Goal: Information Seeking & Learning: Learn about a topic

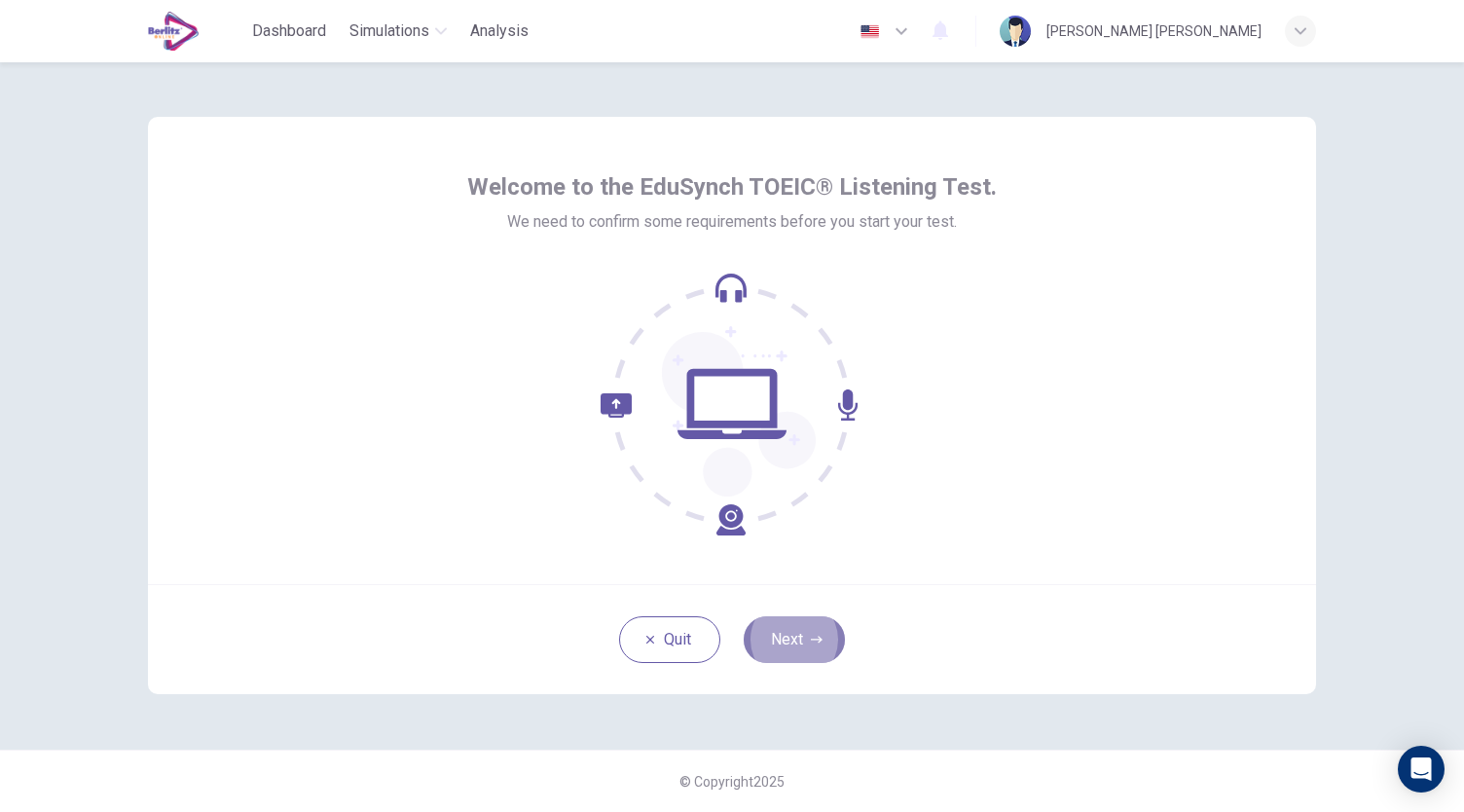
click at [809, 637] on button "Next" at bounding box center [794, 640] width 101 height 47
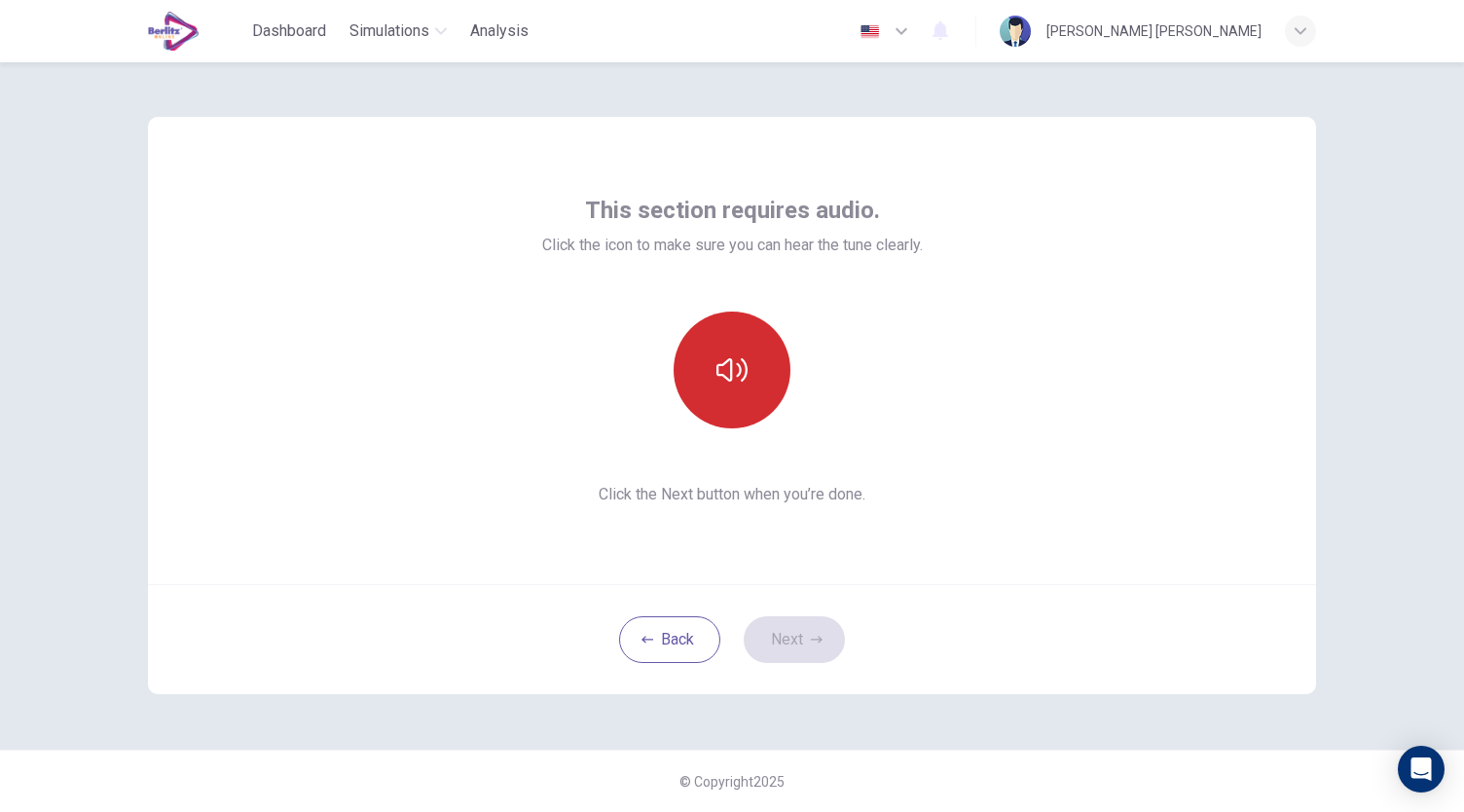
click at [746, 396] on button "button" at bounding box center [731, 369] width 116 height 116
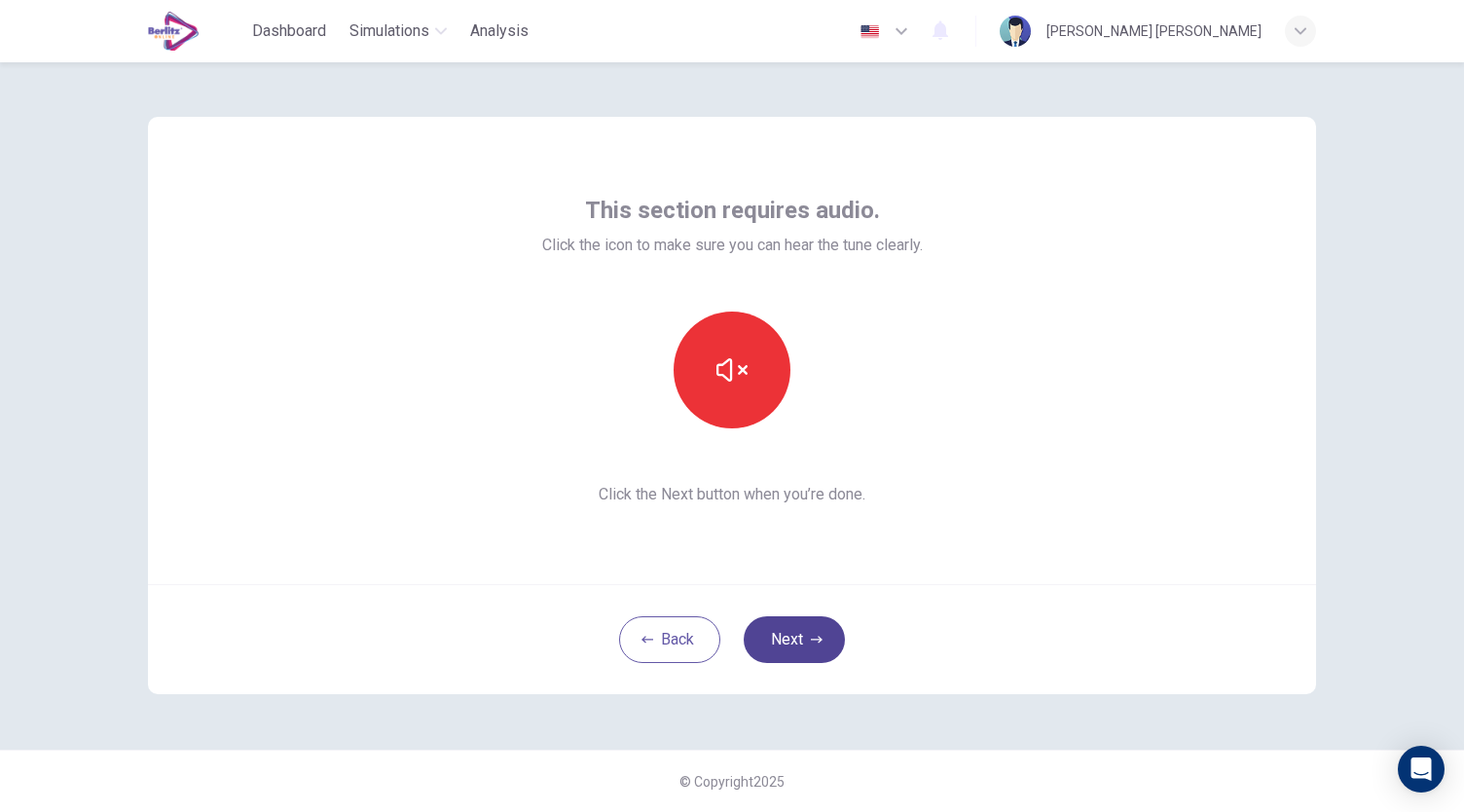
click at [797, 635] on button "Next" at bounding box center [794, 640] width 101 height 47
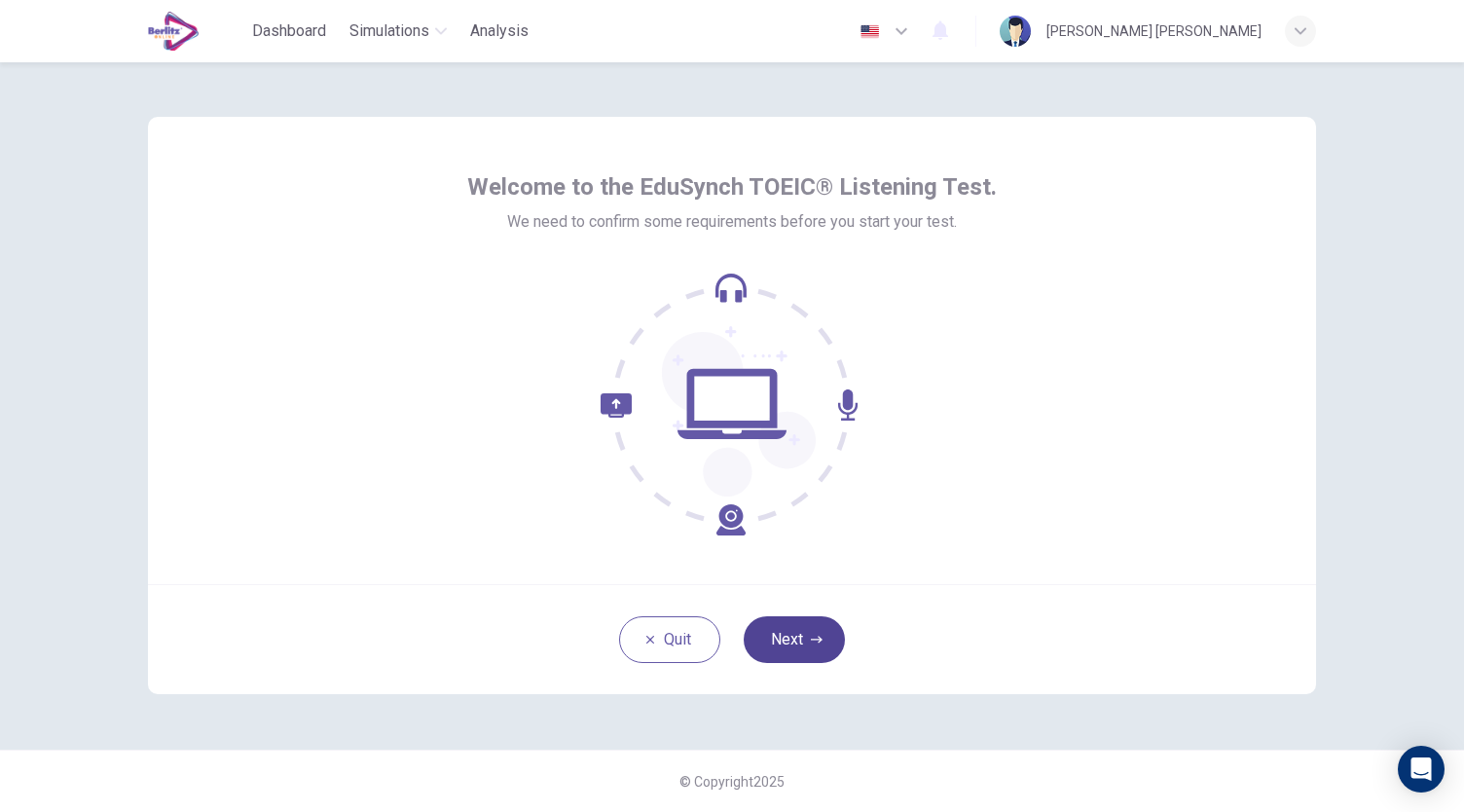
click at [795, 625] on button "Next" at bounding box center [794, 640] width 101 height 47
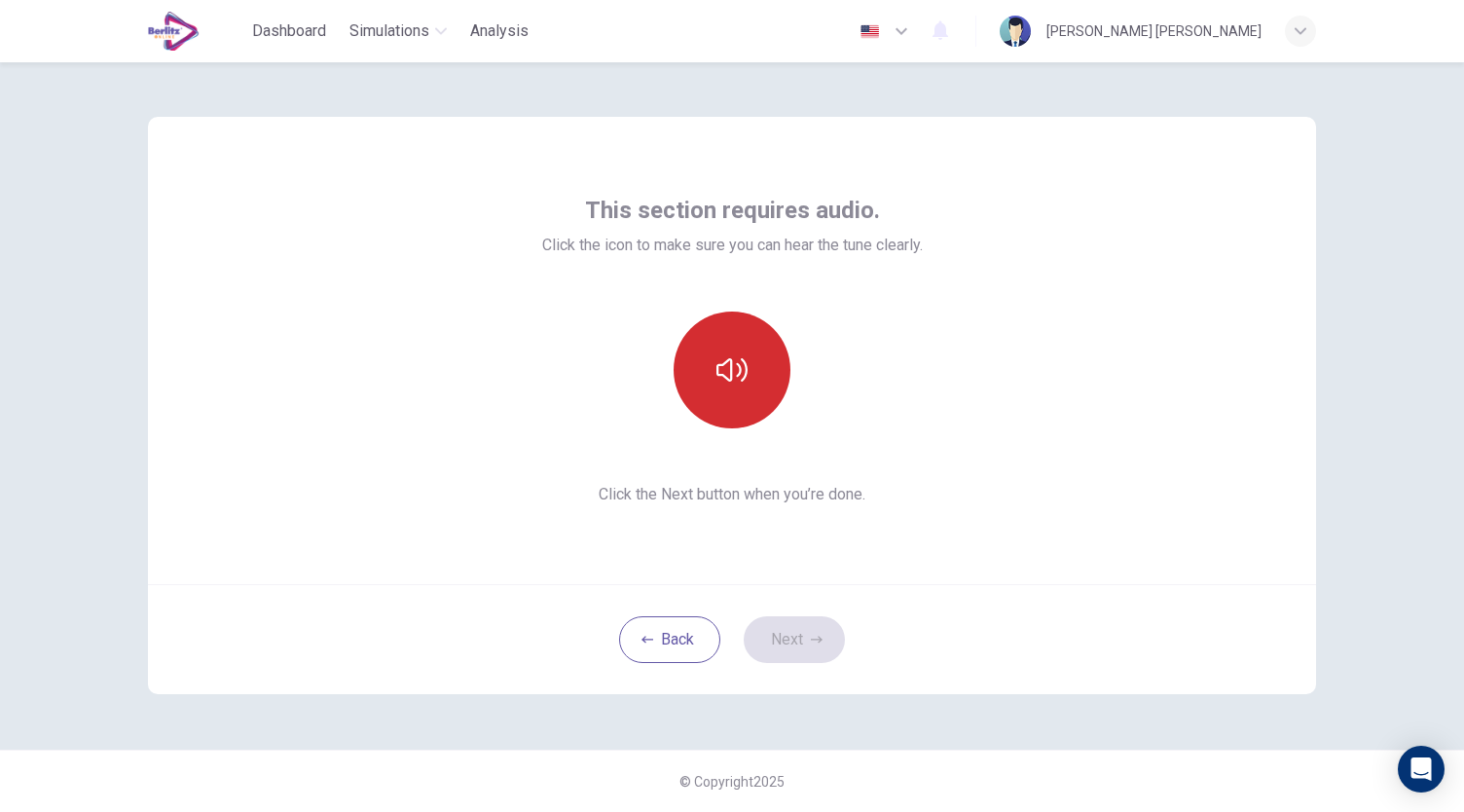
click at [729, 357] on icon "button" at bounding box center [732, 370] width 31 height 31
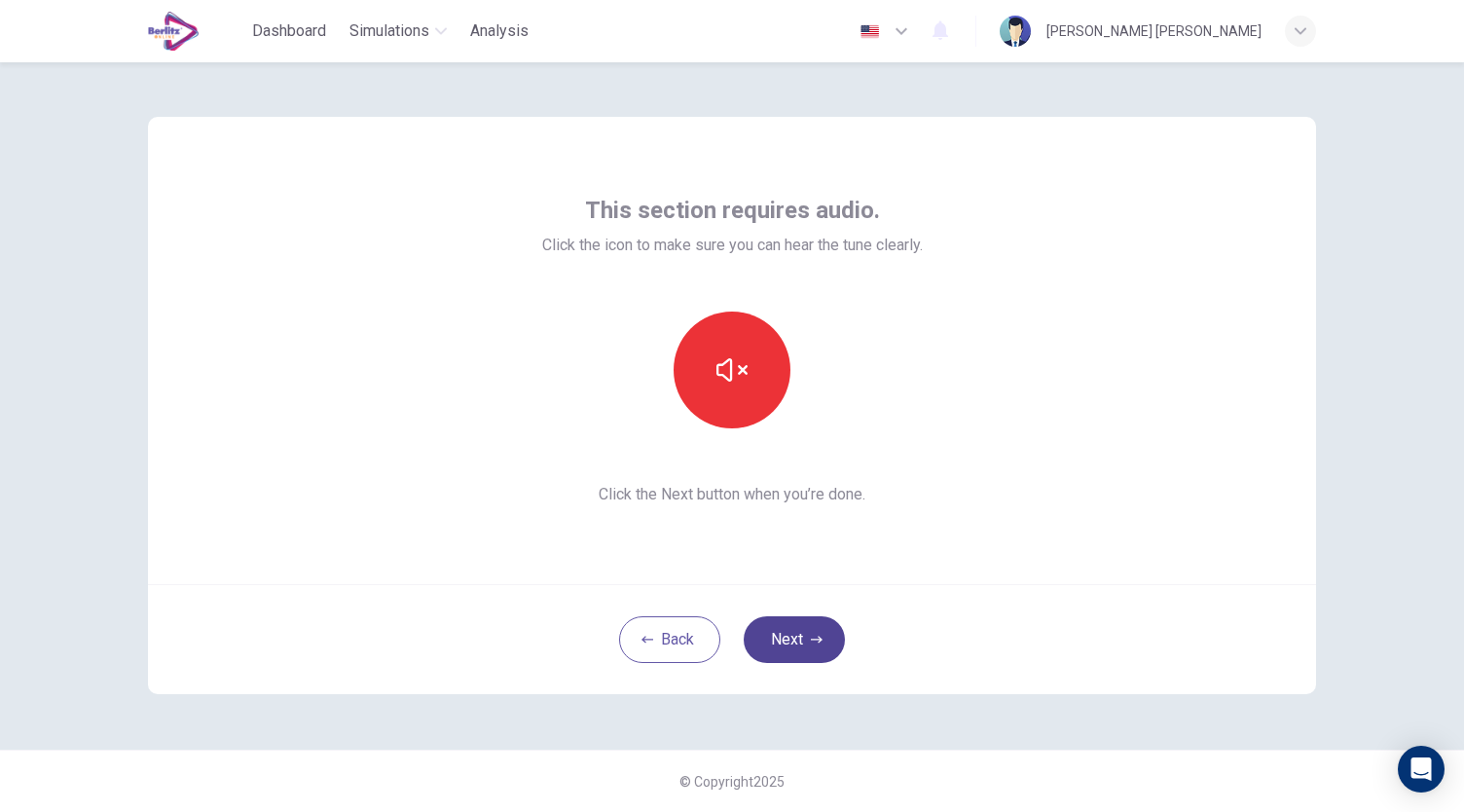
click at [801, 634] on button "Next" at bounding box center [794, 640] width 101 height 47
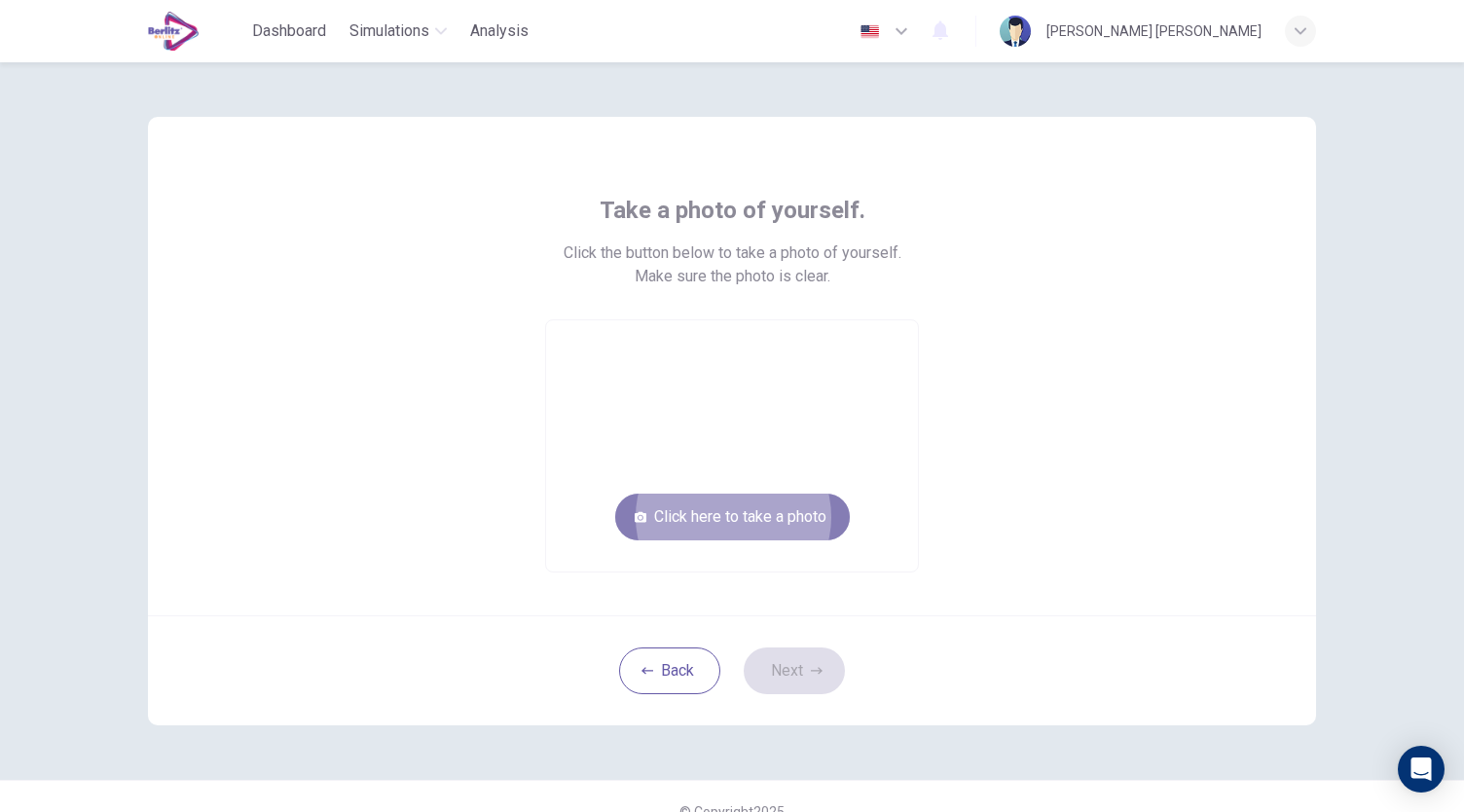
click at [773, 523] on button "Click here to take a photo" at bounding box center [733, 517] width 235 height 47
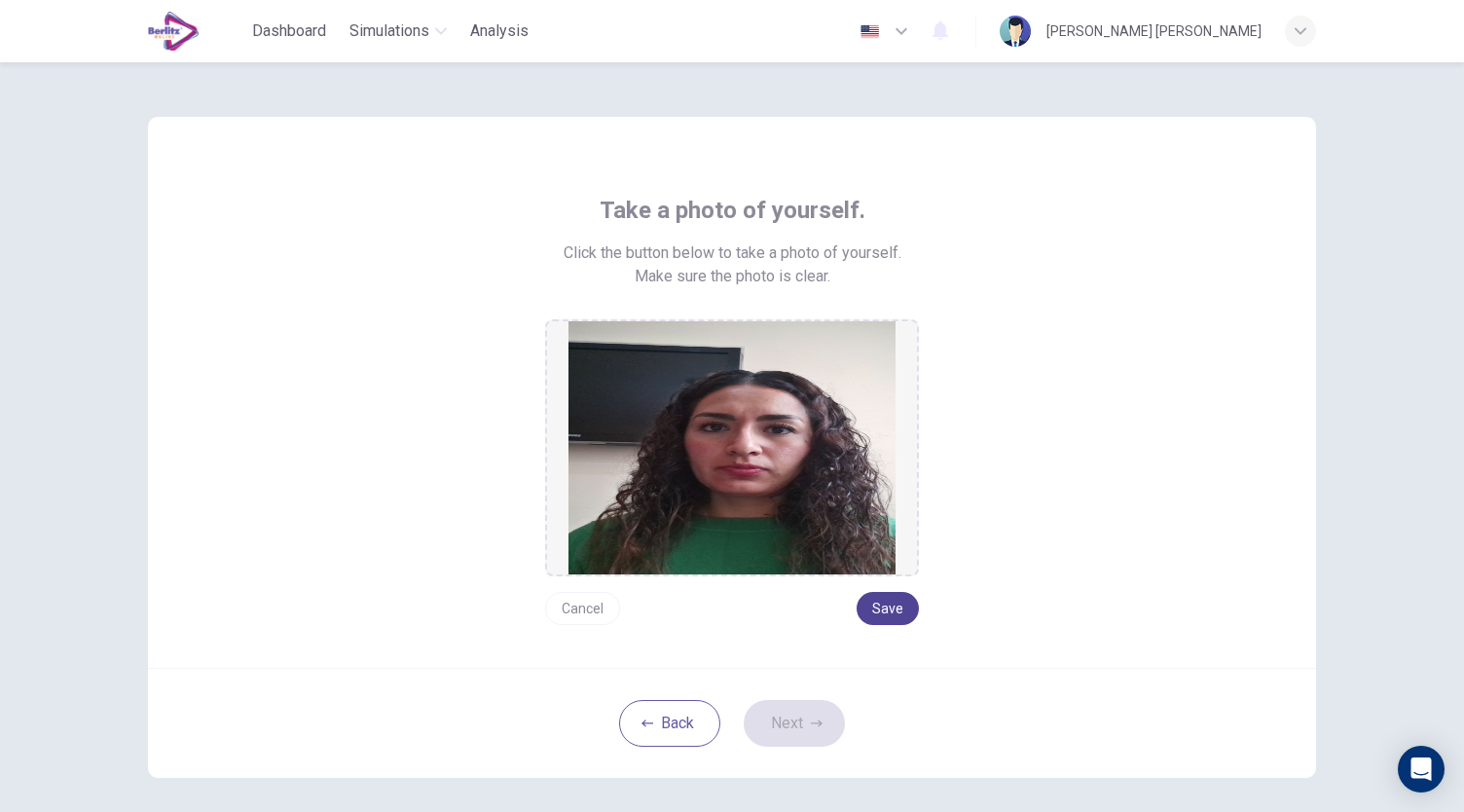
click at [876, 612] on button "Save" at bounding box center [888, 609] width 63 height 33
click at [804, 719] on button "Next" at bounding box center [794, 723] width 101 height 47
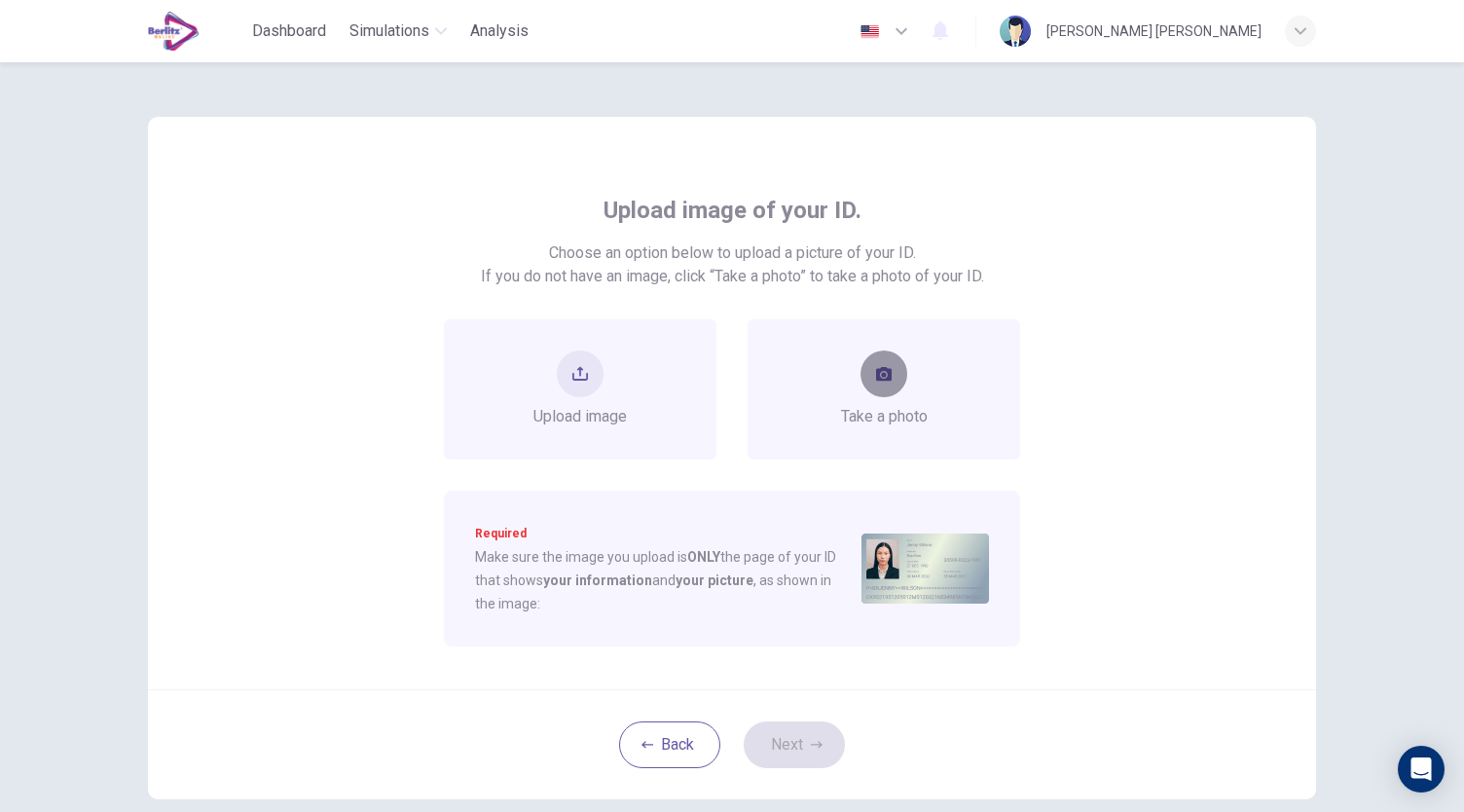
click at [887, 379] on button "take photo" at bounding box center [884, 374] width 47 height 47
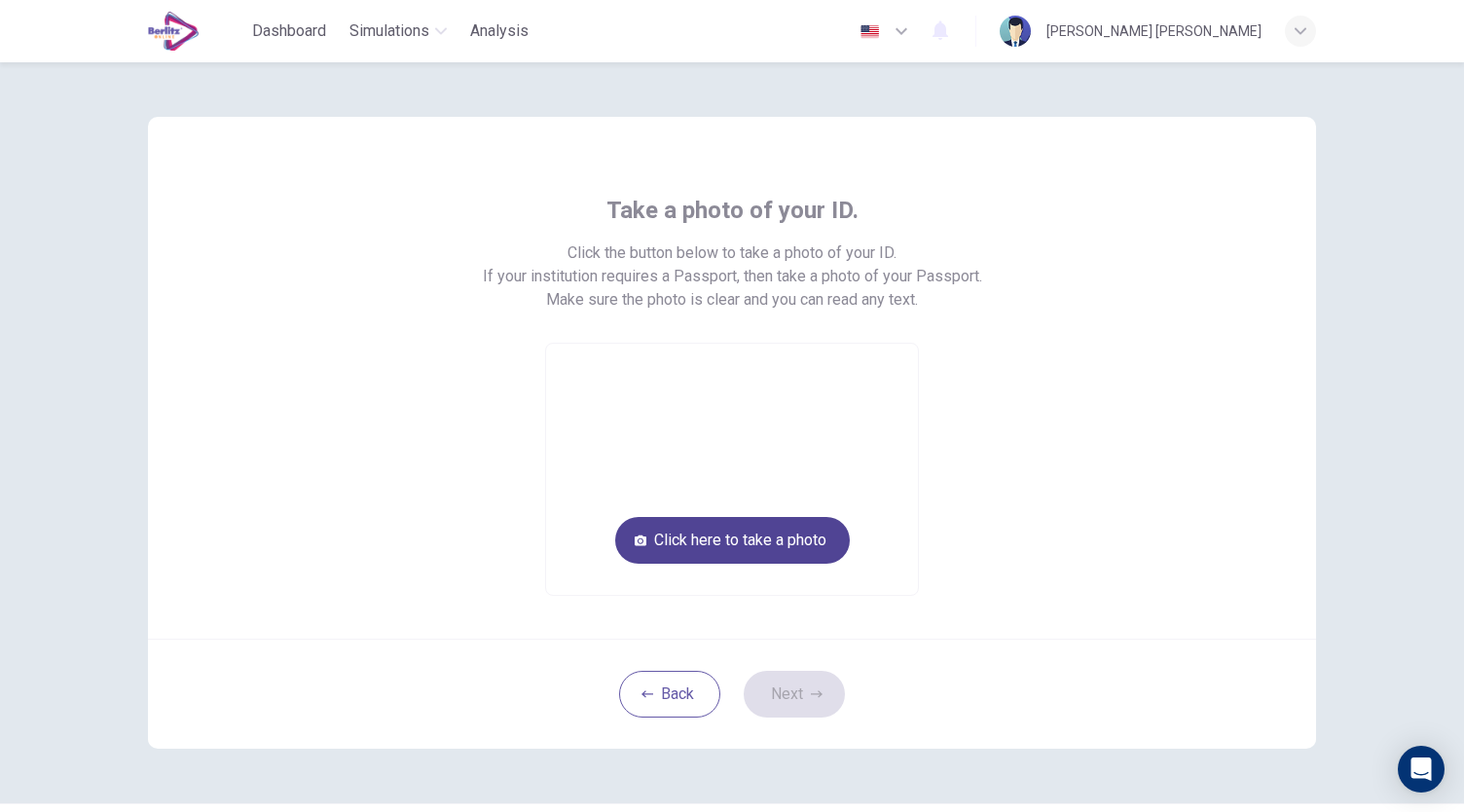
click at [778, 533] on button "Click here to take a photo" at bounding box center [733, 540] width 235 height 47
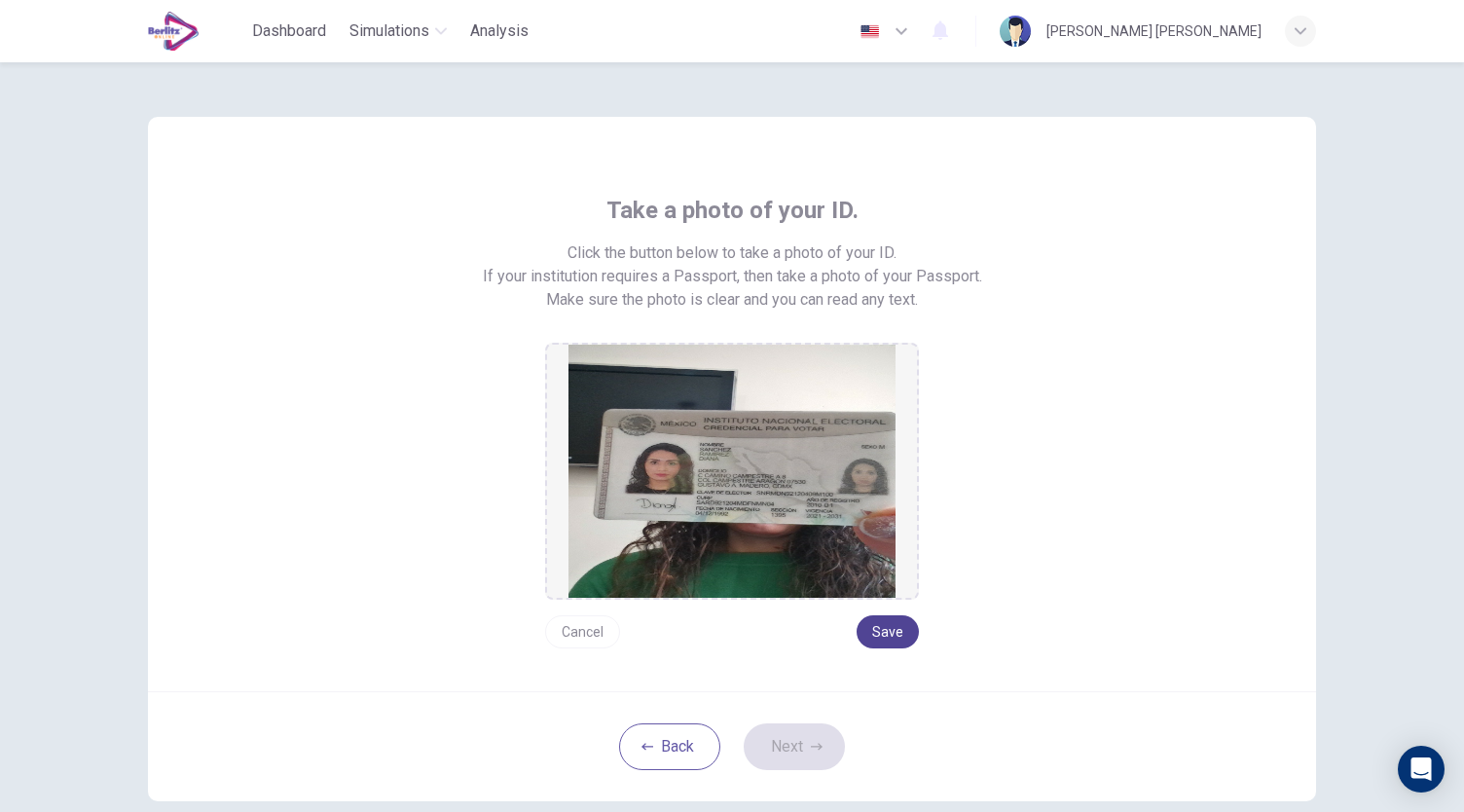
click at [881, 623] on button "Save" at bounding box center [888, 632] width 63 height 33
click at [814, 732] on button "Next" at bounding box center [794, 746] width 101 height 47
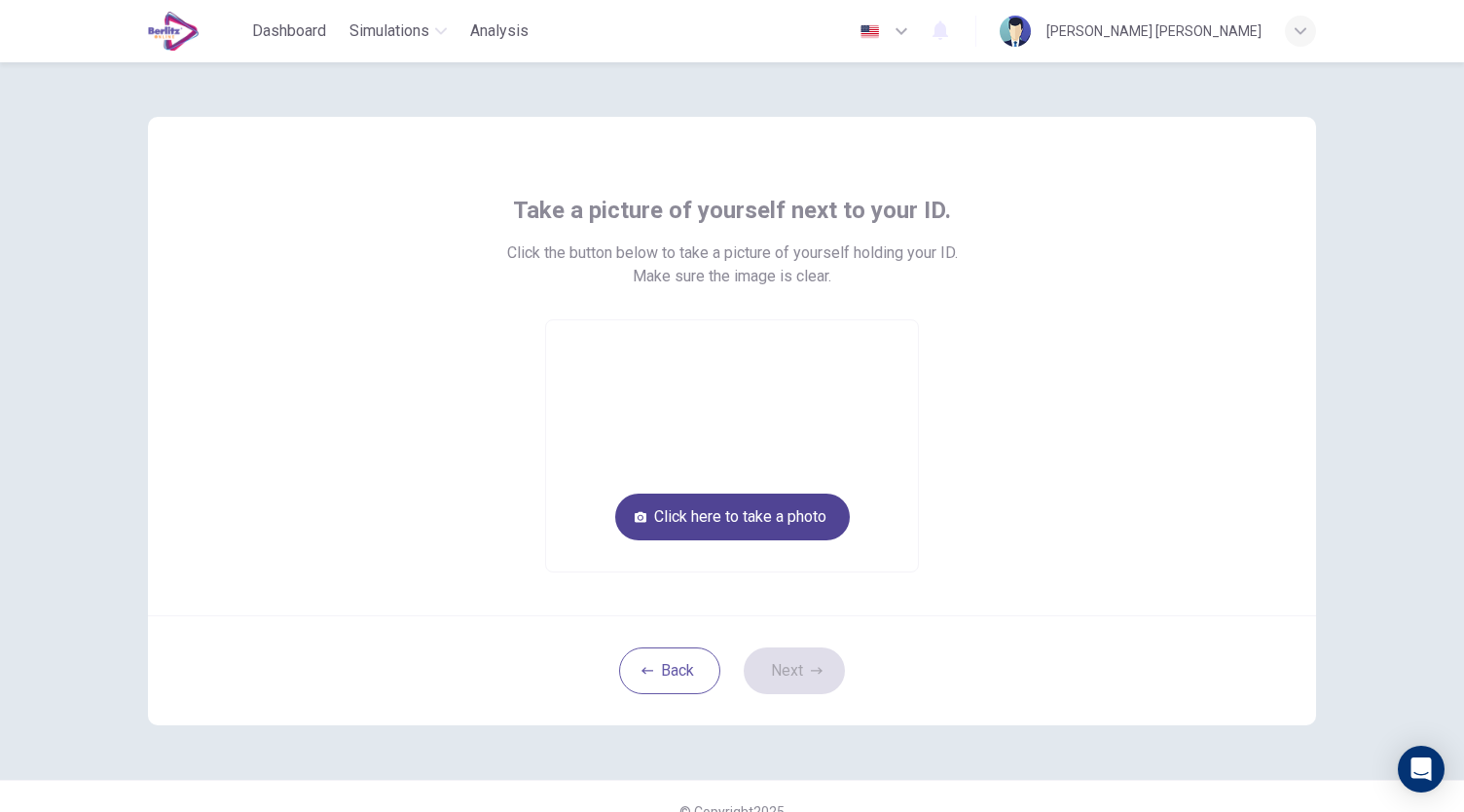
click at [783, 524] on button "Click here to take a photo" at bounding box center [733, 517] width 235 height 47
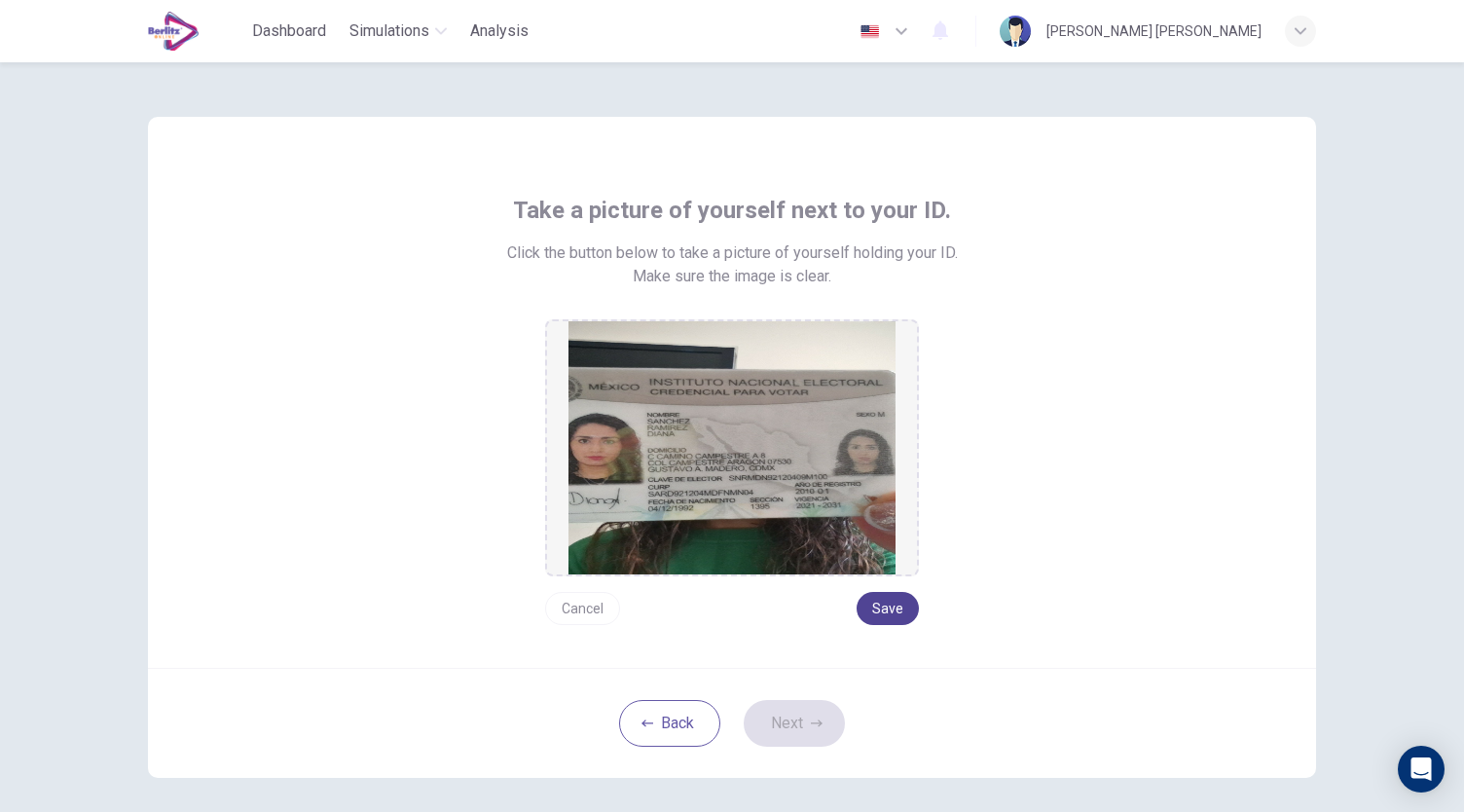
click at [878, 611] on button "Save" at bounding box center [888, 609] width 63 height 33
click at [814, 726] on icon "button" at bounding box center [817, 723] width 12 height 12
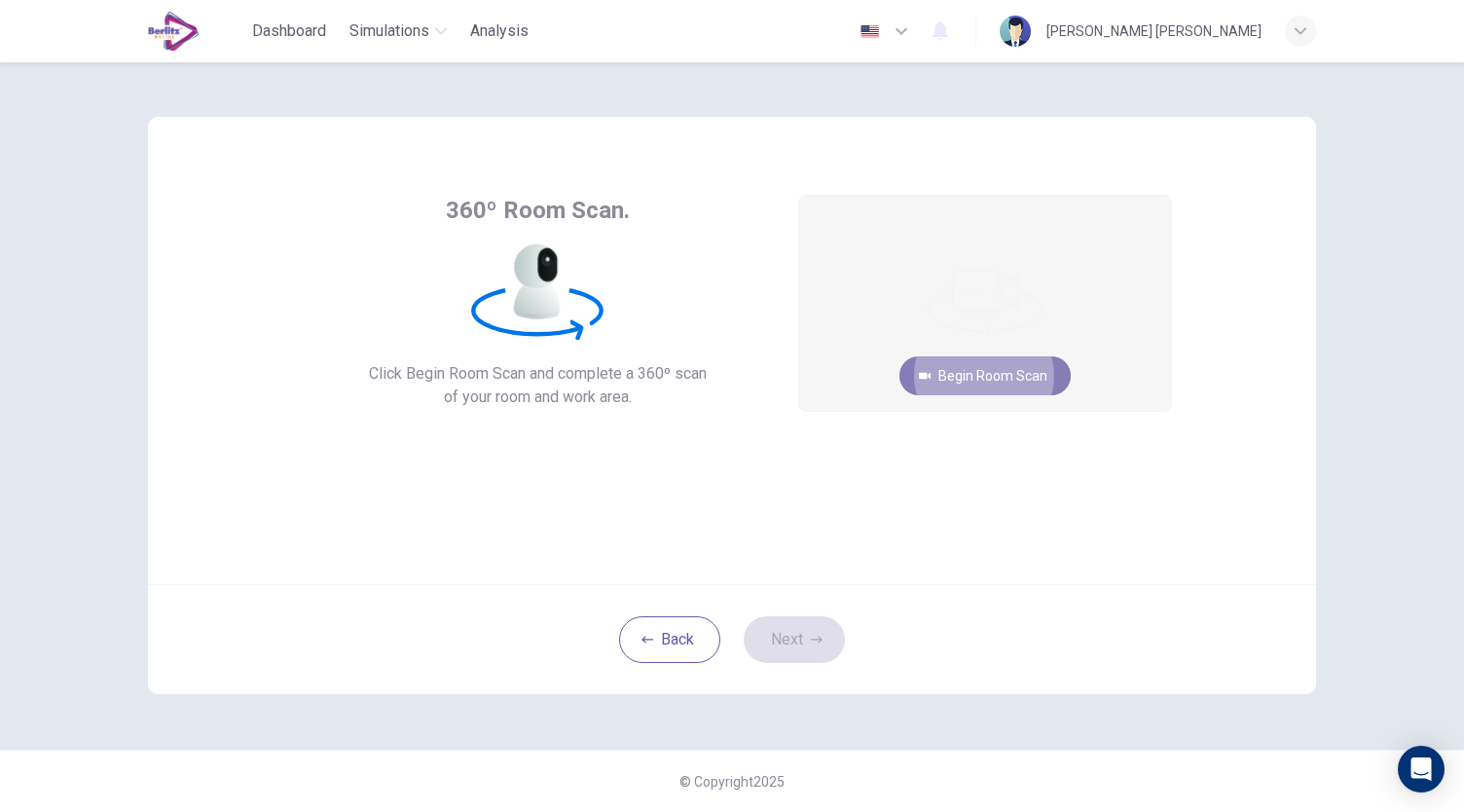
click at [1024, 377] on button "Begin Room Scan" at bounding box center [984, 376] width 171 height 39
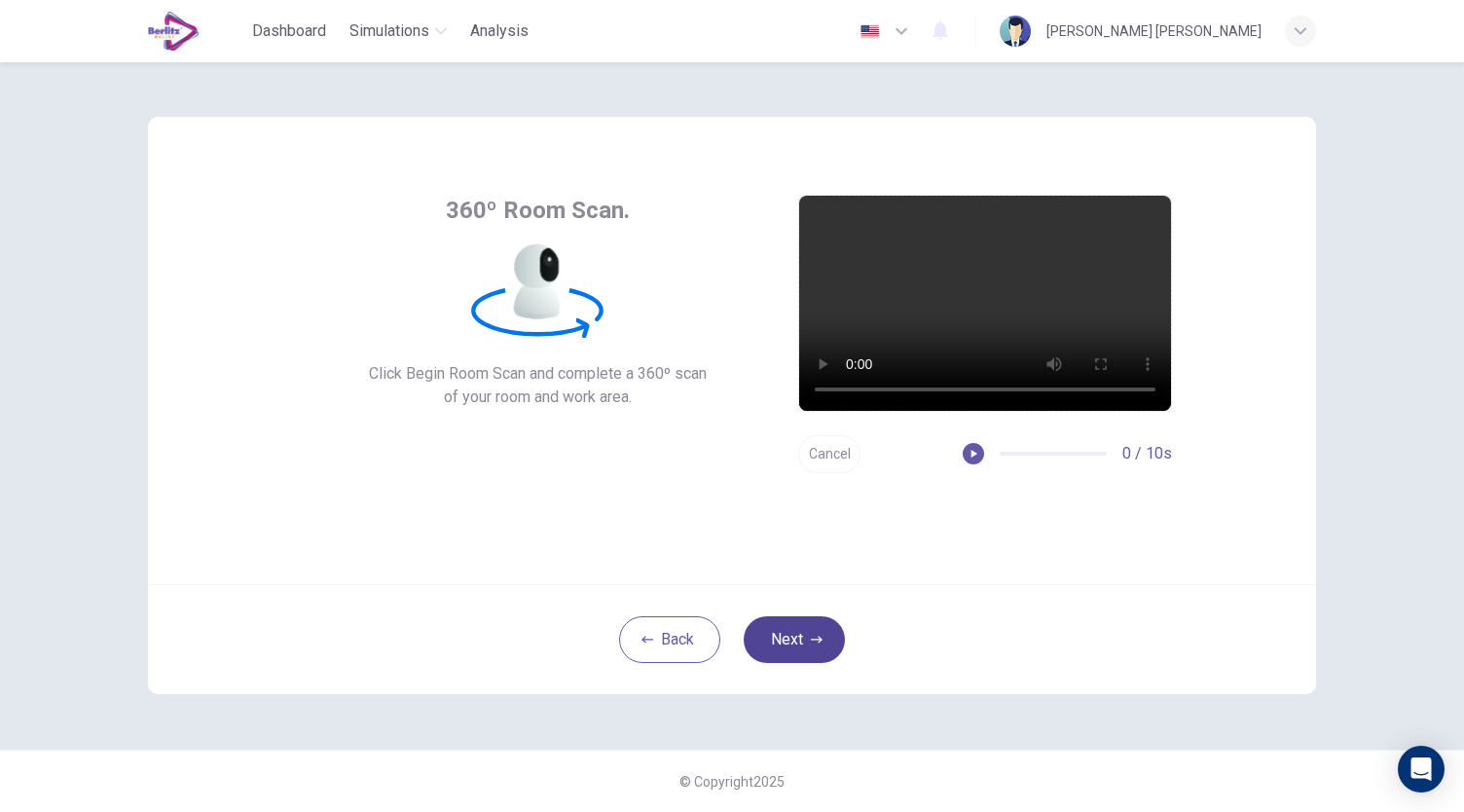
click at [806, 634] on button "Next" at bounding box center [794, 640] width 101 height 47
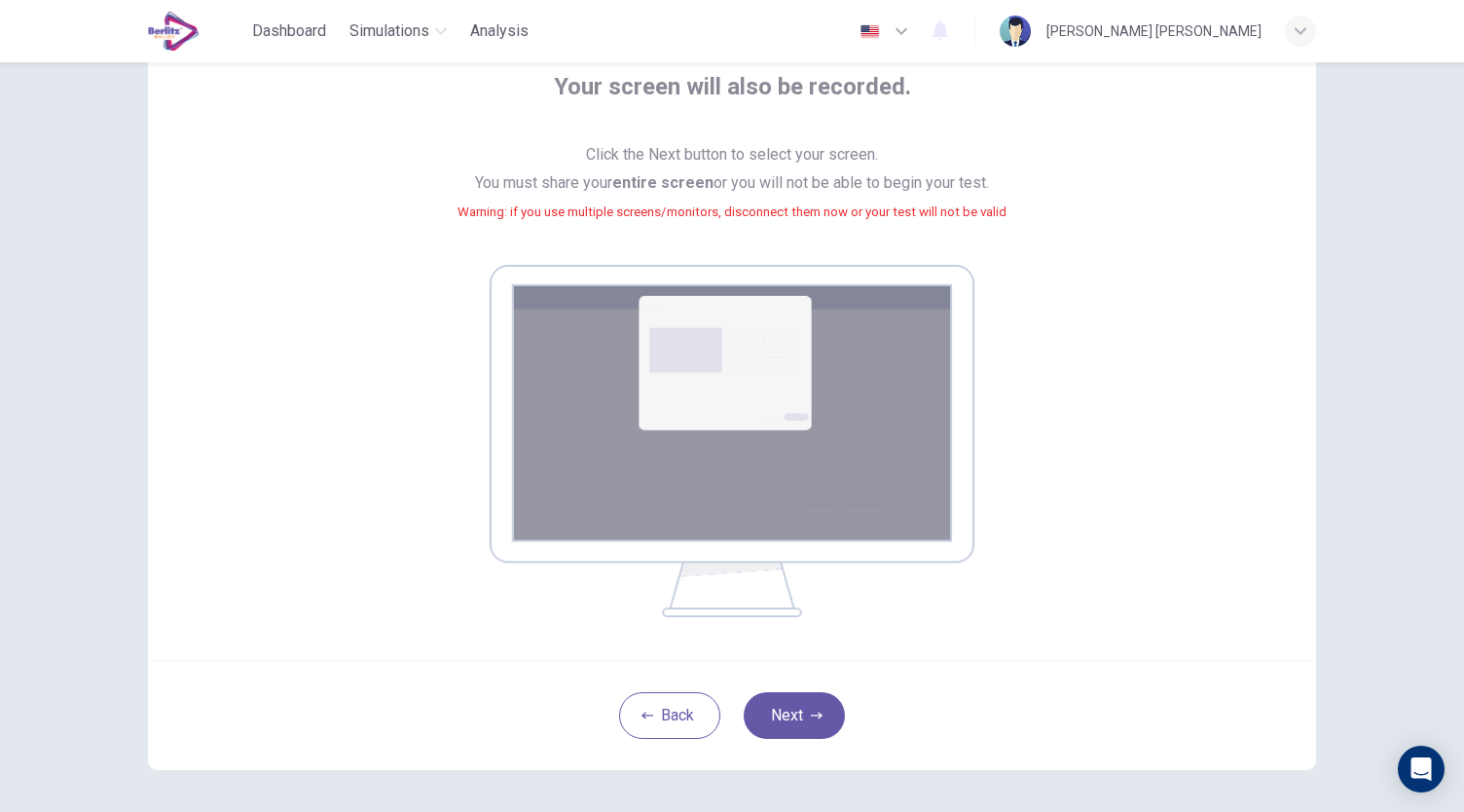
scroll to position [124, 0]
click at [800, 710] on button "Next" at bounding box center [794, 714] width 101 height 47
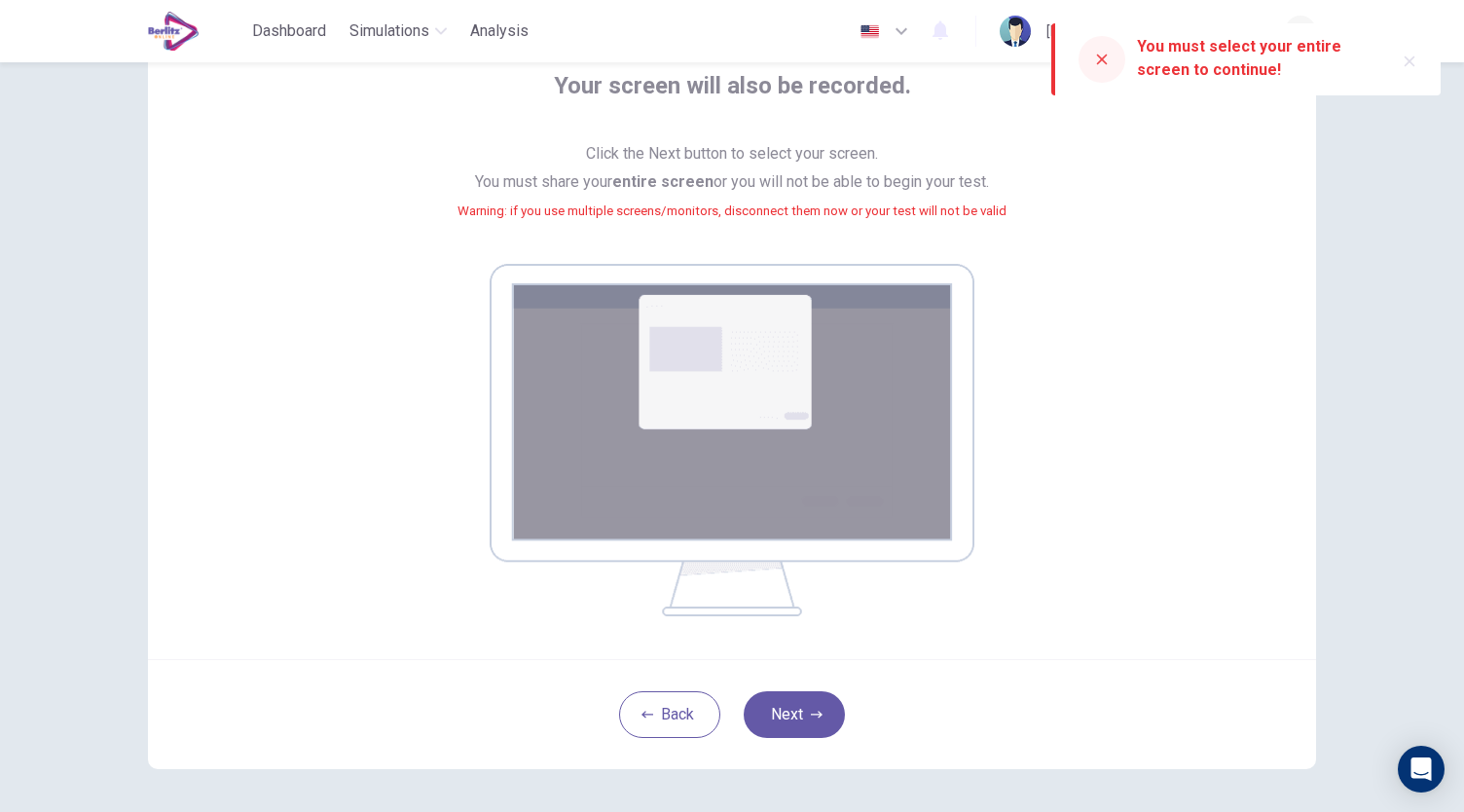
click at [1093, 57] on div at bounding box center [1102, 60] width 47 height 47
click at [1103, 60] on icon at bounding box center [1102, 60] width 11 height 11
click at [1408, 58] on icon "button" at bounding box center [1409, 62] width 16 height 16
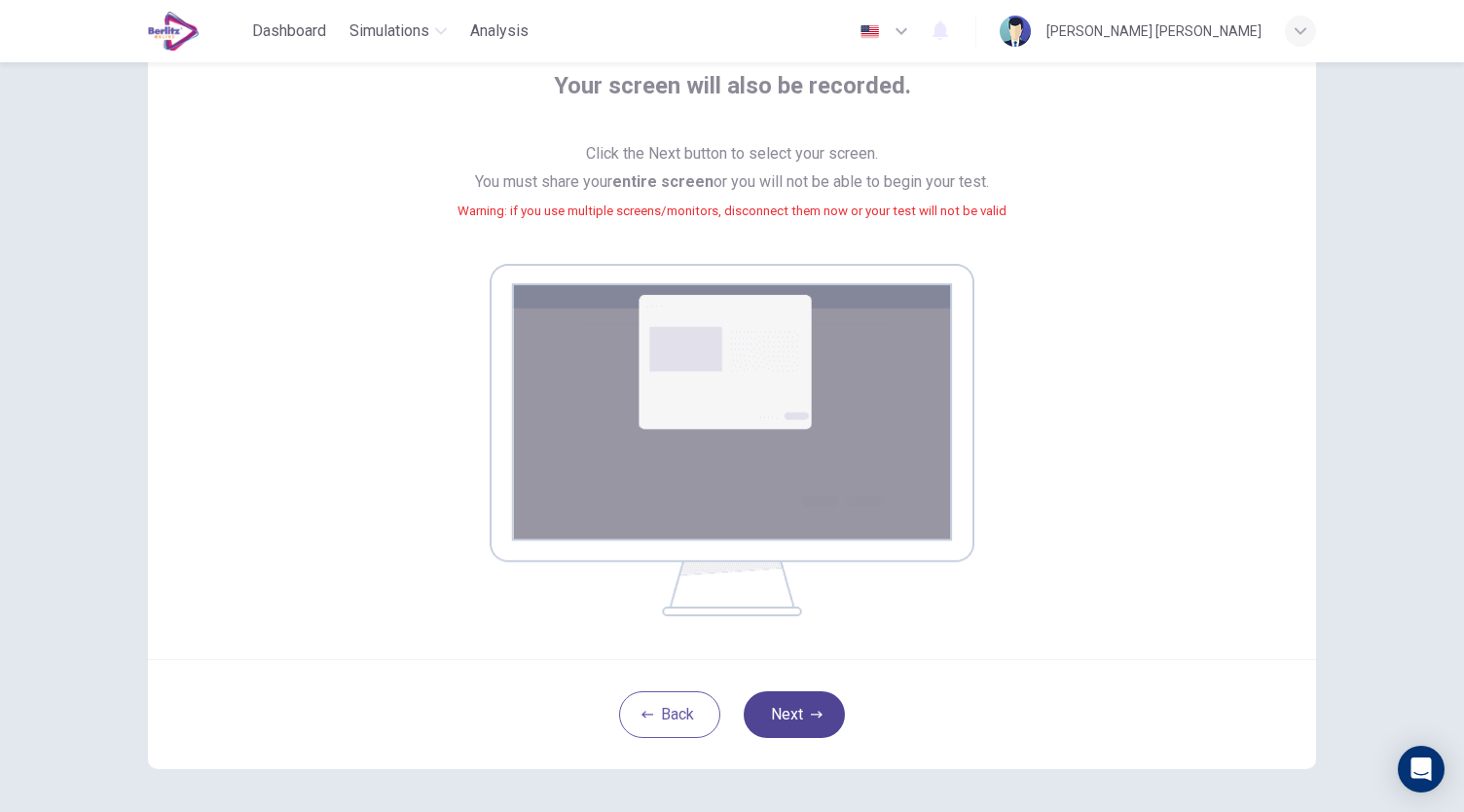
click at [804, 709] on button "Next" at bounding box center [794, 714] width 101 height 47
click at [802, 714] on button "Next" at bounding box center [794, 714] width 101 height 47
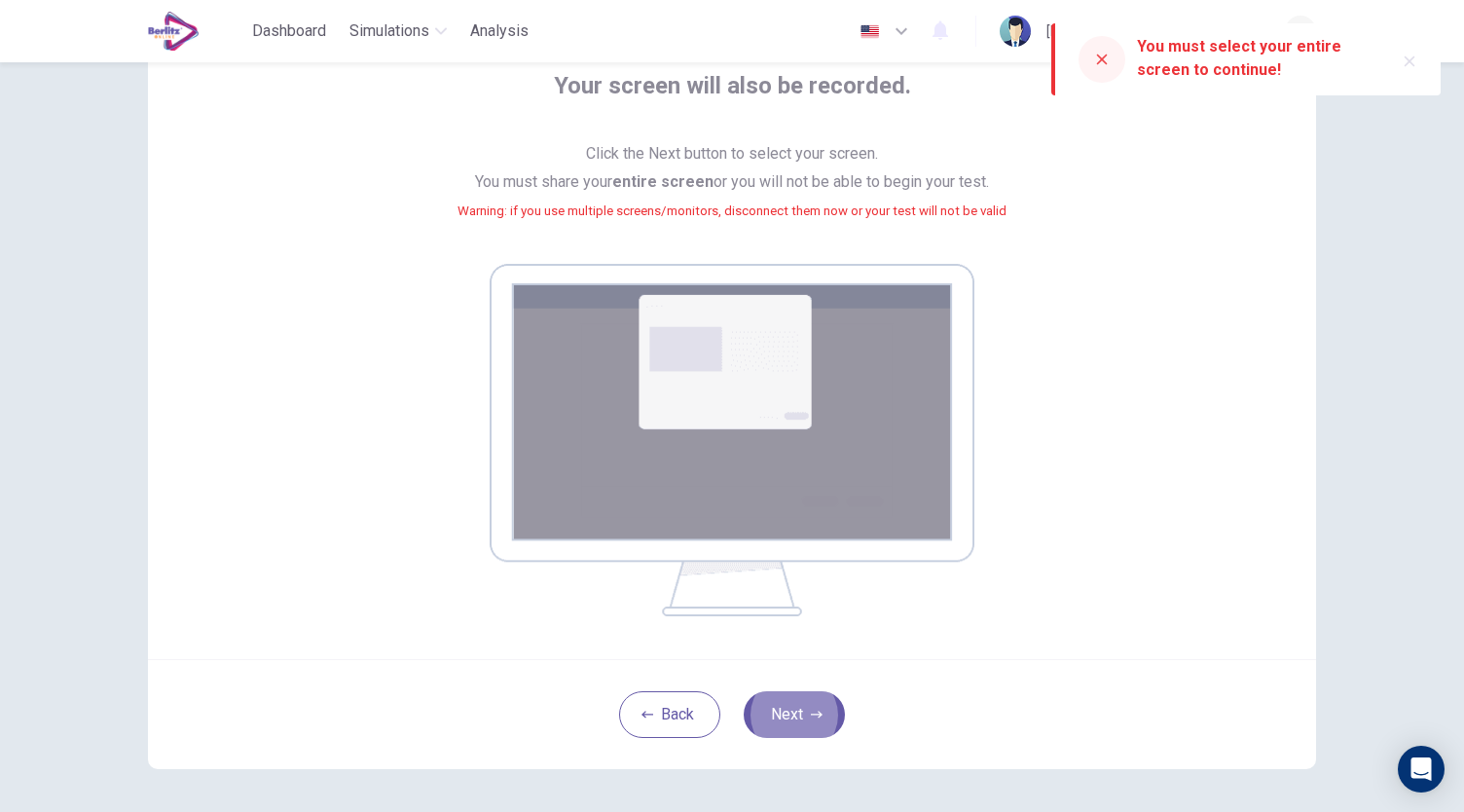
click at [1412, 58] on icon "button" at bounding box center [1409, 62] width 11 height 11
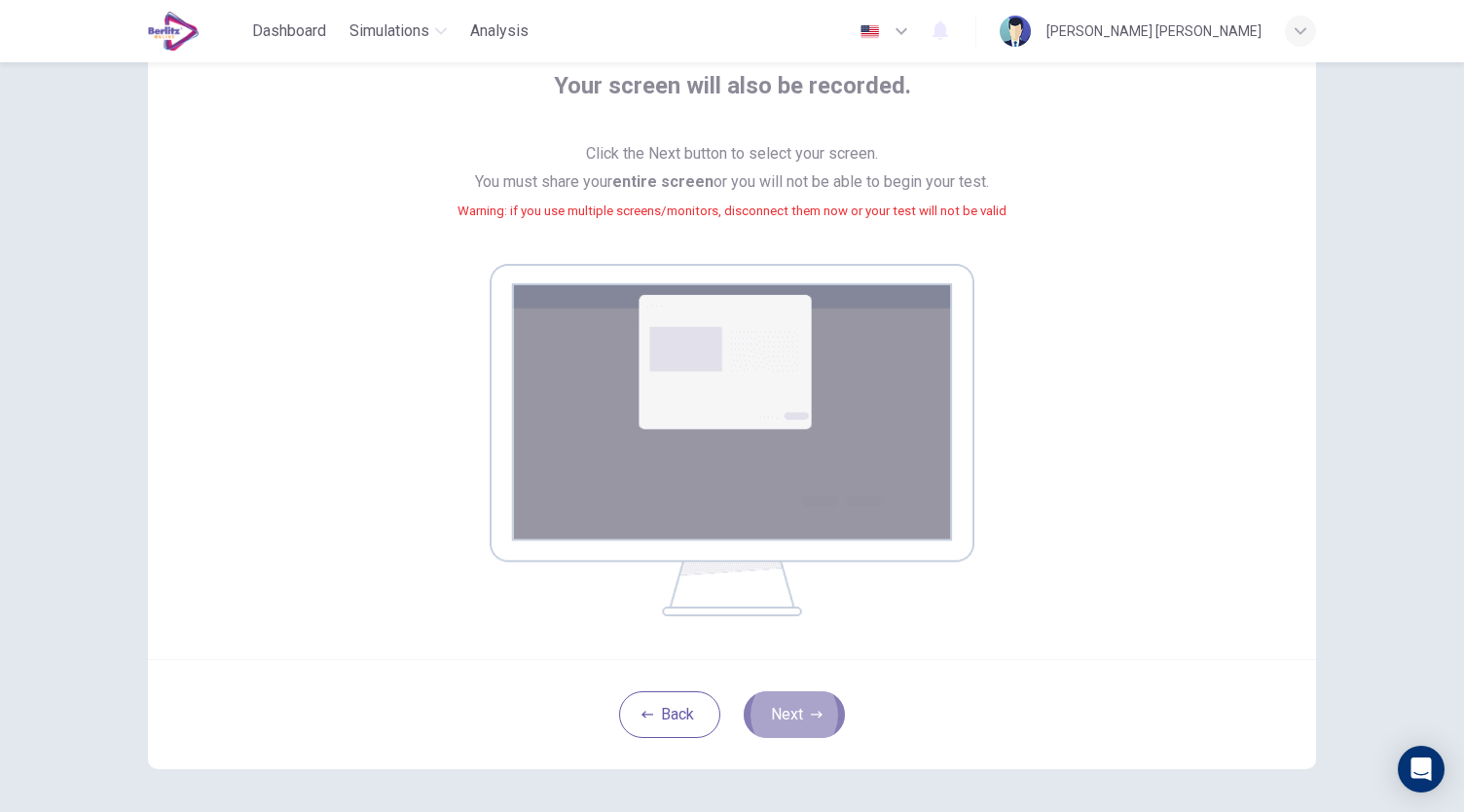
click at [804, 703] on button "Next" at bounding box center [794, 714] width 101 height 47
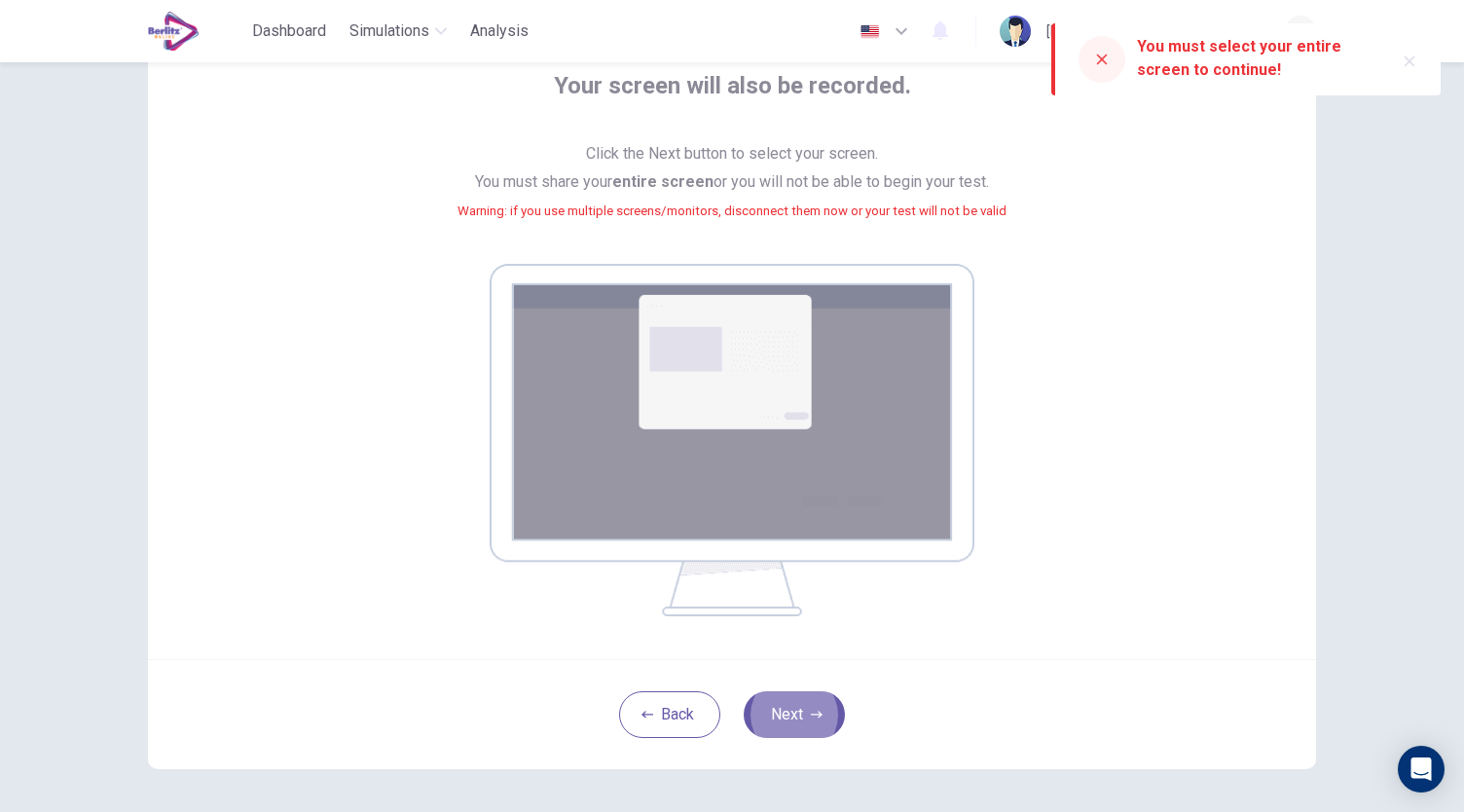
click at [1410, 63] on icon "button" at bounding box center [1409, 62] width 11 height 11
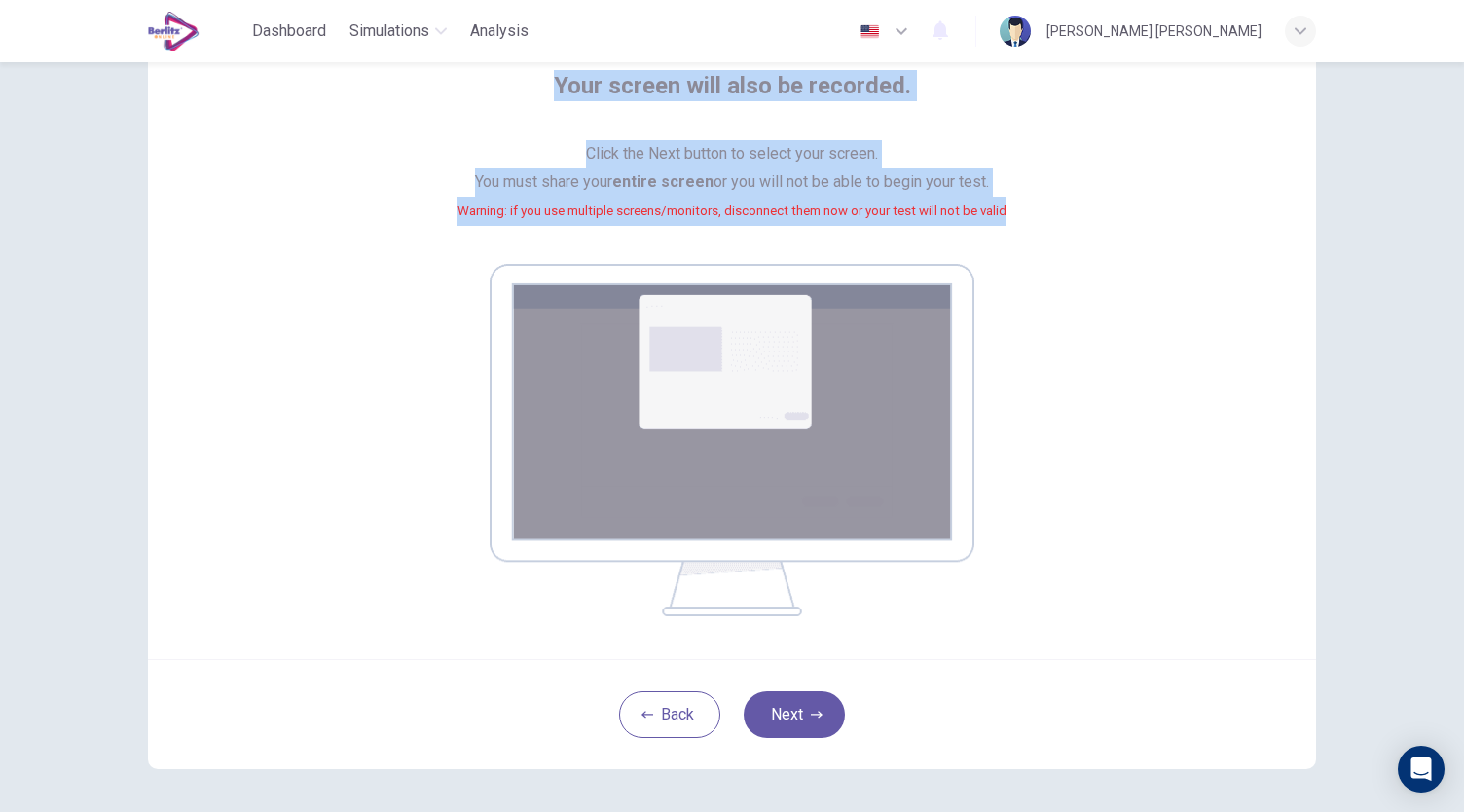
drag, startPoint x: 549, startPoint y: 87, endPoint x: 1037, endPoint y: 215, distance: 504.5
click at [1037, 215] on div "Your screen will also be recorded. Click the Next button to select your screen.…" at bounding box center [731, 343] width 880 height 546
copy div "Your screen will also be recorded. Click the Next button to select your screen.…"
click at [794, 703] on button "Next" at bounding box center [794, 714] width 101 height 47
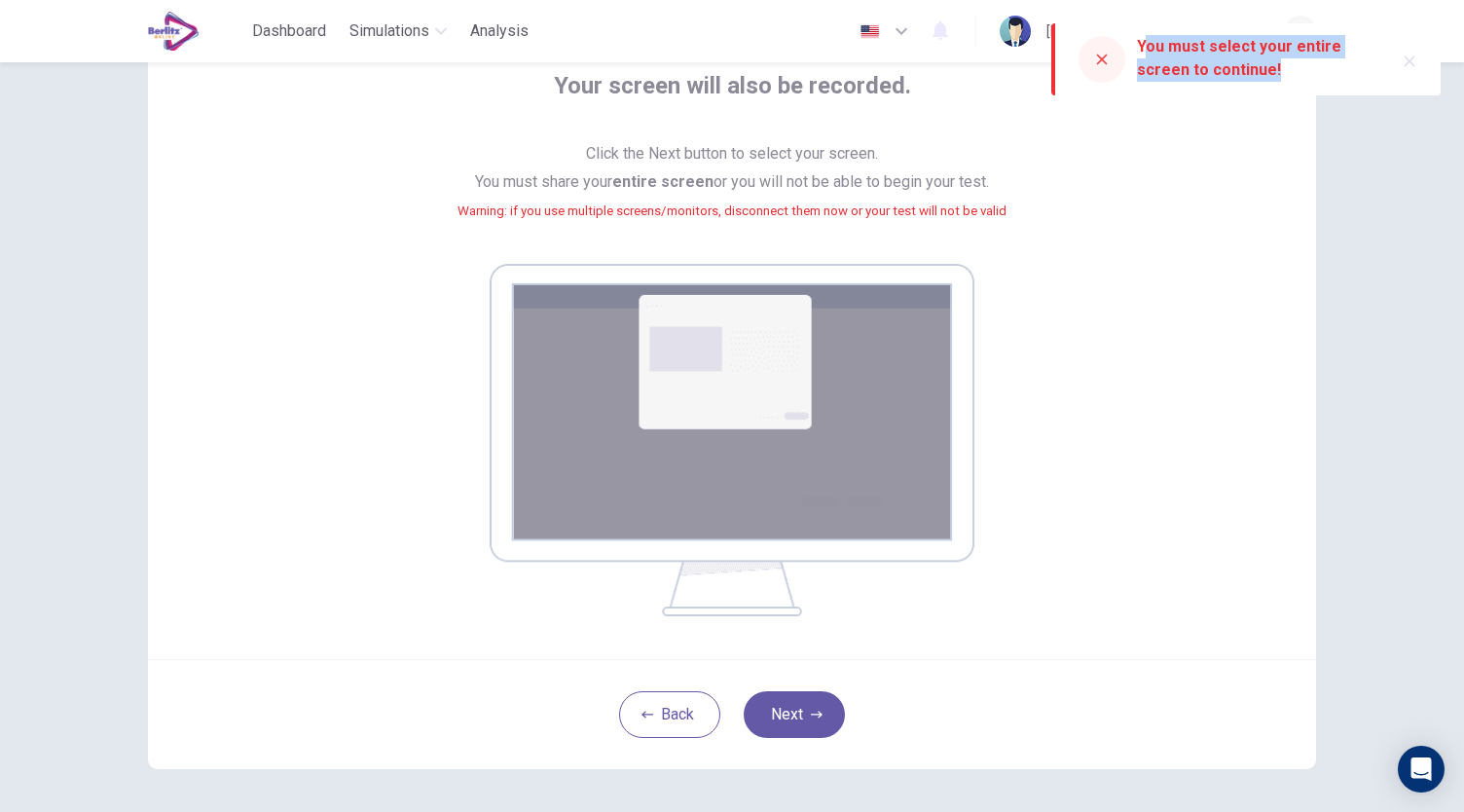
drag, startPoint x: 1142, startPoint y: 48, endPoint x: 1283, endPoint y: 75, distance: 143.6
click at [1283, 75] on div "You must select your entire screen to continue!" at bounding box center [1258, 59] width 242 height 47
copy div "ou must select your entire screen to continue!"
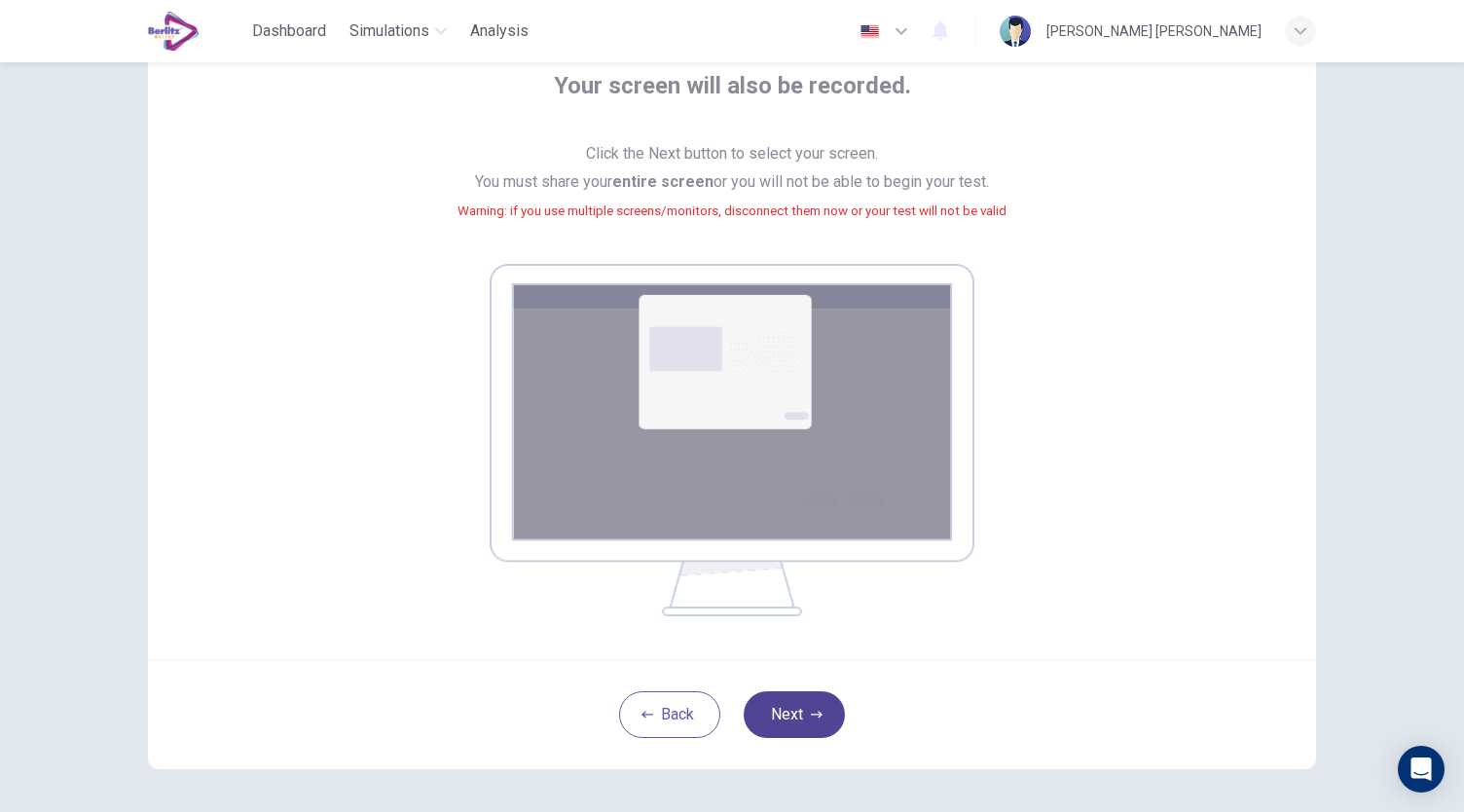
click at [790, 712] on button "Next" at bounding box center [794, 714] width 101 height 47
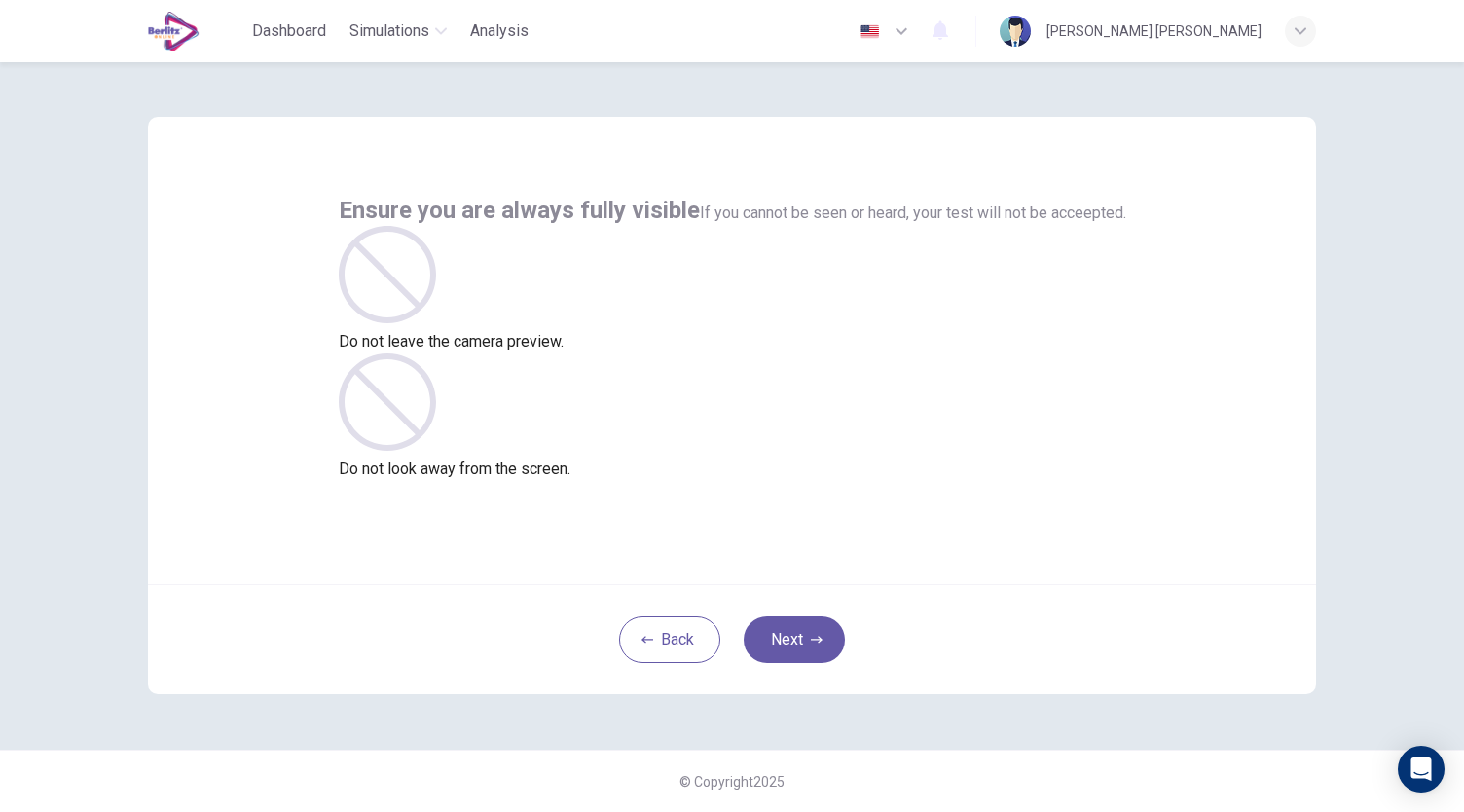
scroll to position [0, 0]
click at [804, 629] on button "Next" at bounding box center [794, 640] width 101 height 47
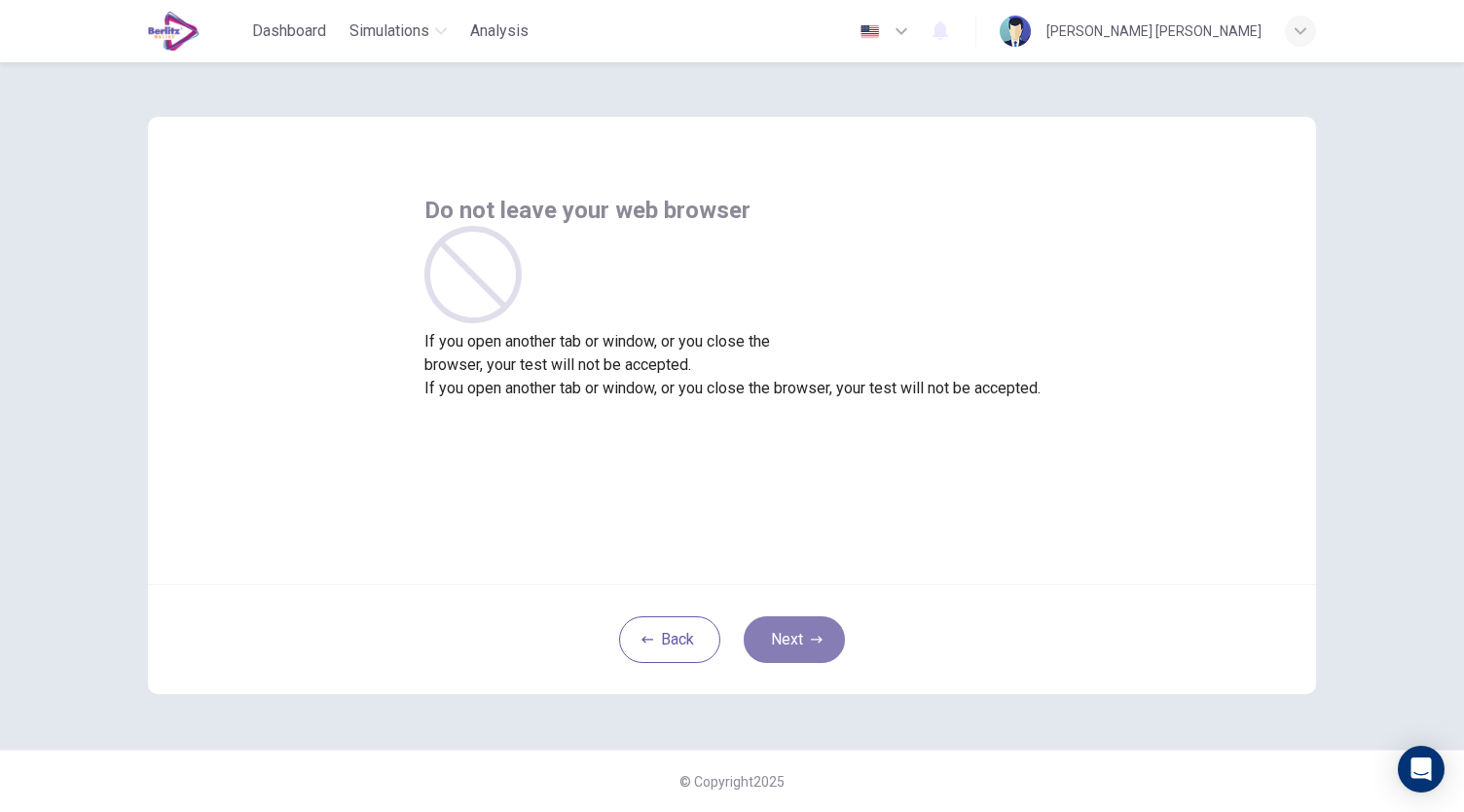
click at [805, 634] on button "Next" at bounding box center [794, 640] width 101 height 47
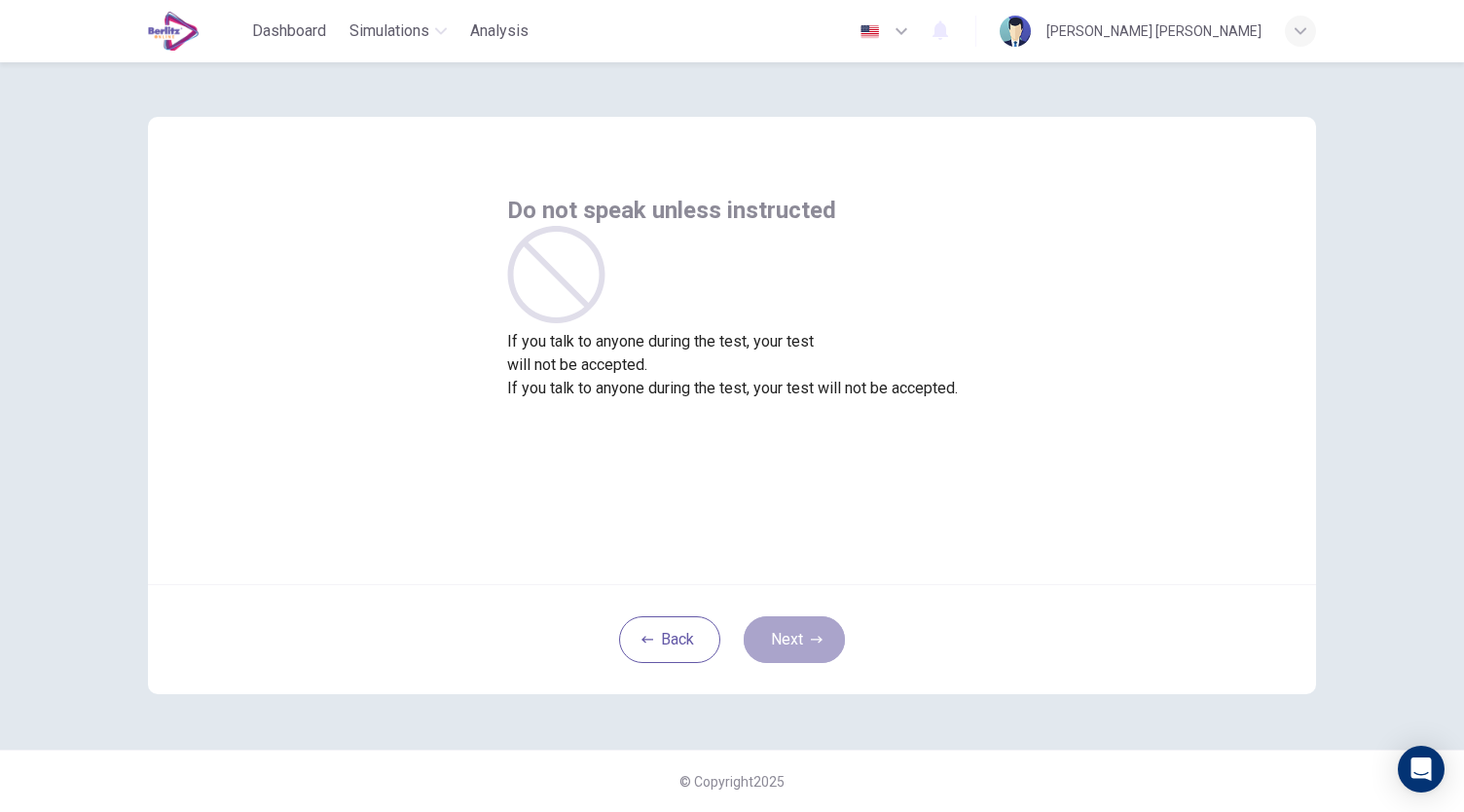
click at [802, 635] on button "Next" at bounding box center [794, 640] width 101 height 47
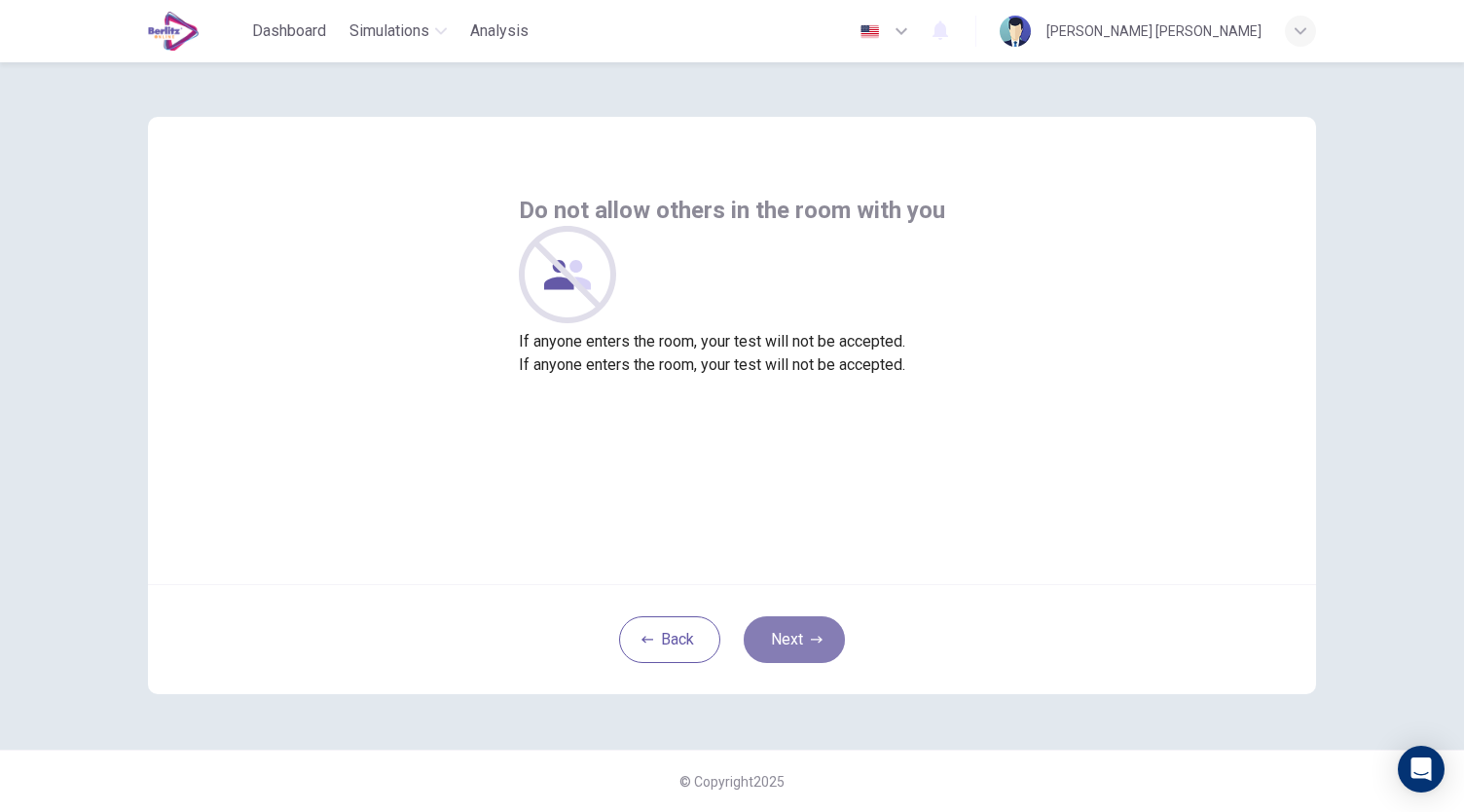
click at [802, 635] on button "Next" at bounding box center [794, 640] width 101 height 47
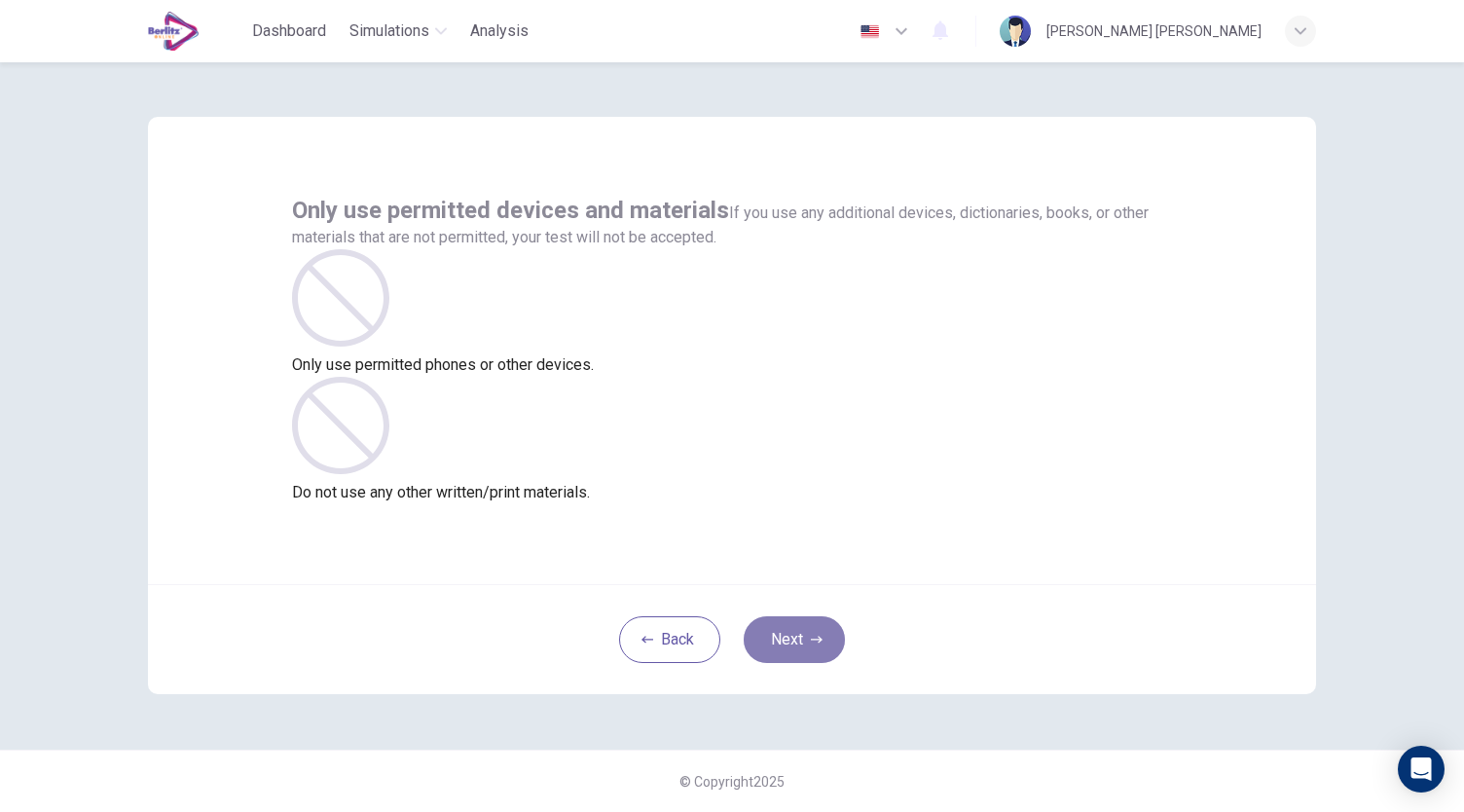
click at [815, 639] on icon "button" at bounding box center [817, 638] width 12 height 7
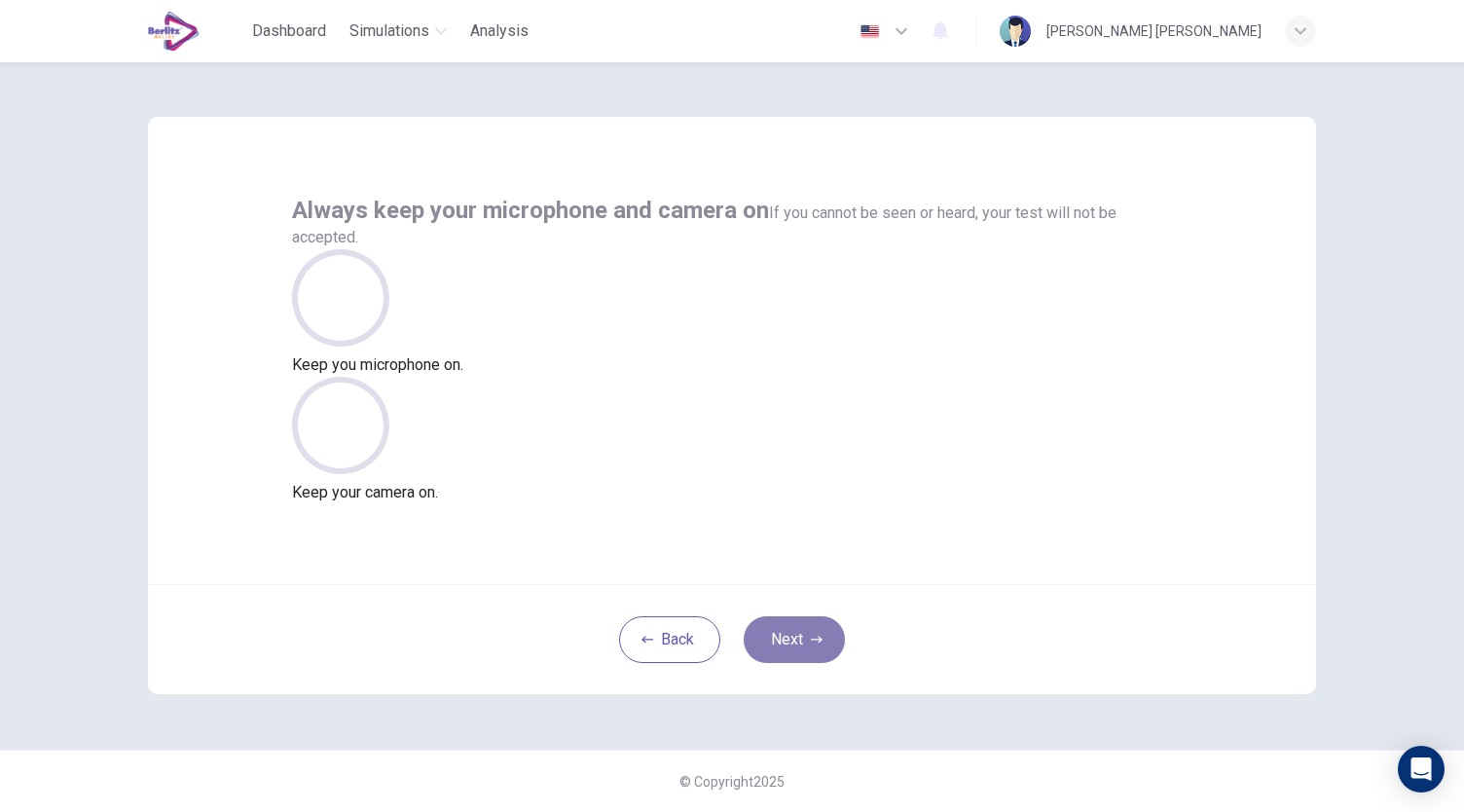
click at [815, 639] on icon "button" at bounding box center [817, 638] width 12 height 7
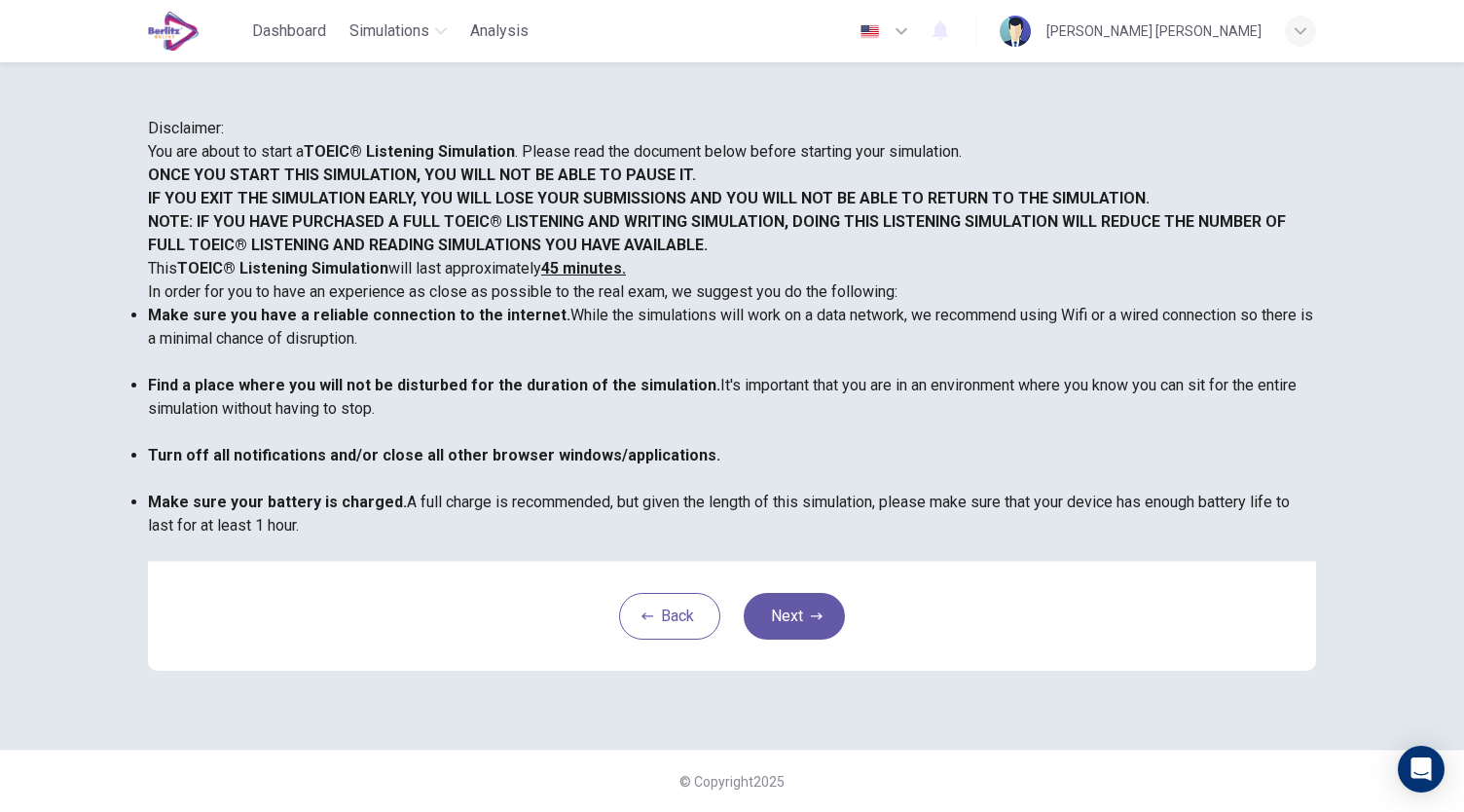
scroll to position [267, 0]
click at [801, 637] on button "Next" at bounding box center [794, 616] width 101 height 47
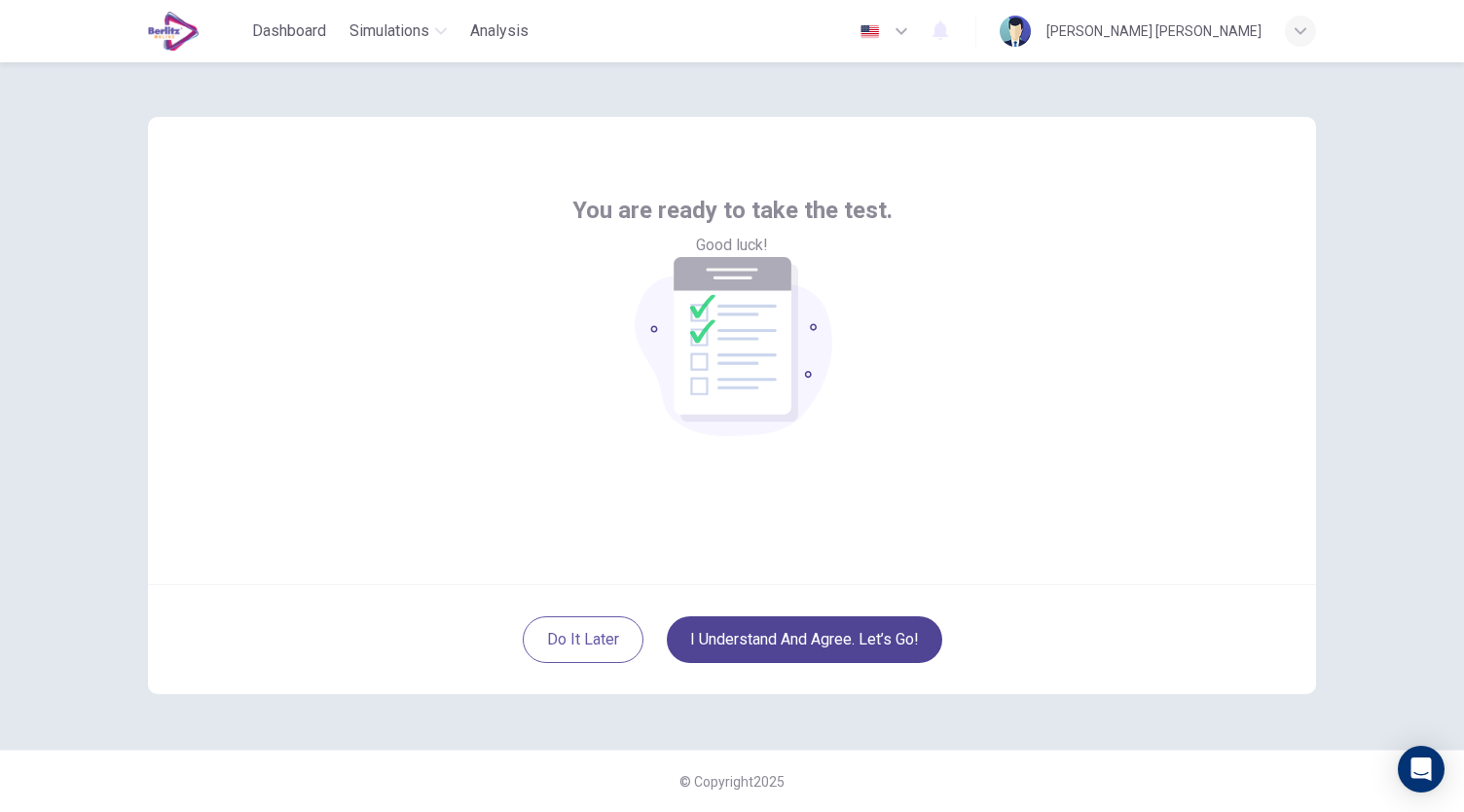
scroll to position [0, 0]
click at [825, 635] on button "I understand and agree. Let’s go!" at bounding box center [803, 640] width 275 height 47
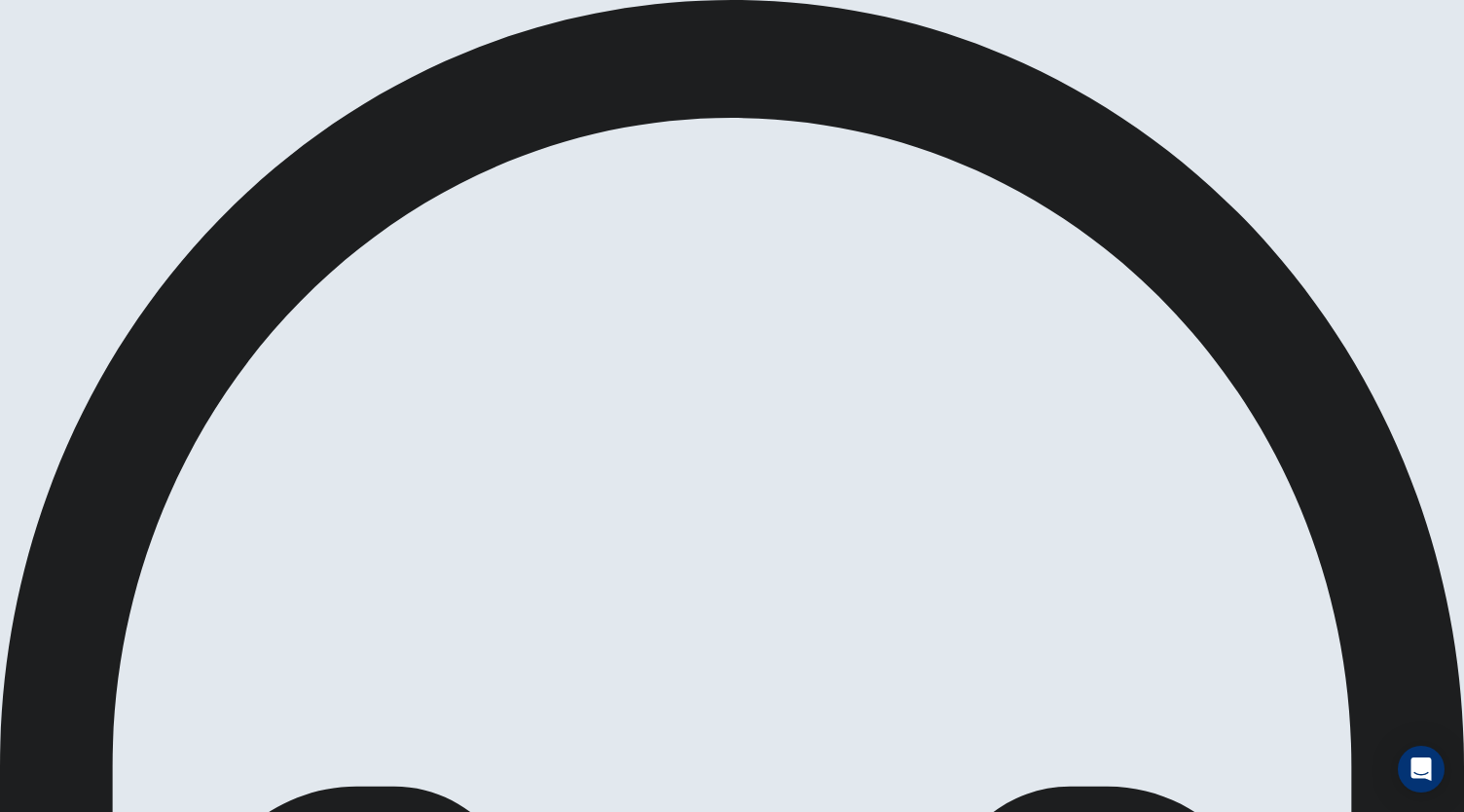
scroll to position [53, 0]
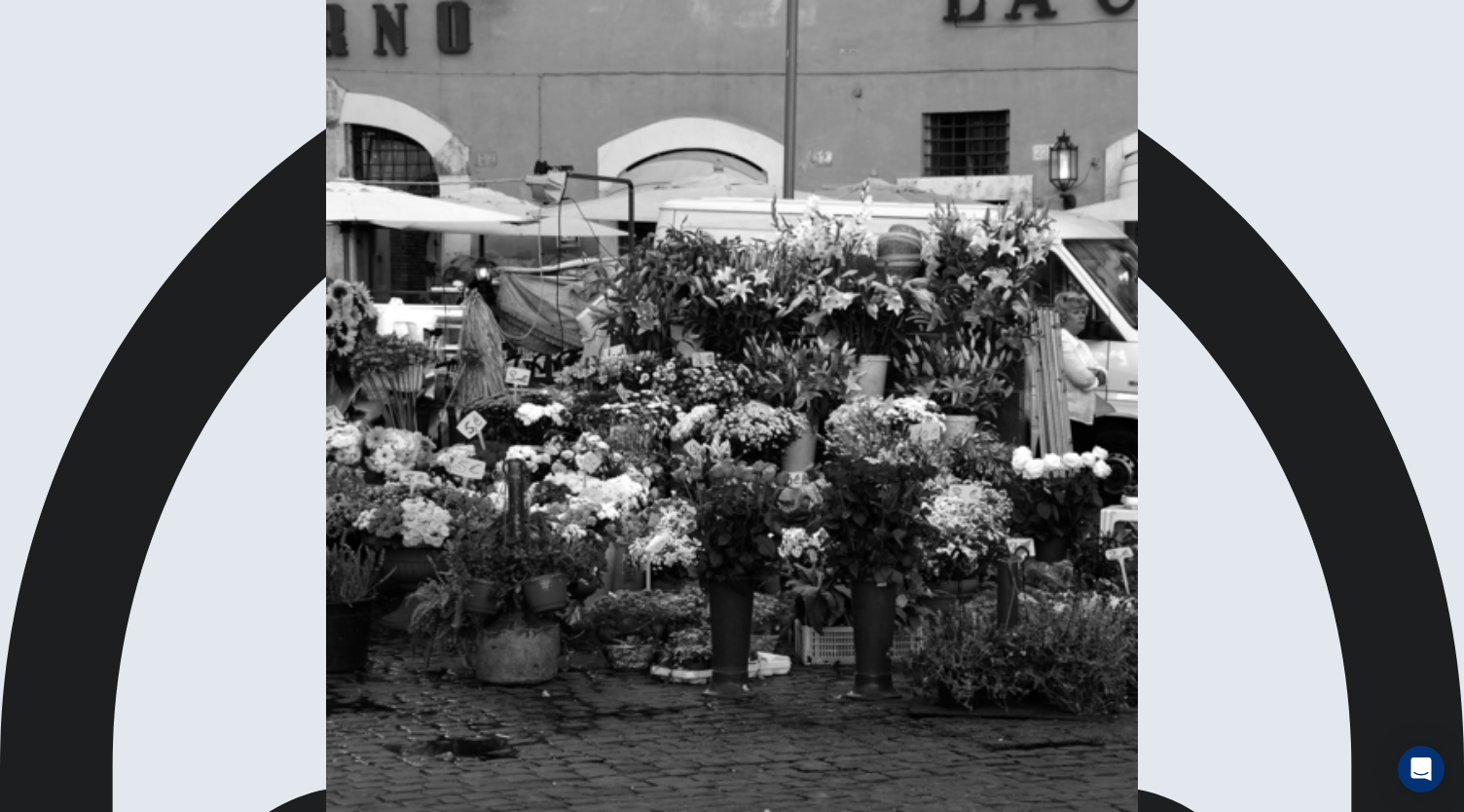
click at [163, 811] on icon "button" at bounding box center [163, 828] width 0 height 0
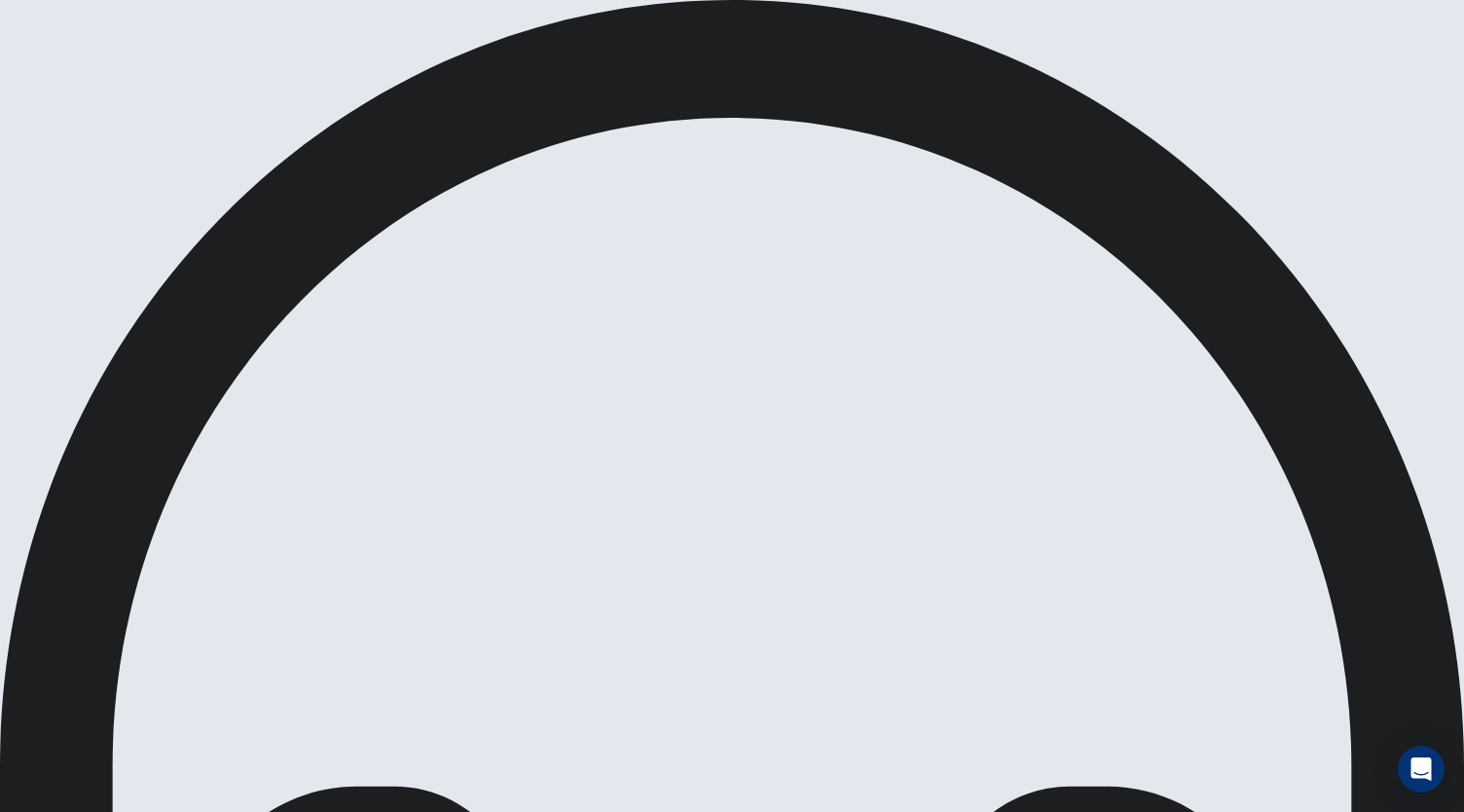
scroll to position [0, 0]
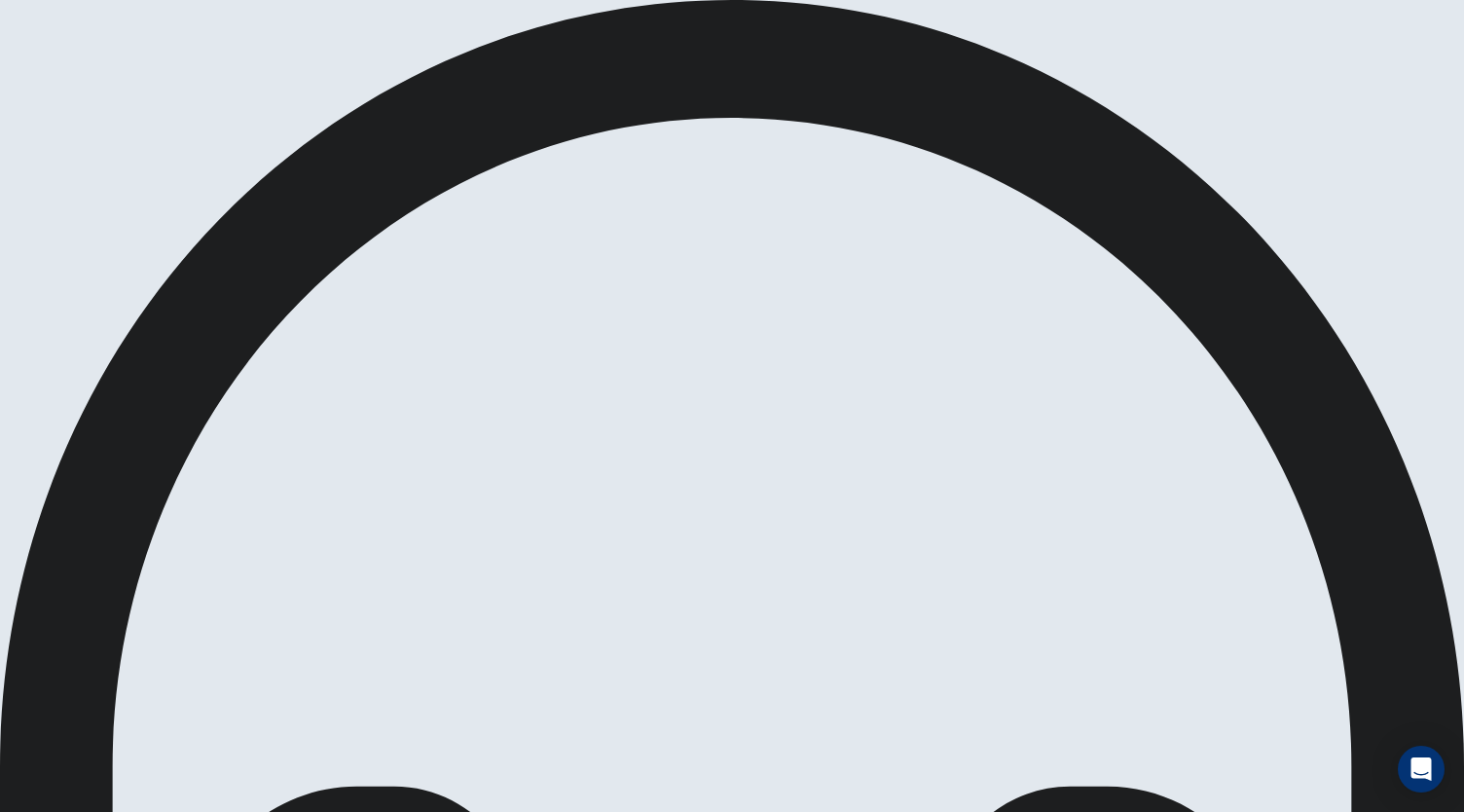
scroll to position [0, 0]
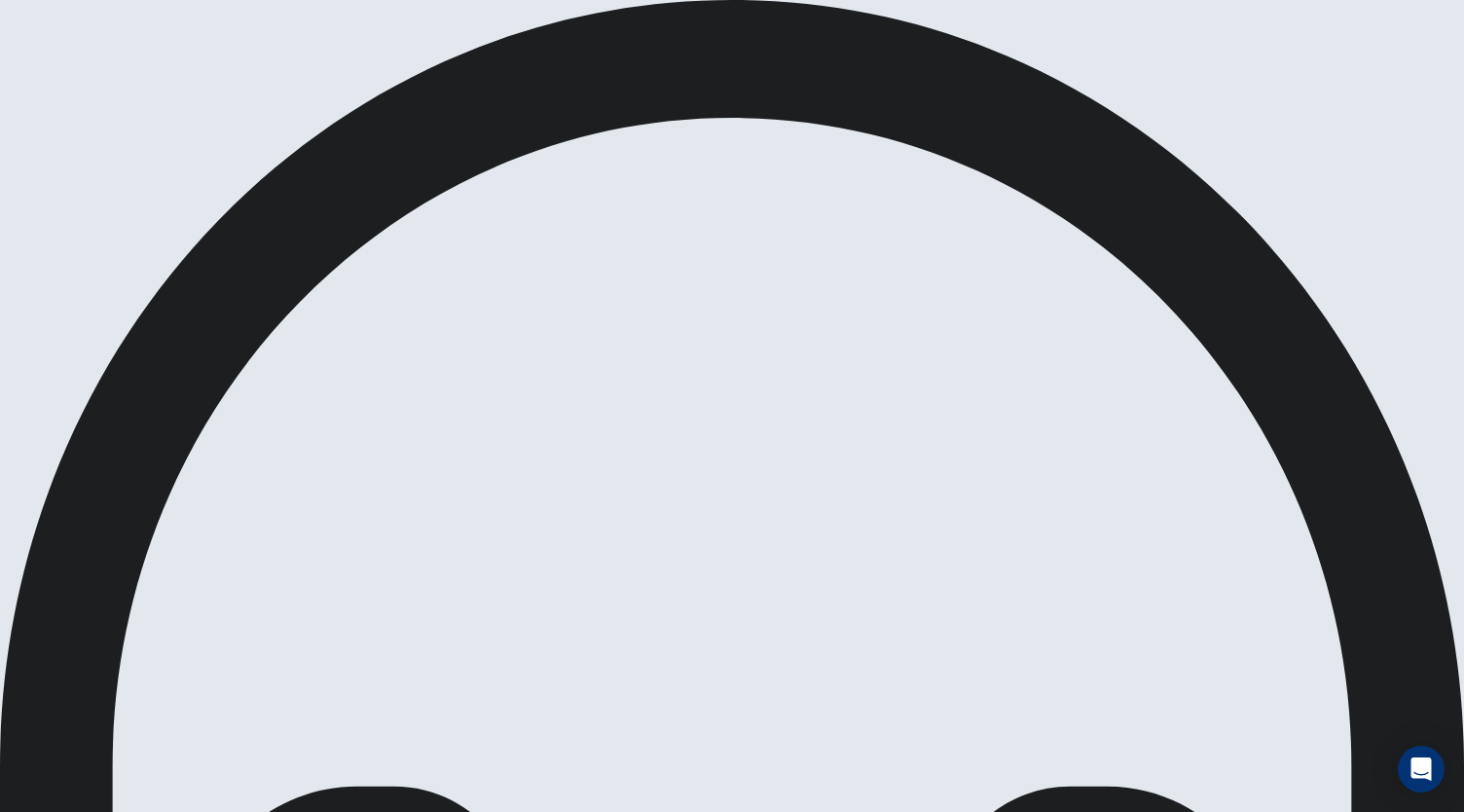
scroll to position [115, 0]
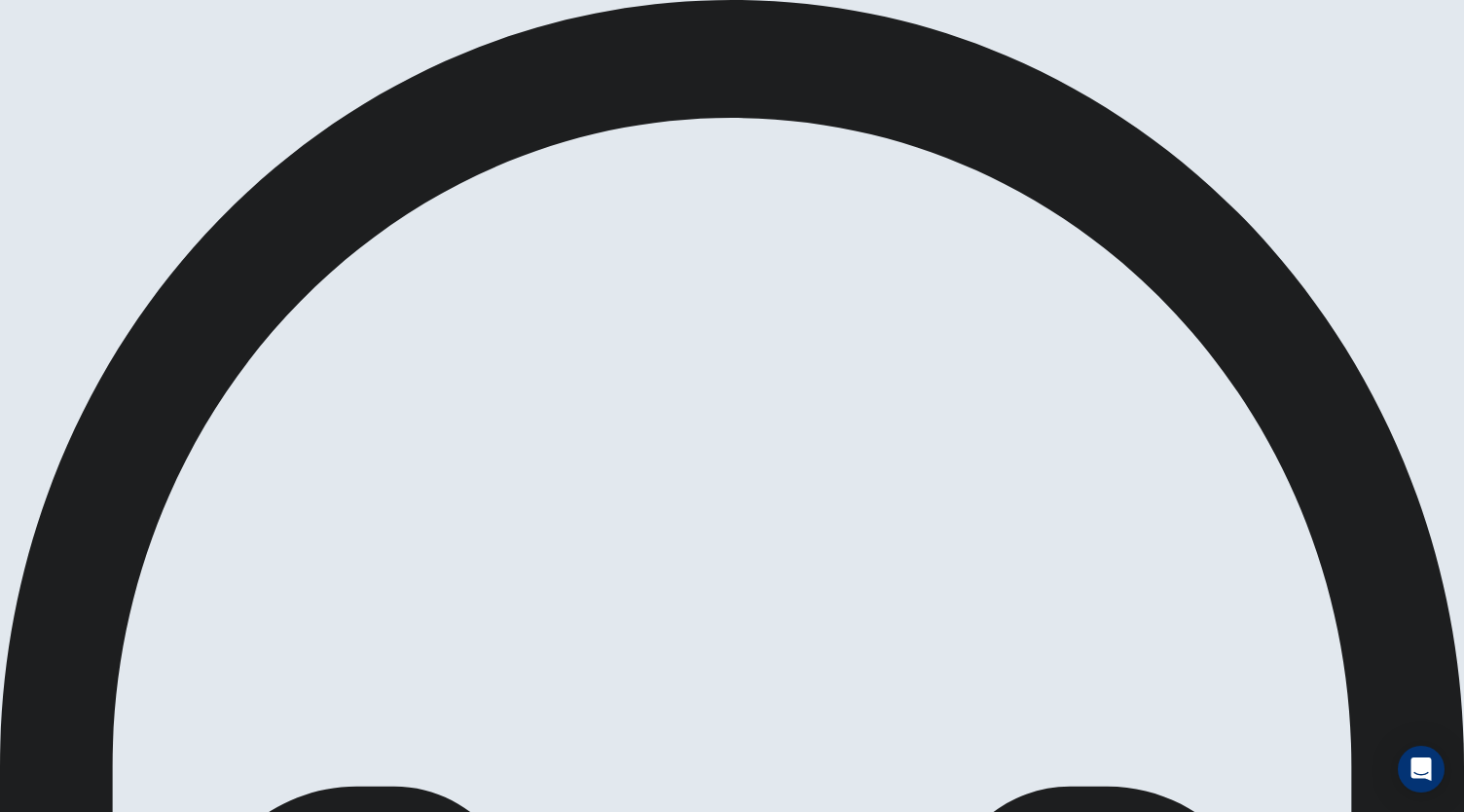
scroll to position [102, 0]
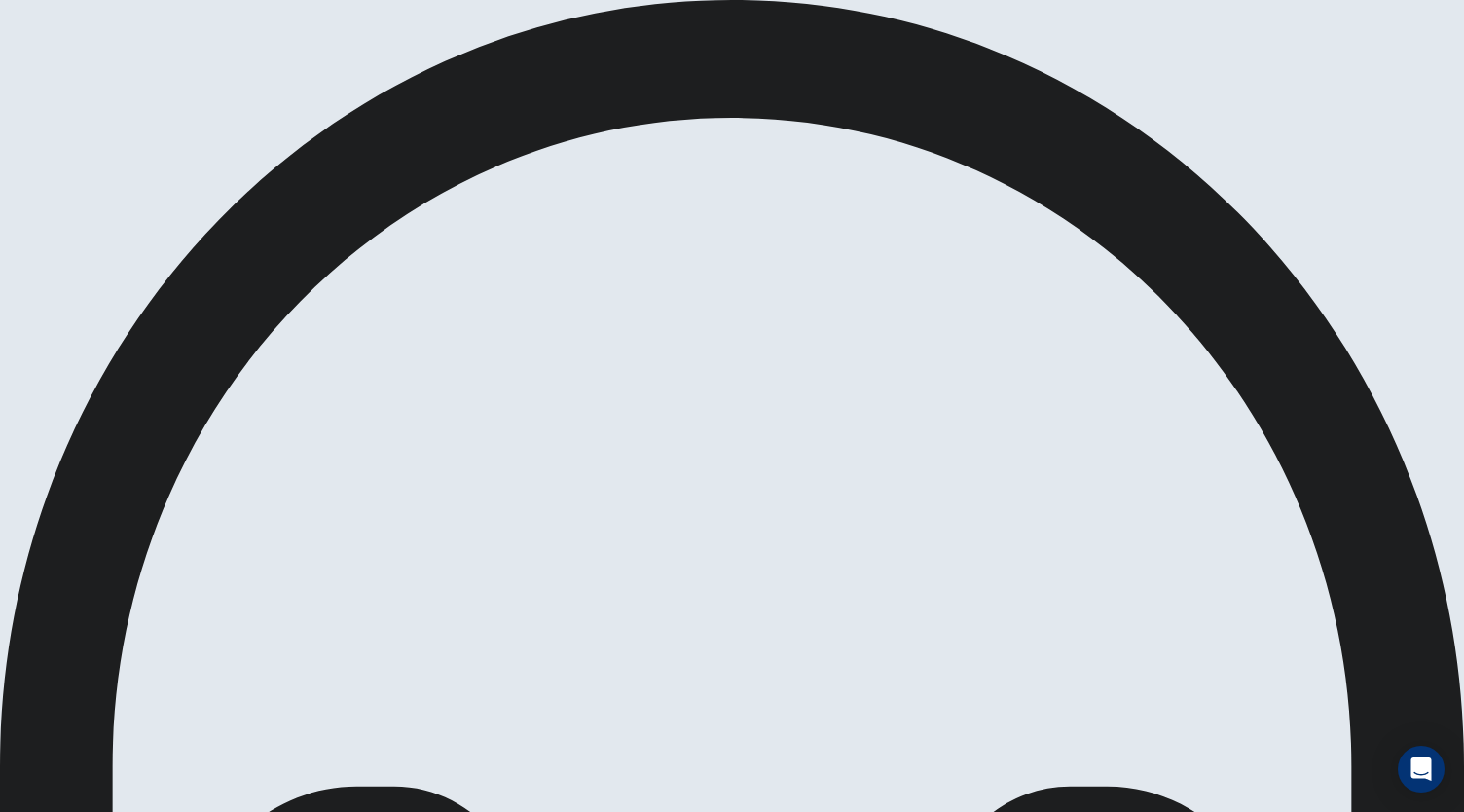
scroll to position [195, 0]
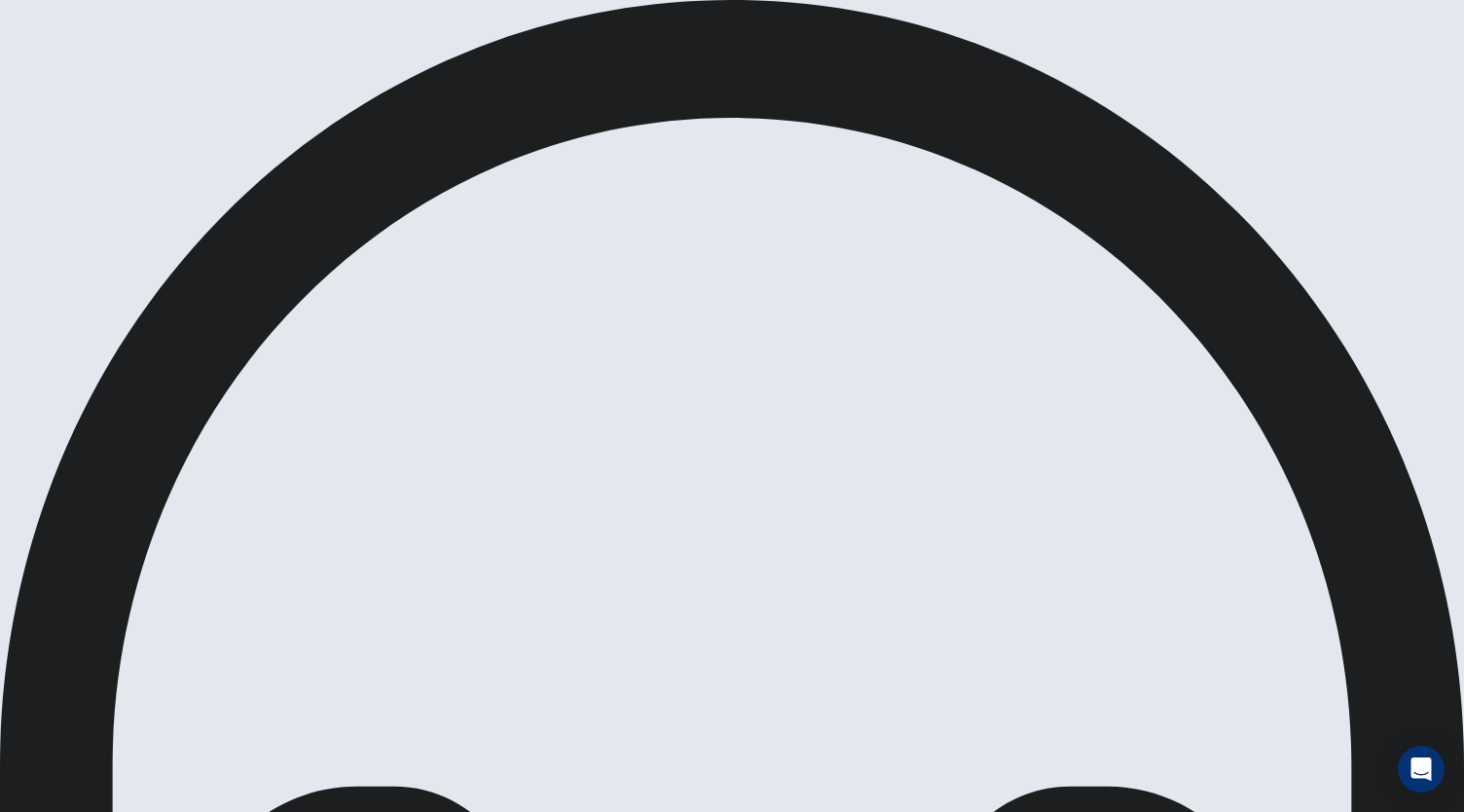
scroll to position [195, 0]
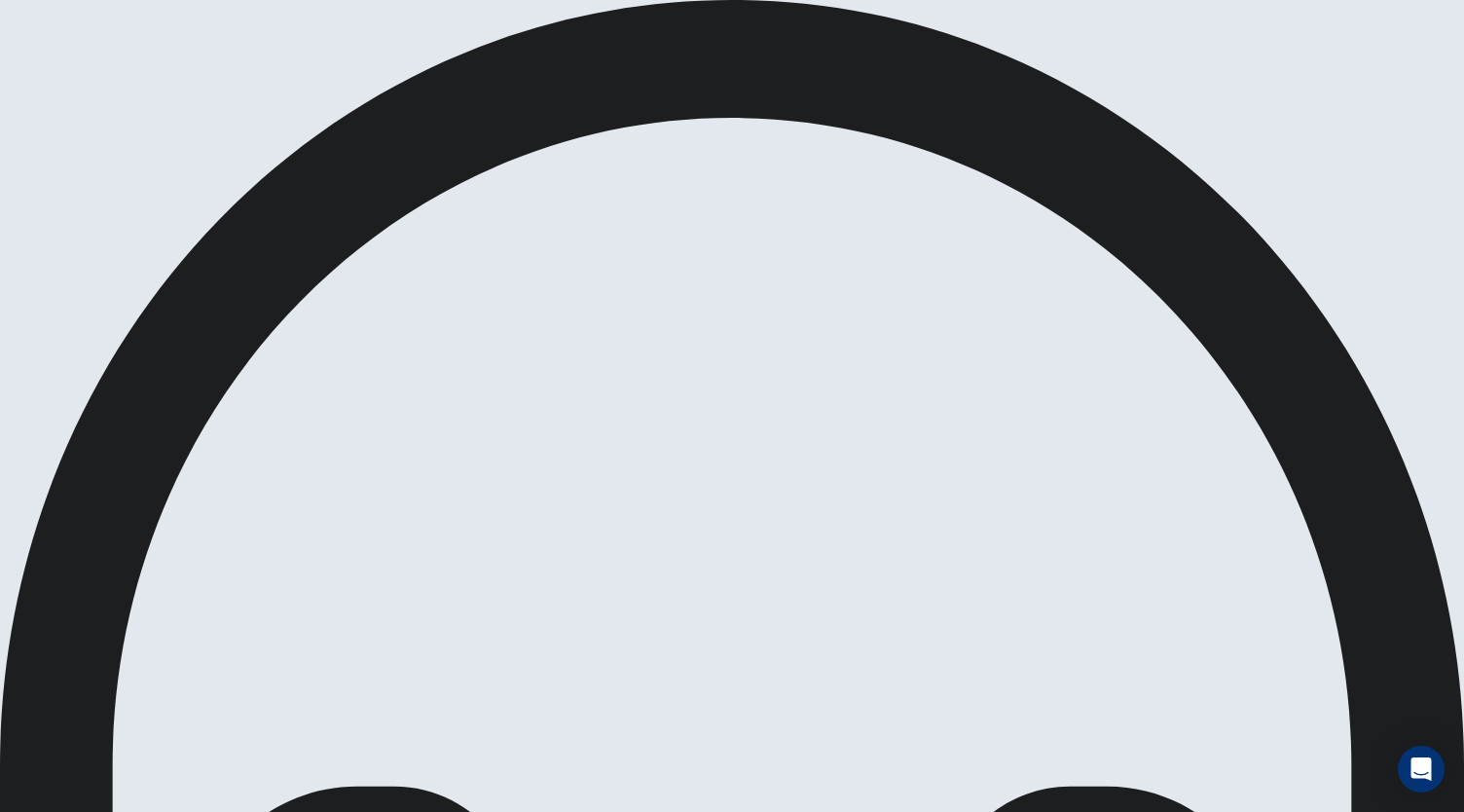
scroll to position [172, 0]
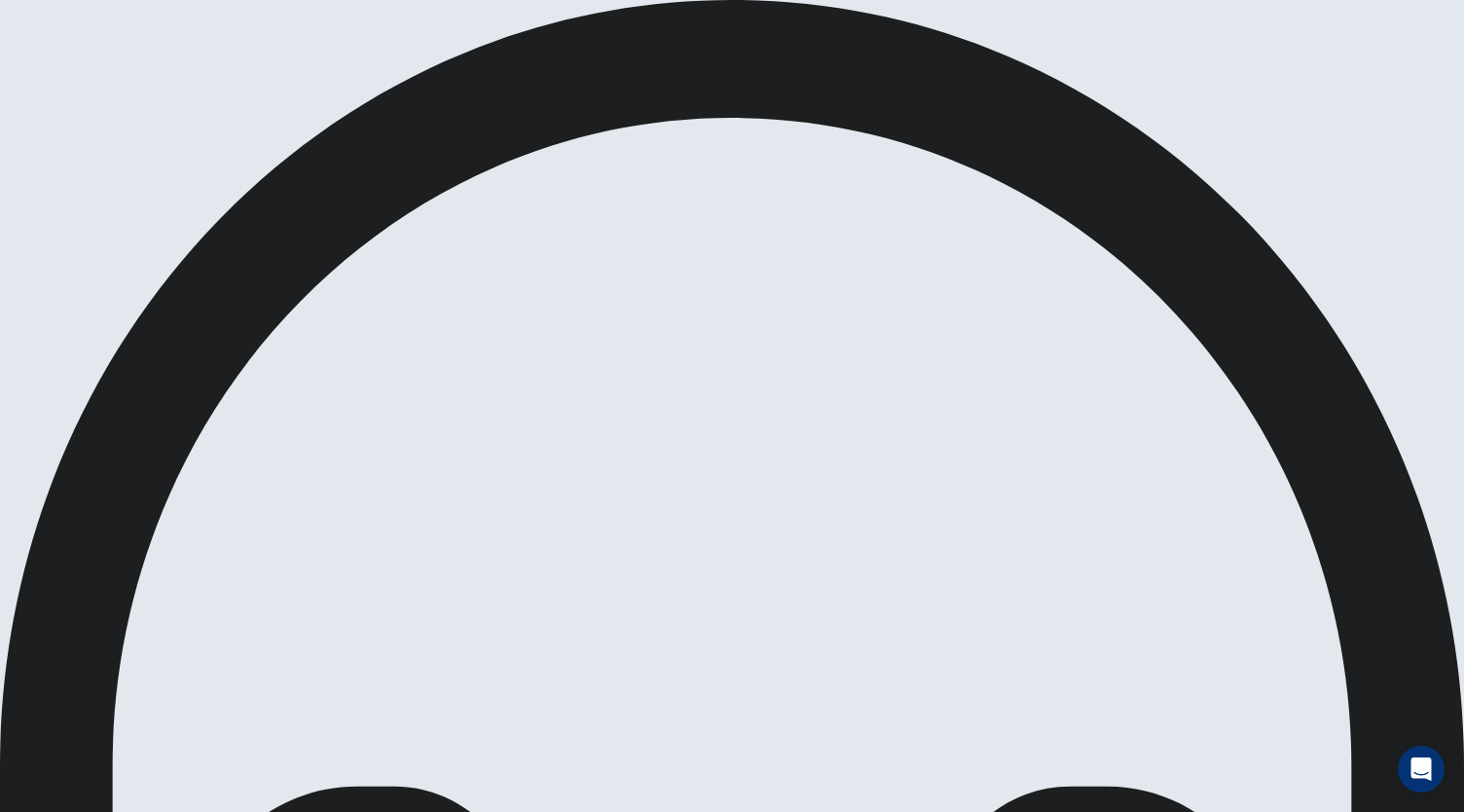
scroll to position [195, 0]
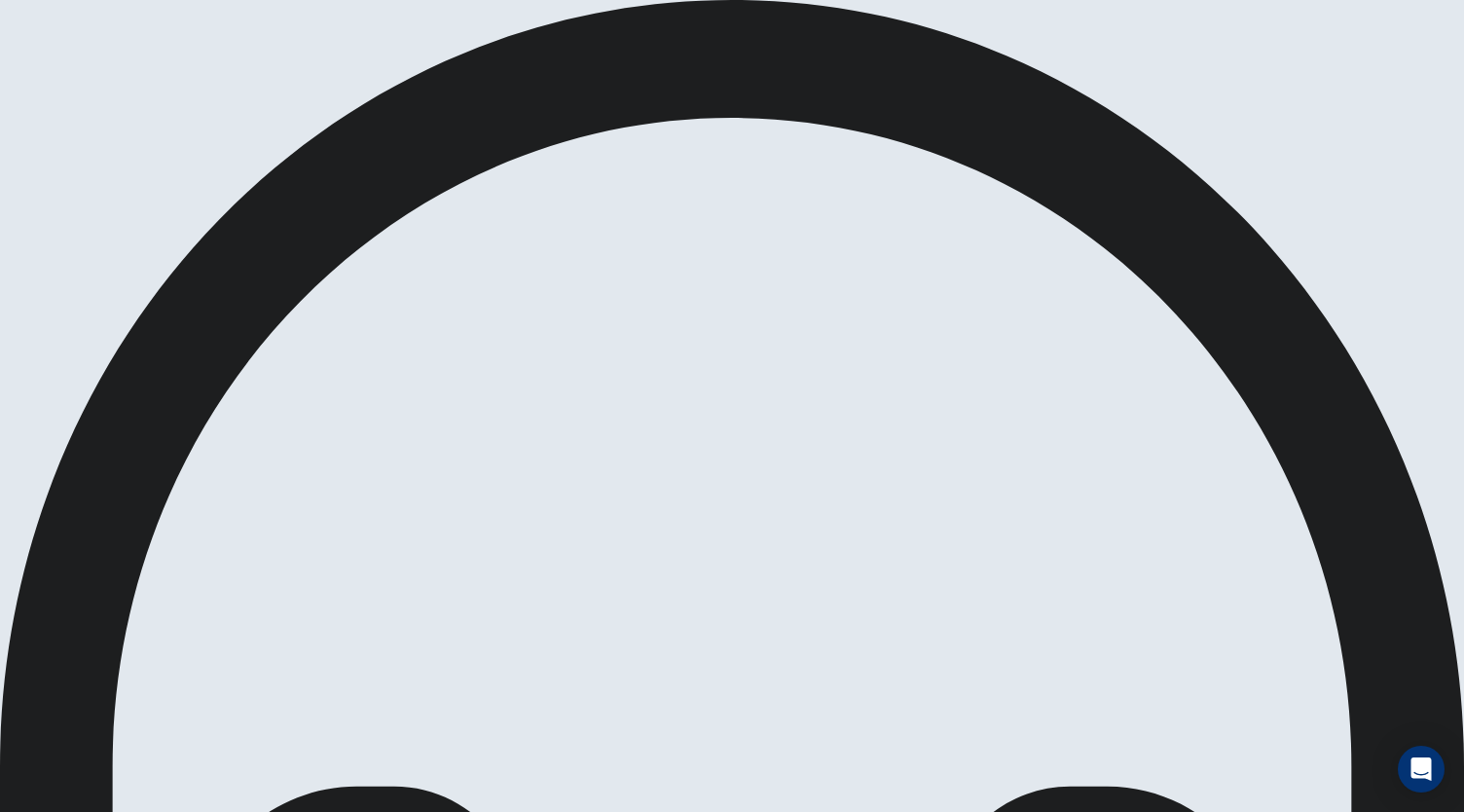
scroll to position [0, 0]
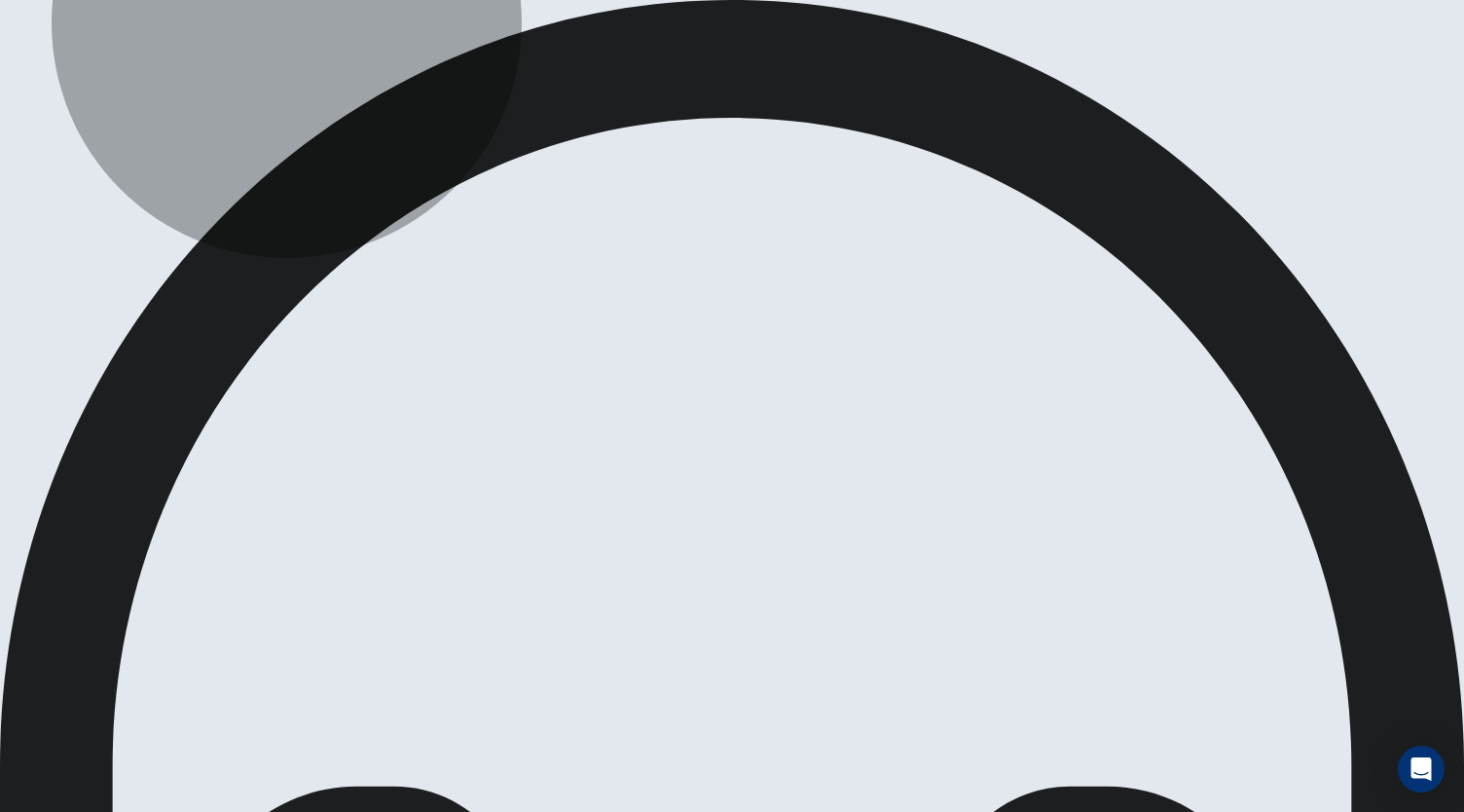
scroll to position [25, 0]
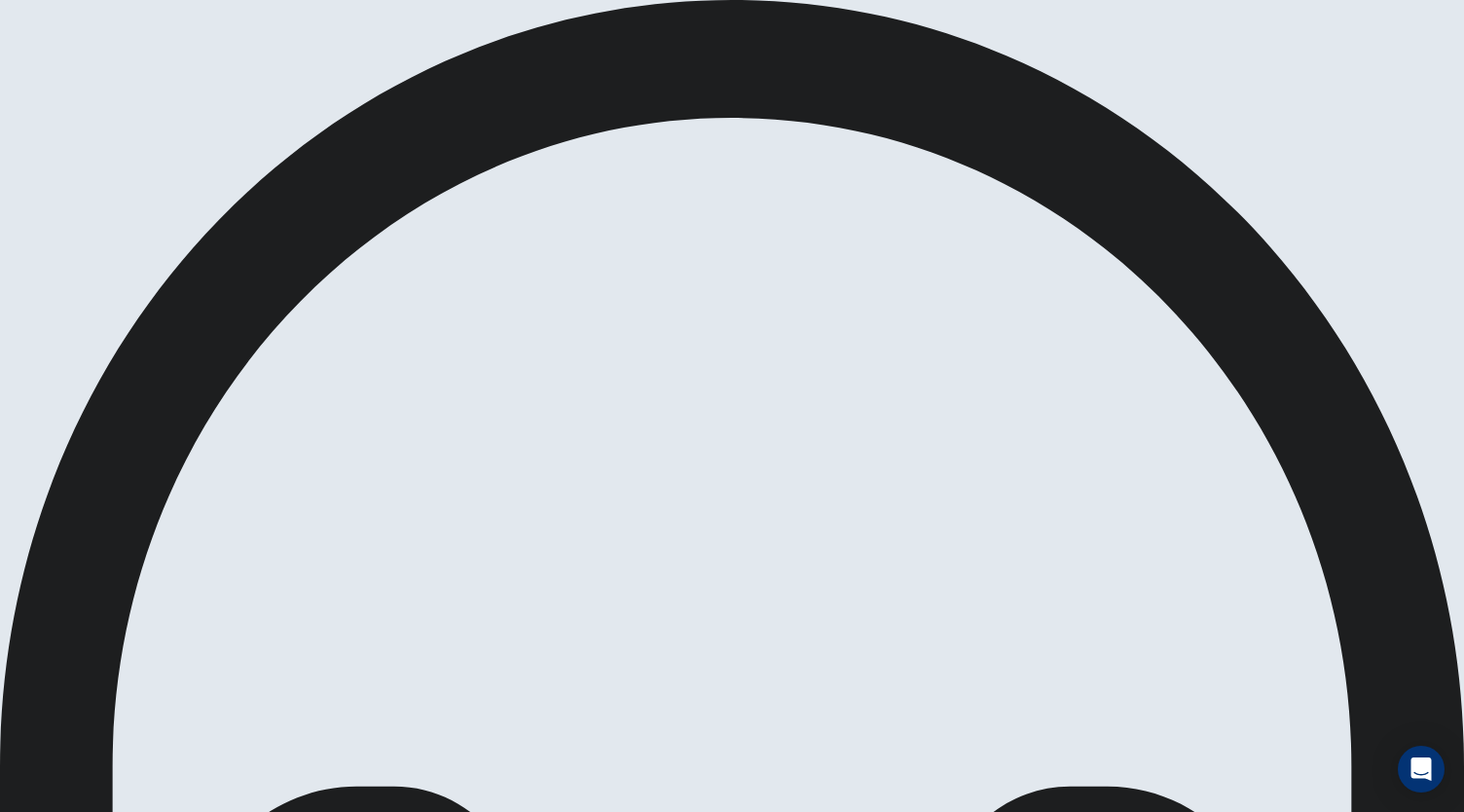
scroll to position [218, 0]
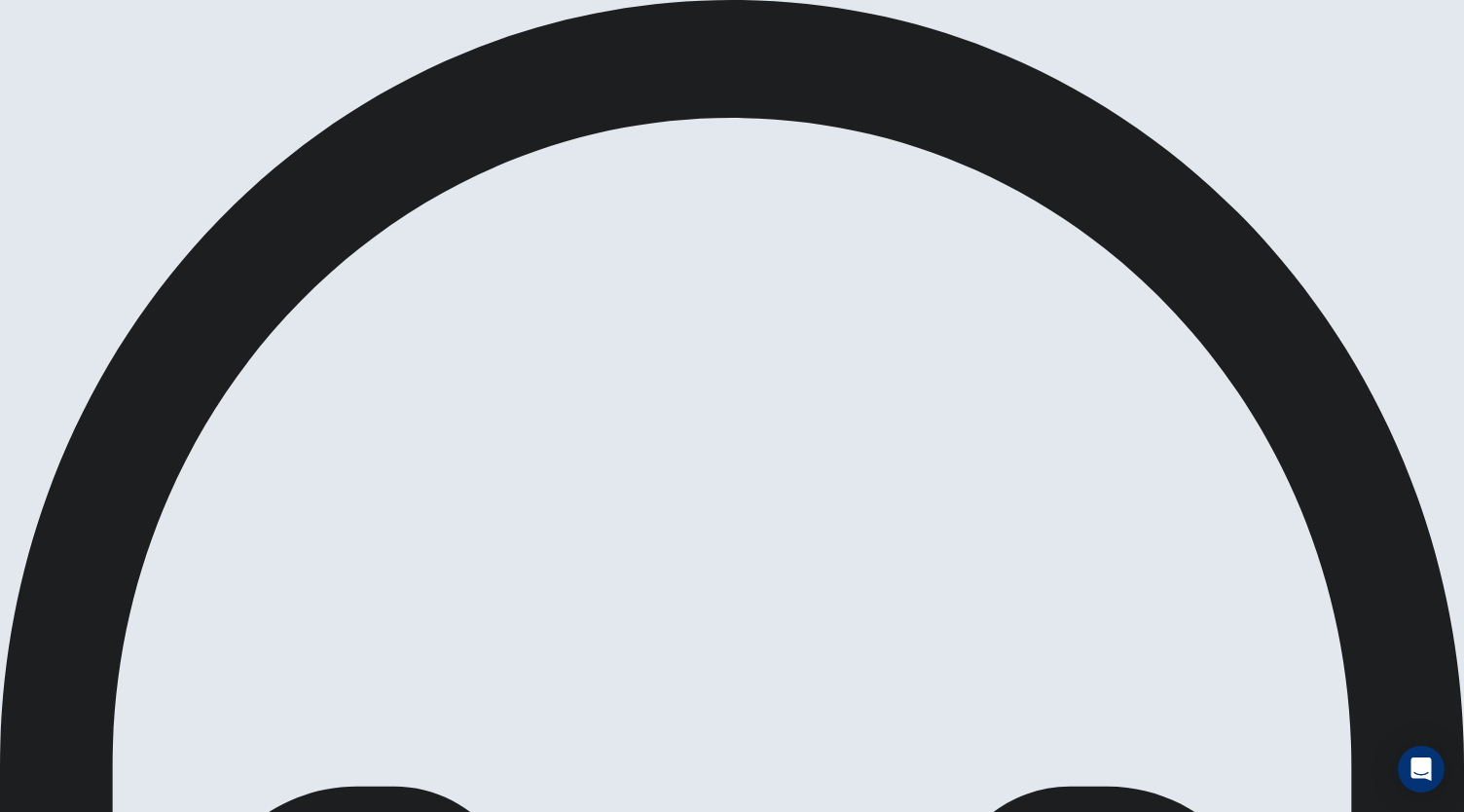
scroll to position [0, 0]
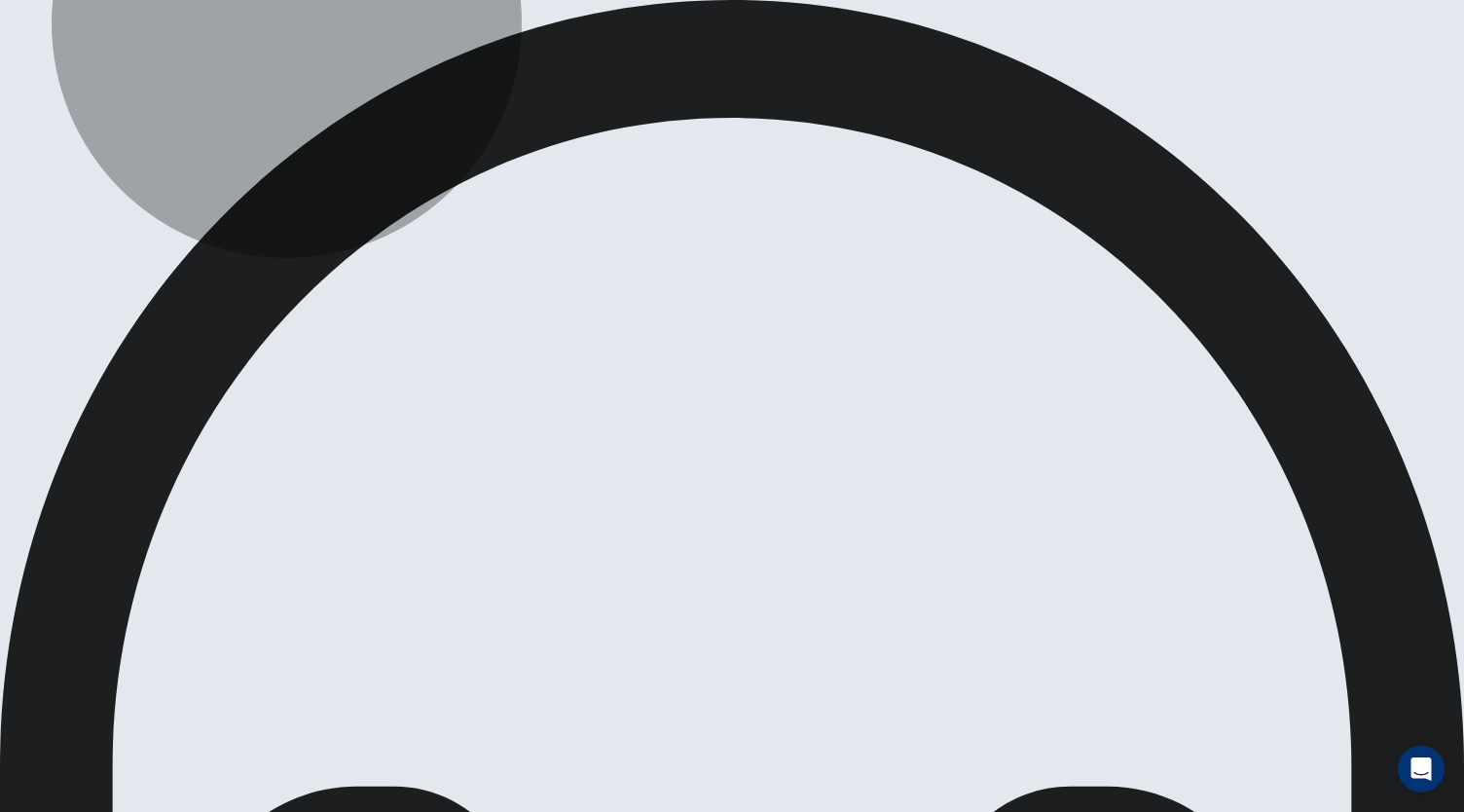
scroll to position [242, 0]
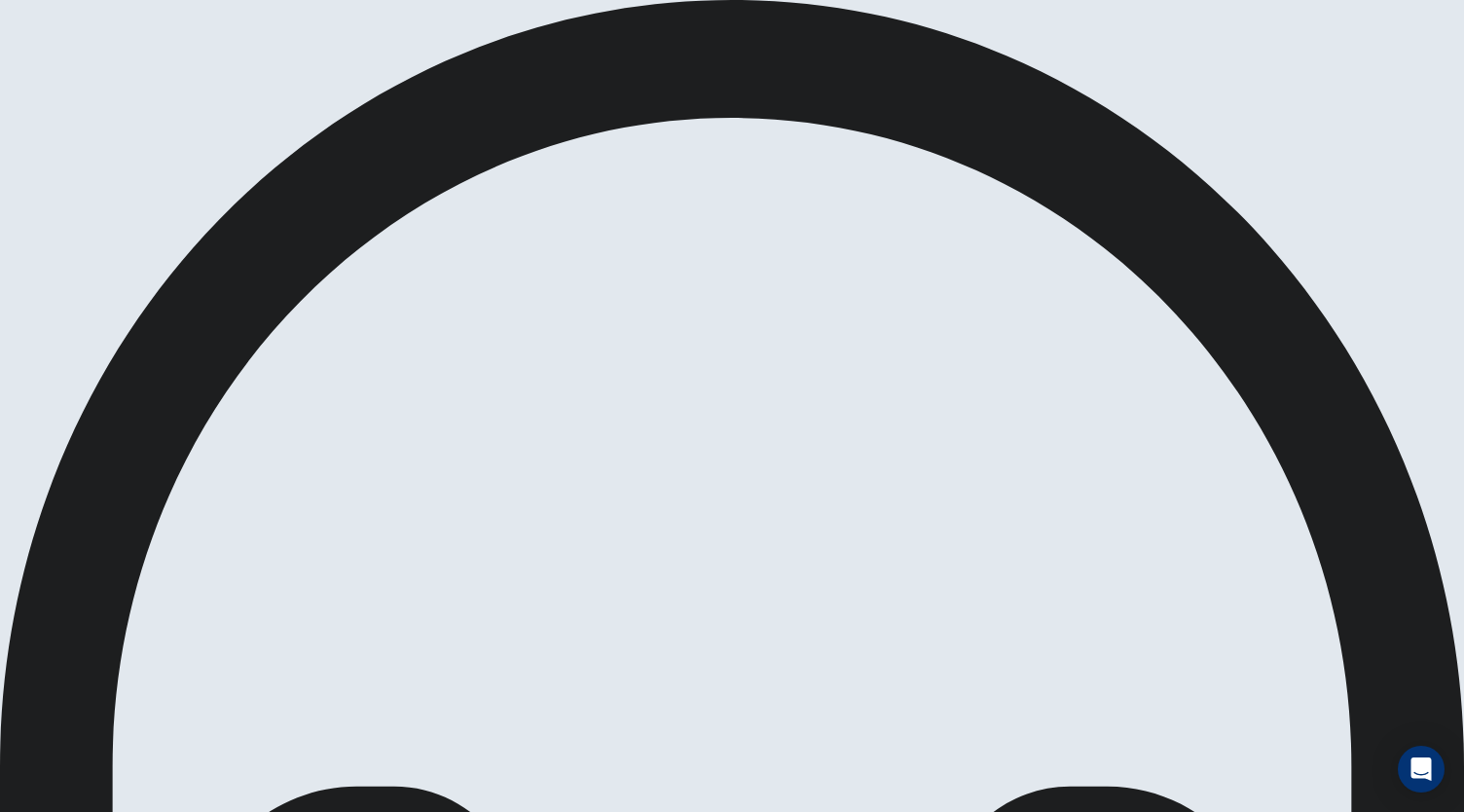
scroll to position [115, 0]
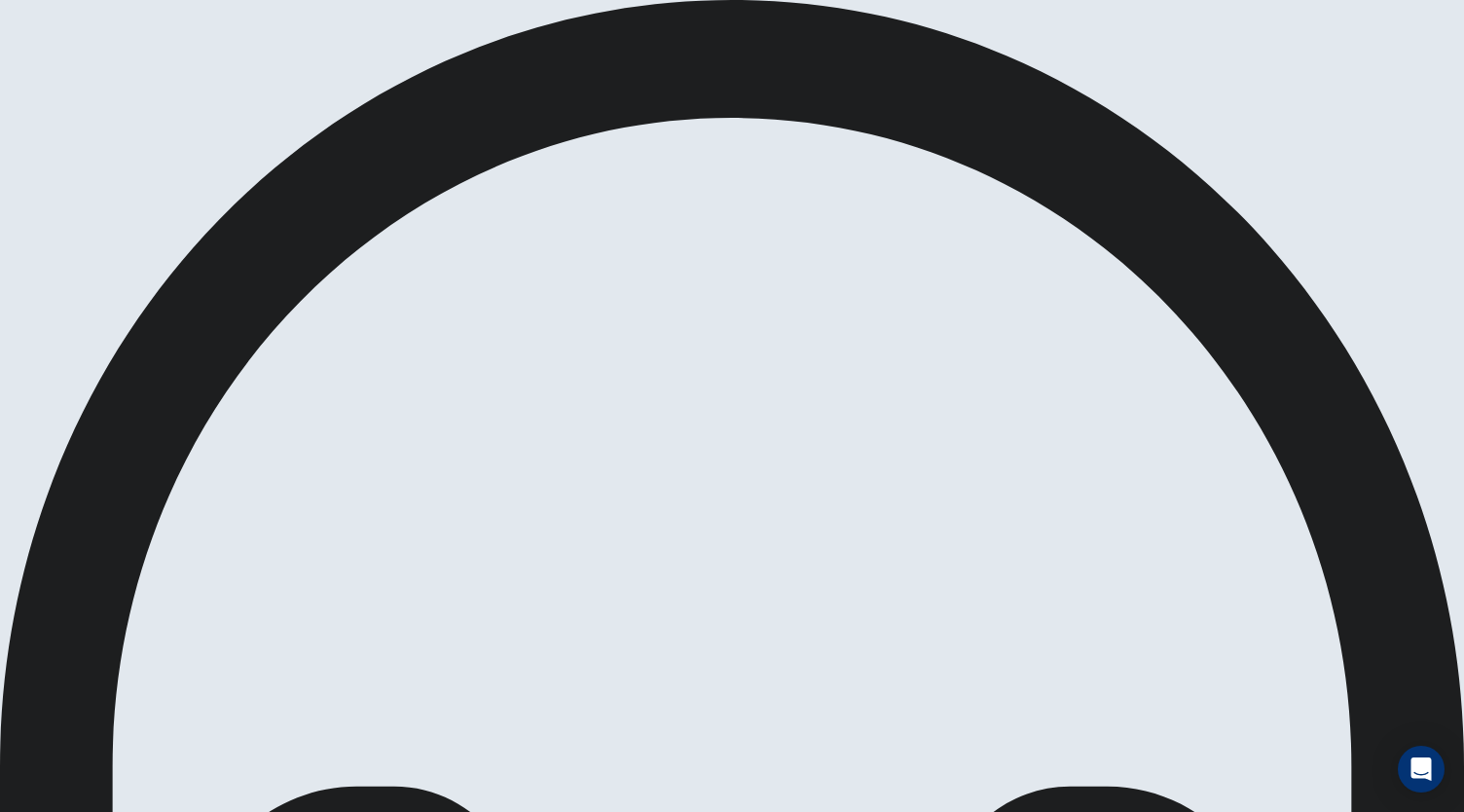
scroll to position [218, 0]
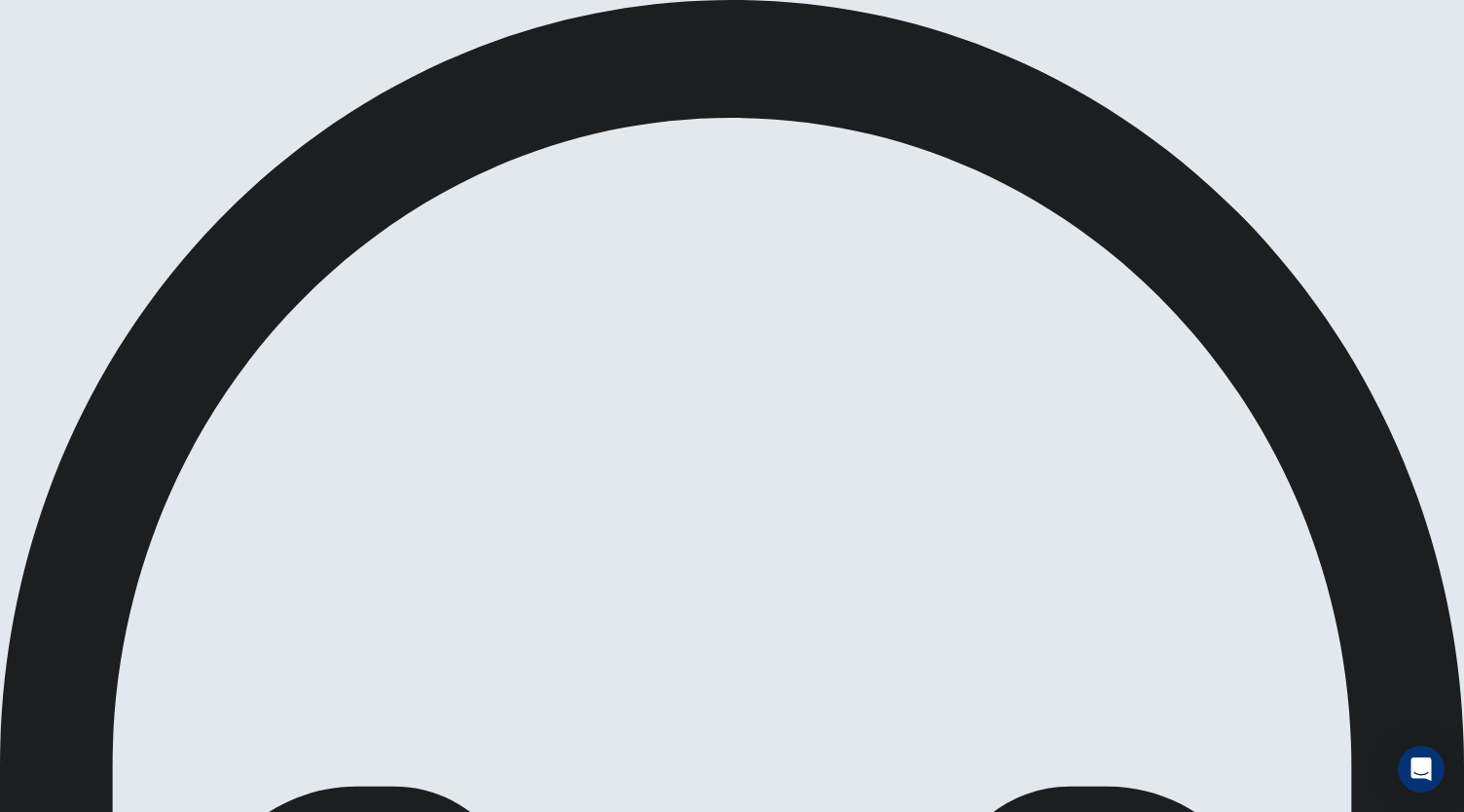
scroll to position [36, 0]
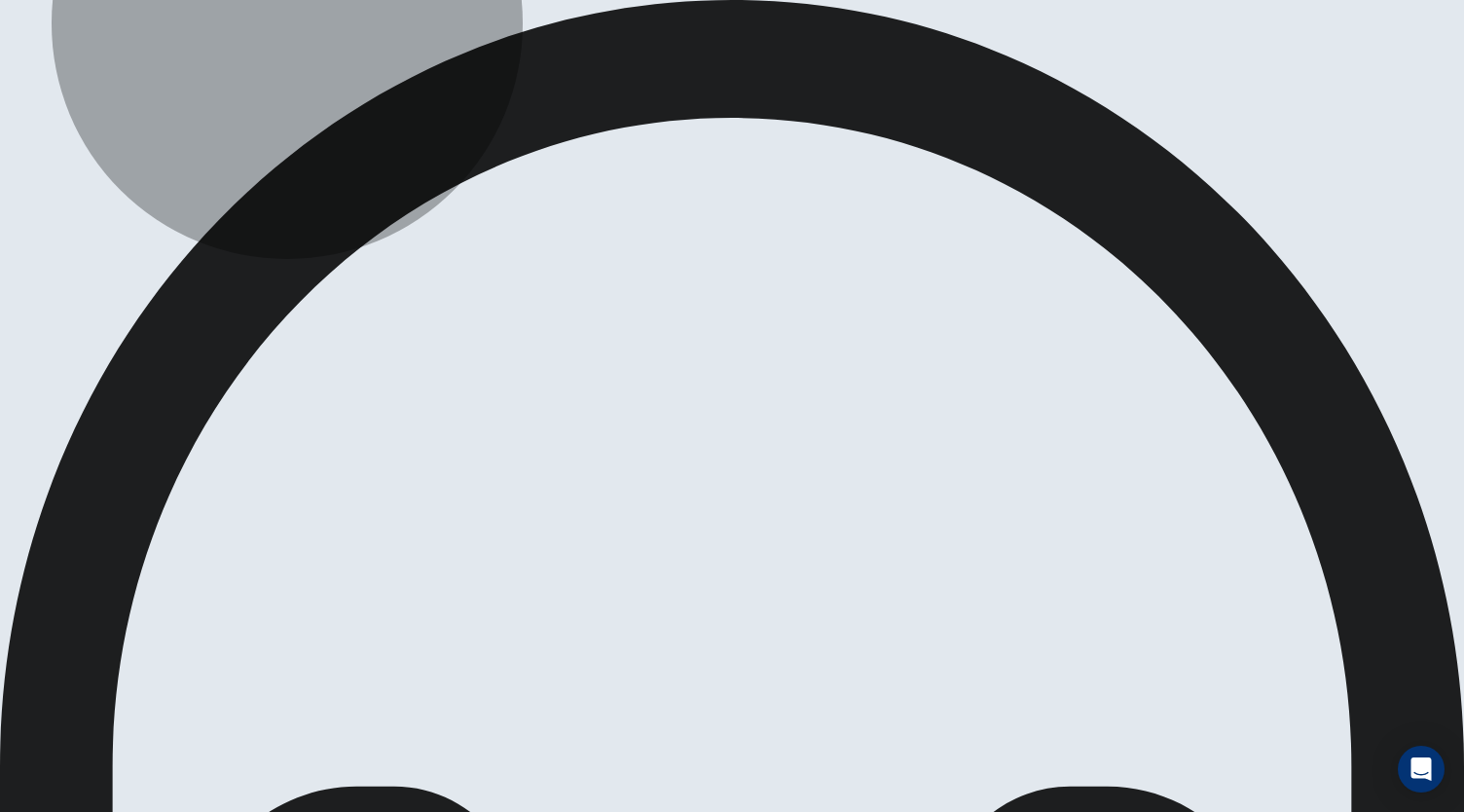
scroll to position [218, 0]
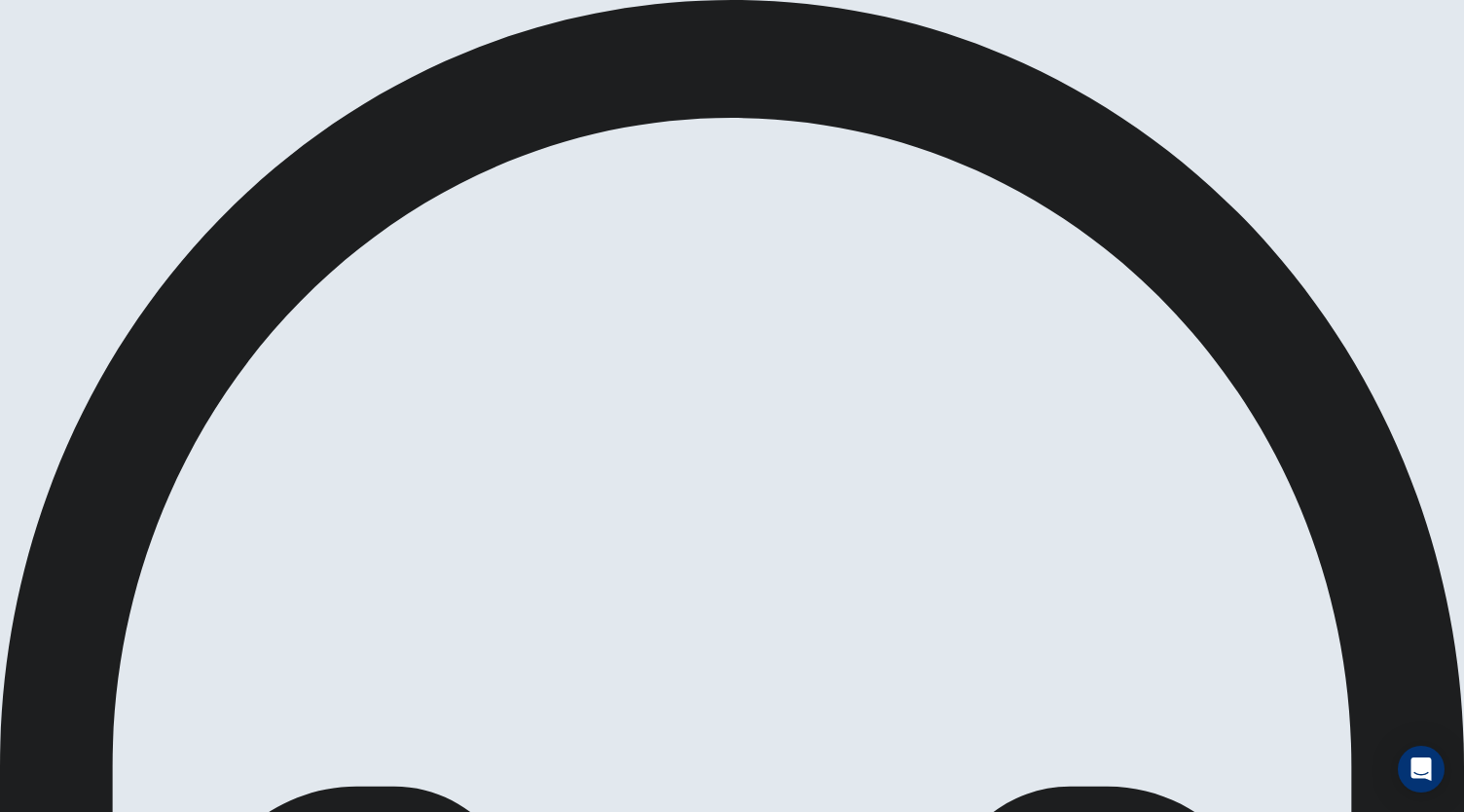
scroll to position [0, 0]
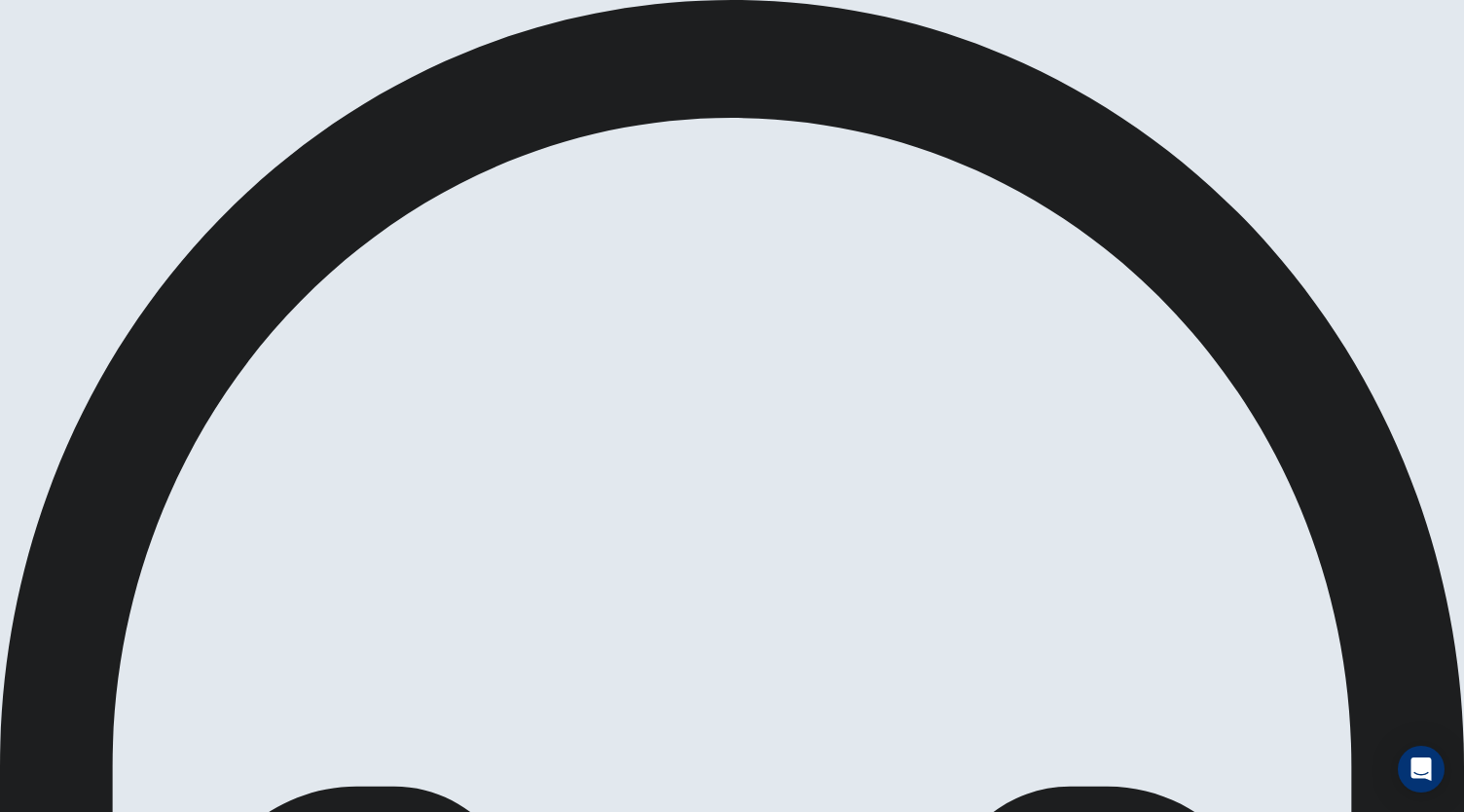
scroll to position [0, 0]
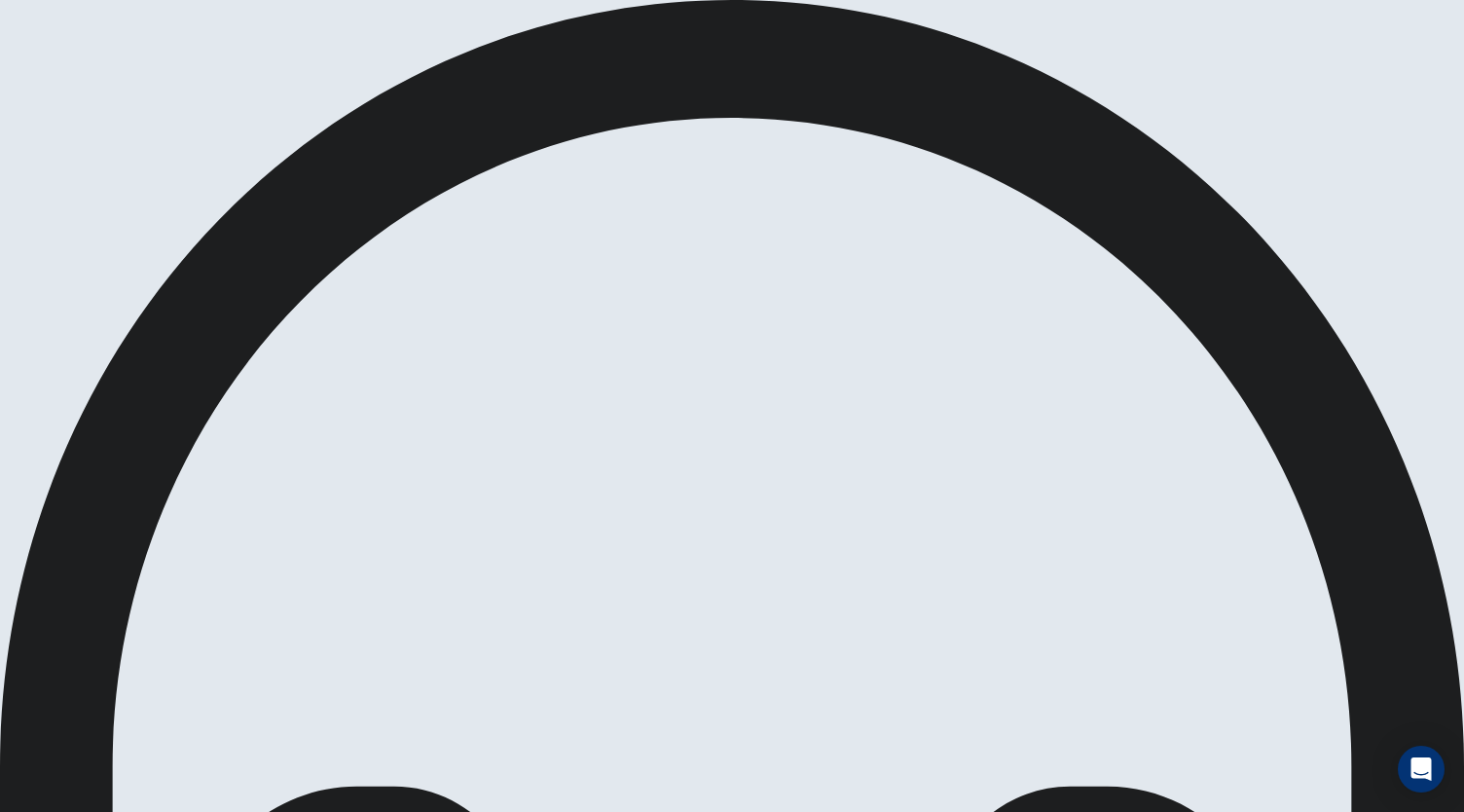
scroll to position [195, 0]
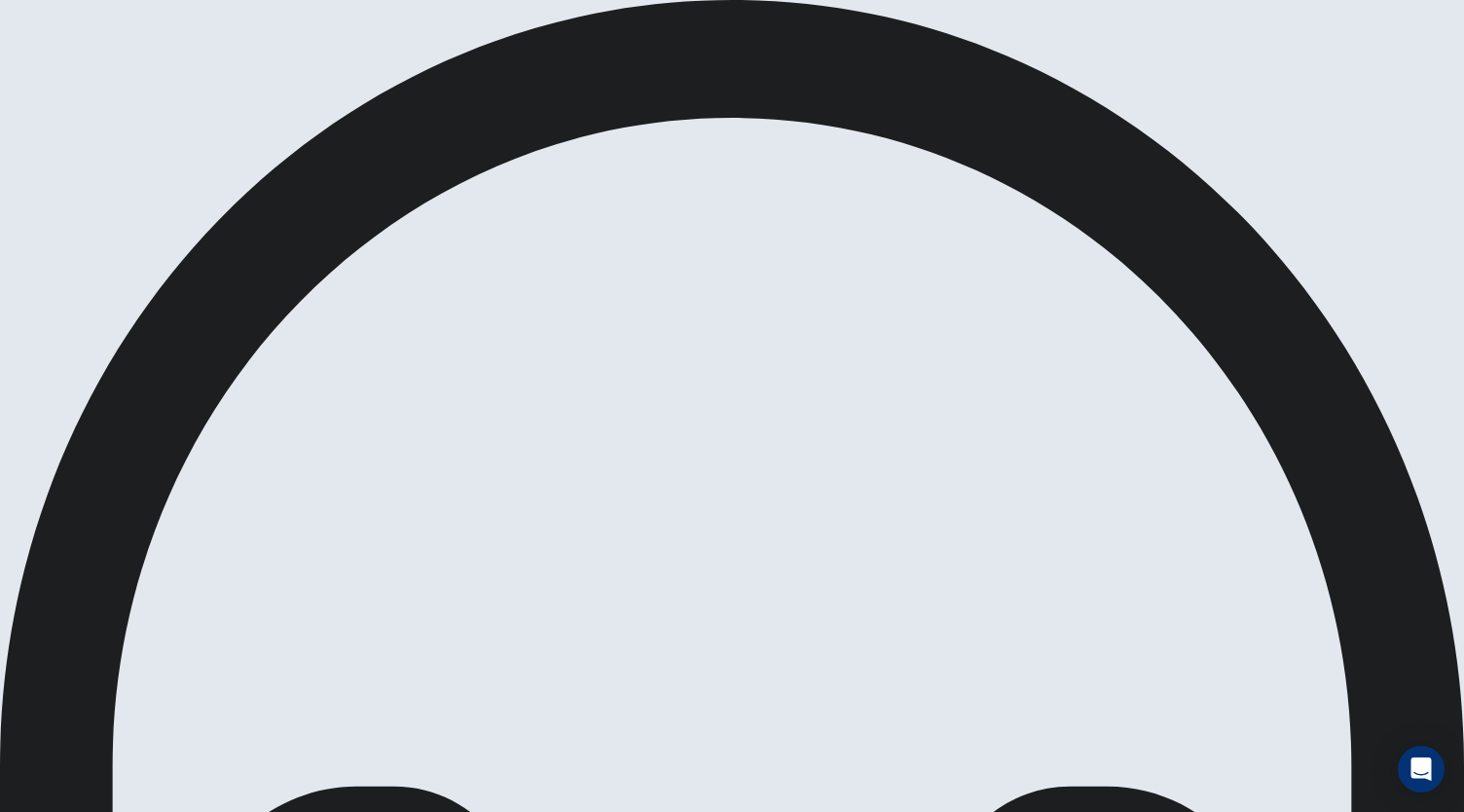
scroll to position [195, 0]
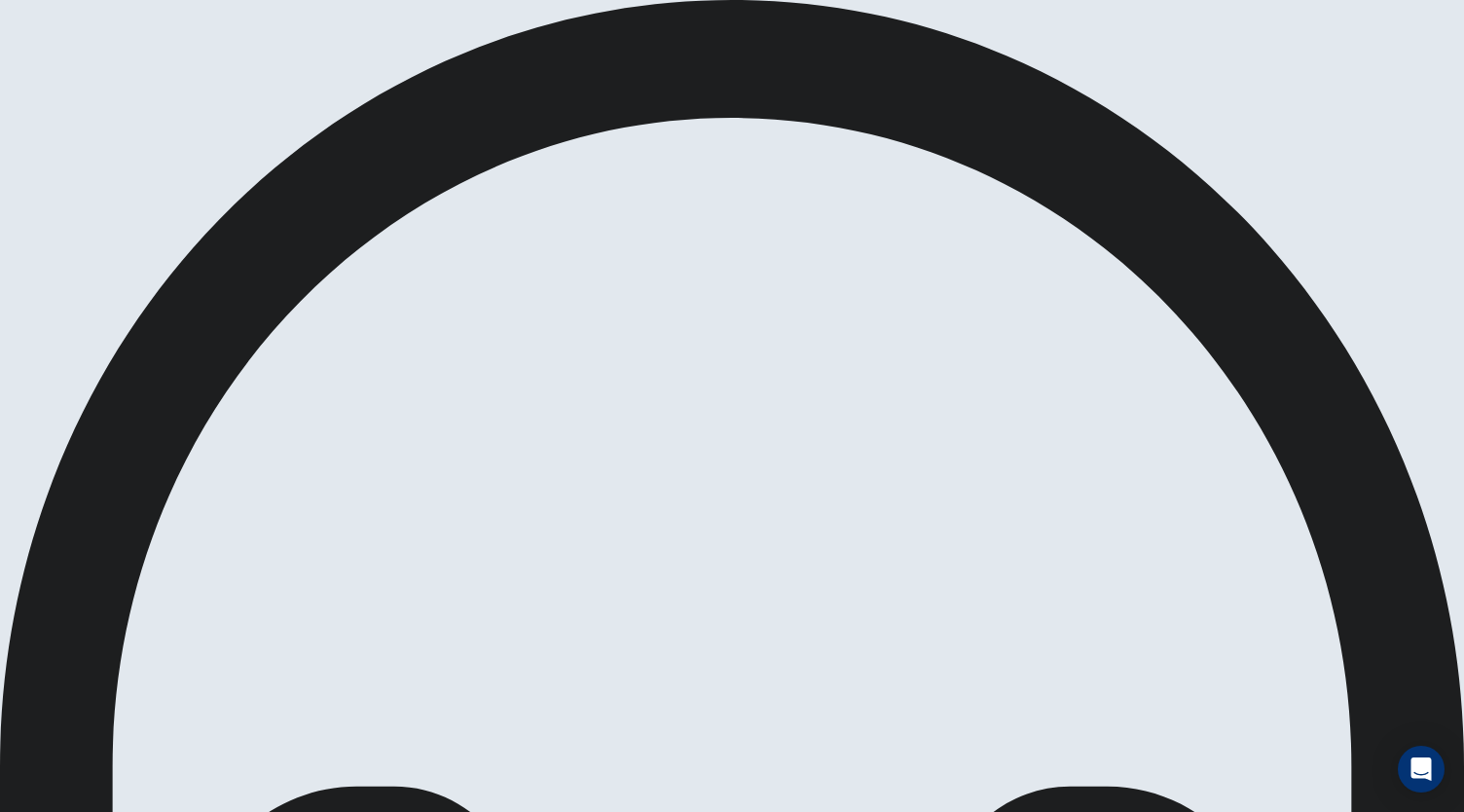
scroll to position [218, 0]
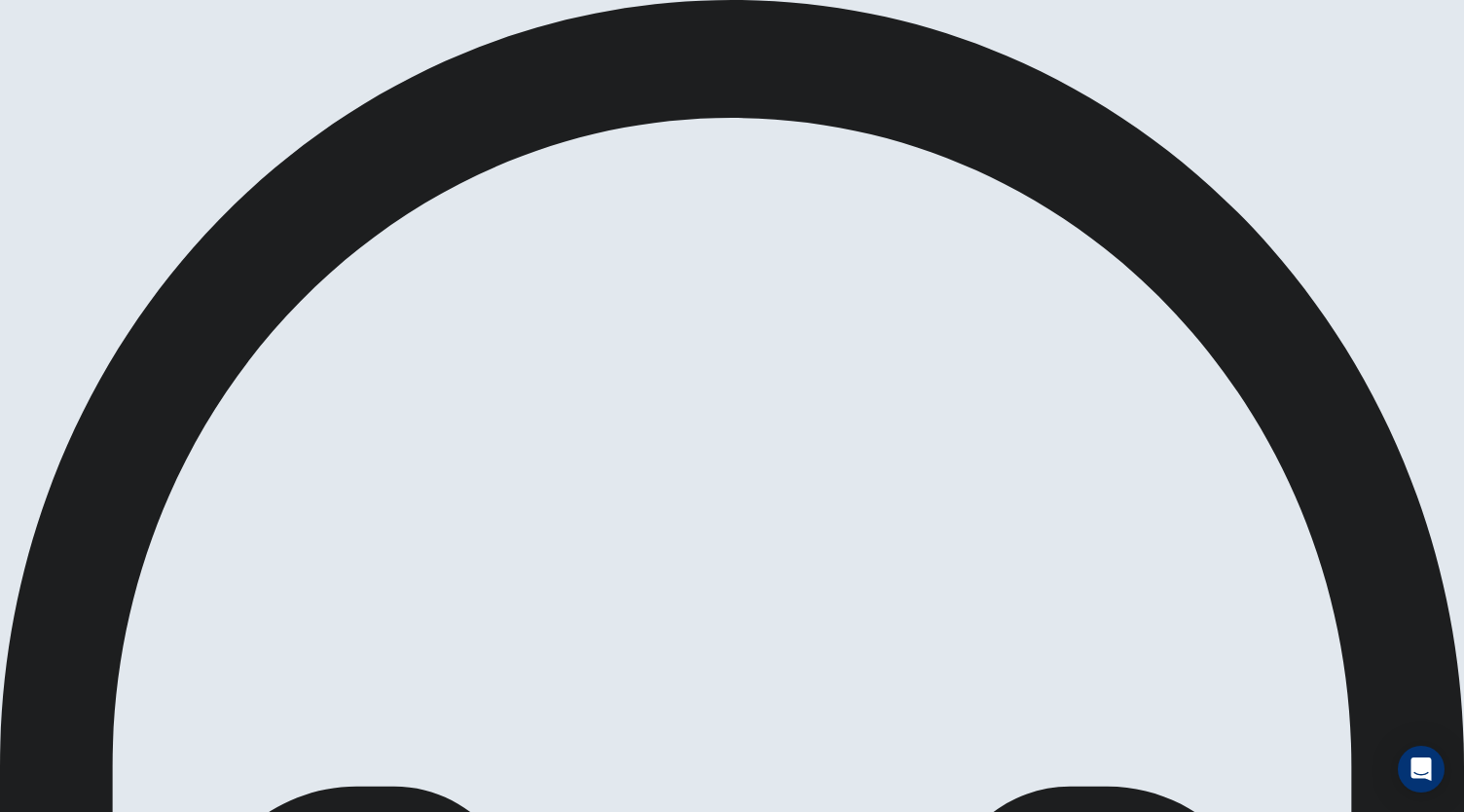
scroll to position [213, 0]
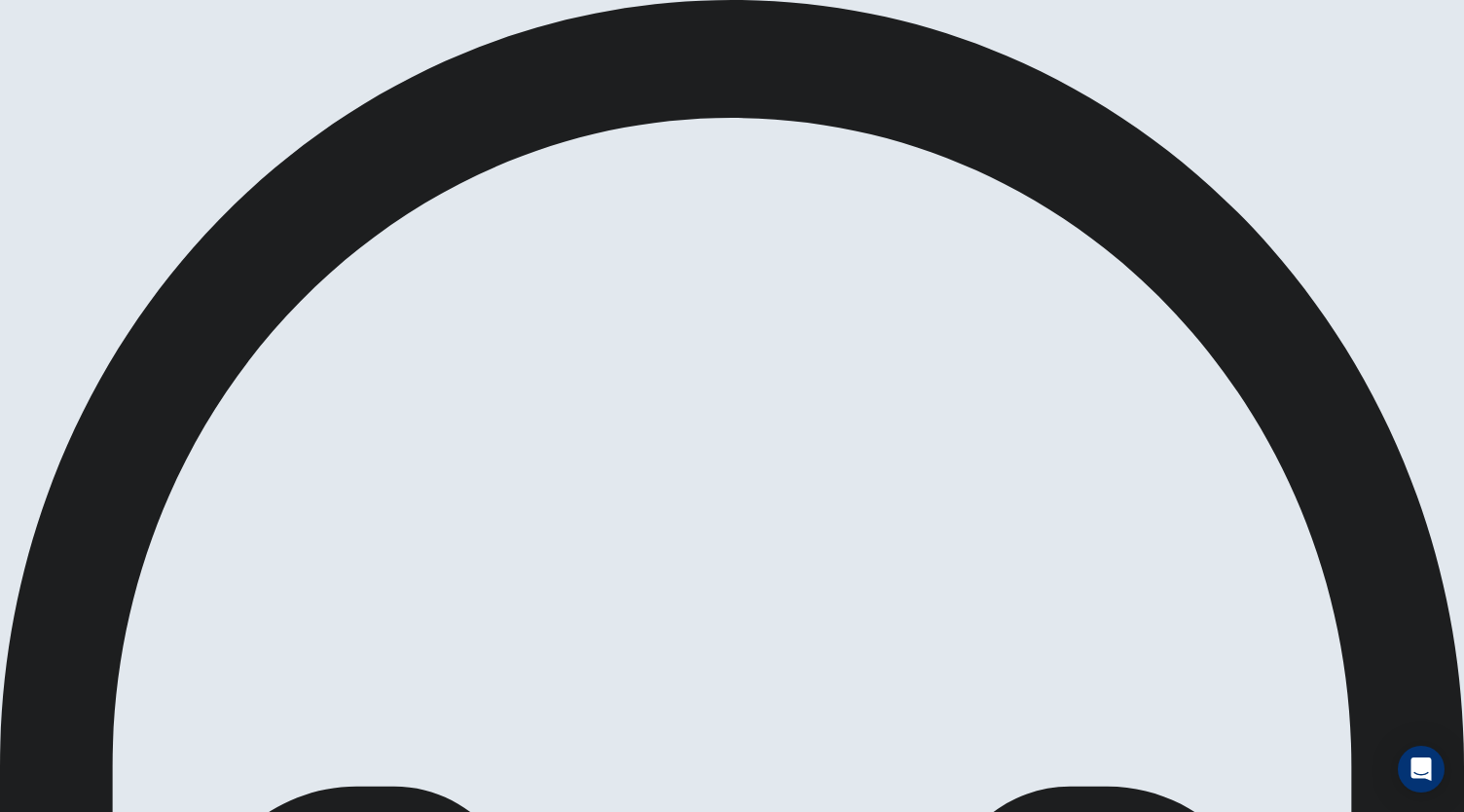
scroll to position [218, 0]
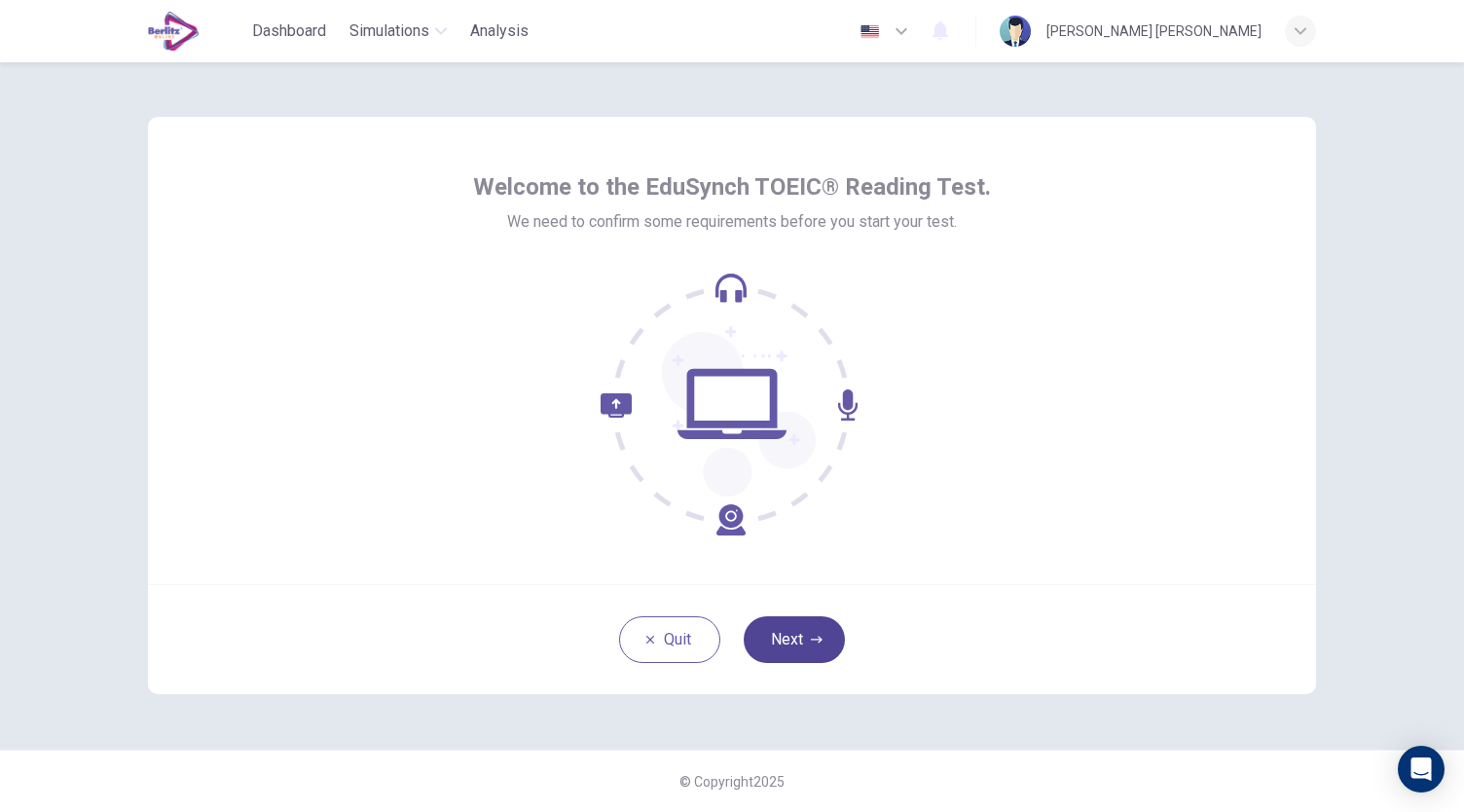
click at [811, 634] on icon "button" at bounding box center [817, 640] width 12 height 12
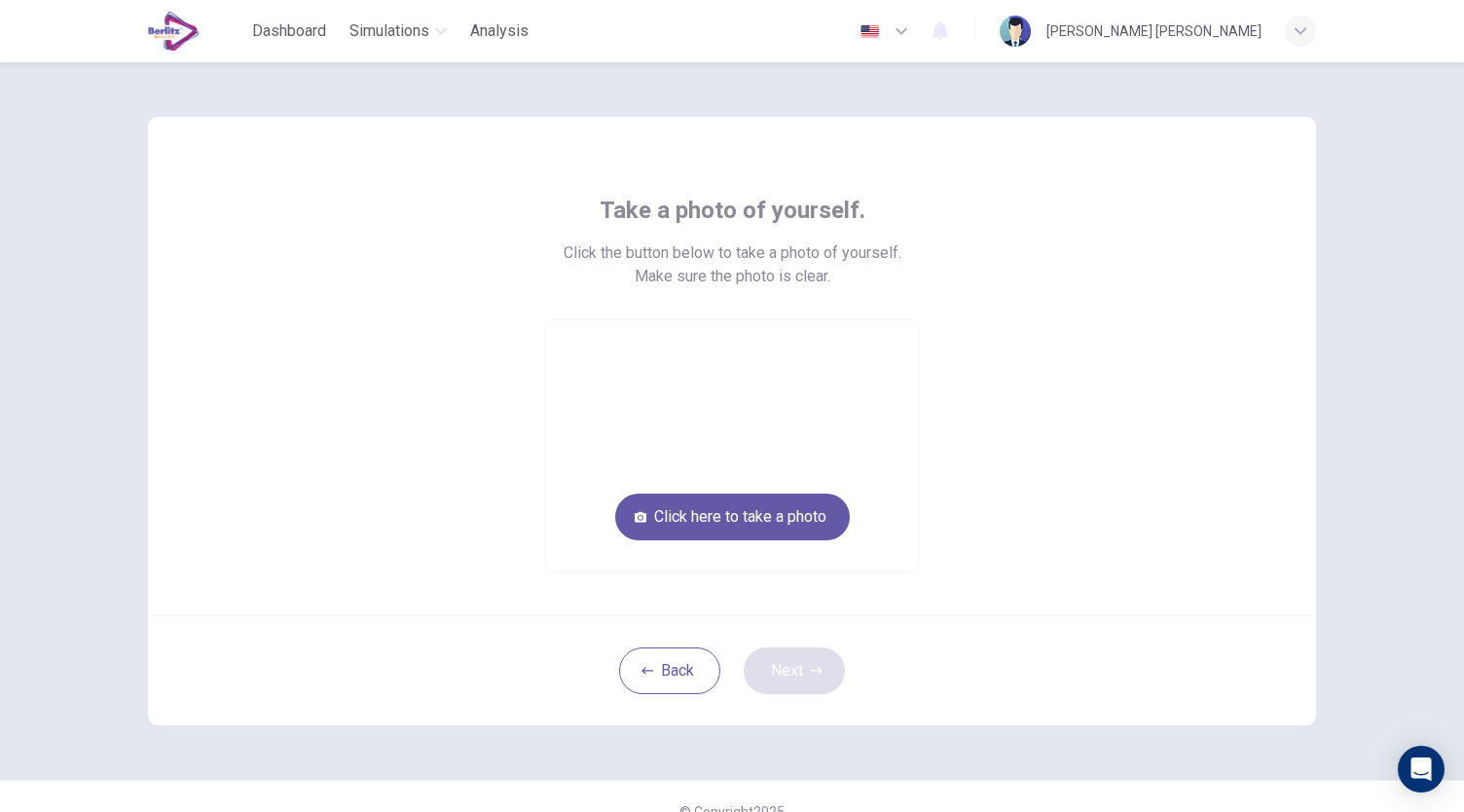
click at [810, 634] on div "Back Next" at bounding box center [732, 670] width 1168 height 110
click at [789, 495] on button "Click here to take a photo" at bounding box center [733, 517] width 235 height 47
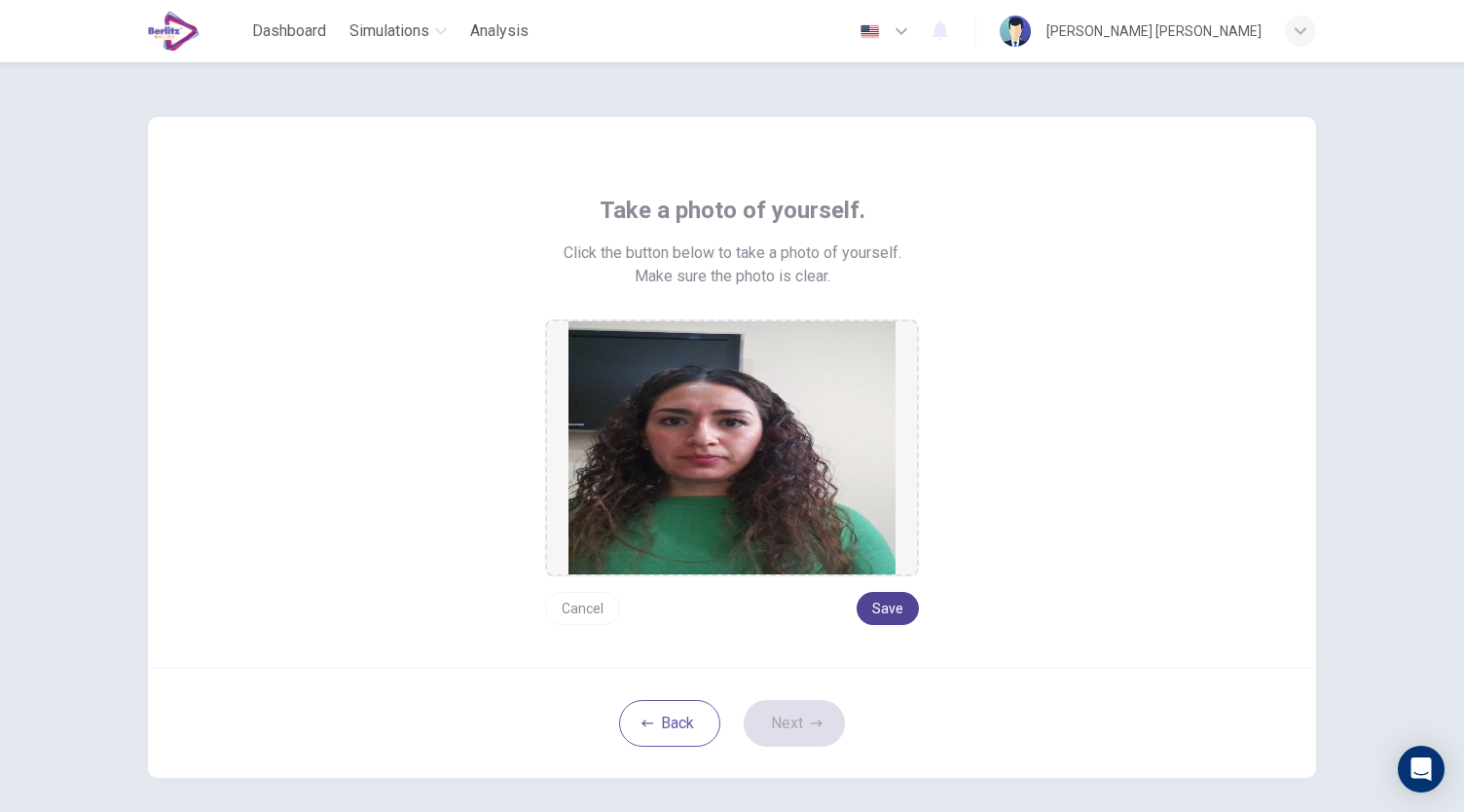
click at [896, 601] on button "Save" at bounding box center [888, 609] width 63 height 33
click at [811, 722] on icon "button" at bounding box center [817, 722] width 12 height 7
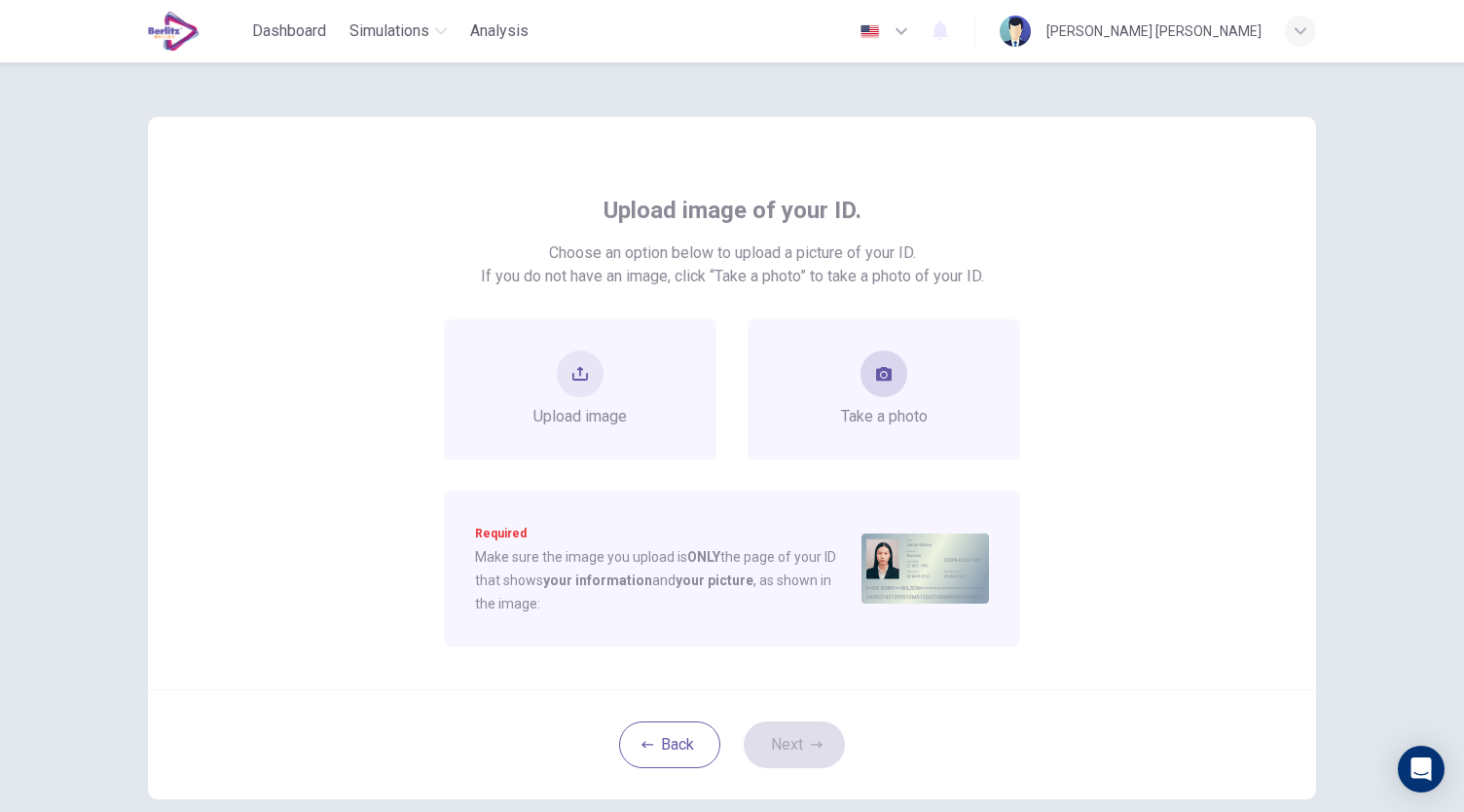
click at [880, 377] on icon "take photo" at bounding box center [884, 374] width 16 height 16
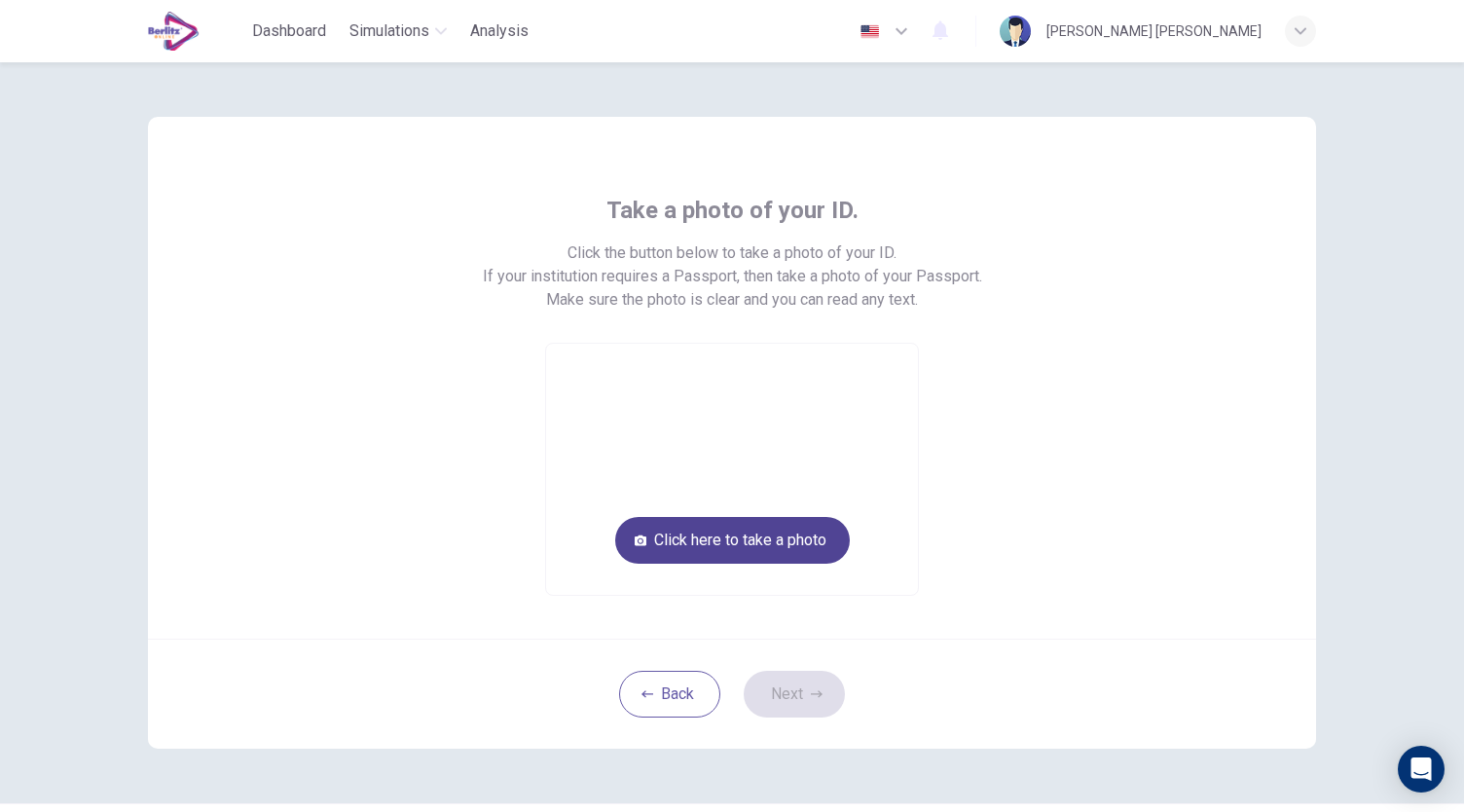
click at [793, 536] on button "Click here to take a photo" at bounding box center [733, 540] width 235 height 47
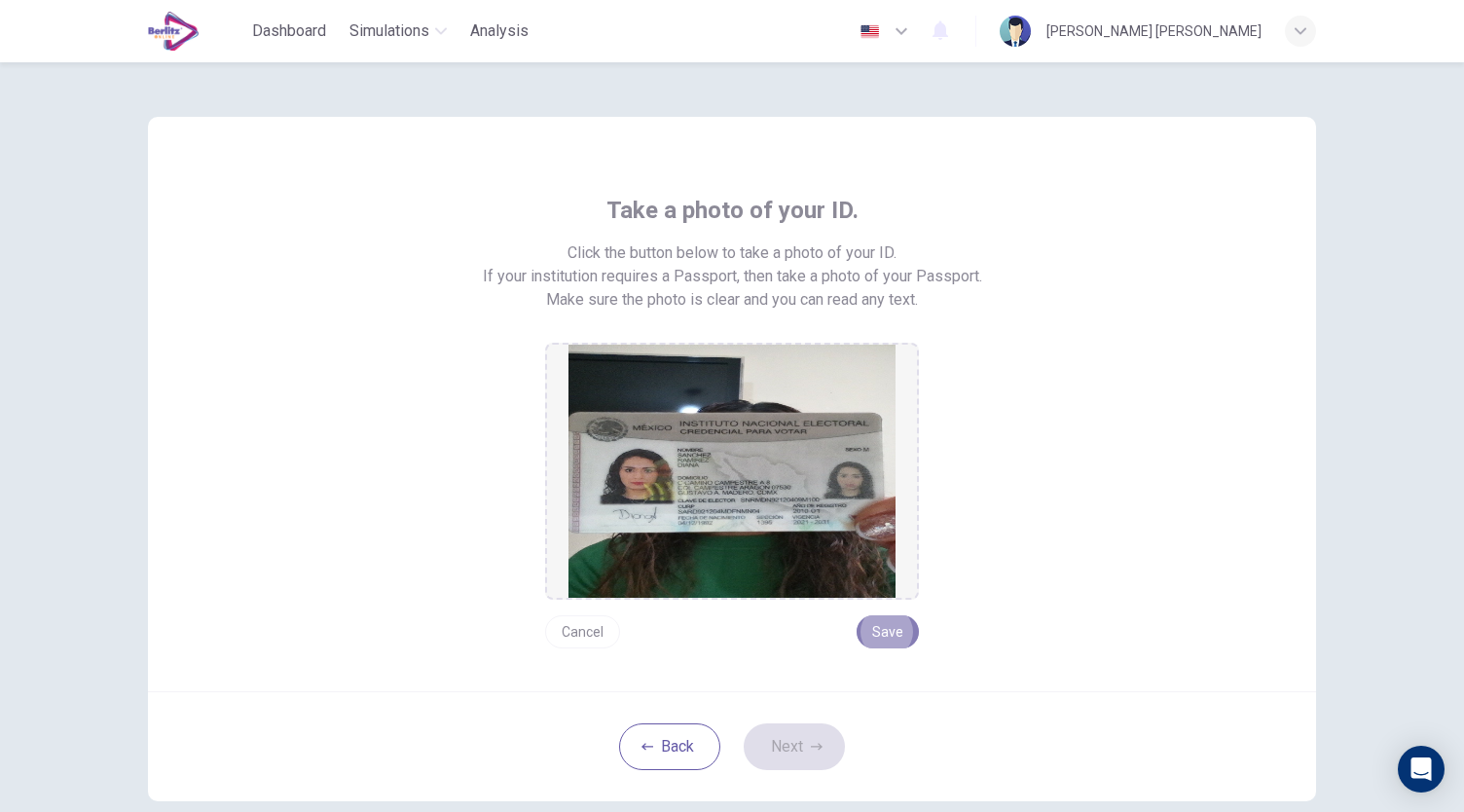
click at [878, 631] on button "Save" at bounding box center [888, 632] width 63 height 33
click at [801, 744] on button "Next" at bounding box center [794, 746] width 101 height 47
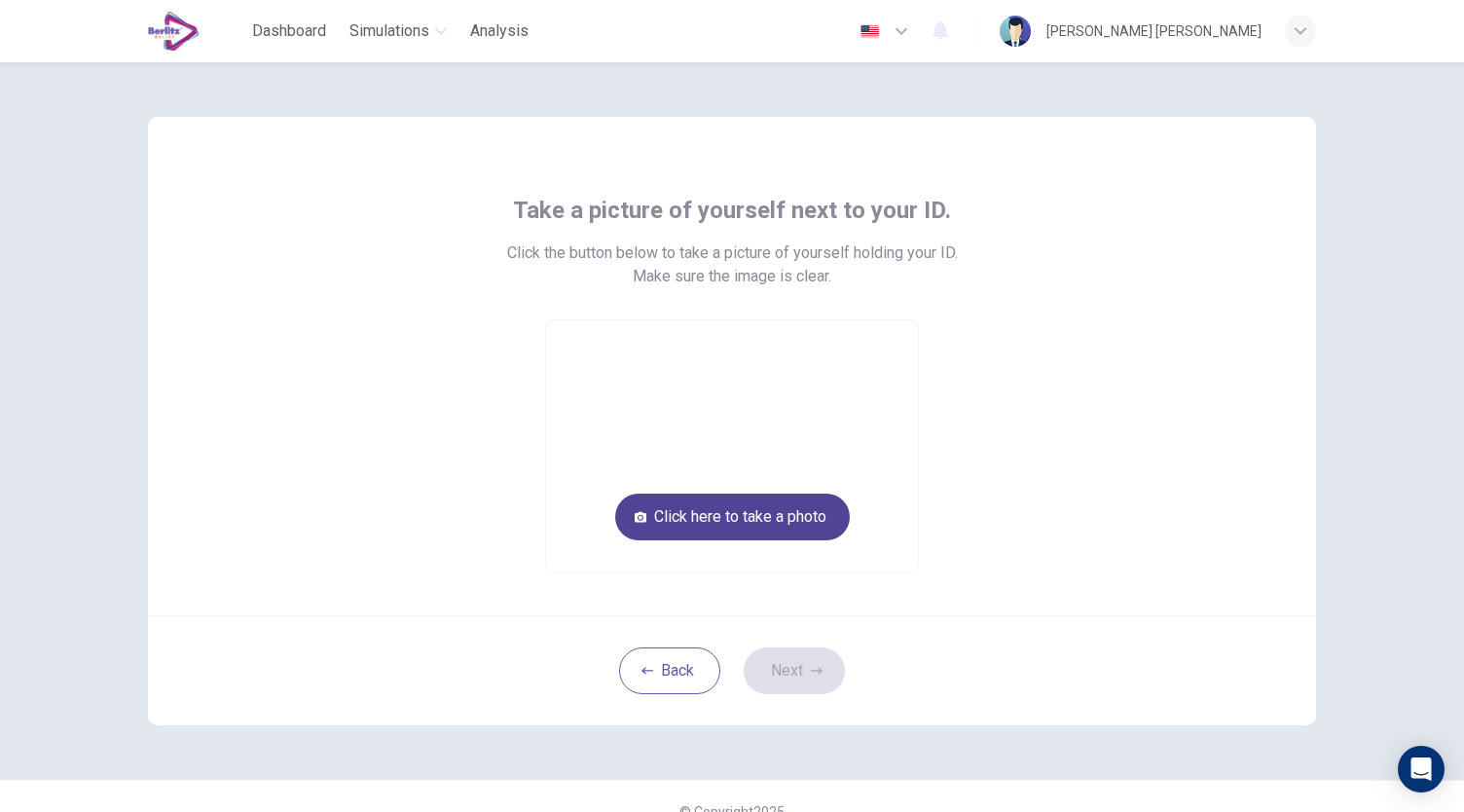
click at [780, 517] on button "Click here to take a photo" at bounding box center [733, 517] width 235 height 47
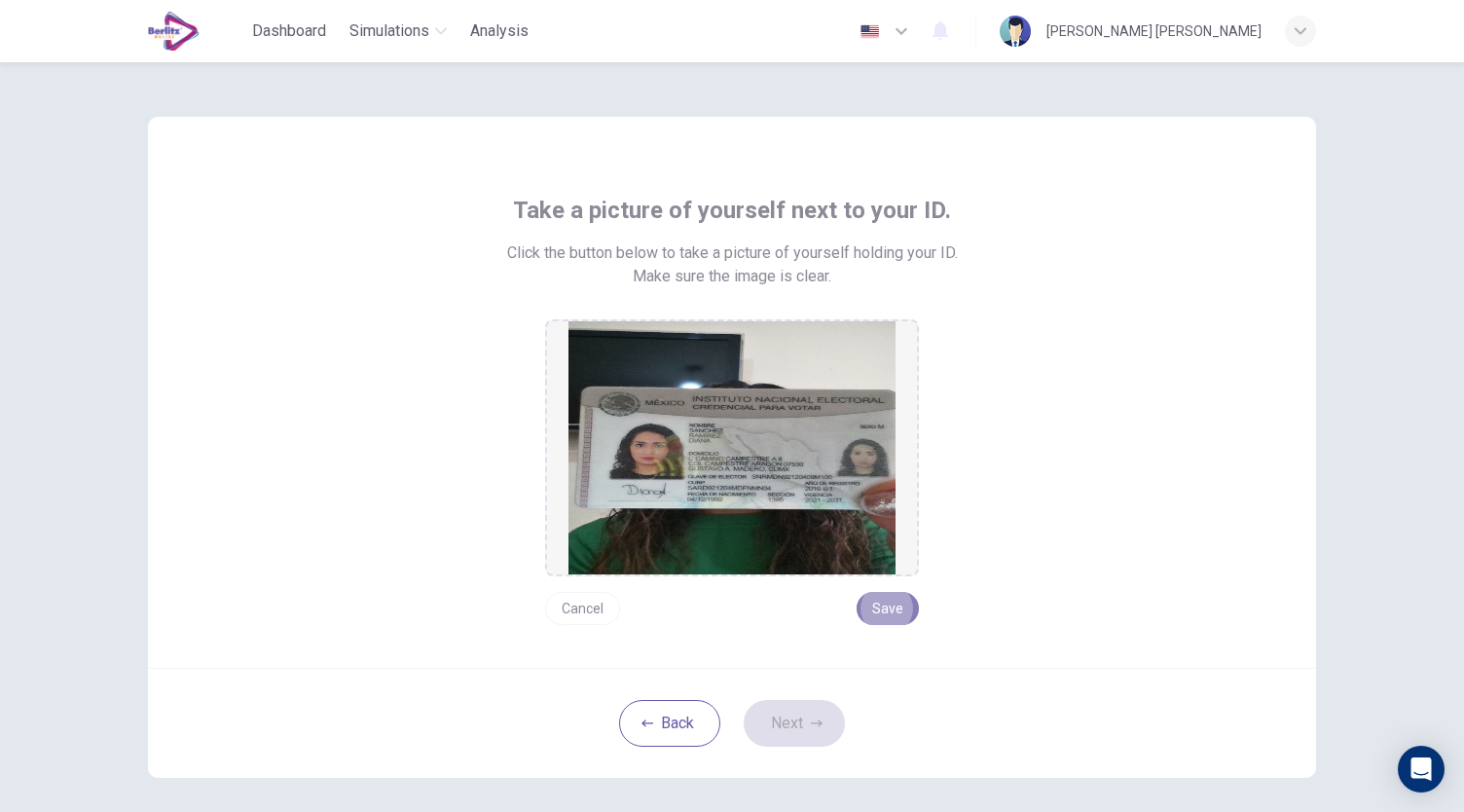
click at [901, 602] on button "Save" at bounding box center [888, 609] width 63 height 33
click at [800, 724] on button "Next" at bounding box center [794, 723] width 101 height 47
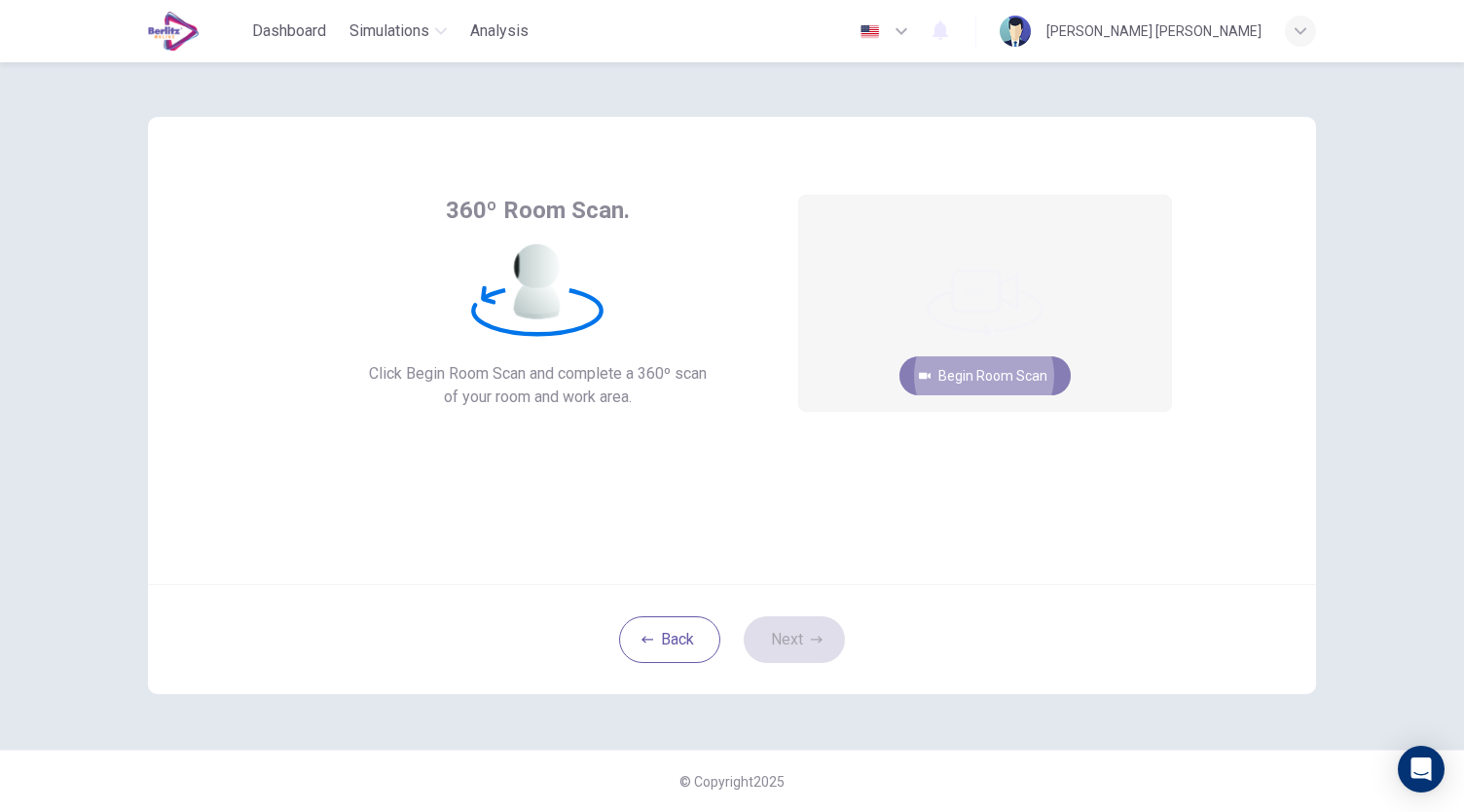
click at [1013, 375] on button "Begin Room Scan" at bounding box center [984, 376] width 171 height 39
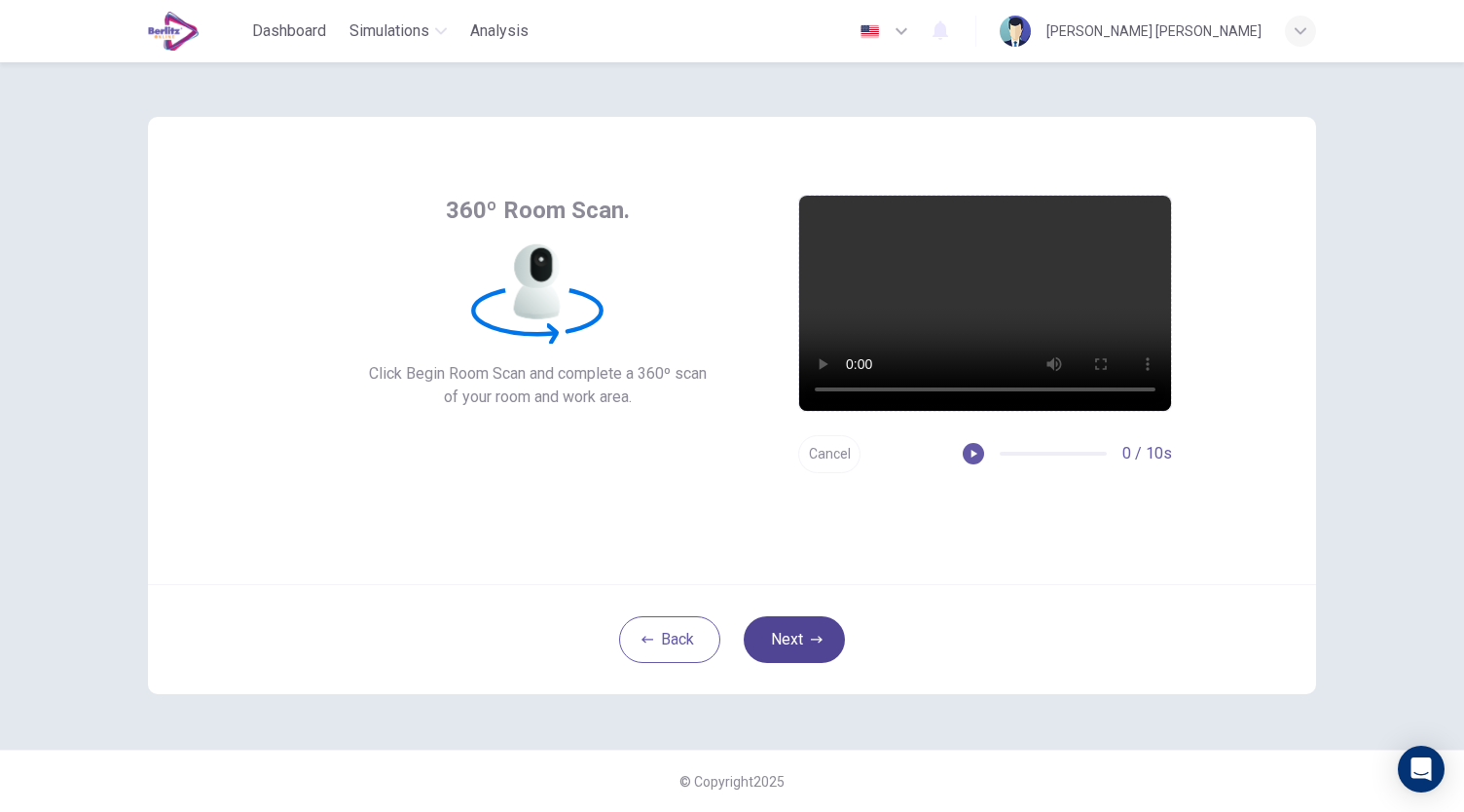
click at [819, 634] on icon "button" at bounding box center [817, 640] width 12 height 12
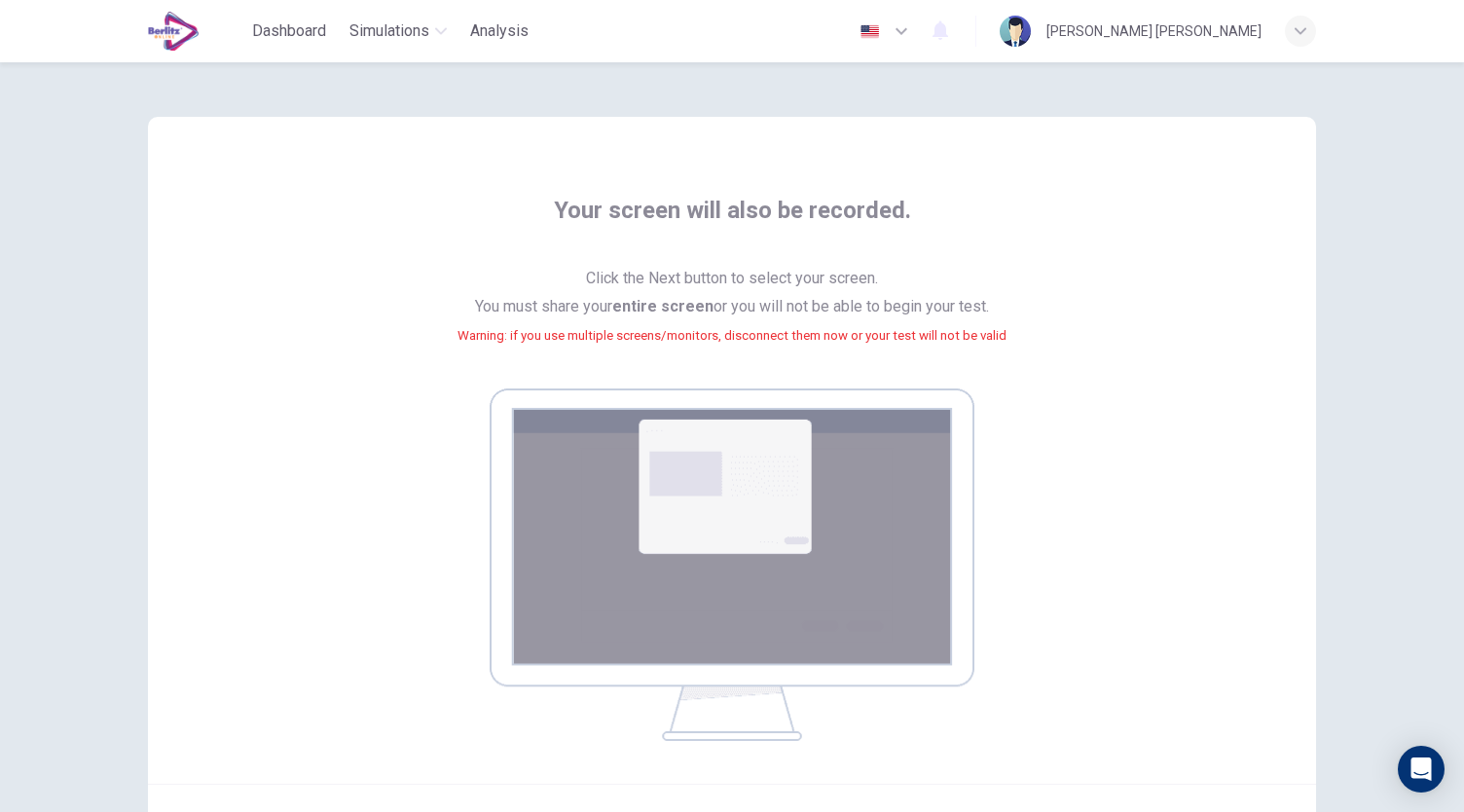
scroll to position [199, 0]
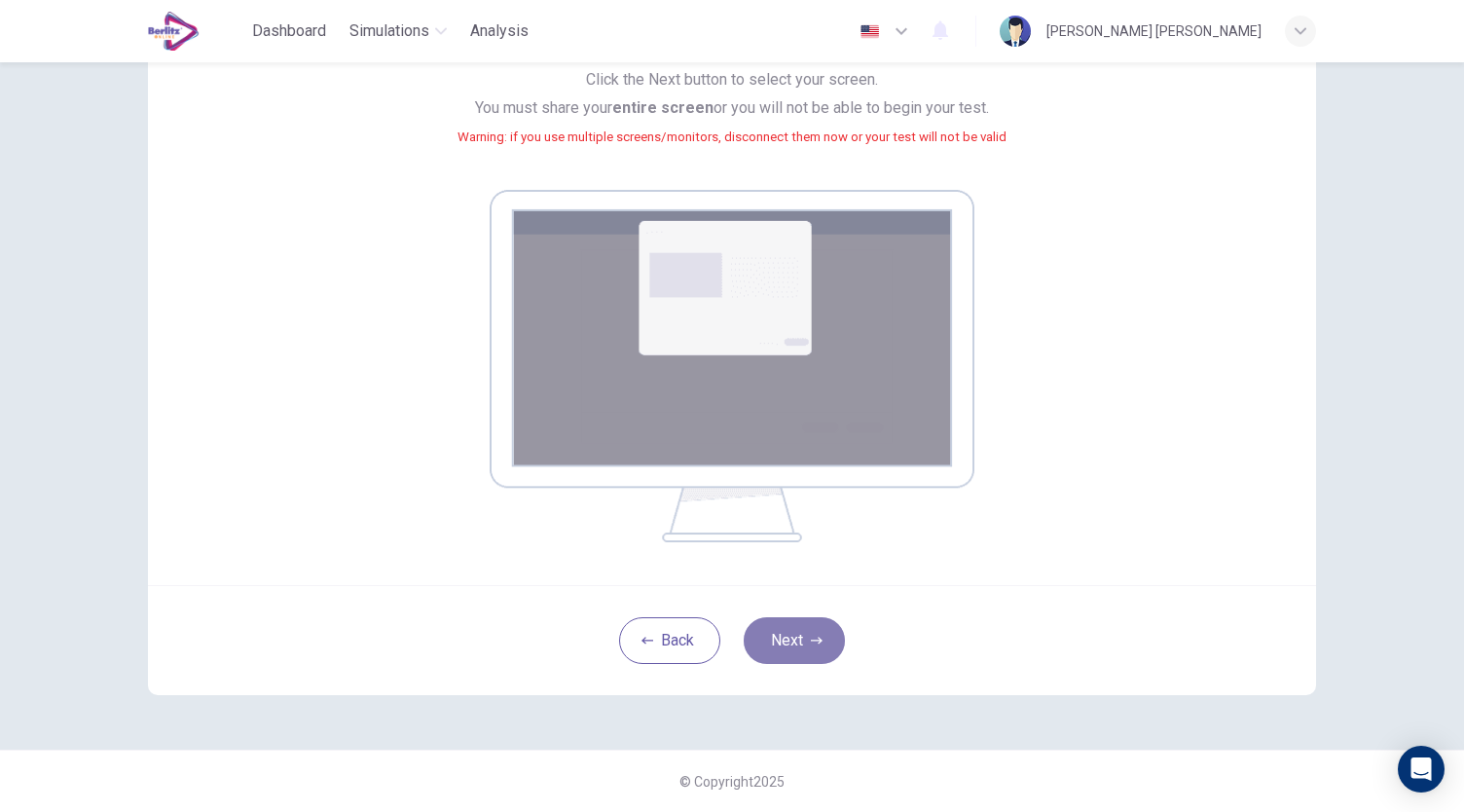
click at [800, 641] on button "Next" at bounding box center [794, 641] width 101 height 47
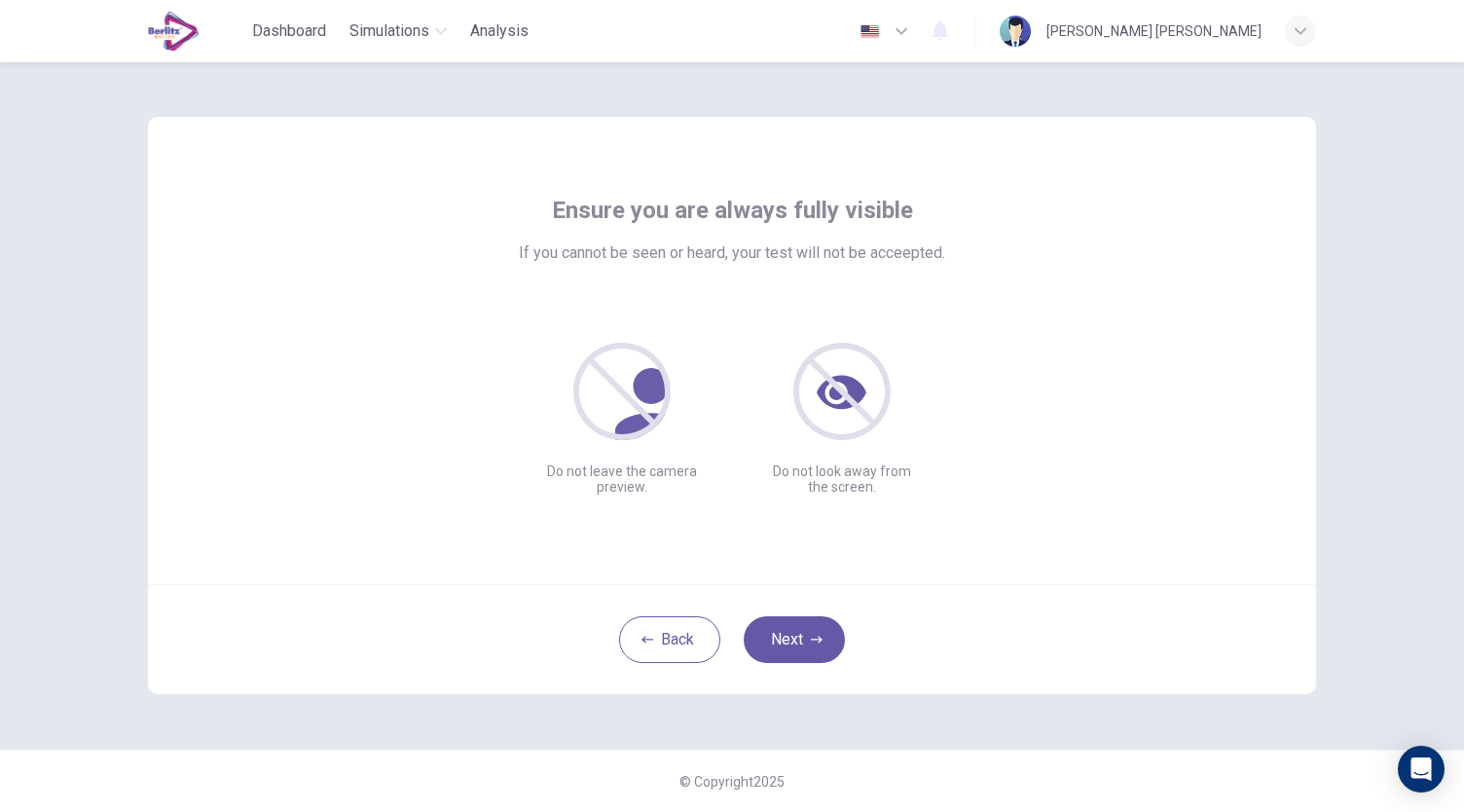
scroll to position [0, 0]
click at [817, 653] on button "Next" at bounding box center [794, 640] width 101 height 47
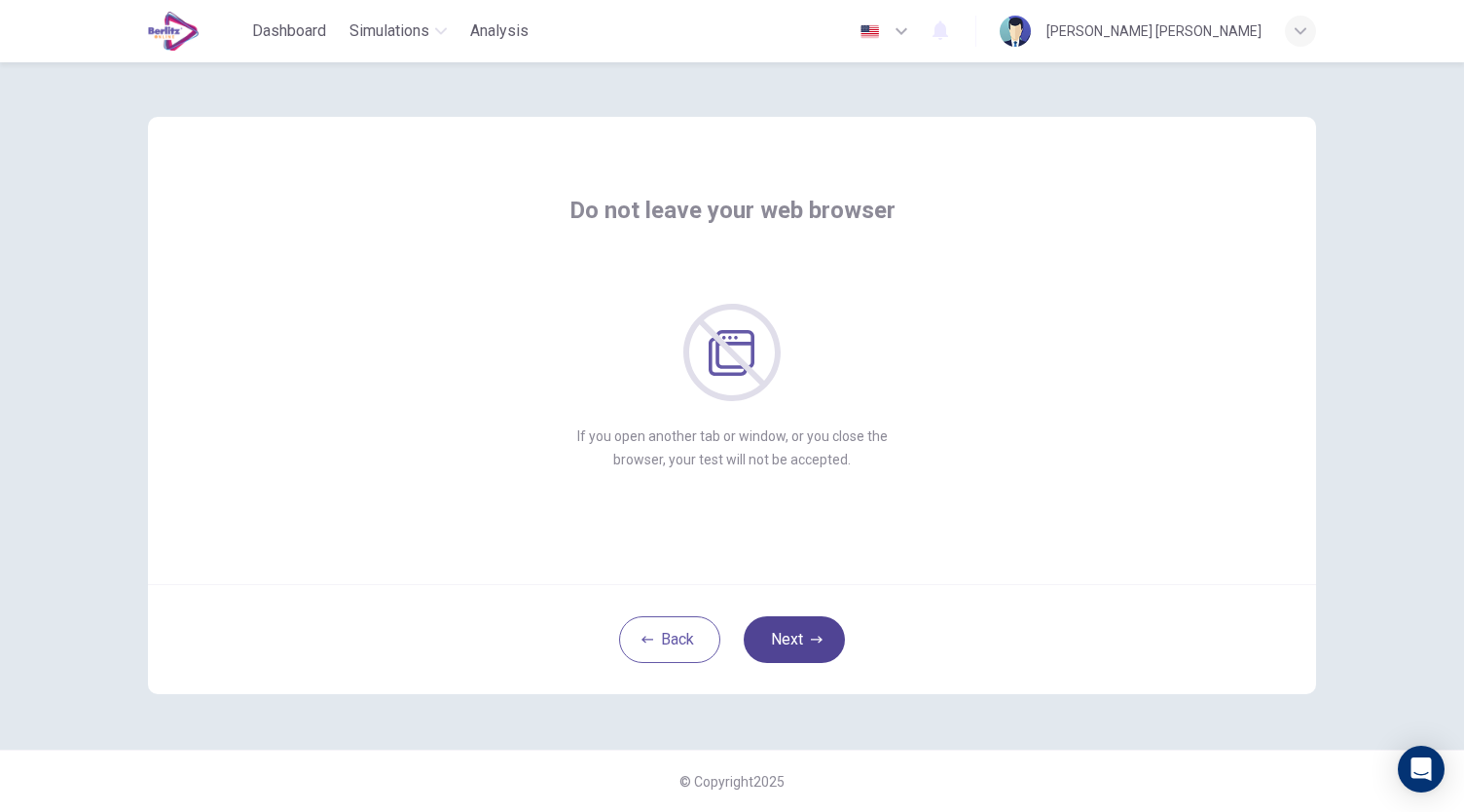
click at [816, 634] on icon "button" at bounding box center [817, 640] width 12 height 12
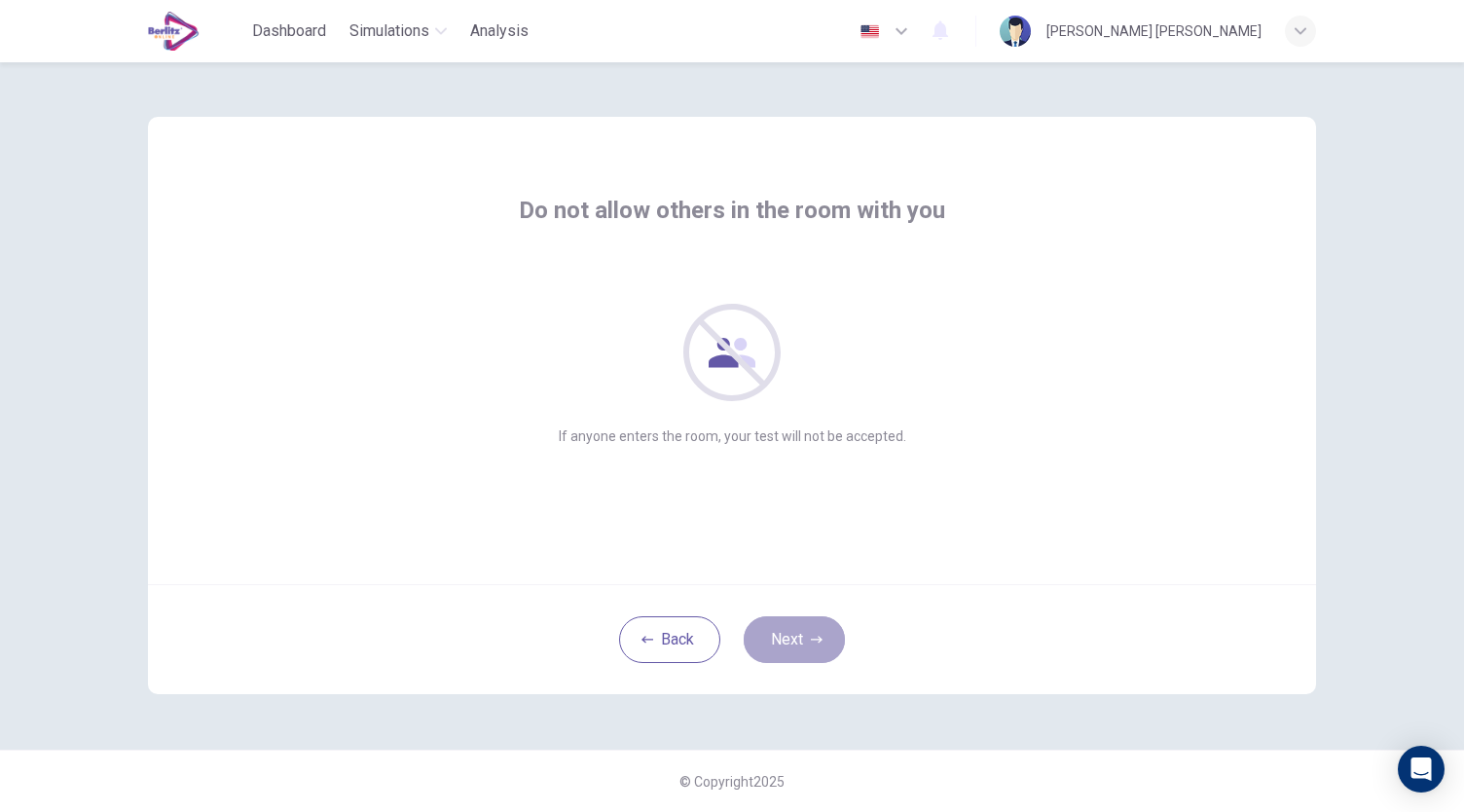
click at [816, 634] on icon "button" at bounding box center [817, 640] width 12 height 12
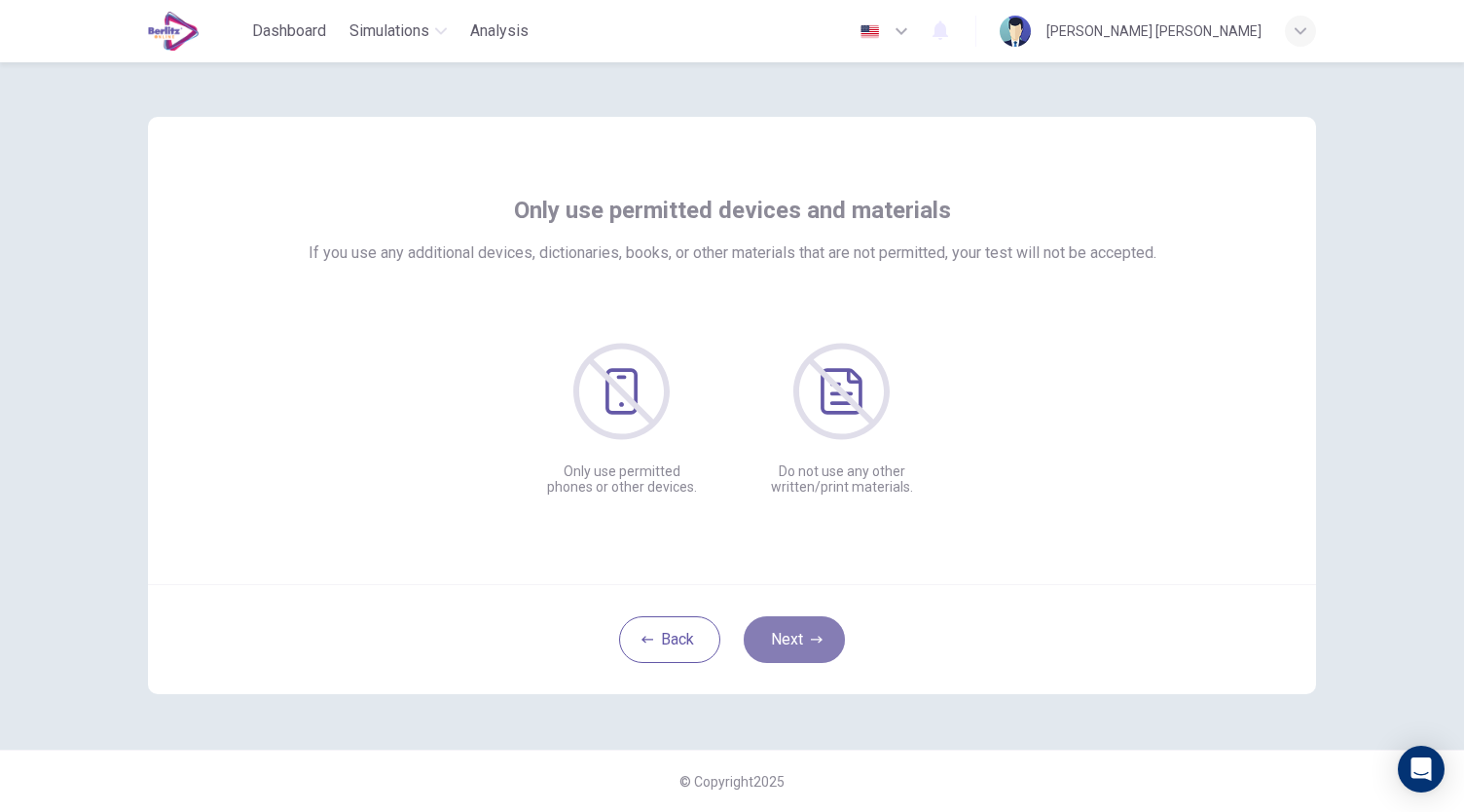
click at [823, 633] on button "Next" at bounding box center [794, 640] width 101 height 47
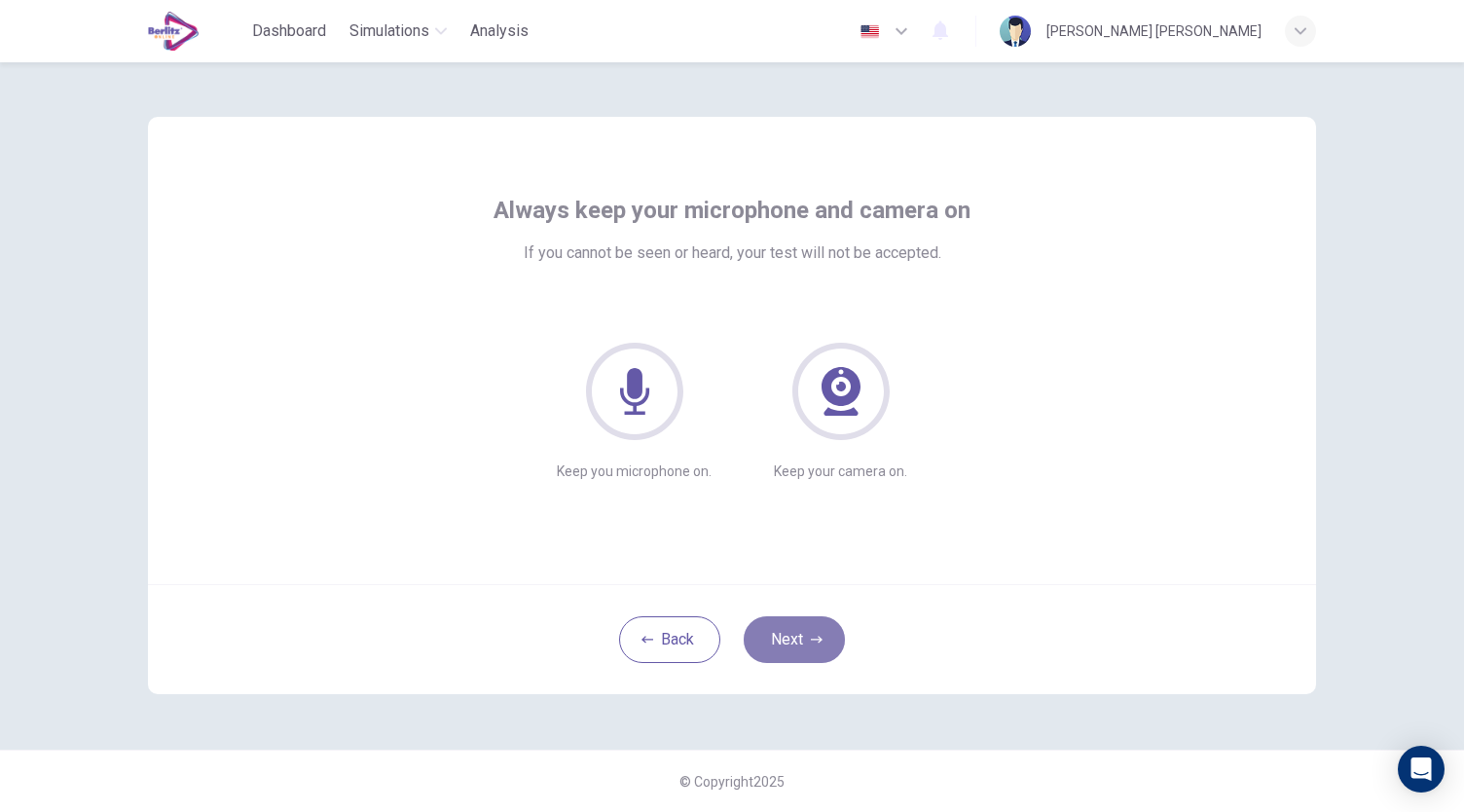
click at [823, 633] on button "Next" at bounding box center [794, 640] width 101 height 47
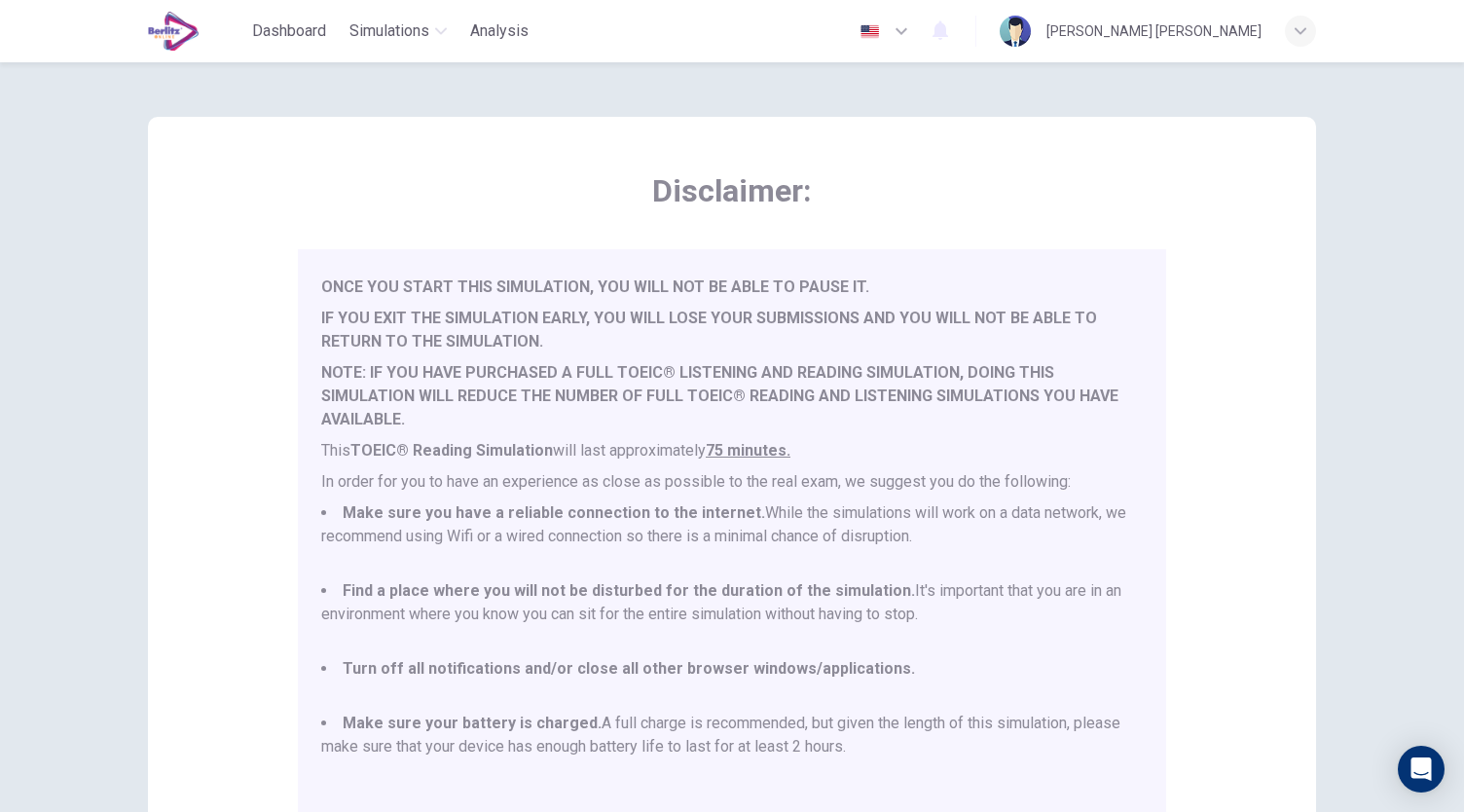
scroll to position [271, 0]
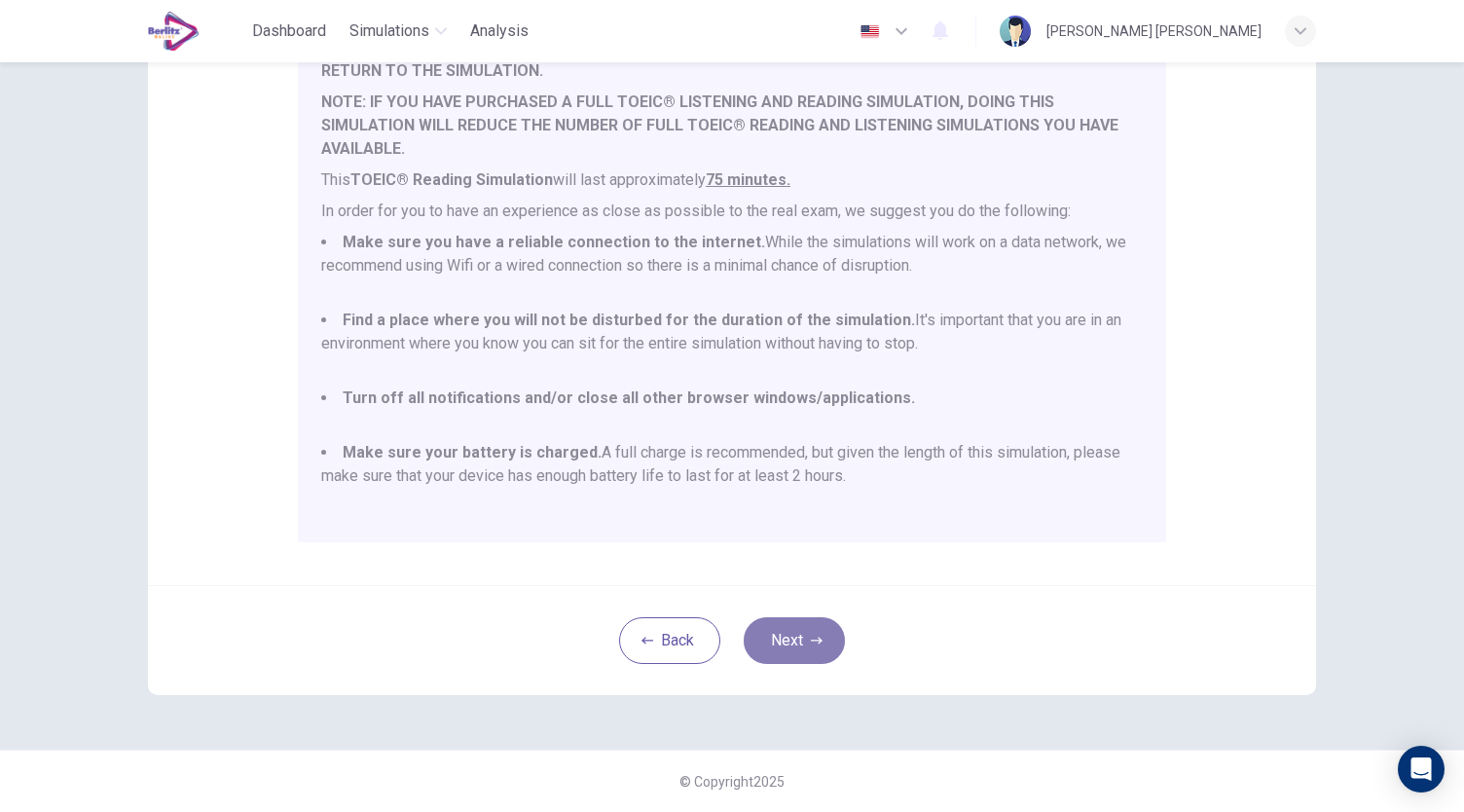
click at [808, 630] on button "Next" at bounding box center [794, 641] width 101 height 47
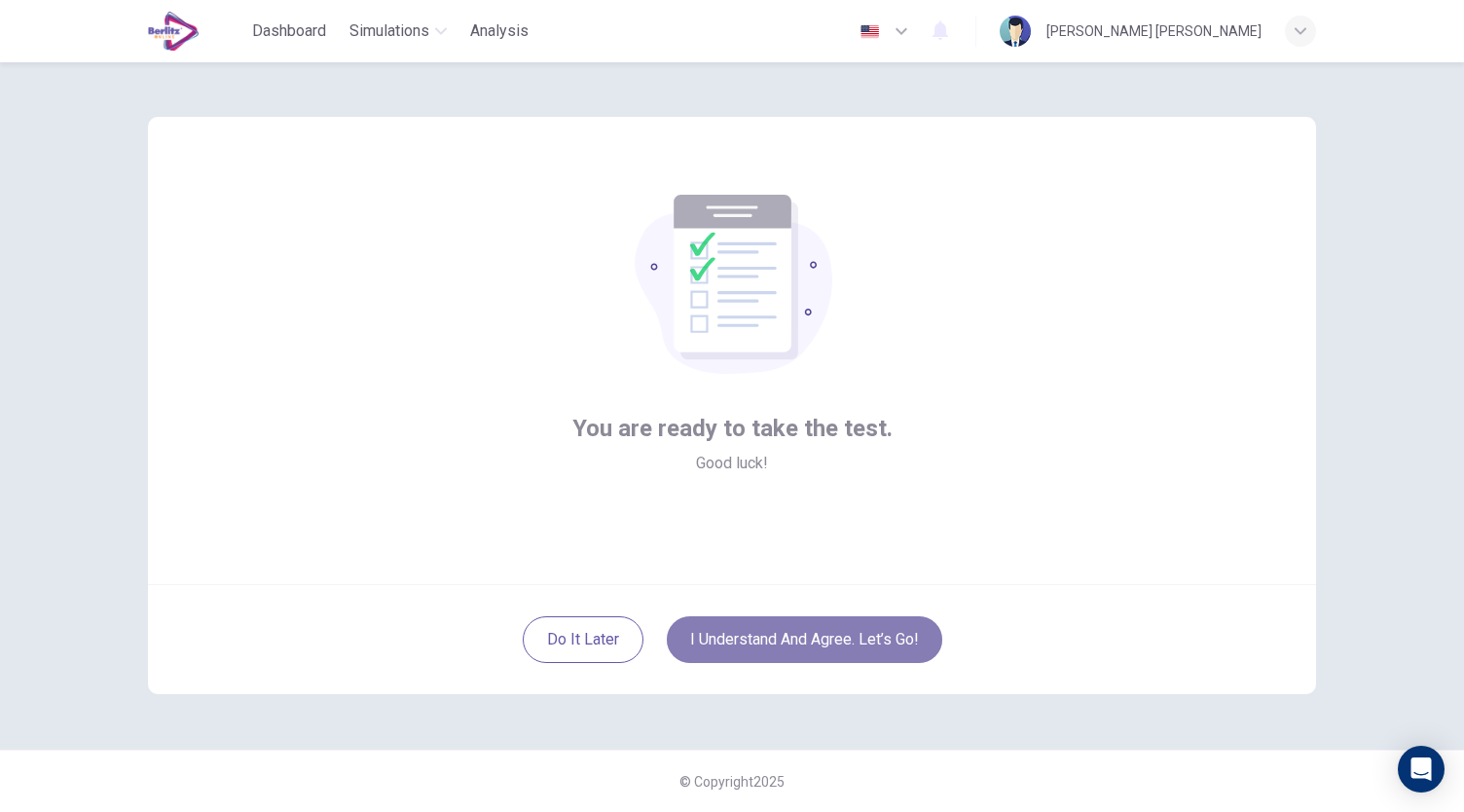
click at [843, 635] on button "I understand and agree. Let’s go!" at bounding box center [803, 640] width 275 height 47
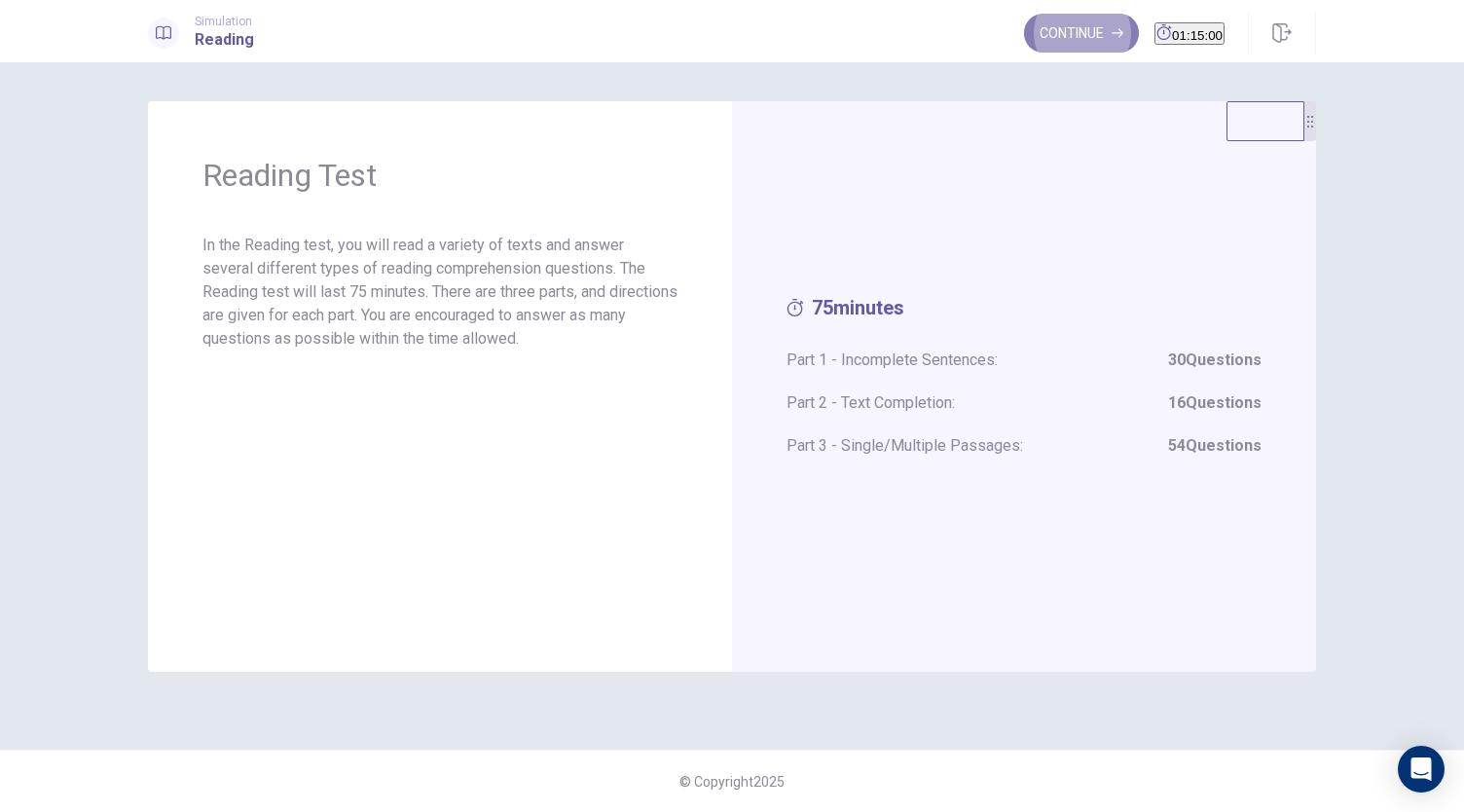
click at [1065, 23] on button "Continue" at bounding box center [1080, 33] width 114 height 39
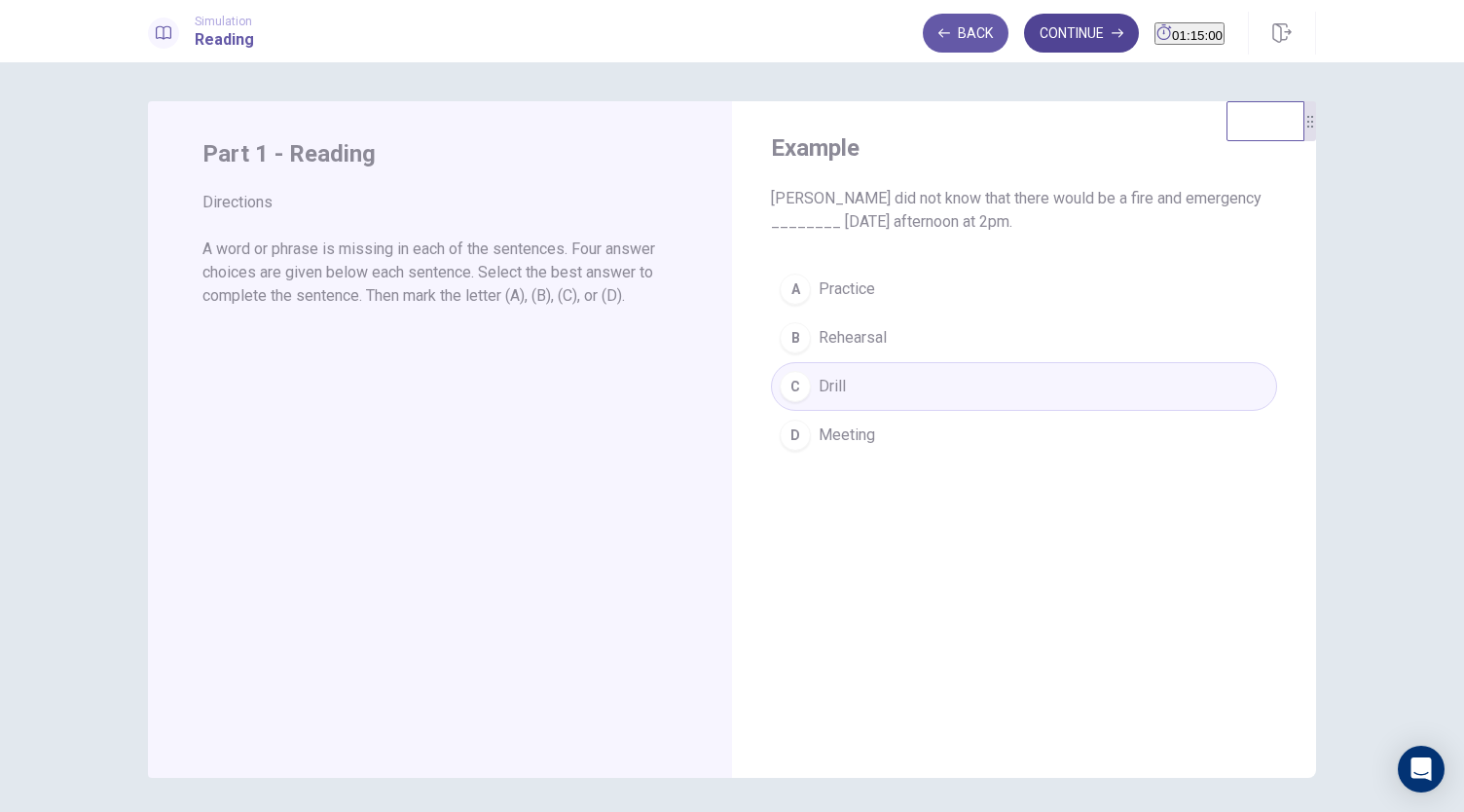
click at [1064, 34] on button "Continue" at bounding box center [1080, 33] width 114 height 39
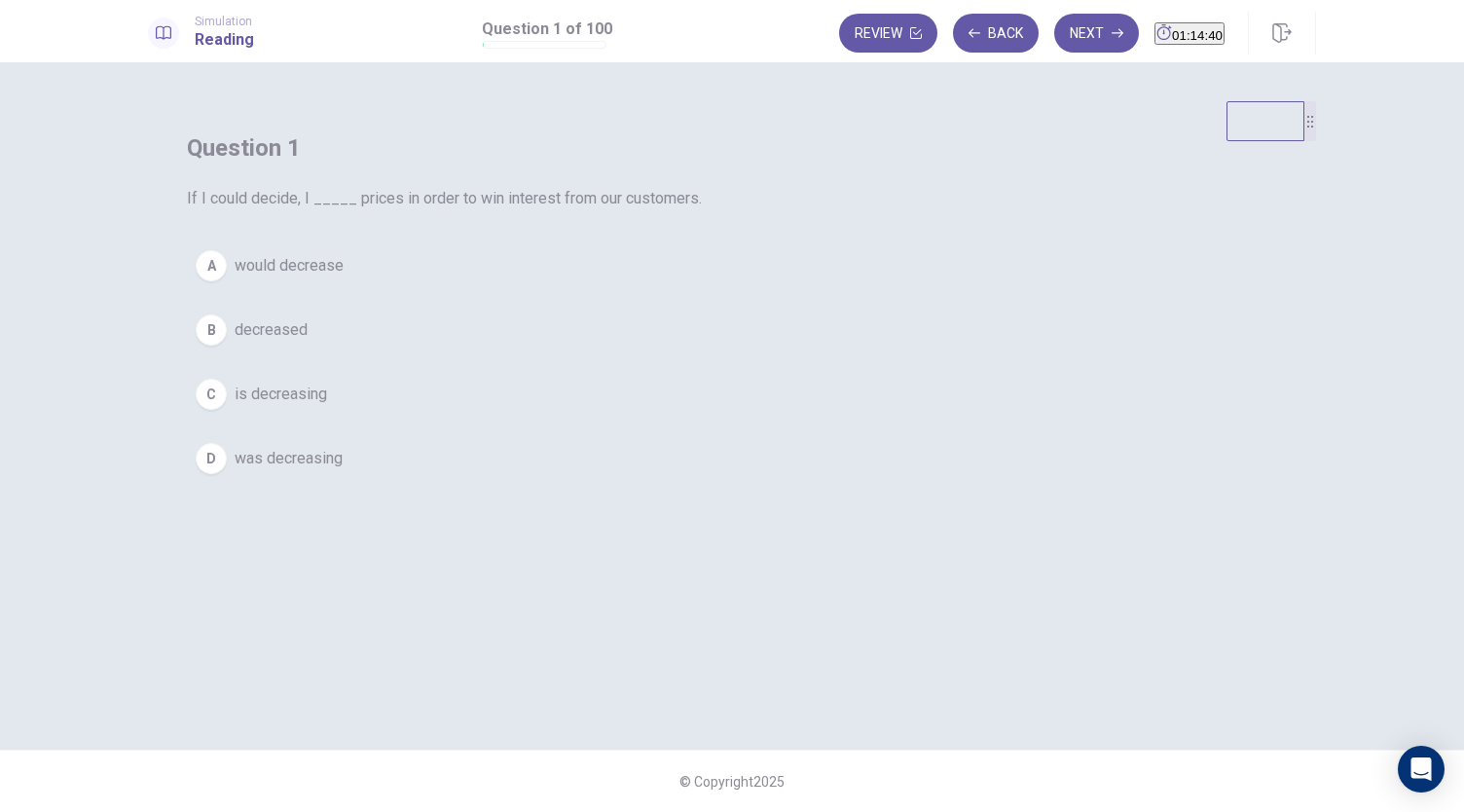
click at [940, 431] on div "Question 1 If I could decide, I _____ prices in order to win interest from our …" at bounding box center [732, 307] width 1168 height 413
click at [648, 354] on button "B decreased" at bounding box center [732, 330] width 1090 height 49
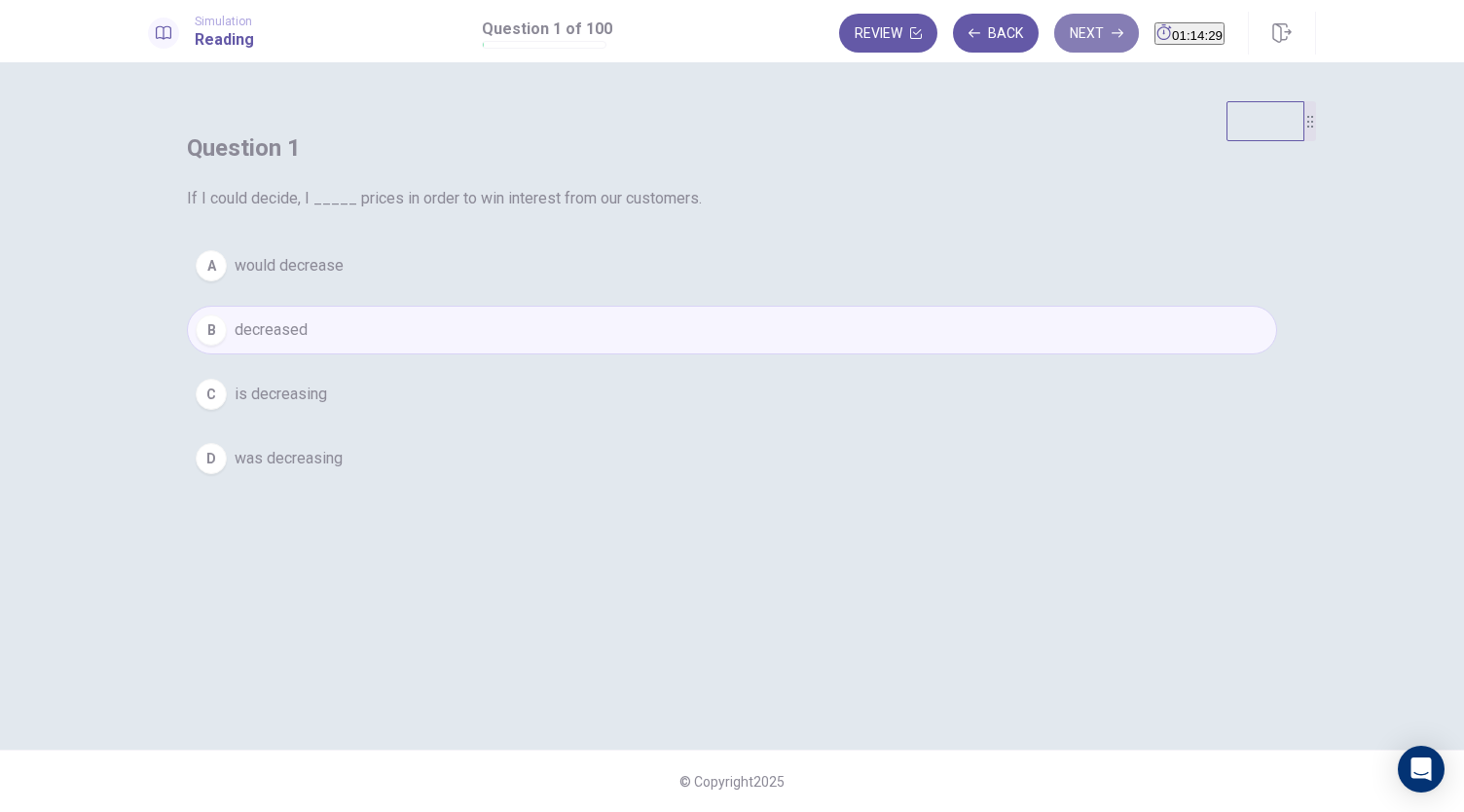
click at [1112, 30] on icon "button" at bounding box center [1118, 33] width 12 height 12
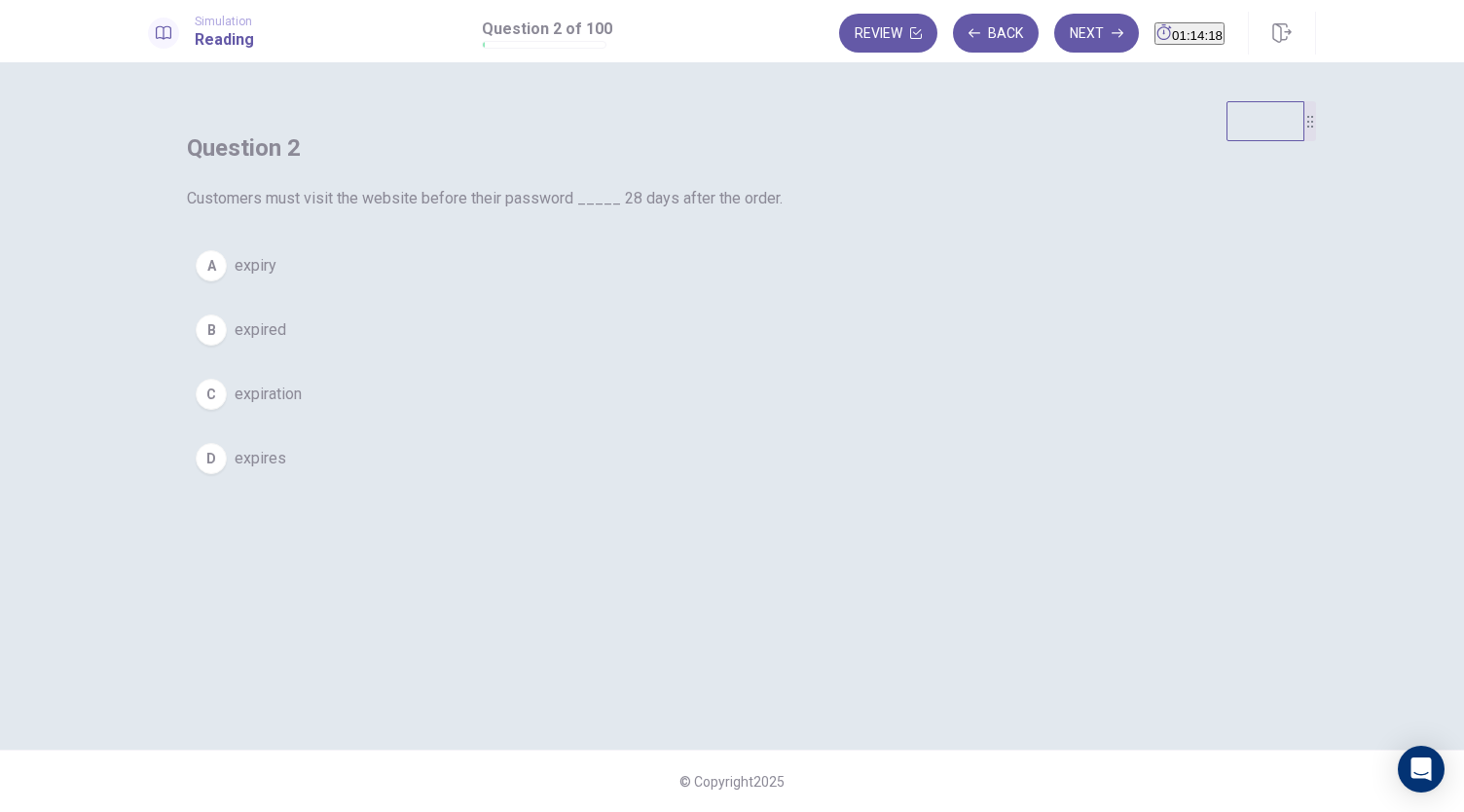
click at [286, 341] on span "expired" at bounding box center [260, 330] width 52 height 23
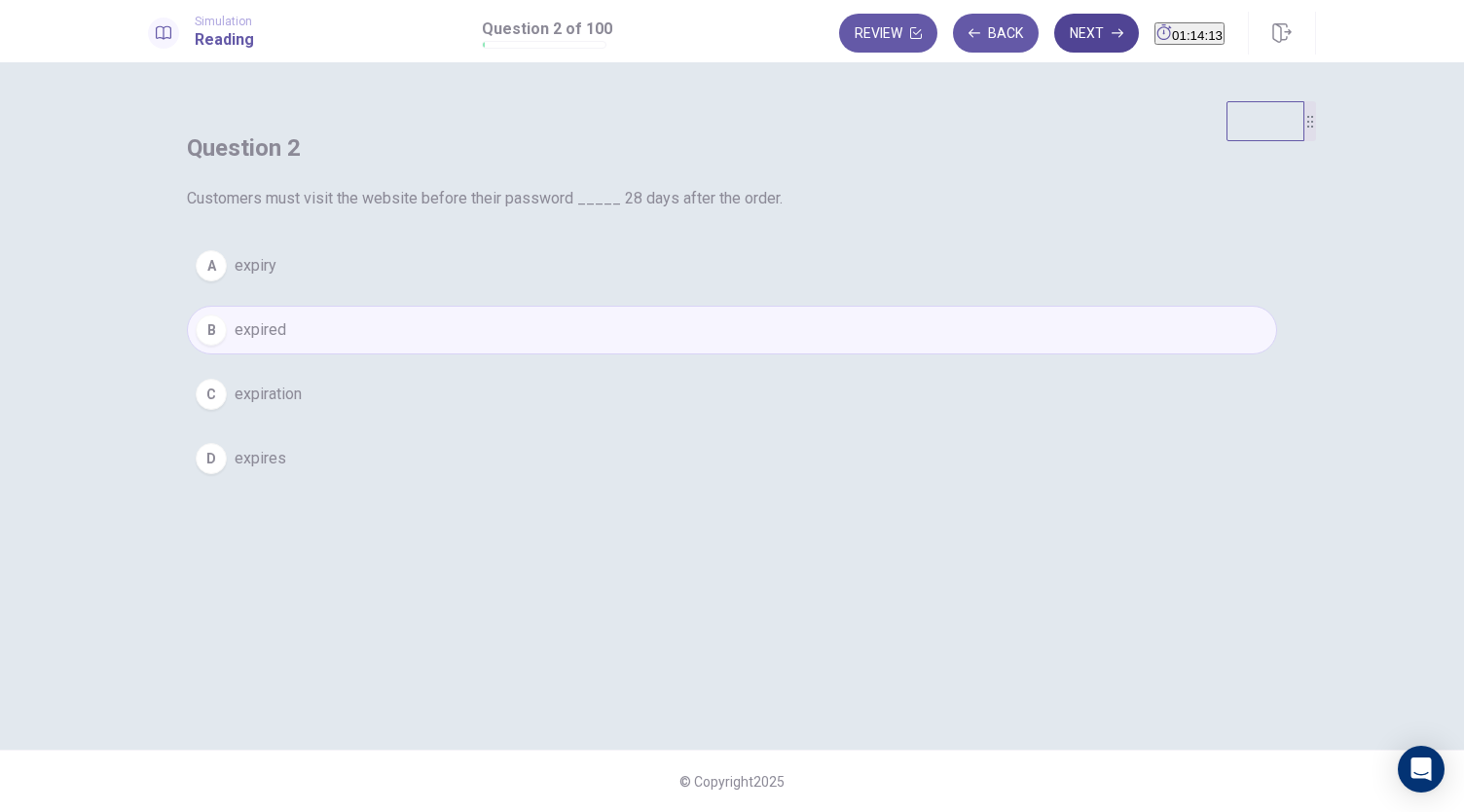
click at [1112, 30] on icon "button" at bounding box center [1118, 33] width 12 height 12
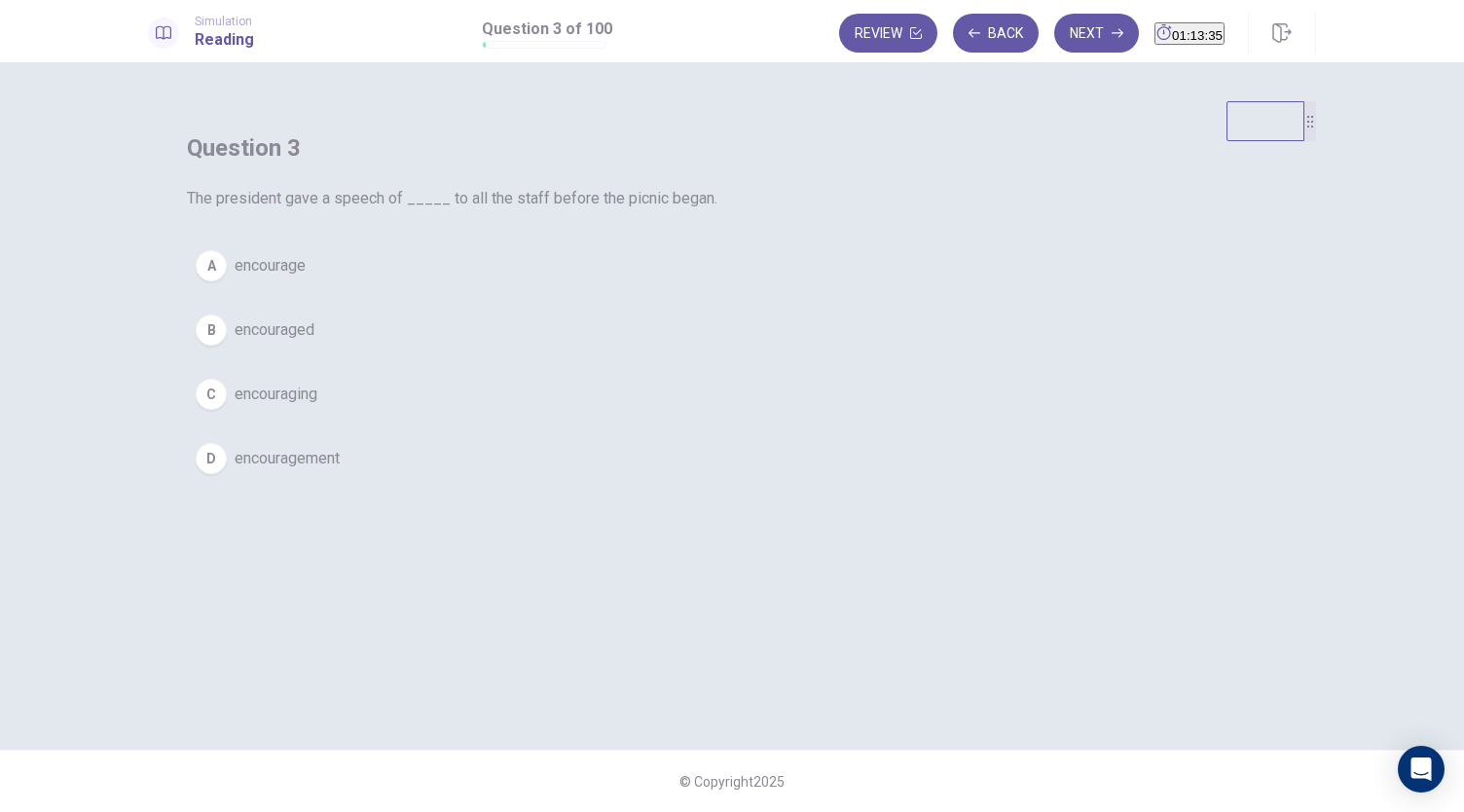
click at [789, 290] on button "A encourage" at bounding box center [732, 266] width 1090 height 49
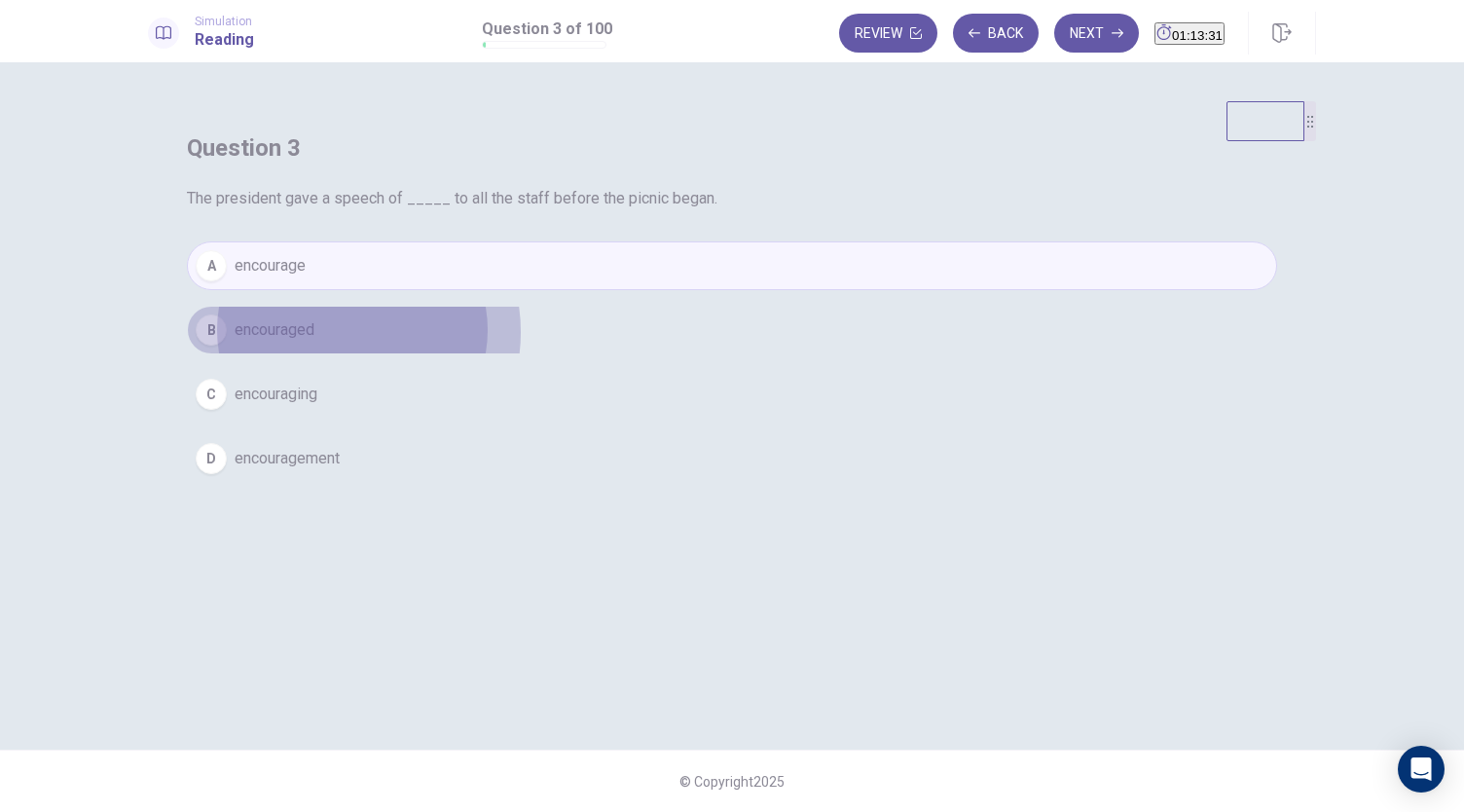
click at [709, 354] on button "B encouraged" at bounding box center [732, 330] width 1090 height 49
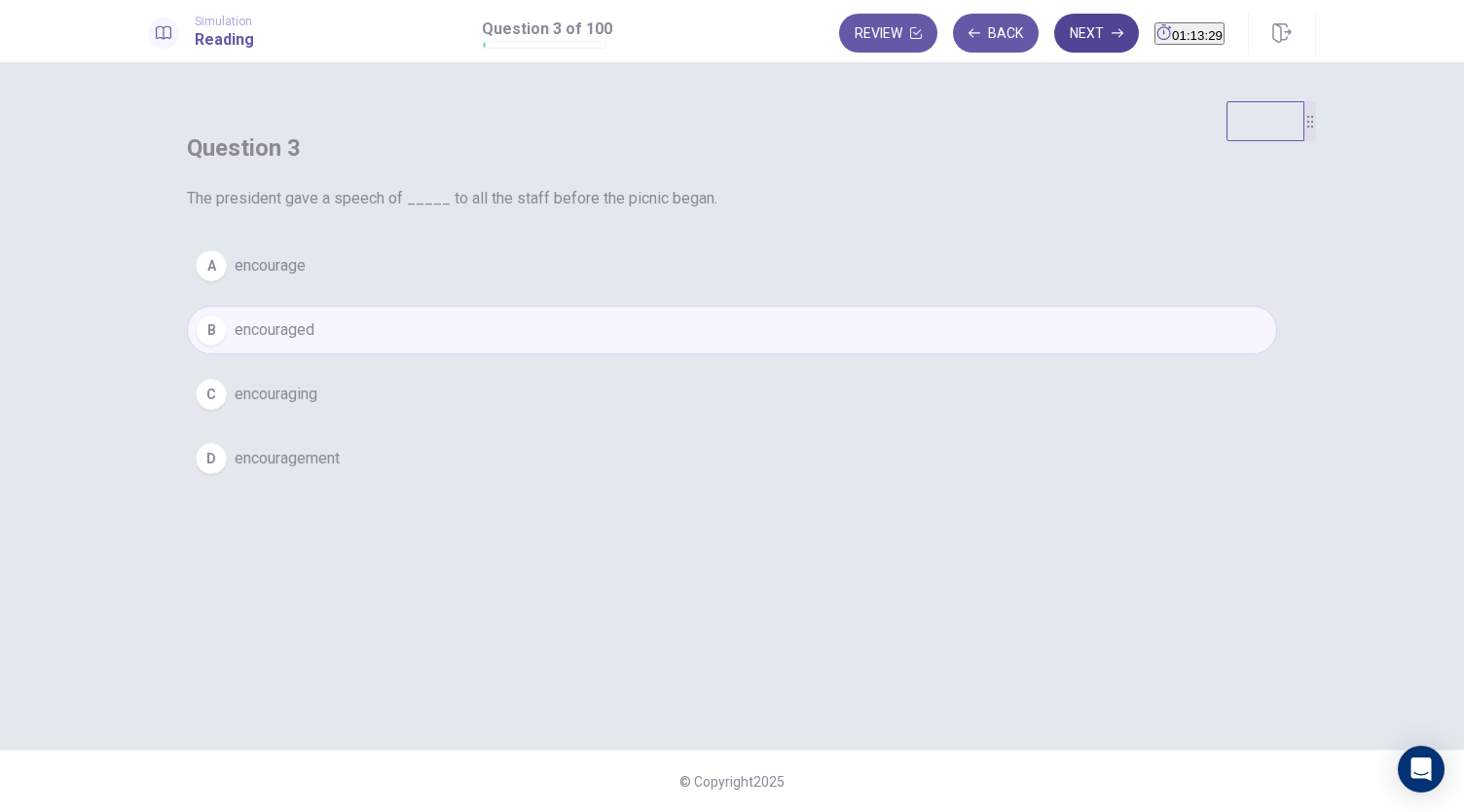
click at [1054, 38] on button "Next" at bounding box center [1096, 33] width 85 height 39
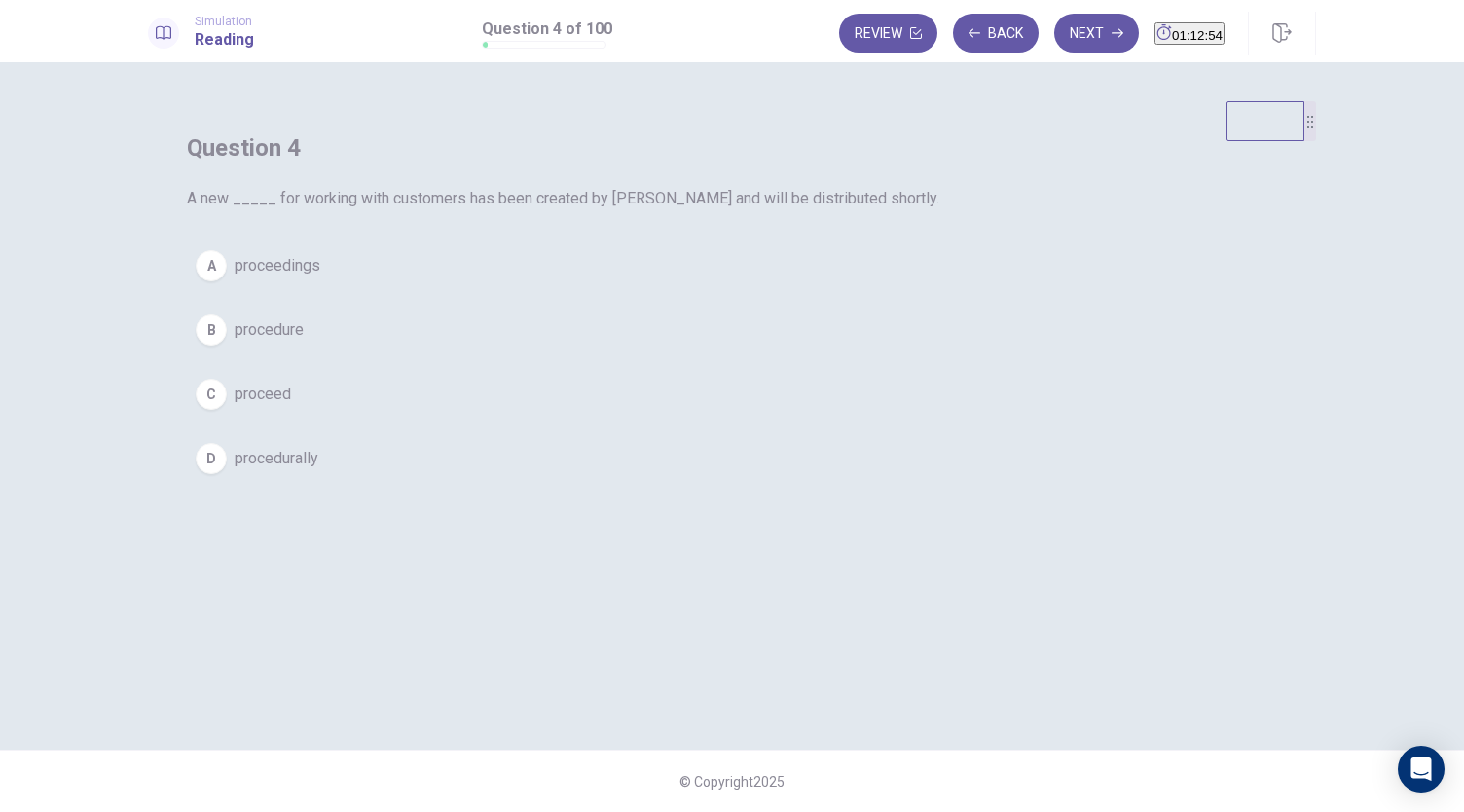
click at [612, 354] on button "B procedure" at bounding box center [732, 330] width 1090 height 49
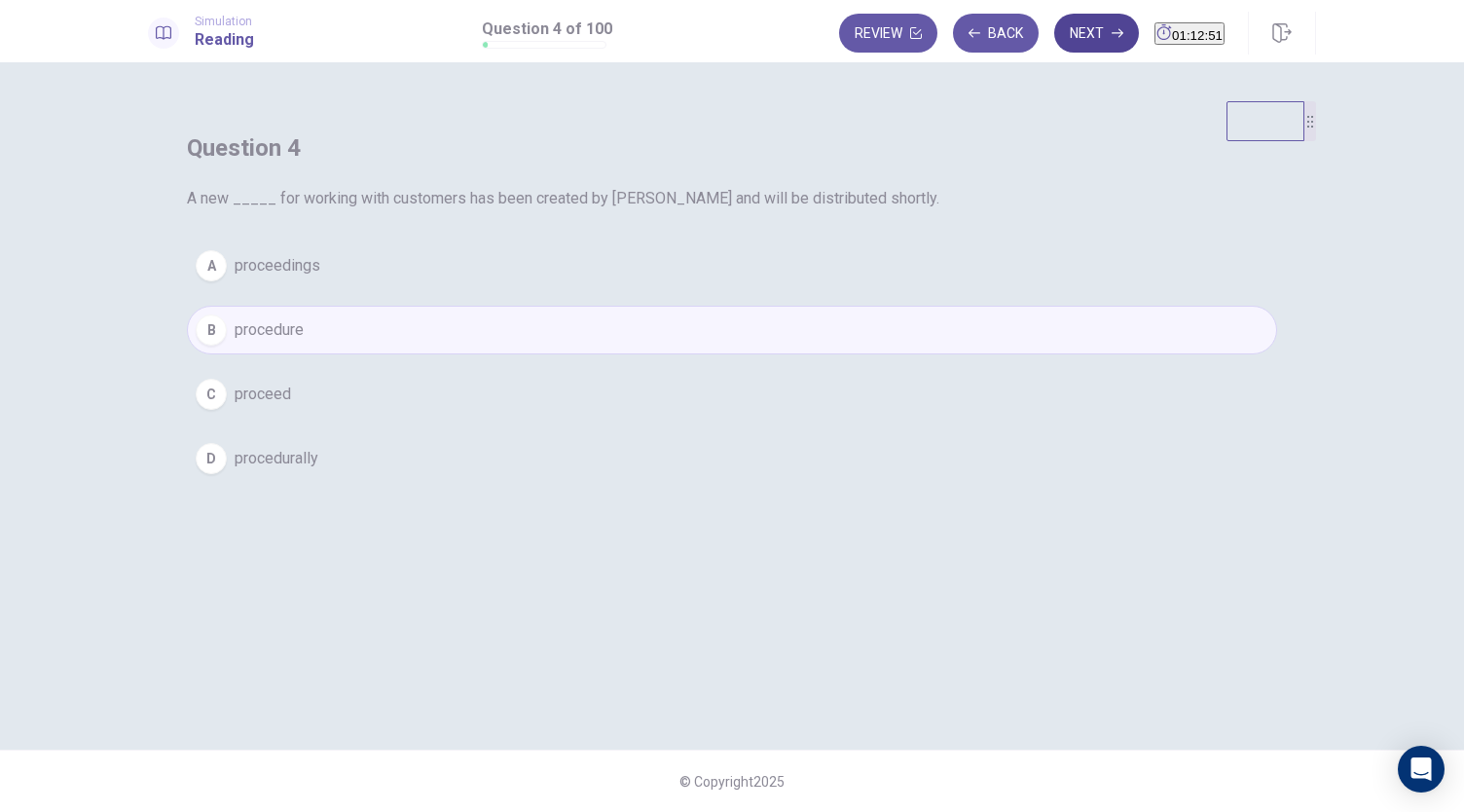
click at [1061, 28] on button "Next" at bounding box center [1096, 33] width 85 height 39
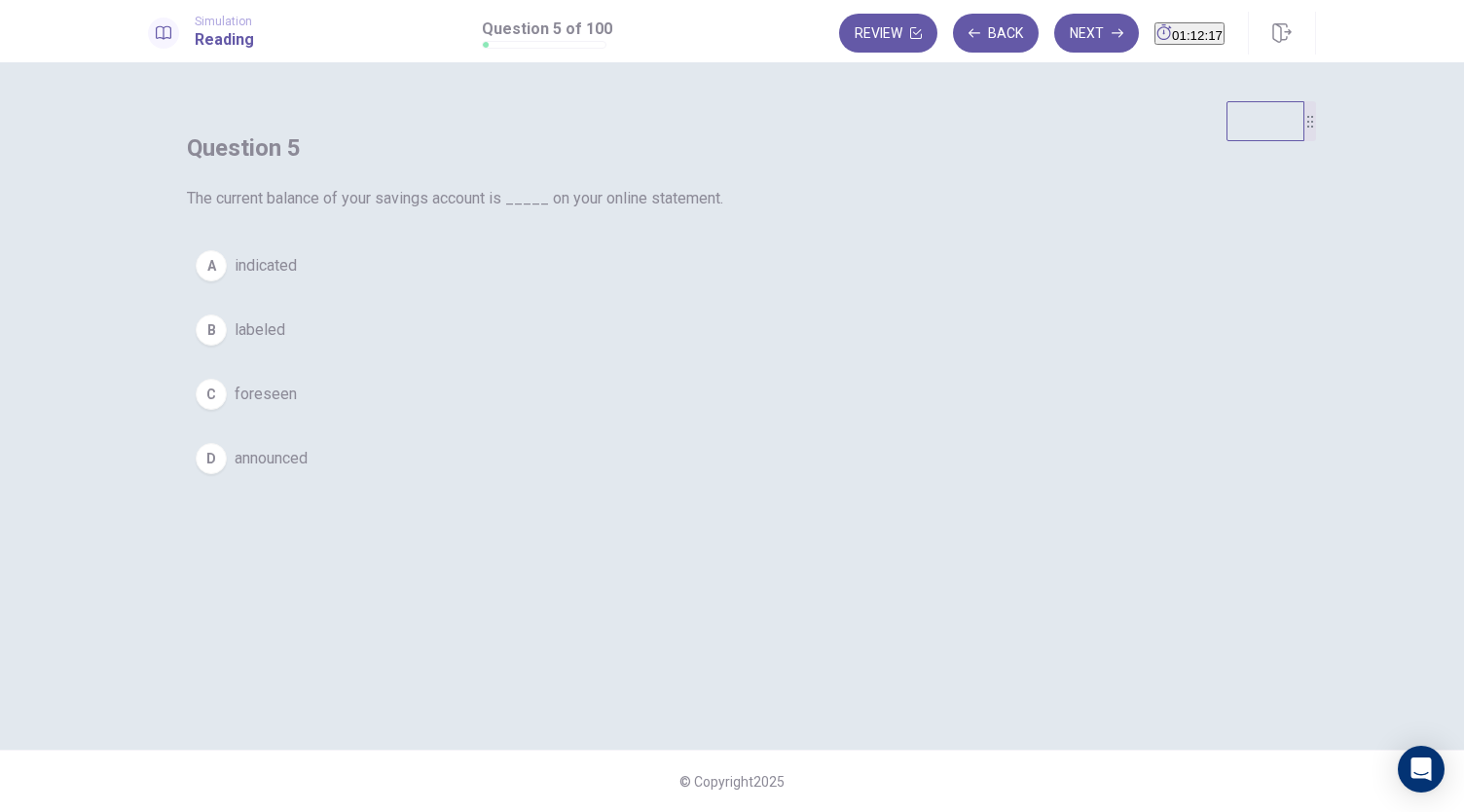
click at [307, 470] on span "announced" at bounding box center [271, 459] width 73 height 23
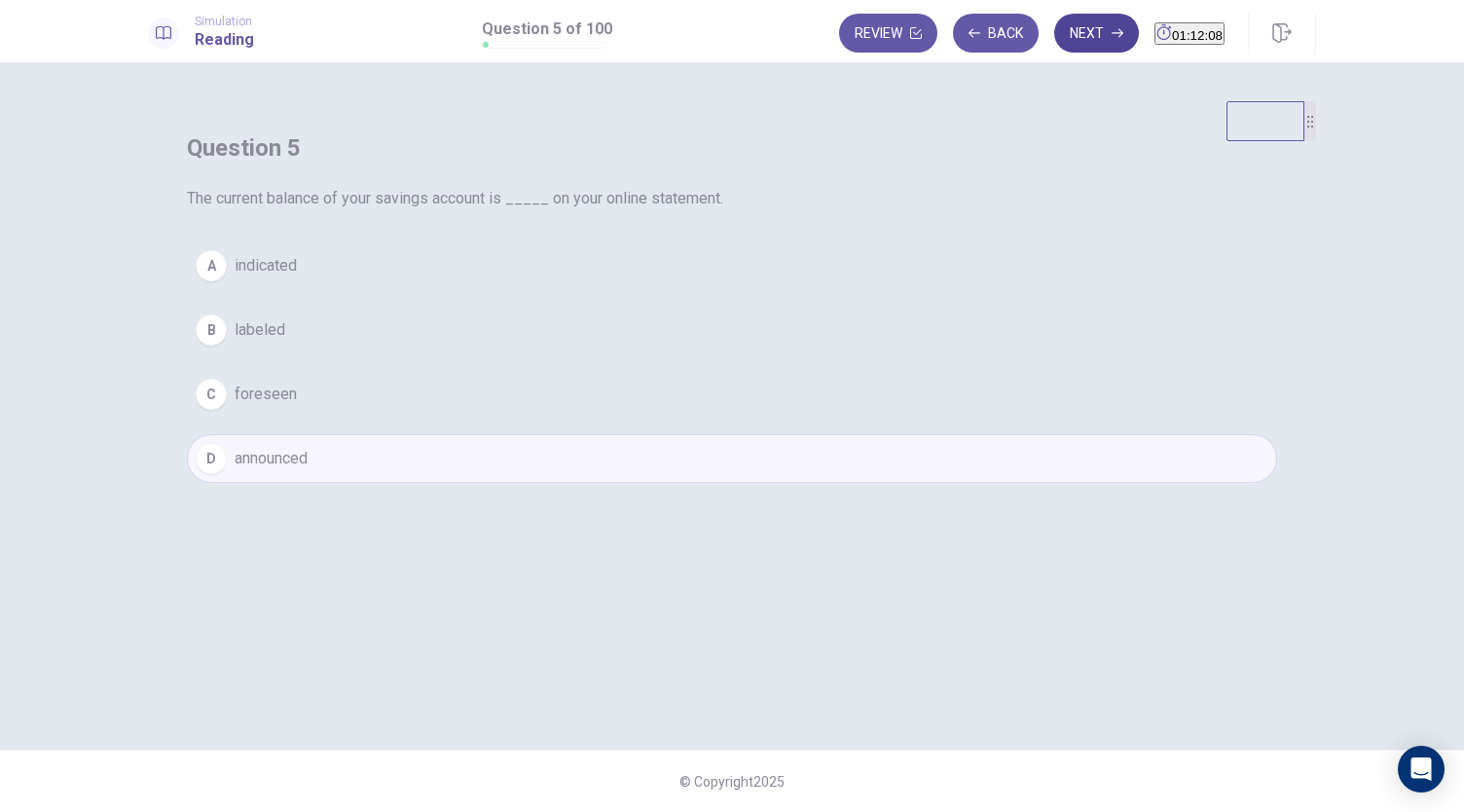
click at [1063, 37] on button "Next" at bounding box center [1096, 33] width 85 height 39
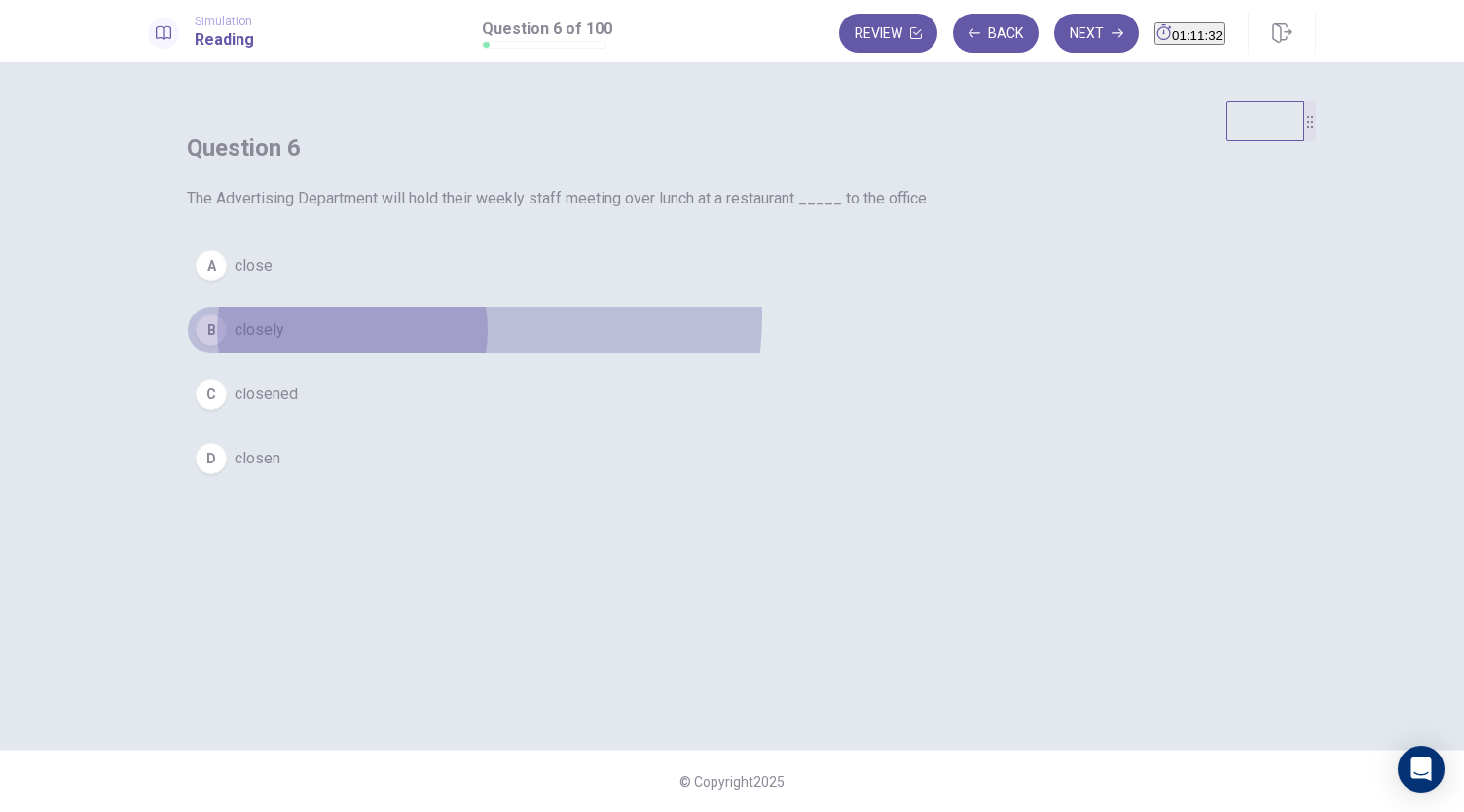
click at [847, 354] on button "B closely" at bounding box center [732, 330] width 1090 height 49
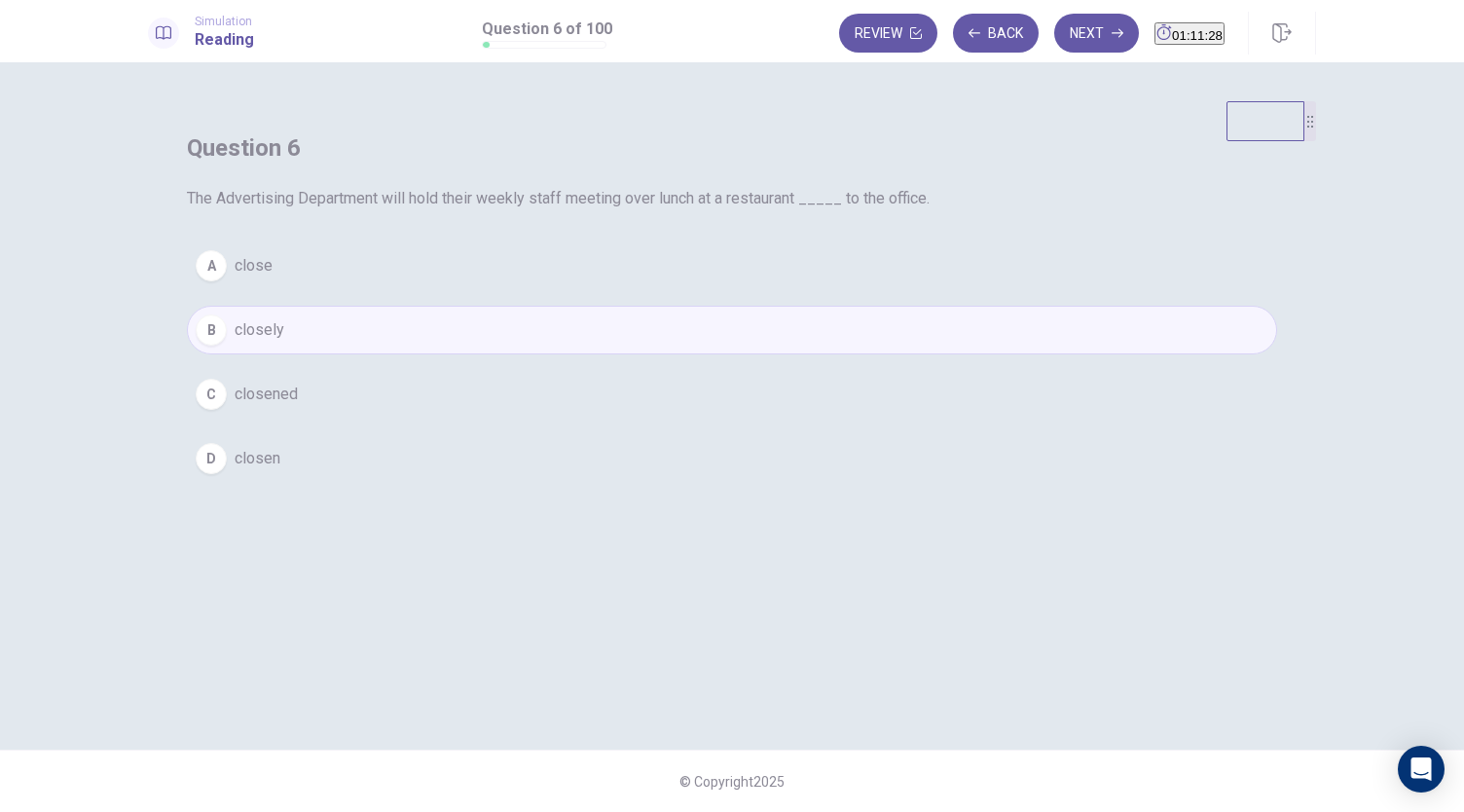
click at [791, 290] on button "A close" at bounding box center [732, 266] width 1090 height 49
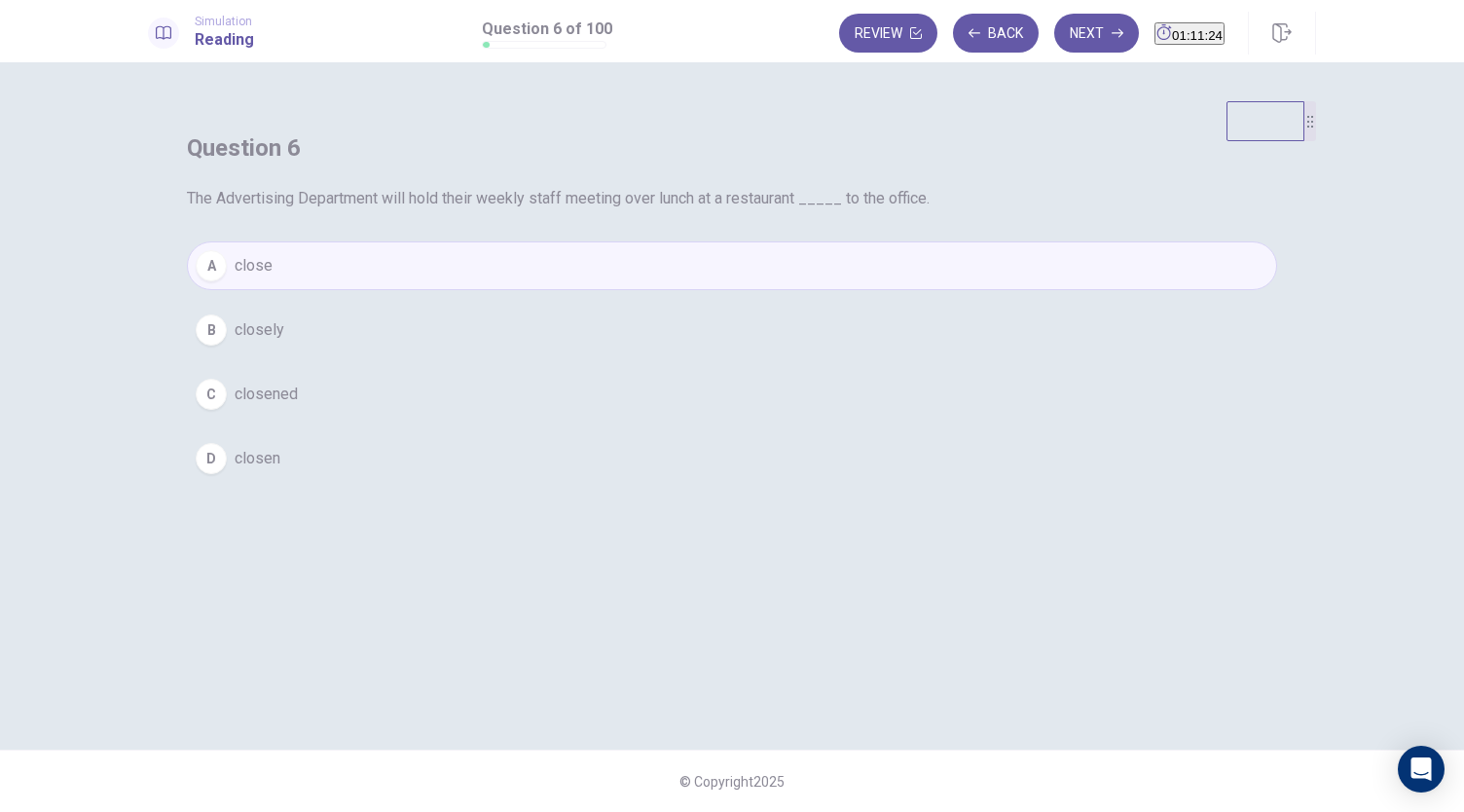
click at [779, 354] on button "B closely" at bounding box center [732, 330] width 1090 height 49
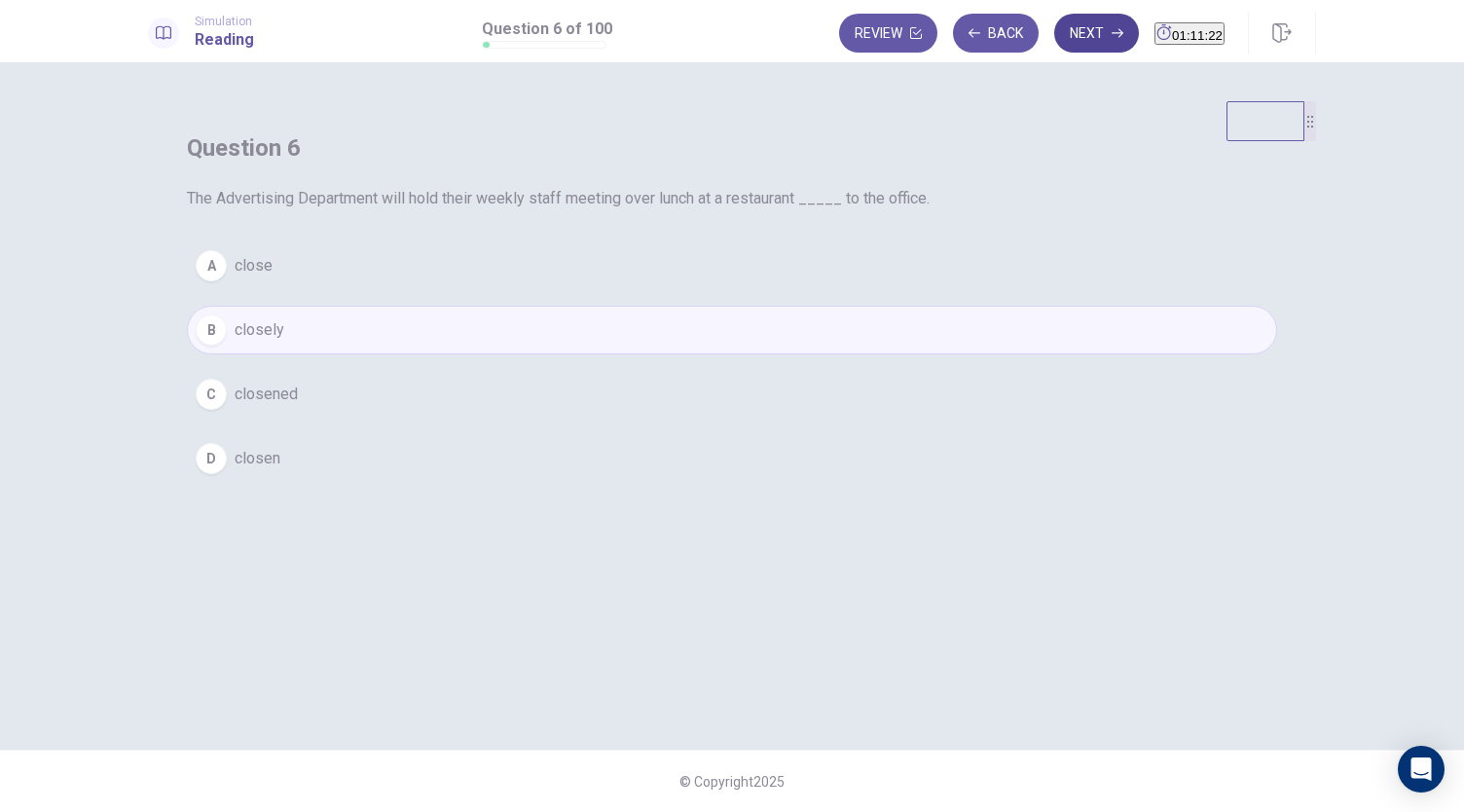
click at [1056, 29] on button "Next" at bounding box center [1096, 33] width 85 height 39
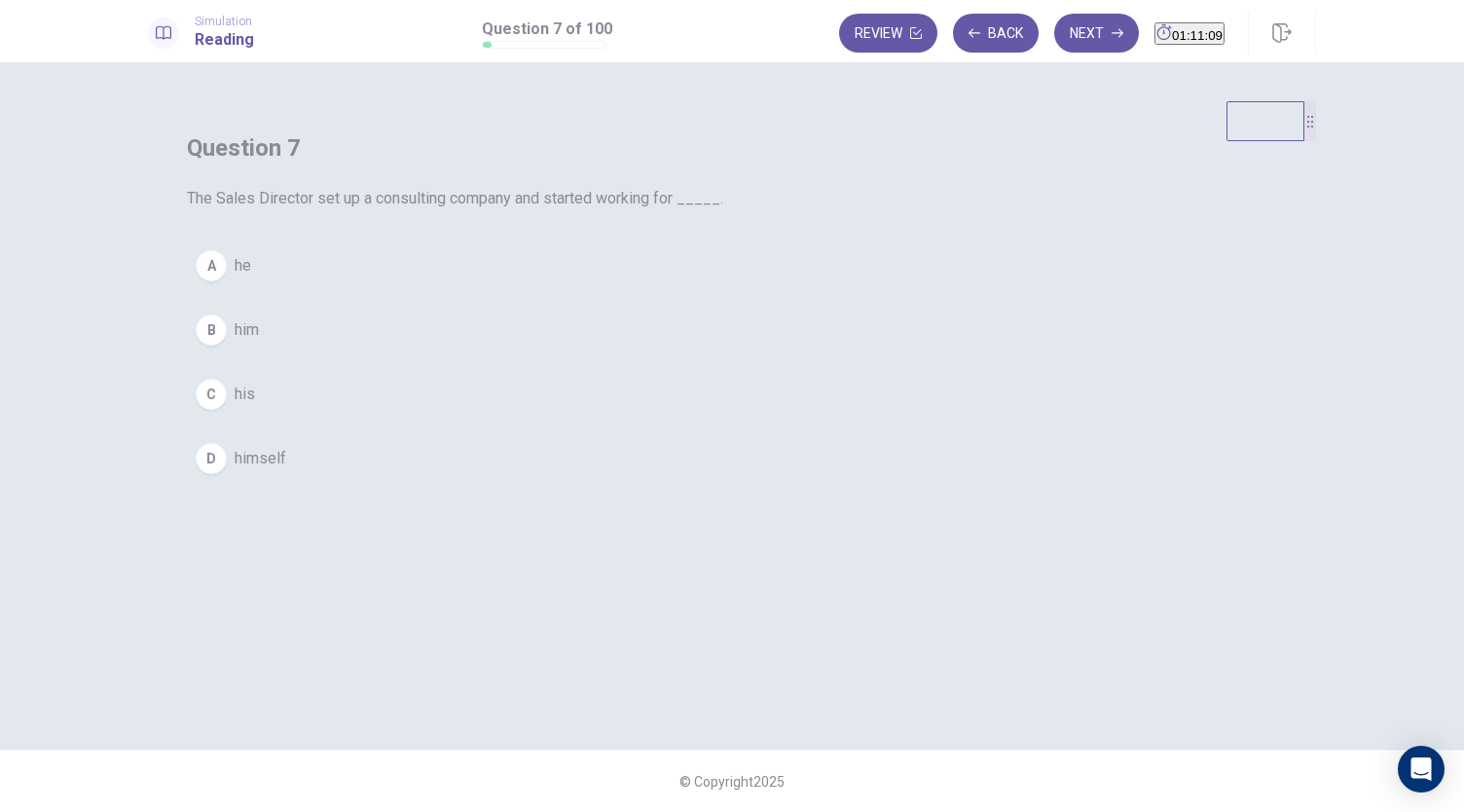
click at [259, 341] on span "him" at bounding box center [247, 330] width 24 height 23
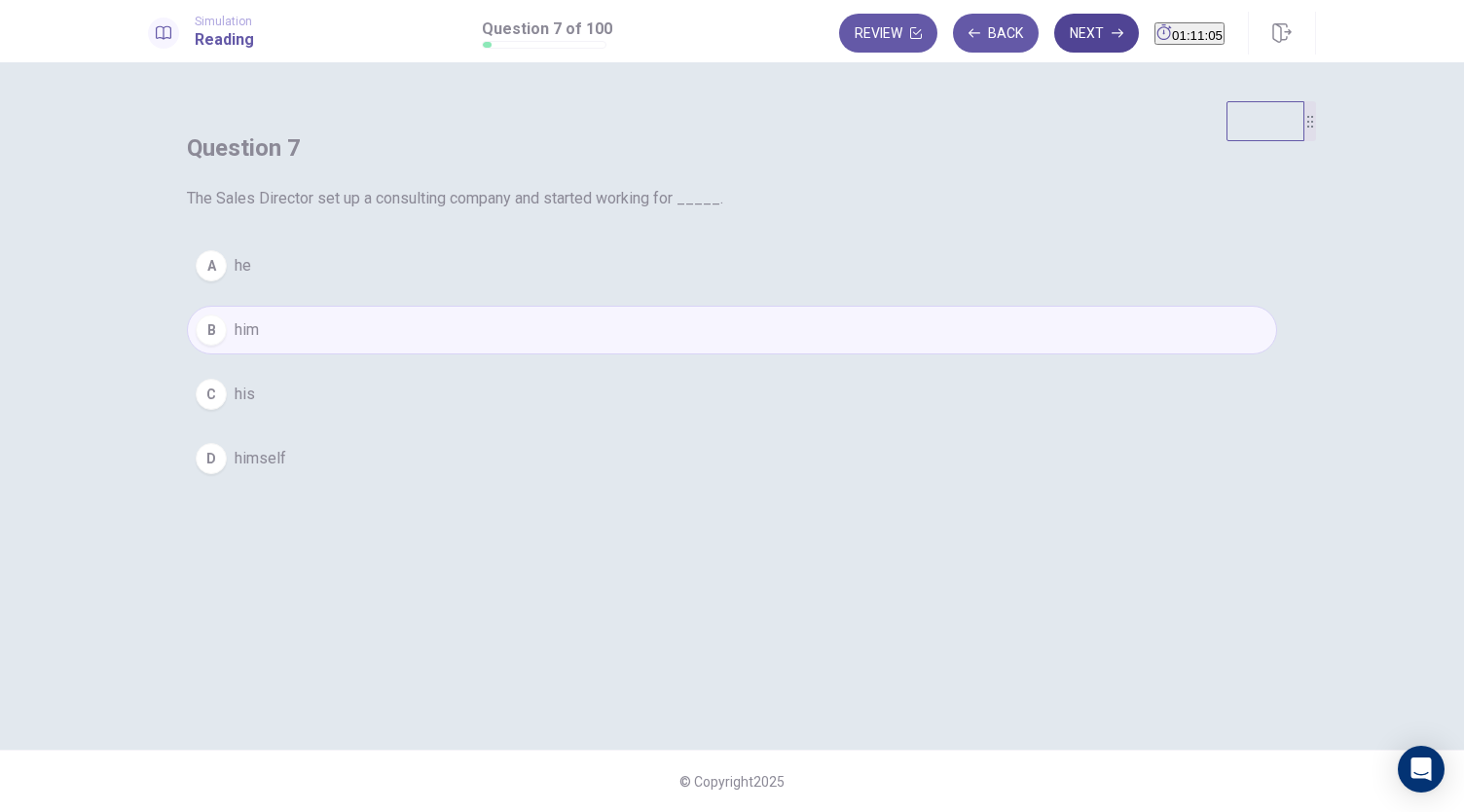
click at [1112, 30] on icon "button" at bounding box center [1118, 33] width 12 height 12
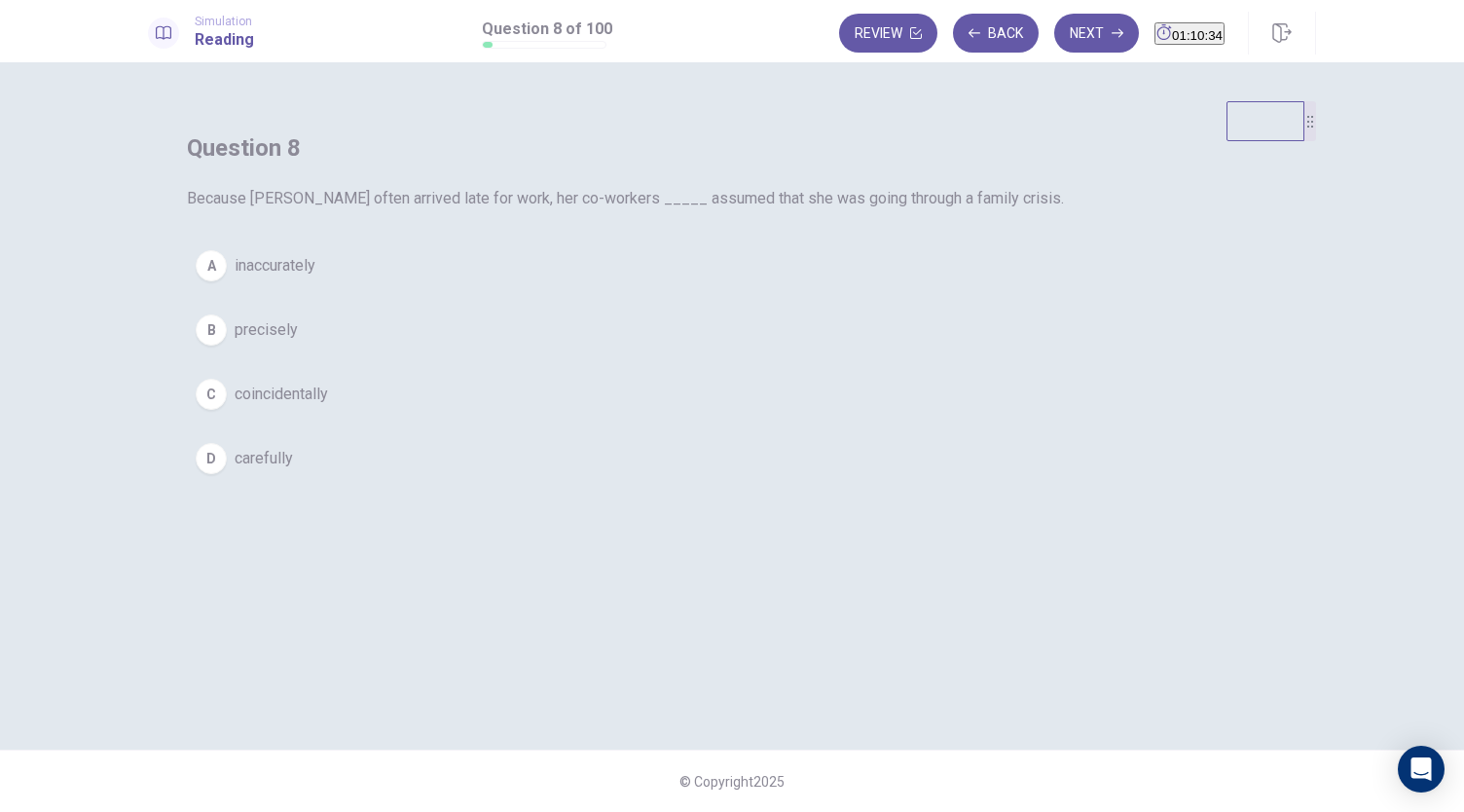
click at [293, 470] on span "carefully" at bounding box center [264, 459] width 59 height 23
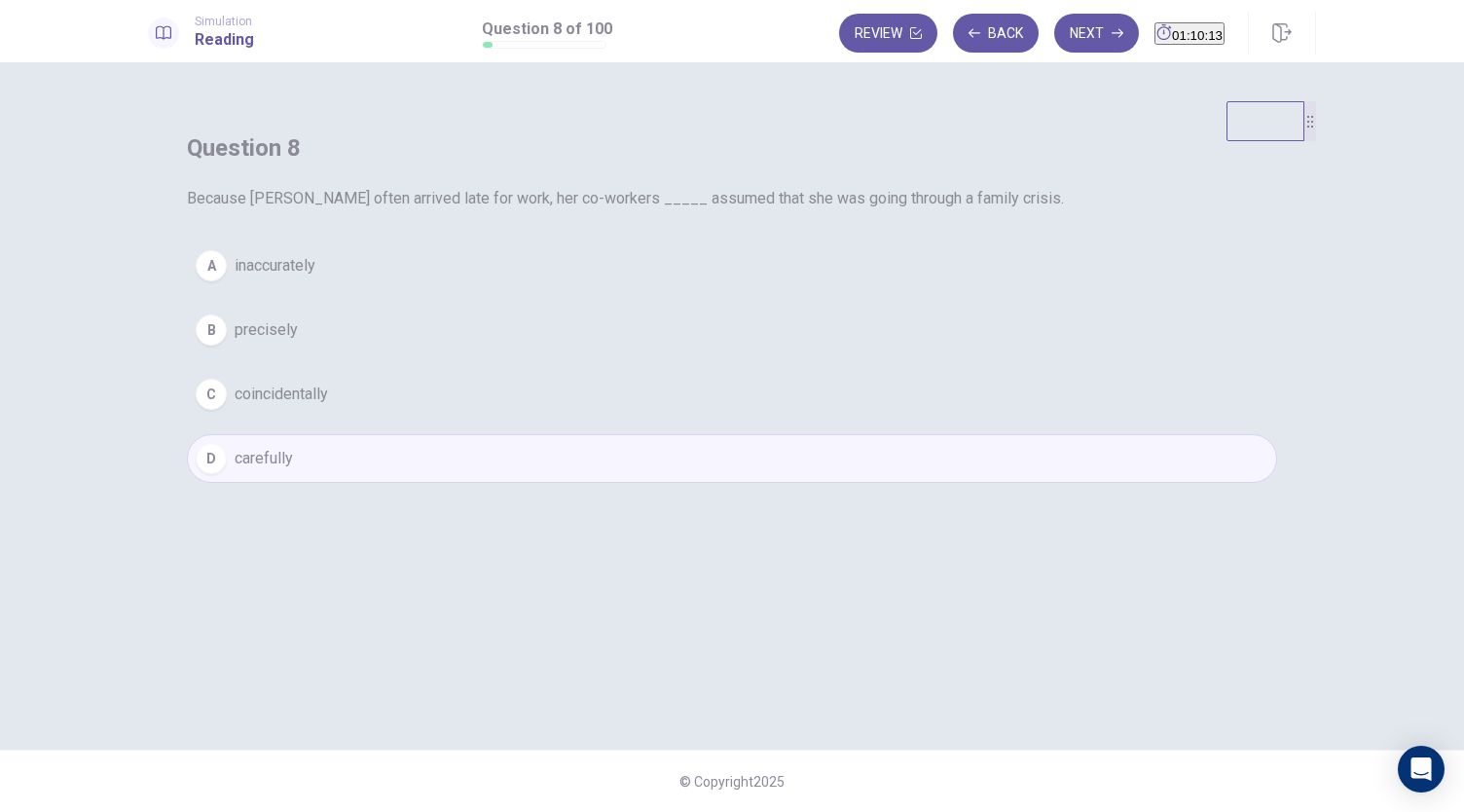
click at [712, 419] on button "C coincidentally" at bounding box center [732, 394] width 1090 height 49
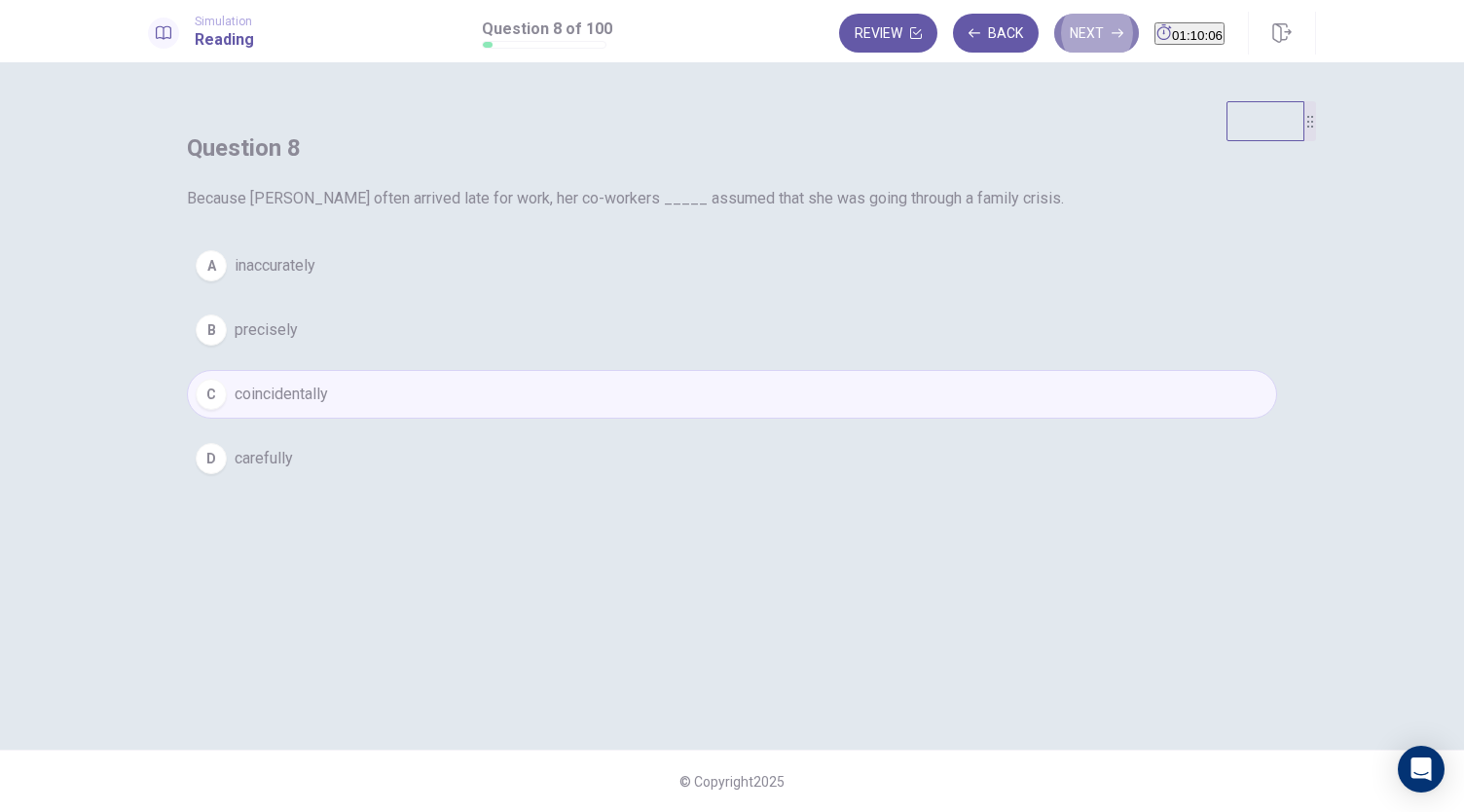
click at [1068, 32] on button "Next" at bounding box center [1096, 33] width 85 height 39
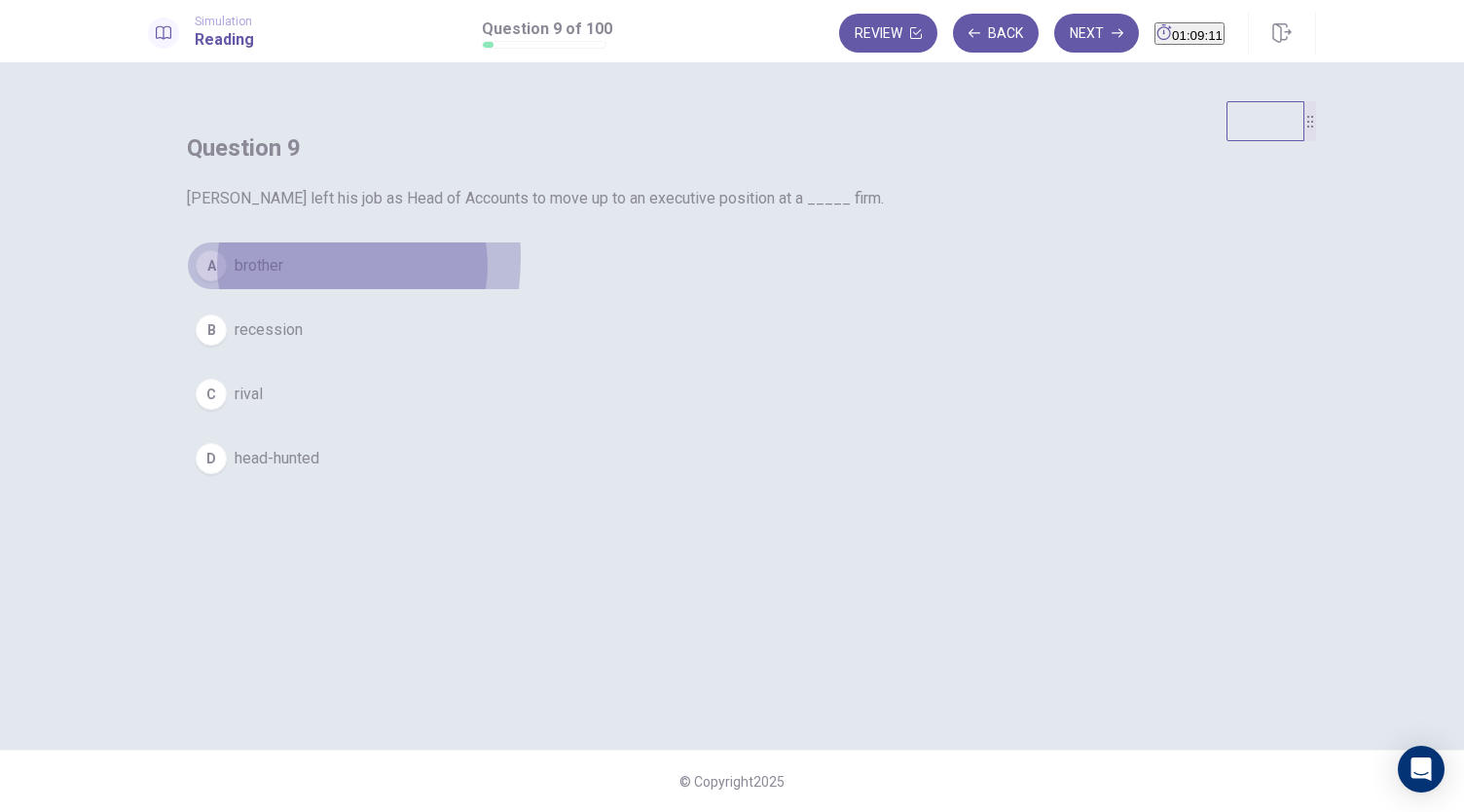
click at [283, 277] on span "brother" at bounding box center [259, 266] width 49 height 23
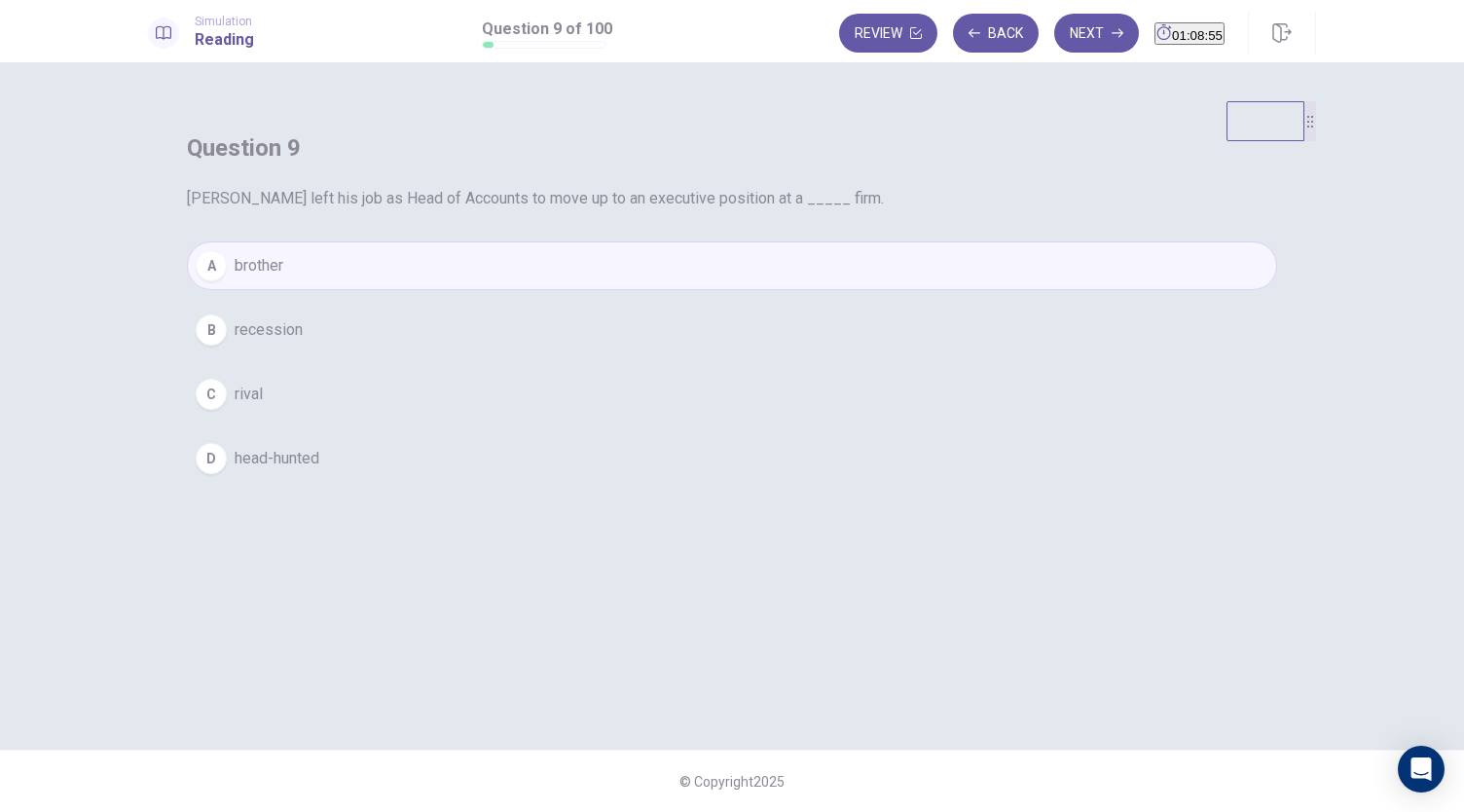
click at [640, 419] on button "C rival" at bounding box center [732, 394] width 1090 height 49
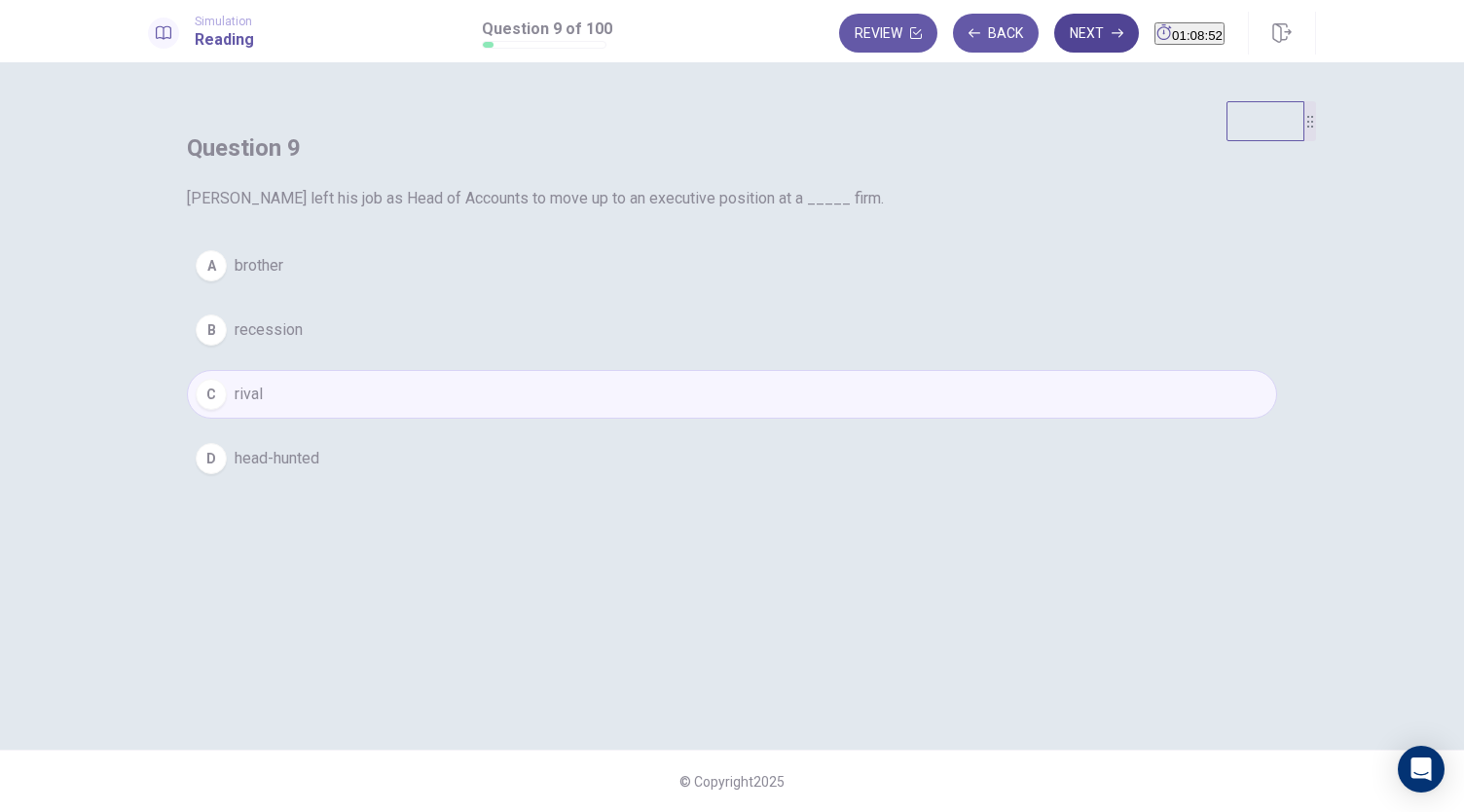
click at [1069, 30] on button "Next" at bounding box center [1096, 33] width 85 height 39
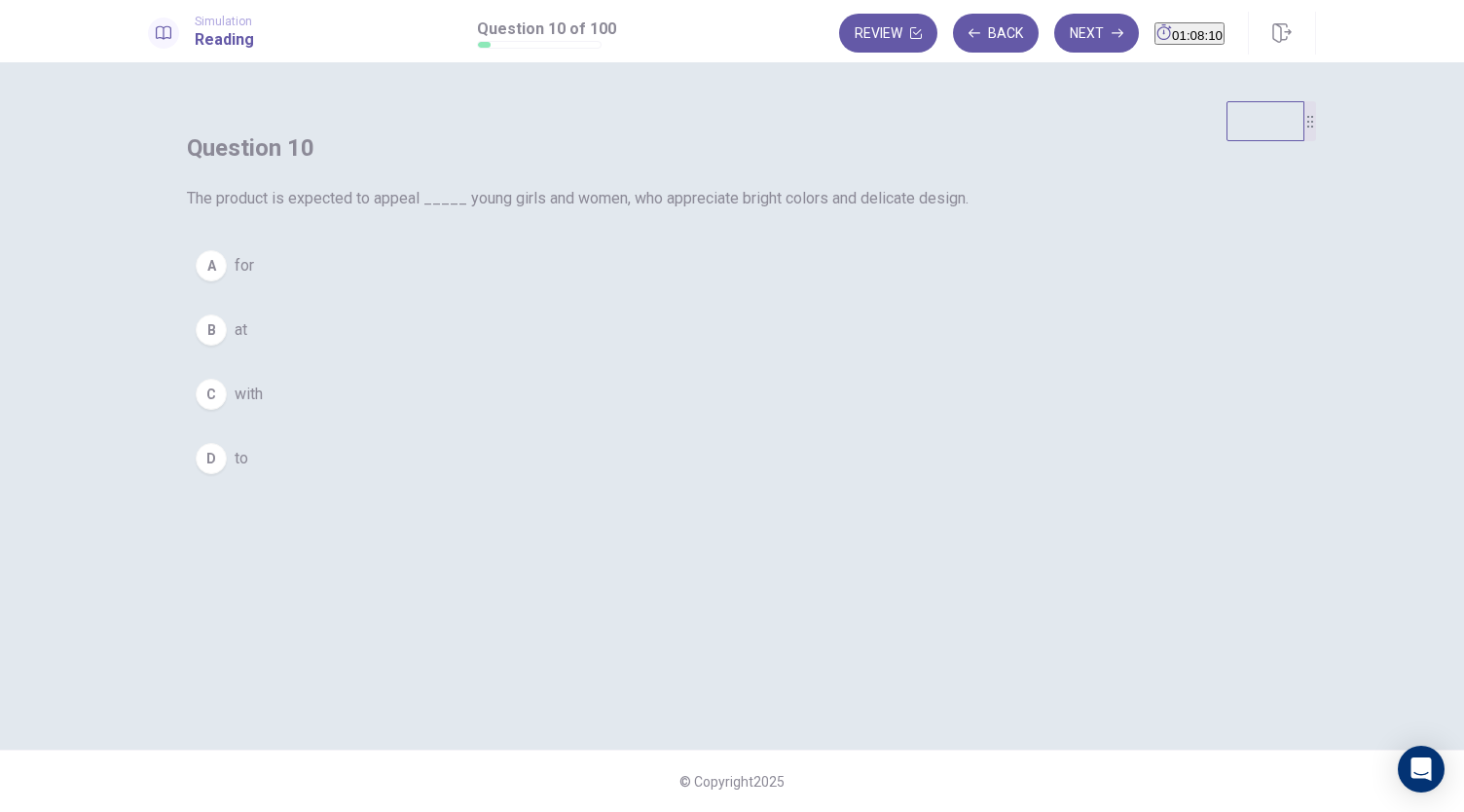
click at [263, 406] on span "with" at bounding box center [249, 394] width 28 height 23
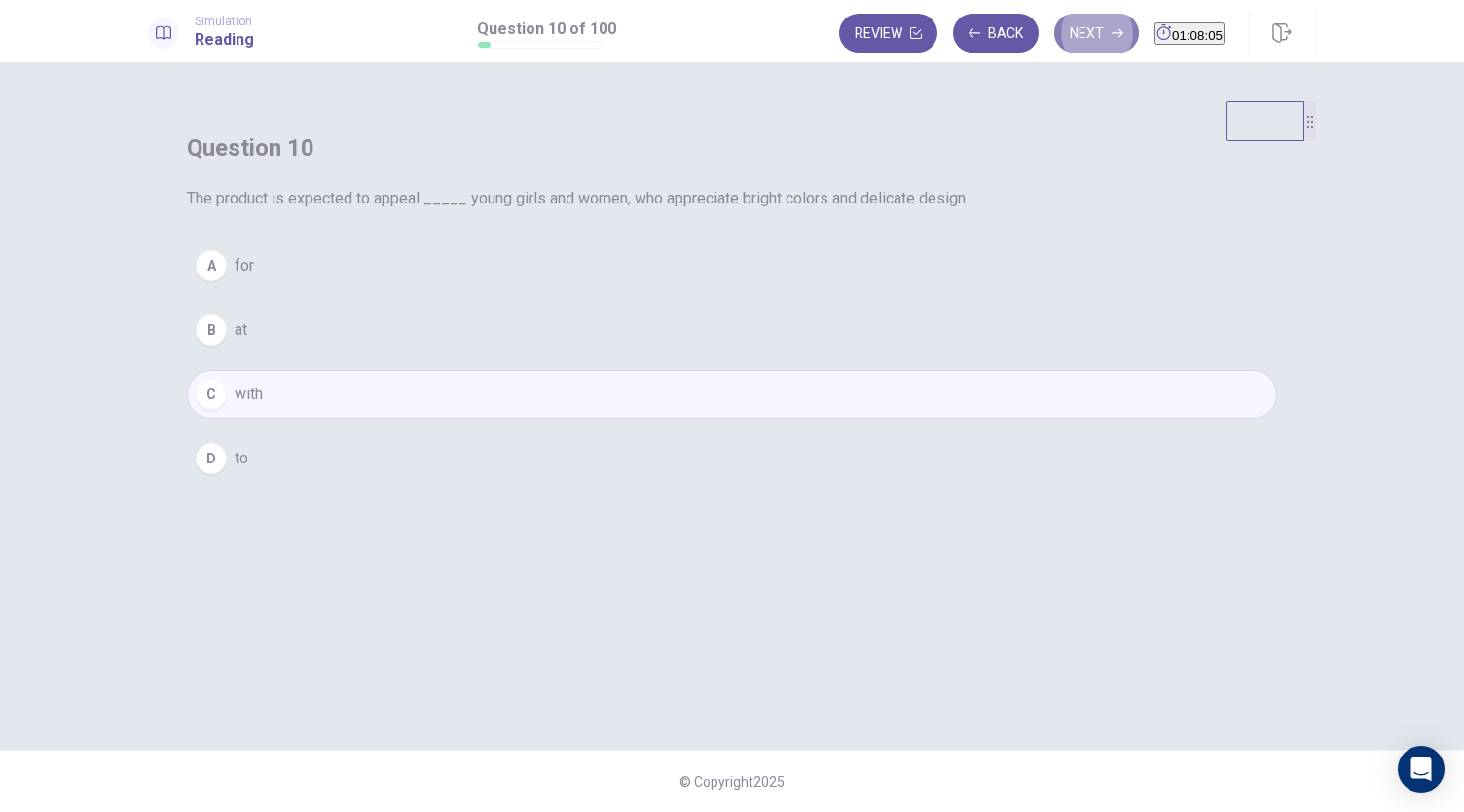
click at [1068, 20] on button "Next" at bounding box center [1096, 33] width 85 height 39
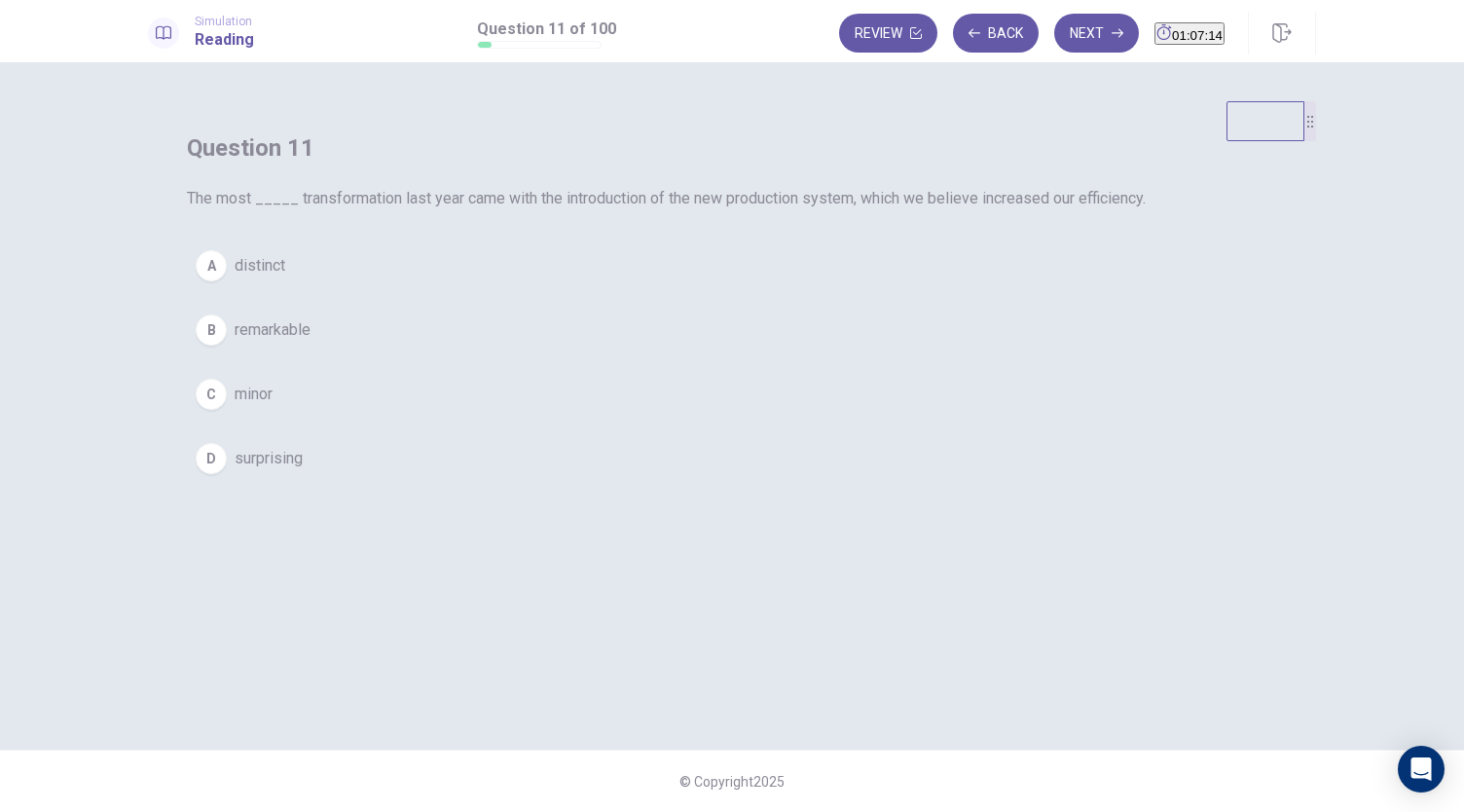
click at [285, 277] on span "distinct" at bounding box center [260, 266] width 51 height 23
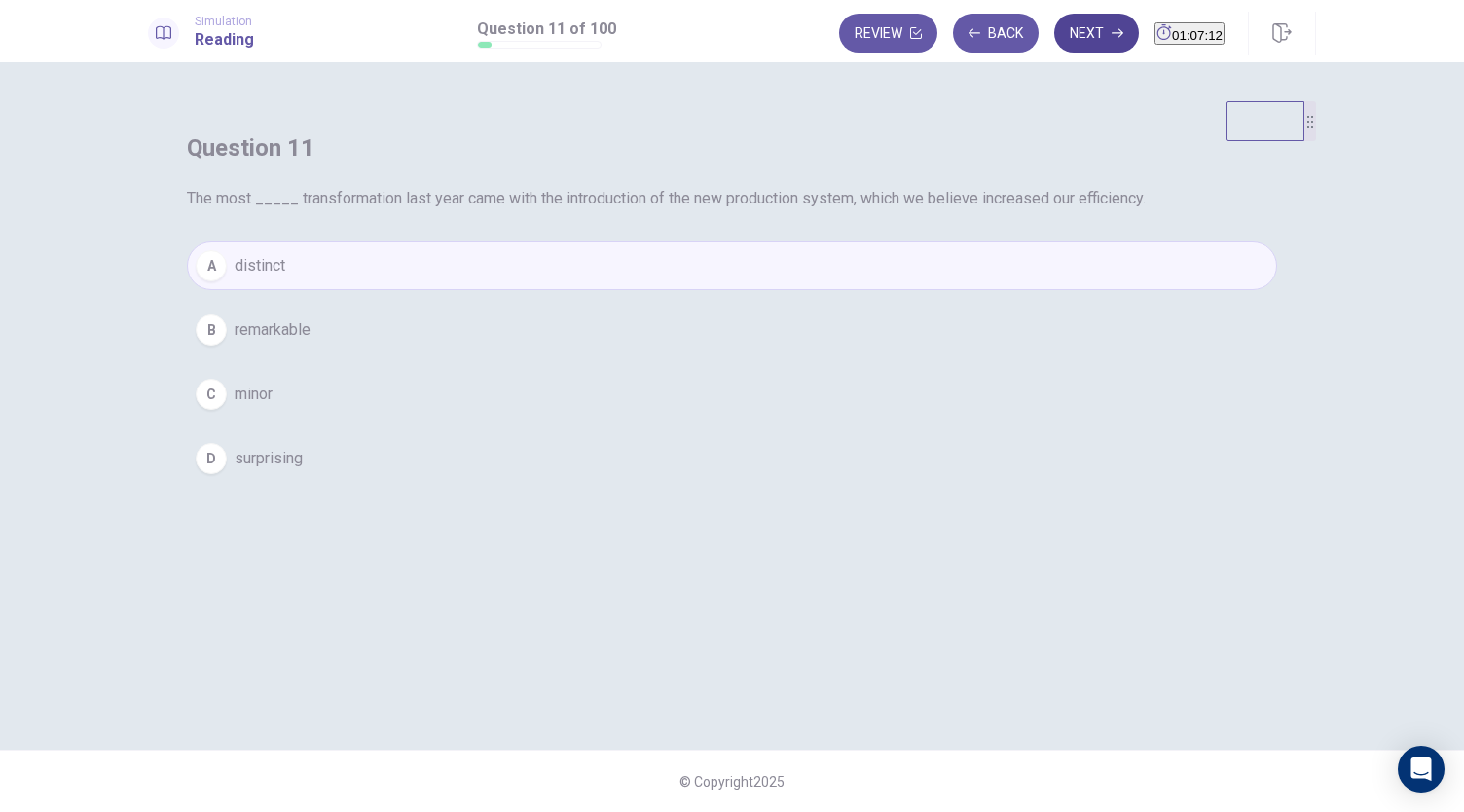
click at [1112, 27] on icon "button" at bounding box center [1118, 33] width 12 height 12
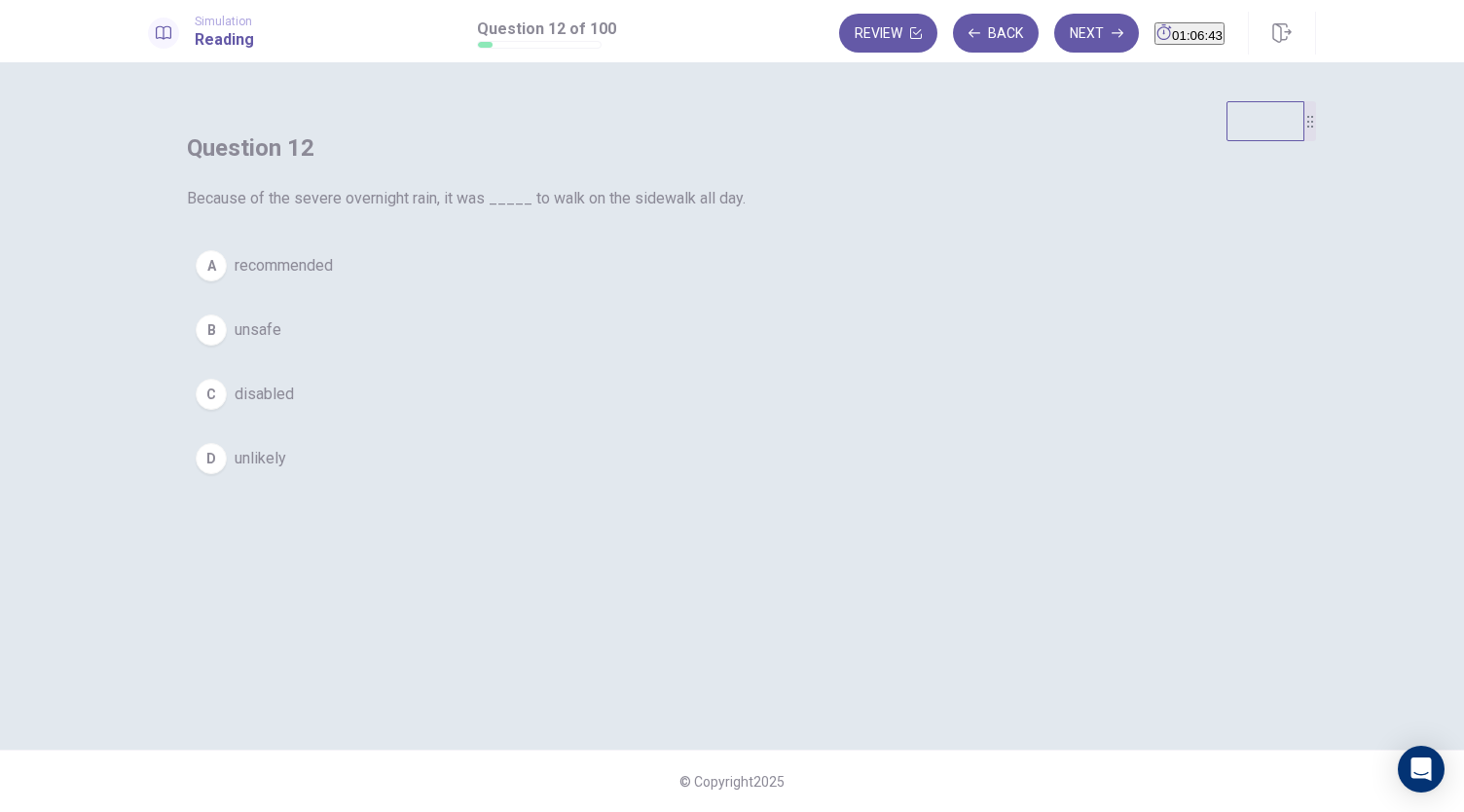
click at [333, 277] on span "recommended" at bounding box center [284, 266] width 98 height 23
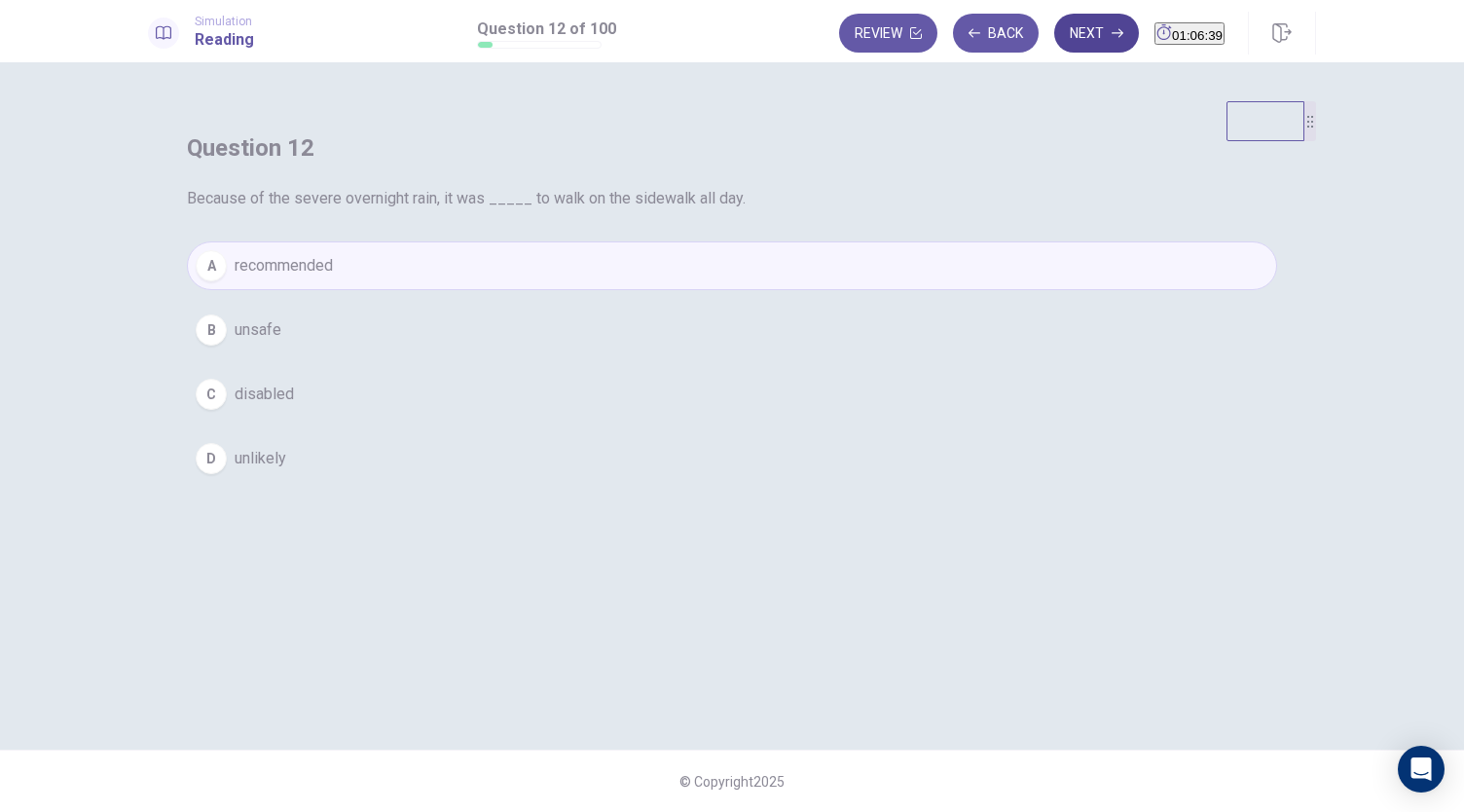
click at [1069, 21] on button "Next" at bounding box center [1096, 33] width 85 height 39
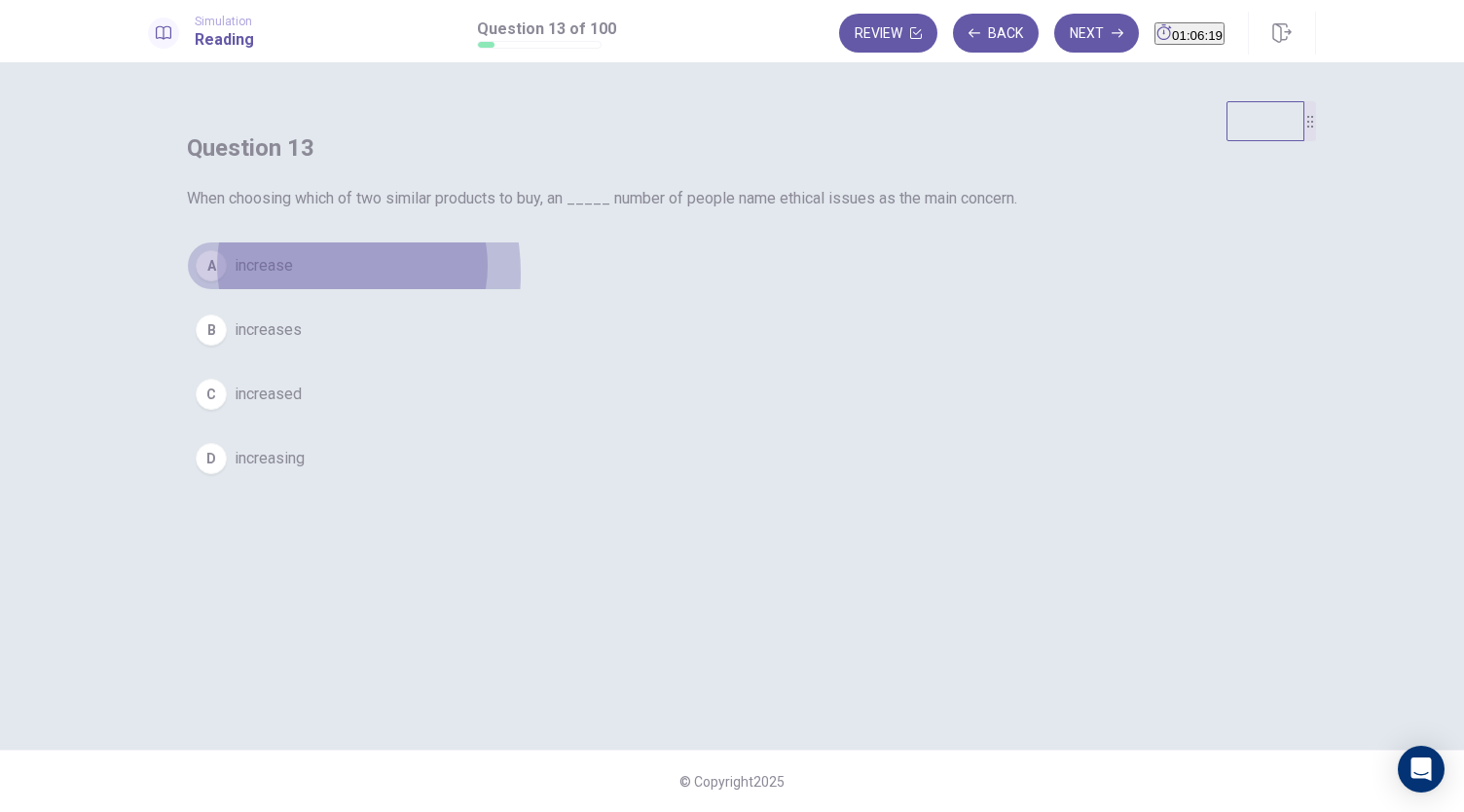
click at [669, 290] on button "A increase" at bounding box center [732, 266] width 1090 height 49
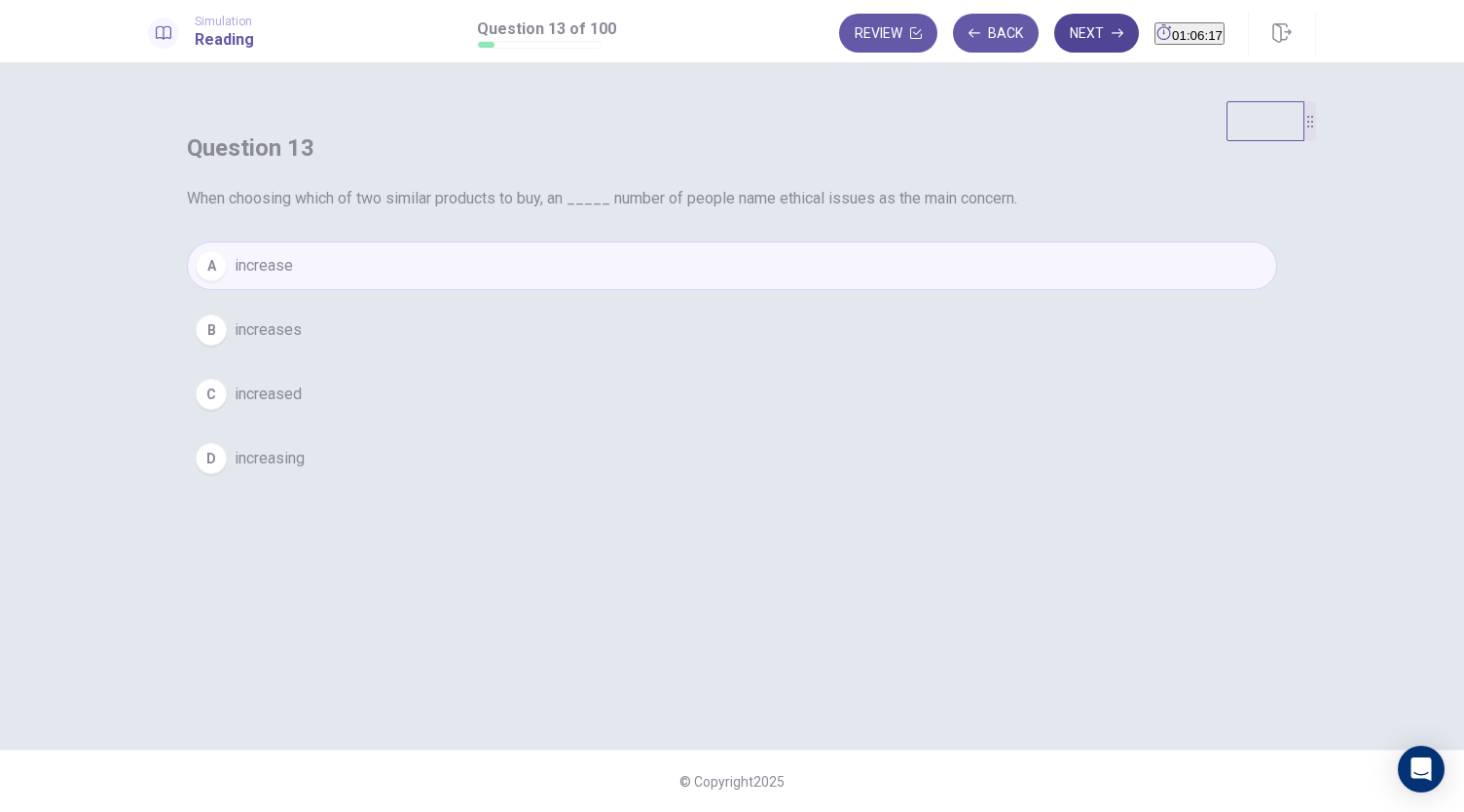
click at [1059, 32] on button "Next" at bounding box center [1096, 33] width 85 height 39
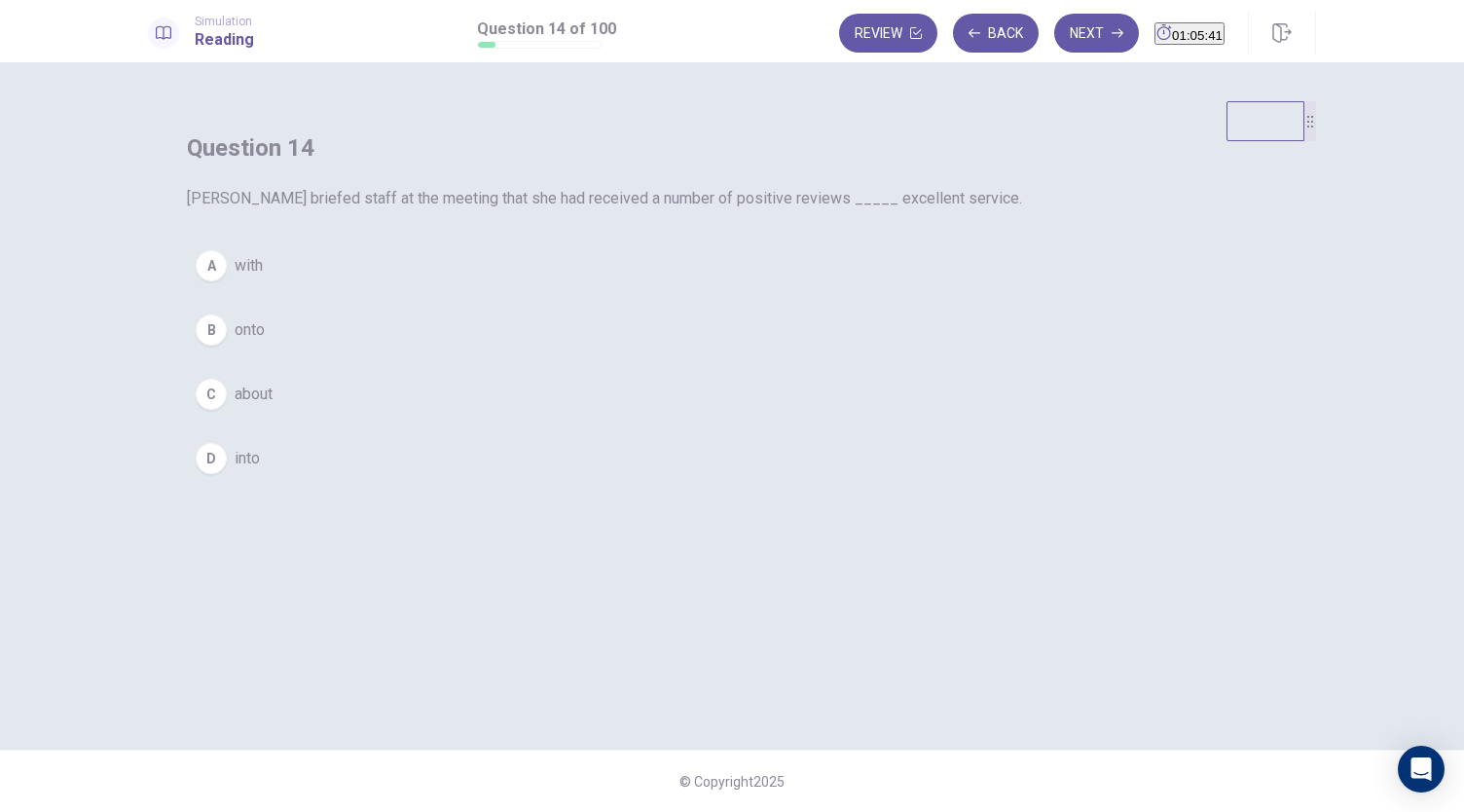
click at [607, 419] on button "C about" at bounding box center [732, 394] width 1090 height 49
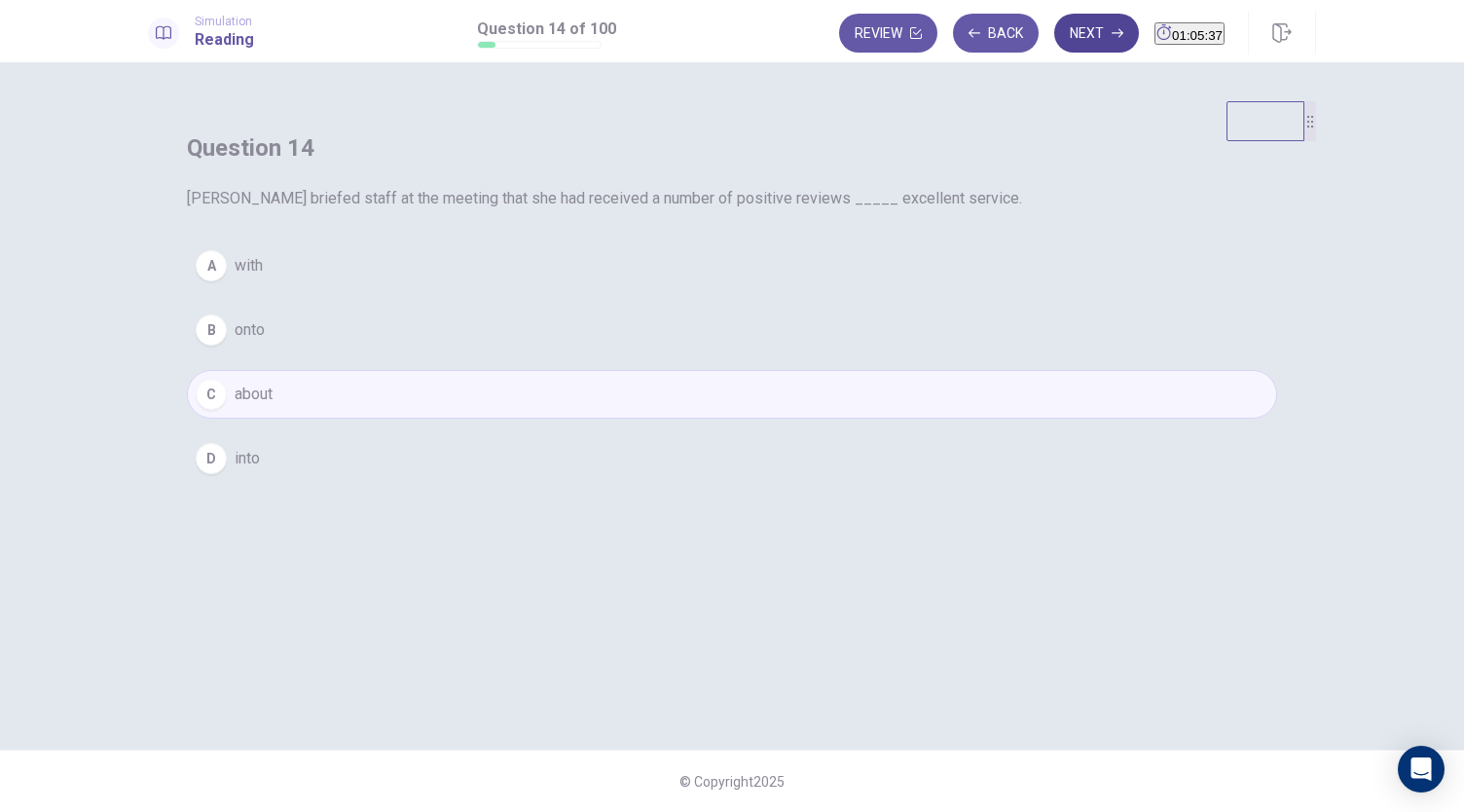
click at [1057, 28] on button "Next" at bounding box center [1096, 33] width 85 height 39
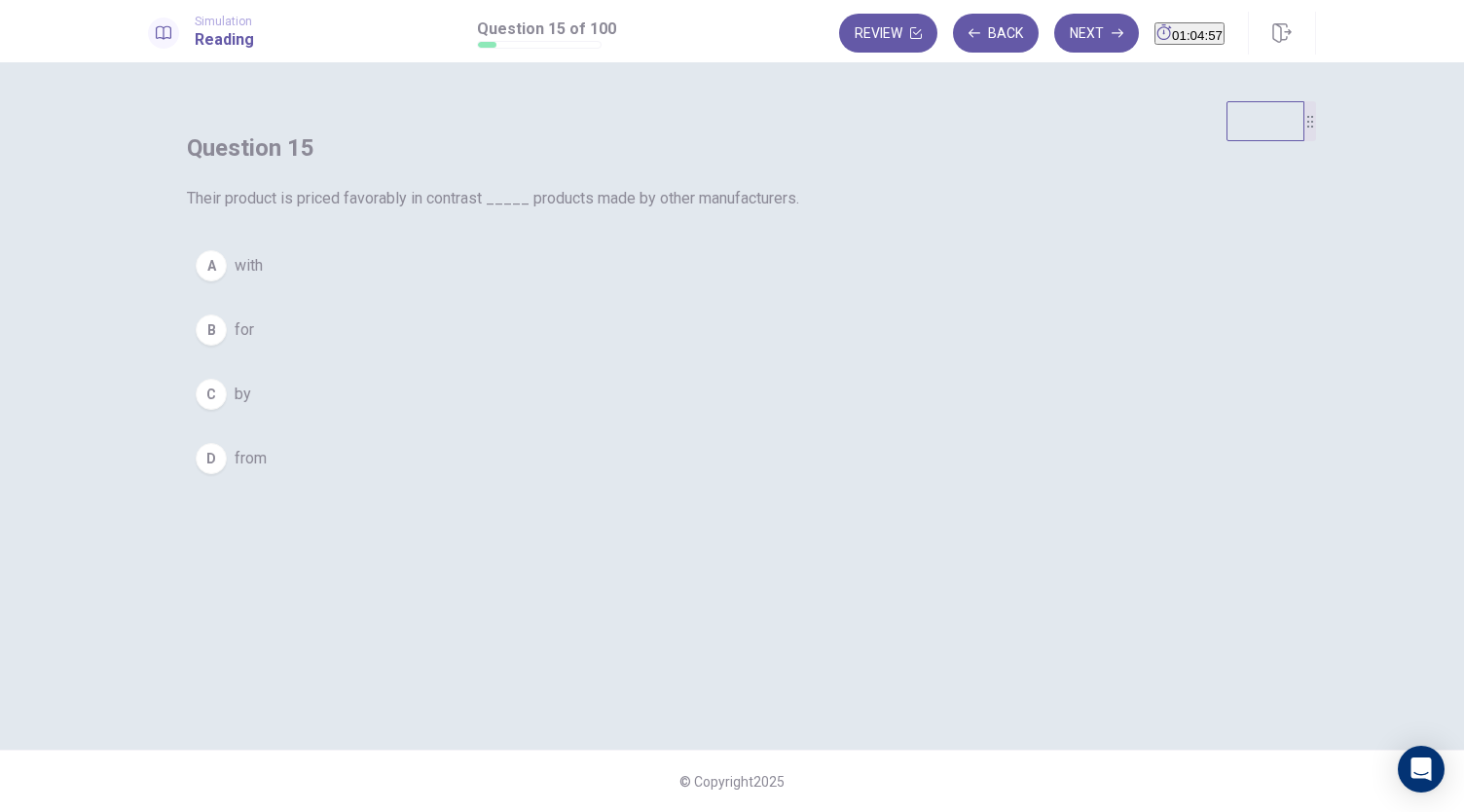
click at [608, 290] on button "A with" at bounding box center [732, 266] width 1090 height 49
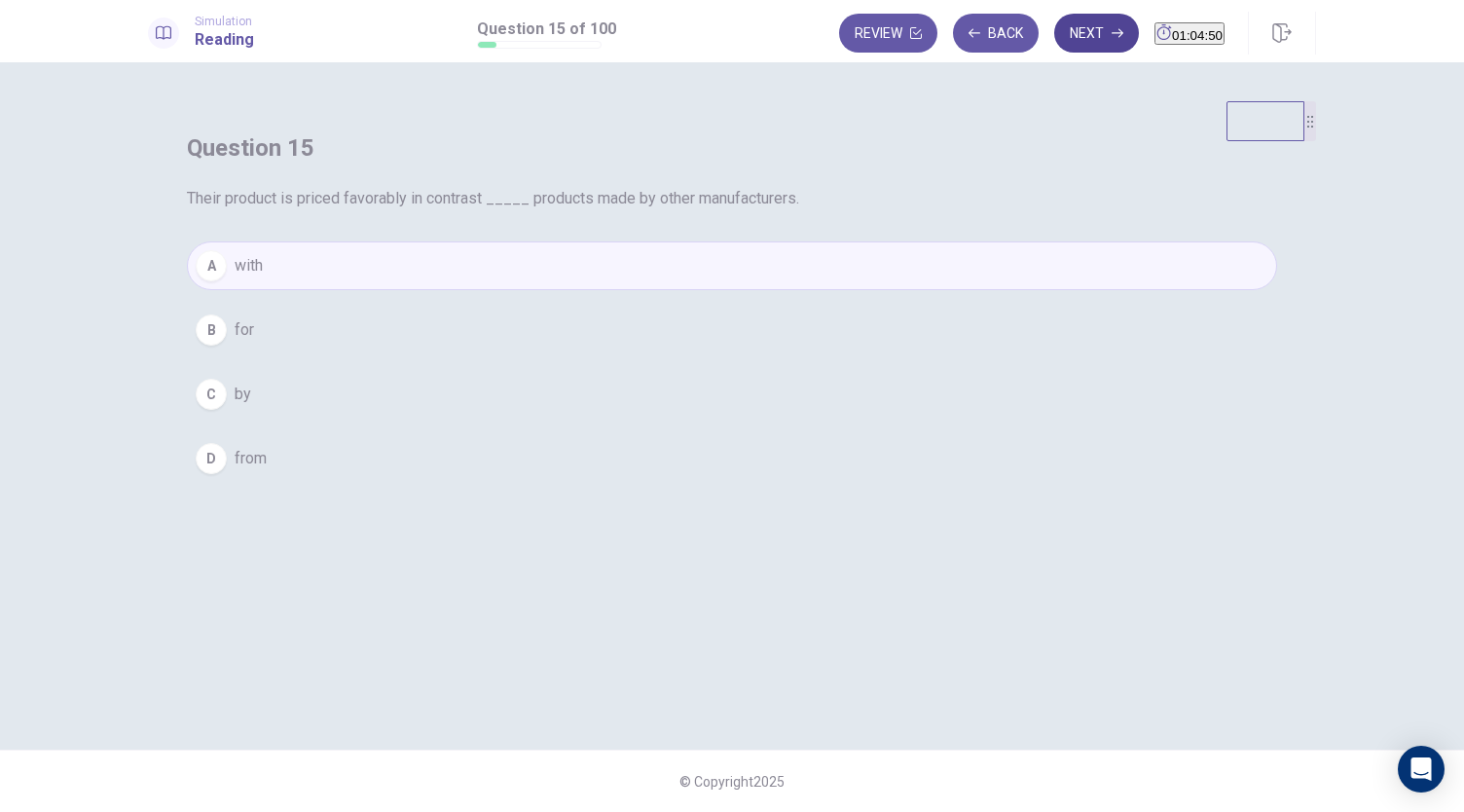
click at [1112, 30] on icon "button" at bounding box center [1118, 33] width 12 height 12
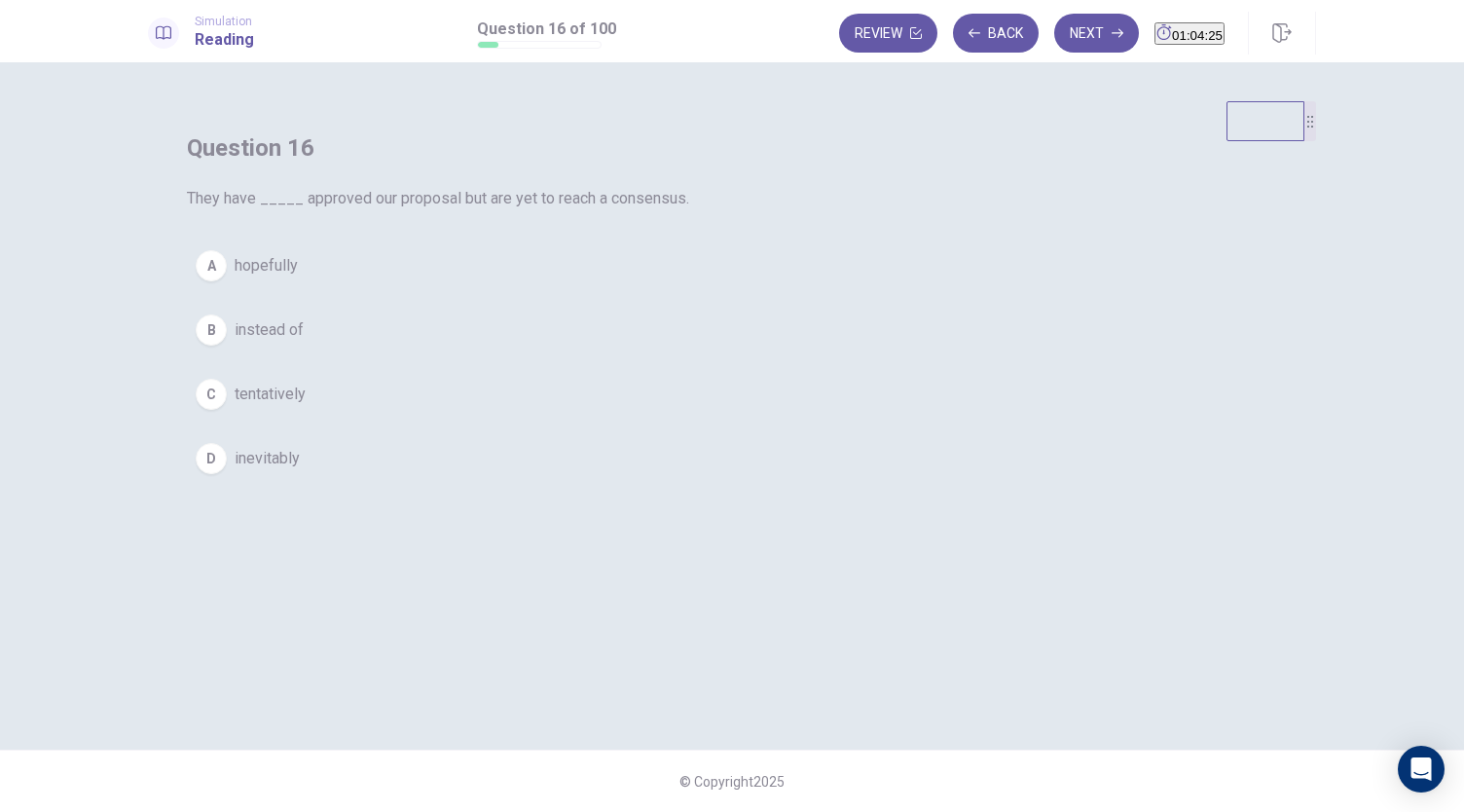
click at [305, 406] on span "tentatively" at bounding box center [270, 394] width 71 height 23
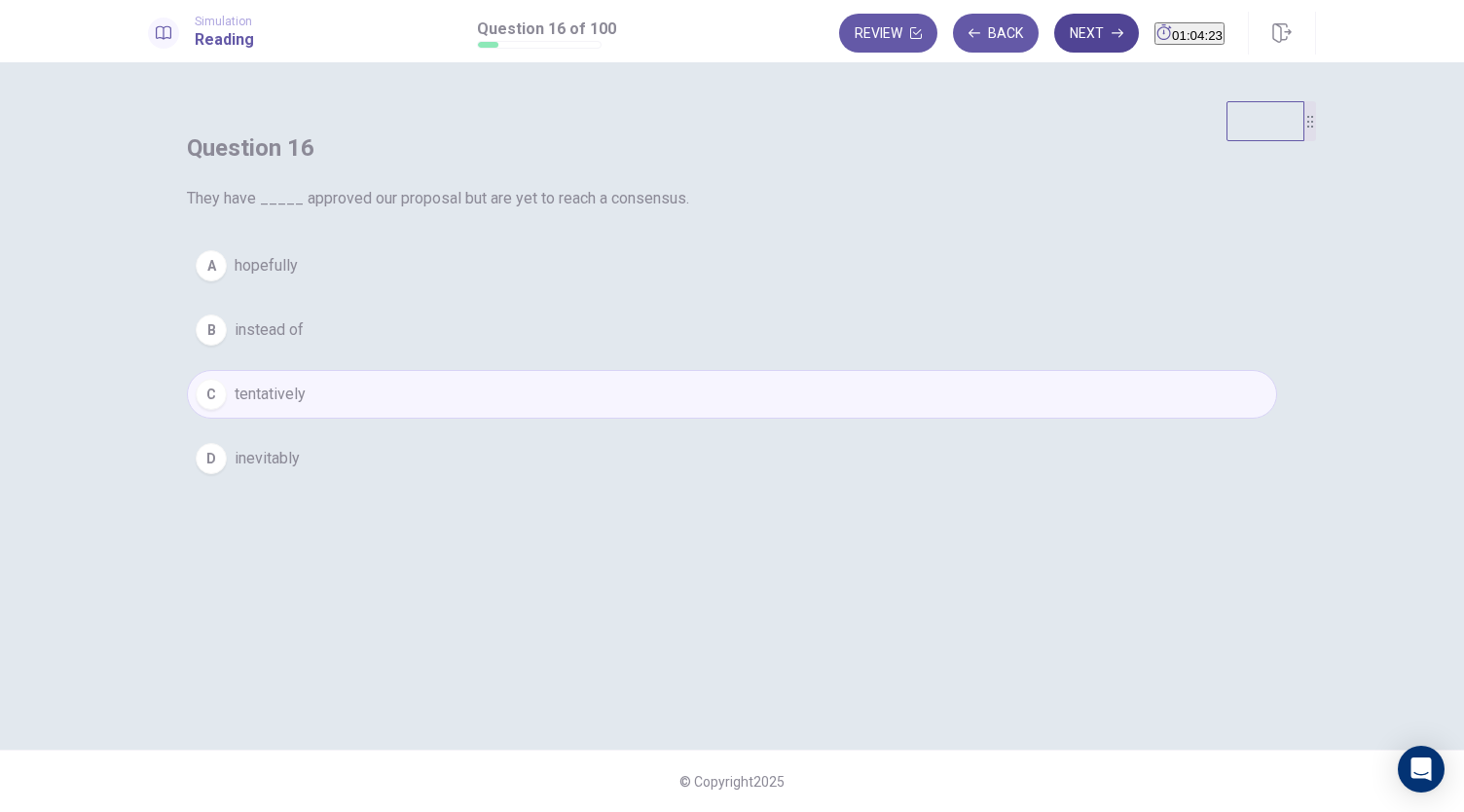
click at [1063, 30] on button "Next" at bounding box center [1096, 33] width 85 height 39
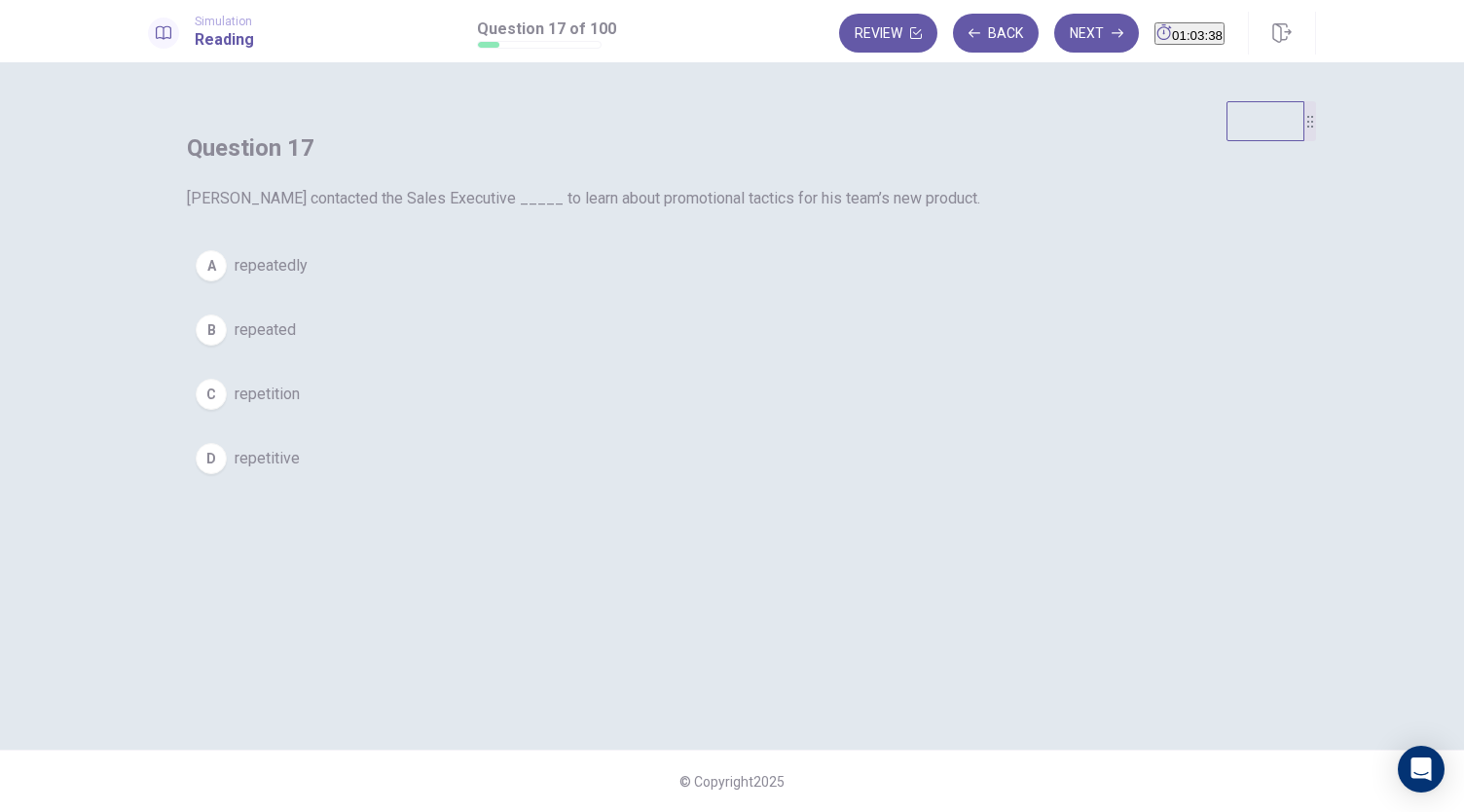
click at [296, 341] on span "repeated" at bounding box center [265, 330] width 62 height 23
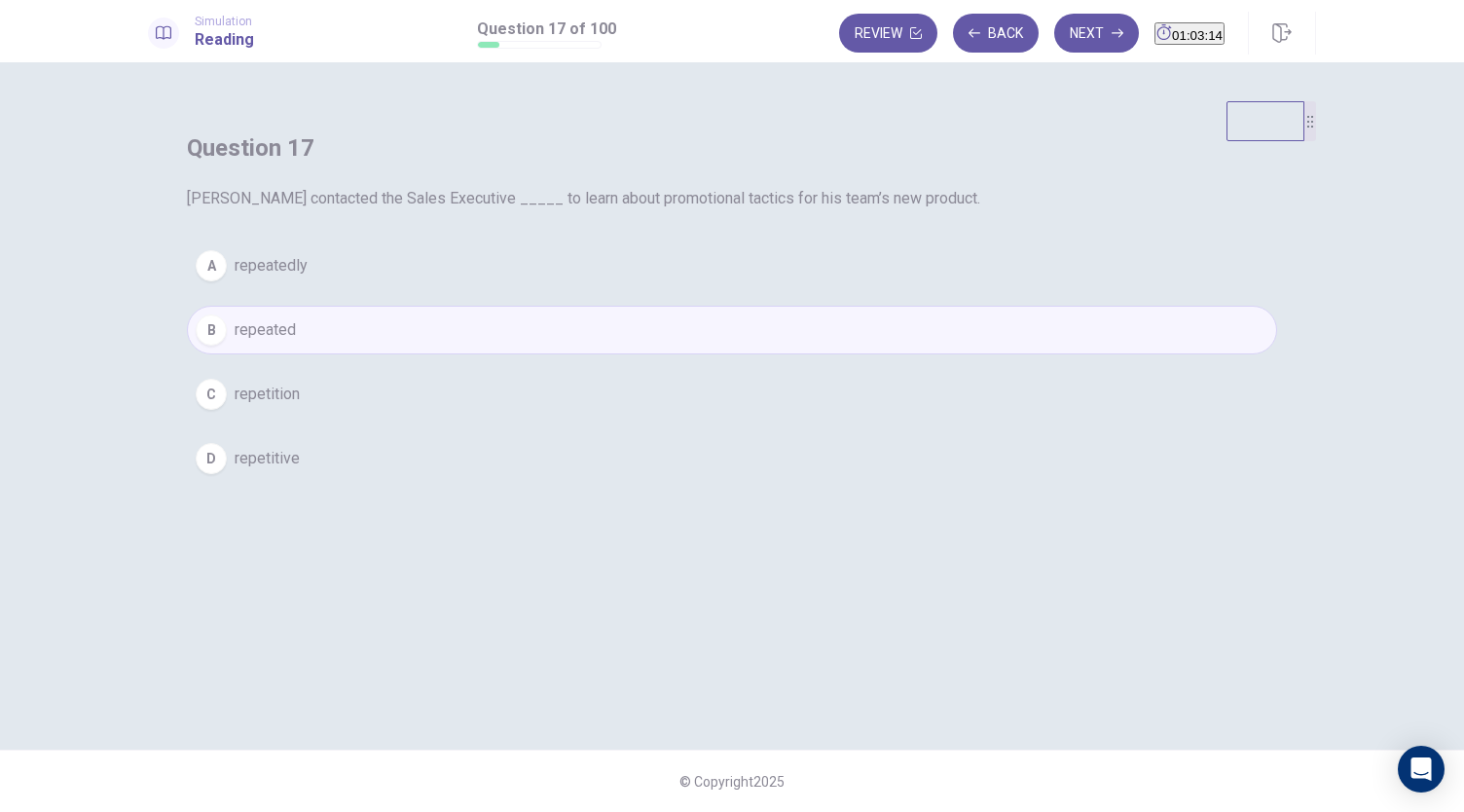
click at [684, 290] on button "A repeatedly" at bounding box center [732, 266] width 1090 height 49
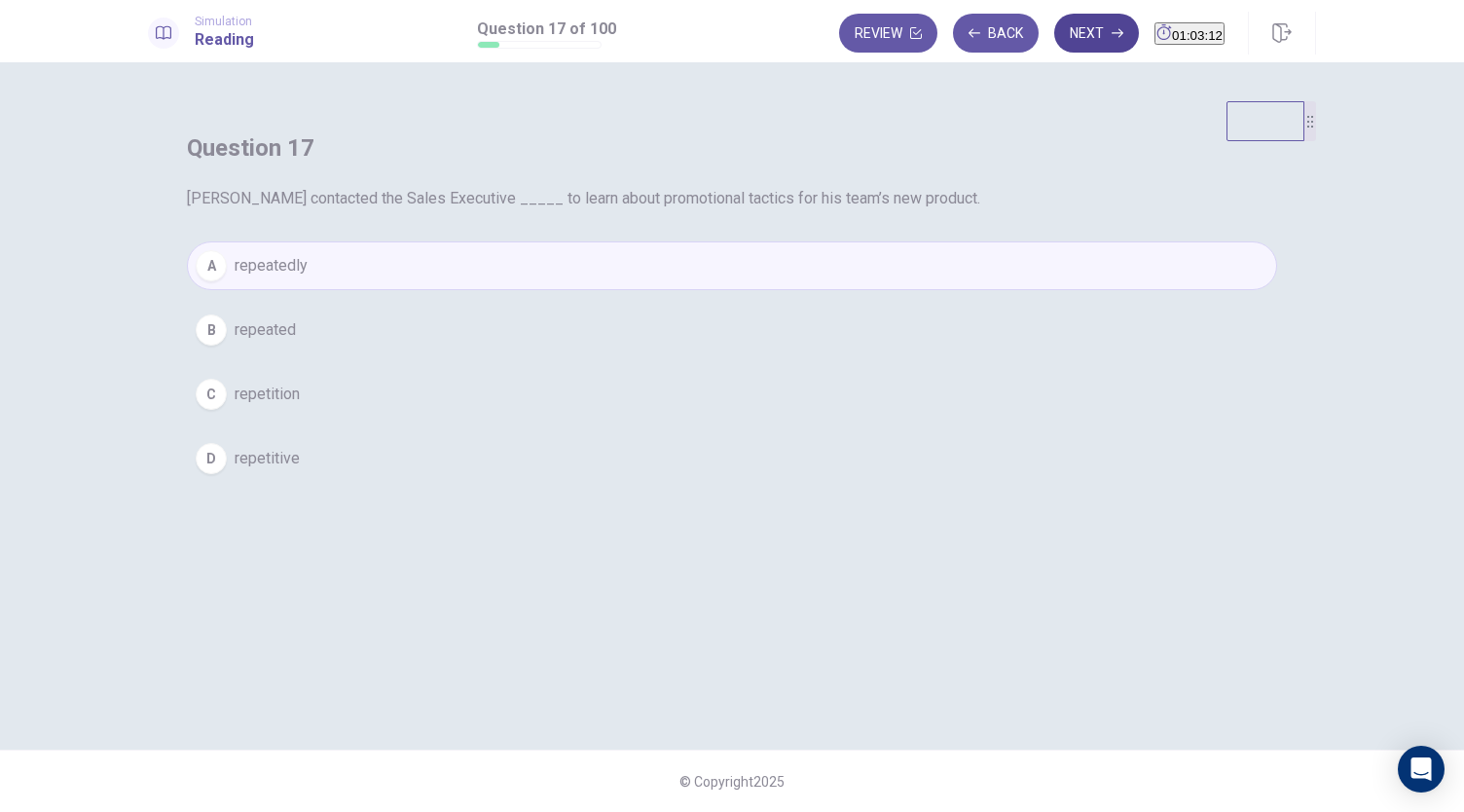
click at [1054, 34] on button "Next" at bounding box center [1096, 33] width 85 height 39
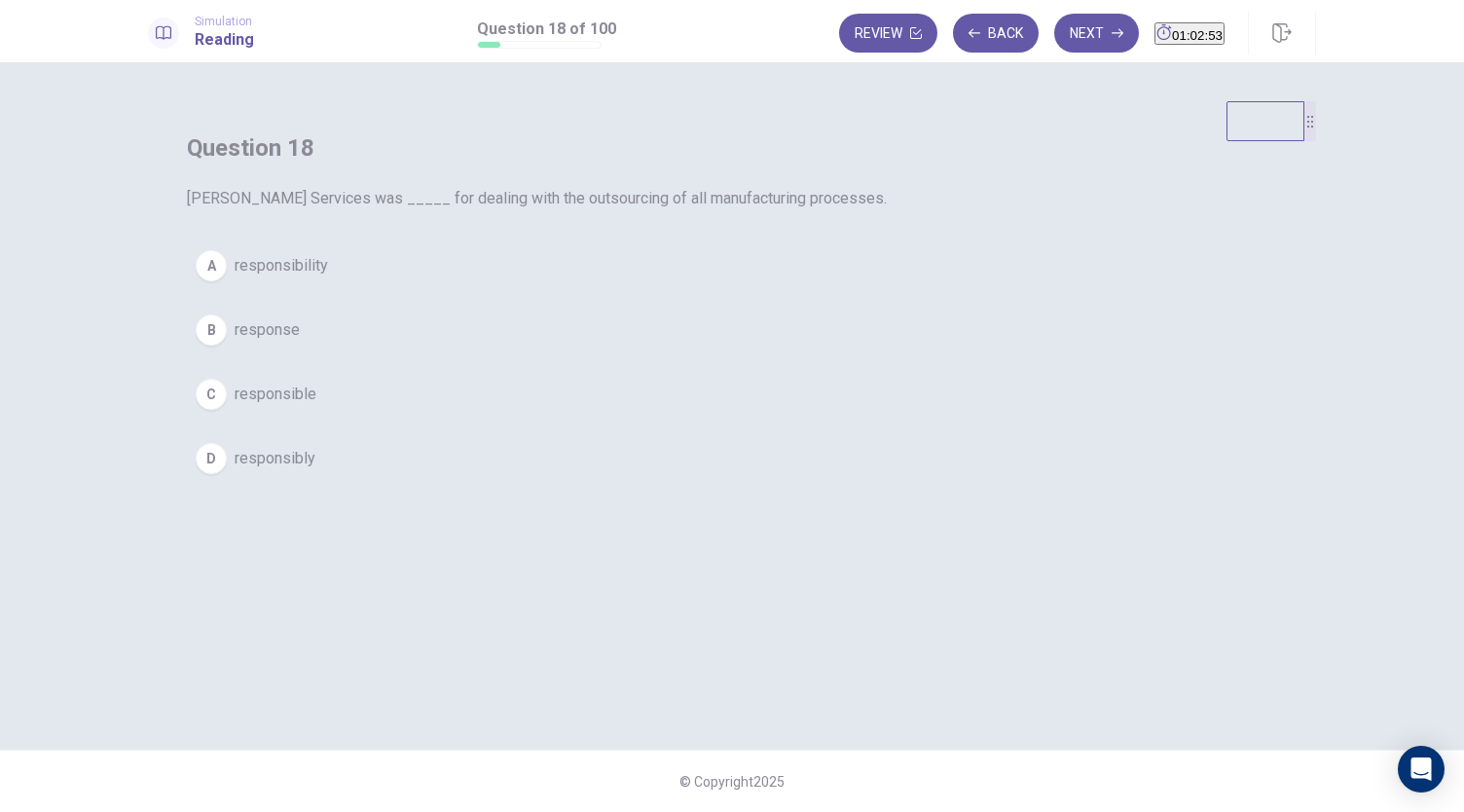
click at [299, 341] on span "response" at bounding box center [267, 330] width 66 height 23
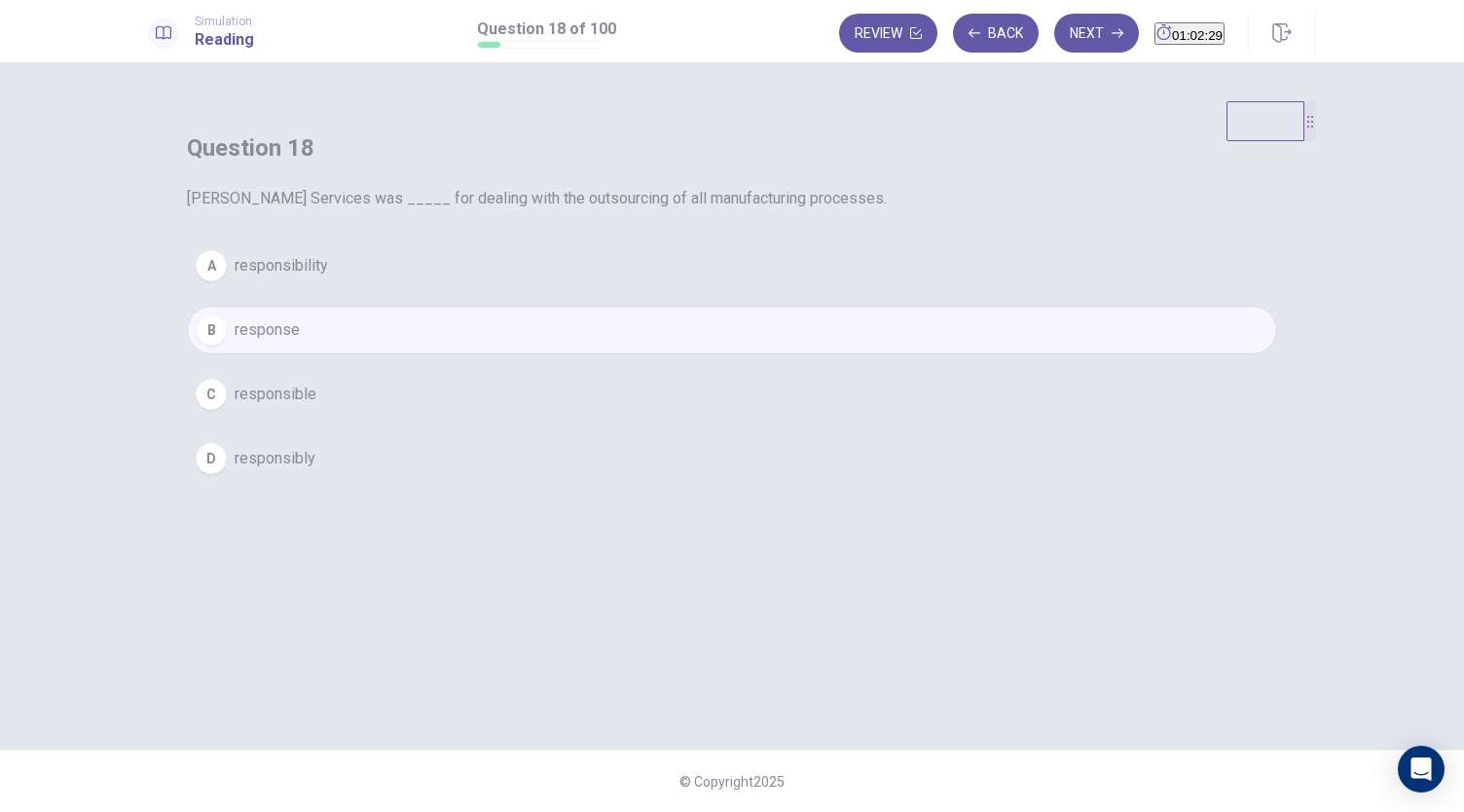
click at [716, 419] on button "C responsible" at bounding box center [732, 394] width 1090 height 49
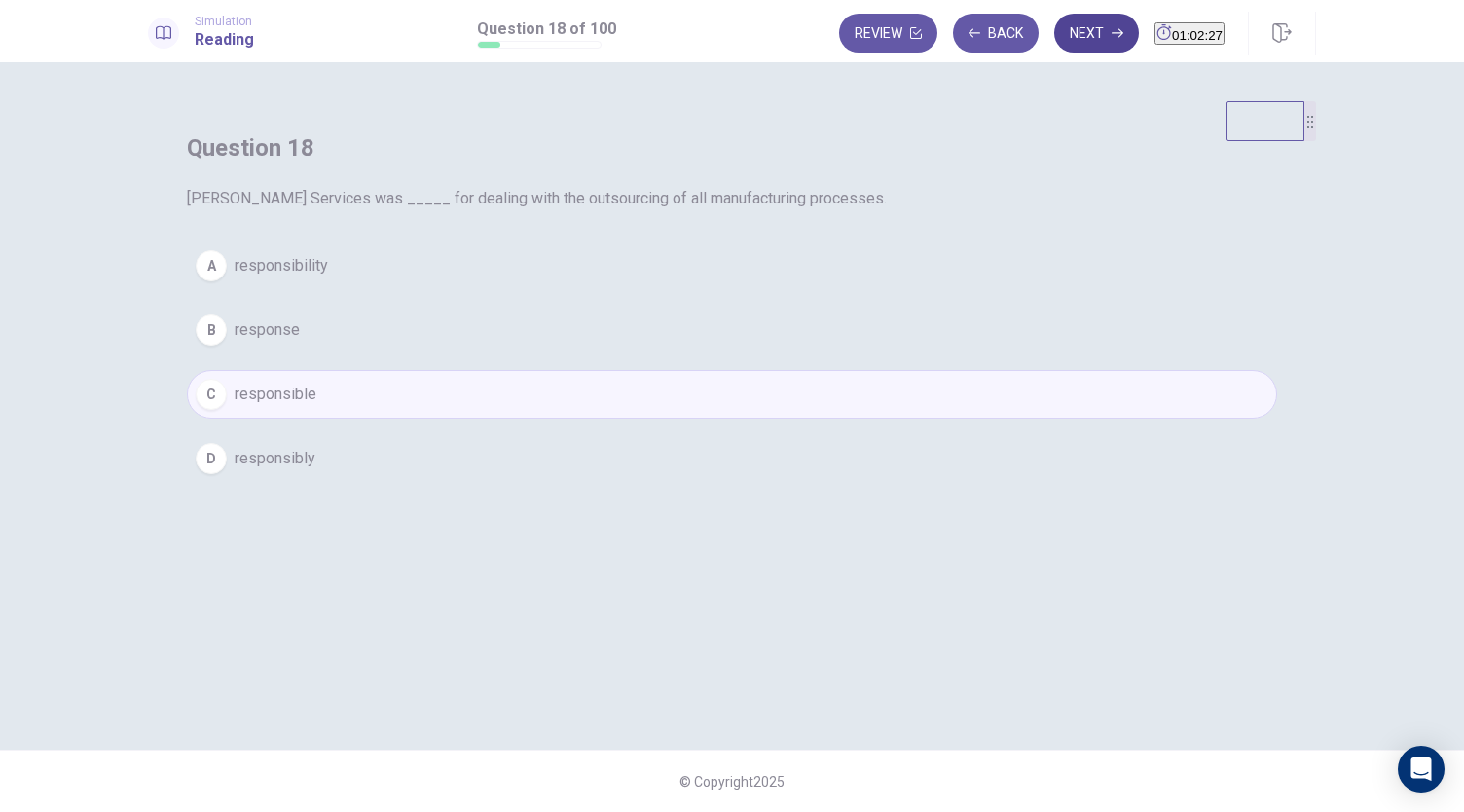
click at [1077, 20] on button "Next" at bounding box center [1096, 33] width 85 height 39
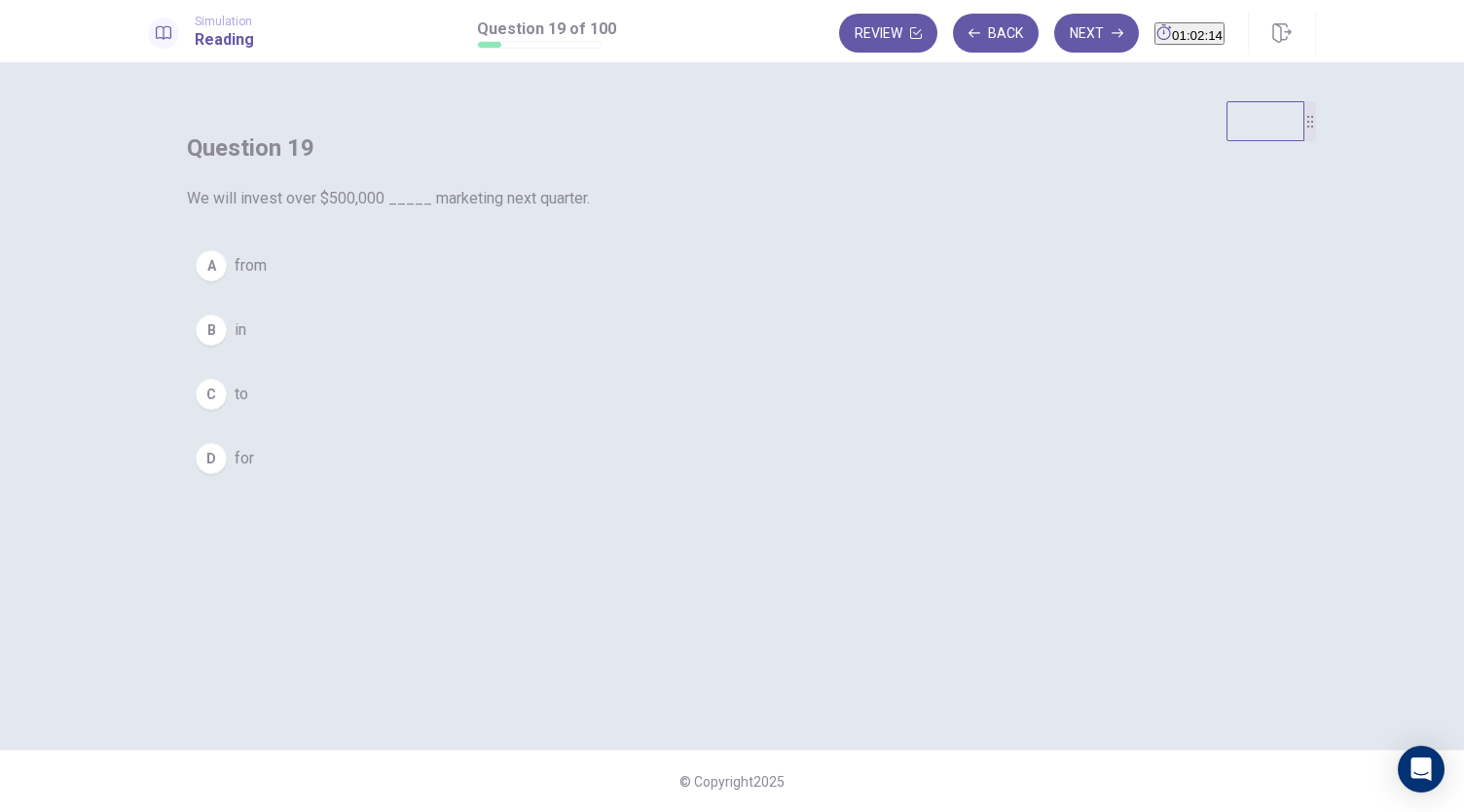
click at [247, 341] on span "in" at bounding box center [241, 330] width 12 height 23
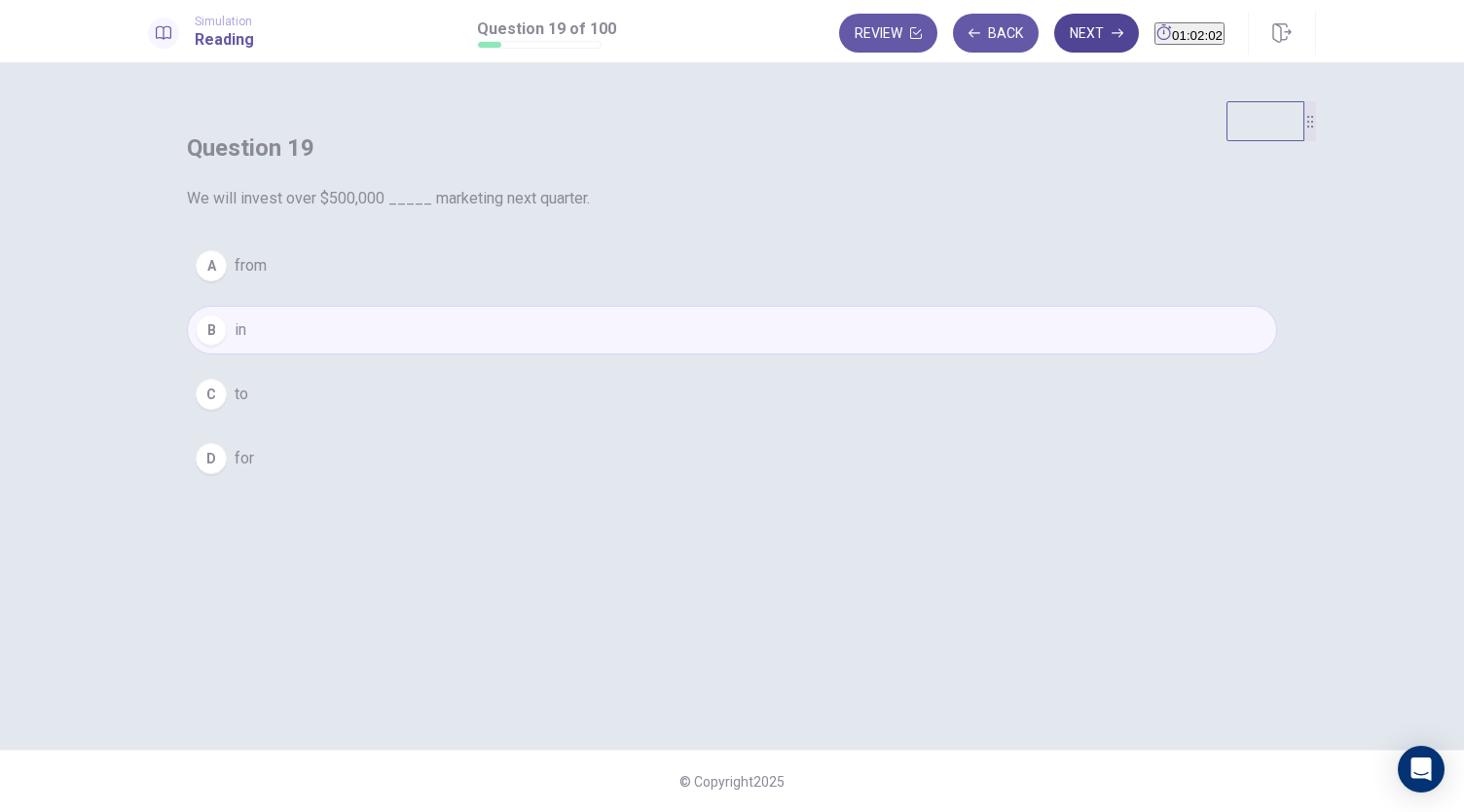
click at [1055, 28] on button "Next" at bounding box center [1096, 33] width 85 height 39
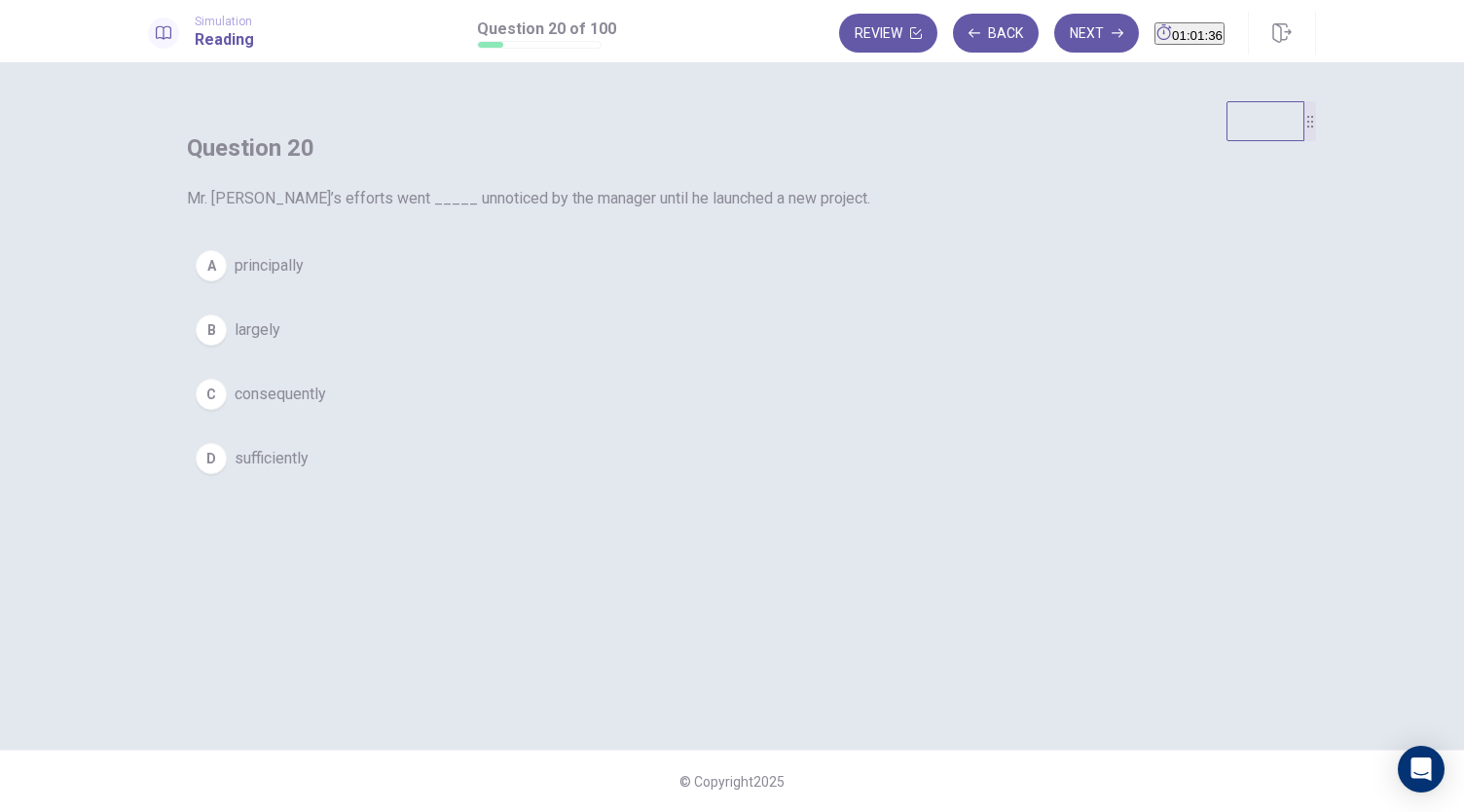
click at [650, 290] on button "A principally" at bounding box center [732, 266] width 1090 height 49
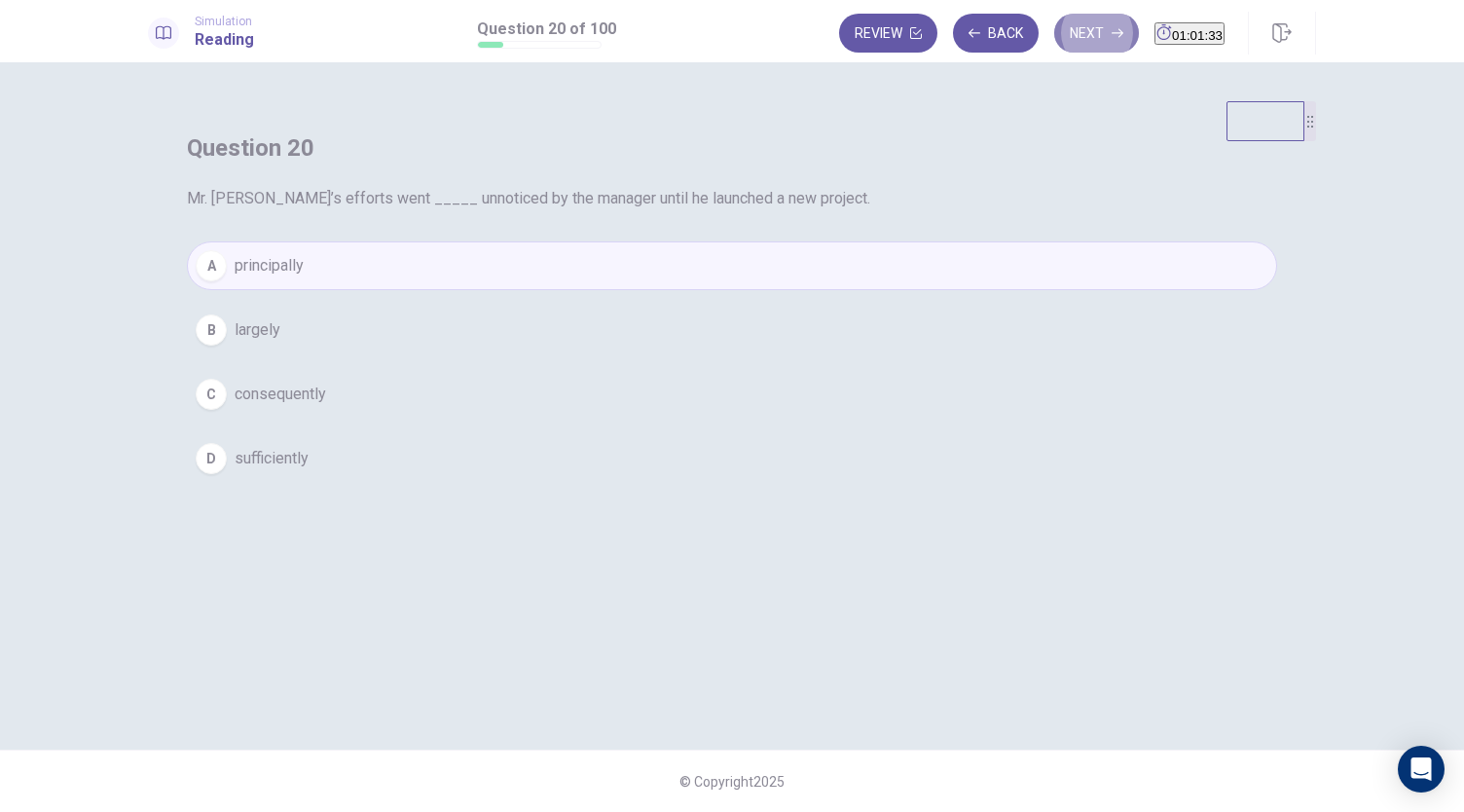
click at [1065, 40] on button "Next" at bounding box center [1096, 33] width 85 height 39
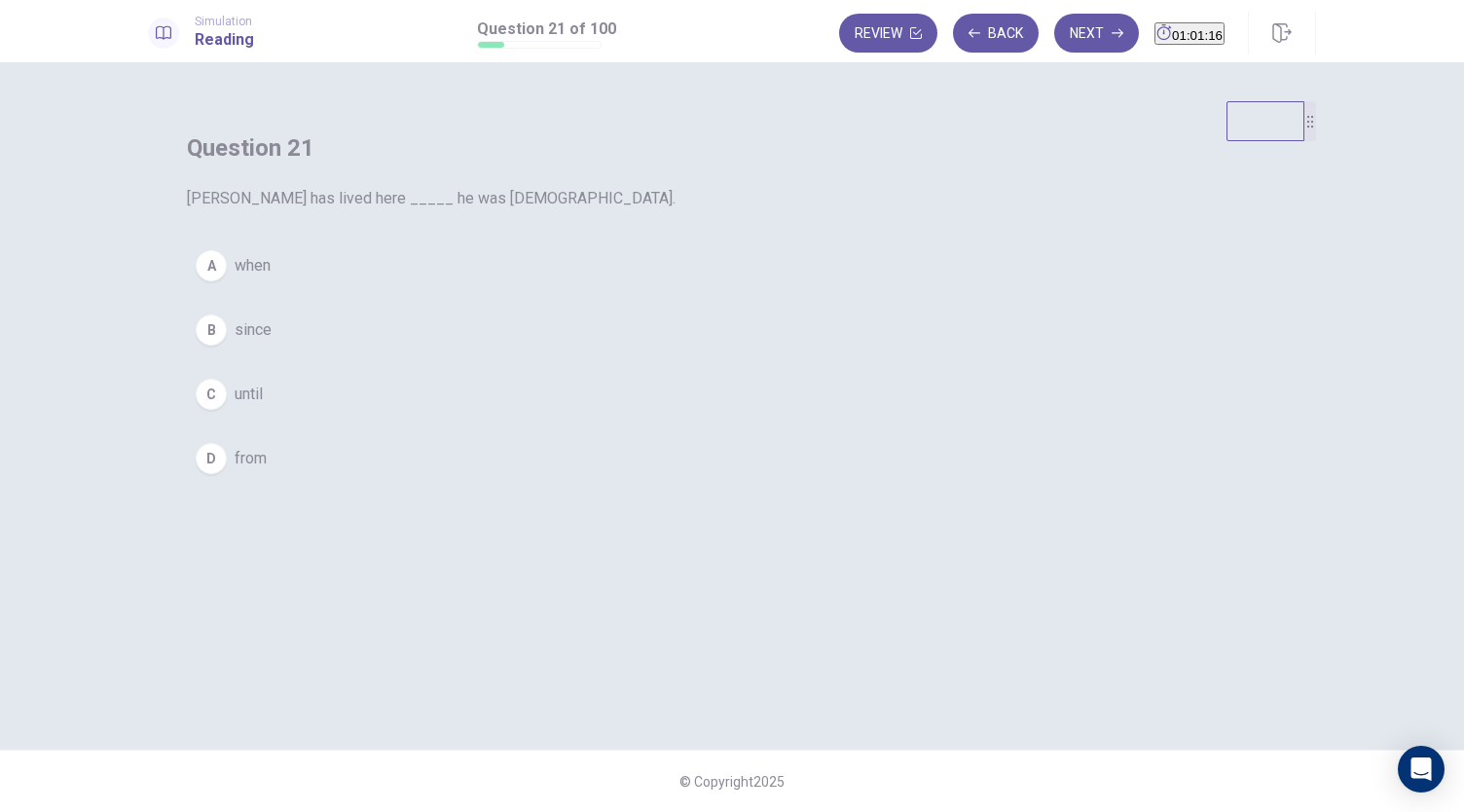
click at [654, 354] on button "B since" at bounding box center [732, 330] width 1090 height 49
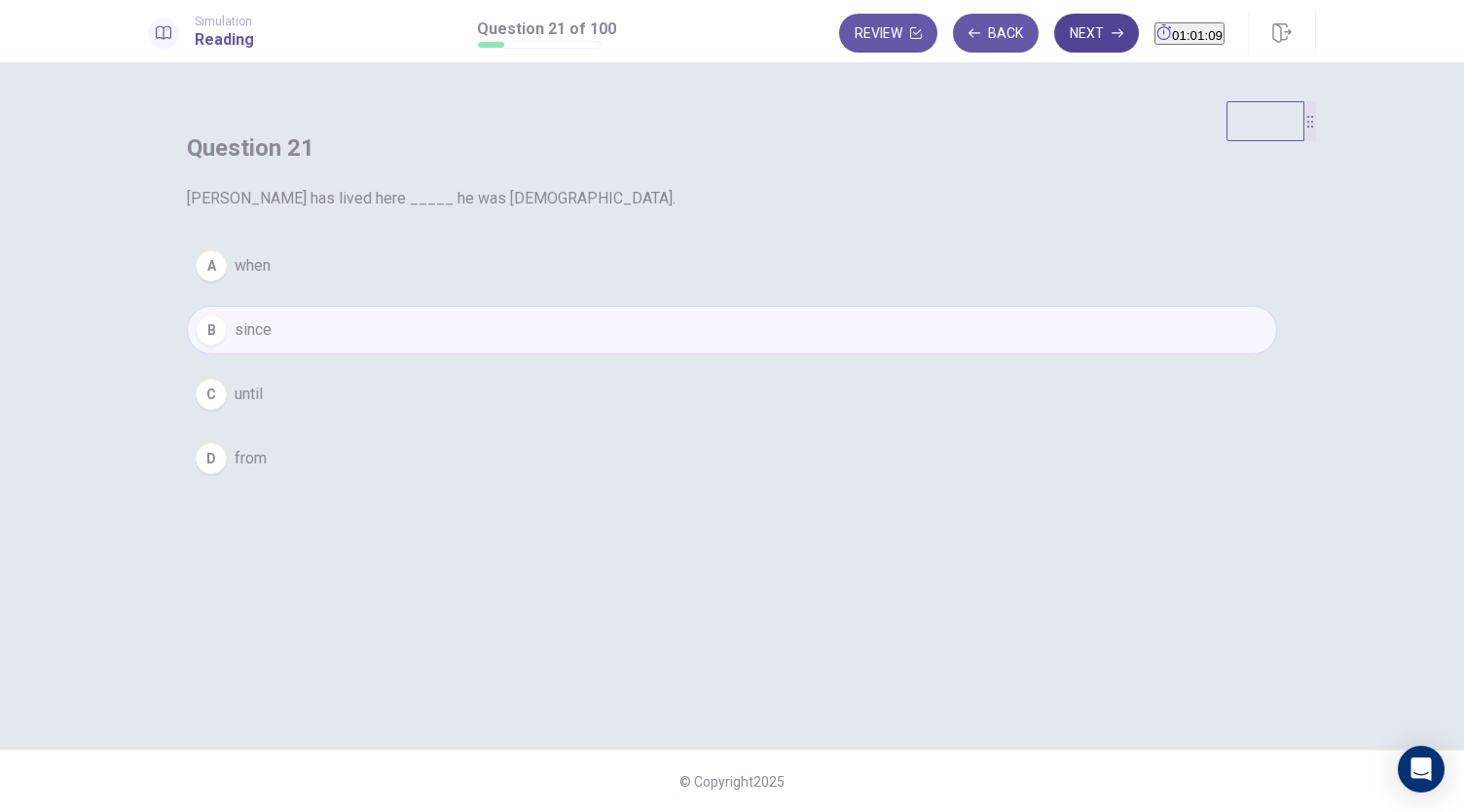
click at [1073, 30] on button "Next" at bounding box center [1096, 33] width 85 height 39
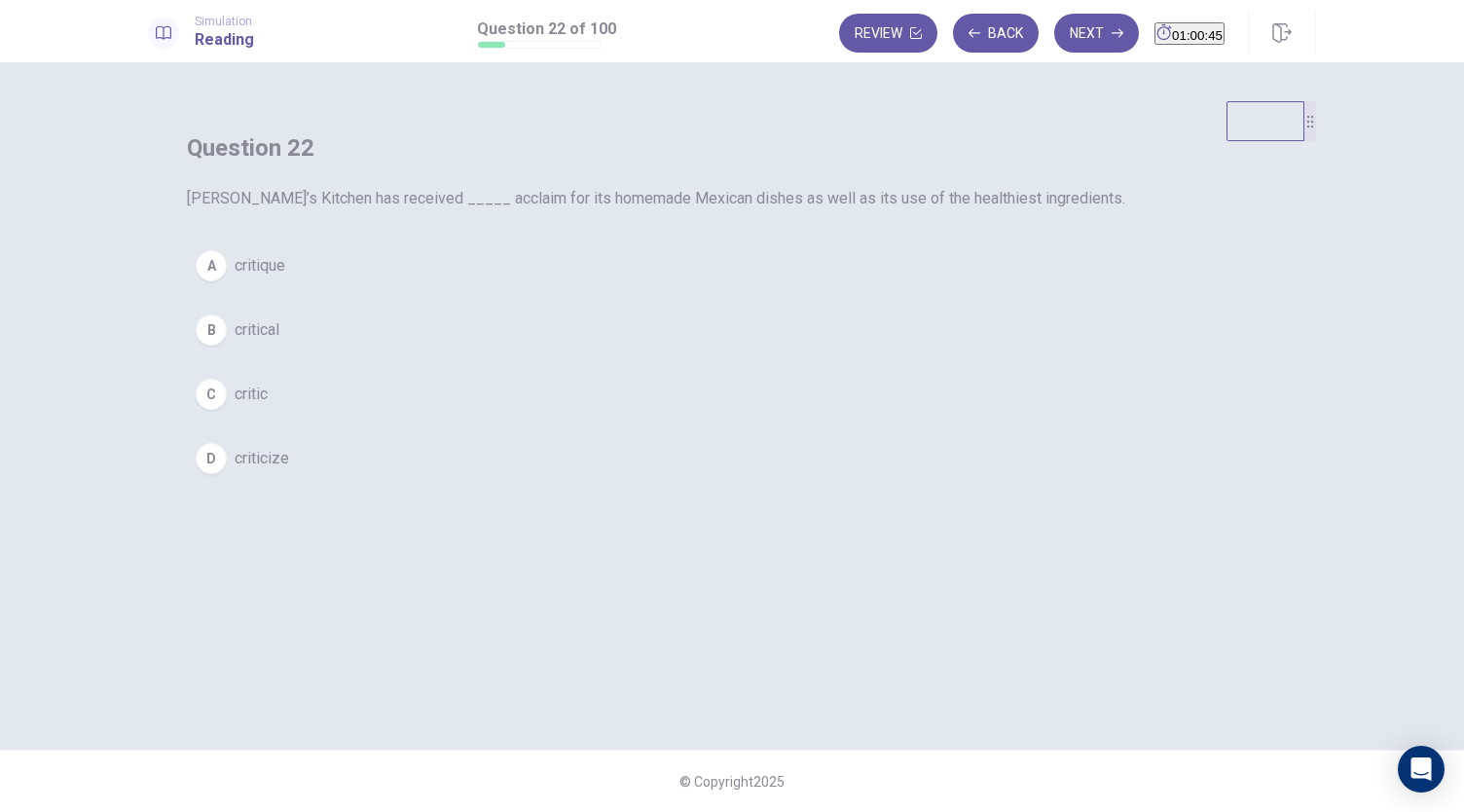
click at [227, 345] on div "B" at bounding box center [211, 330] width 31 height 31
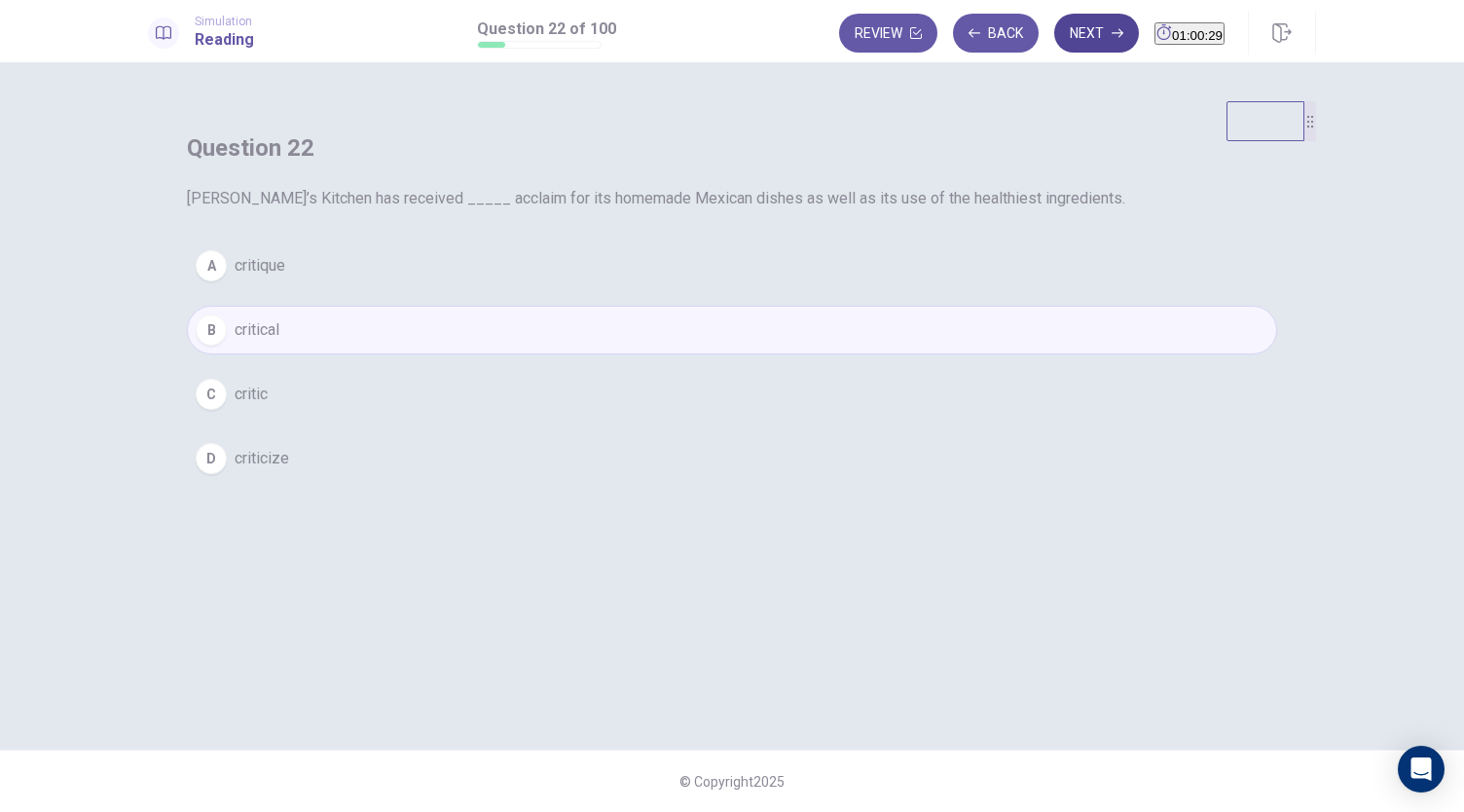
click at [1085, 31] on button "Next" at bounding box center [1096, 33] width 85 height 39
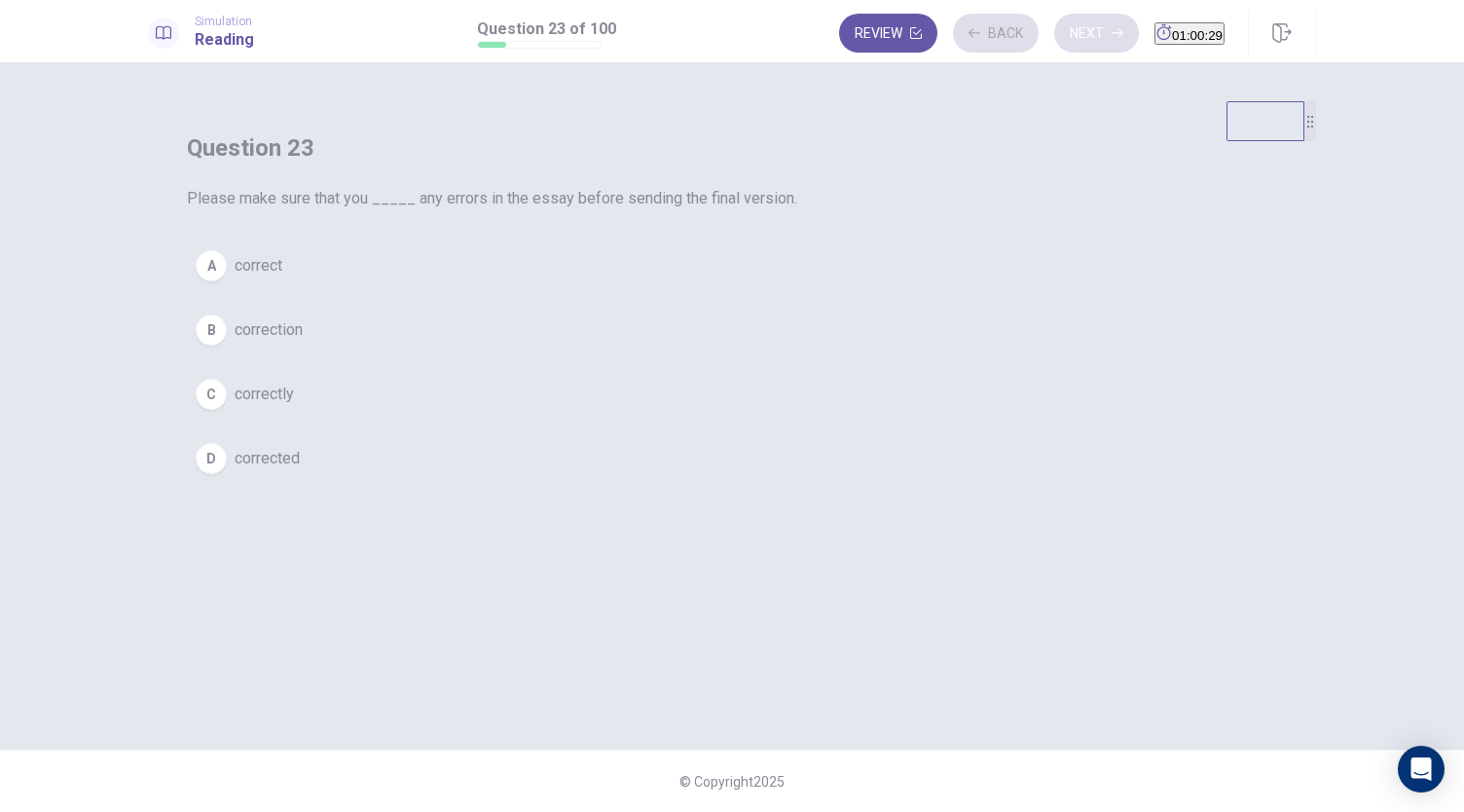
click at [1085, 31] on div "Review Back Next 01:00:29" at bounding box center [1031, 33] width 386 height 39
click at [302, 341] on span "correction" at bounding box center [269, 330] width 69 height 23
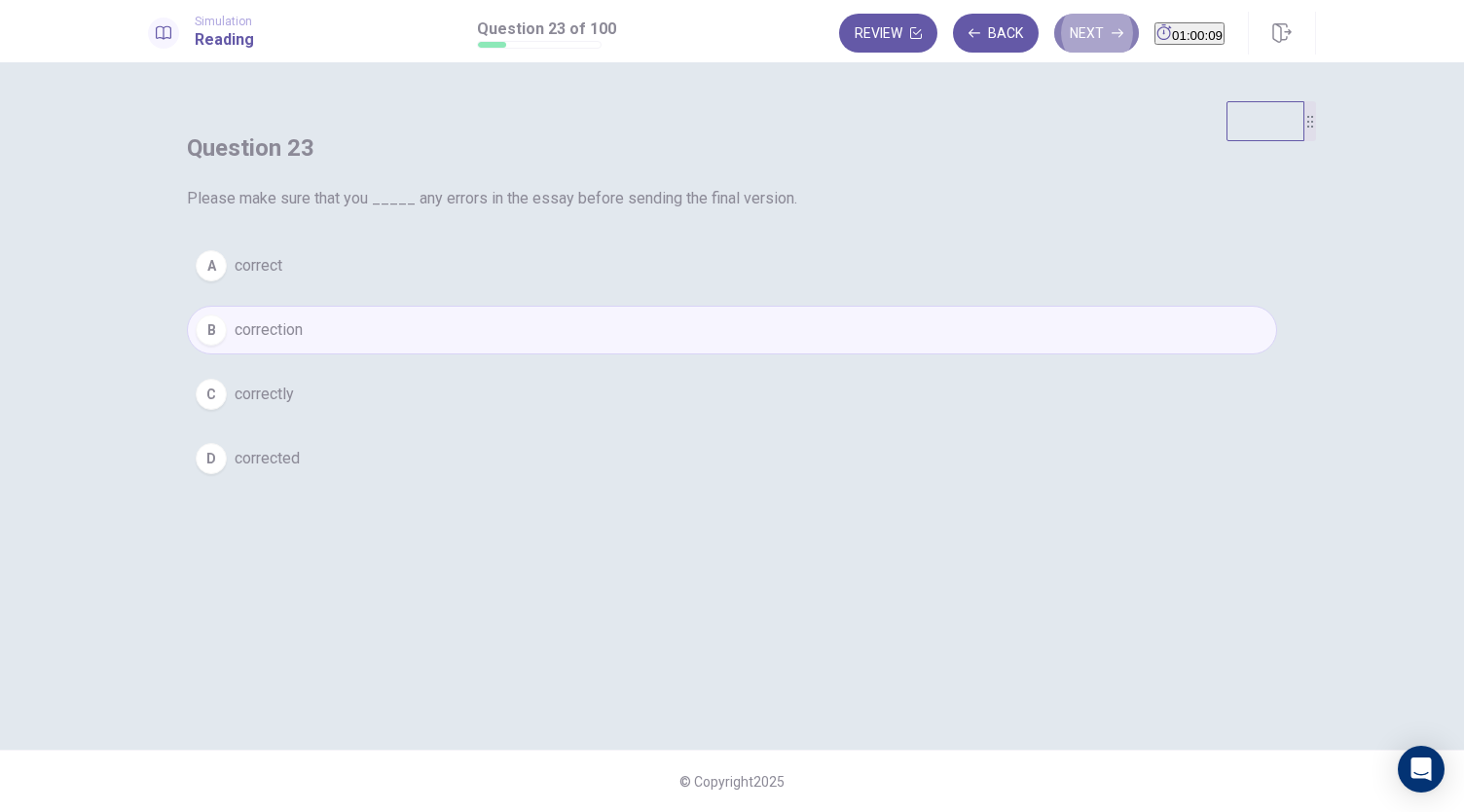
click at [1067, 34] on button "Next" at bounding box center [1096, 33] width 85 height 39
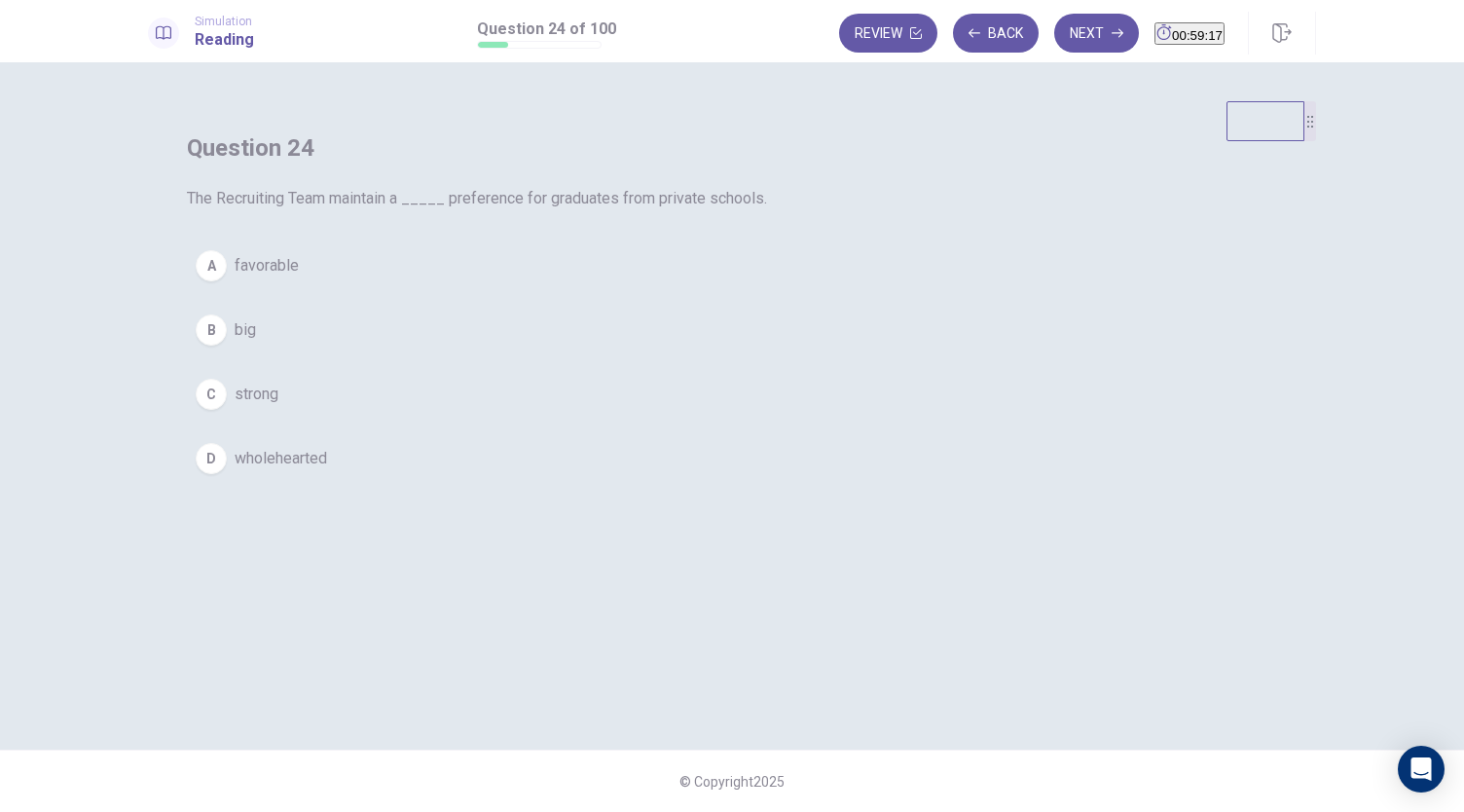
click at [298, 277] on span "favorable" at bounding box center [267, 266] width 65 height 23
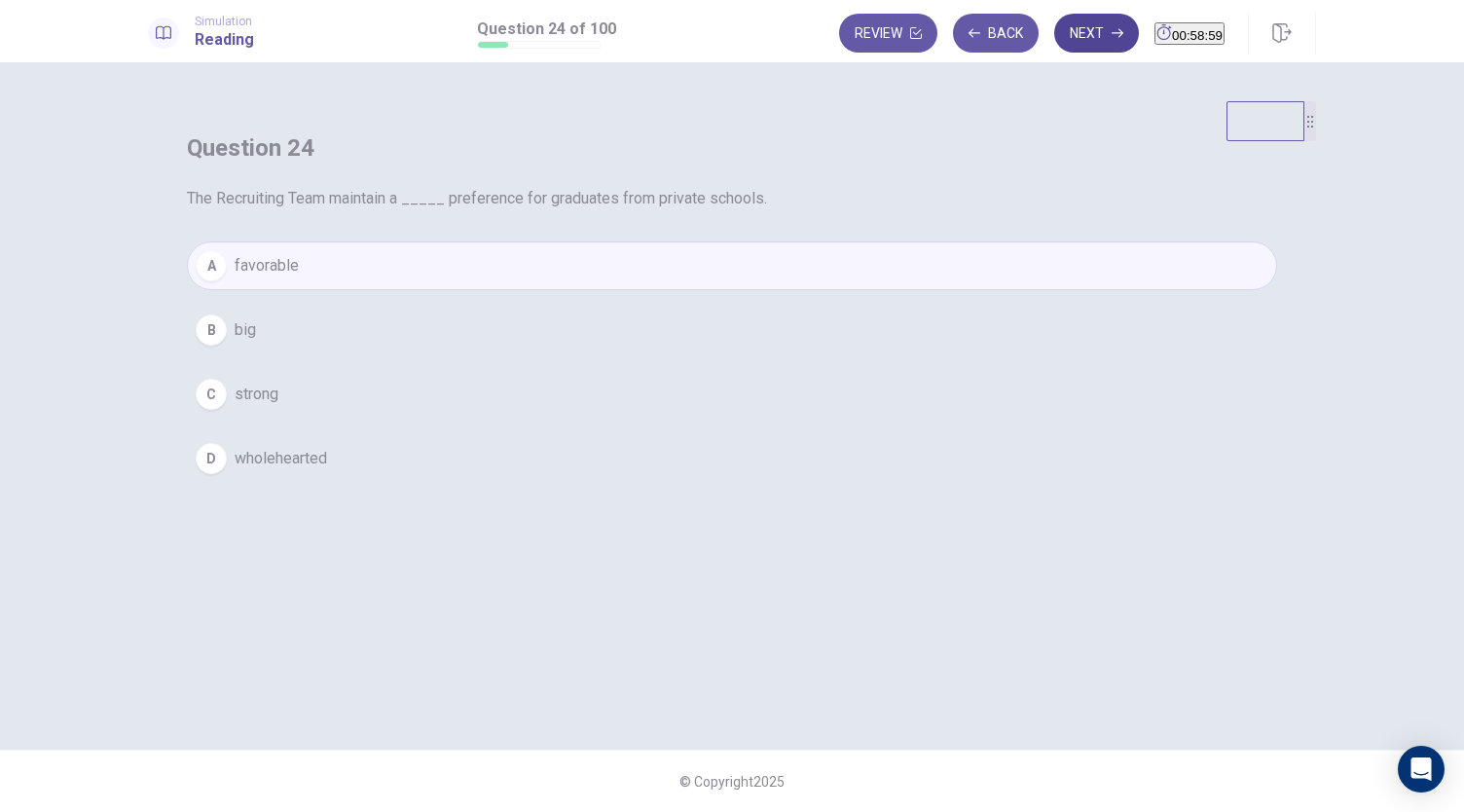
click at [1076, 21] on button "Next" at bounding box center [1096, 33] width 85 height 39
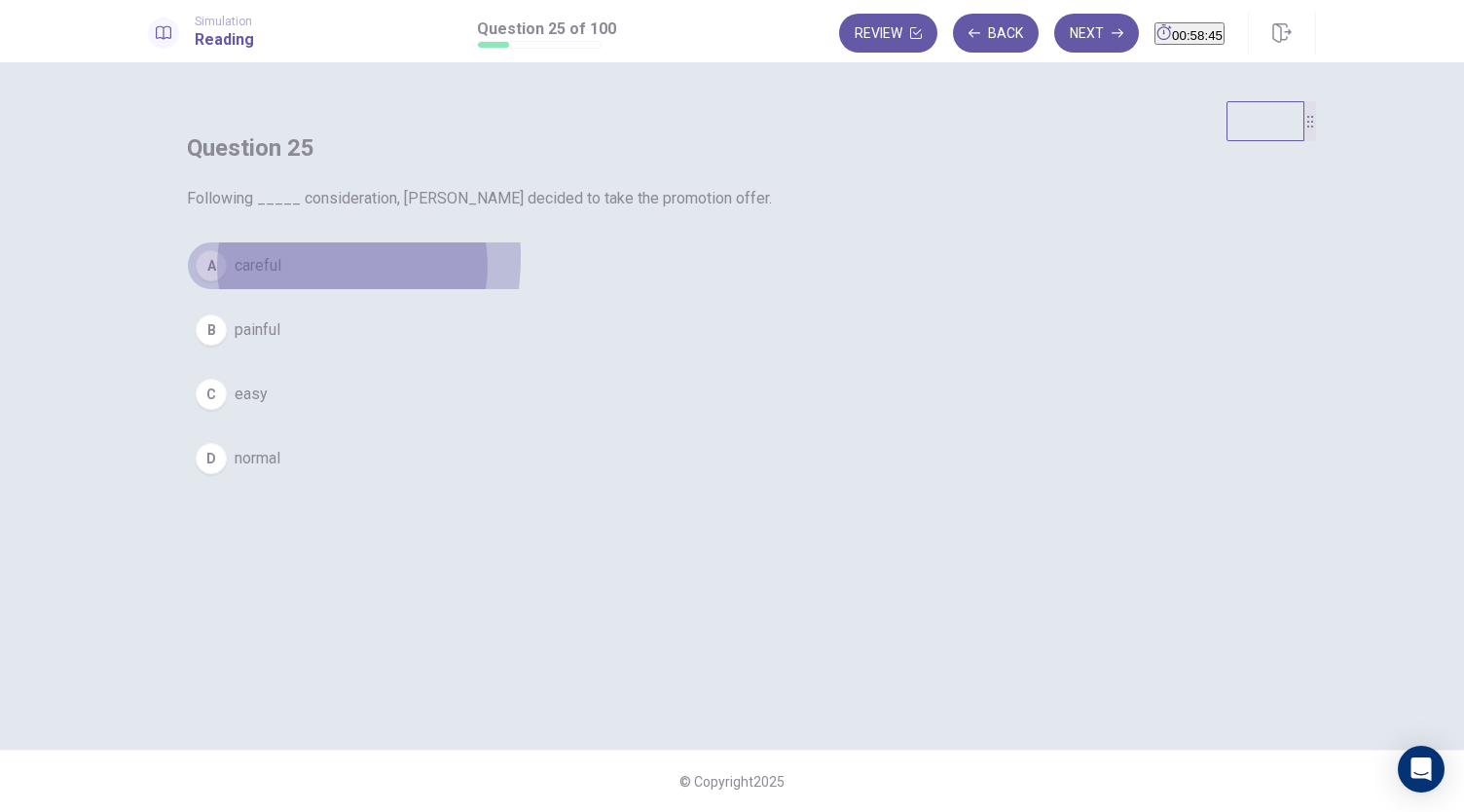
click at [281, 277] on span "careful" at bounding box center [258, 266] width 47 height 23
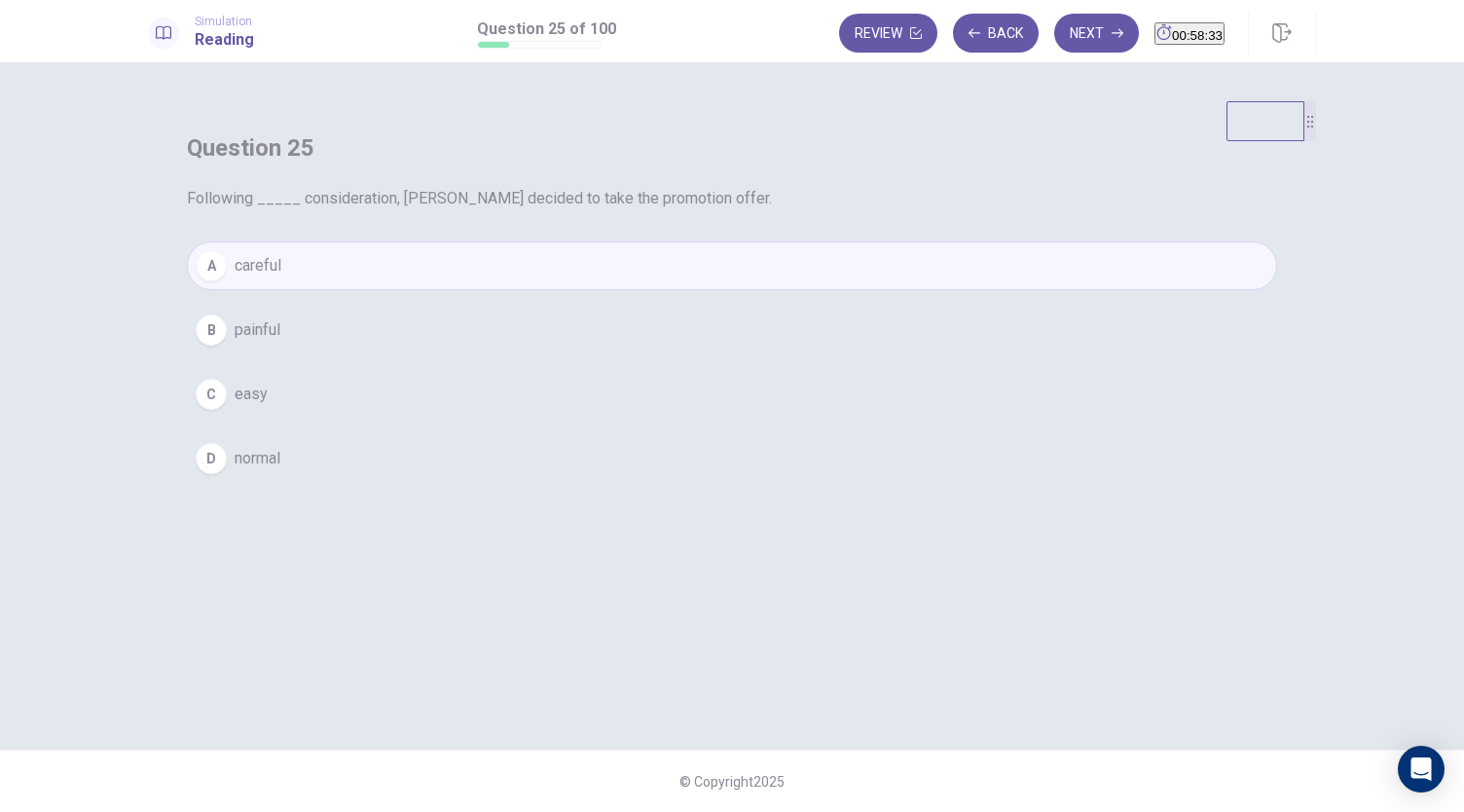
click at [1071, 14] on div "Review Back Next 00:58:33" at bounding box center [1031, 33] width 386 height 39
click at [1066, 36] on button "Next" at bounding box center [1096, 33] width 85 height 39
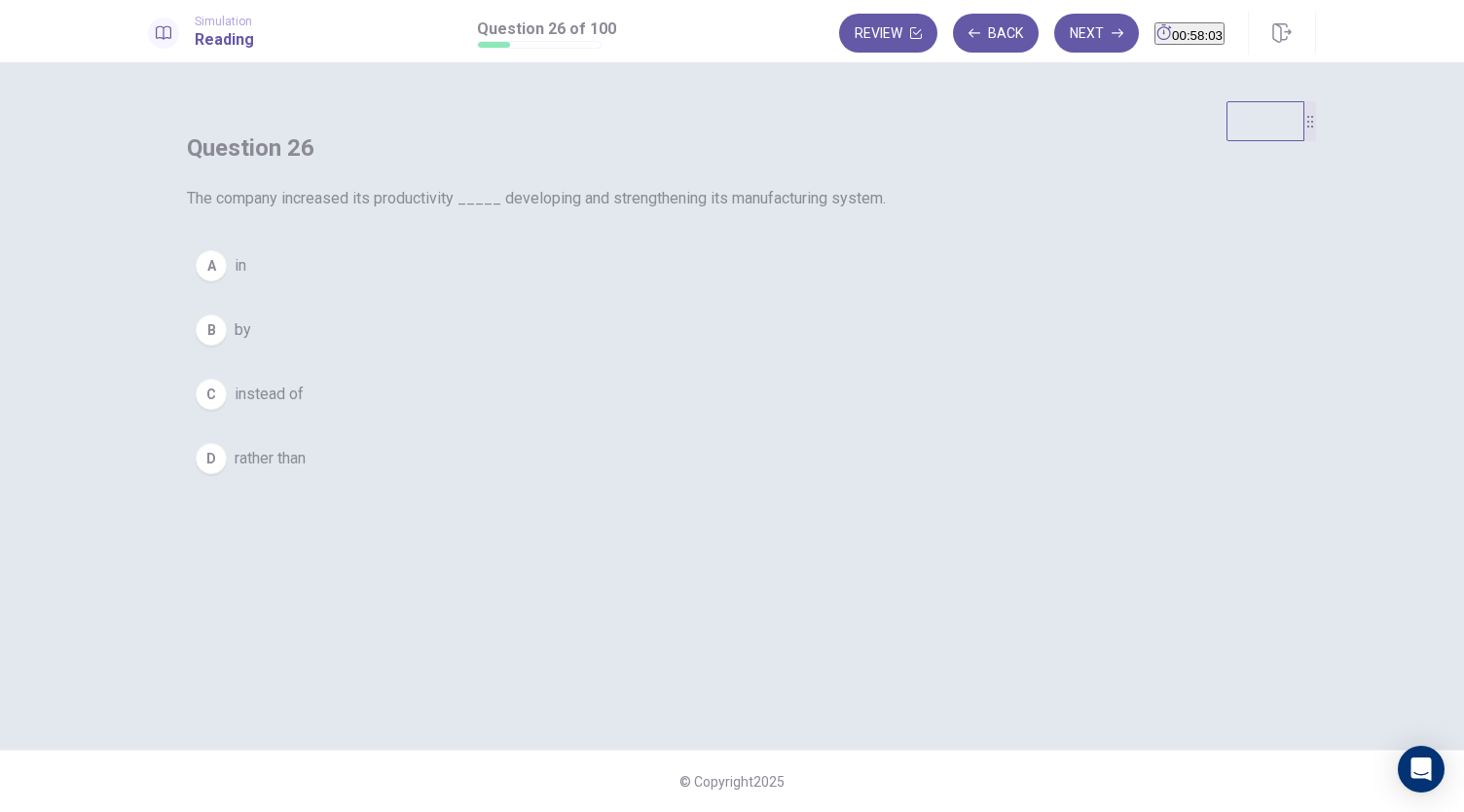
click at [227, 345] on div "B" at bounding box center [211, 330] width 31 height 31
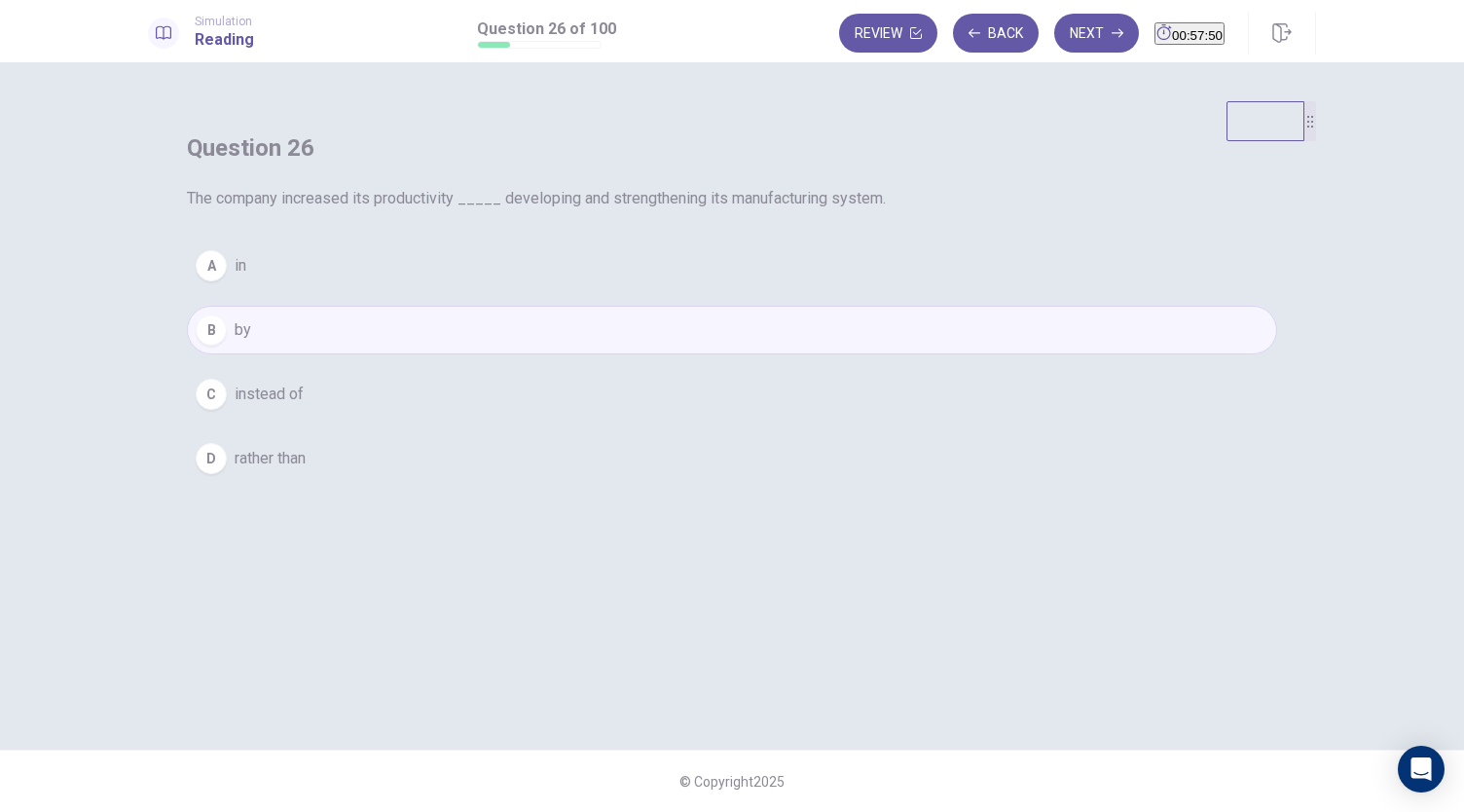
click at [227, 281] on div "A" at bounding box center [211, 266] width 31 height 31
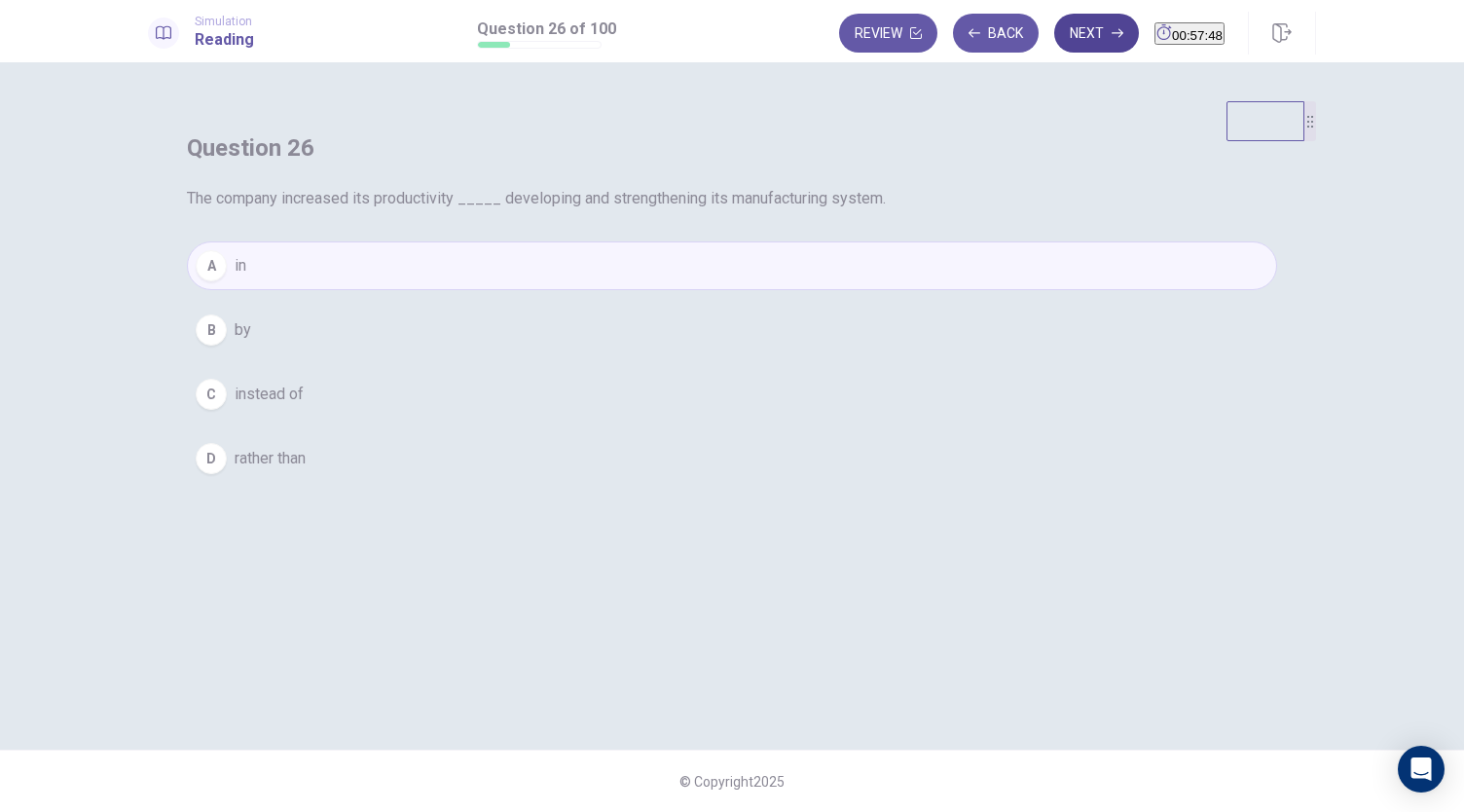
click at [1070, 23] on button "Next" at bounding box center [1096, 33] width 85 height 39
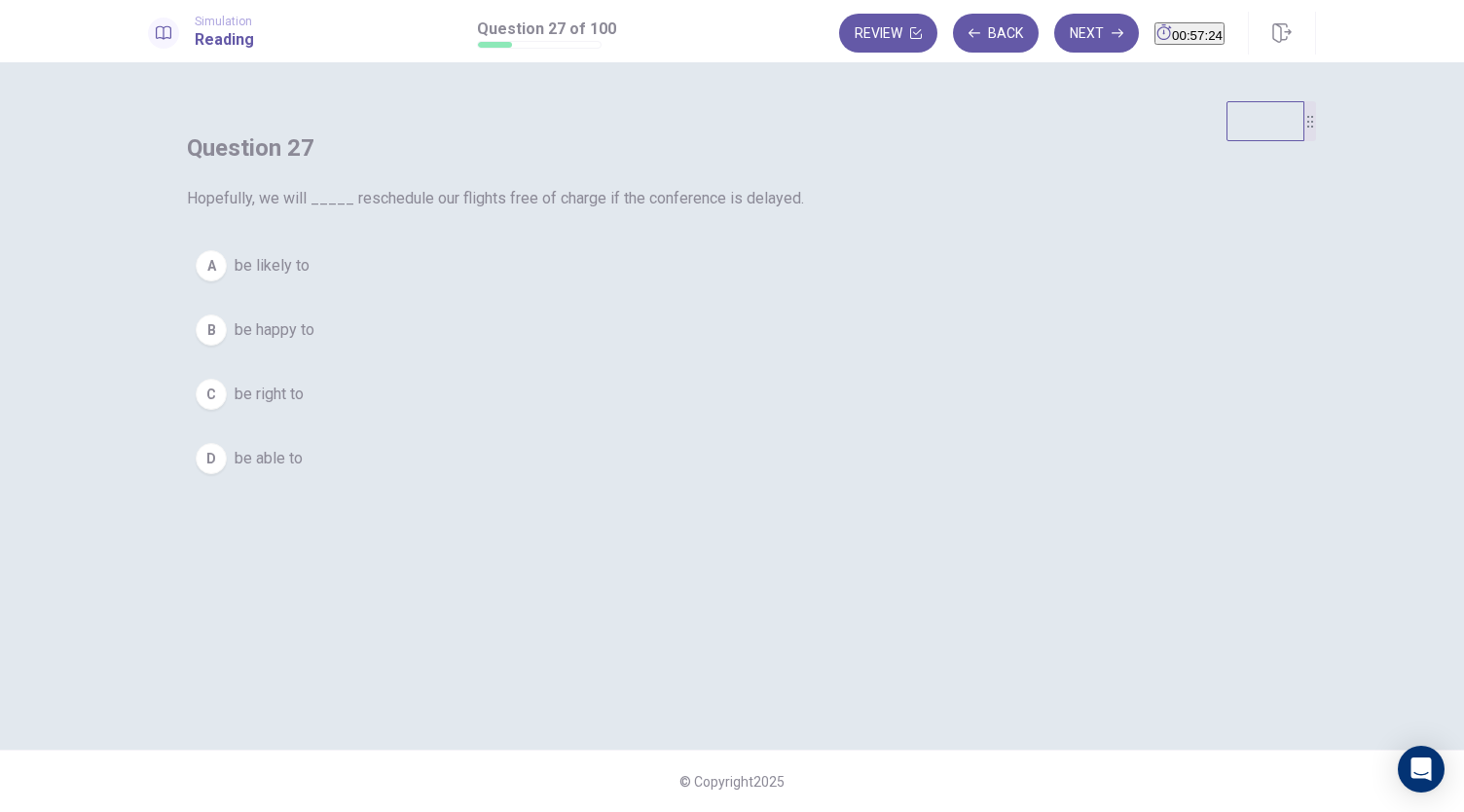
click at [227, 281] on div "A" at bounding box center [211, 266] width 31 height 31
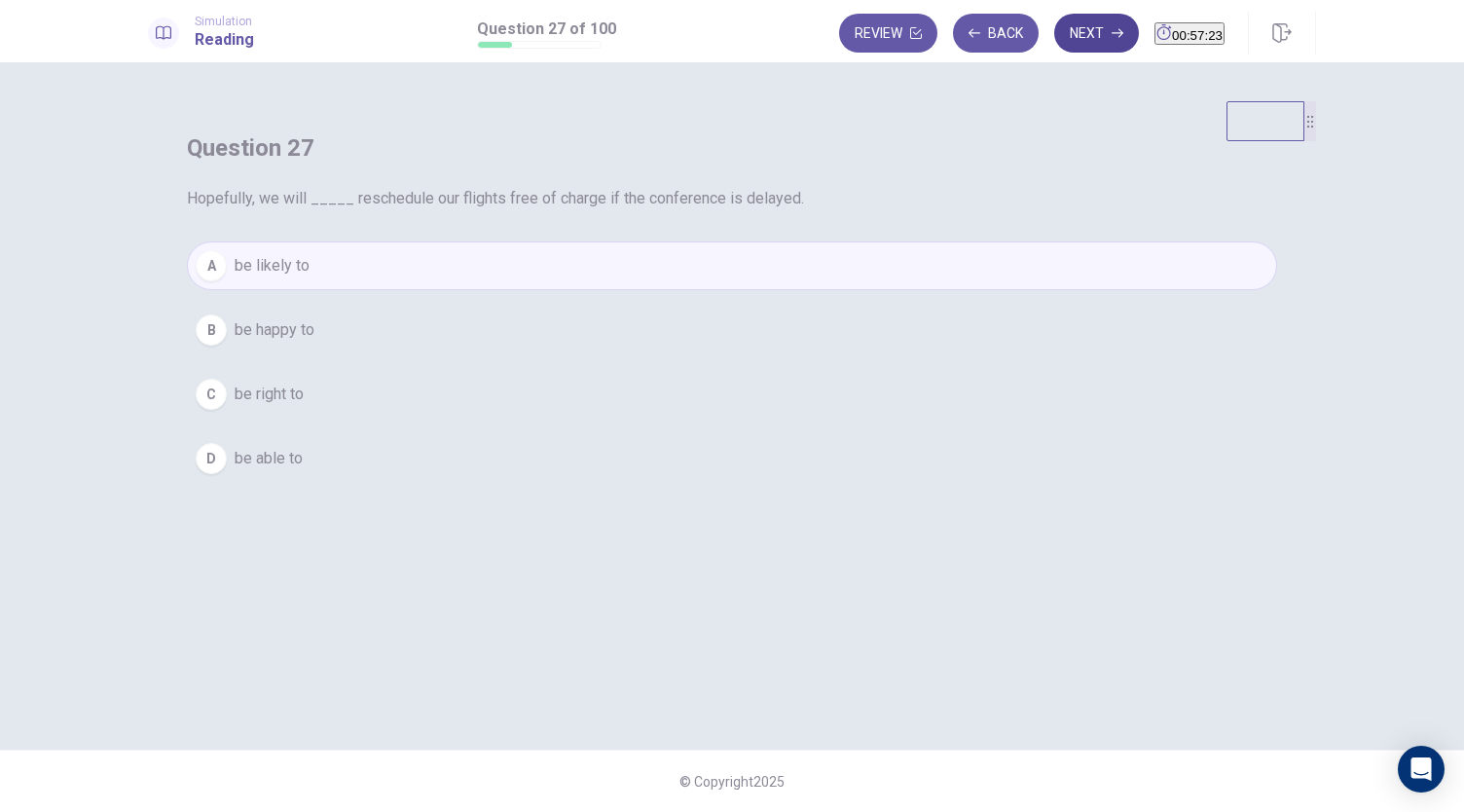
click at [1057, 31] on button "Next" at bounding box center [1096, 33] width 85 height 39
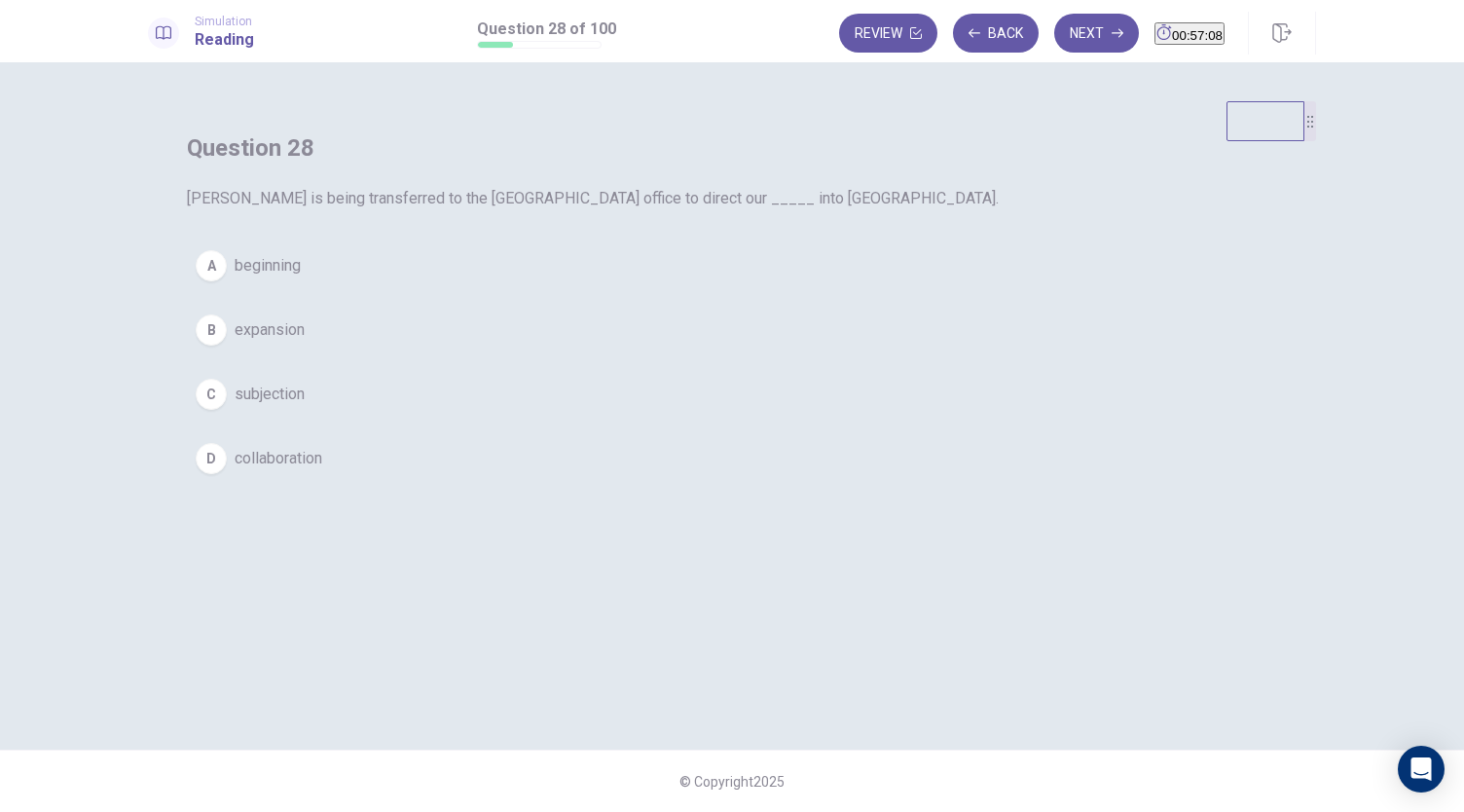
click at [304, 341] on span "expansion" at bounding box center [270, 330] width 70 height 23
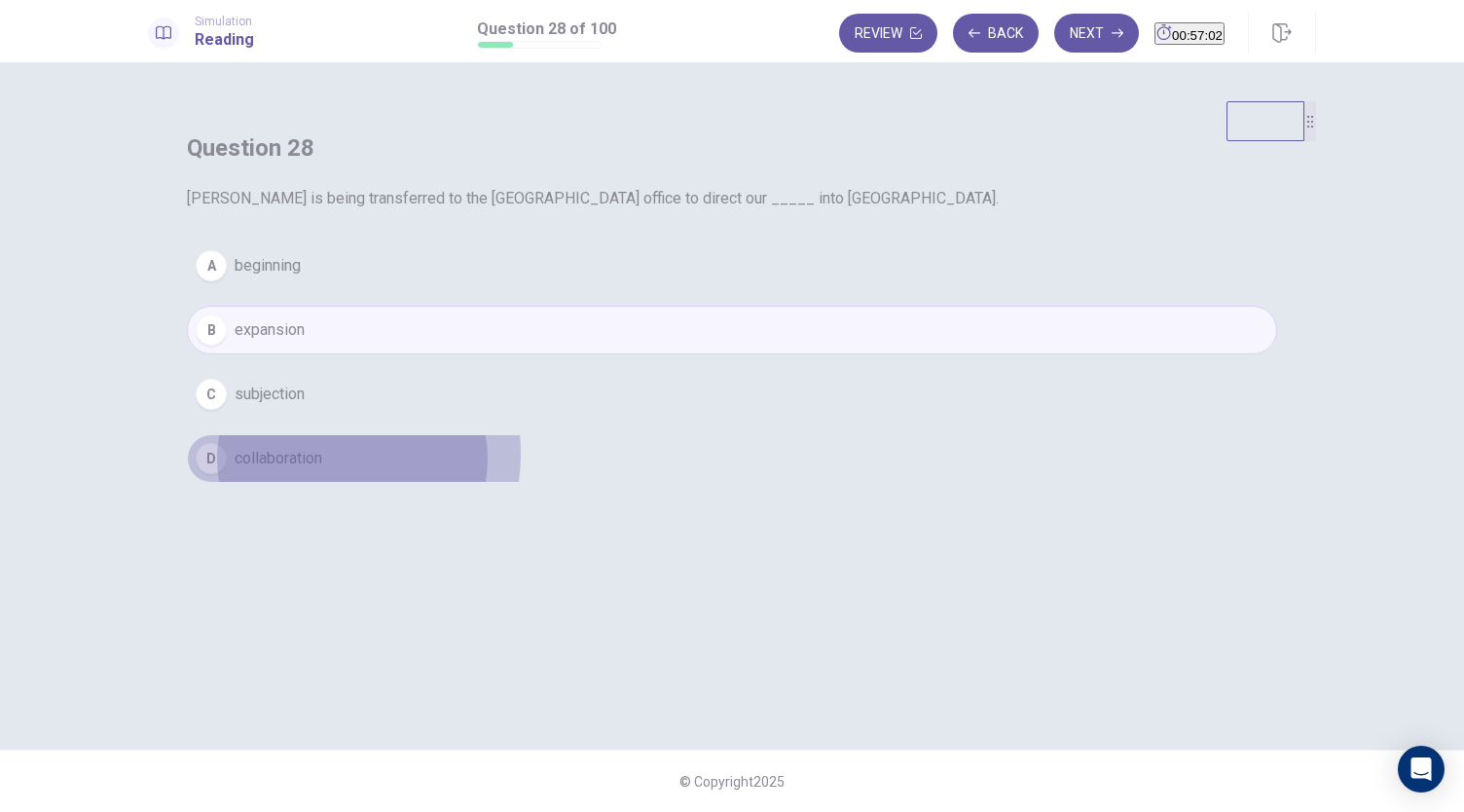
click at [705, 482] on button "D collaboration" at bounding box center [732, 459] width 1090 height 49
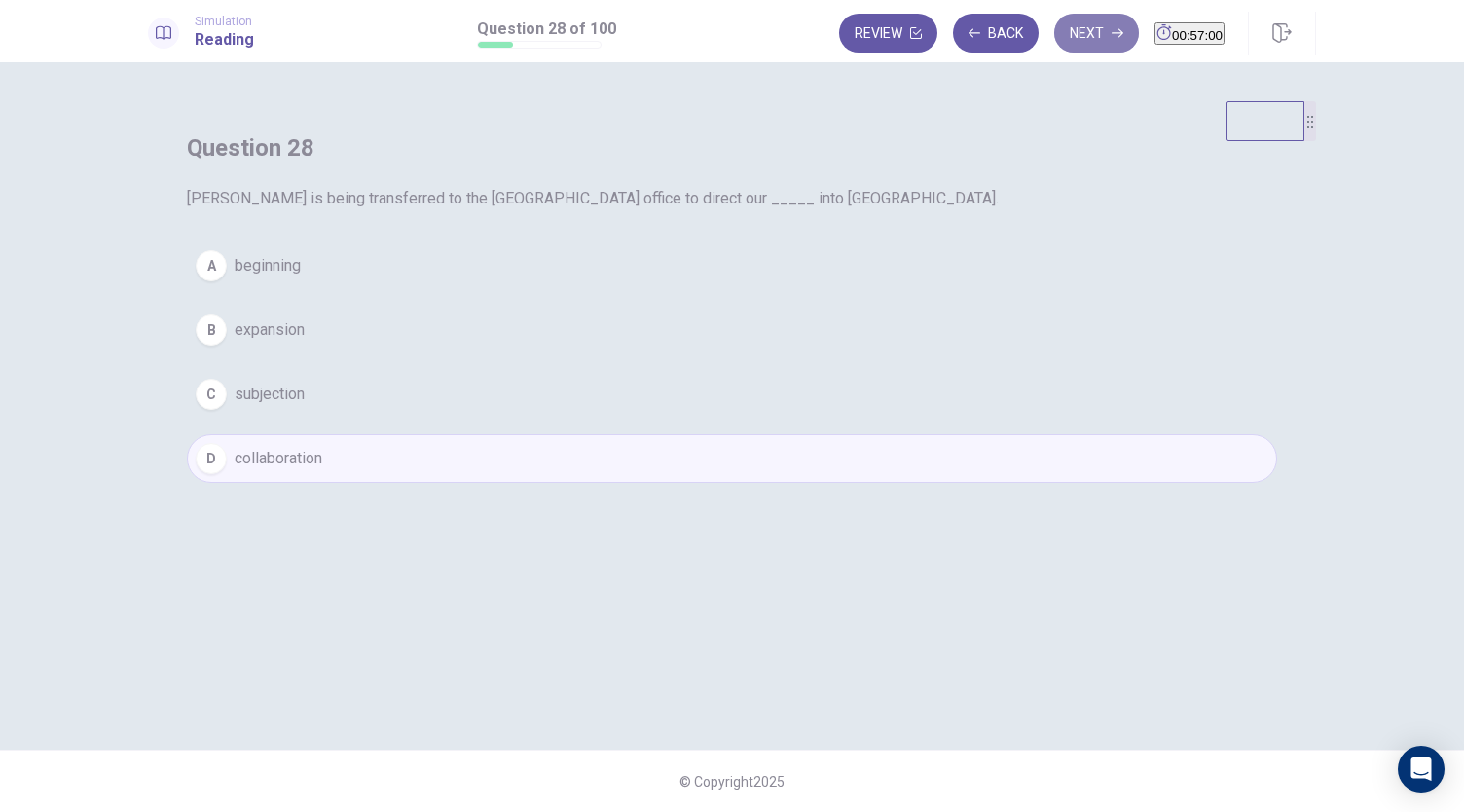
click at [1071, 21] on button "Next" at bounding box center [1096, 33] width 85 height 39
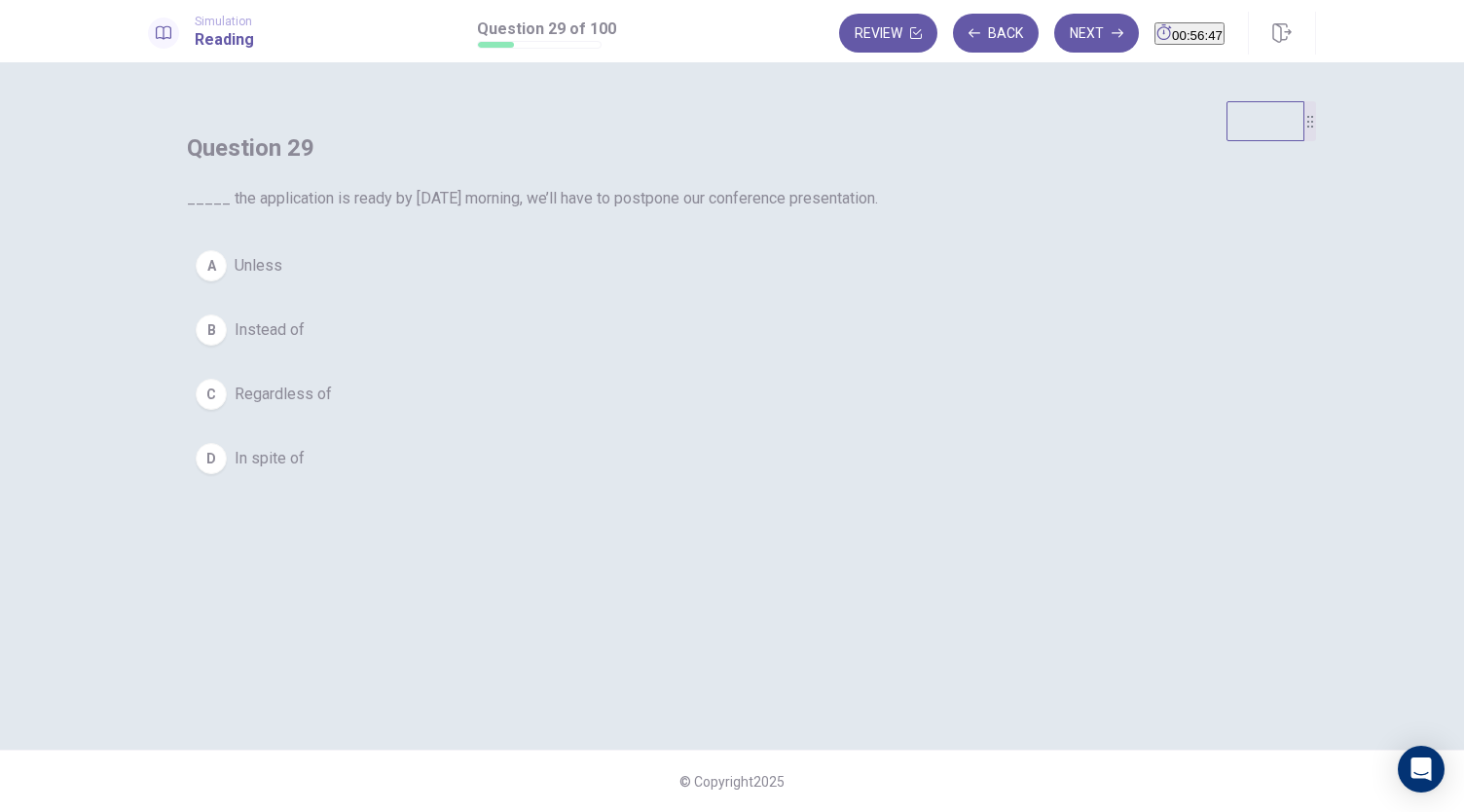
click at [304, 341] on span "Instead of" at bounding box center [270, 330] width 70 height 23
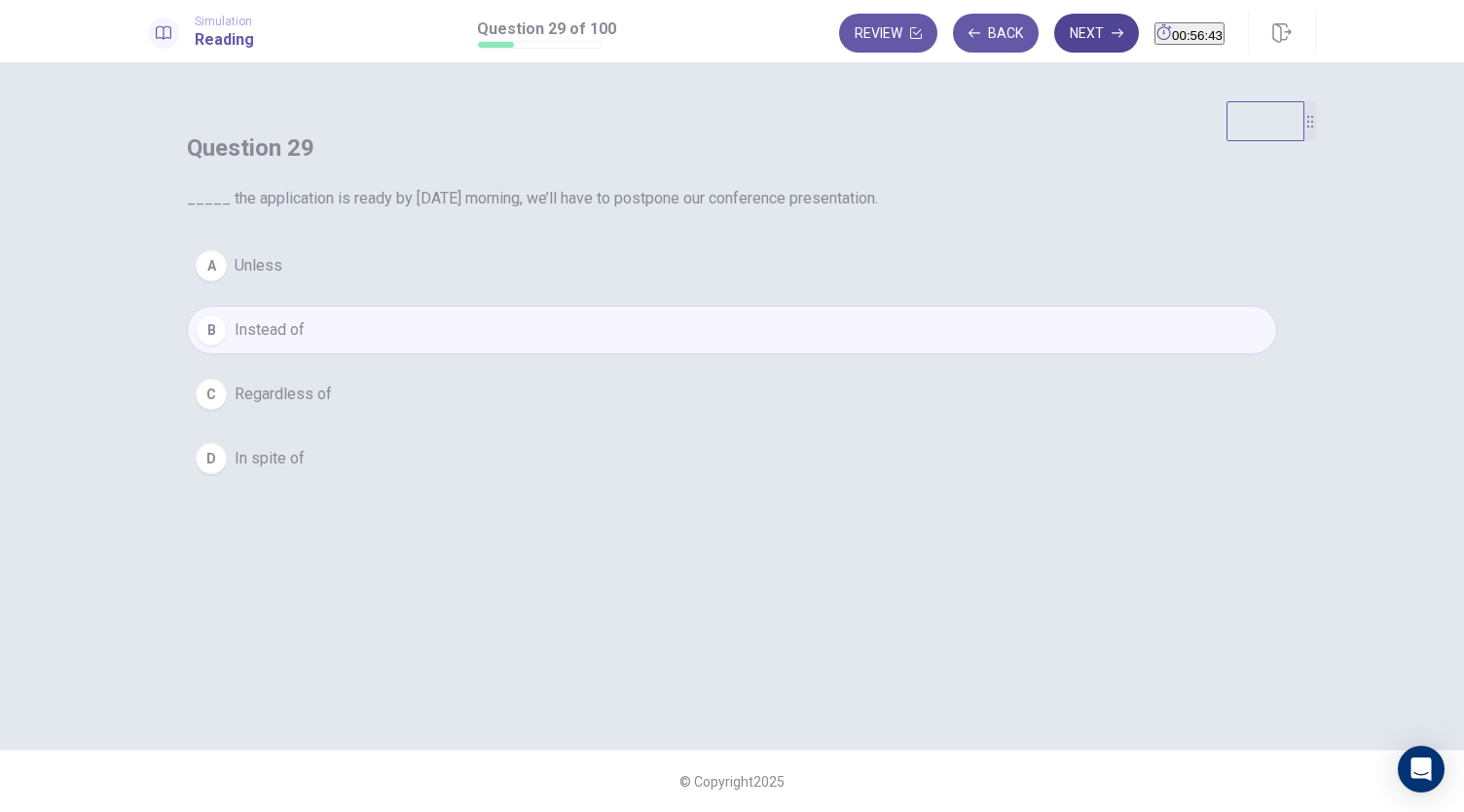
click at [1070, 24] on button "Next" at bounding box center [1096, 33] width 85 height 39
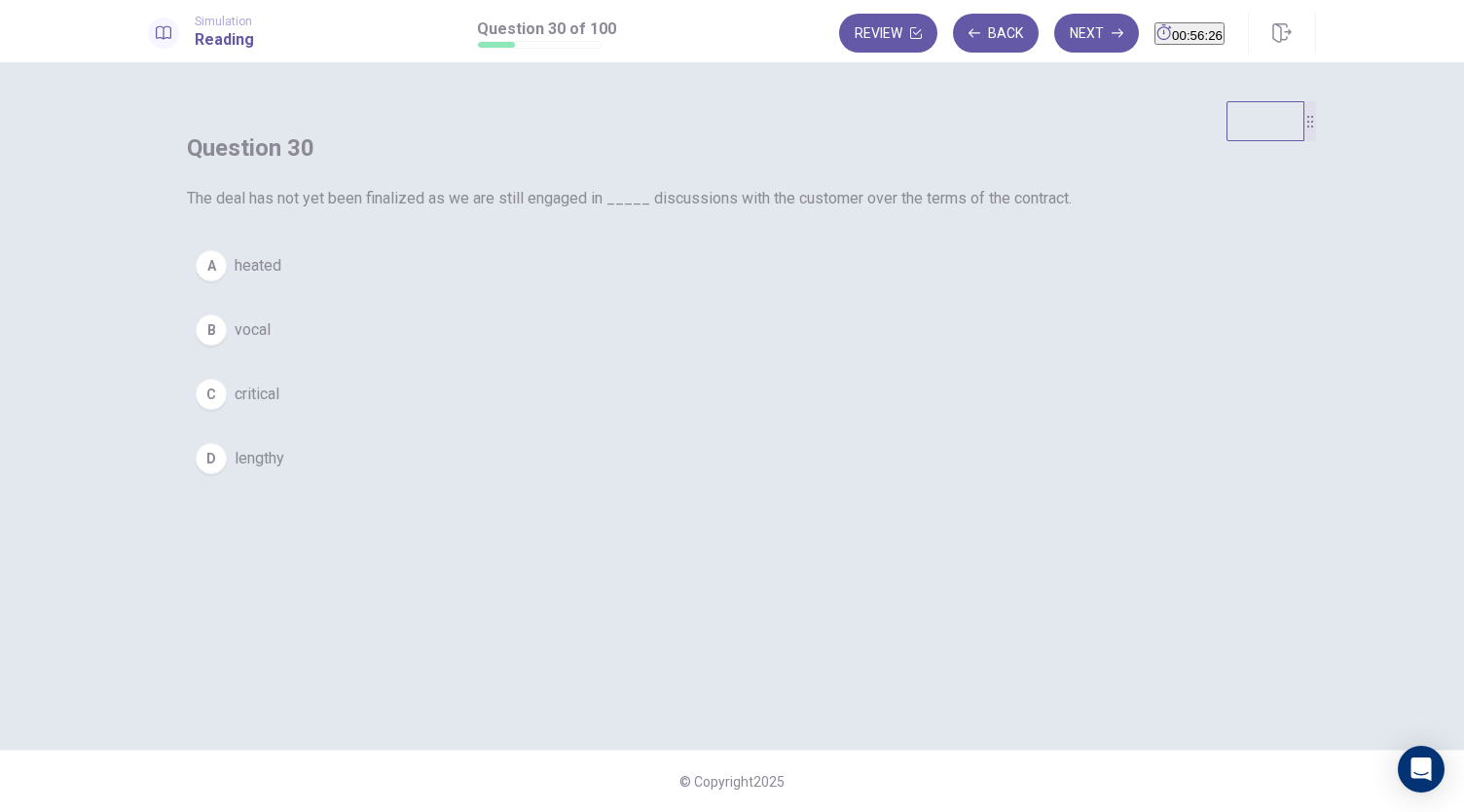
click at [606, 290] on button "A heated" at bounding box center [732, 266] width 1090 height 49
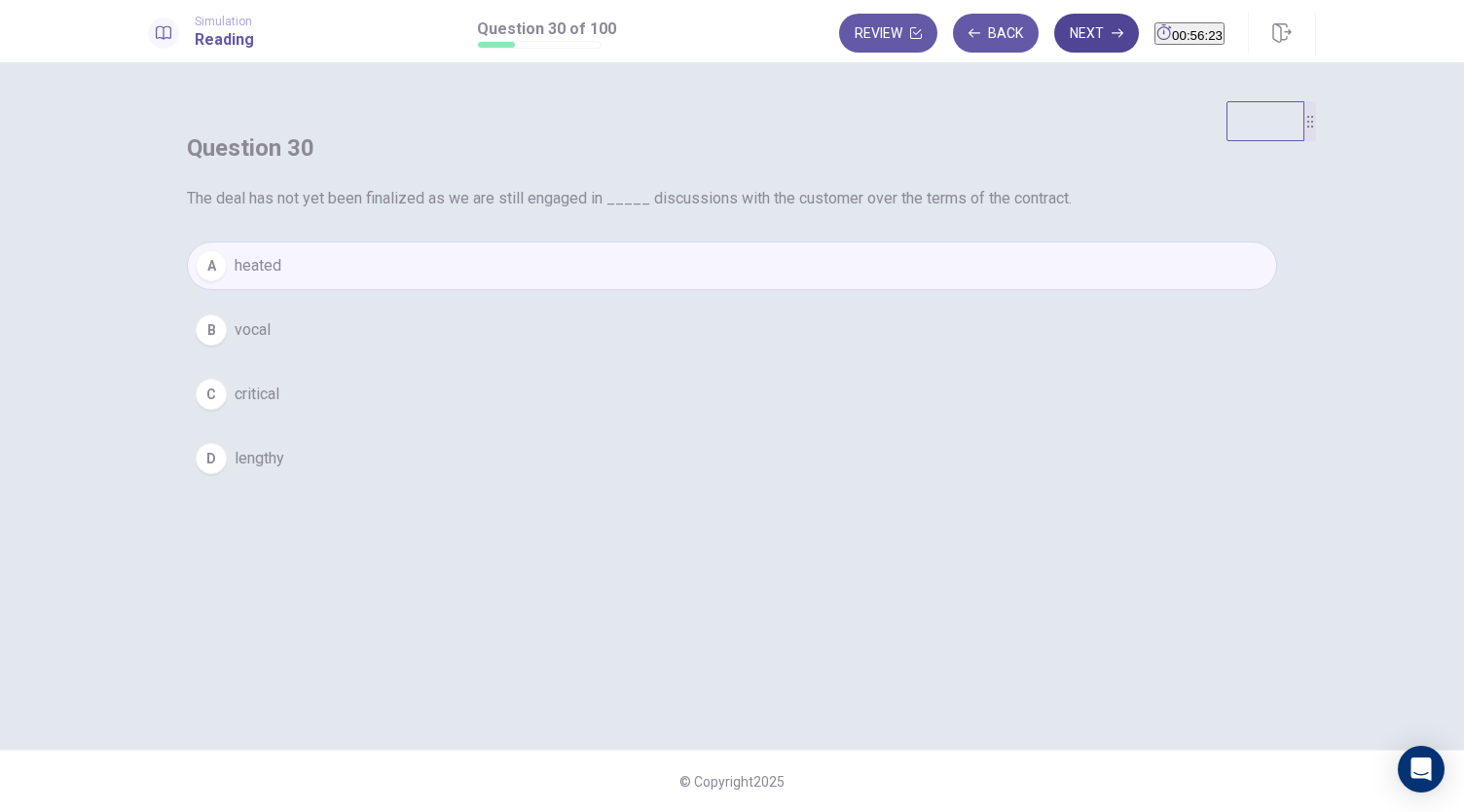
click at [1068, 34] on button "Next" at bounding box center [1096, 33] width 85 height 39
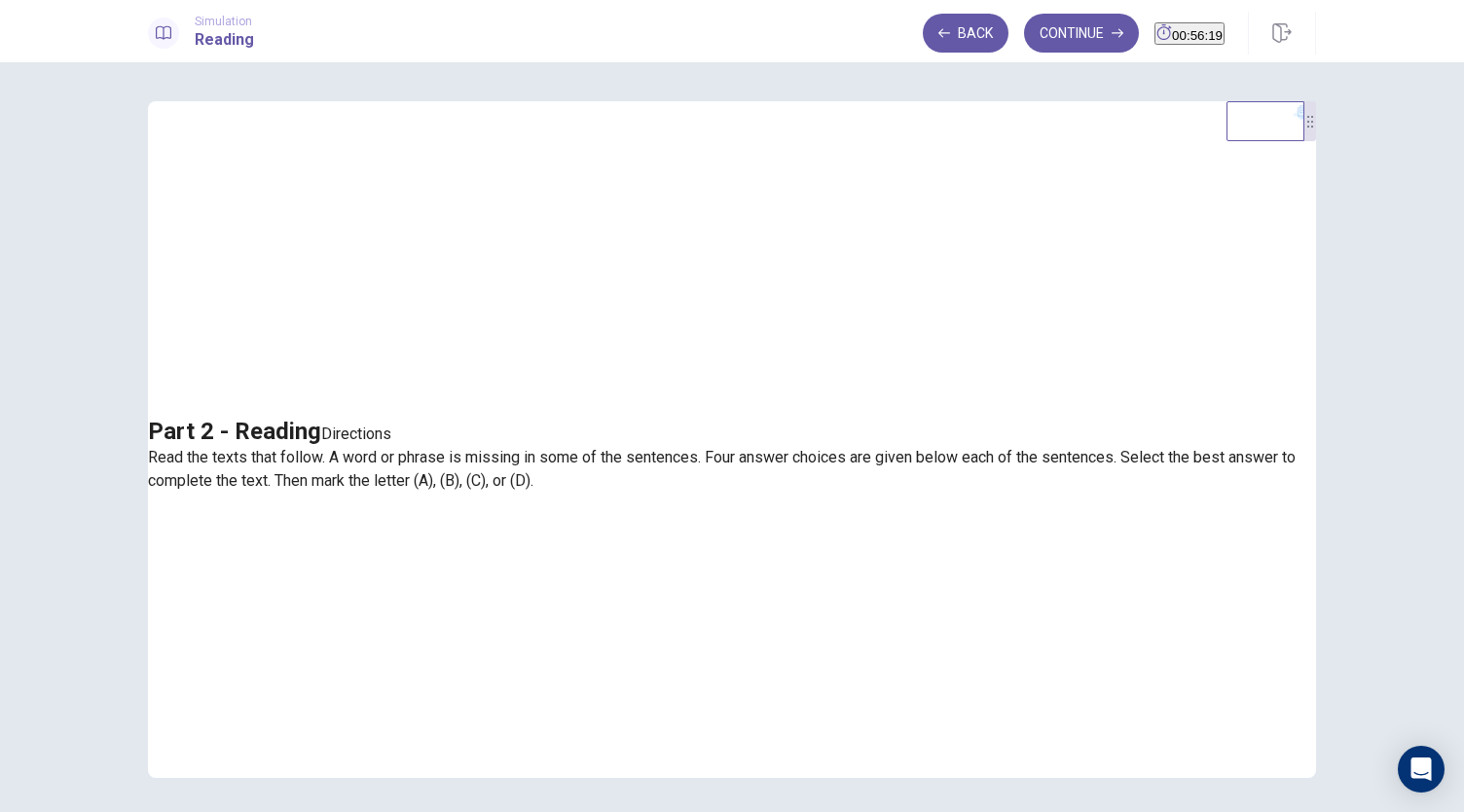
click at [648, 457] on div "Part 2 - Reading Directions Read the texts that follow. A word or phrase is mis…" at bounding box center [732, 455] width 1168 height 75
click at [1062, 36] on button "Continue" at bounding box center [1080, 33] width 114 height 39
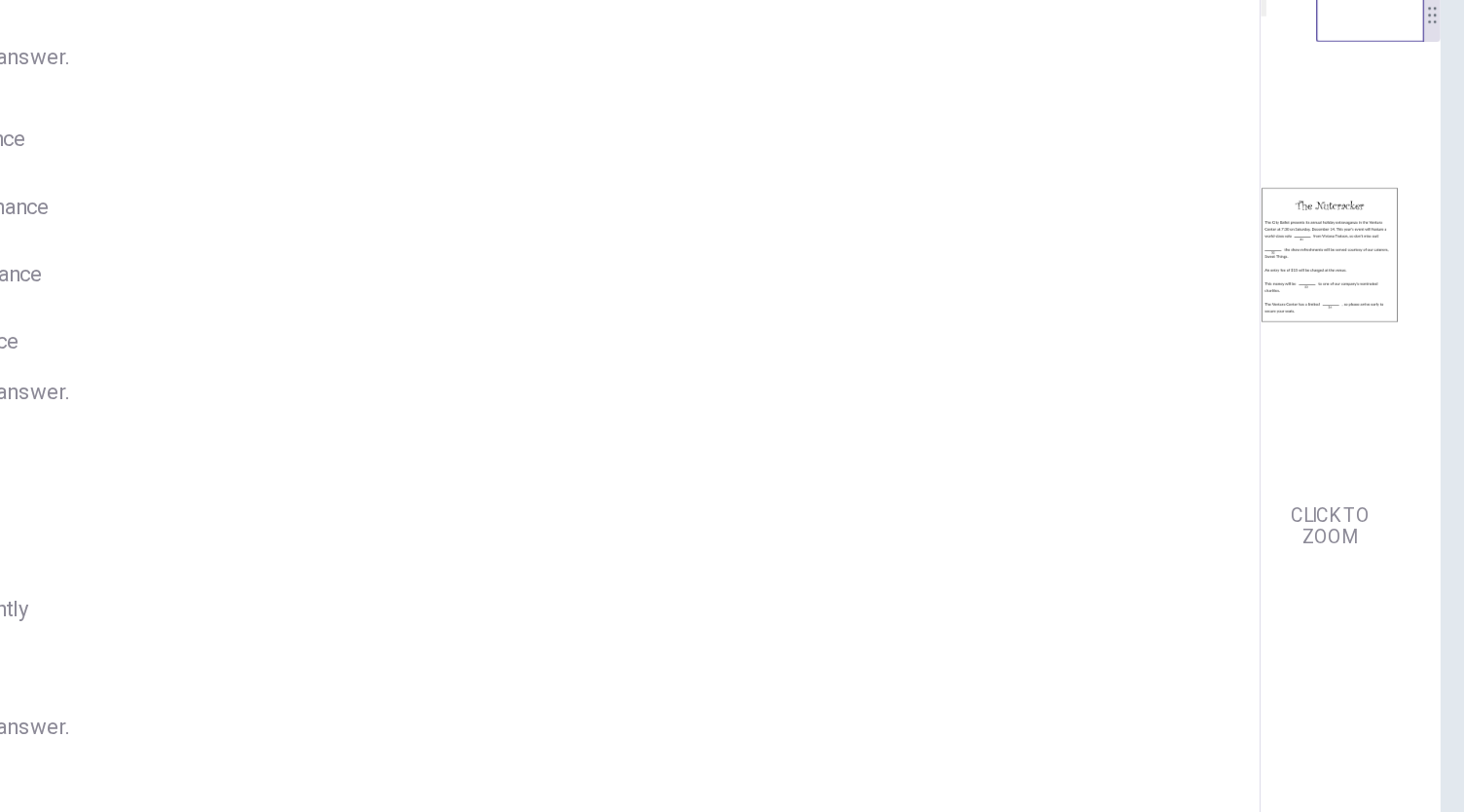
scroll to position [9, 0]
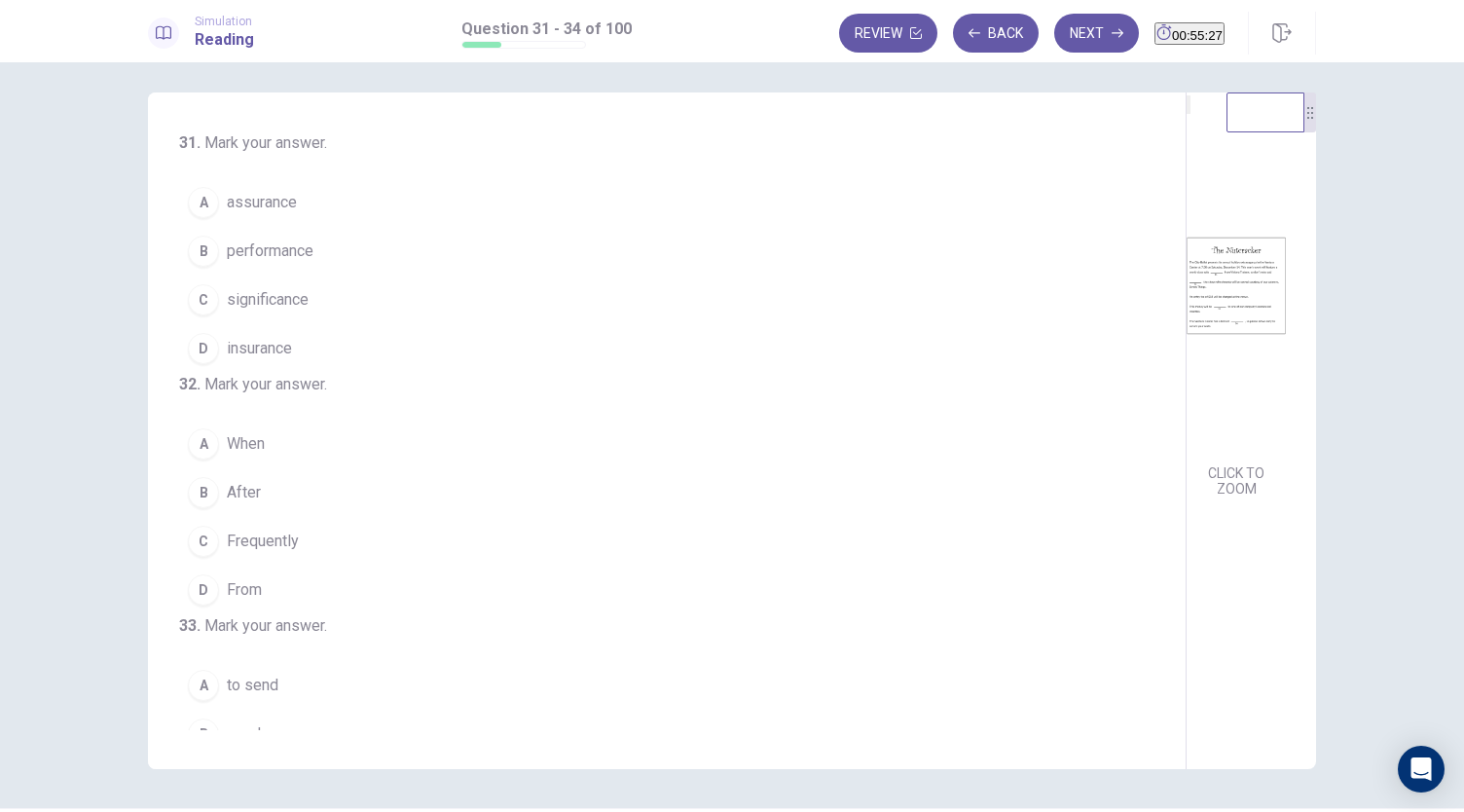
click at [276, 301] on span "significance" at bounding box center [268, 299] width 82 height 23
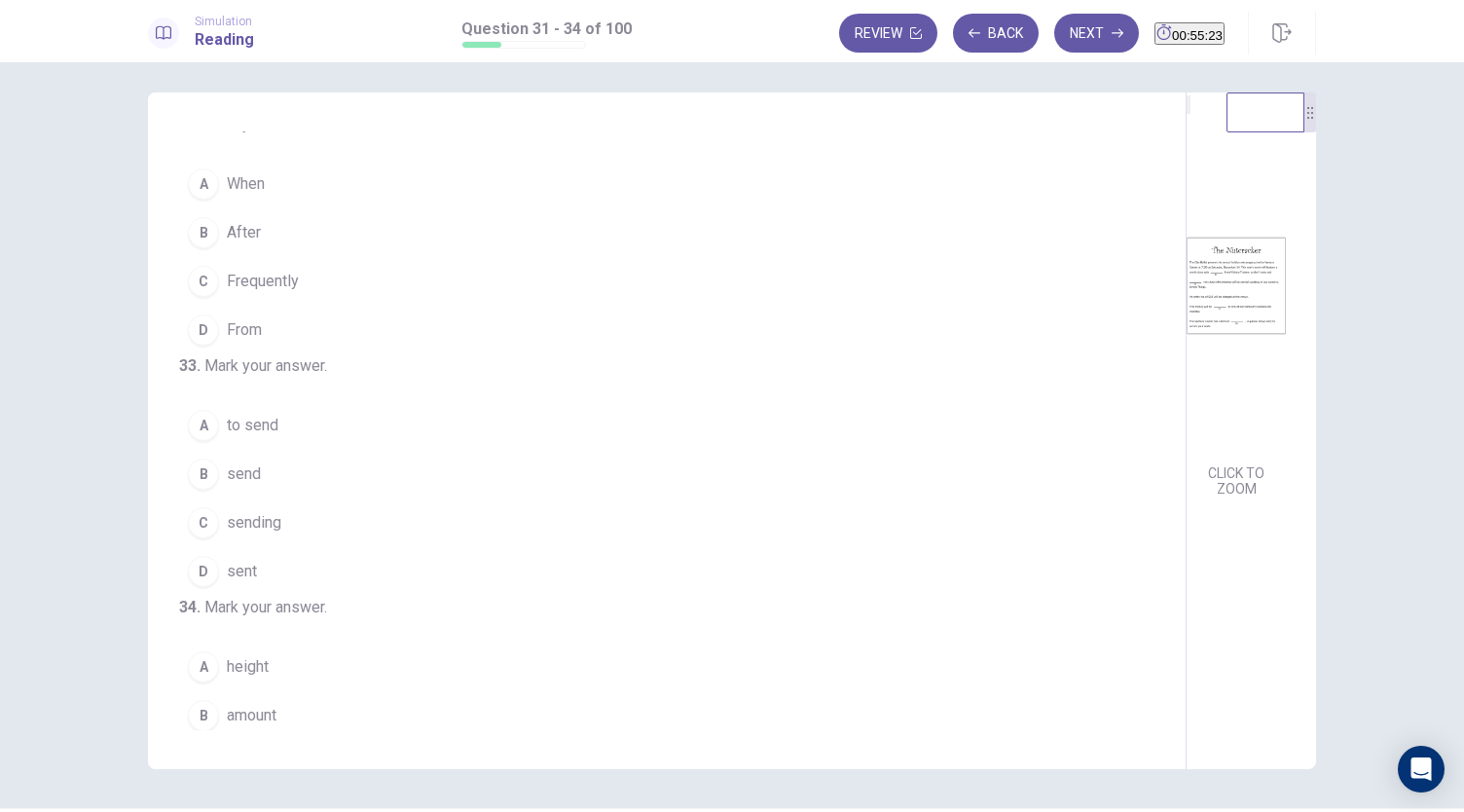
scroll to position [261, 0]
click at [234, 244] on span "After" at bounding box center [244, 232] width 34 height 23
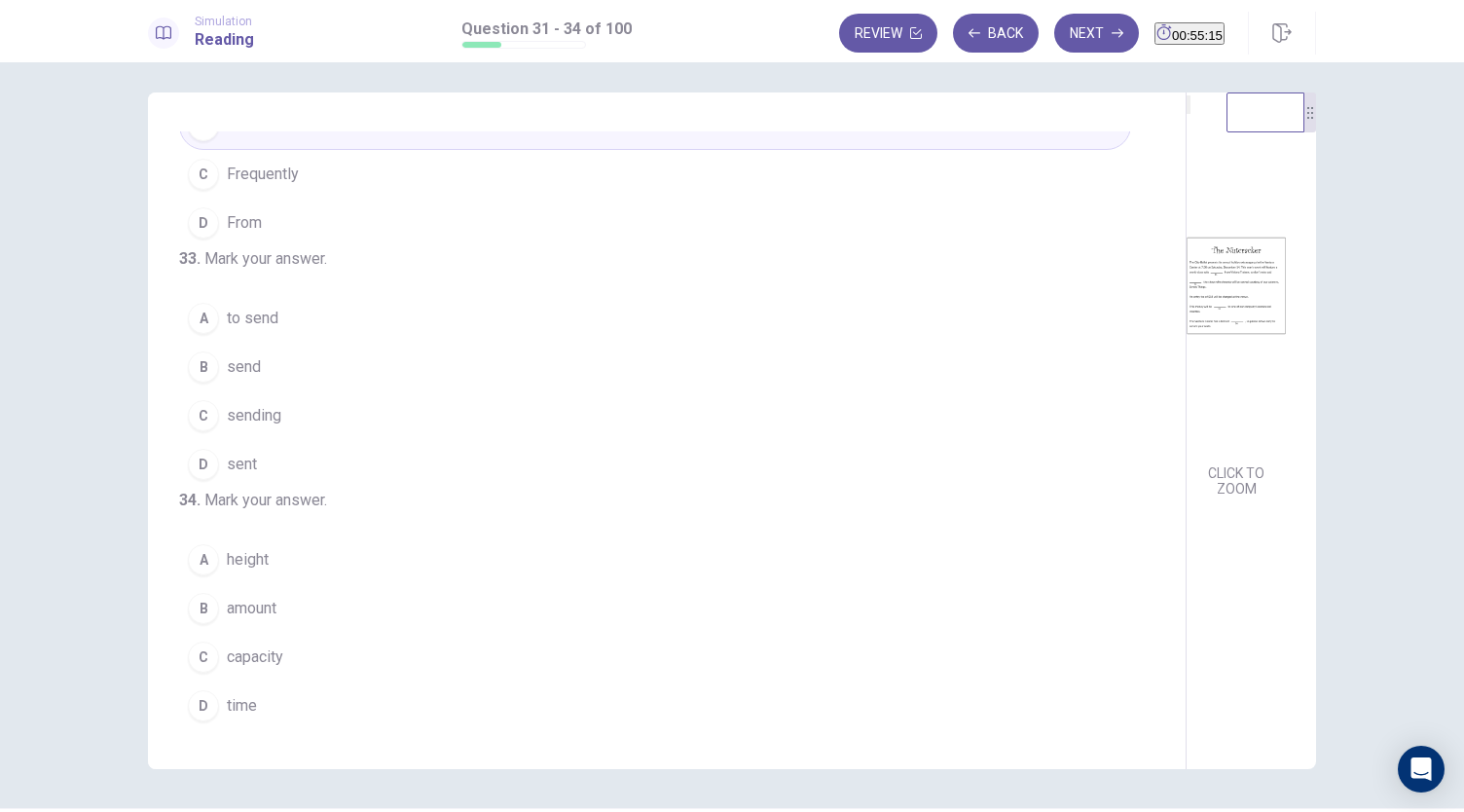
scroll to position [473, 0]
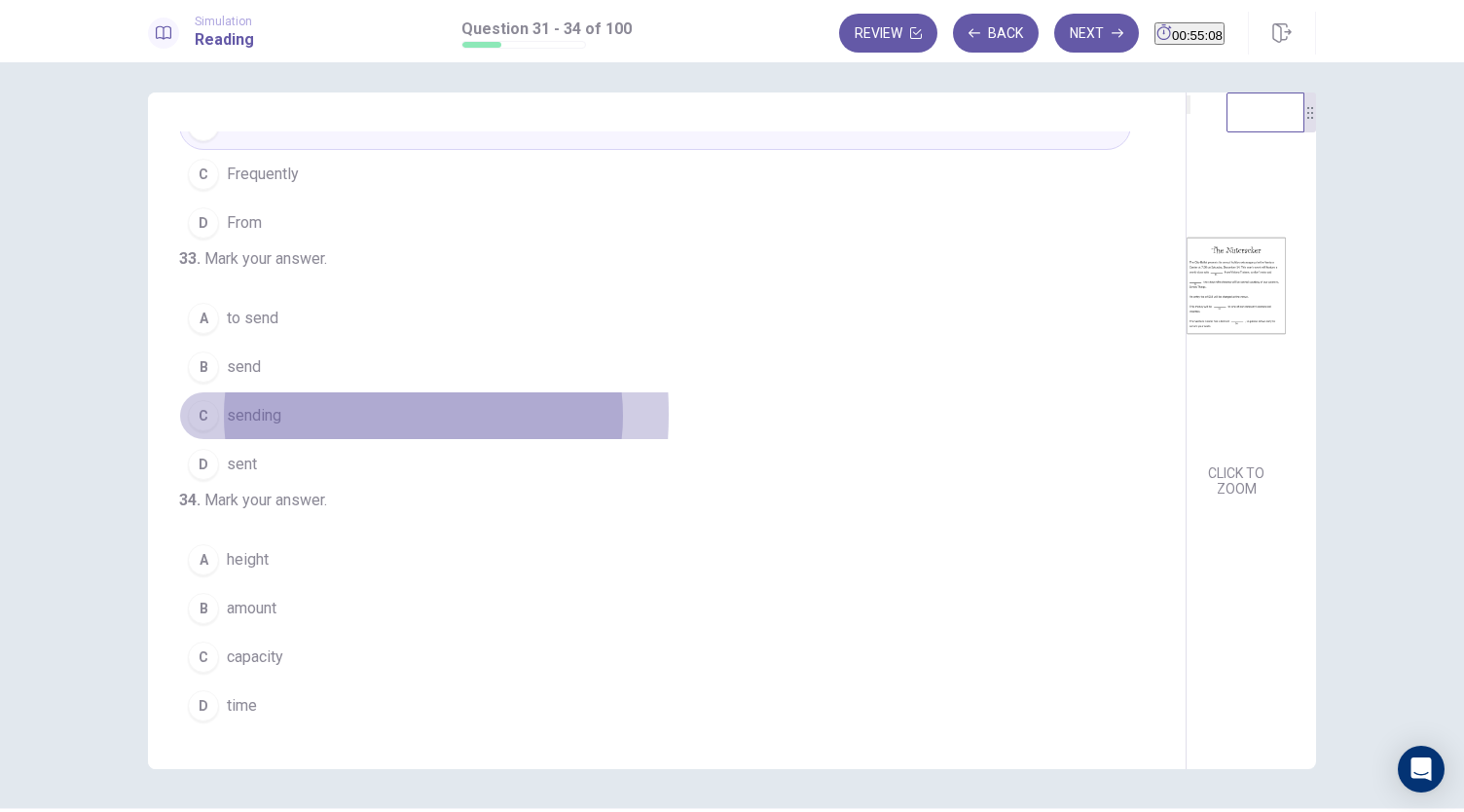
click at [253, 404] on span "sending" at bounding box center [254, 416] width 55 height 23
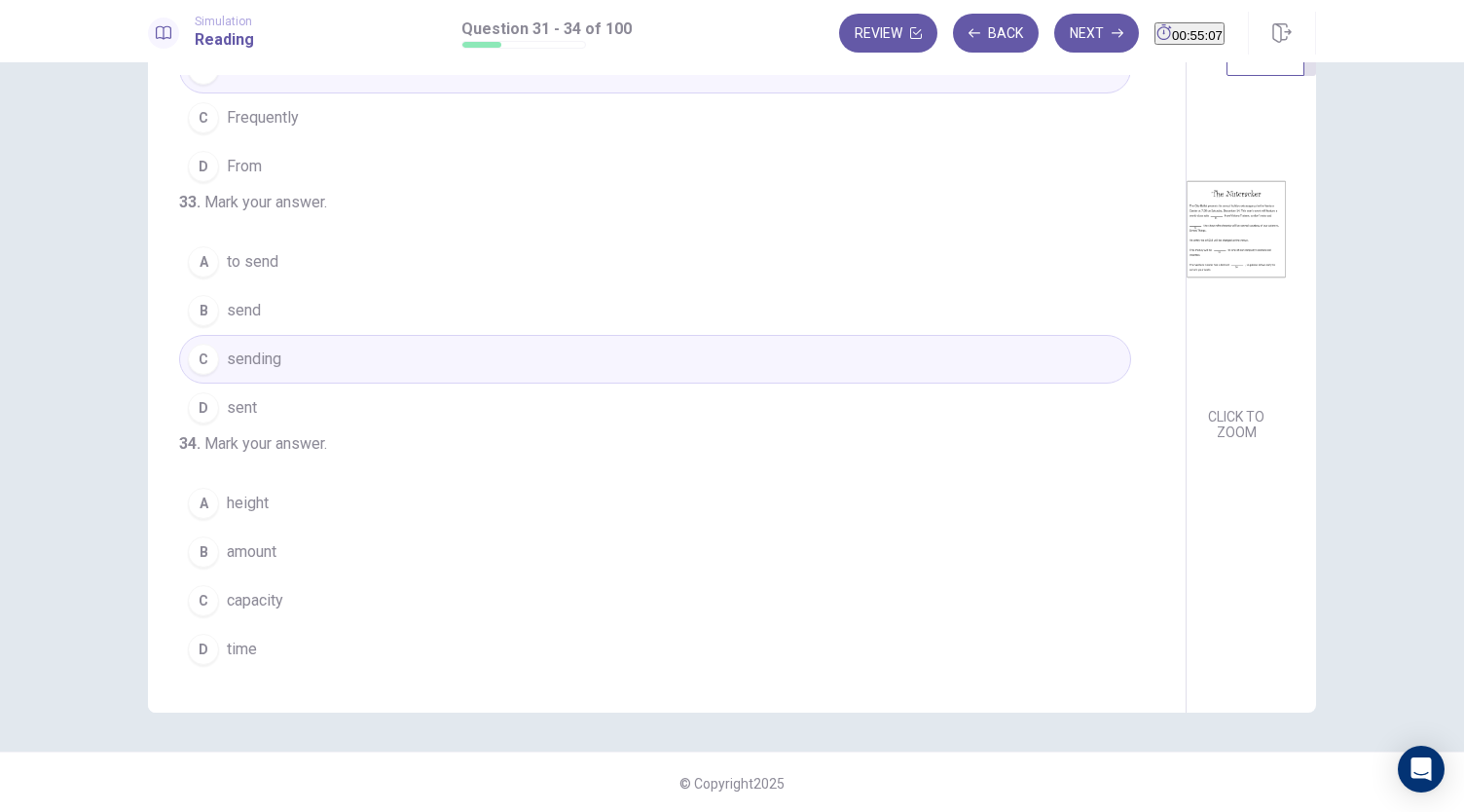
scroll to position [68, 0]
click at [272, 602] on span "capacity" at bounding box center [255, 599] width 57 height 23
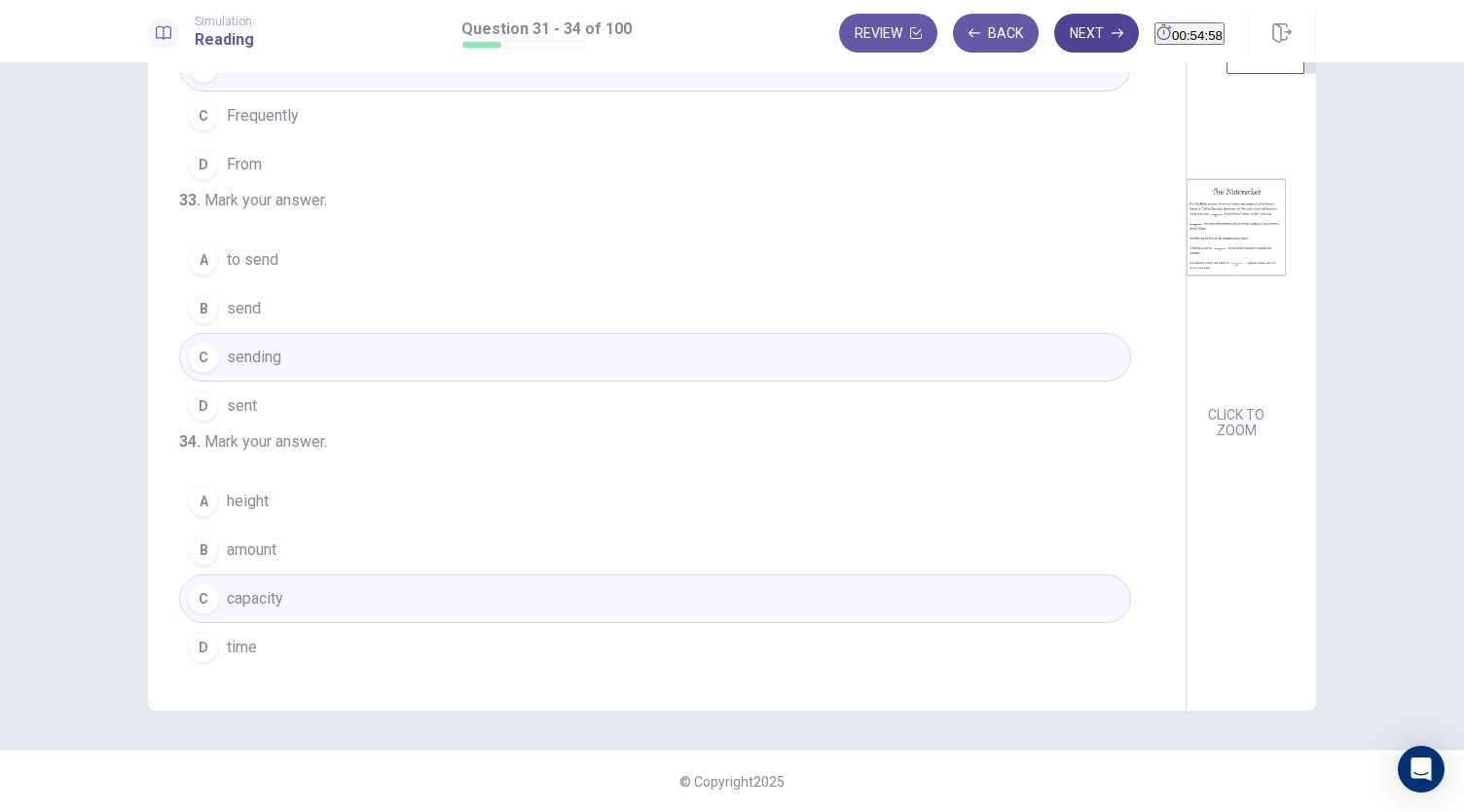
click at [1061, 31] on button "Next" at bounding box center [1096, 33] width 85 height 39
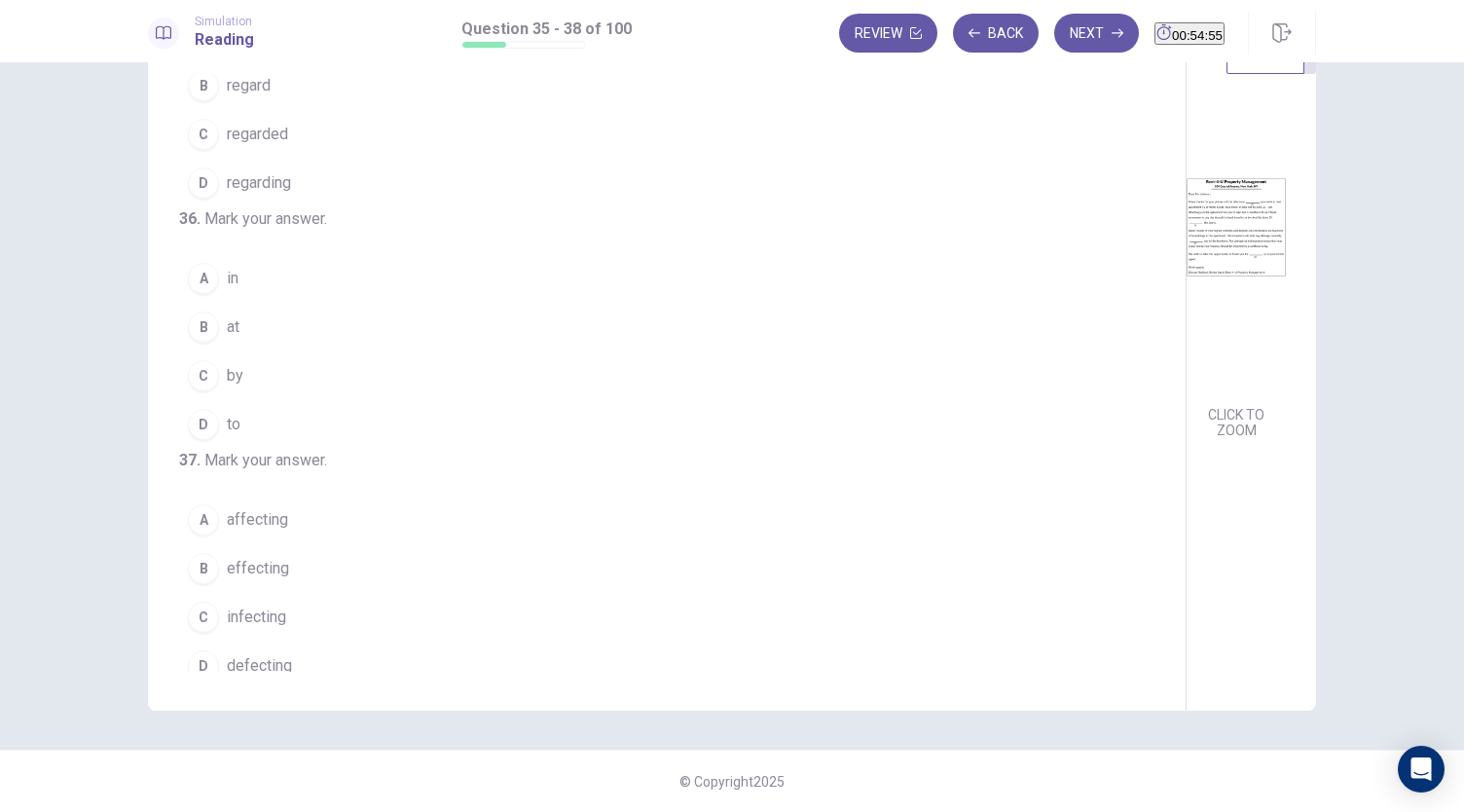
scroll to position [0, 0]
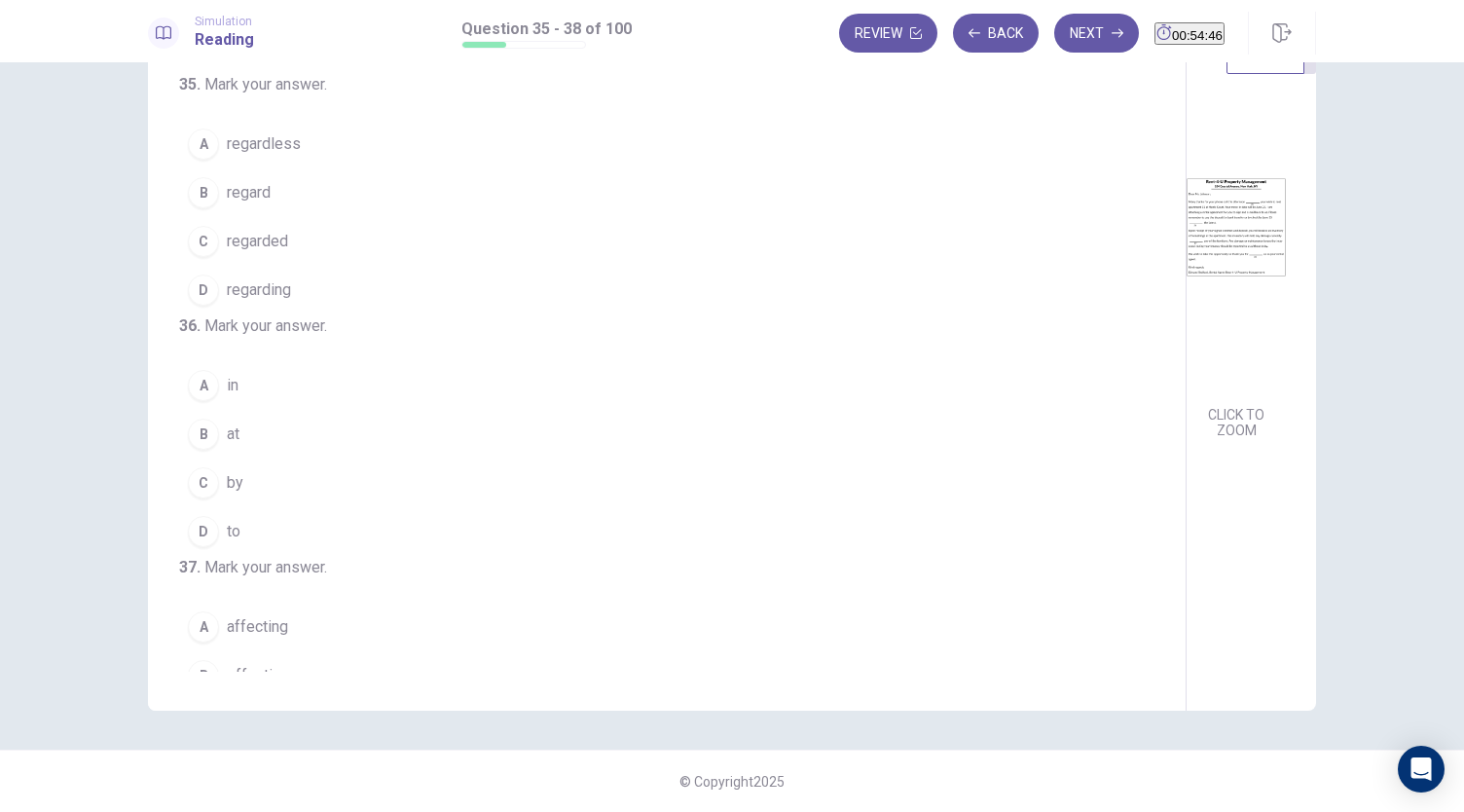
click at [1186, 355] on img at bounding box center [1235, 227] width 99 height 339
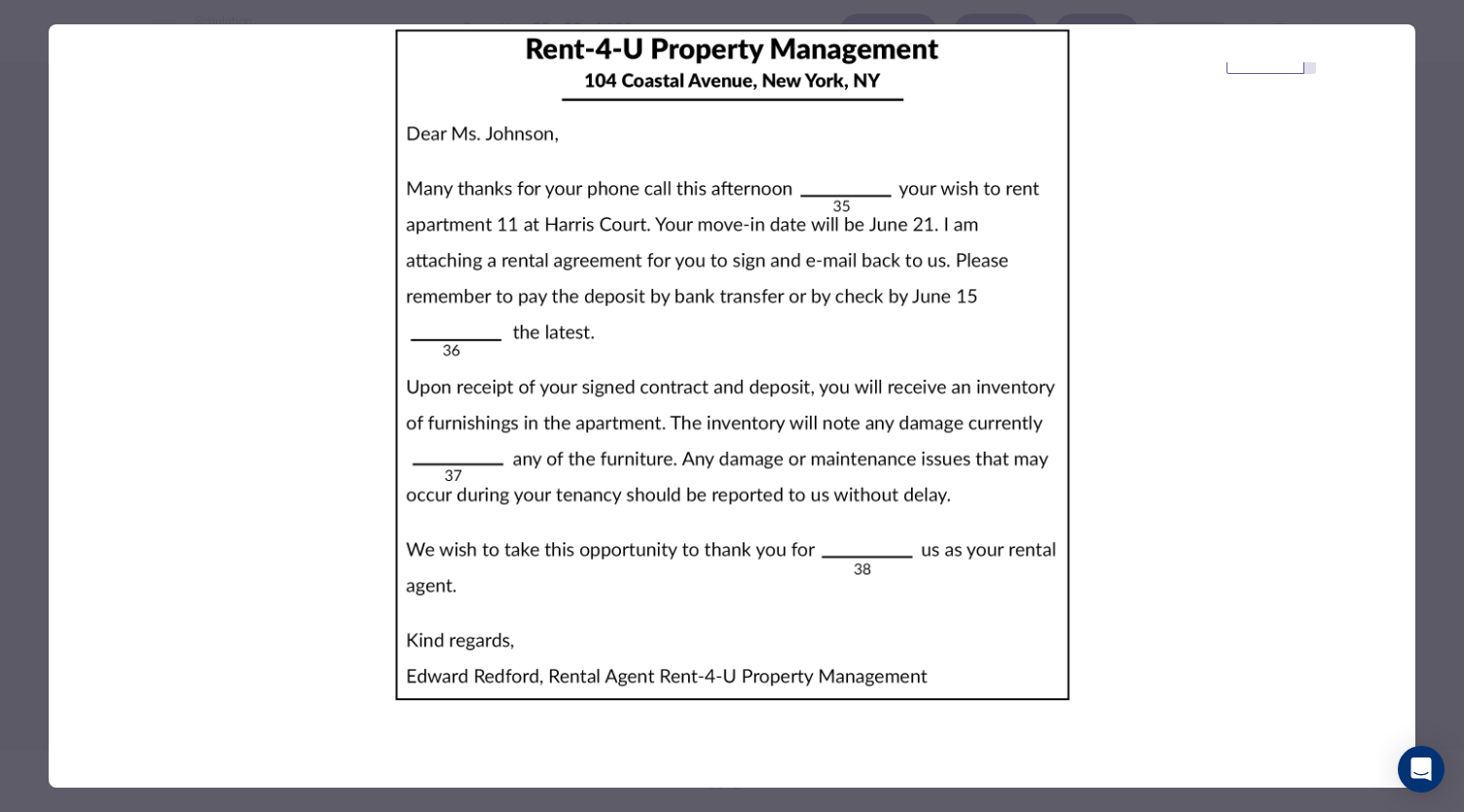
click at [1214, 338] on img at bounding box center [732, 364] width 1366 height 680
click at [1233, 299] on img at bounding box center [732, 364] width 1366 height 680
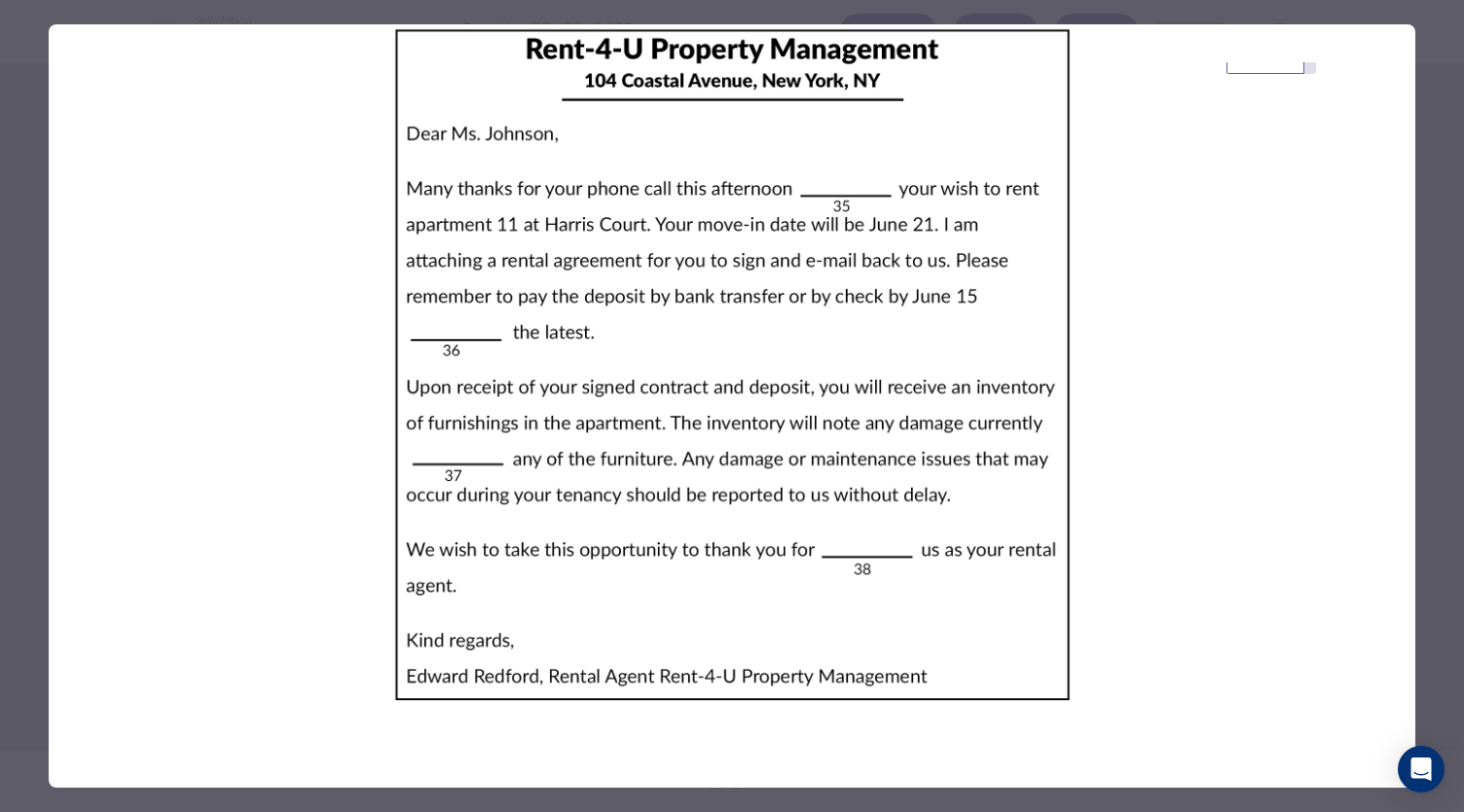
click at [1396, 62] on img at bounding box center [732, 364] width 1366 height 680
click at [835, 487] on img at bounding box center [732, 364] width 1366 height 680
click at [22, 108] on div at bounding box center [732, 406] width 1464 height 812
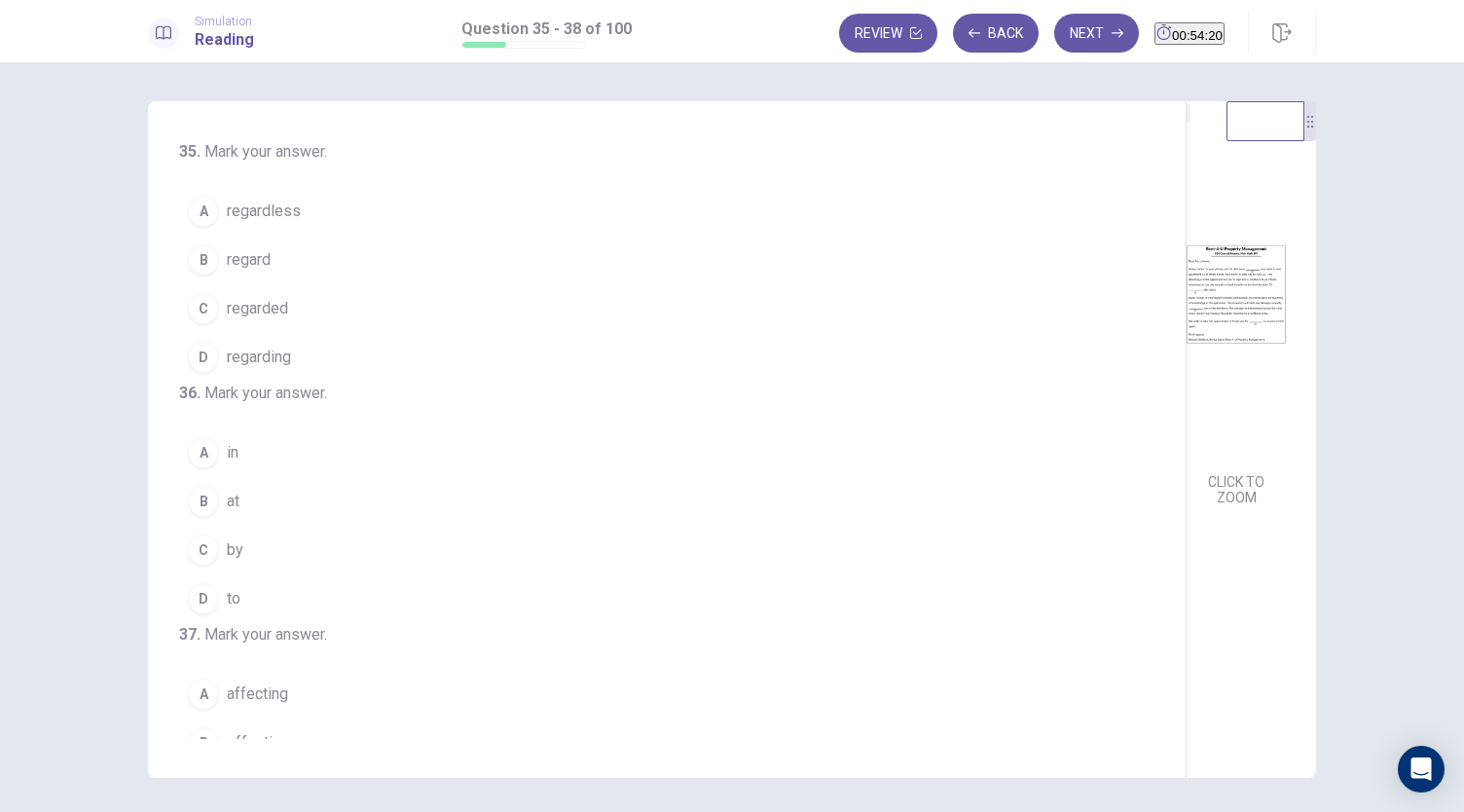
click at [276, 215] on span "regardless" at bounding box center [264, 211] width 74 height 23
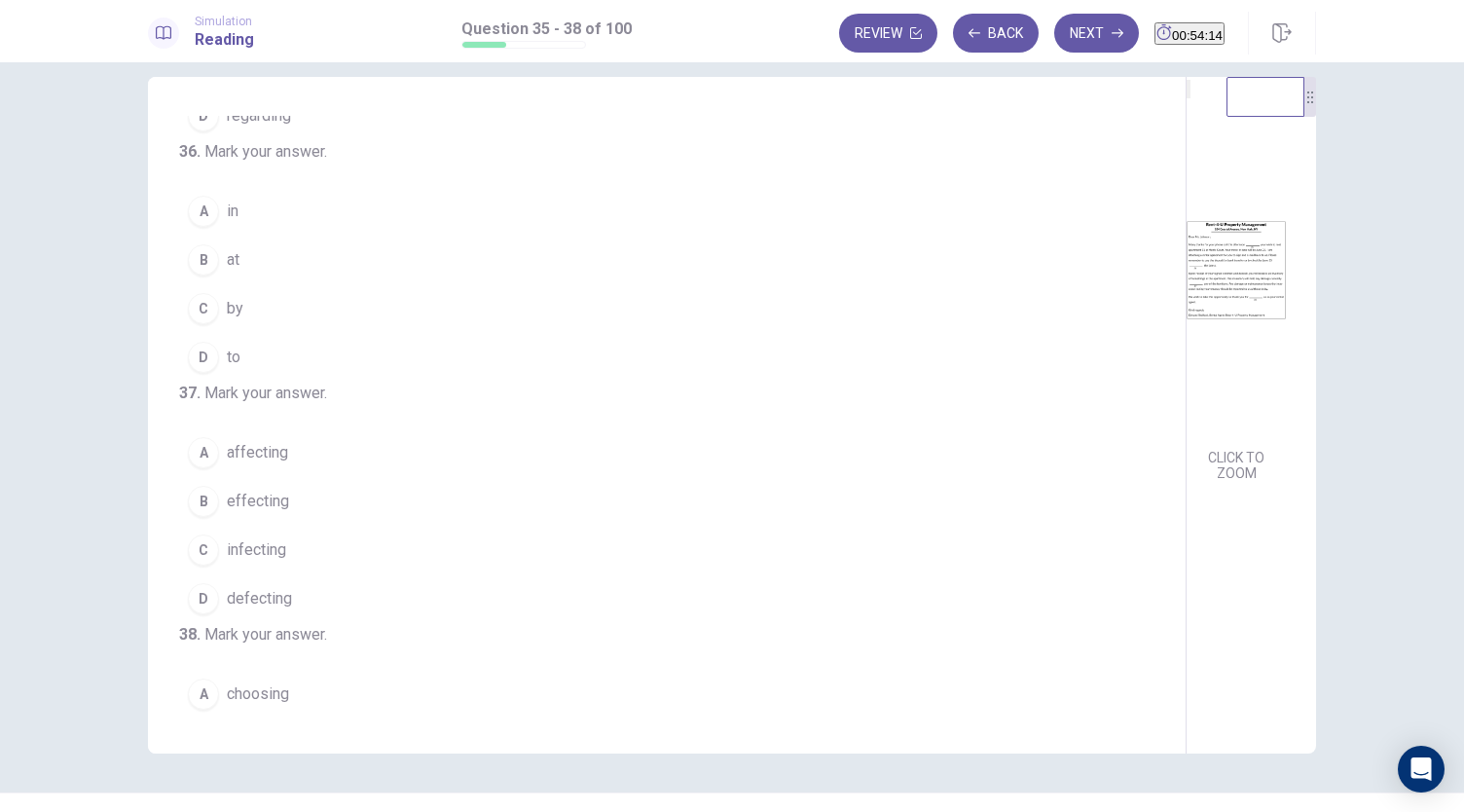
scroll to position [37, 0]
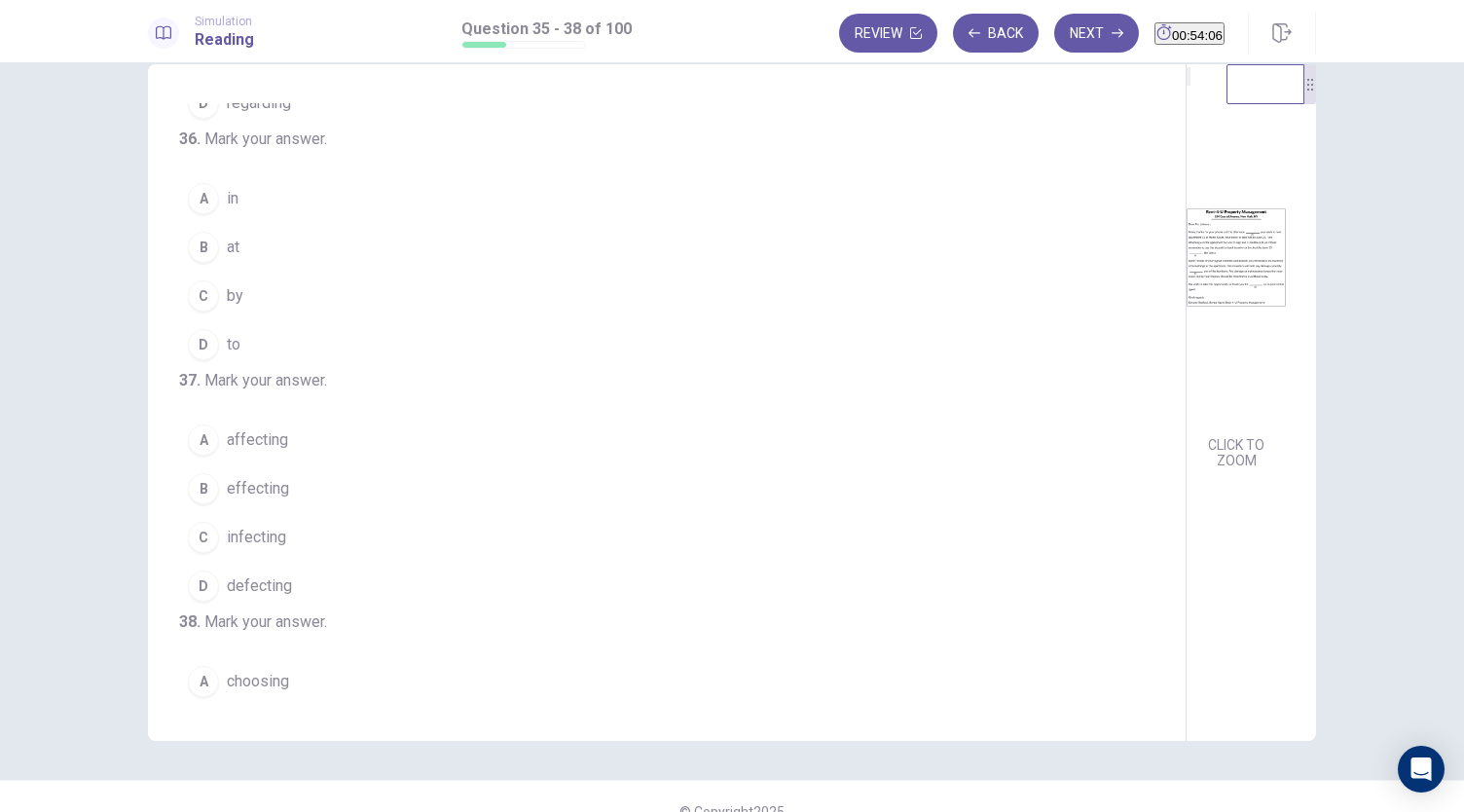
click at [187, 270] on button "B at" at bounding box center [655, 248] width 952 height 49
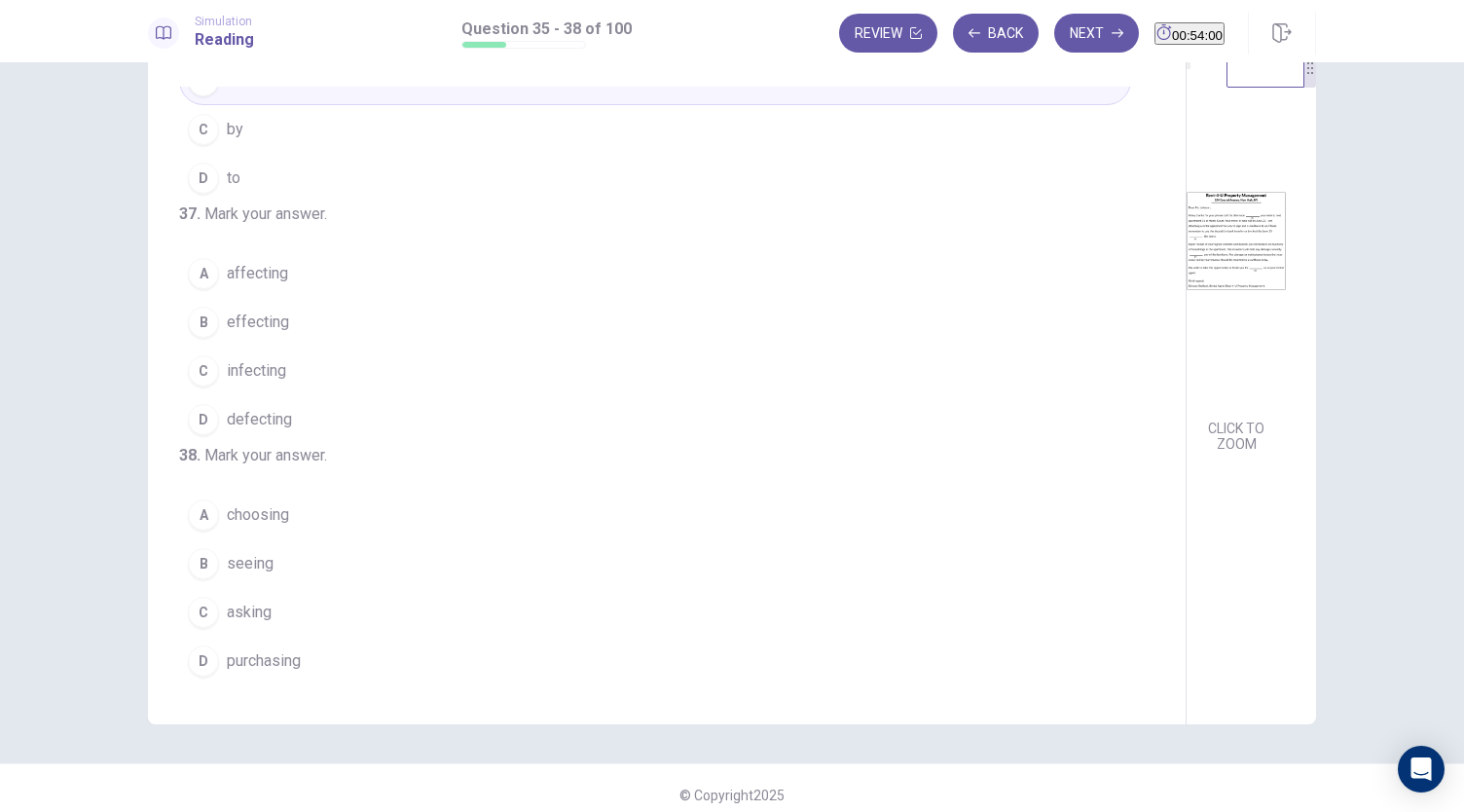
scroll to position [68, 0]
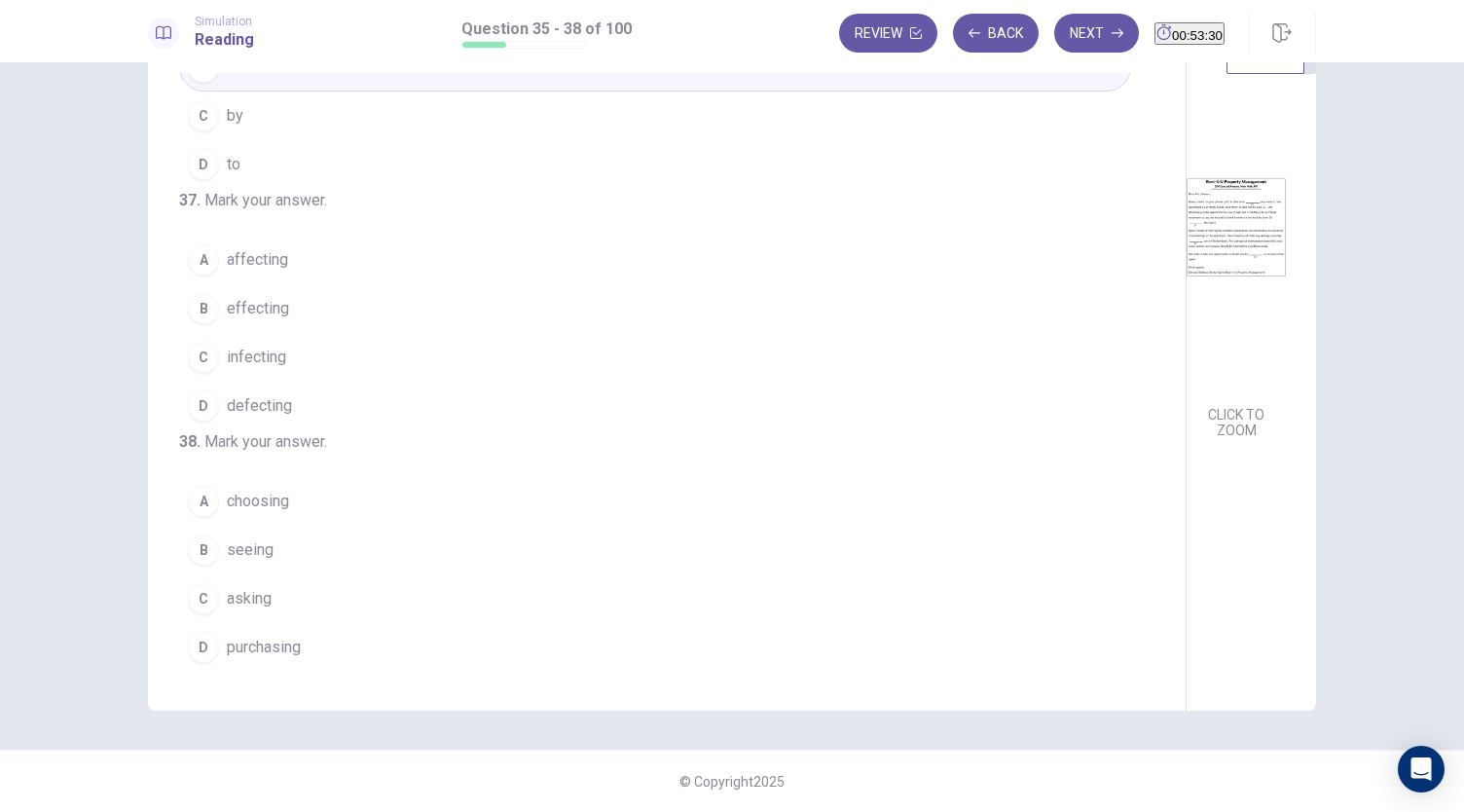
click at [252, 248] on span "affecting" at bounding box center [257, 260] width 62 height 23
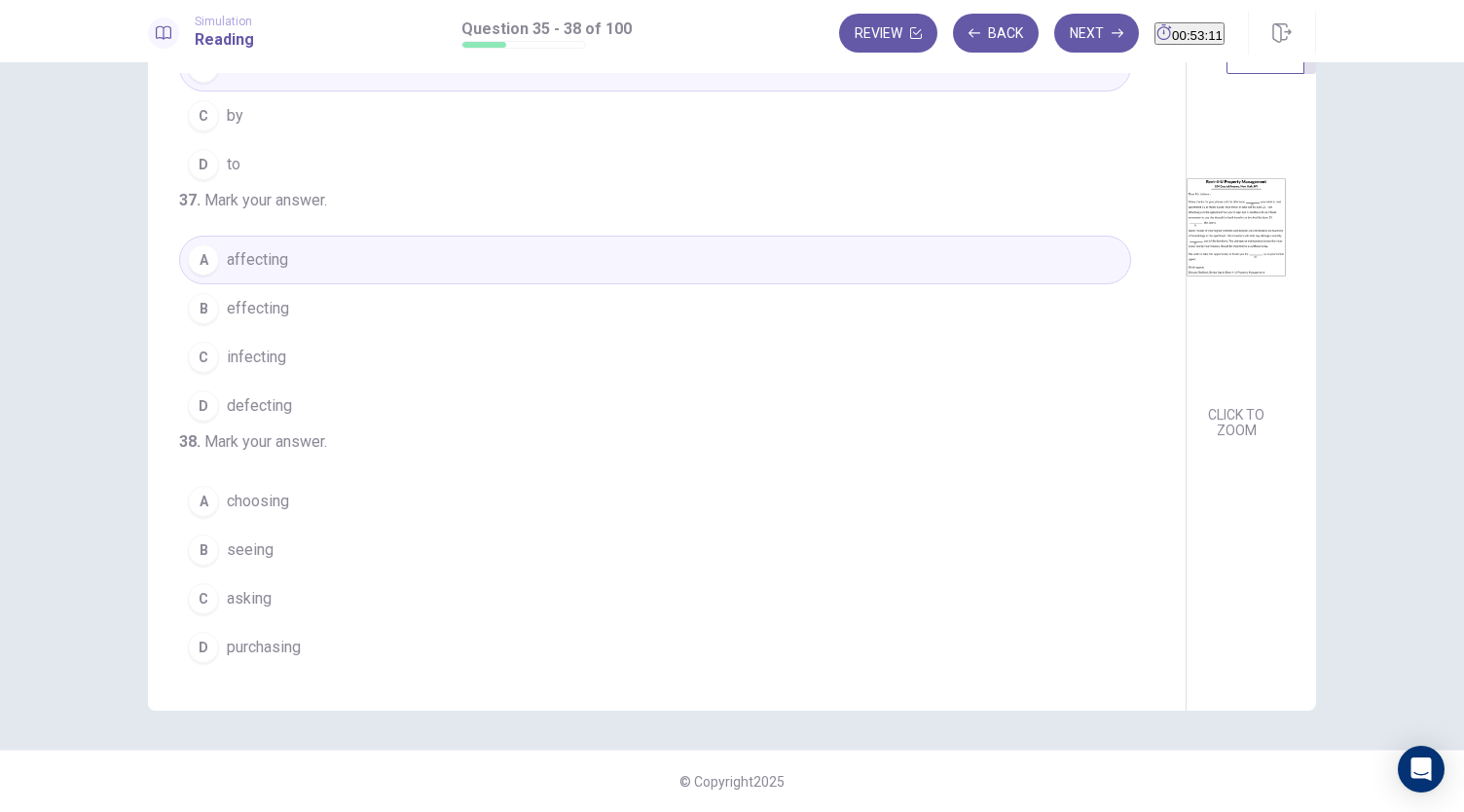
click at [244, 596] on span "asking" at bounding box center [250, 599] width 45 height 23
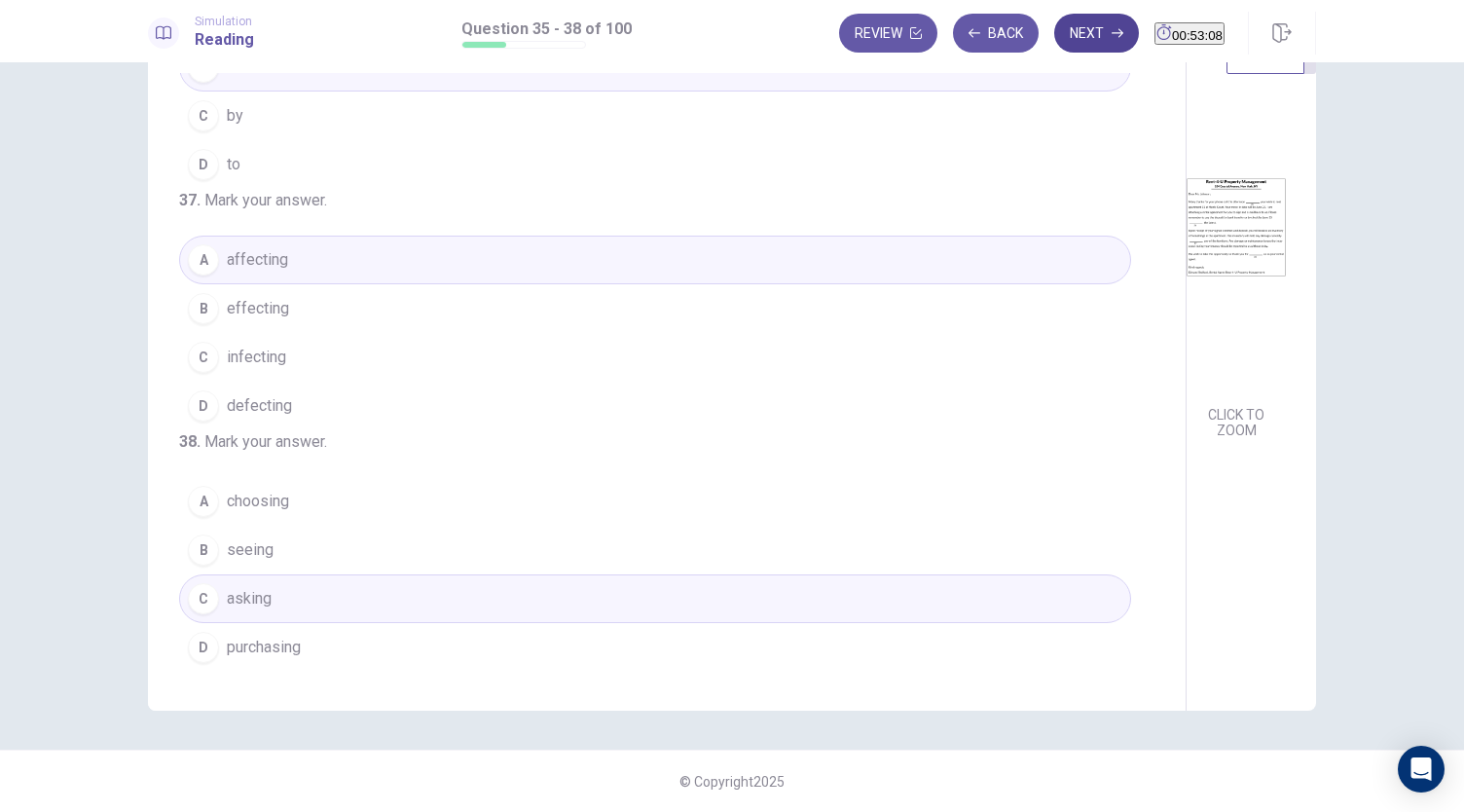
click at [1068, 26] on button "Next" at bounding box center [1096, 33] width 85 height 39
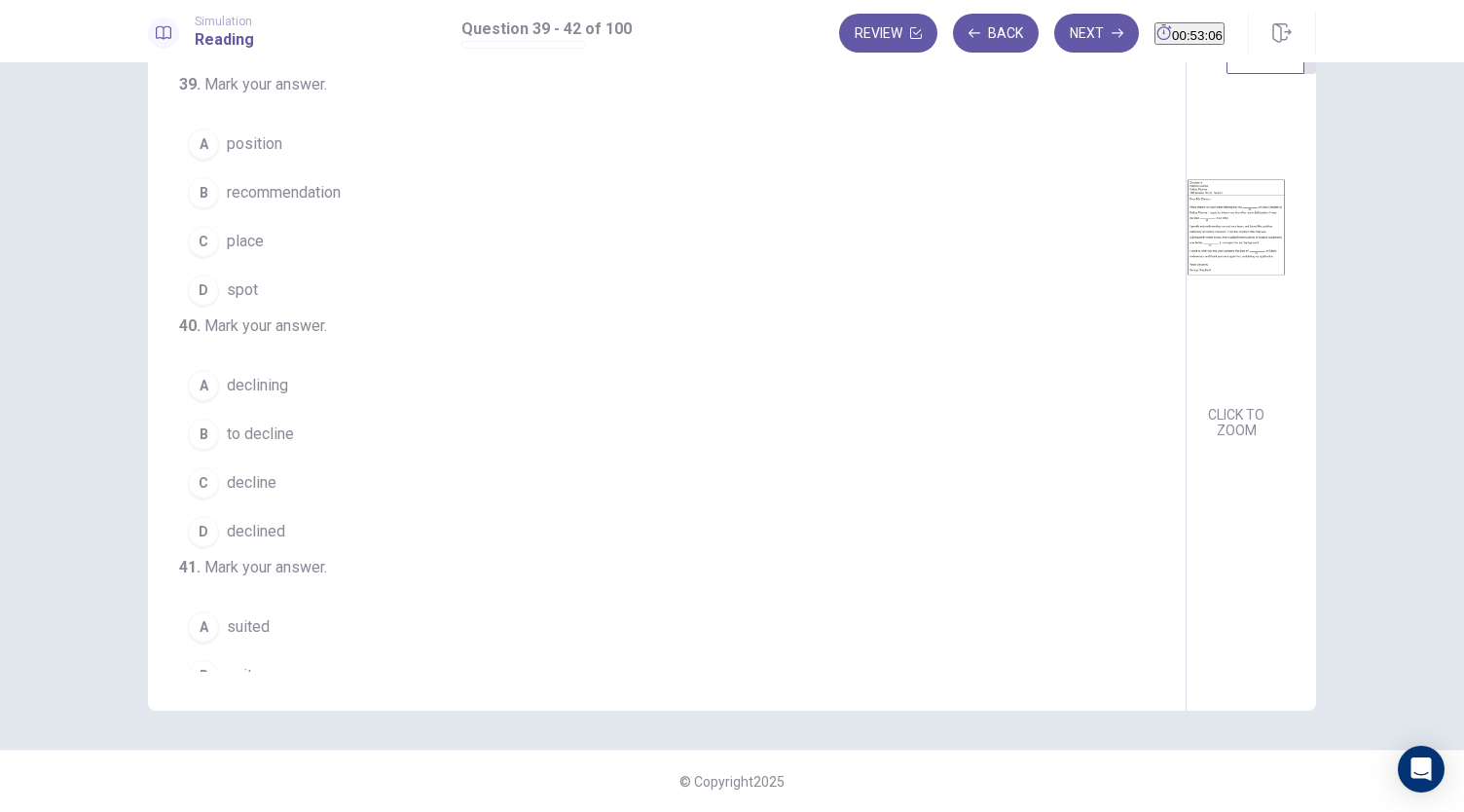
scroll to position [0, 0]
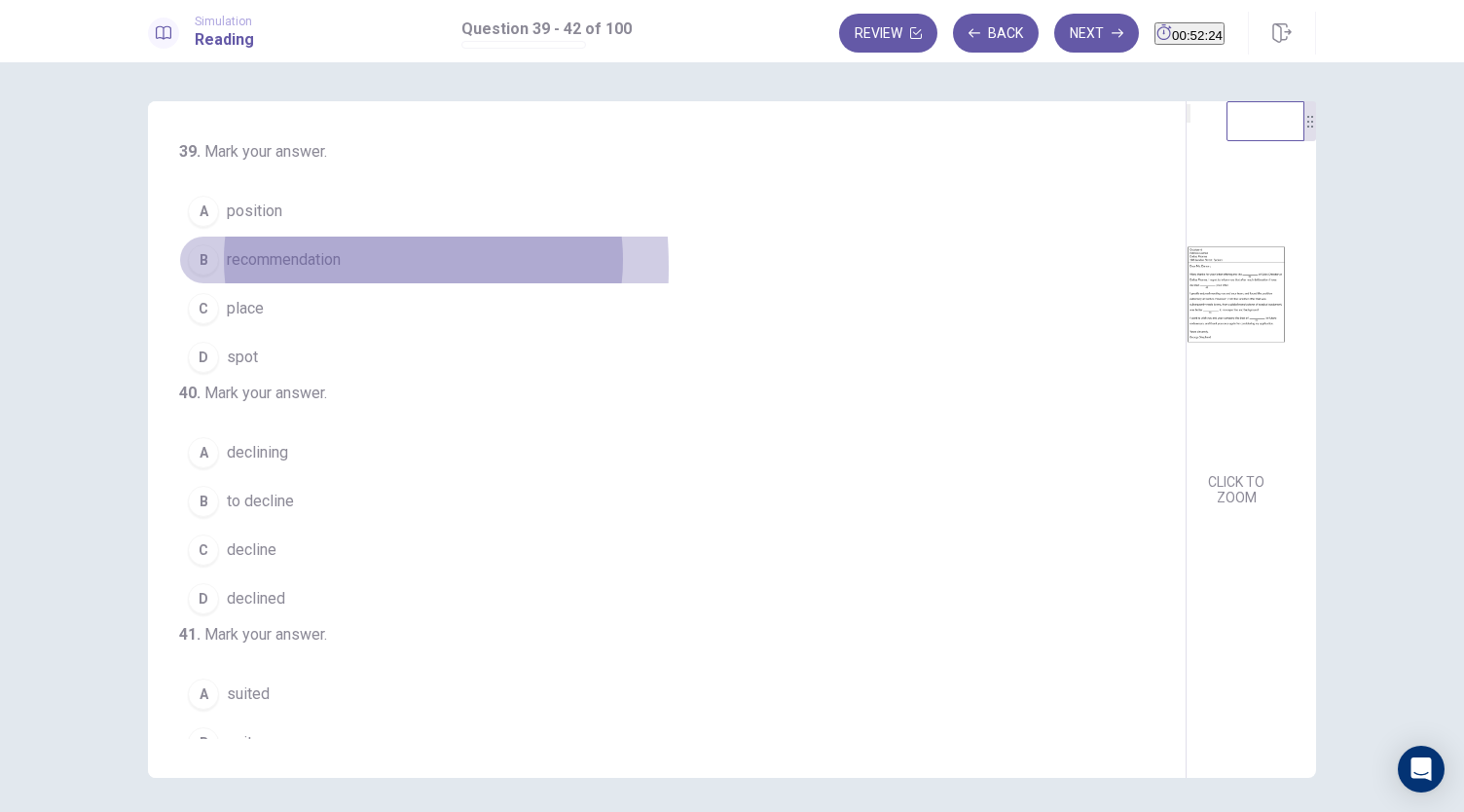
click at [204, 267] on div "B" at bounding box center [204, 260] width 31 height 31
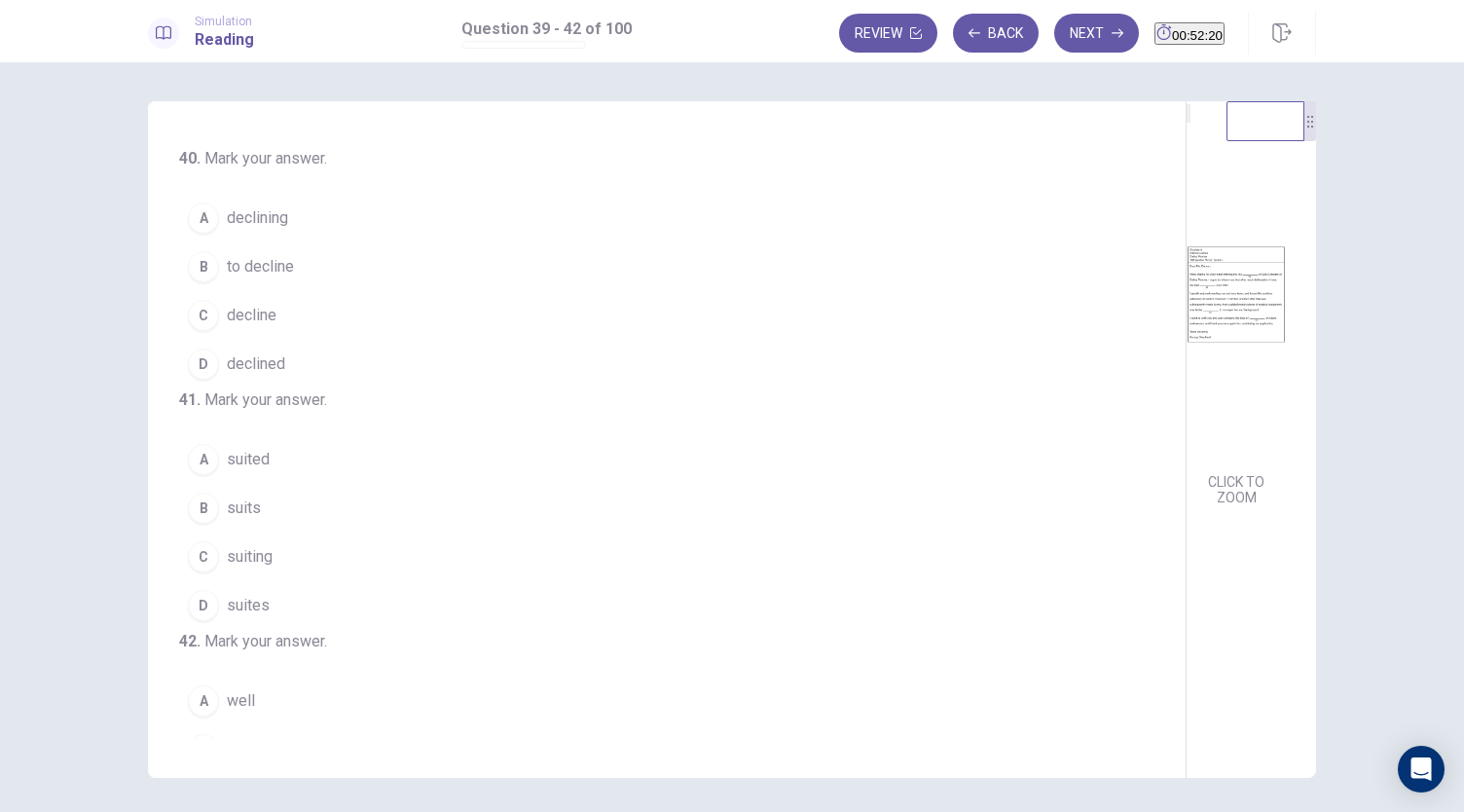
scroll to position [240, 0]
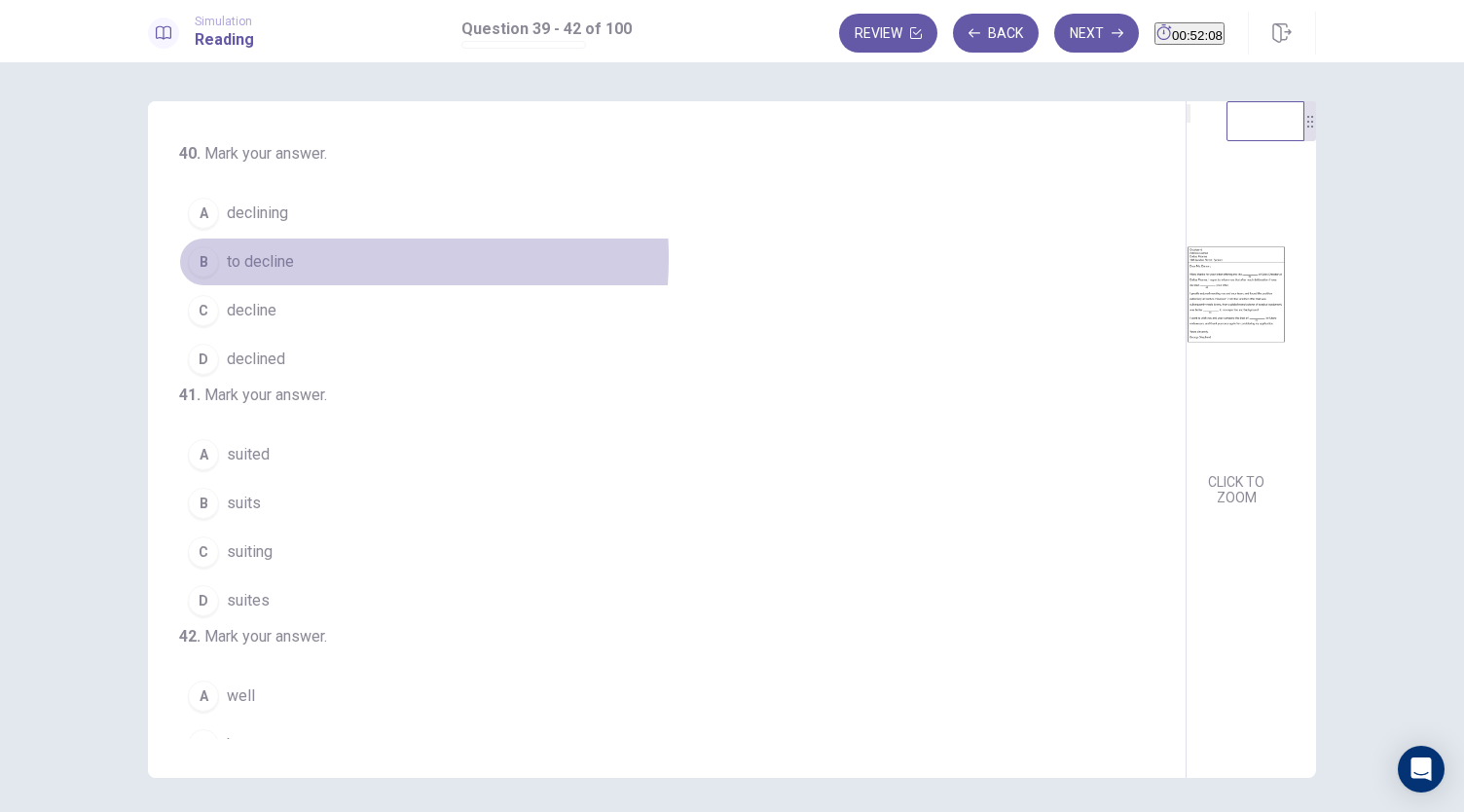
click at [279, 273] on span "to decline" at bounding box center [260, 262] width 68 height 23
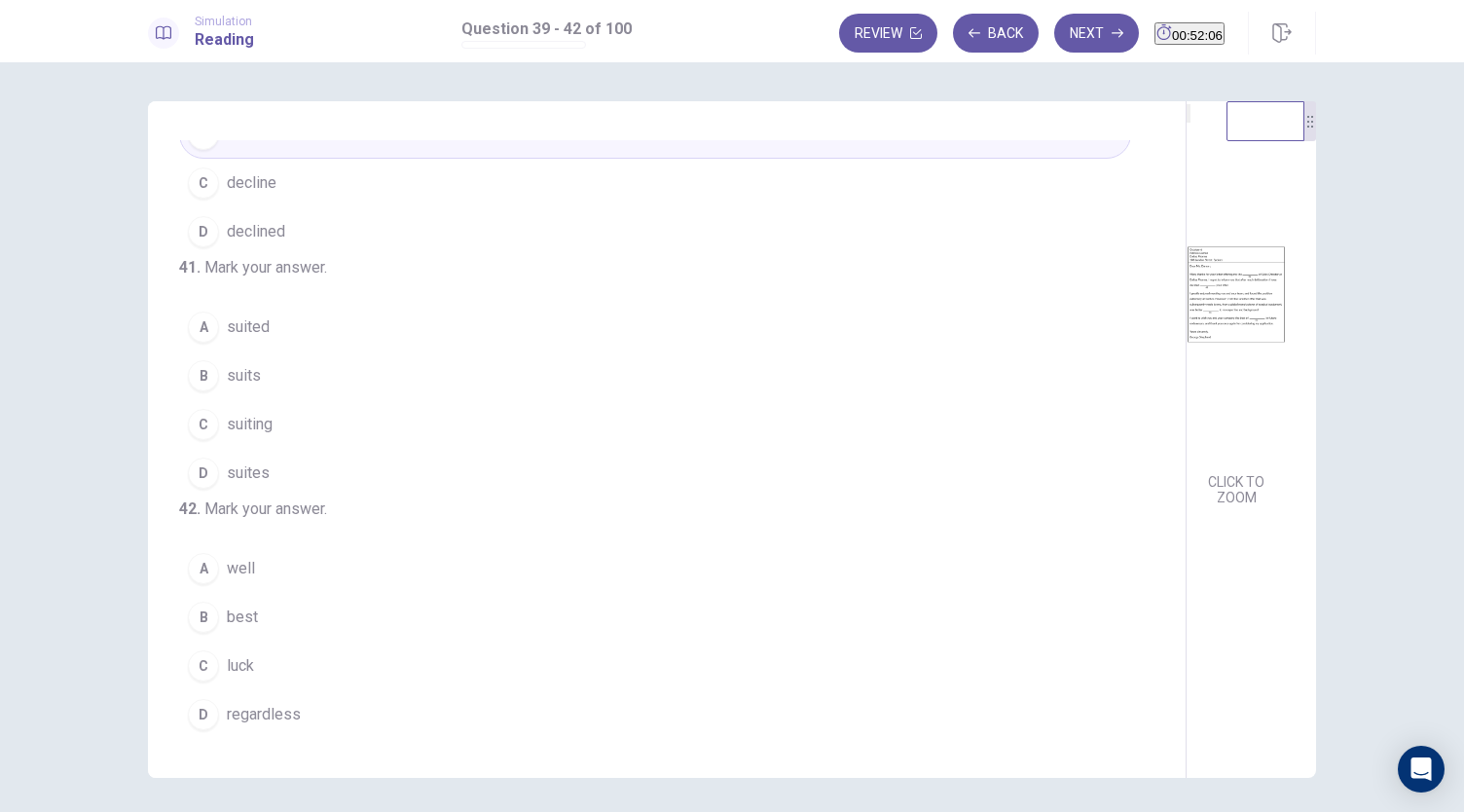
scroll to position [473, 0]
click at [256, 461] on span "suites" at bounding box center [249, 473] width 43 height 23
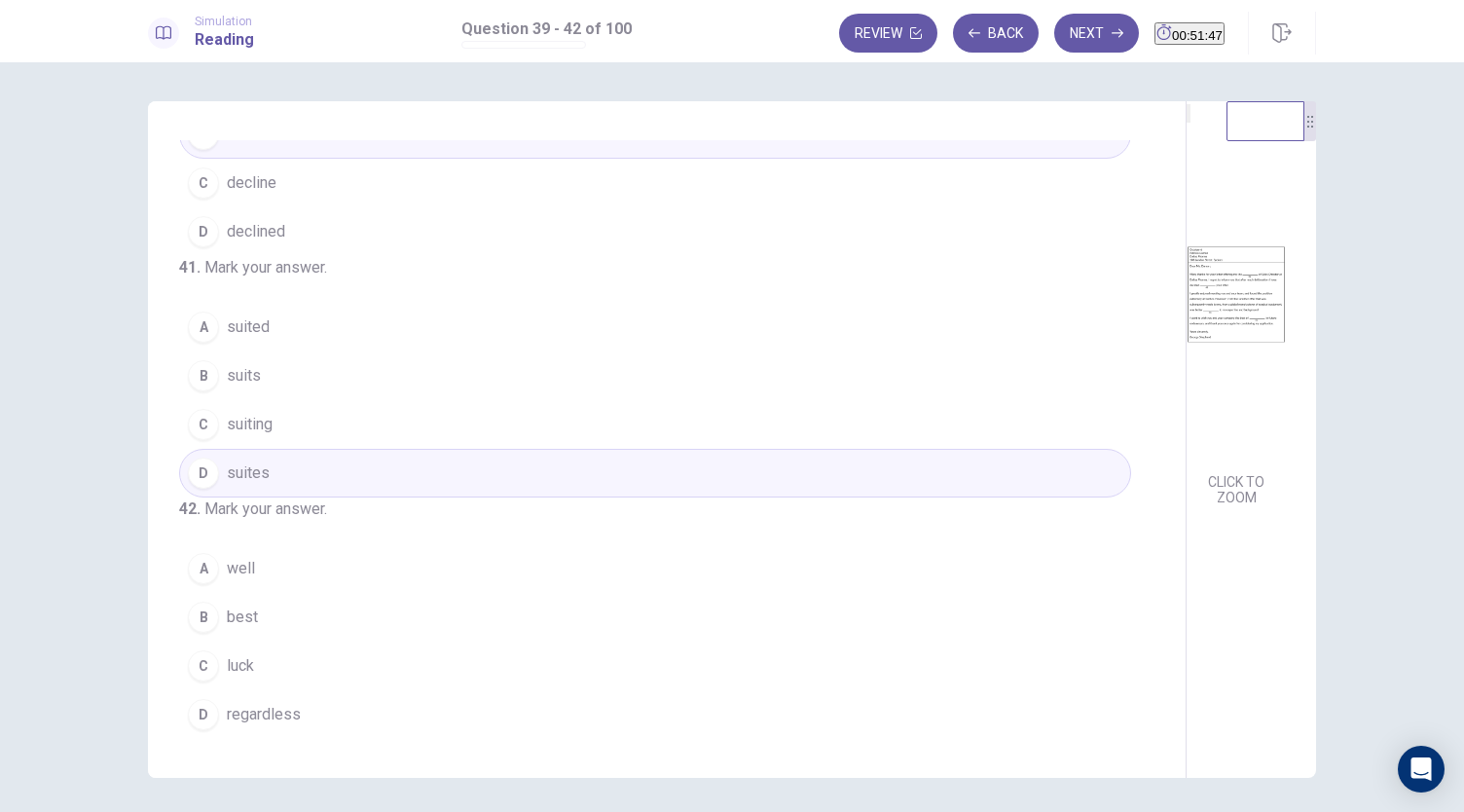
scroll to position [68, 0]
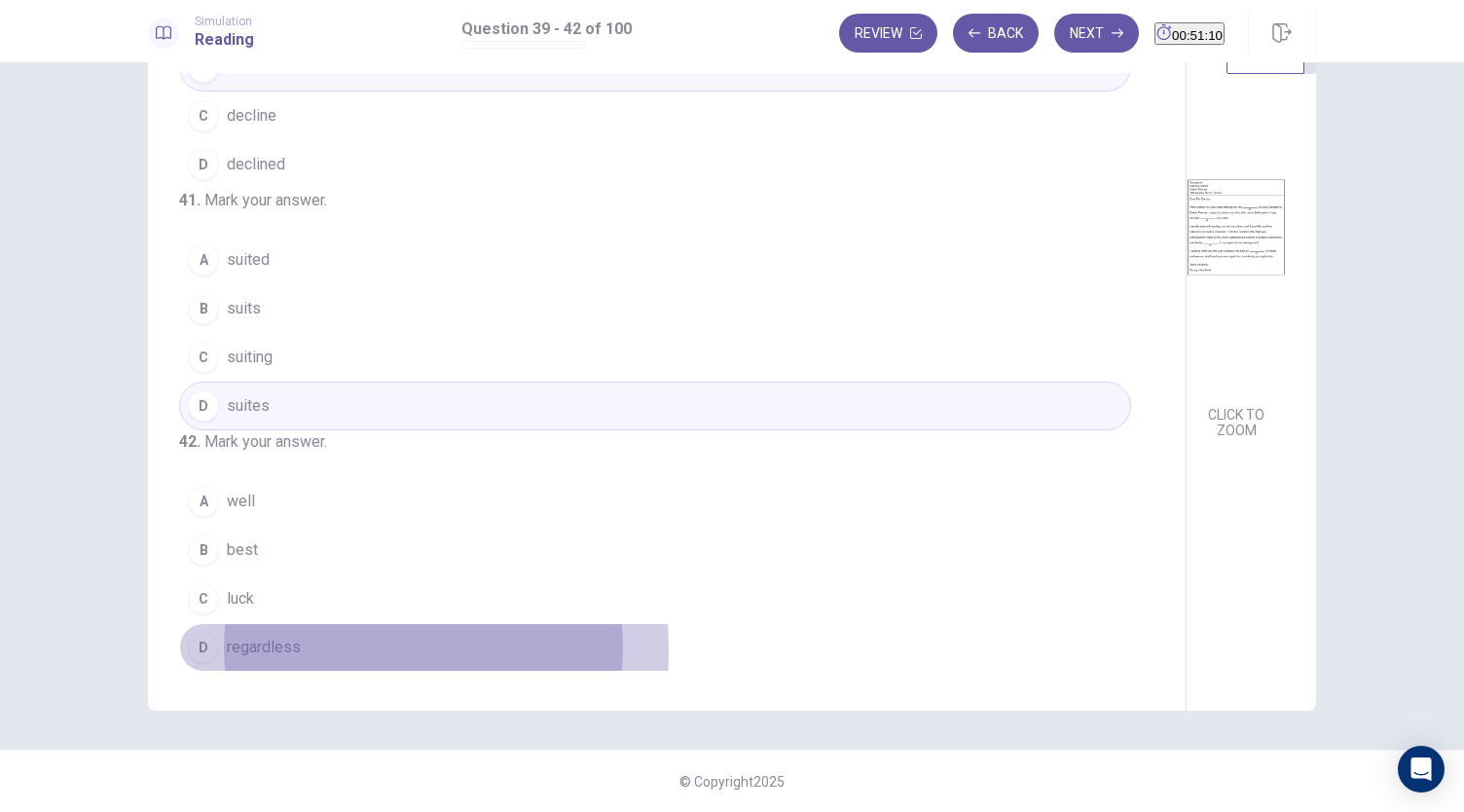
click at [273, 650] on span "regardless" at bounding box center [264, 647] width 74 height 23
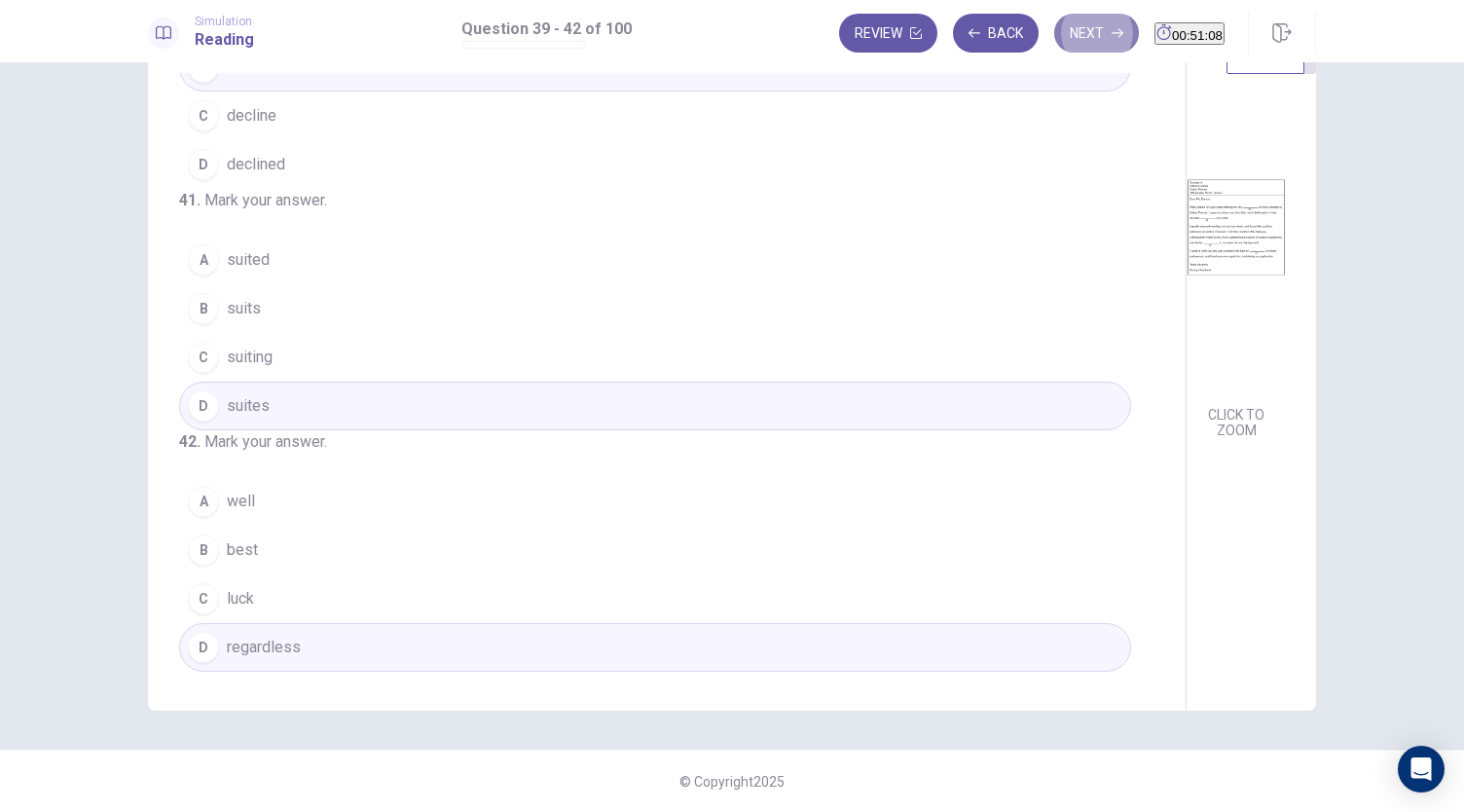
click at [1054, 44] on button "Next" at bounding box center [1096, 33] width 85 height 39
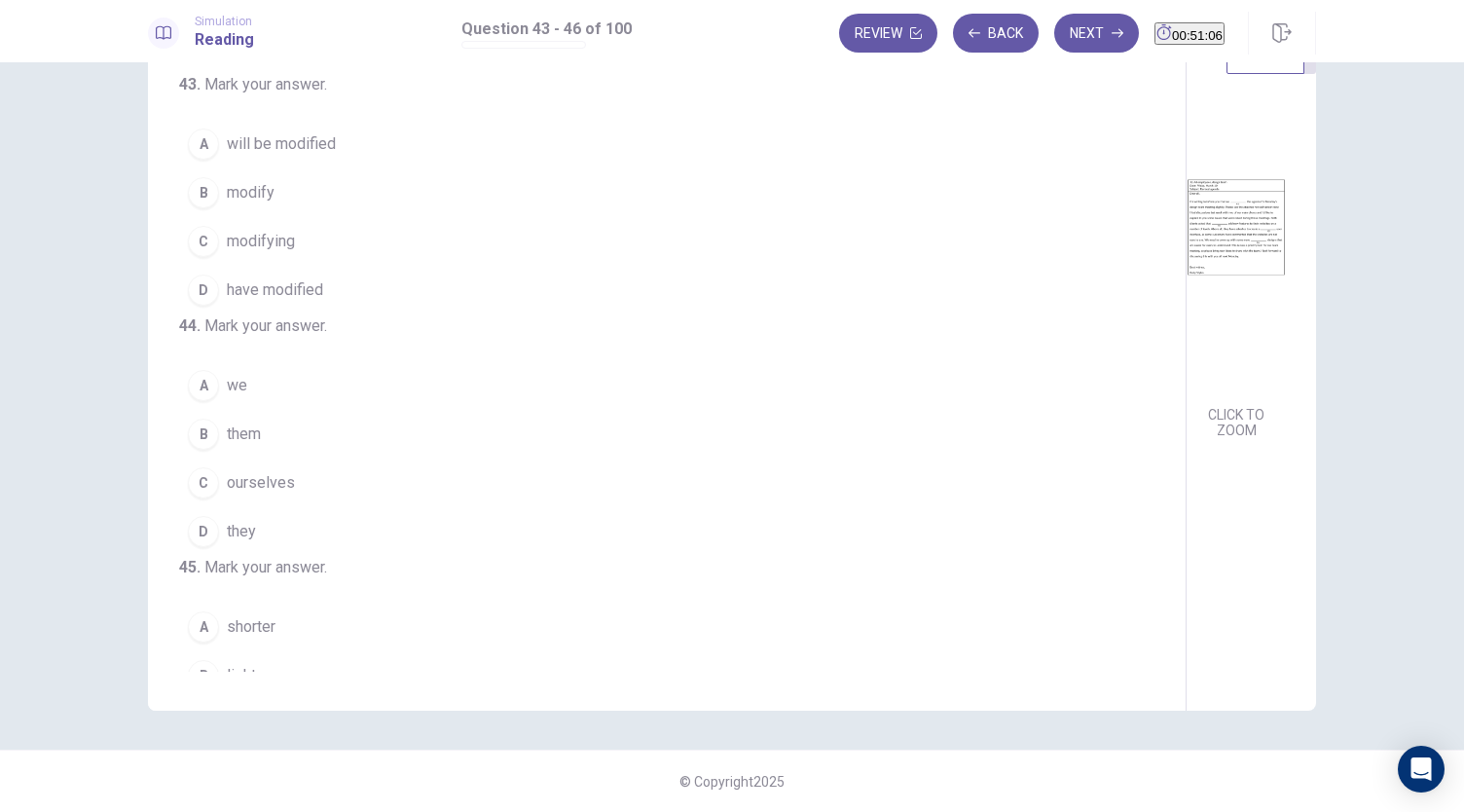
scroll to position [0, 0]
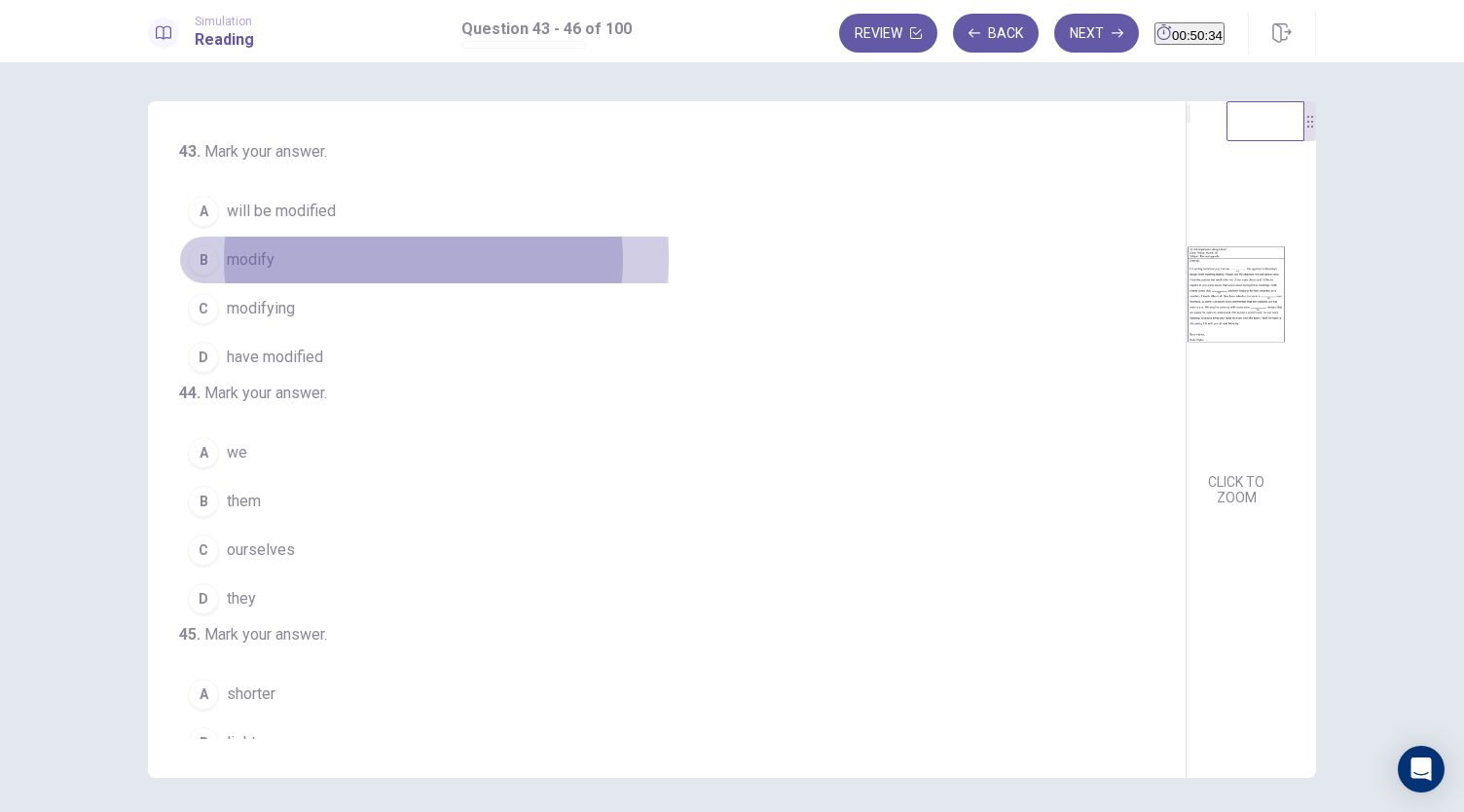
click at [269, 258] on span "modify" at bounding box center [251, 260] width 48 height 23
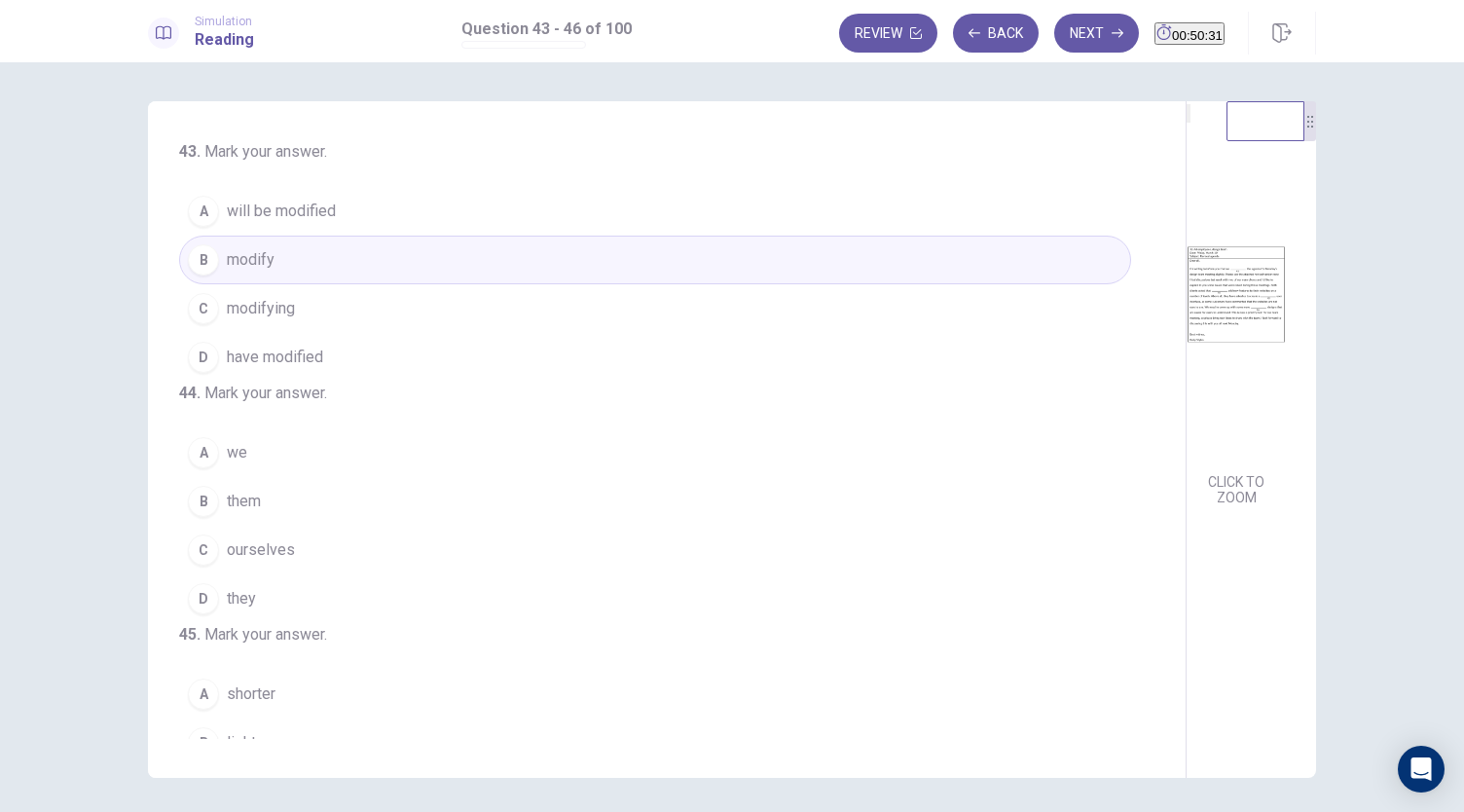
click at [277, 359] on span "have modified" at bounding box center [275, 357] width 96 height 23
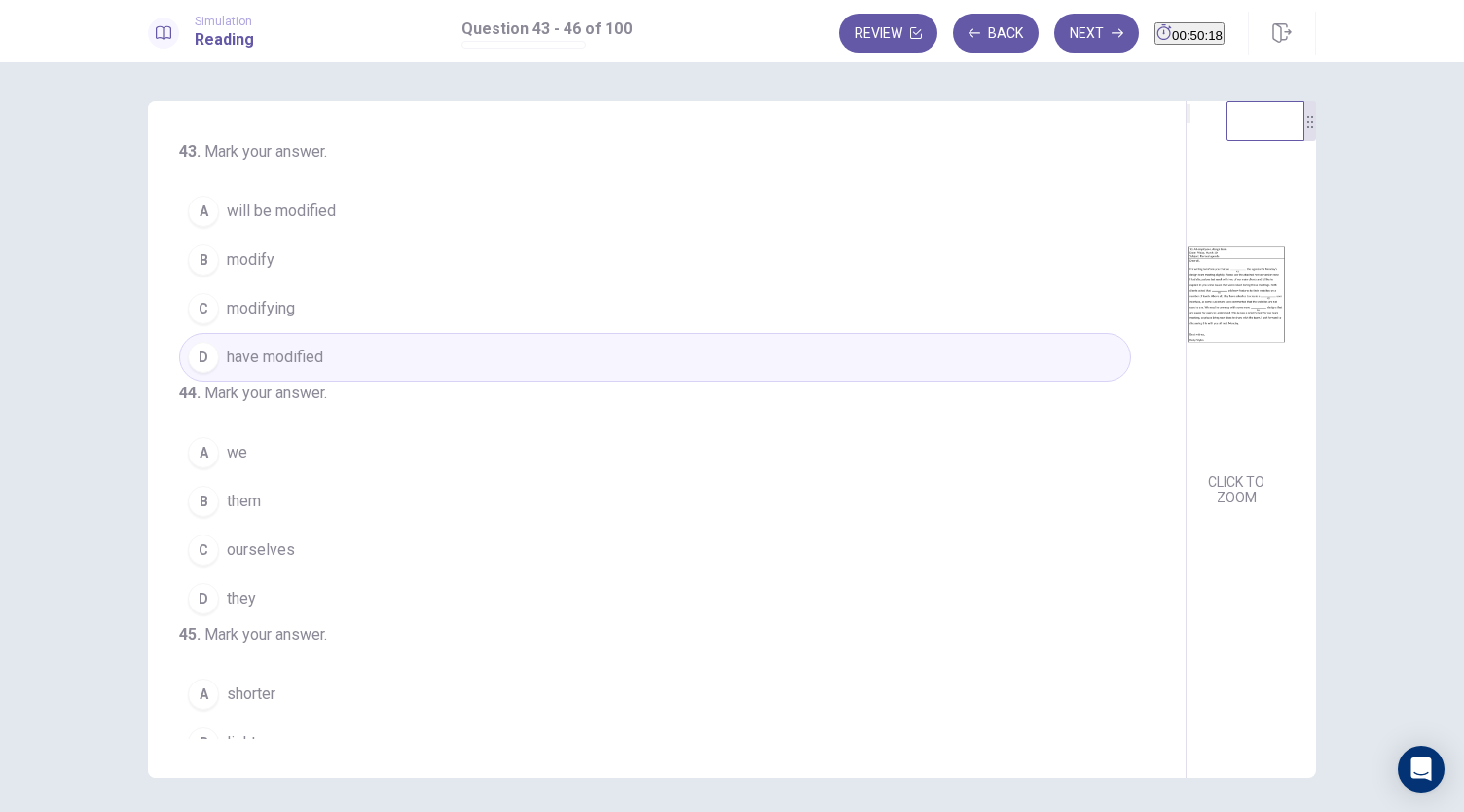
click at [332, 212] on button "A will be modified" at bounding box center [655, 211] width 952 height 49
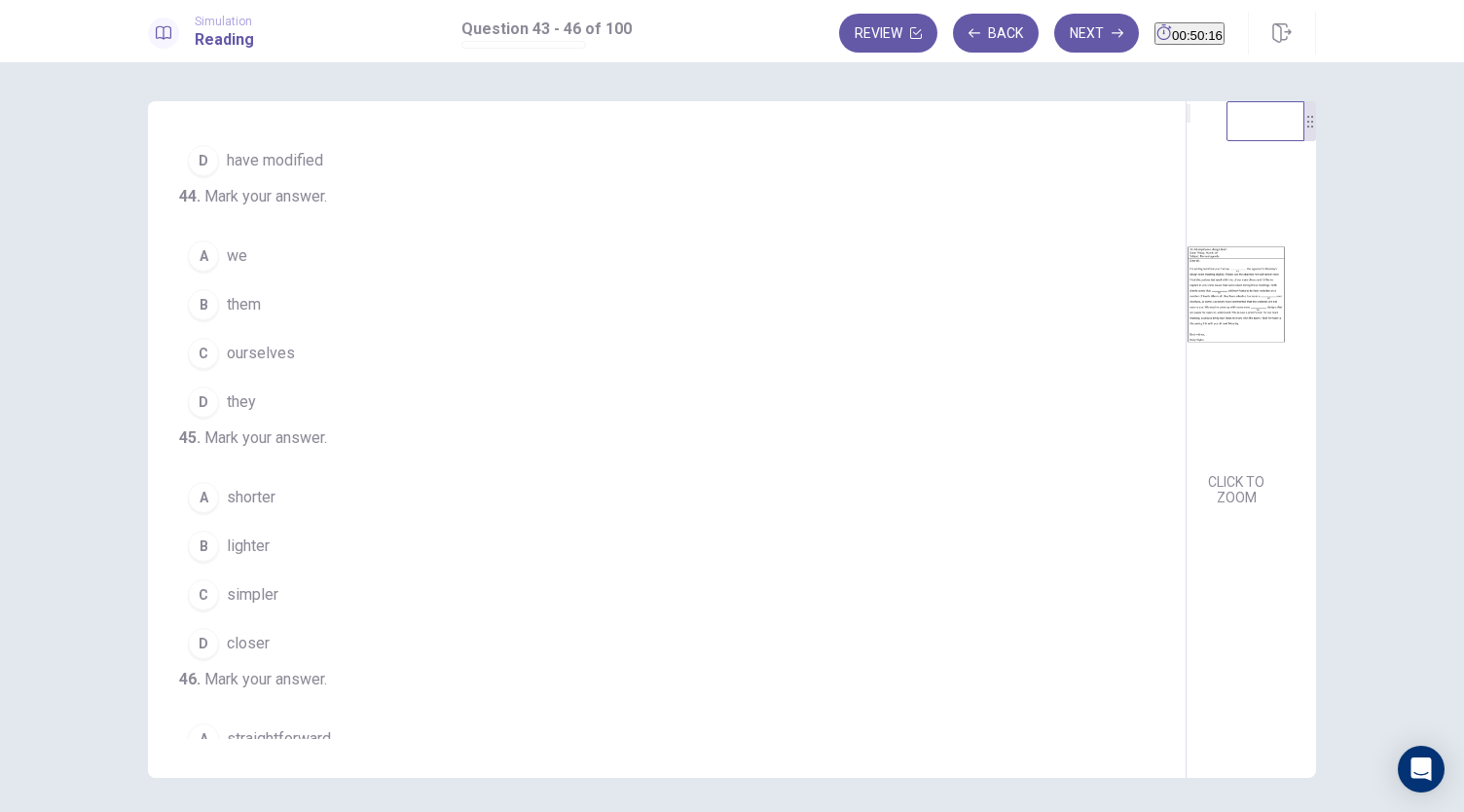
scroll to position [199, 0]
click at [235, 412] on span "they" at bounding box center [242, 400] width 29 height 23
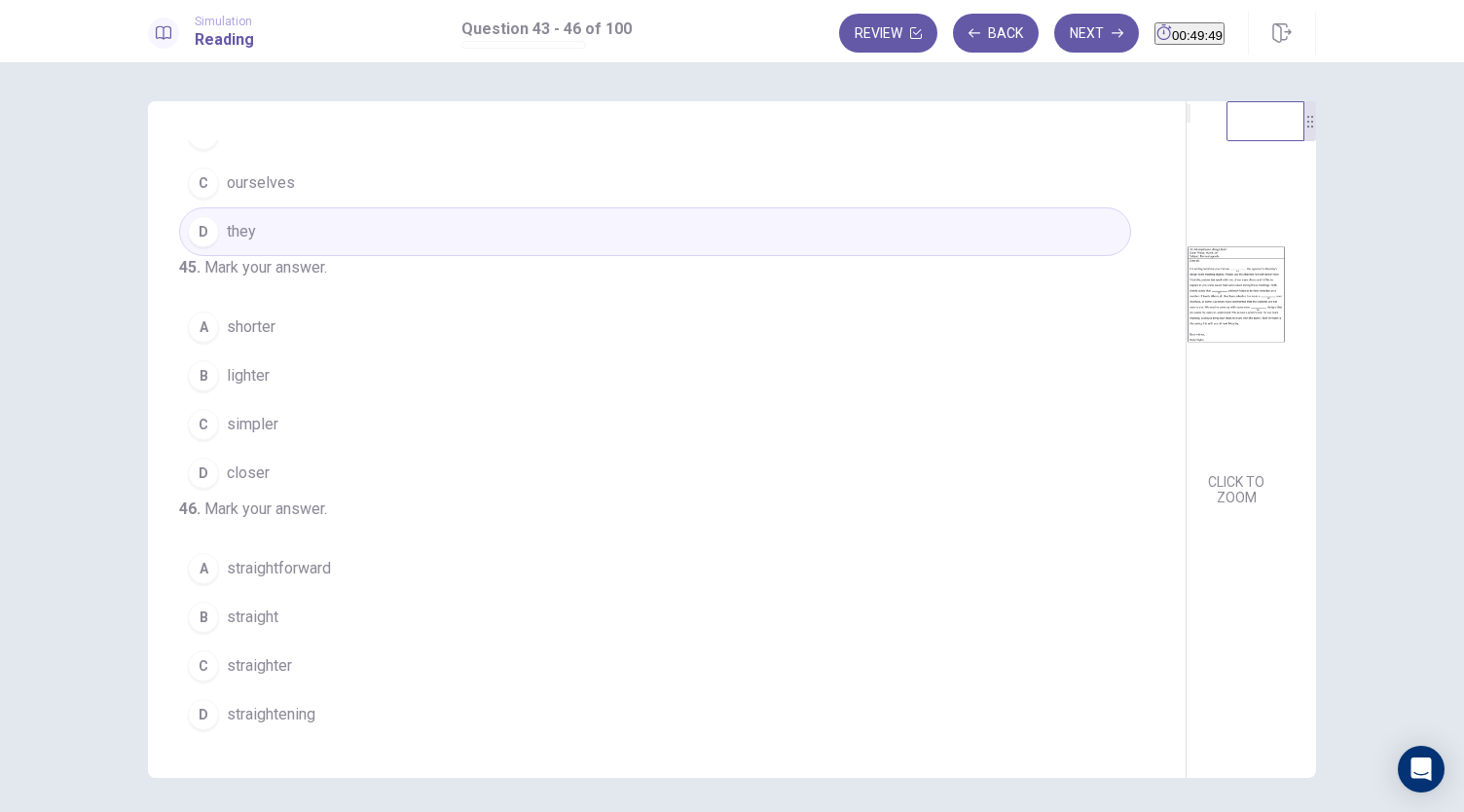
scroll to position [453, 0]
click at [274, 306] on button "A shorter" at bounding box center [655, 327] width 952 height 49
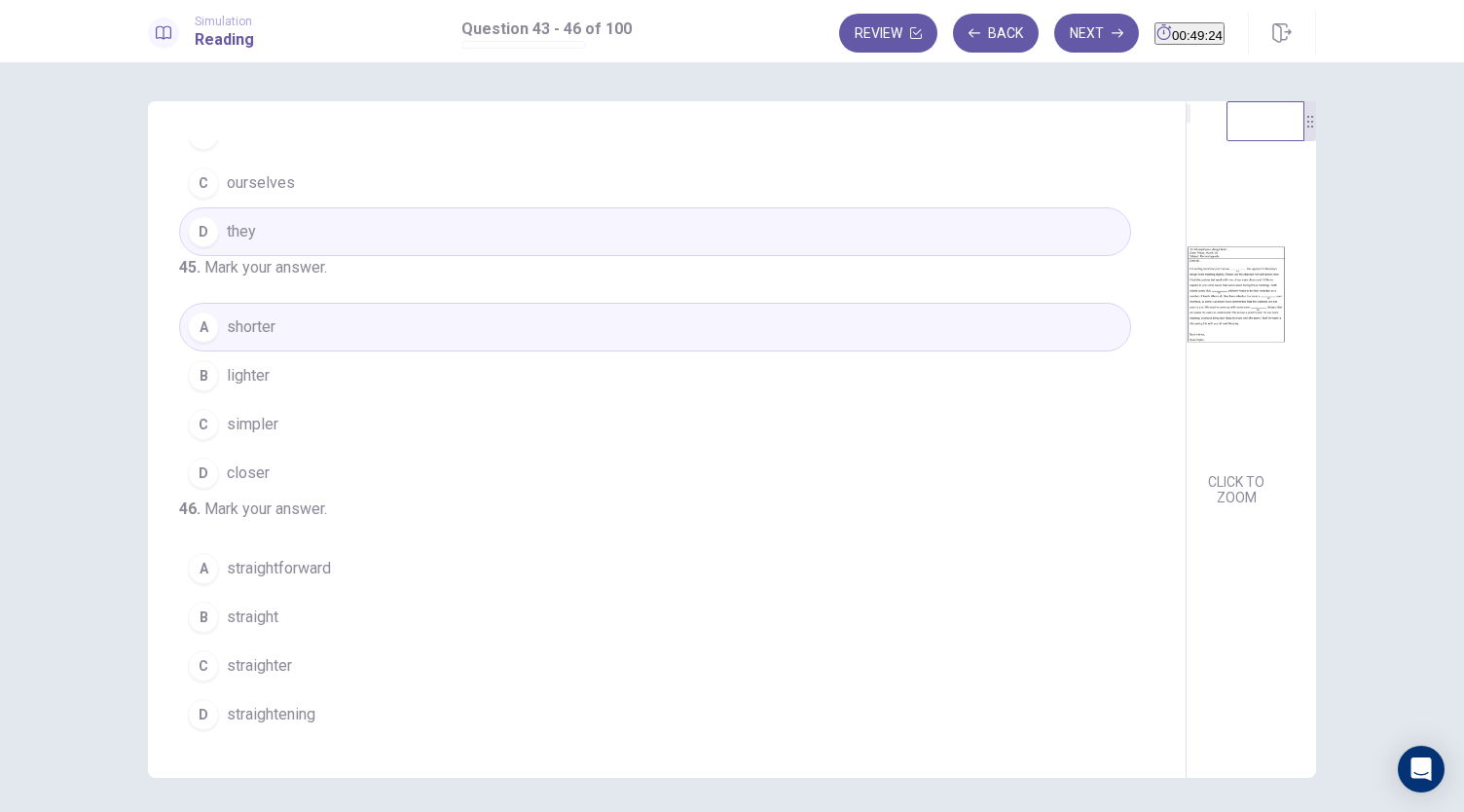
scroll to position [473, 0]
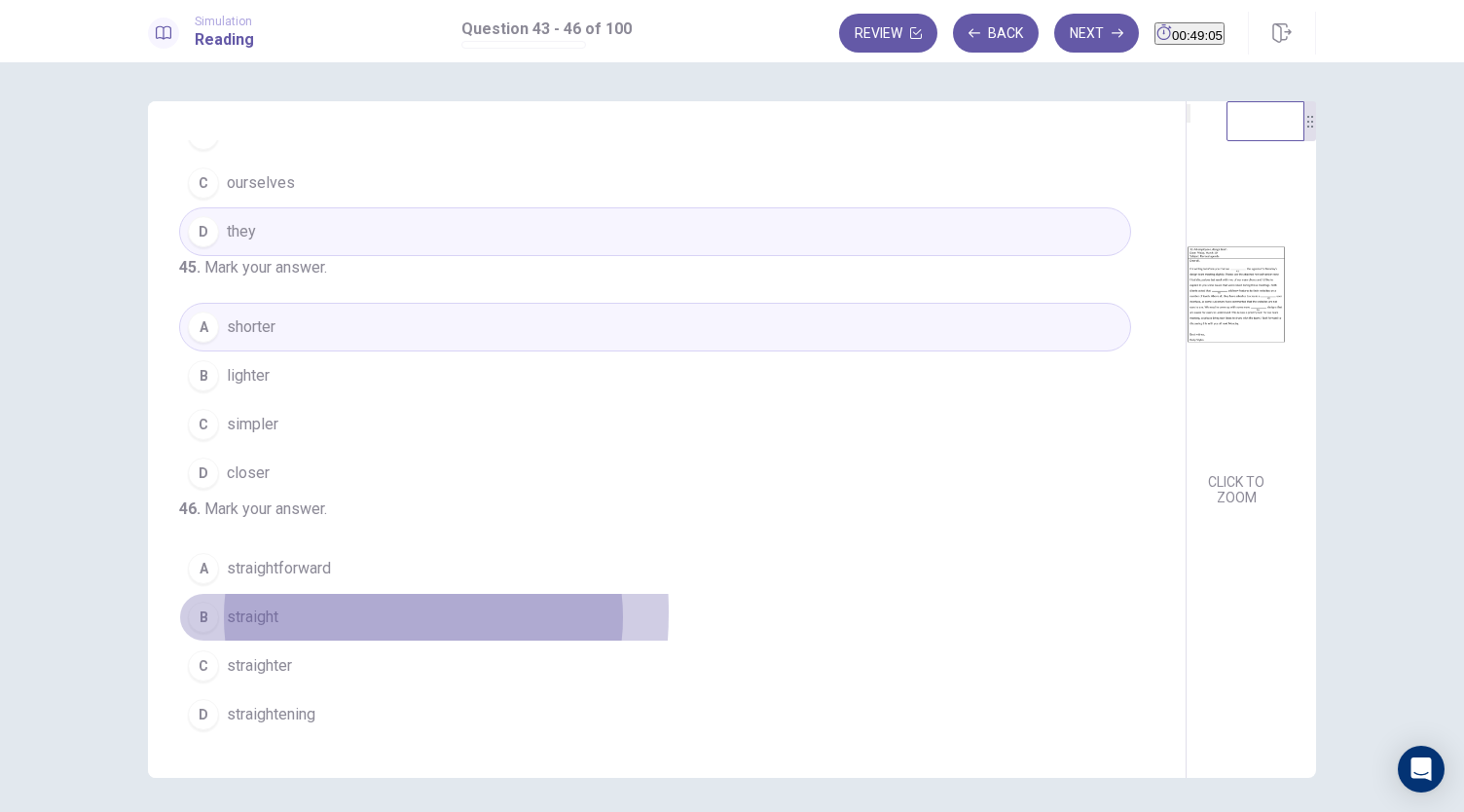
click at [265, 614] on span "straight" at bounding box center [252, 617] width 52 height 23
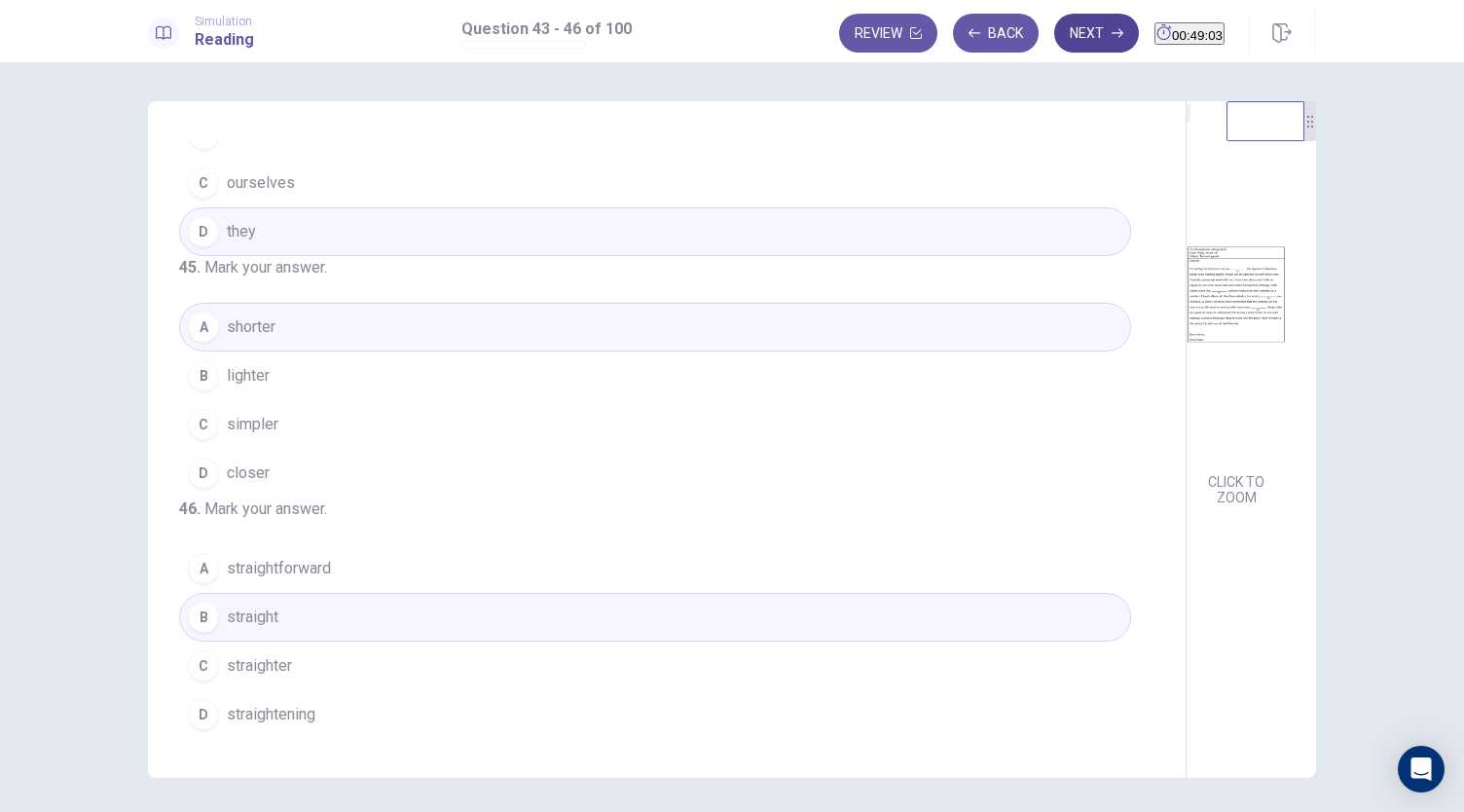
click at [1072, 34] on button "Next" at bounding box center [1096, 33] width 85 height 39
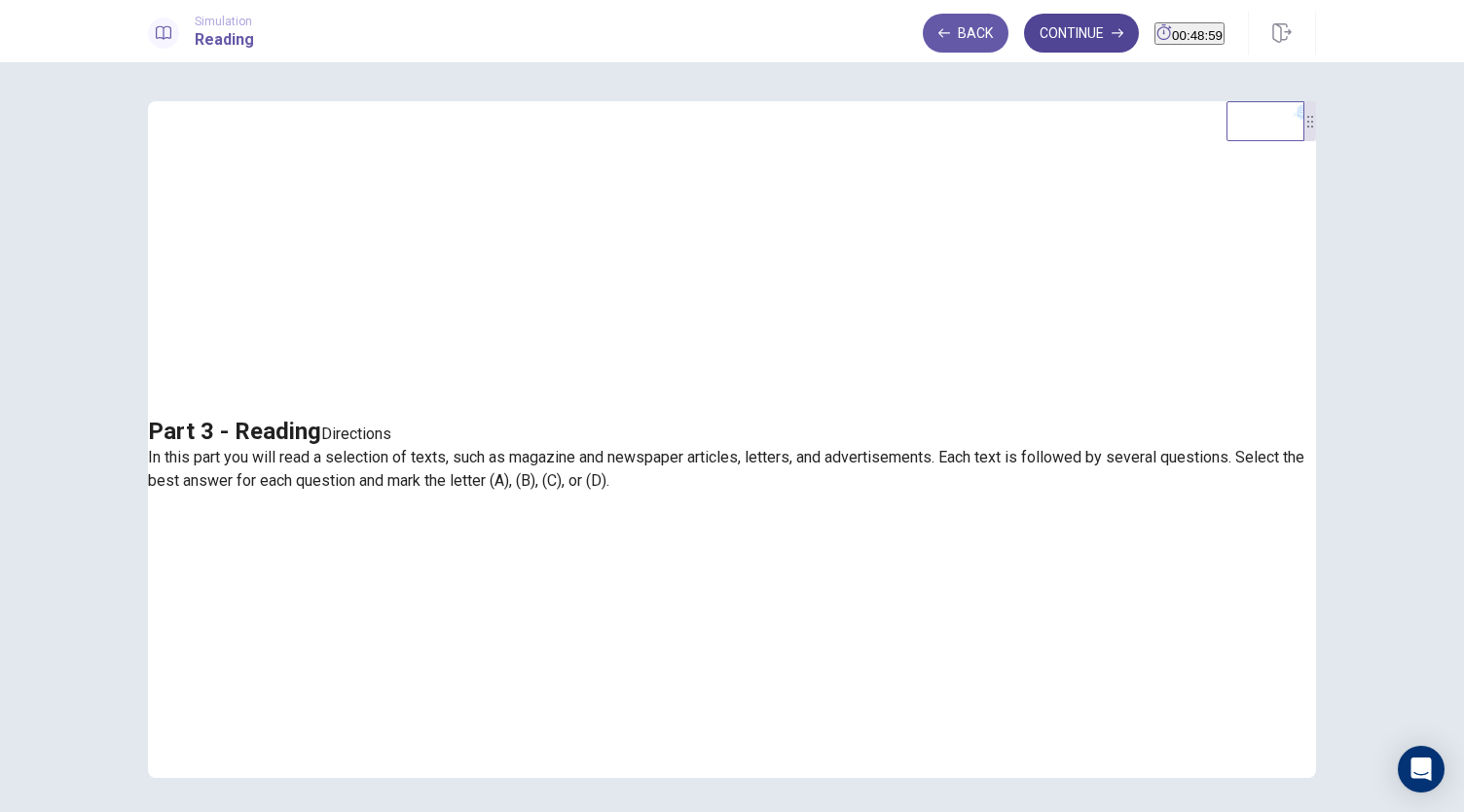
click at [1056, 23] on button "Continue" at bounding box center [1080, 33] width 114 height 39
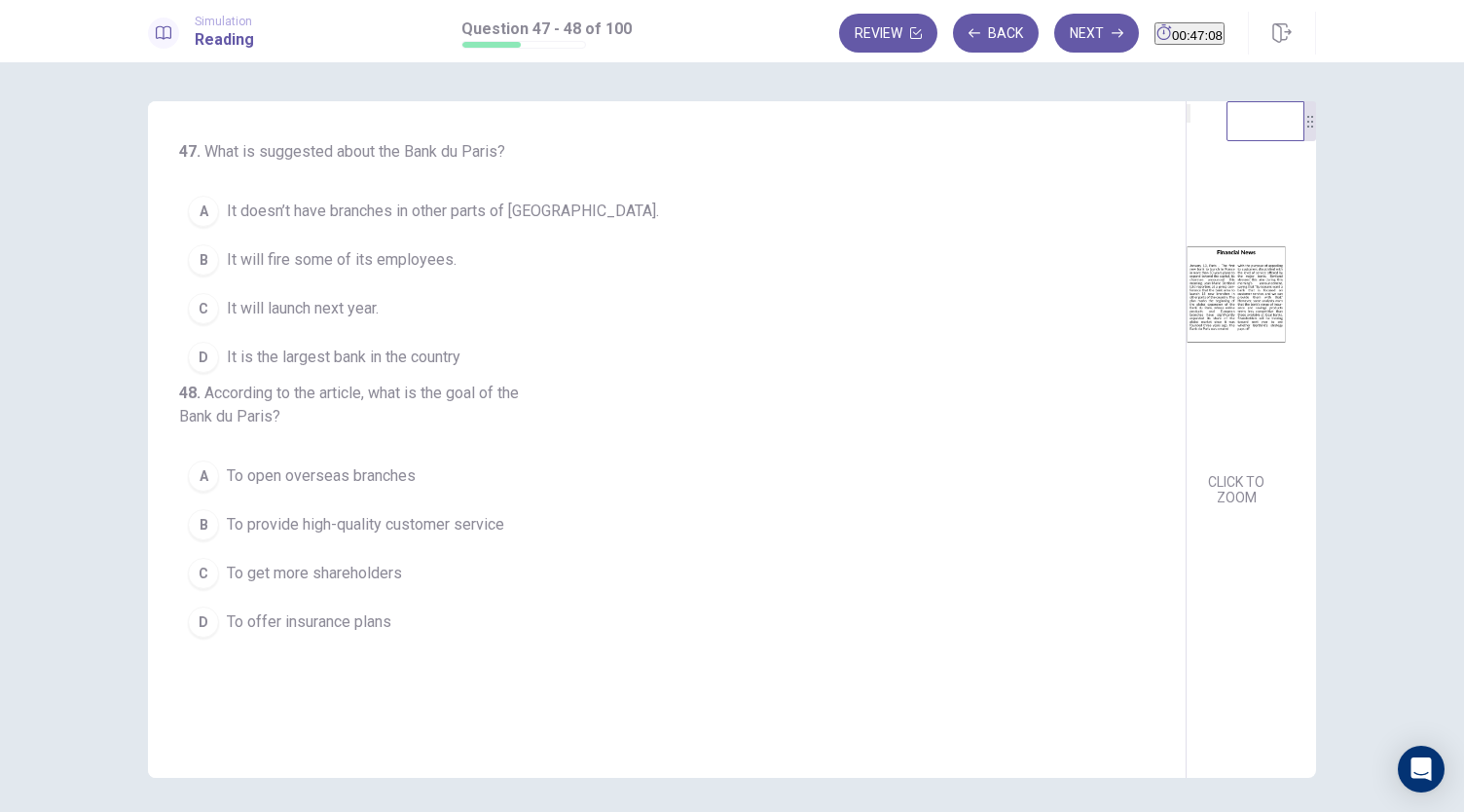
click at [199, 204] on div "A" at bounding box center [204, 211] width 31 height 31
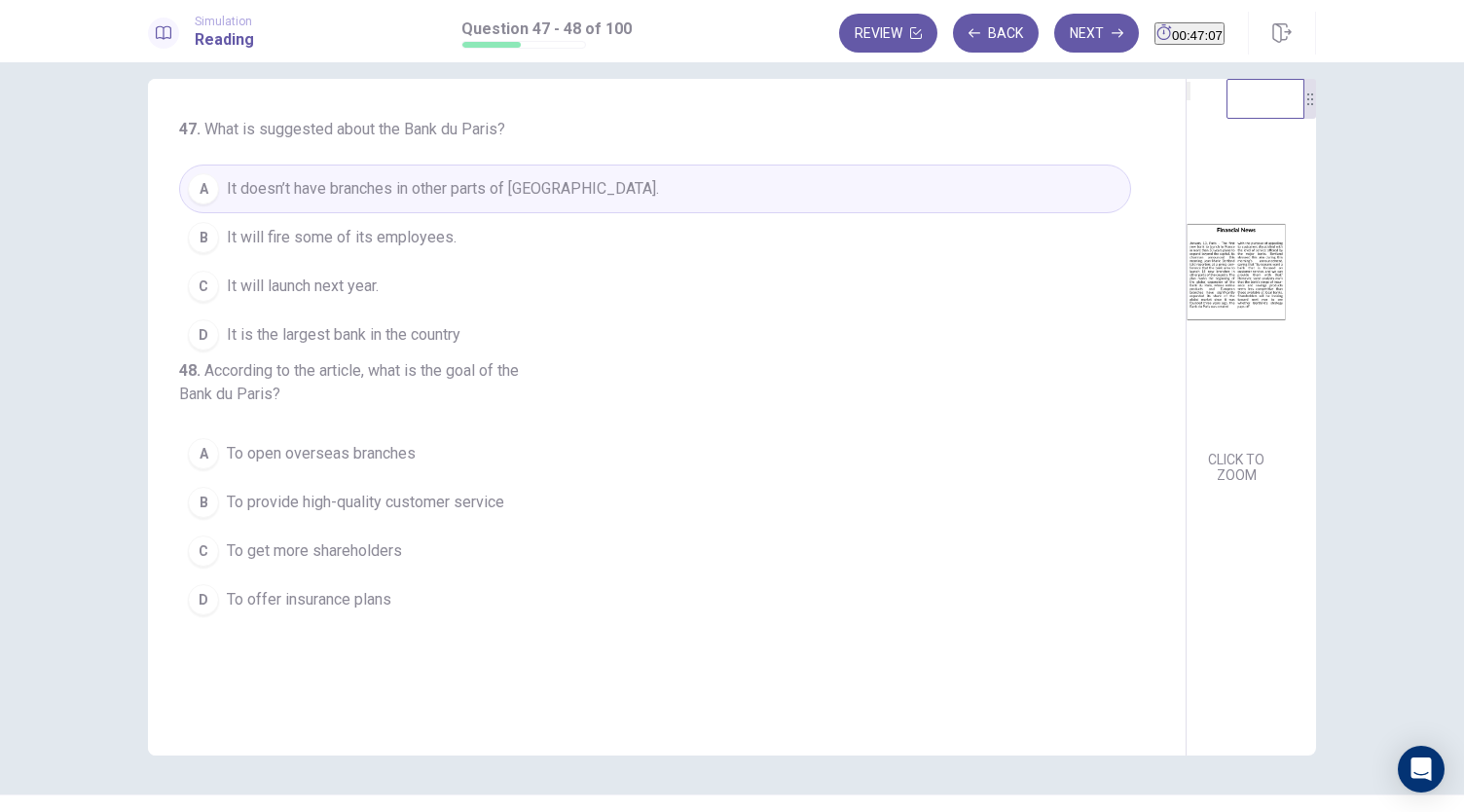
scroll to position [68, 0]
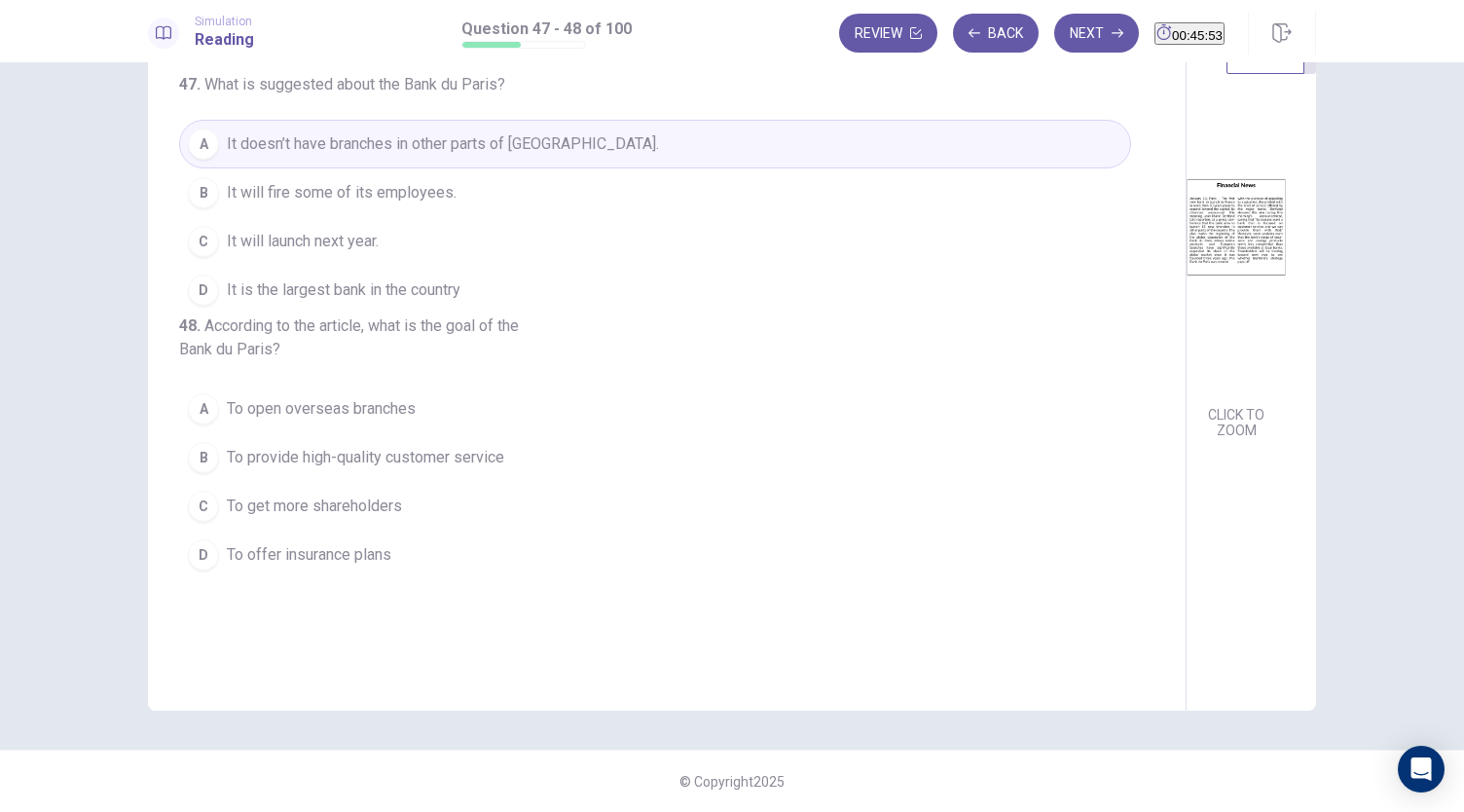
click at [195, 425] on div "A" at bounding box center [204, 409] width 31 height 31
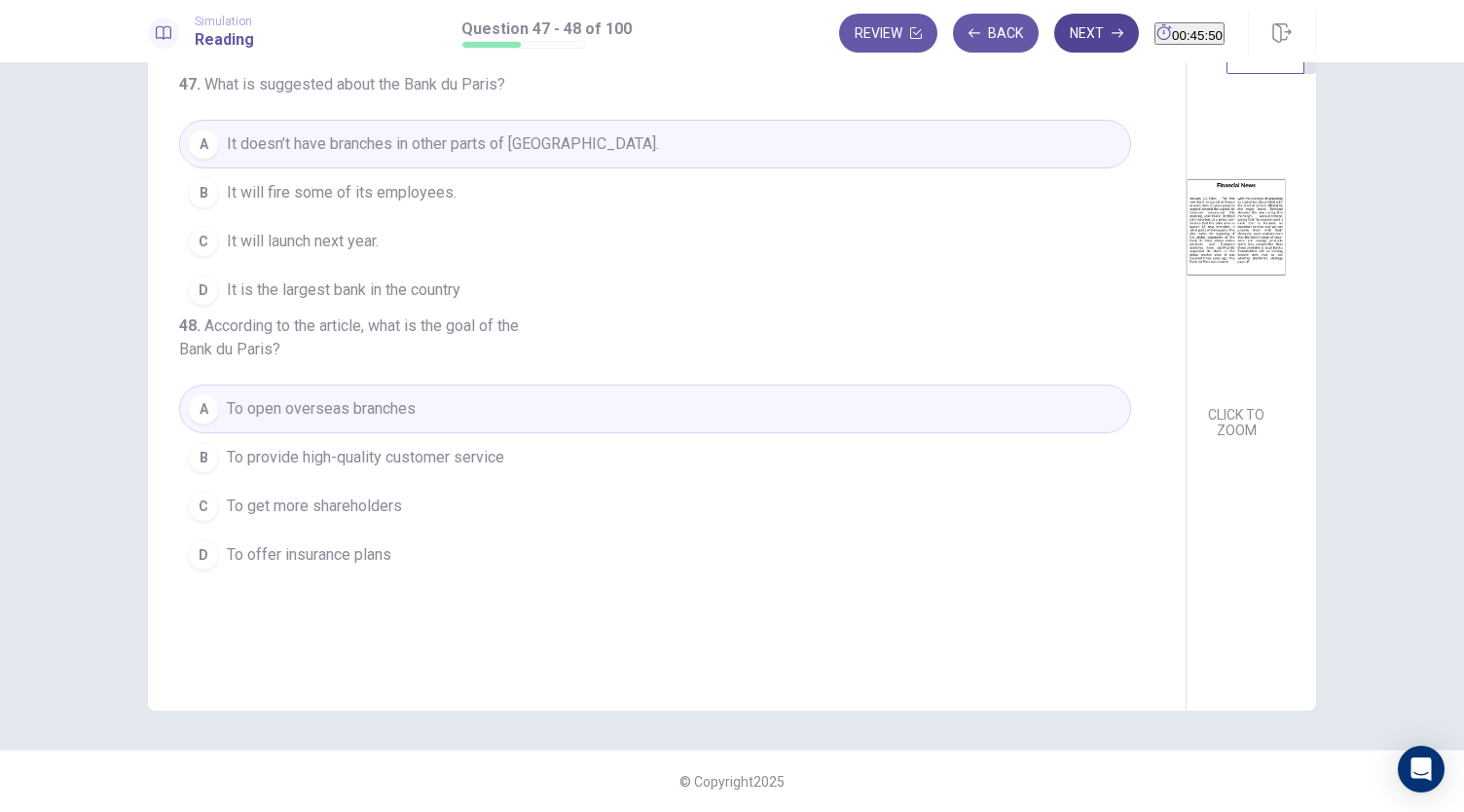
click at [1069, 36] on button "Next" at bounding box center [1096, 33] width 85 height 39
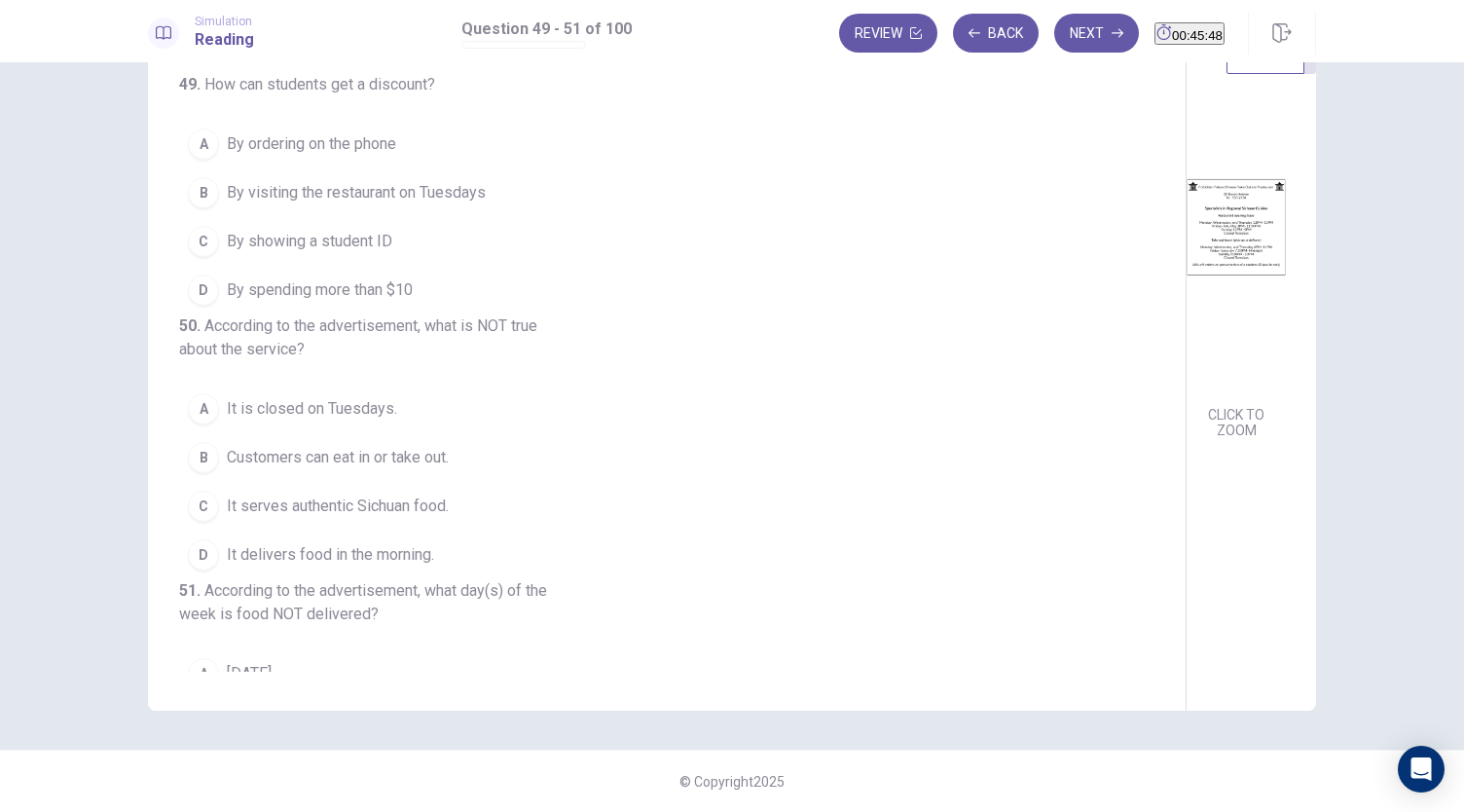
scroll to position [0, 0]
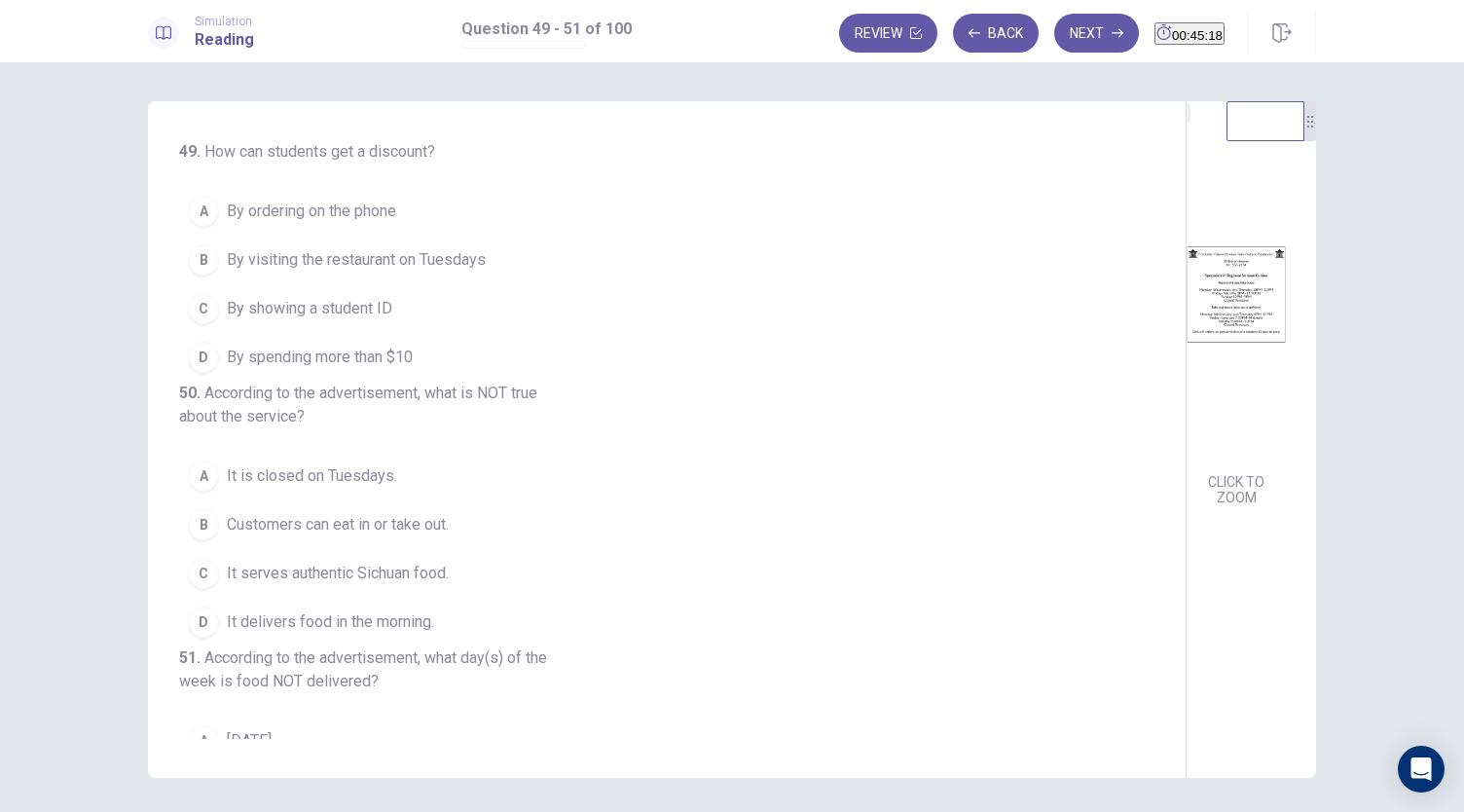
click at [219, 315] on button "C By showing a student ID" at bounding box center [655, 308] width 952 height 49
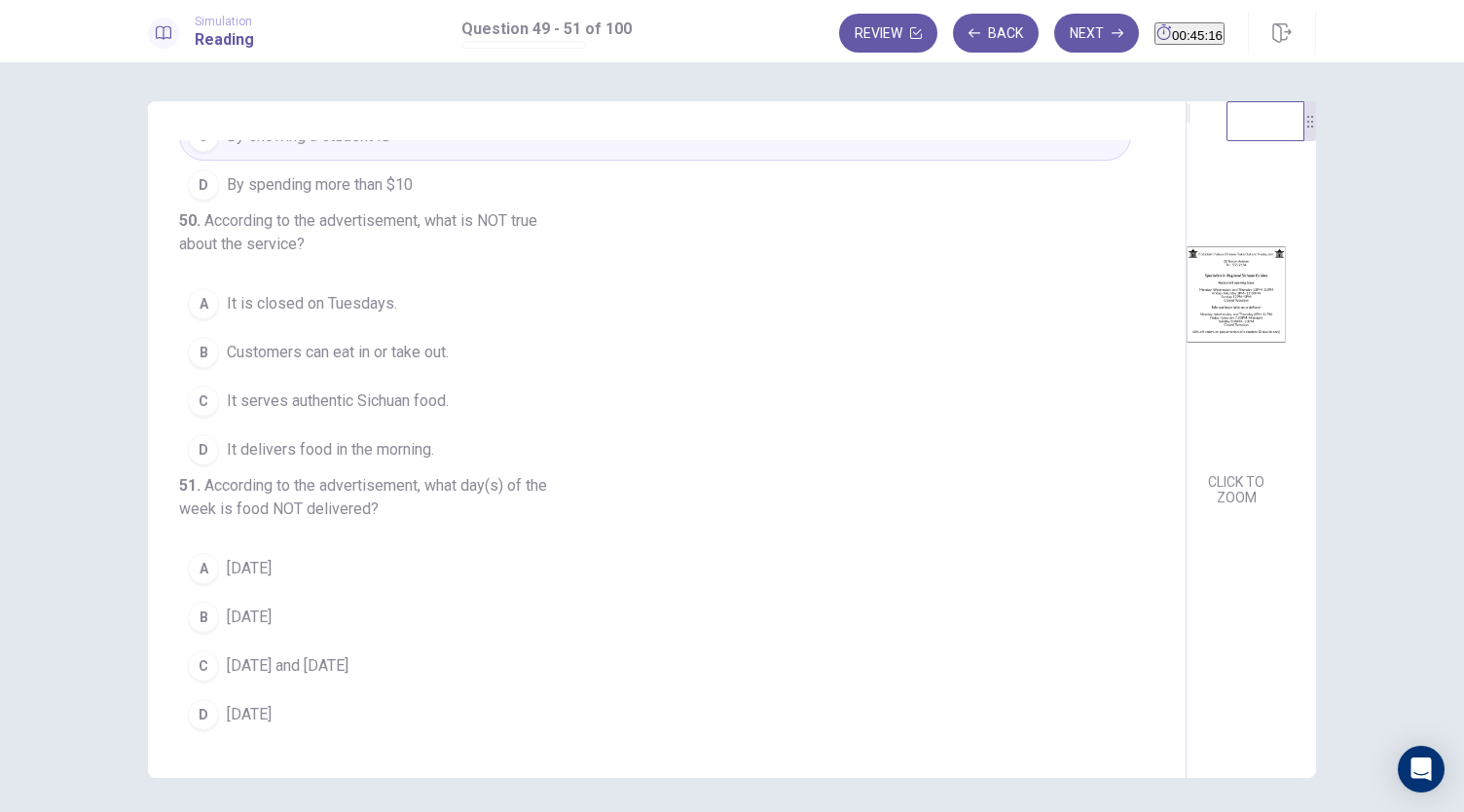
scroll to position [242, 0]
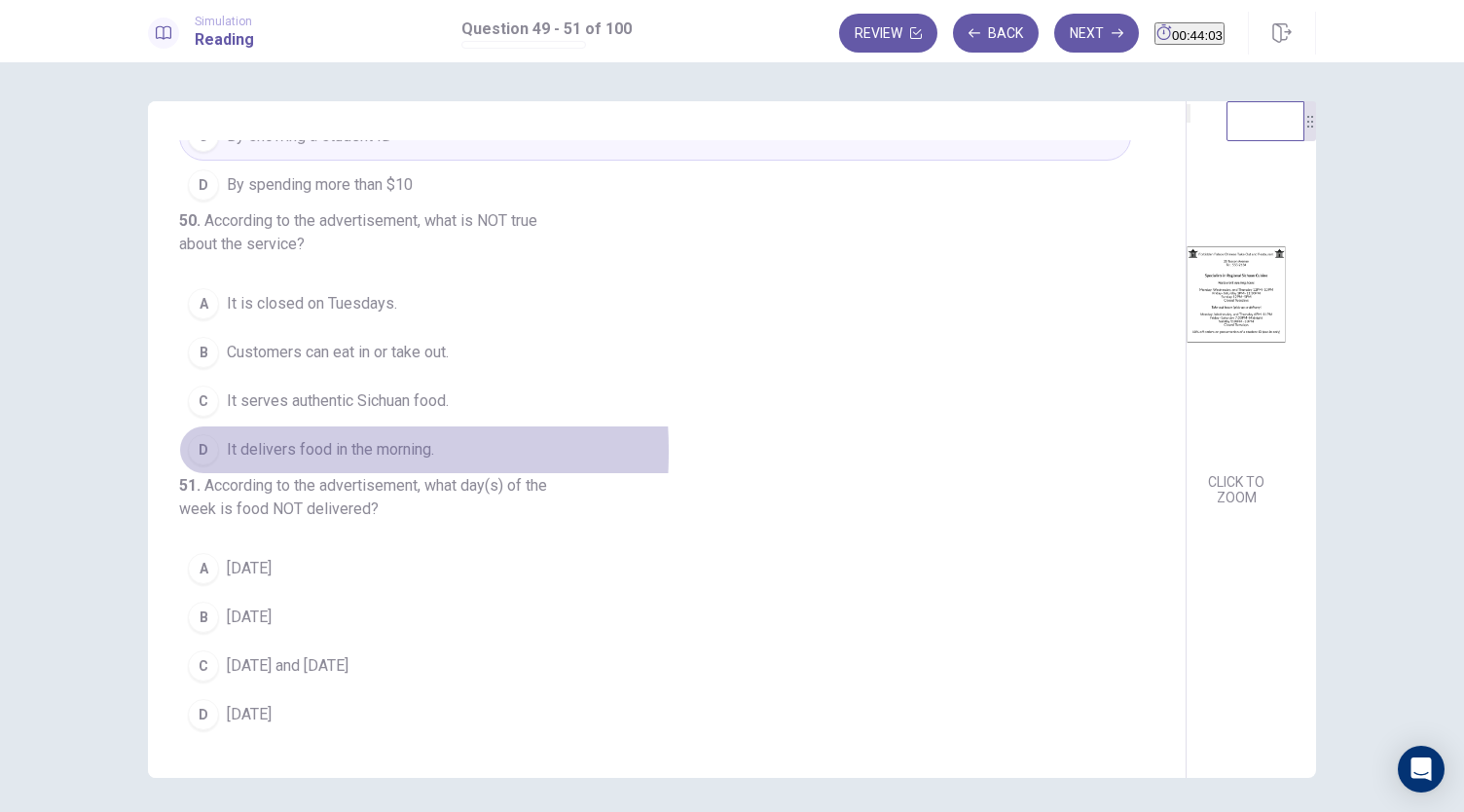
click at [208, 434] on div "D" at bounding box center [204, 450] width 31 height 31
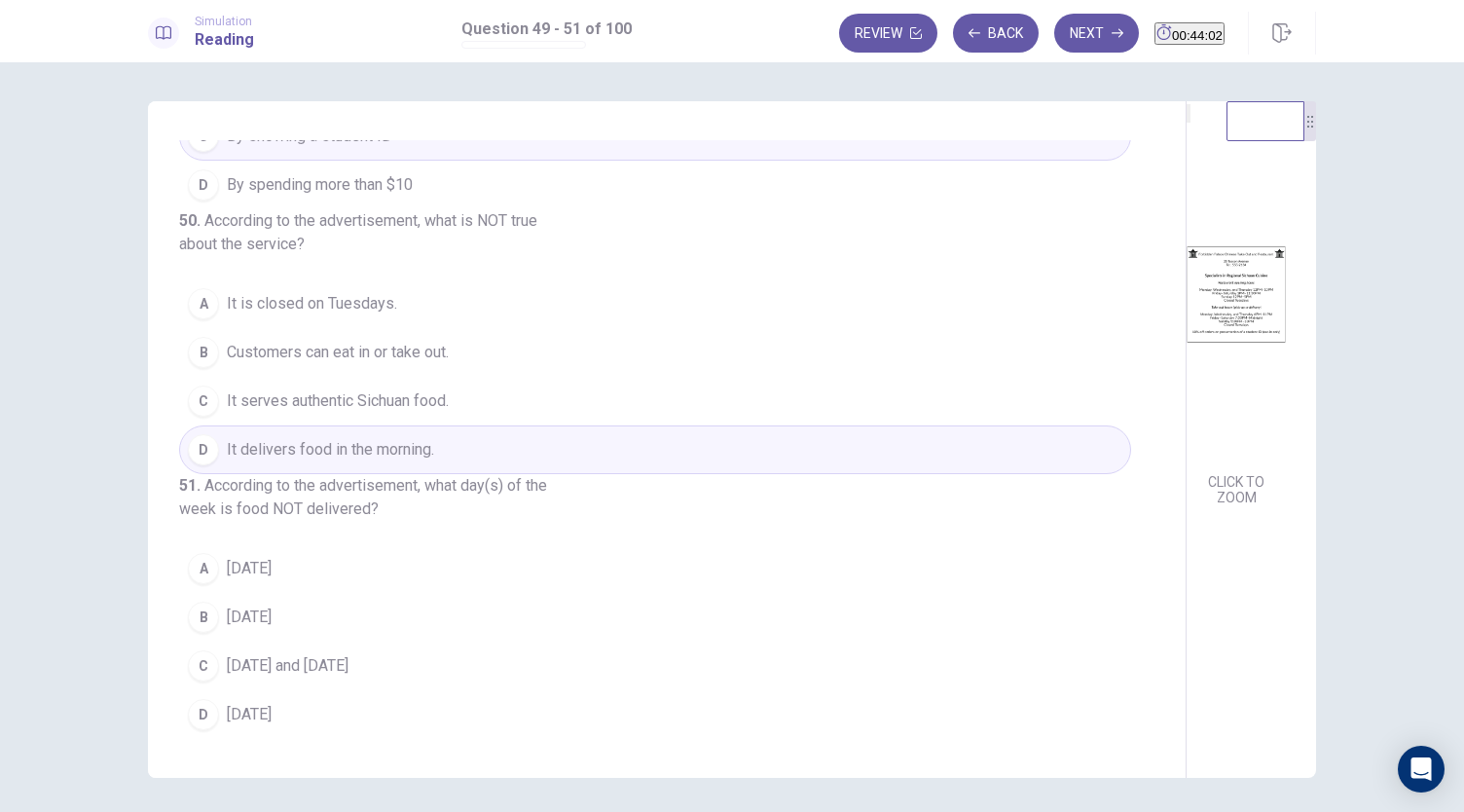
scroll to position [68, 0]
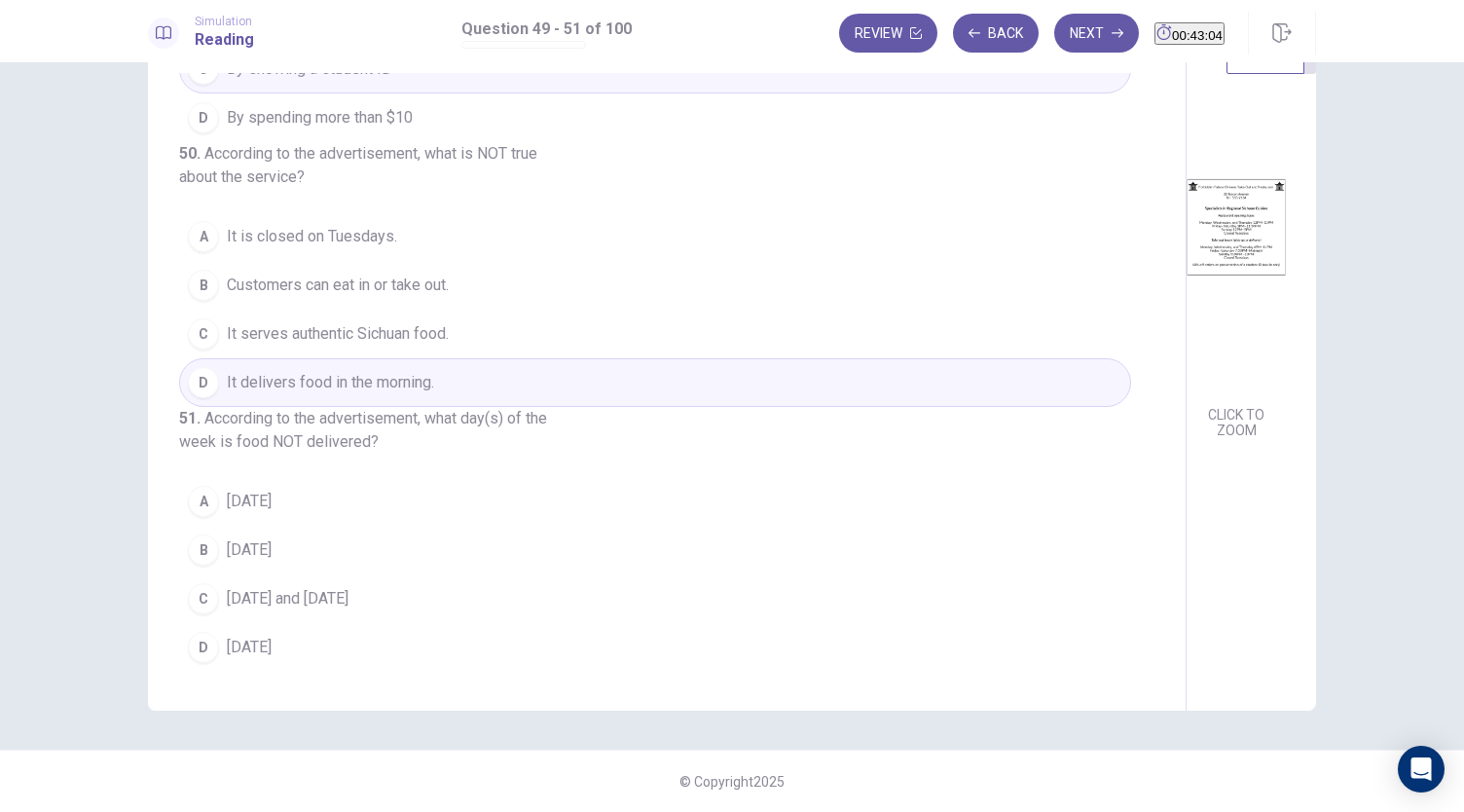
click at [252, 593] on span "Monday and Wednesday" at bounding box center [288, 599] width 121 height 23
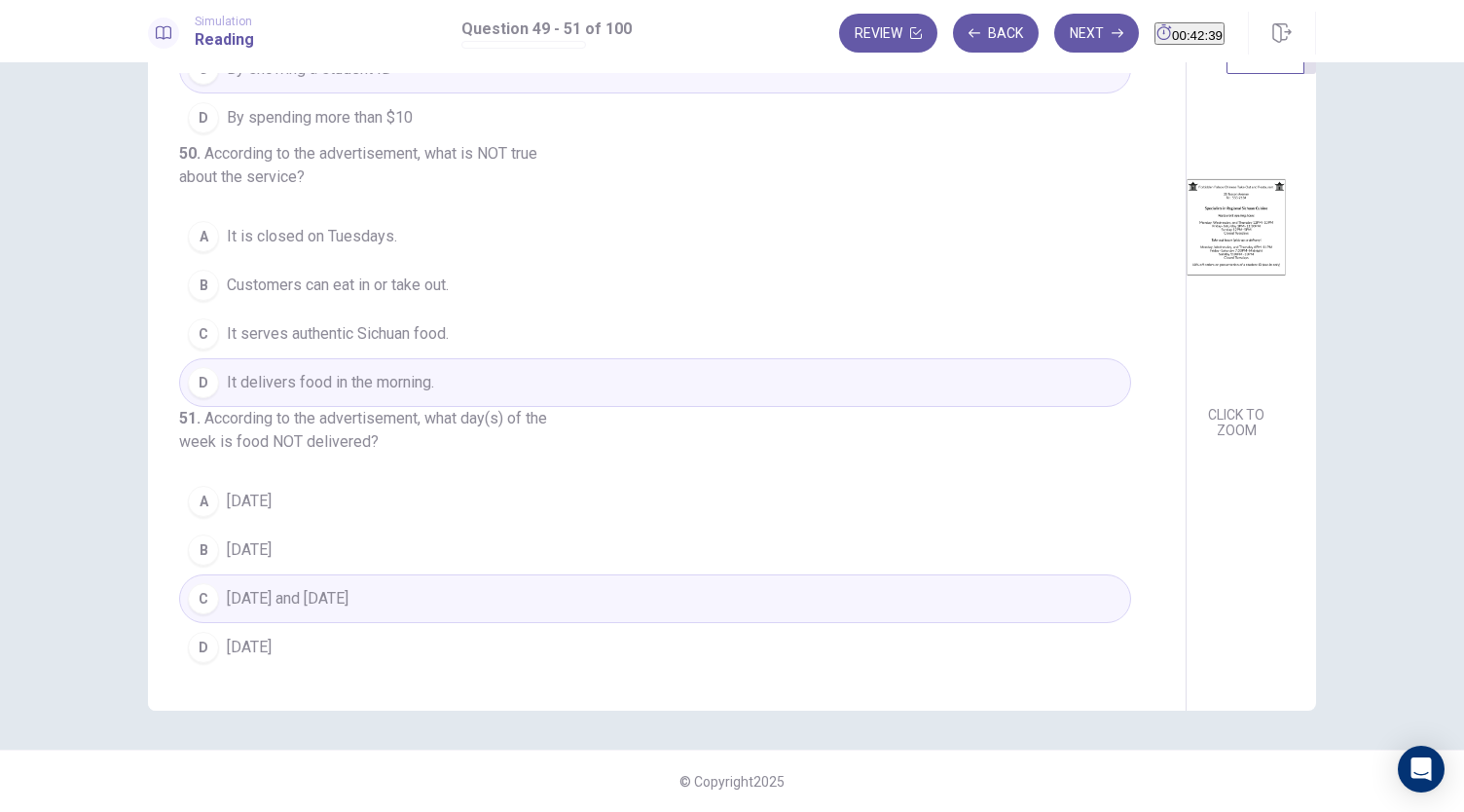
click at [313, 639] on button "D Thursday" at bounding box center [655, 648] width 952 height 49
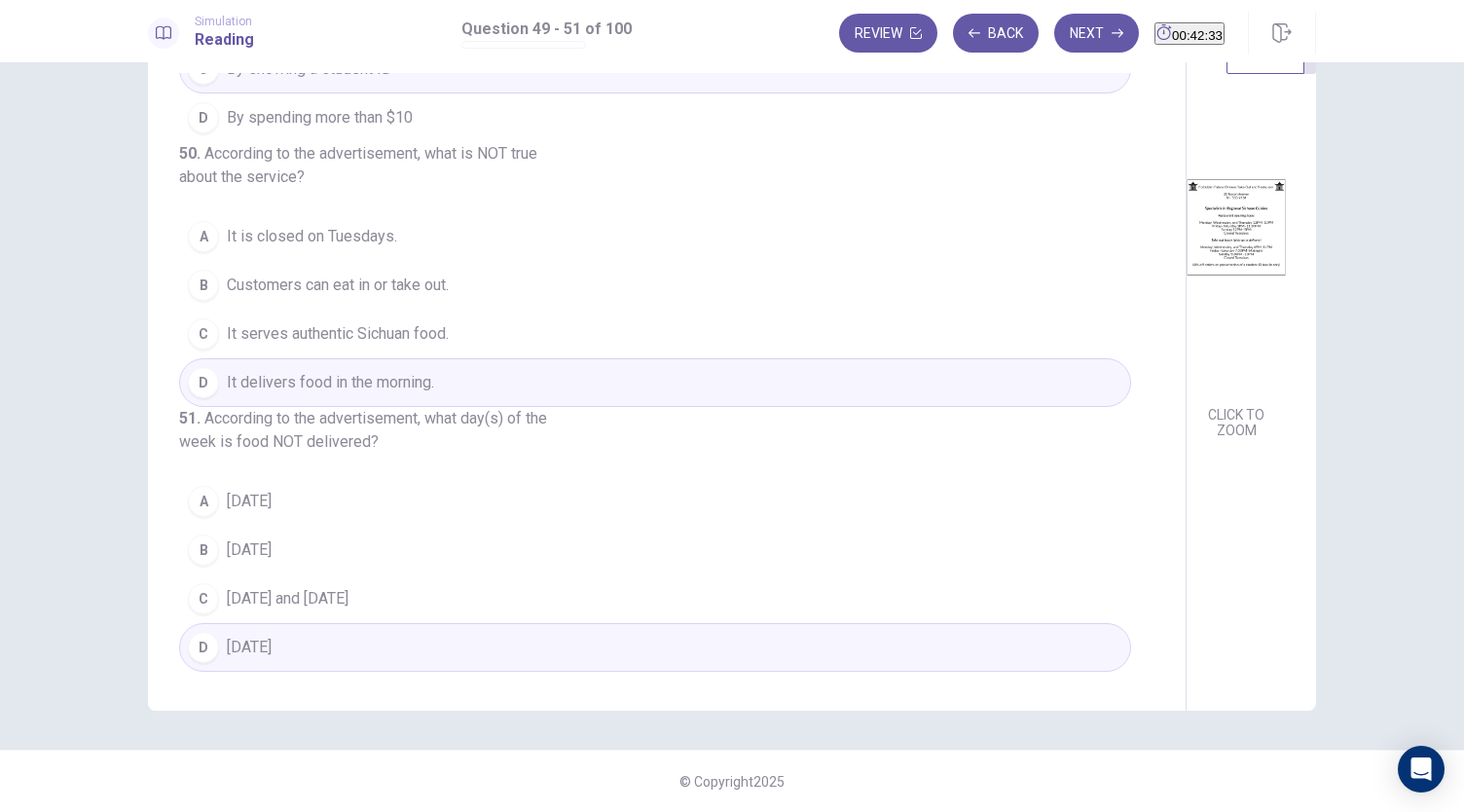
click at [299, 505] on button "A Tuesday" at bounding box center [655, 501] width 952 height 49
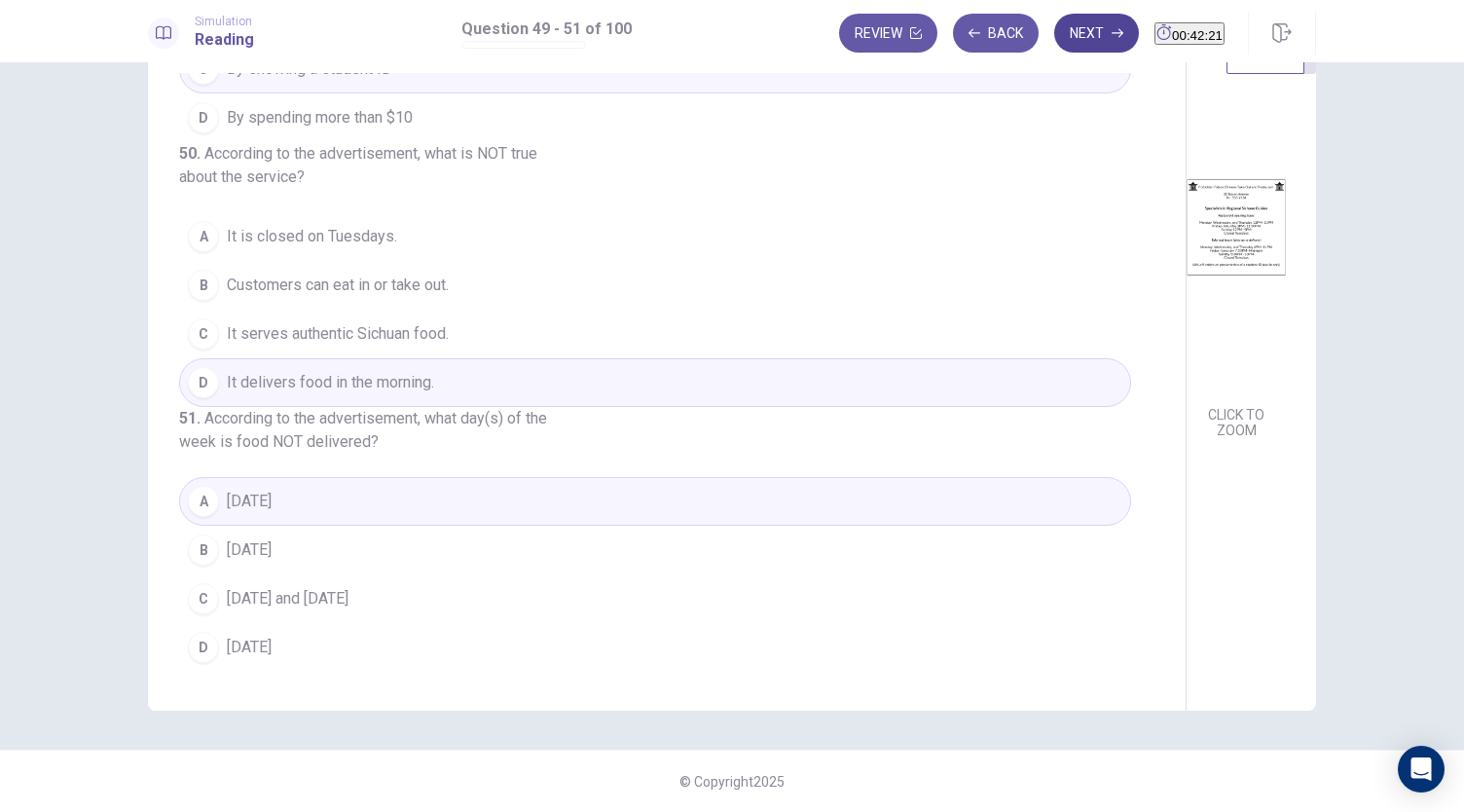
click at [1057, 45] on button "Next" at bounding box center [1096, 33] width 85 height 39
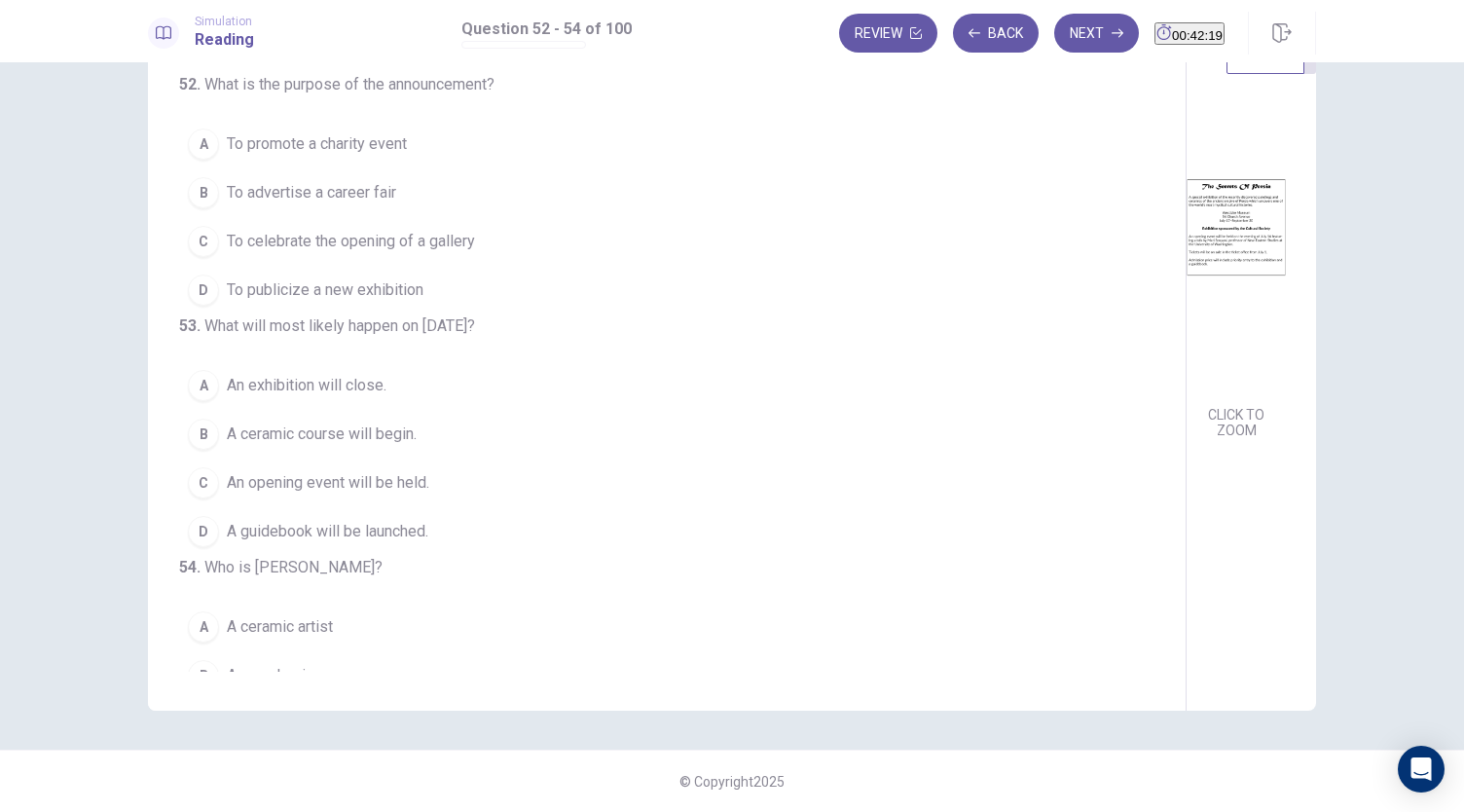
scroll to position [0, 0]
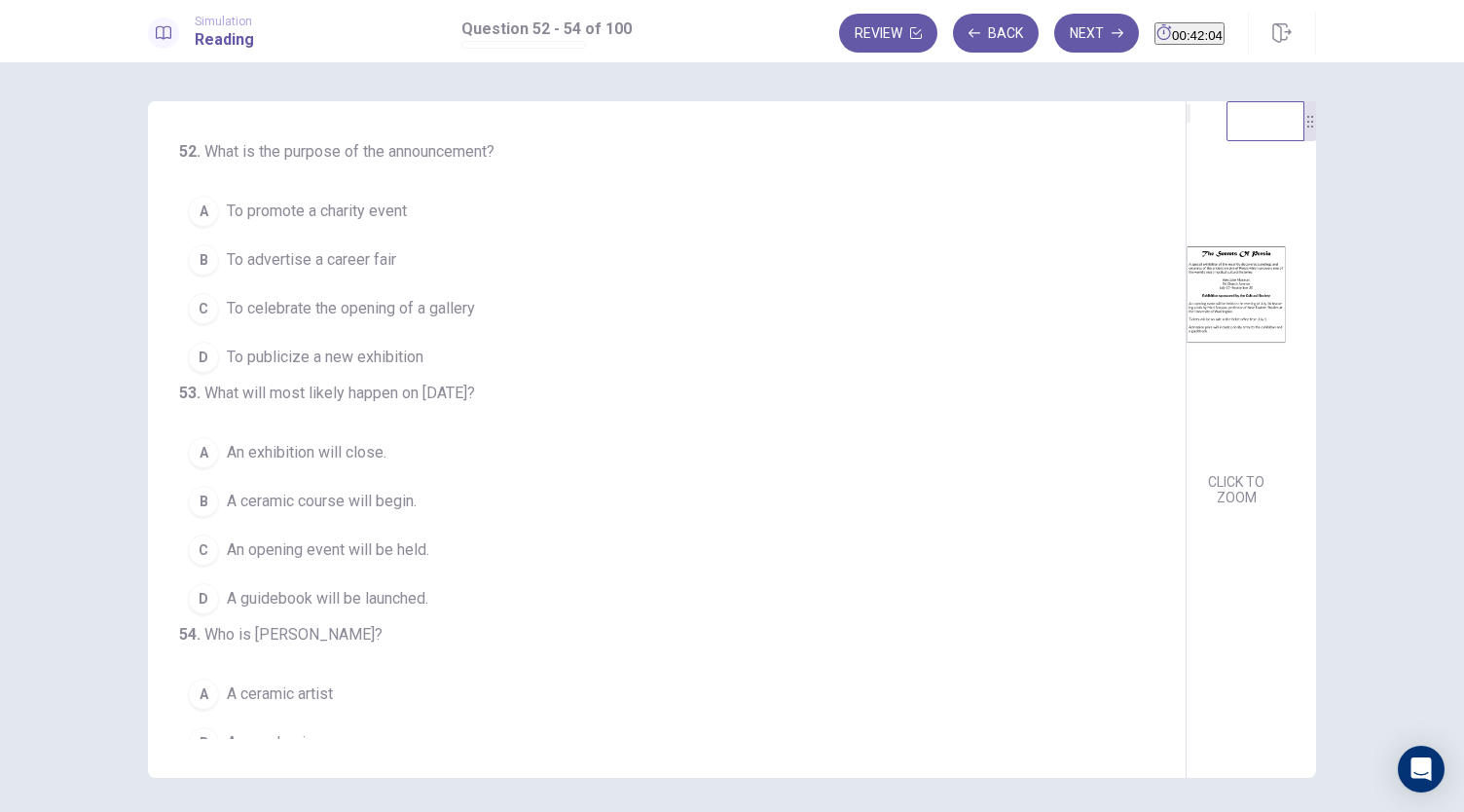
click at [362, 352] on span "To publicize a new exhibition" at bounding box center [325, 357] width 197 height 23
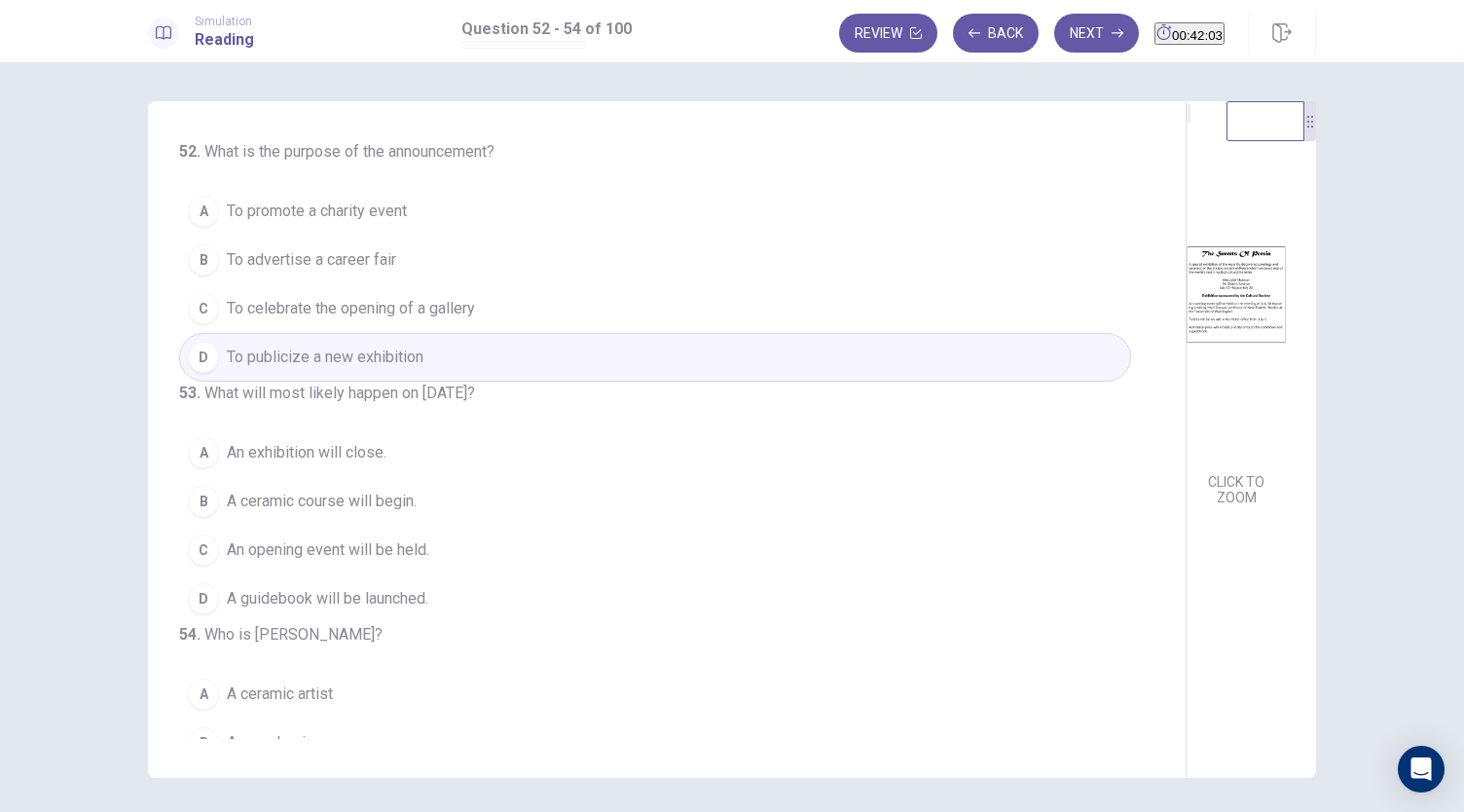
scroll to position [195, 0]
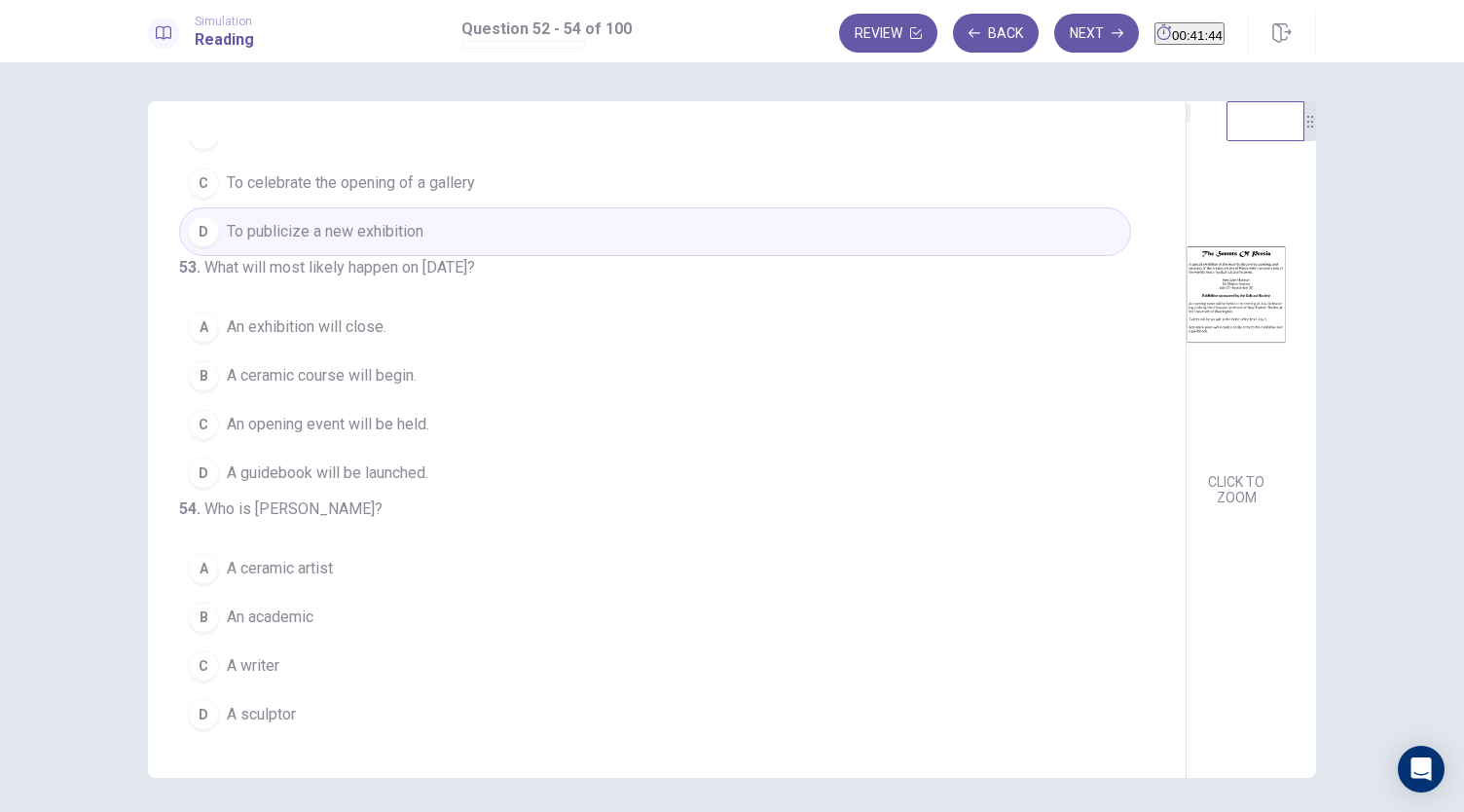
click at [384, 364] on span "A ceramic course will begin." at bounding box center [322, 376] width 190 height 23
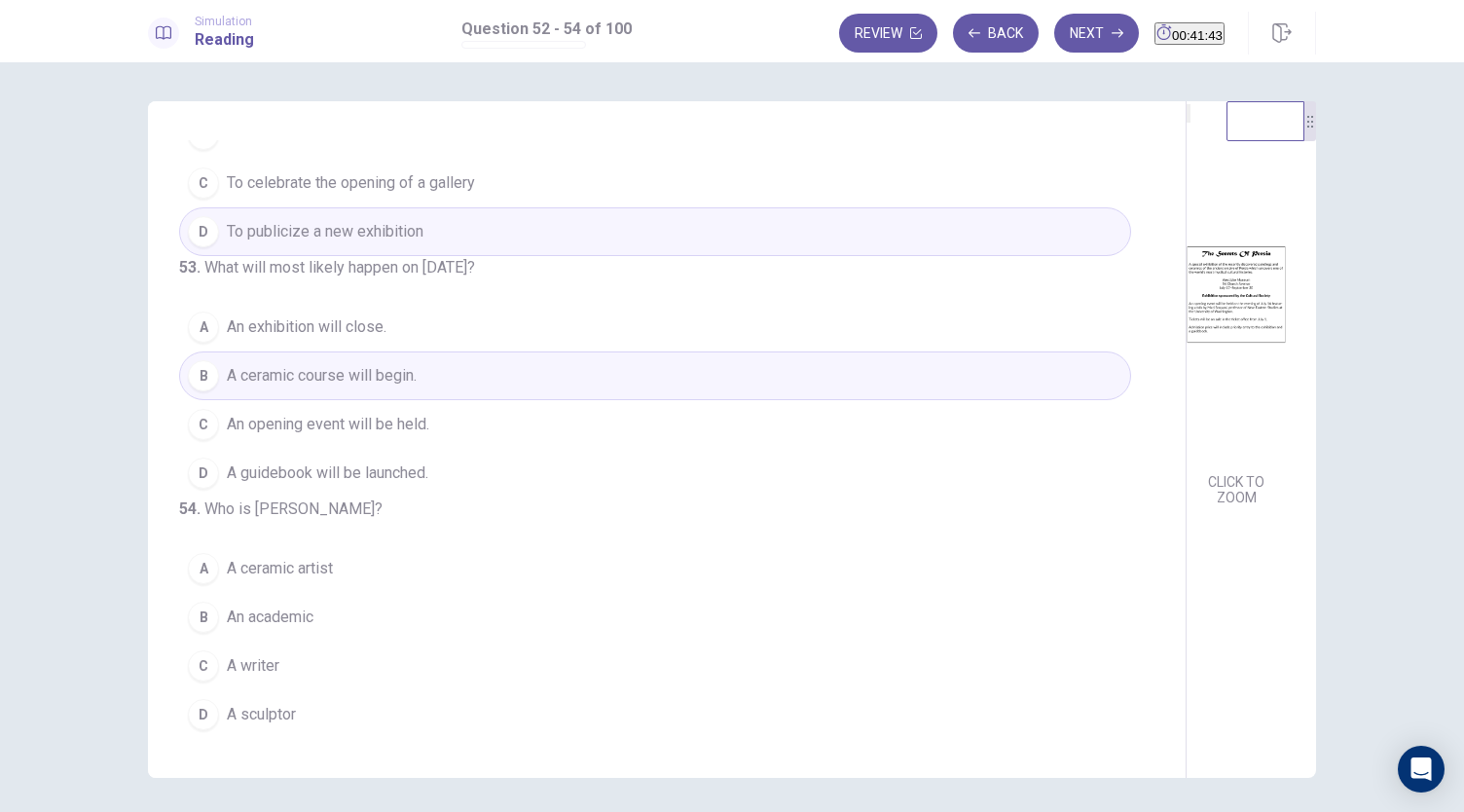
scroll to position [68, 0]
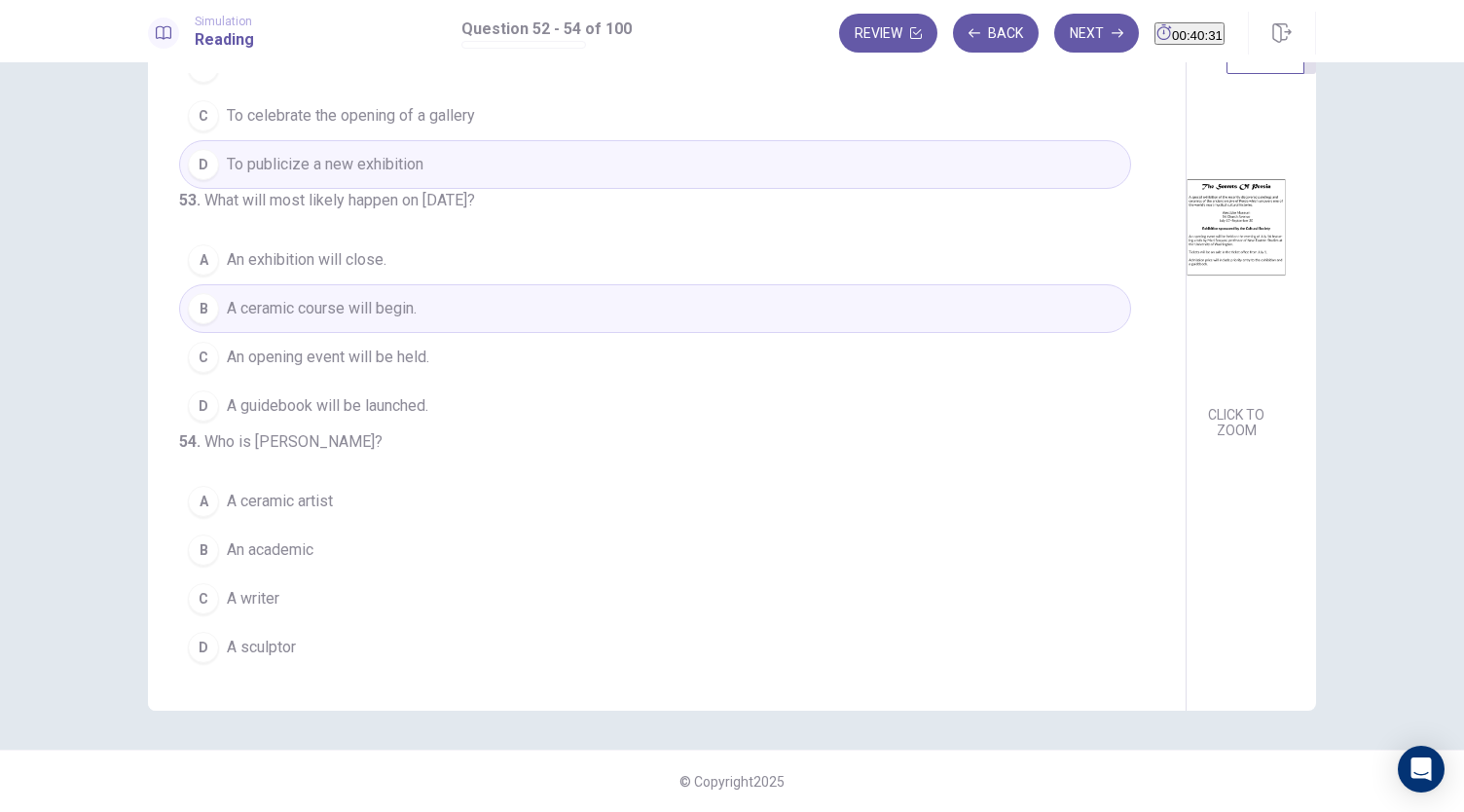
click at [331, 511] on button "A A ceramic artist" at bounding box center [655, 501] width 952 height 49
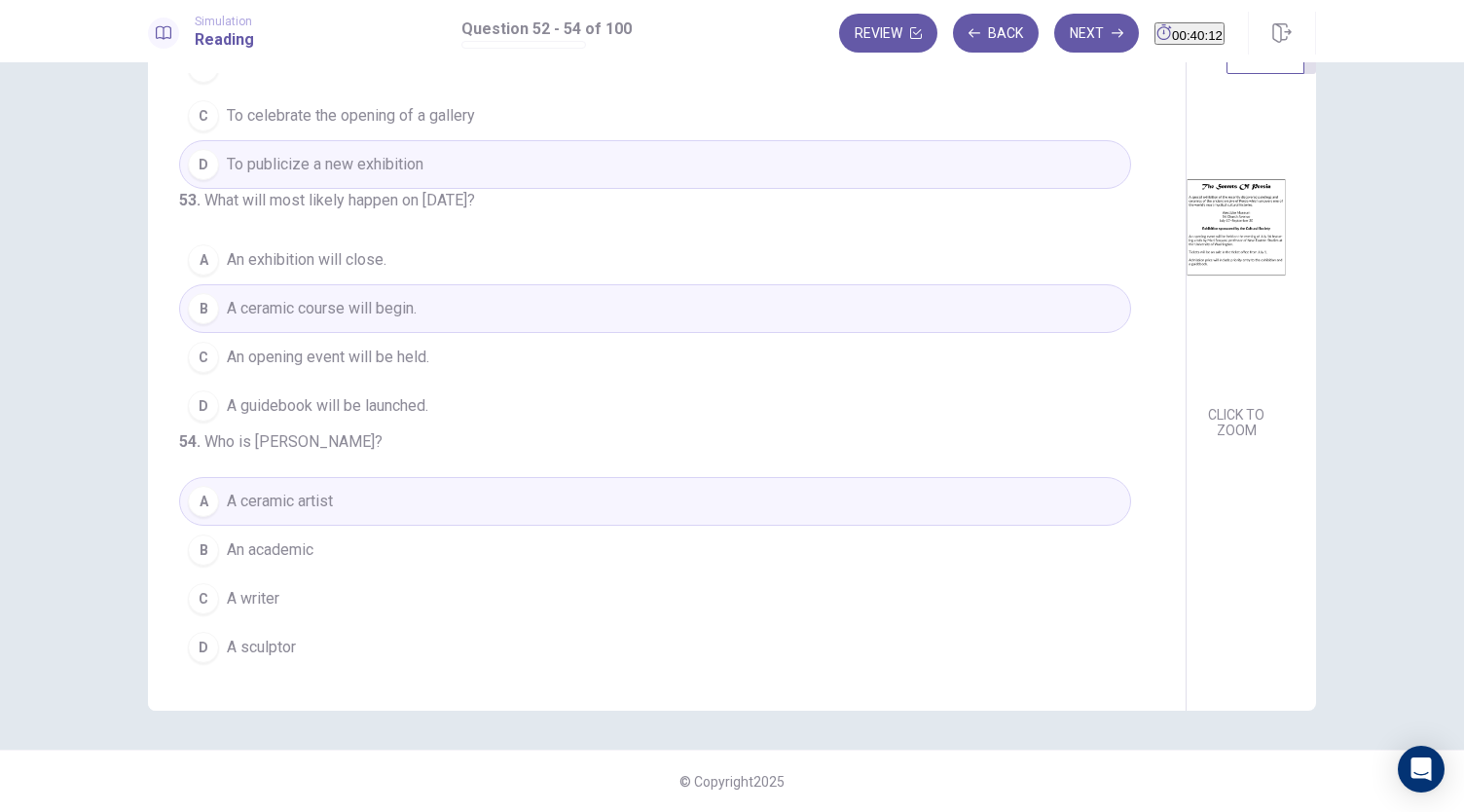
click at [299, 644] on button "D A sculptor" at bounding box center [655, 648] width 952 height 49
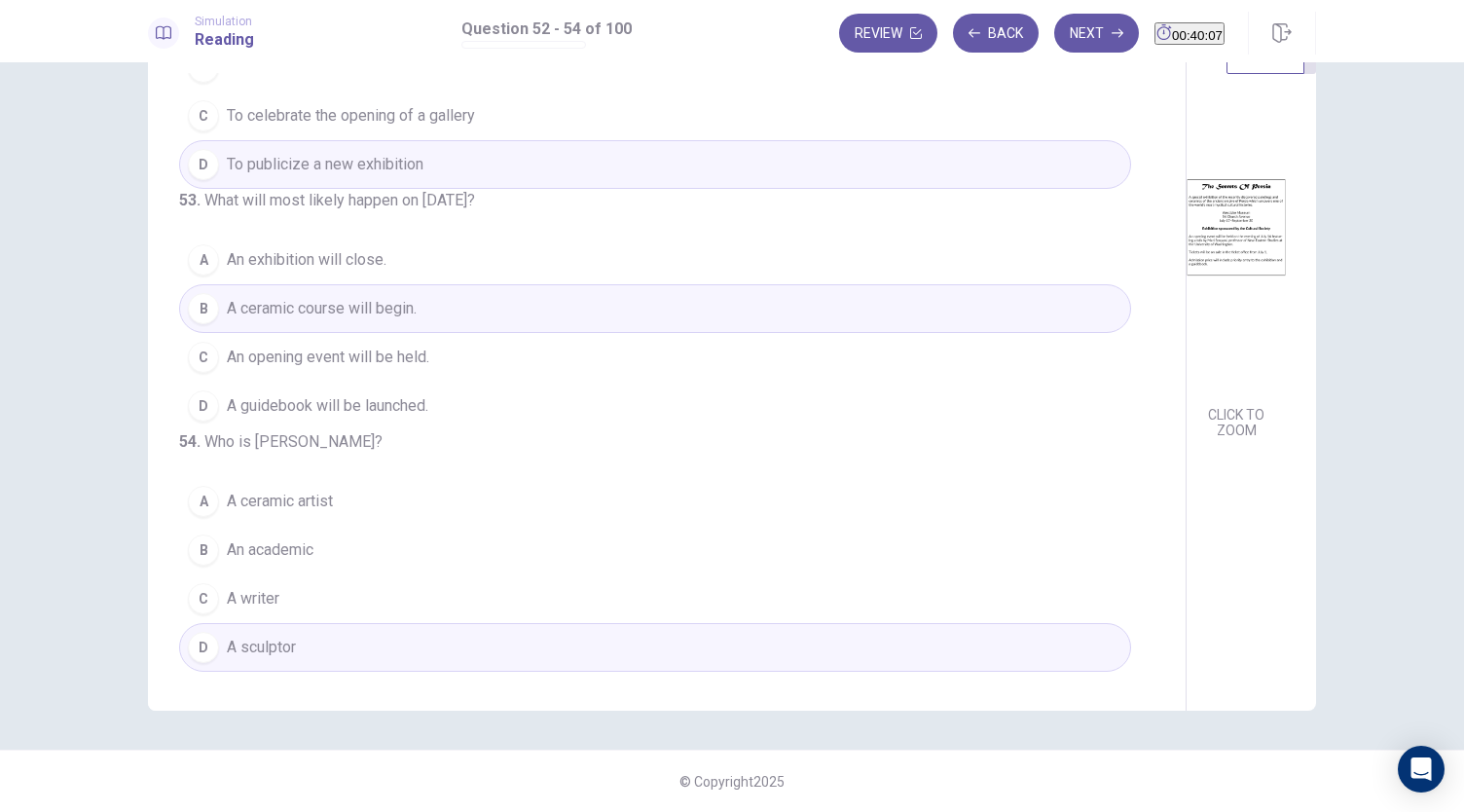
scroll to position [179, 0]
click at [1063, 39] on button "Next" at bounding box center [1096, 33] width 85 height 39
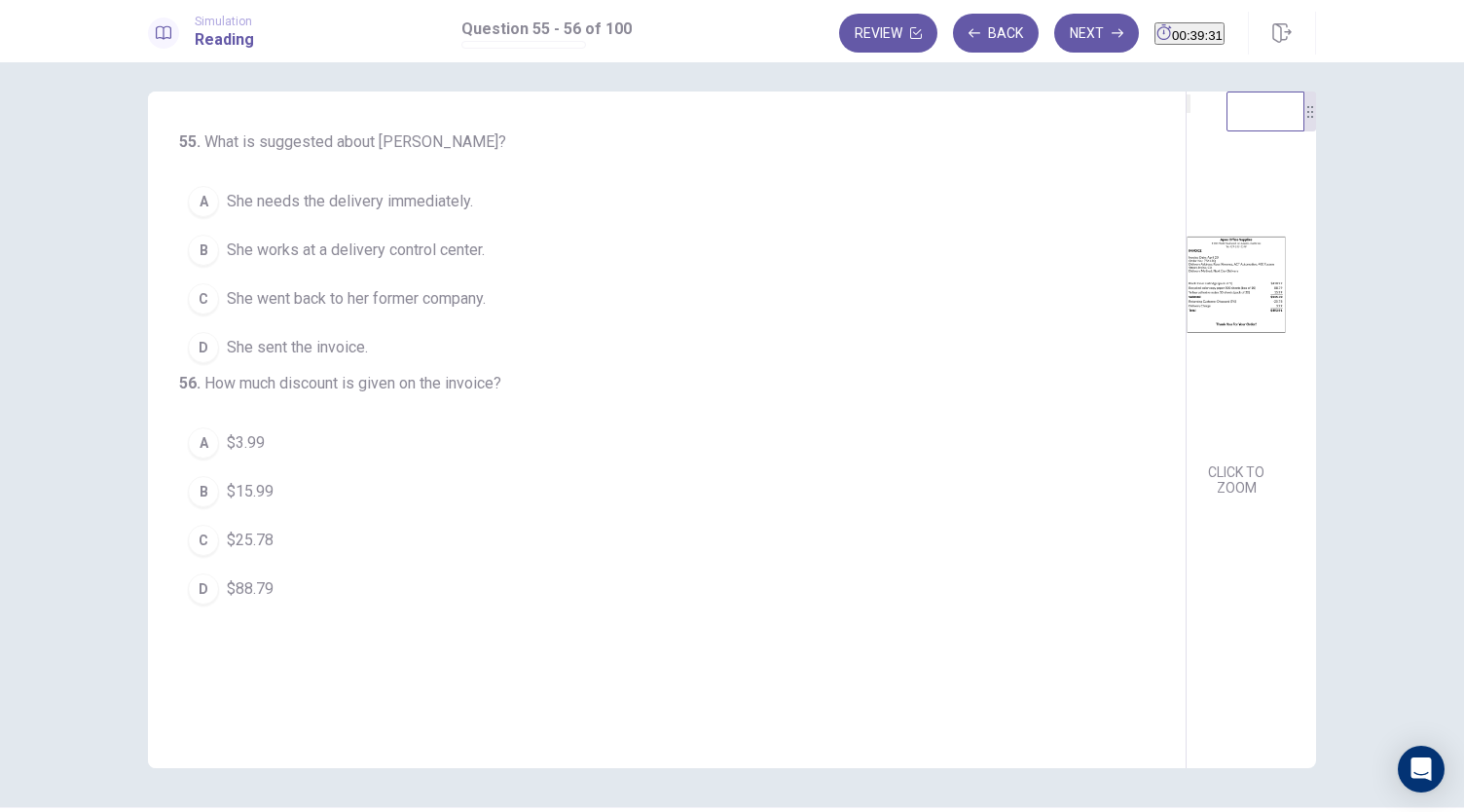
scroll to position [0, 0]
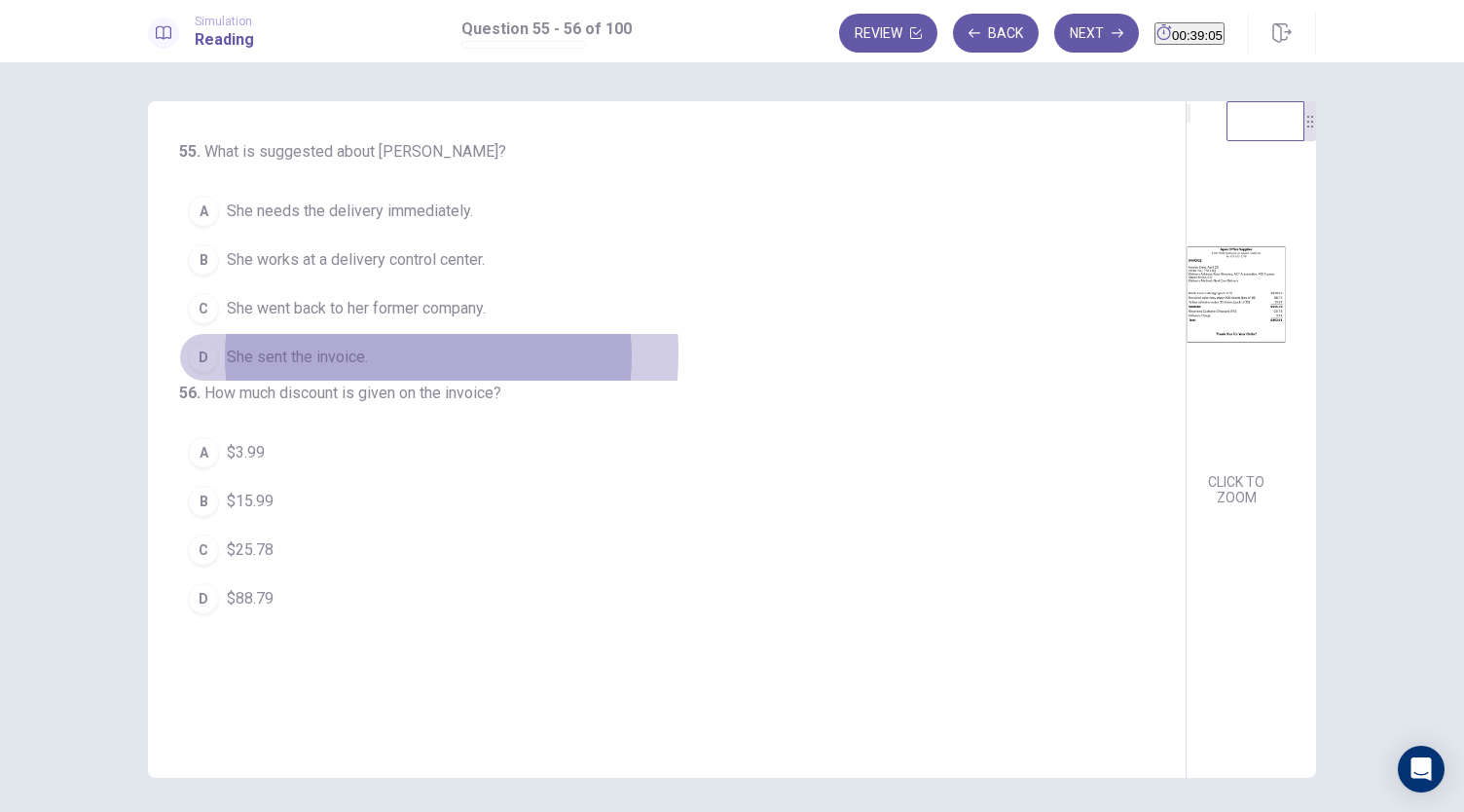
click at [309, 351] on span "She sent the invoice." at bounding box center [297, 357] width 141 height 23
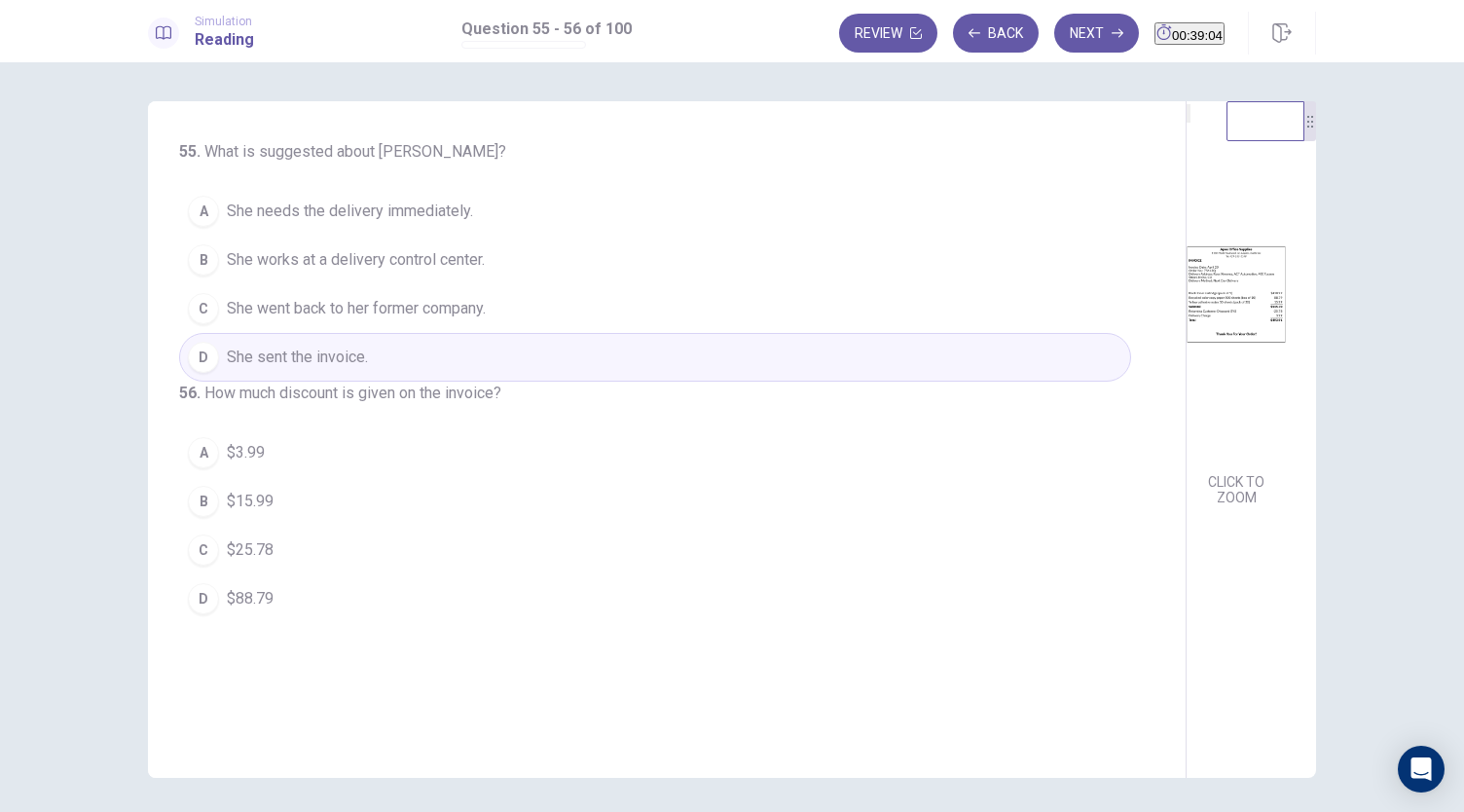
scroll to position [68, 0]
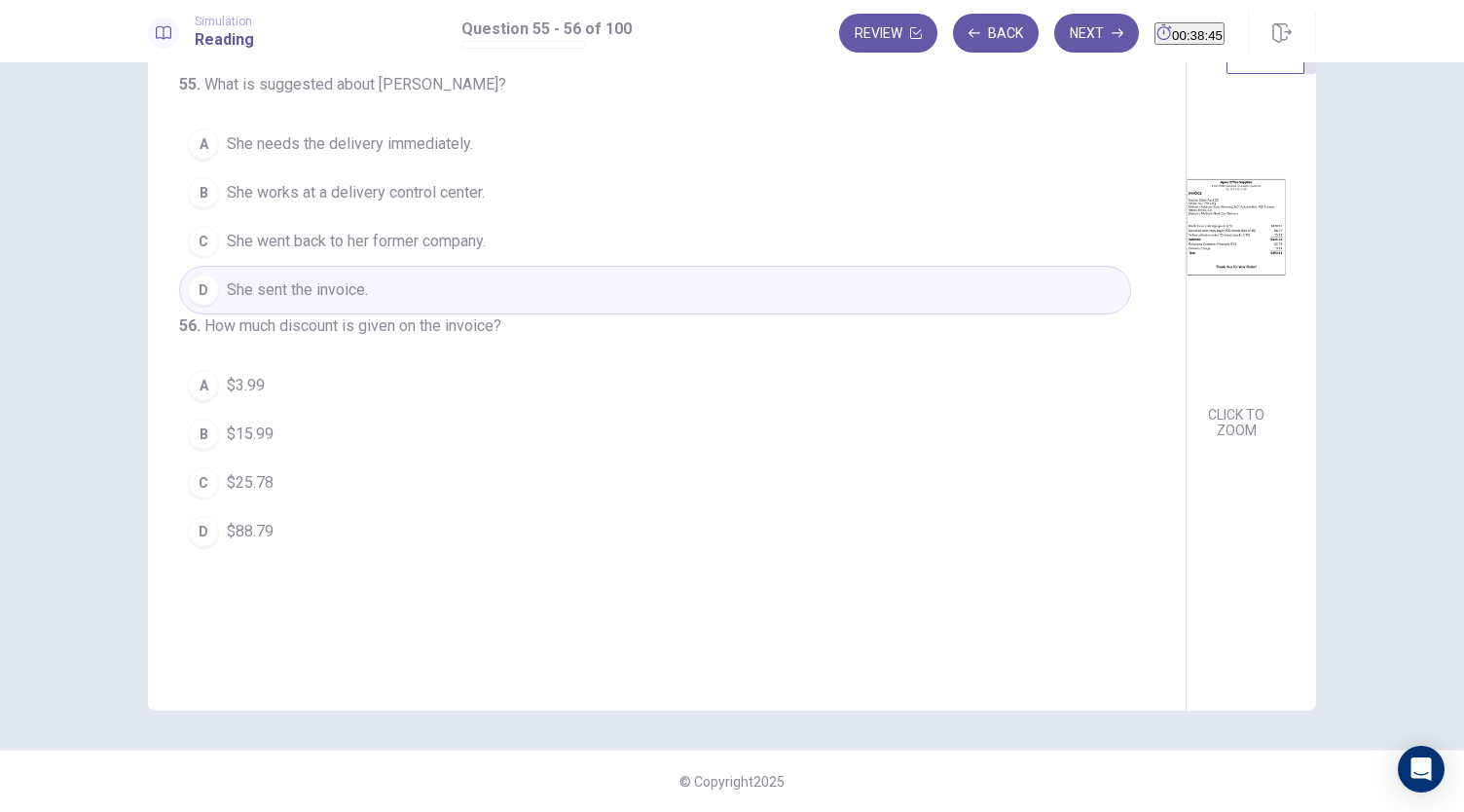
click at [218, 410] on button "A $3.99" at bounding box center [655, 385] width 952 height 49
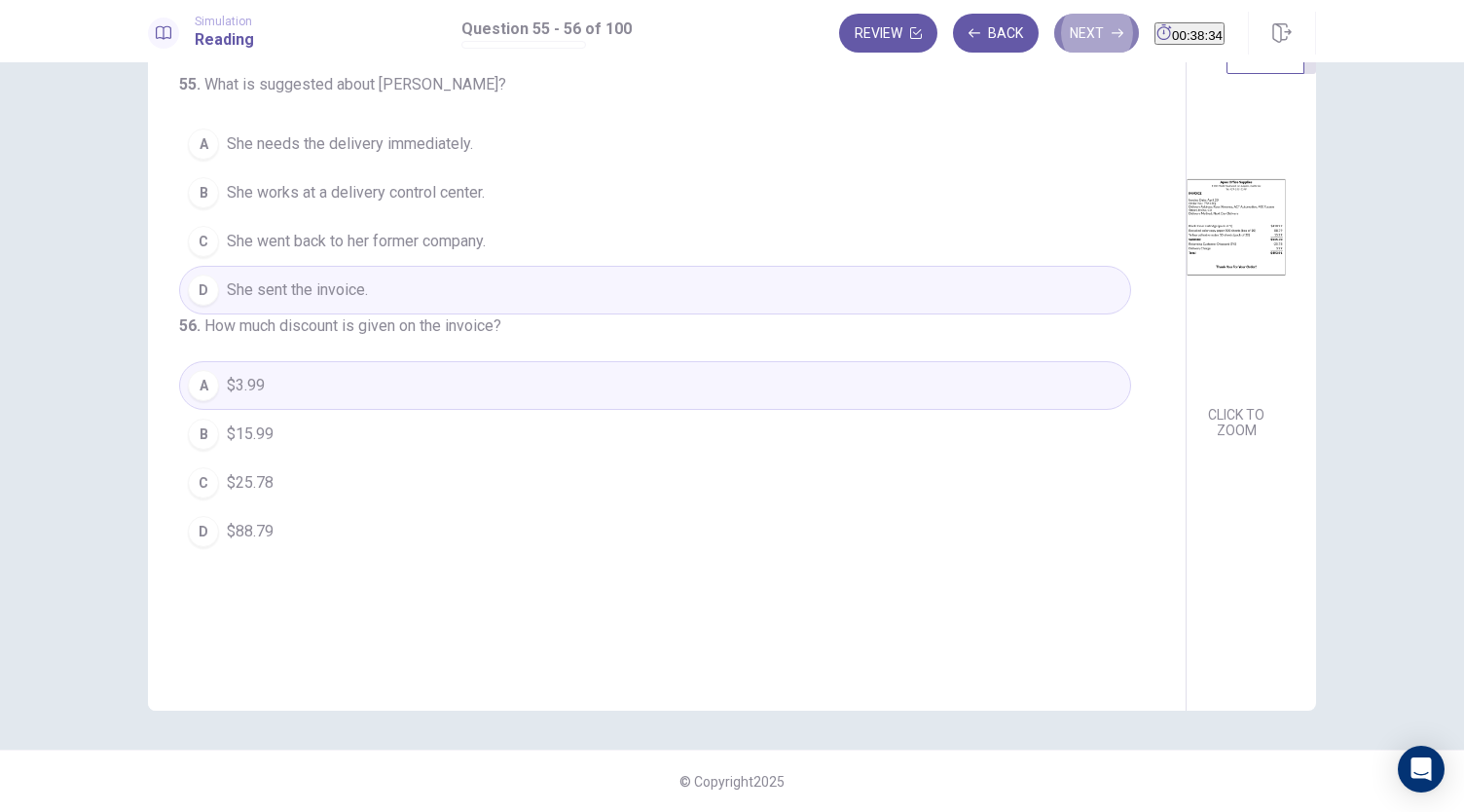
click at [1061, 26] on button "Next" at bounding box center [1096, 33] width 85 height 39
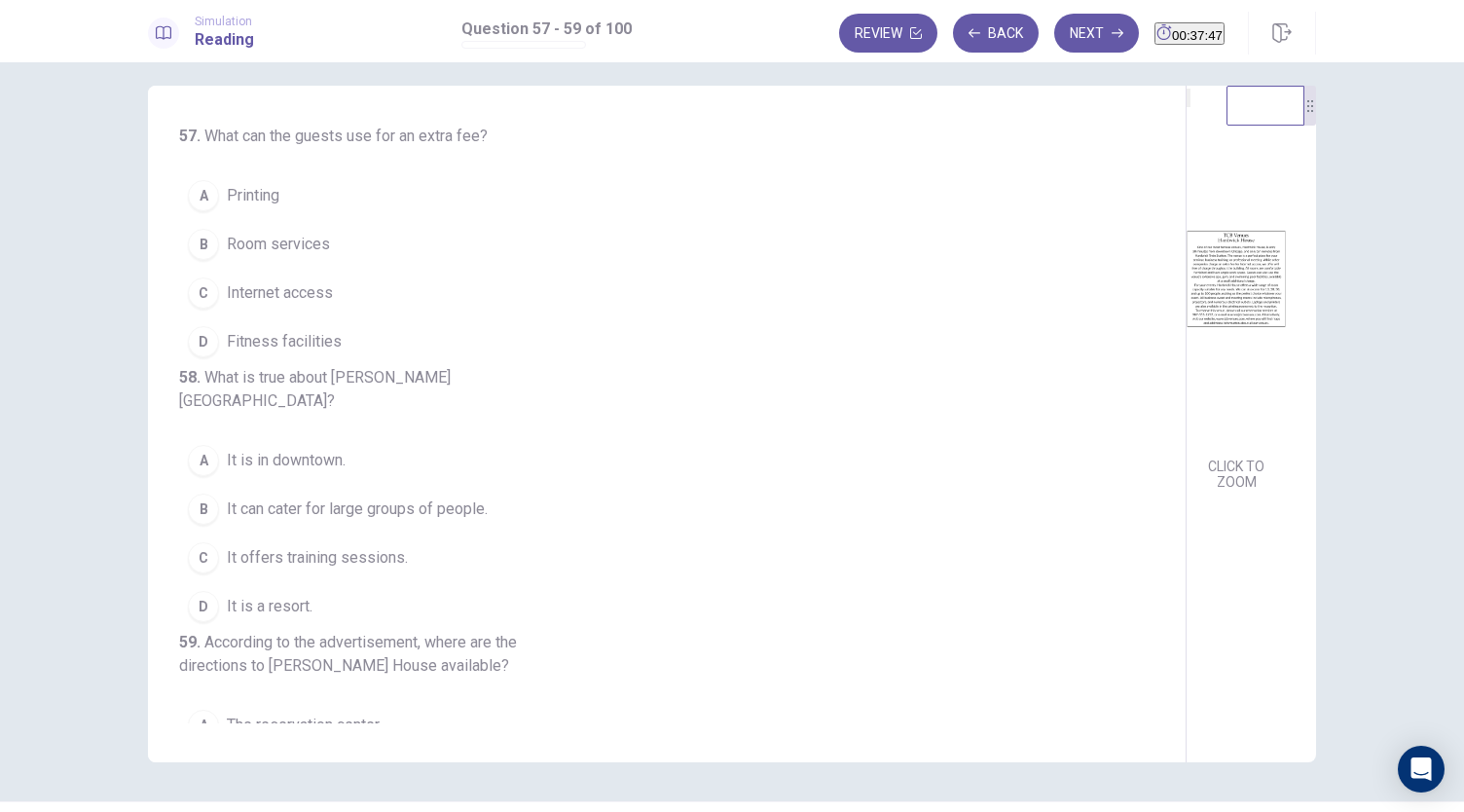
scroll to position [18, 0]
click at [257, 190] on span "Printing" at bounding box center [253, 194] width 53 height 23
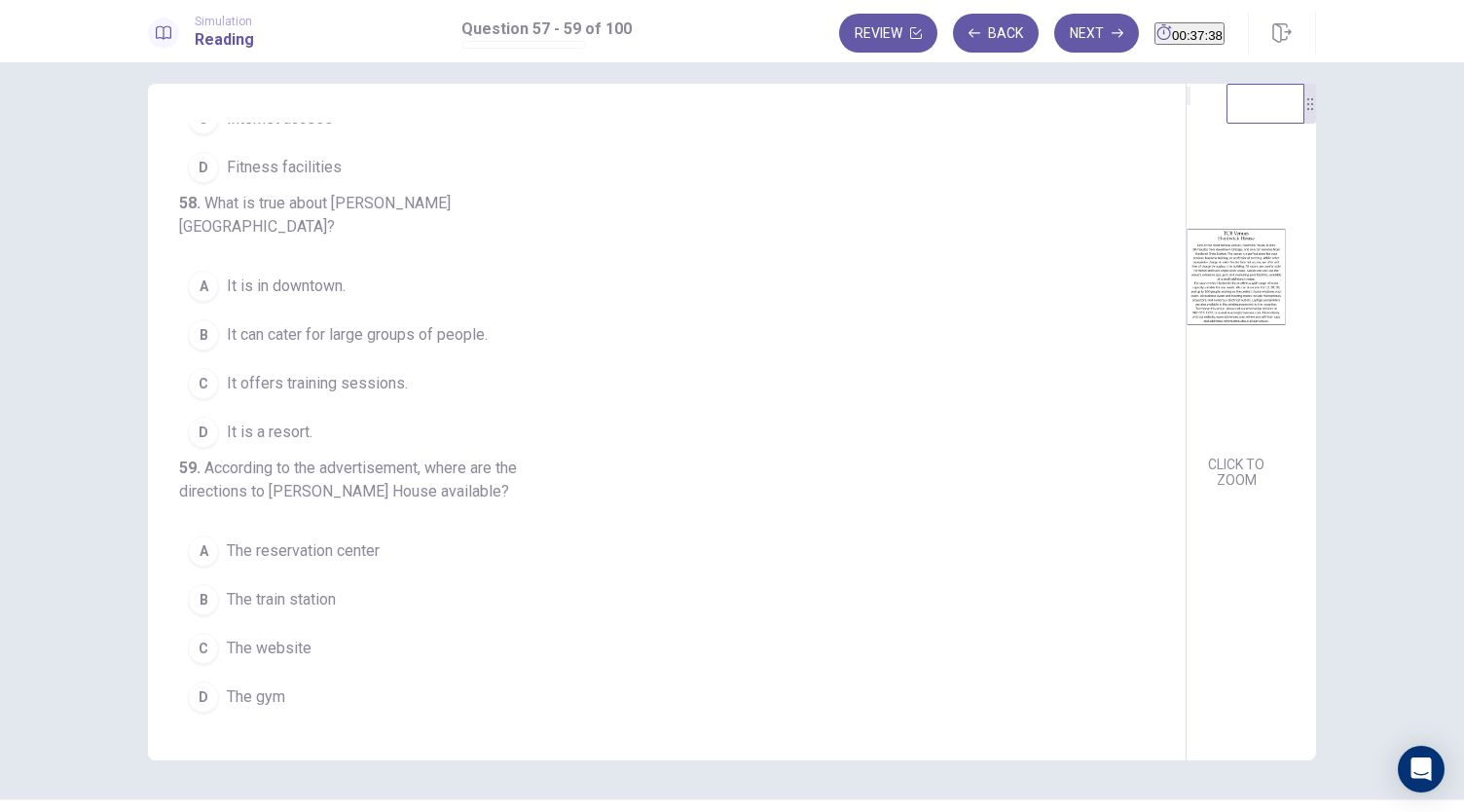
scroll to position [205, 0]
click at [456, 323] on span "It can cater for large groups of people." at bounding box center [357, 335] width 261 height 23
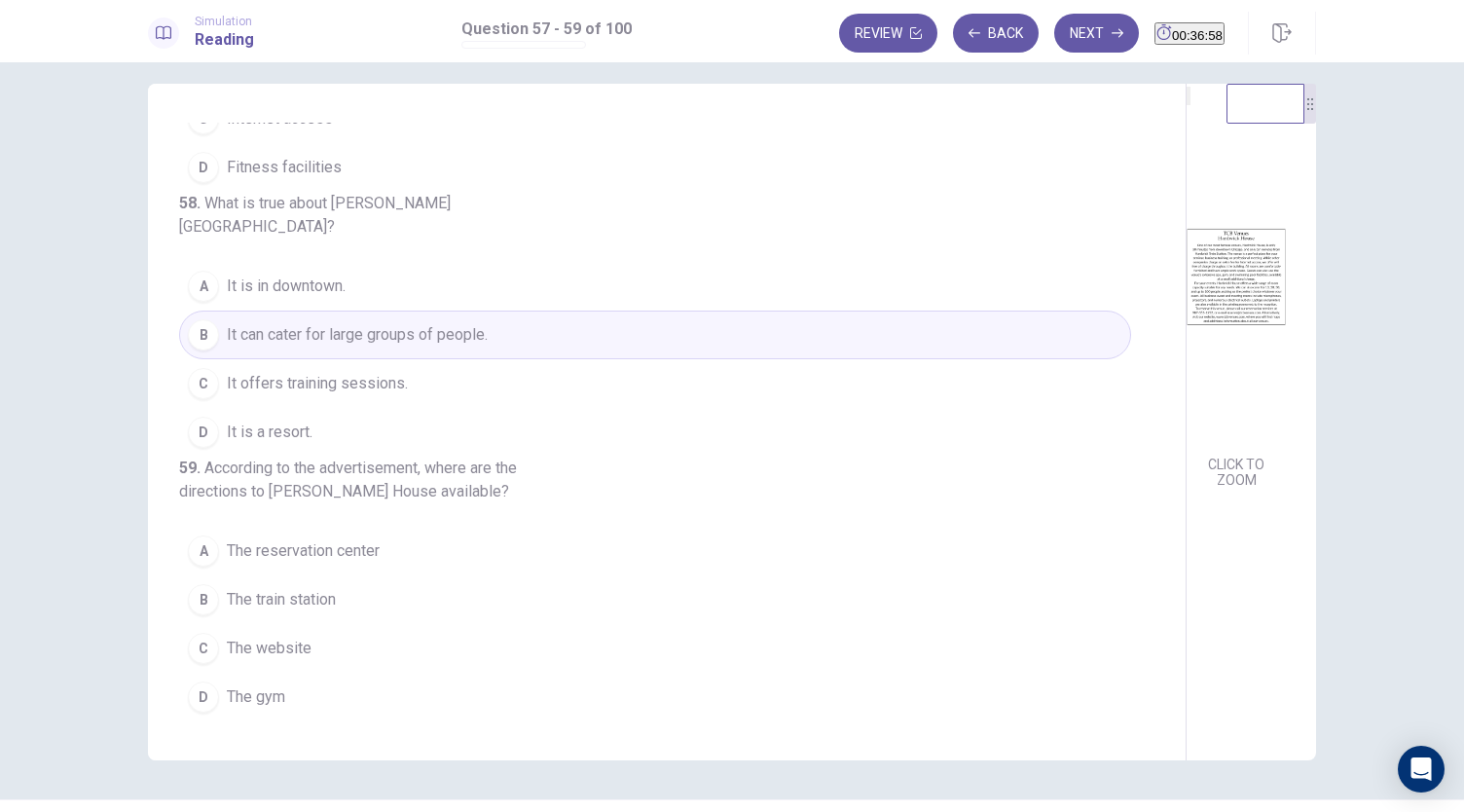
scroll to position [218, 0]
click at [297, 644] on span "The website" at bounding box center [269, 648] width 85 height 23
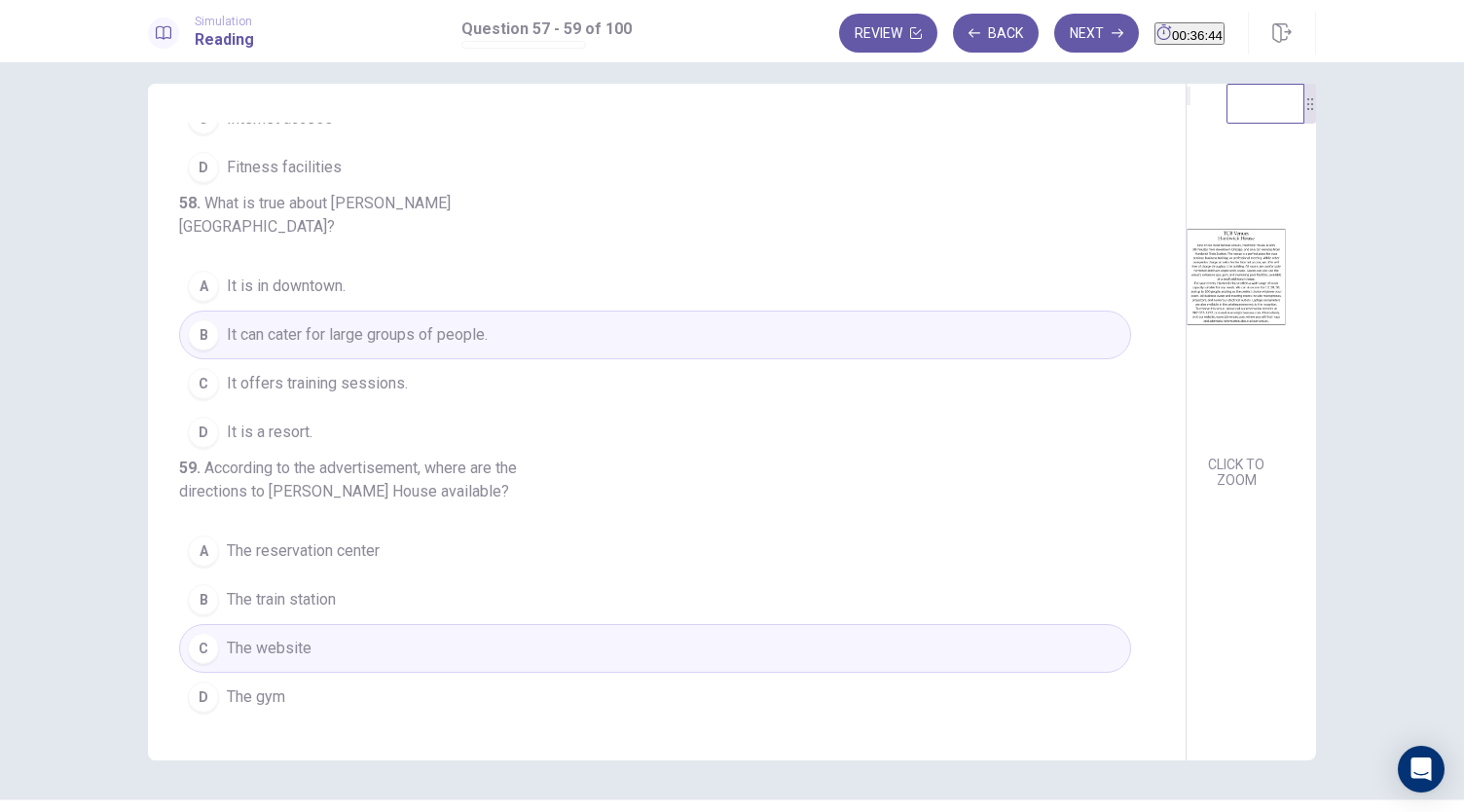
scroll to position [68, 0]
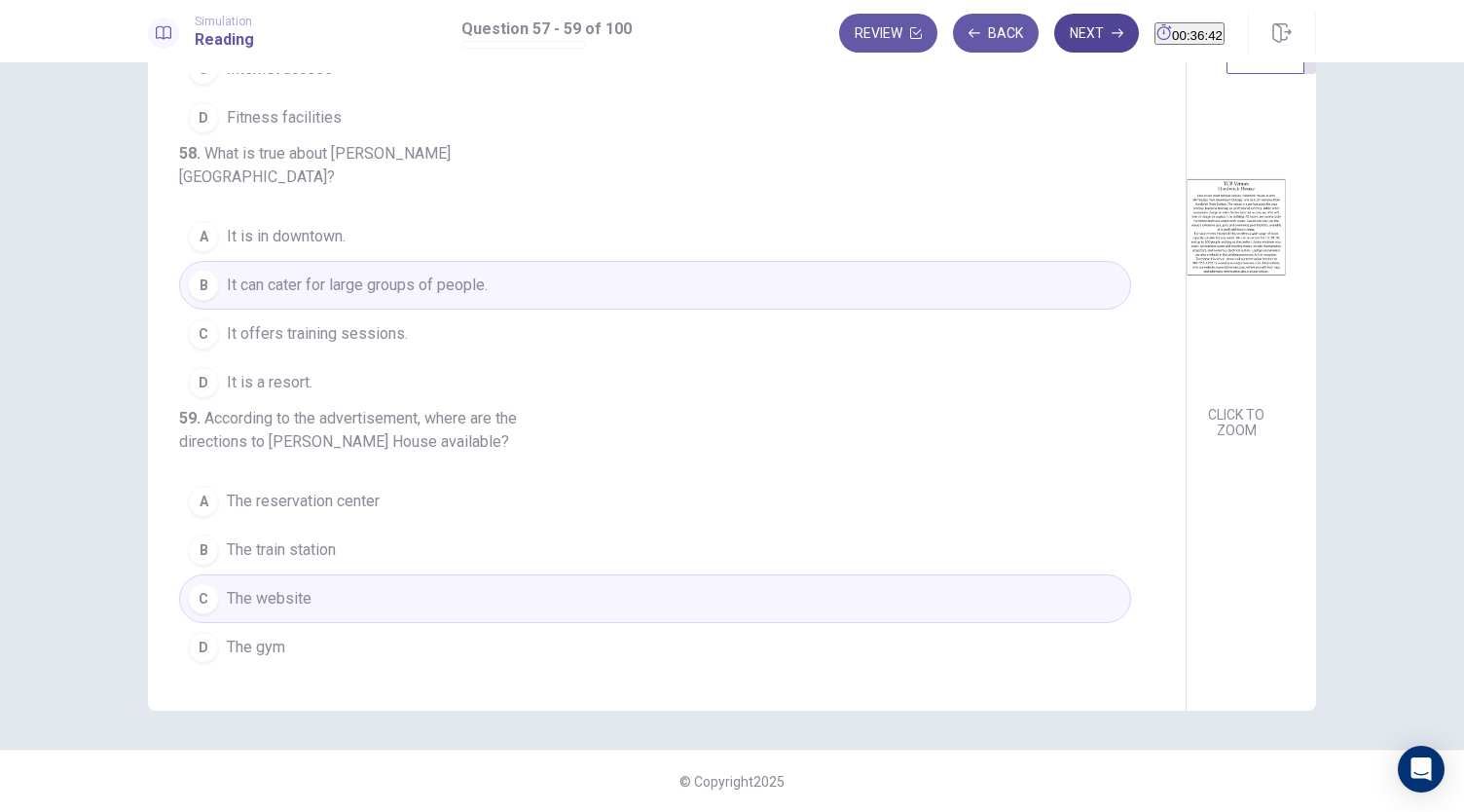
click at [1062, 34] on button "Next" at bounding box center [1096, 33] width 85 height 39
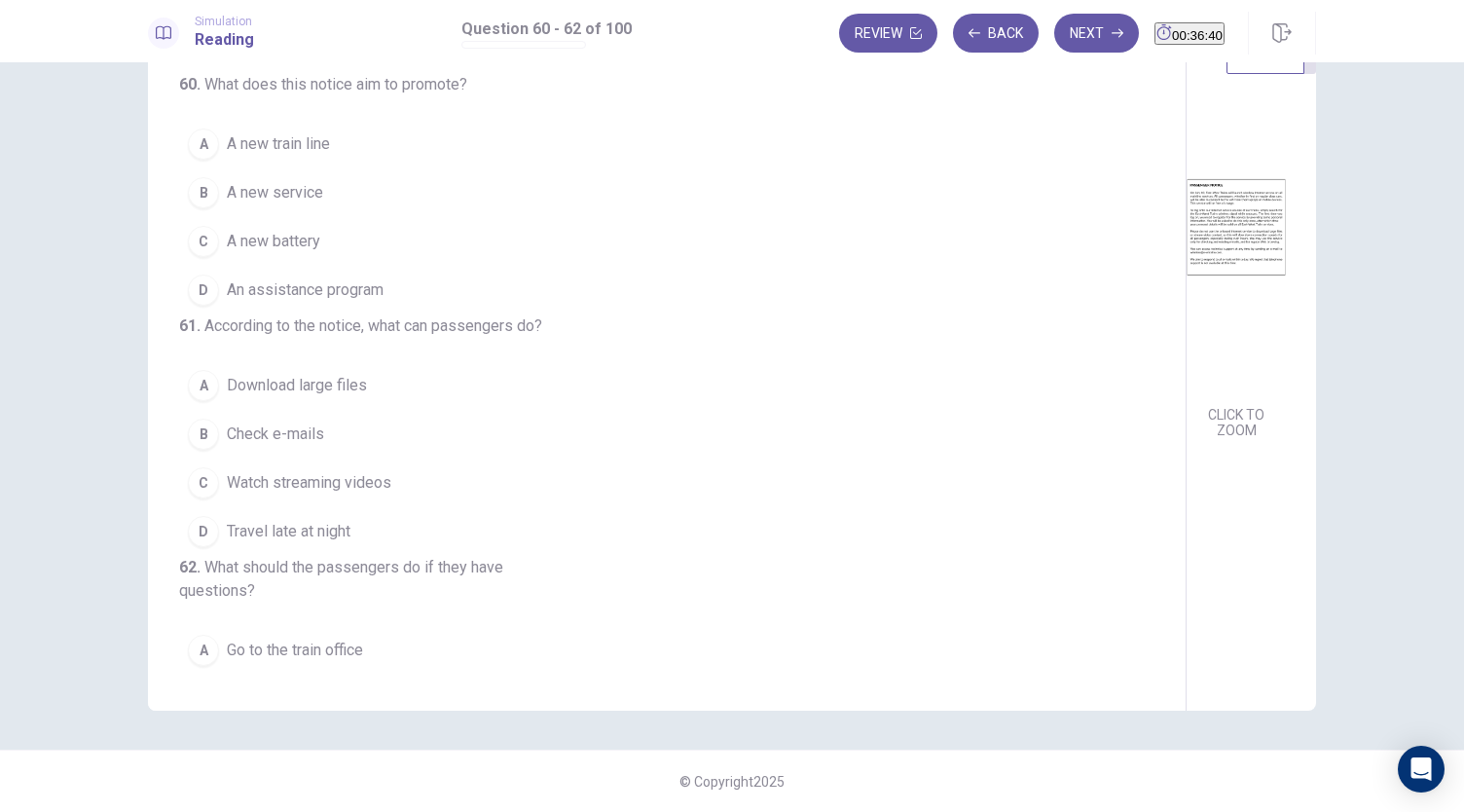
scroll to position [0, 0]
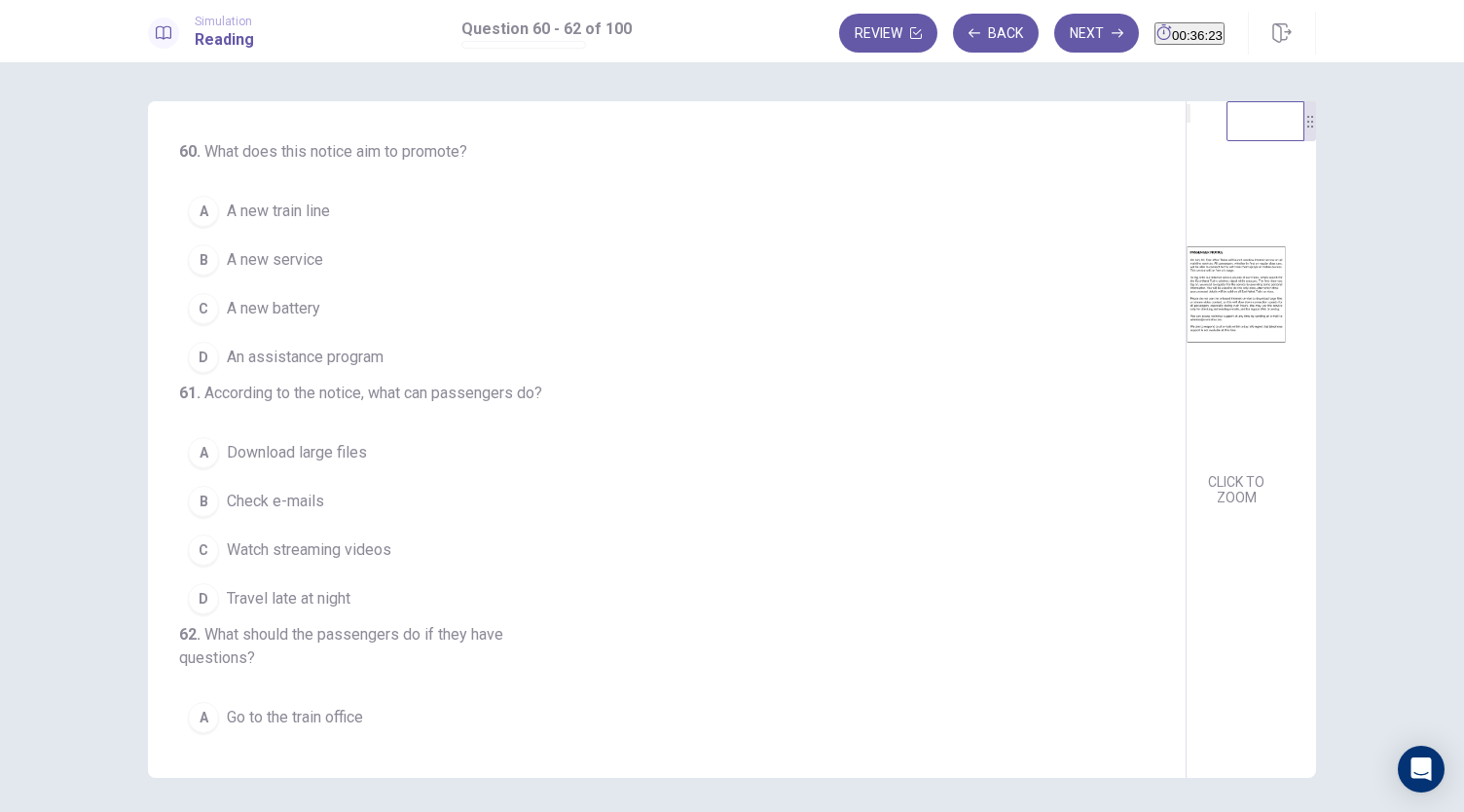
click at [229, 207] on span "A new train line" at bounding box center [278, 211] width 103 height 23
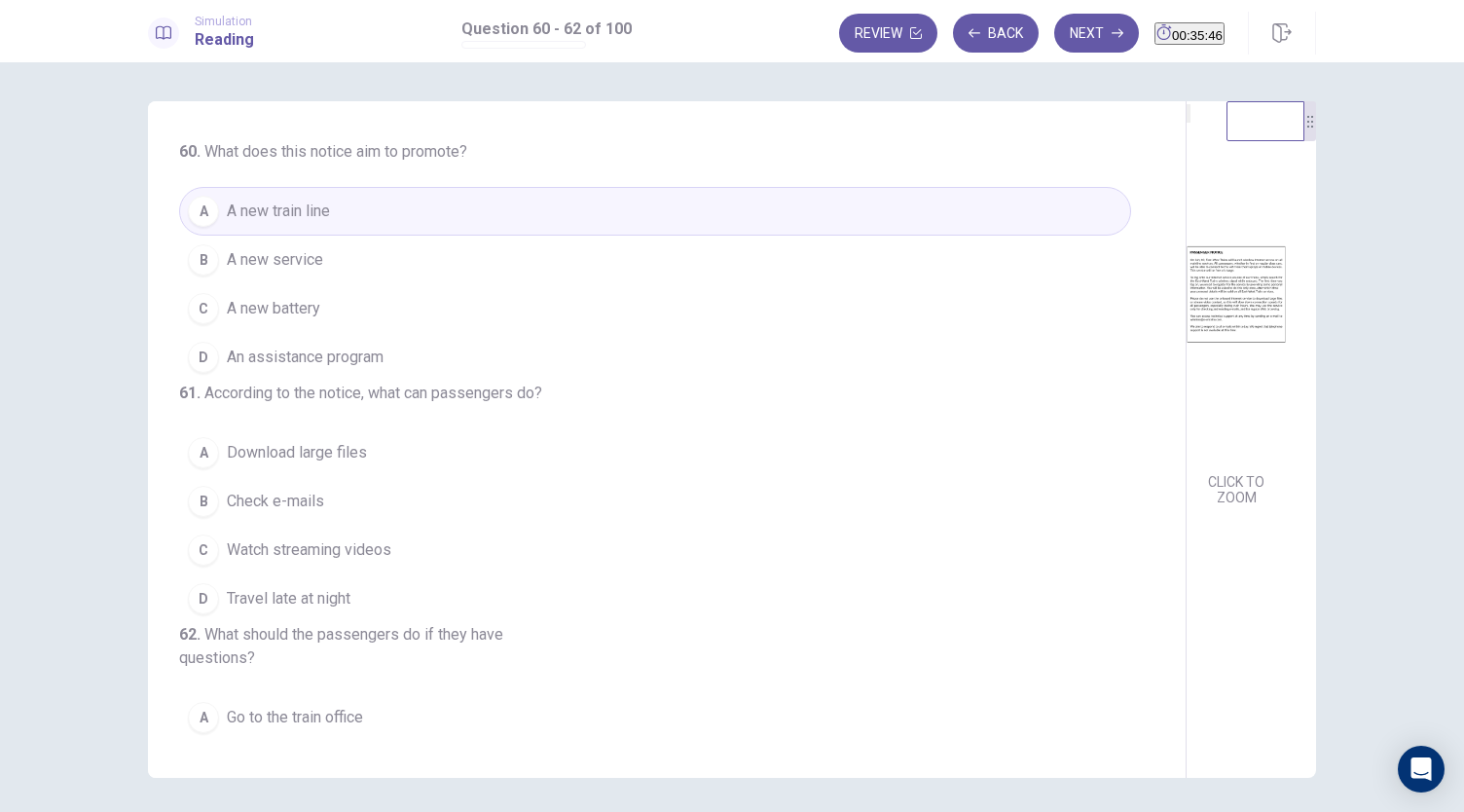
click at [335, 260] on button "B A new service" at bounding box center [655, 260] width 952 height 49
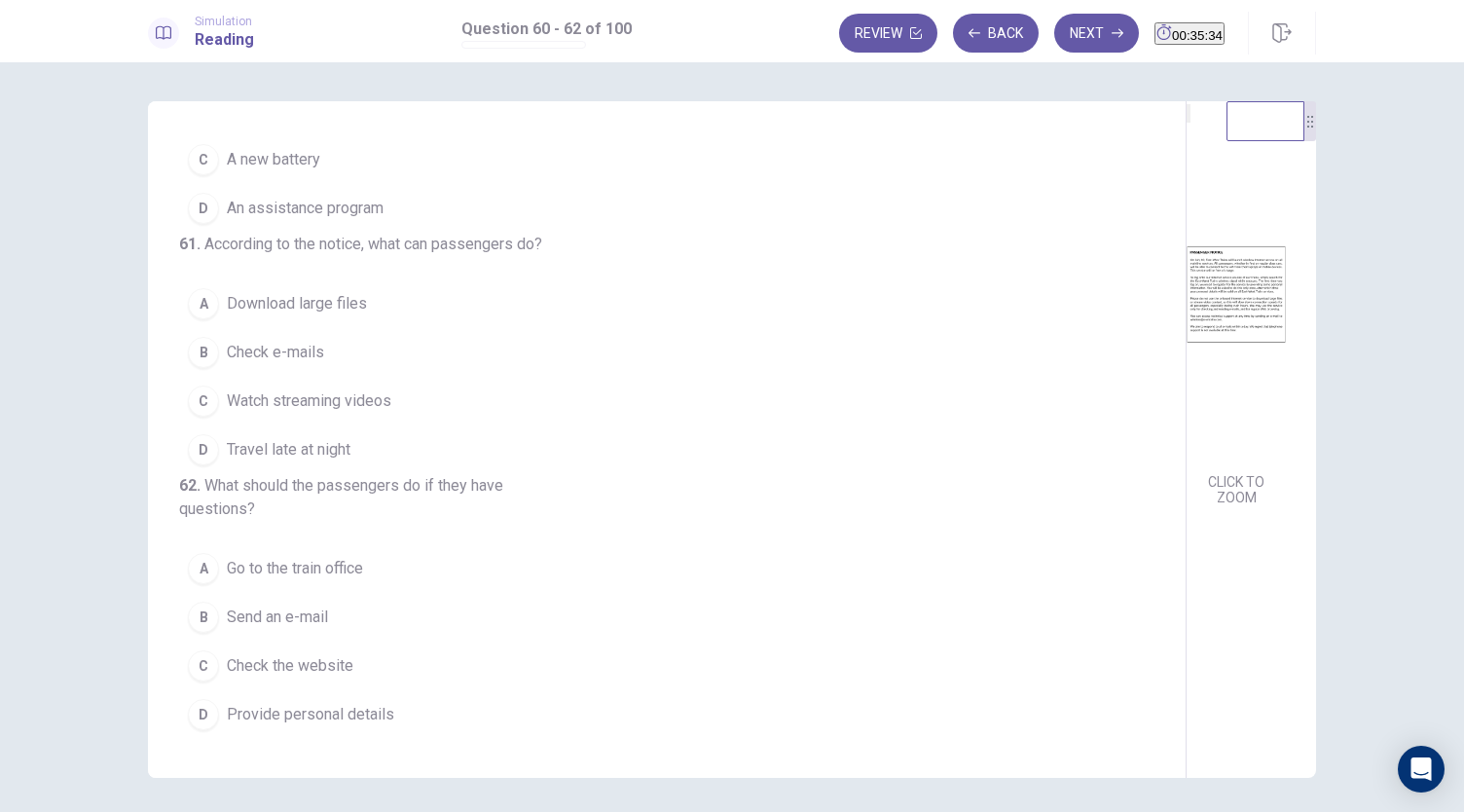
scroll to position [163, 0]
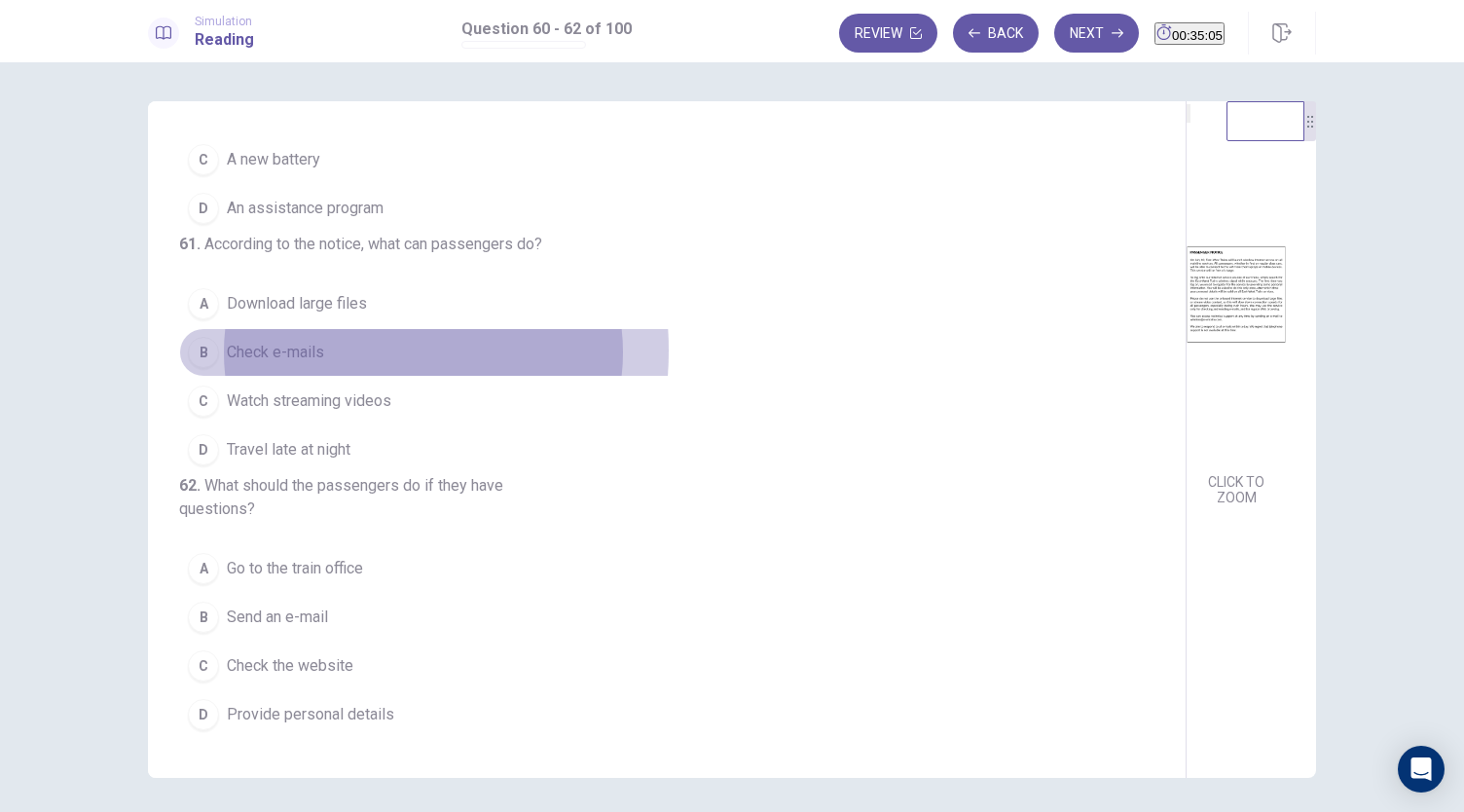
click at [309, 364] on span "Check e-mails" at bounding box center [275, 352] width 97 height 23
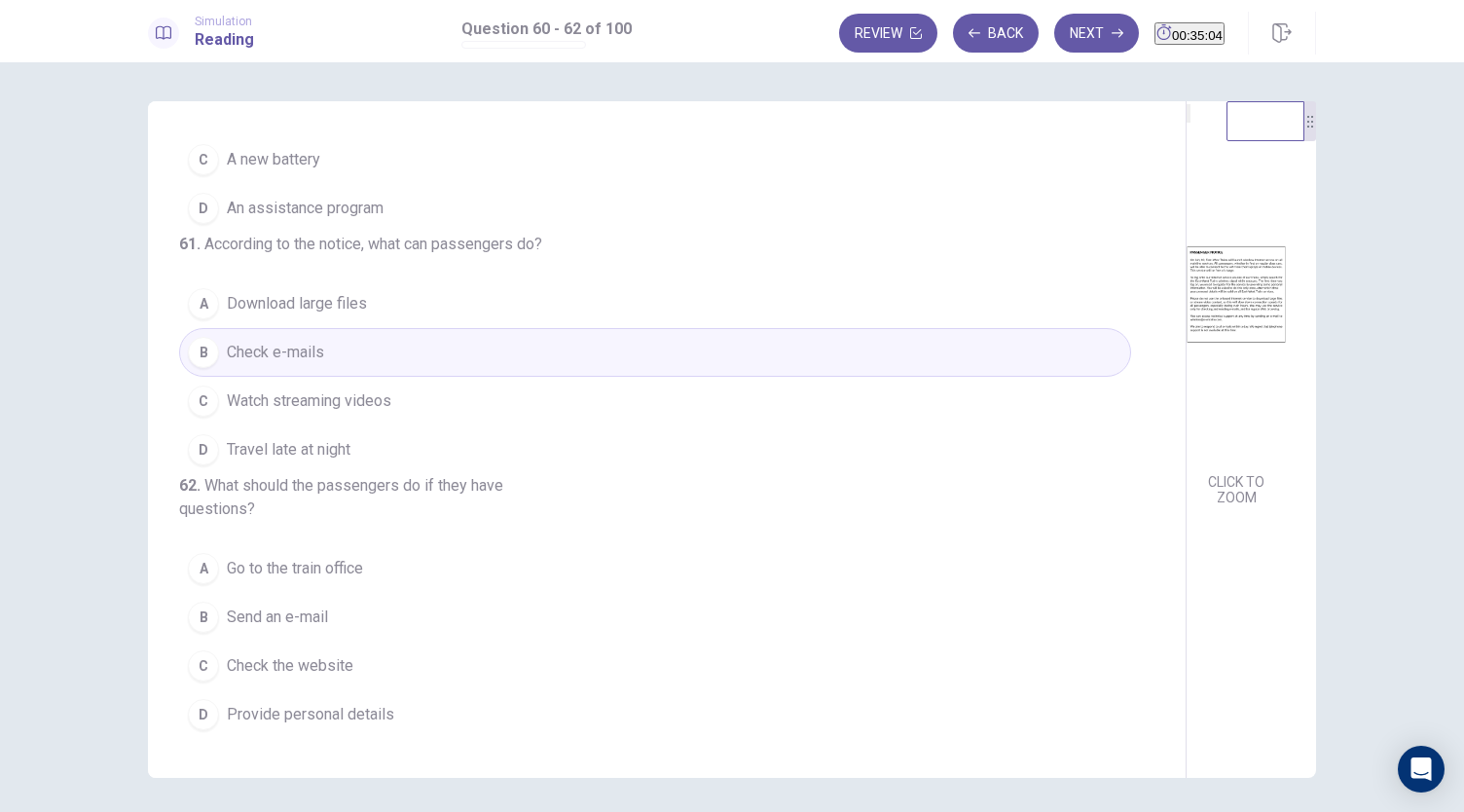
scroll to position [218, 0]
click at [214, 622] on button "B Send an e-mail" at bounding box center [655, 617] width 952 height 49
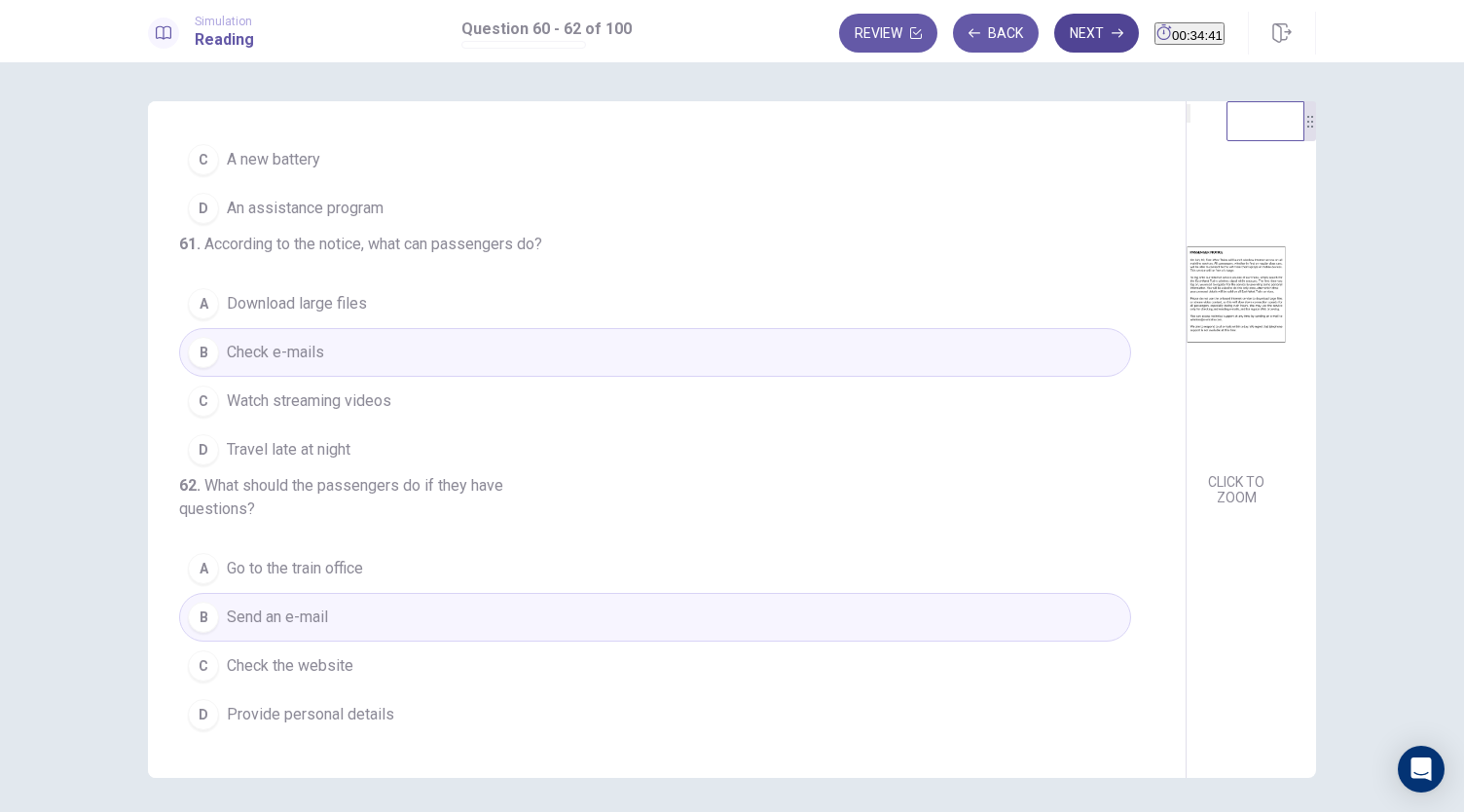
click at [1054, 32] on button "Next" at bounding box center [1096, 33] width 85 height 39
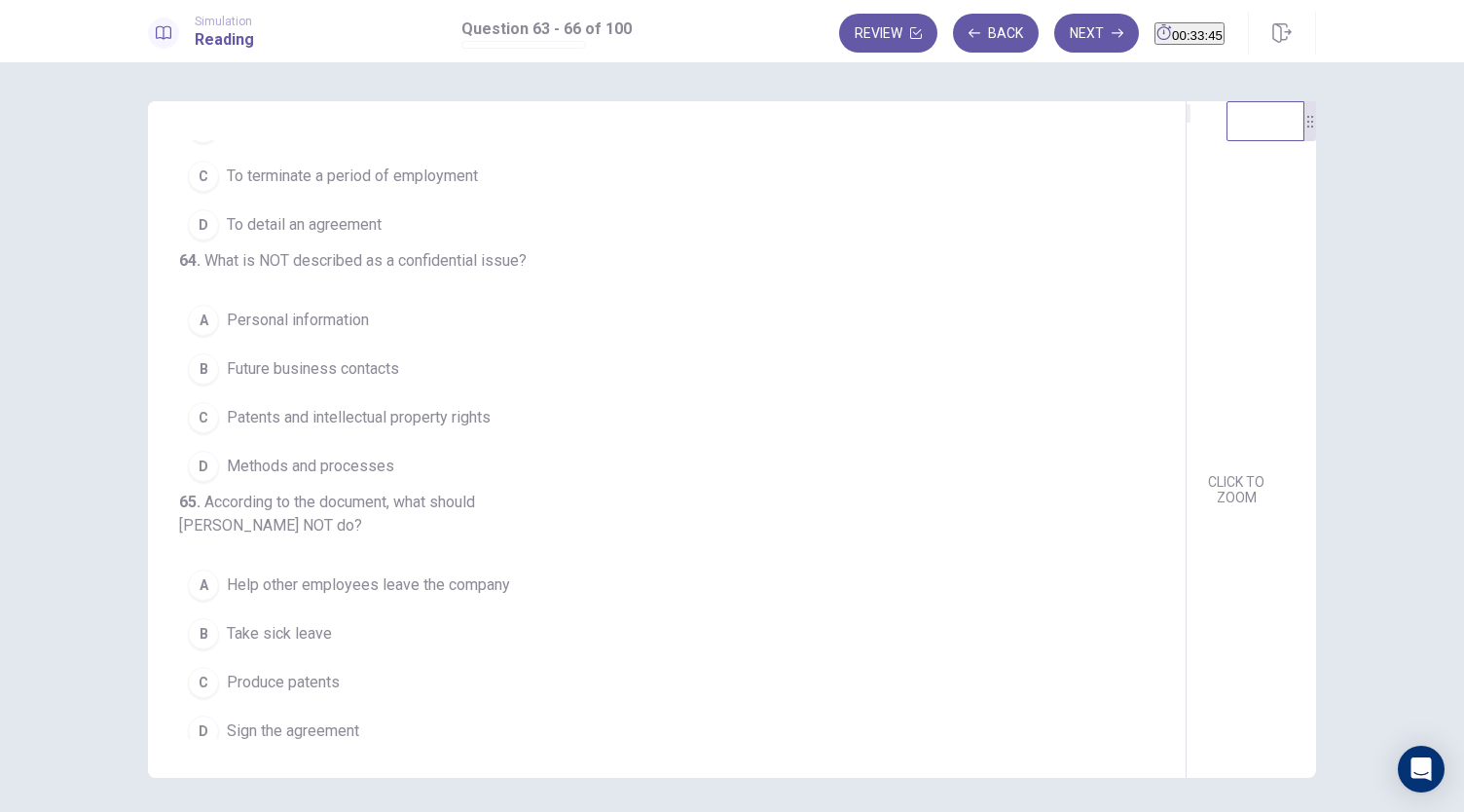
scroll to position [131, 0]
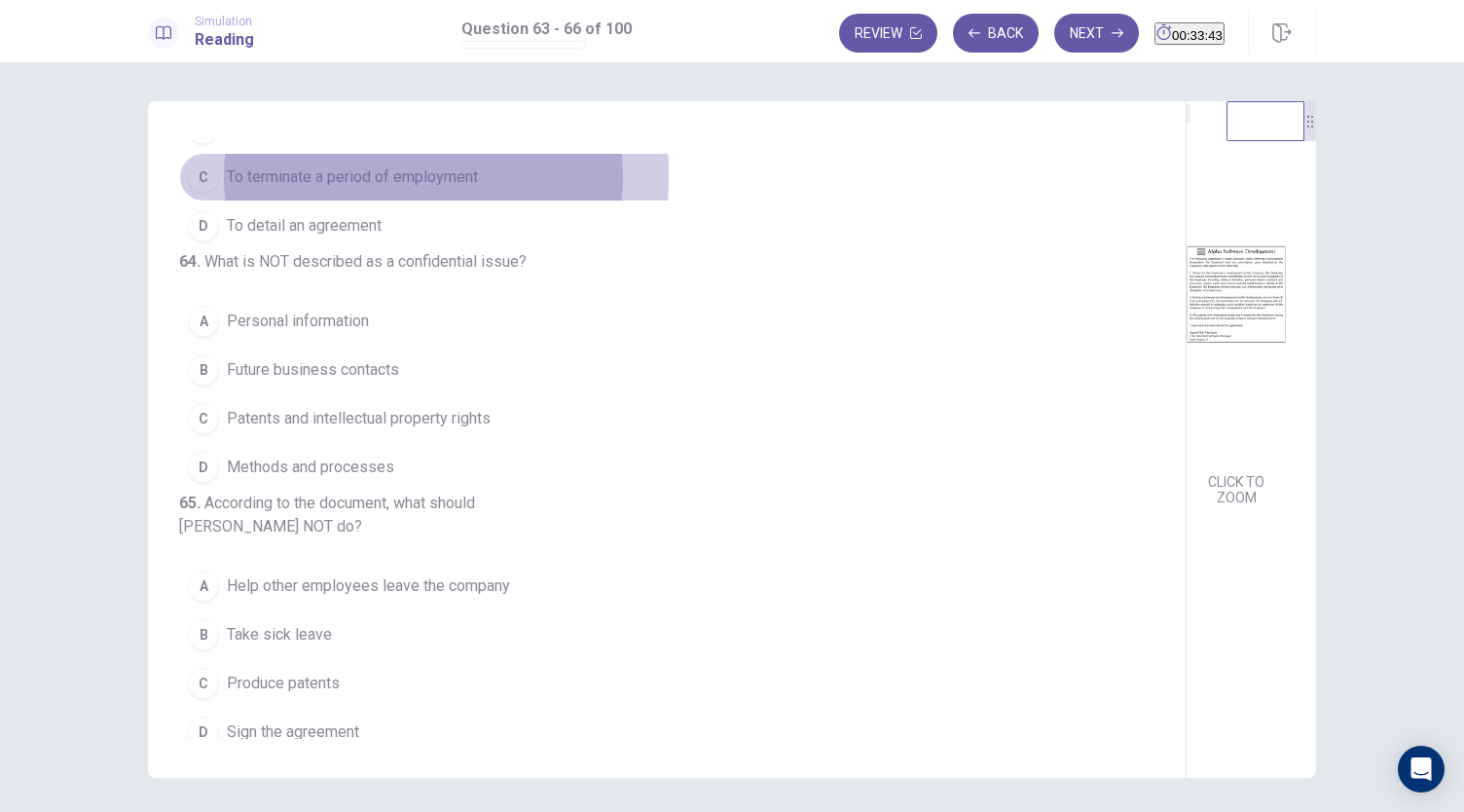
click at [199, 172] on div "C" at bounding box center [204, 177] width 31 height 31
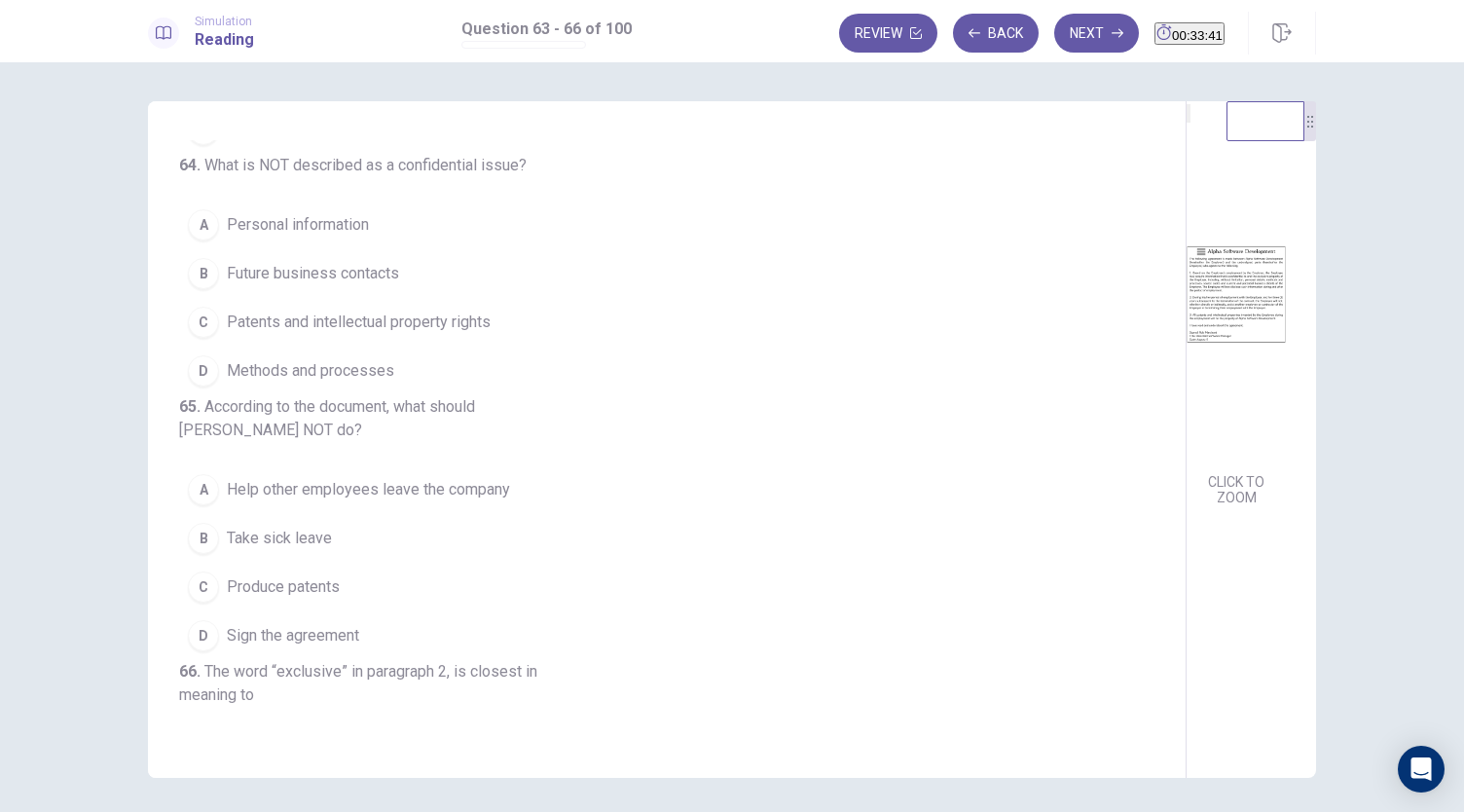
scroll to position [239, 0]
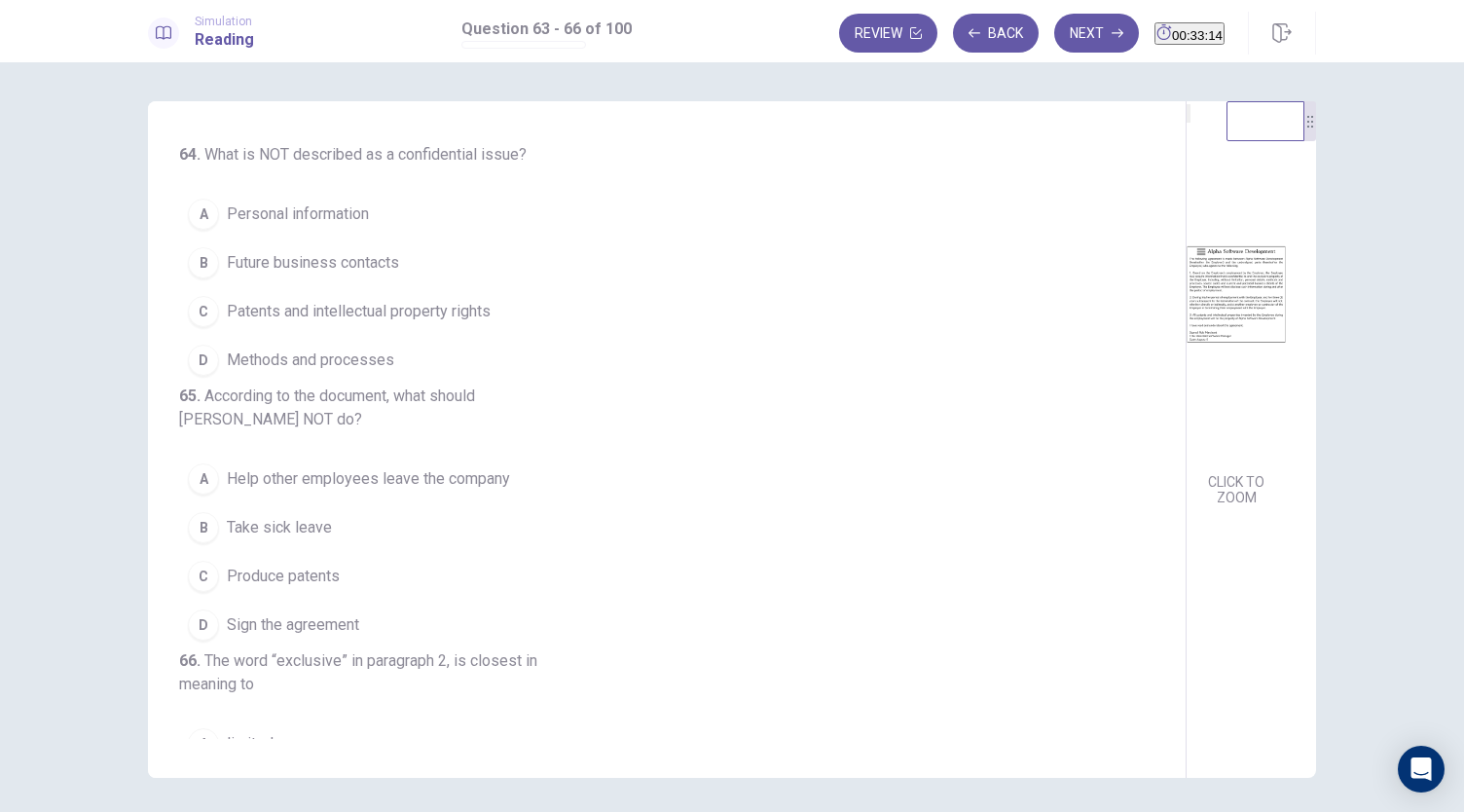
click at [321, 226] on span "Personal information" at bounding box center [297, 214] width 142 height 23
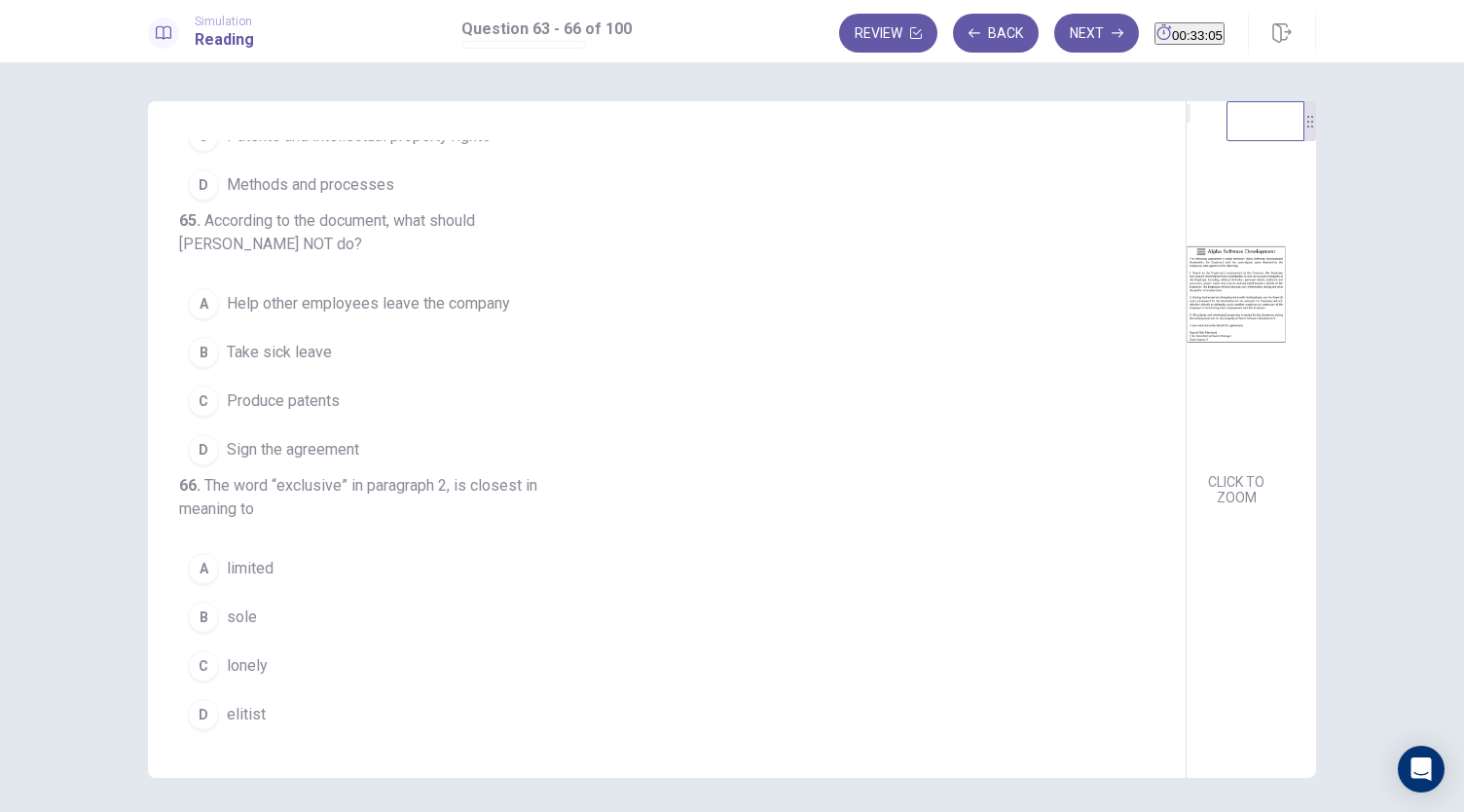
scroll to position [519, 0]
click at [339, 438] on span "Sign the agreement" at bounding box center [293, 450] width 132 height 23
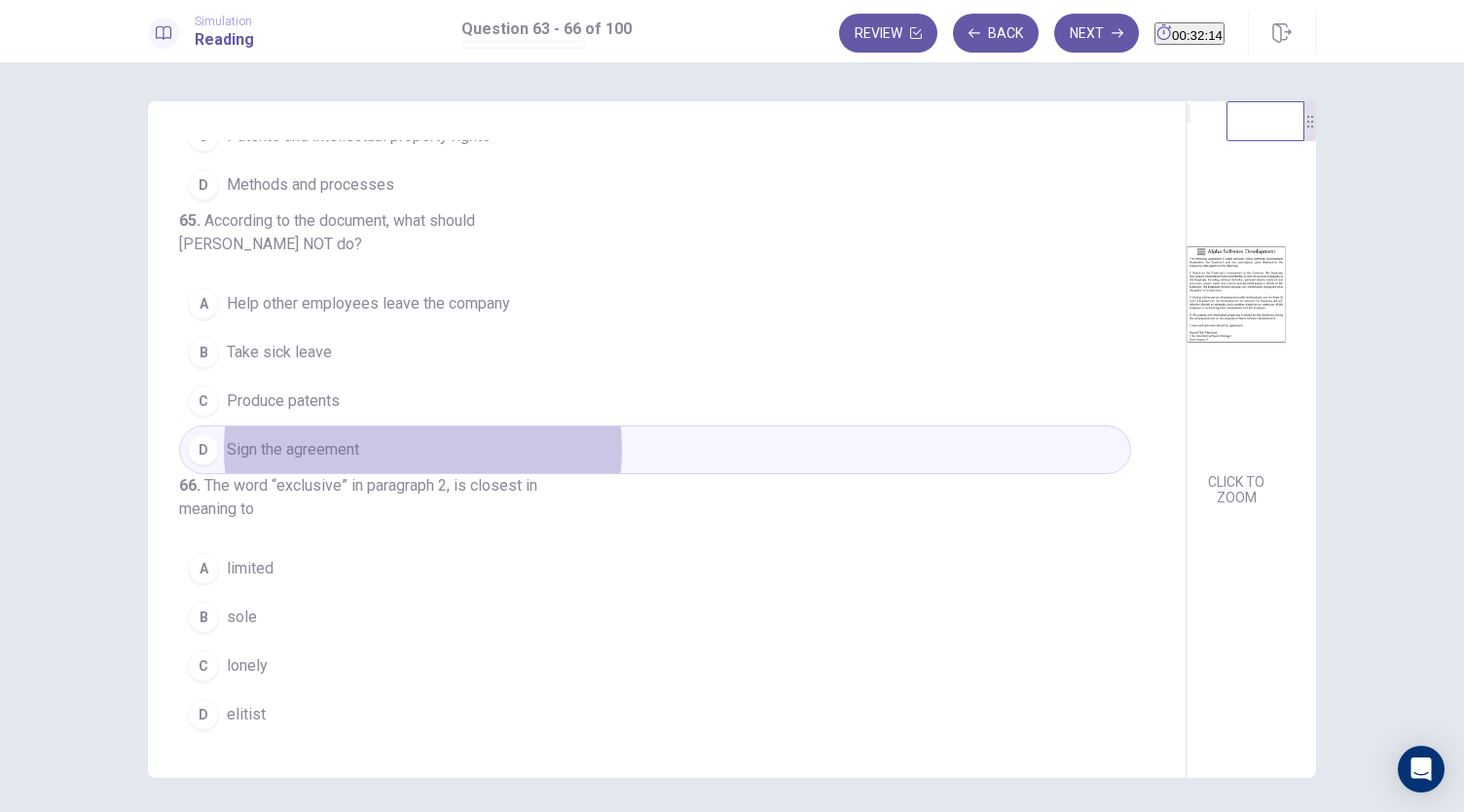
scroll to position [68, 0]
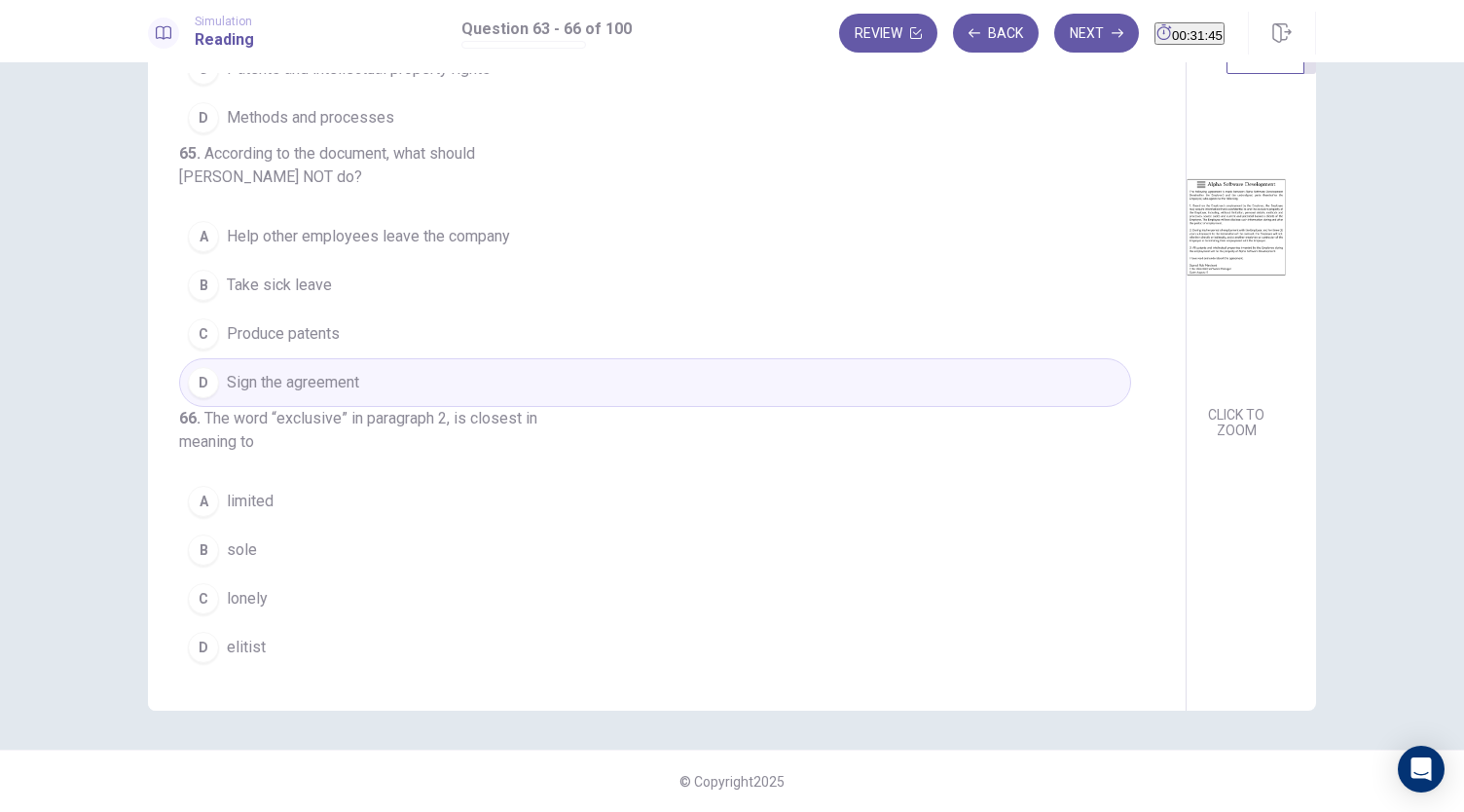
click at [269, 500] on span "limited" at bounding box center [251, 501] width 47 height 23
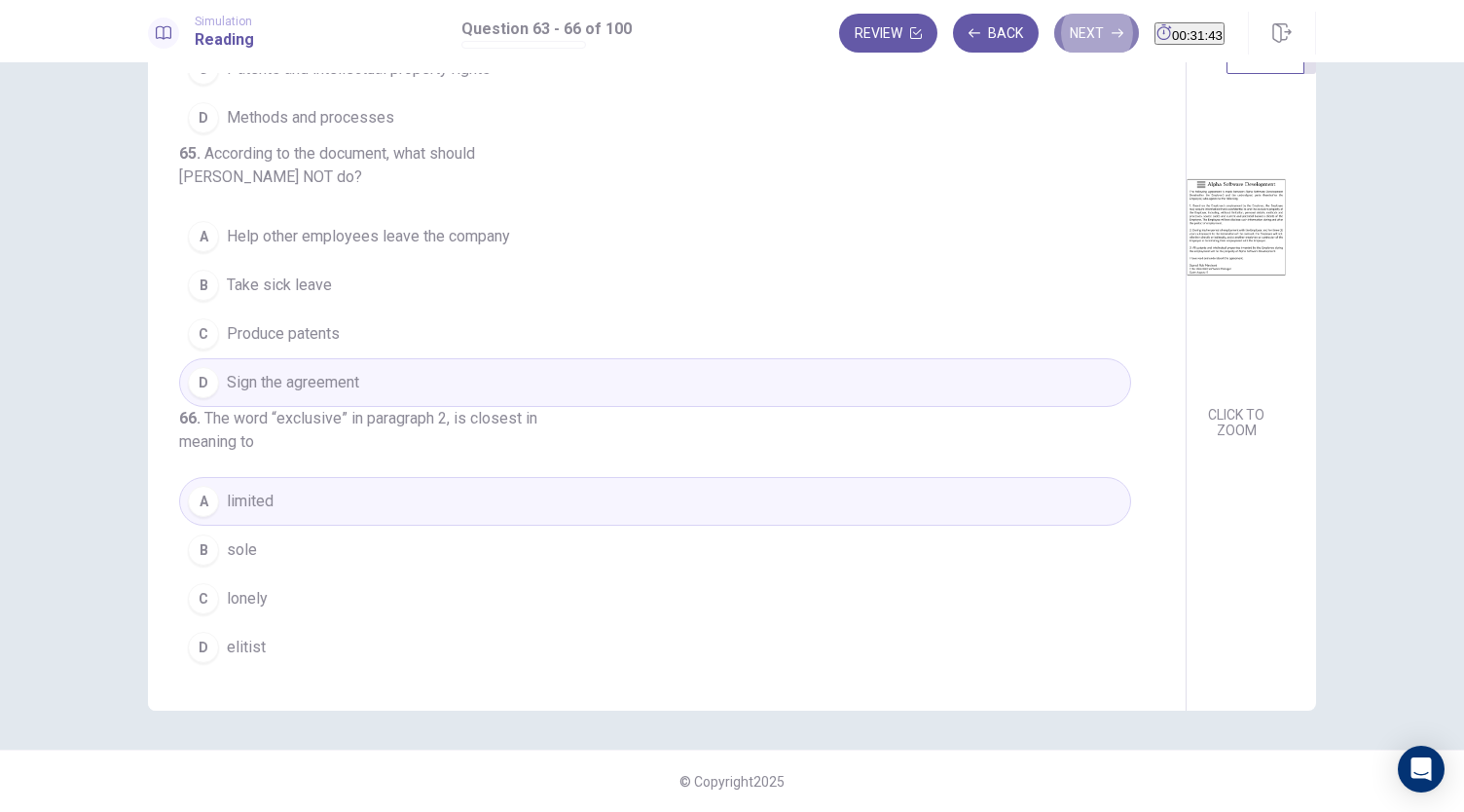
click at [1078, 19] on button "Next" at bounding box center [1096, 33] width 85 height 39
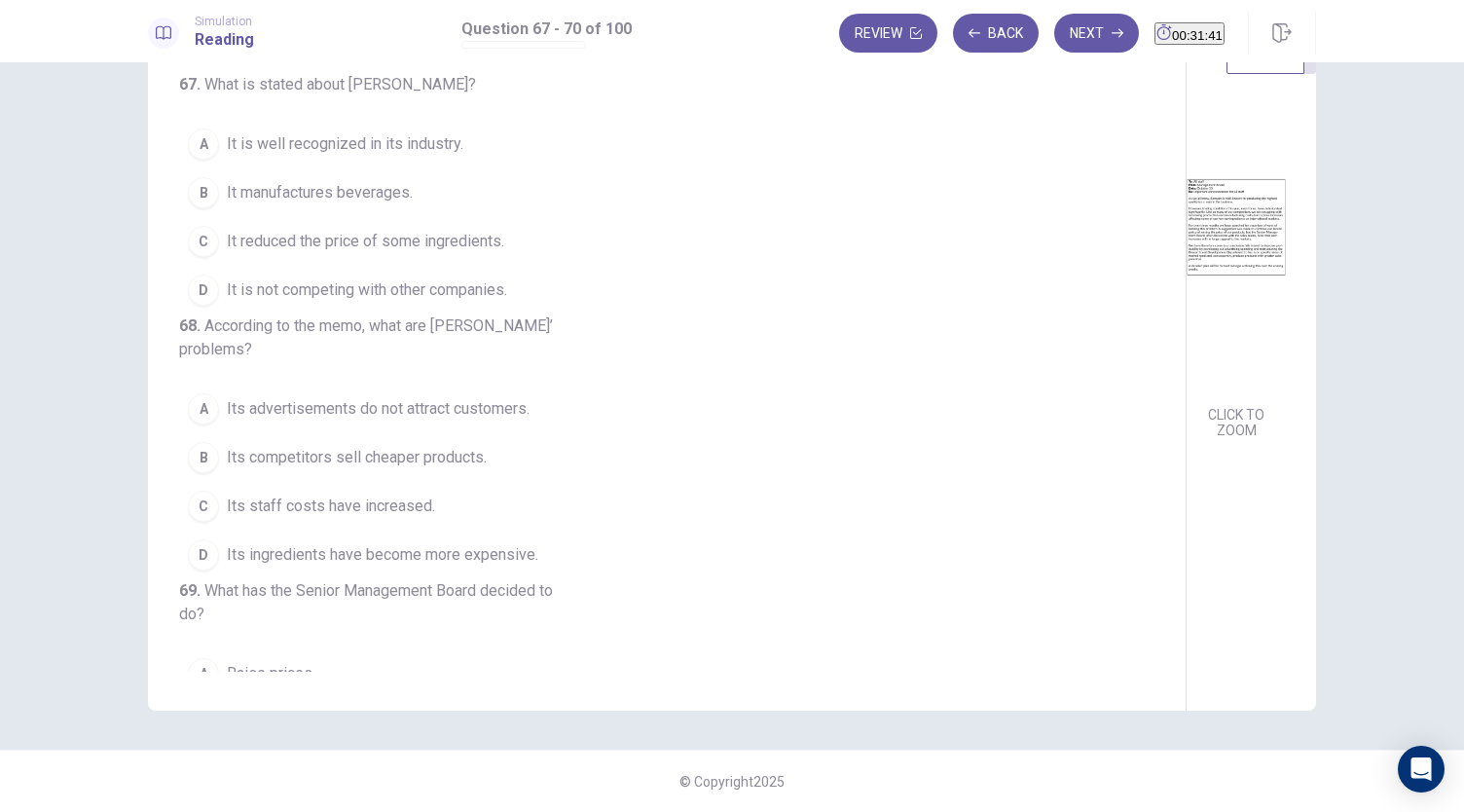
scroll to position [0, 0]
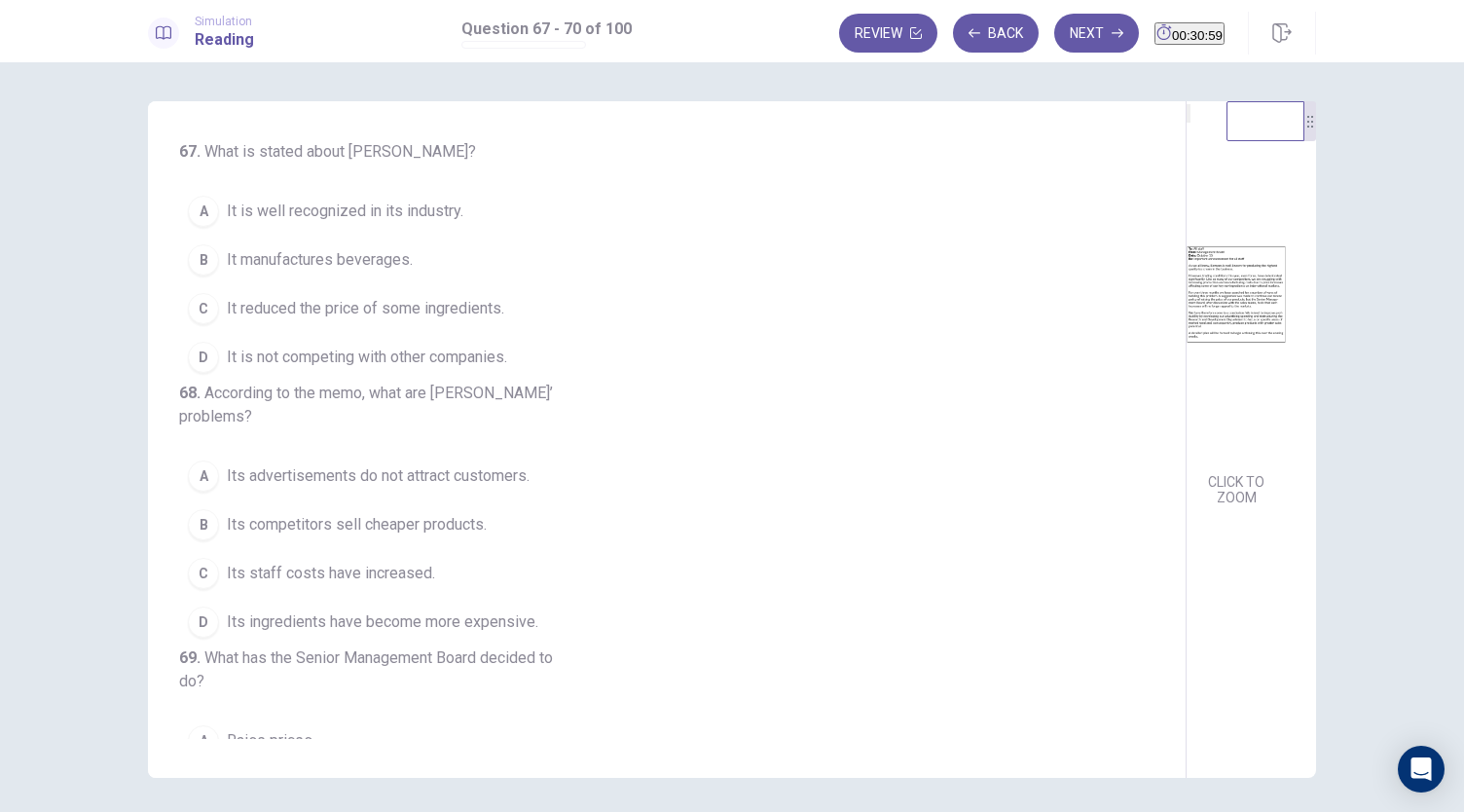
click at [476, 311] on span "It reduced the price of some ingredients." at bounding box center [365, 308] width 277 height 23
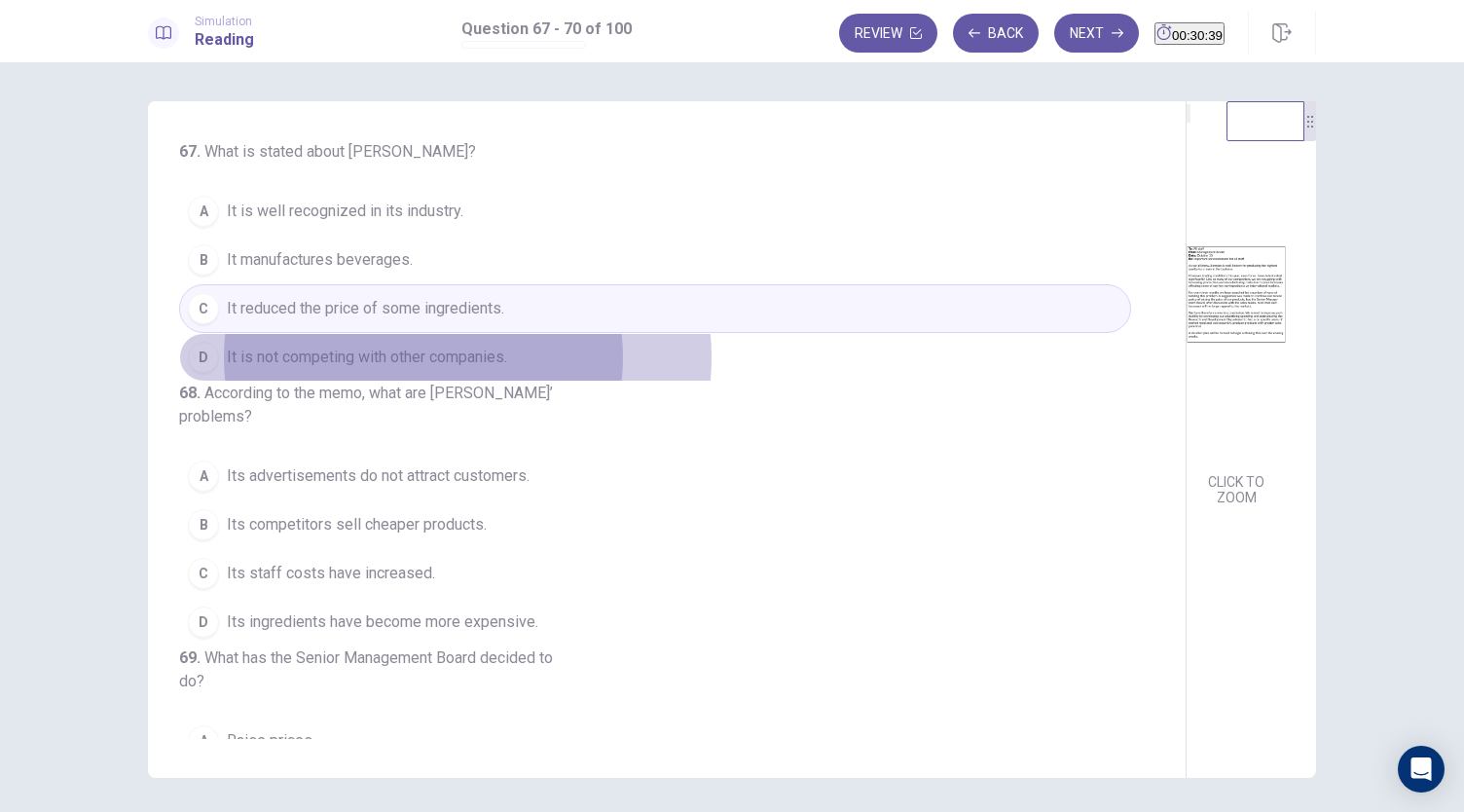
click at [440, 355] on span "It is not competing with other companies." at bounding box center [367, 357] width 280 height 23
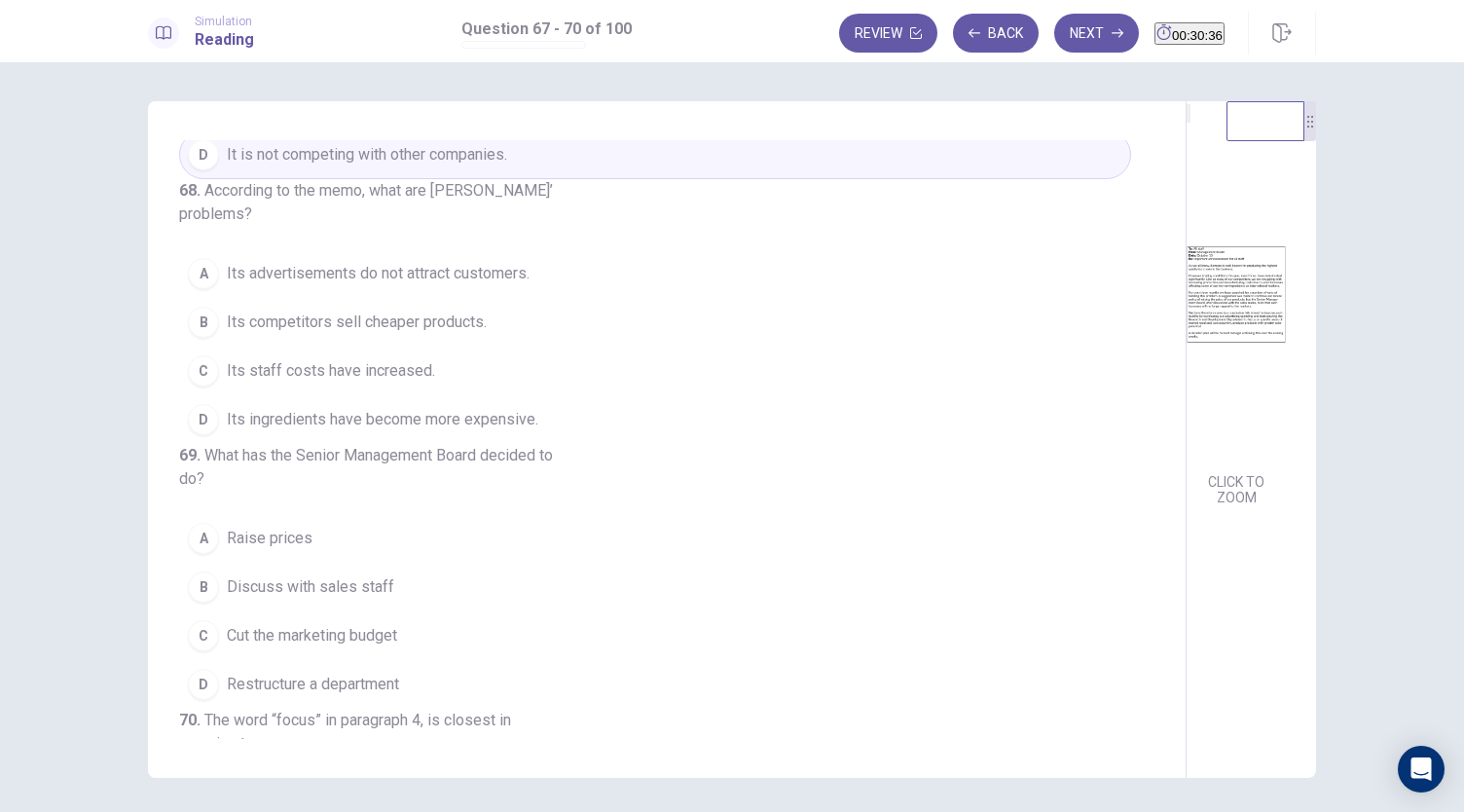
scroll to position [211, 0]
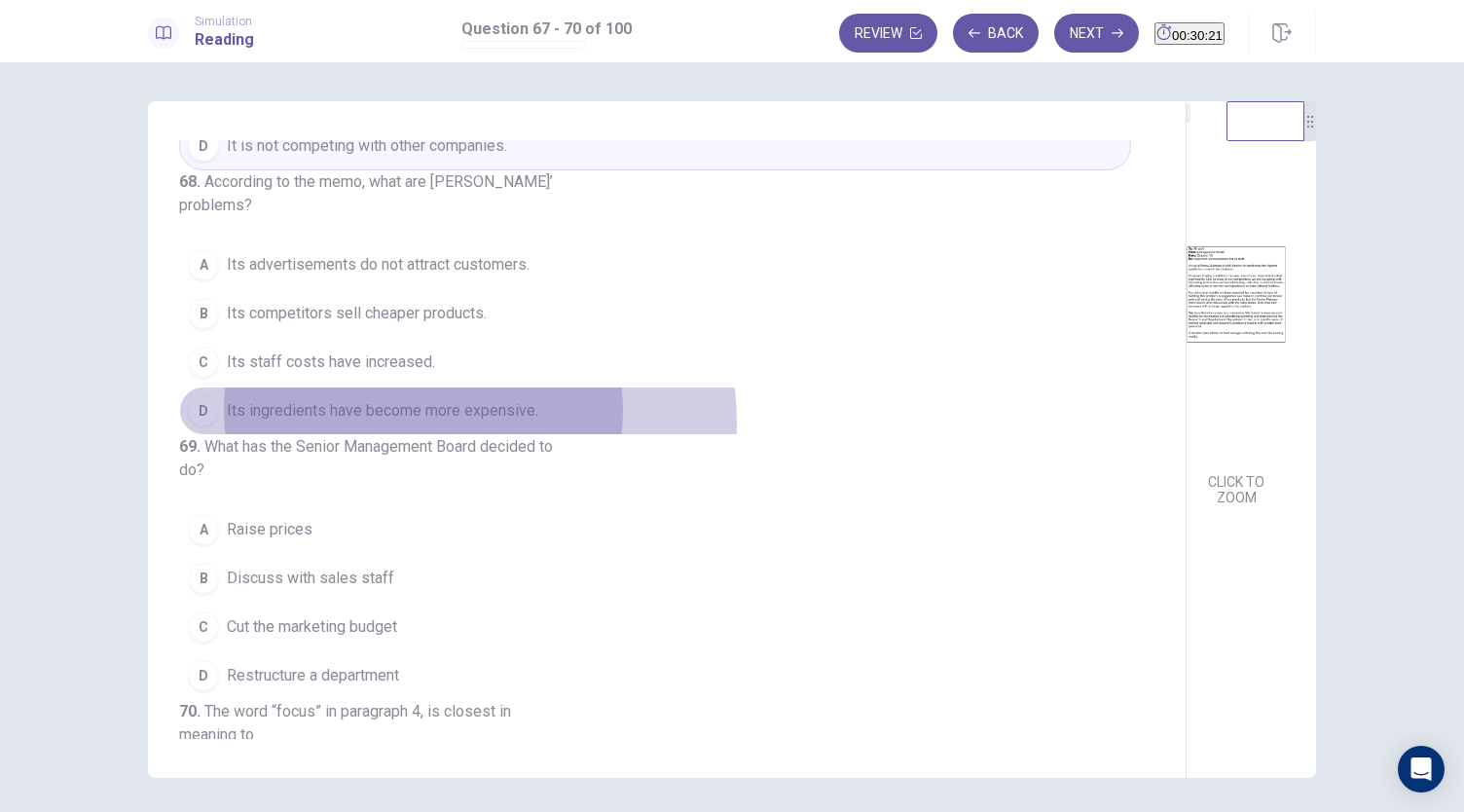
click at [452, 435] on button "D Its ingredients have become more expensive." at bounding box center [655, 411] width 952 height 49
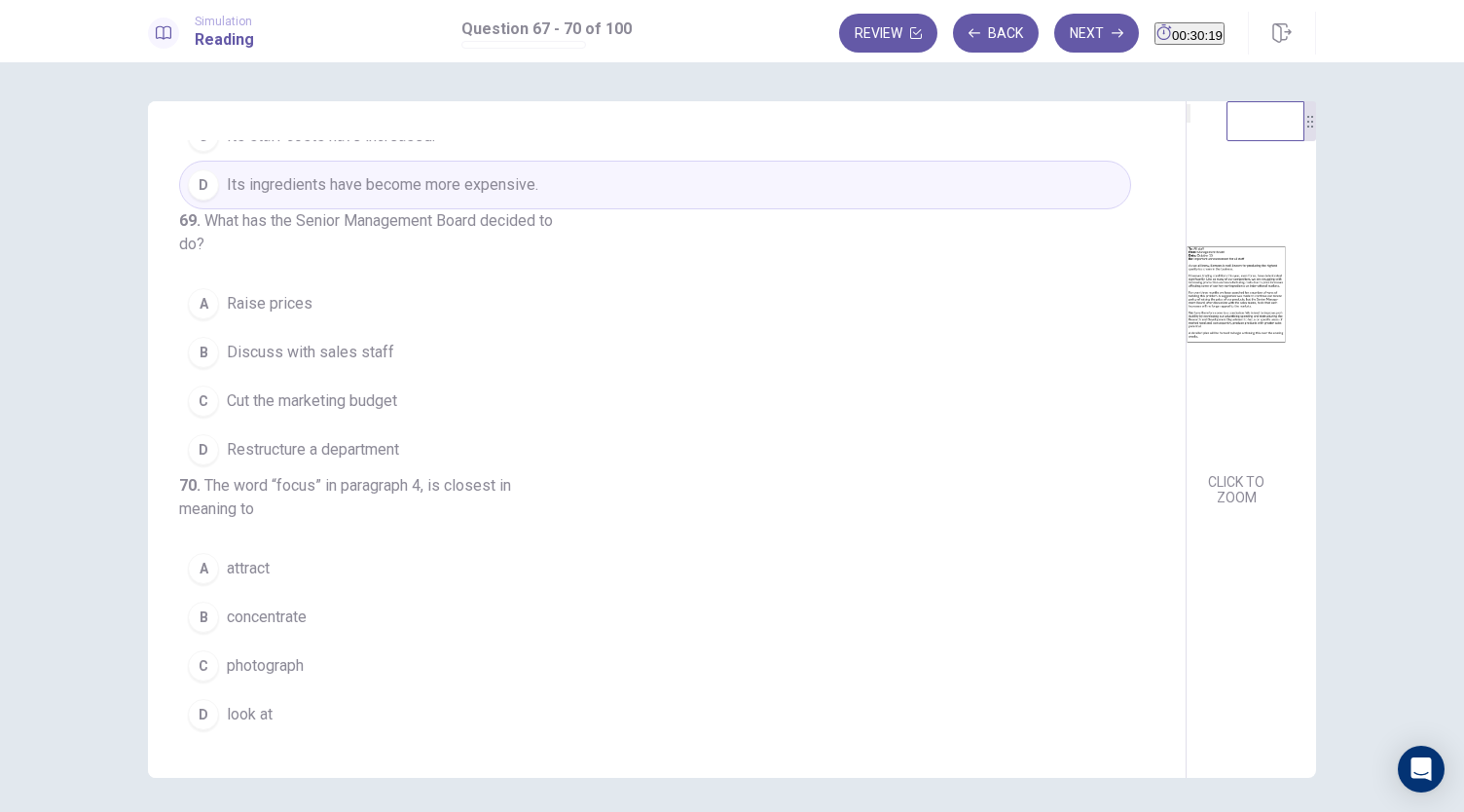
scroll to position [517, 0]
click at [396, 350] on button "B Discuss with sales staff" at bounding box center [655, 352] width 952 height 49
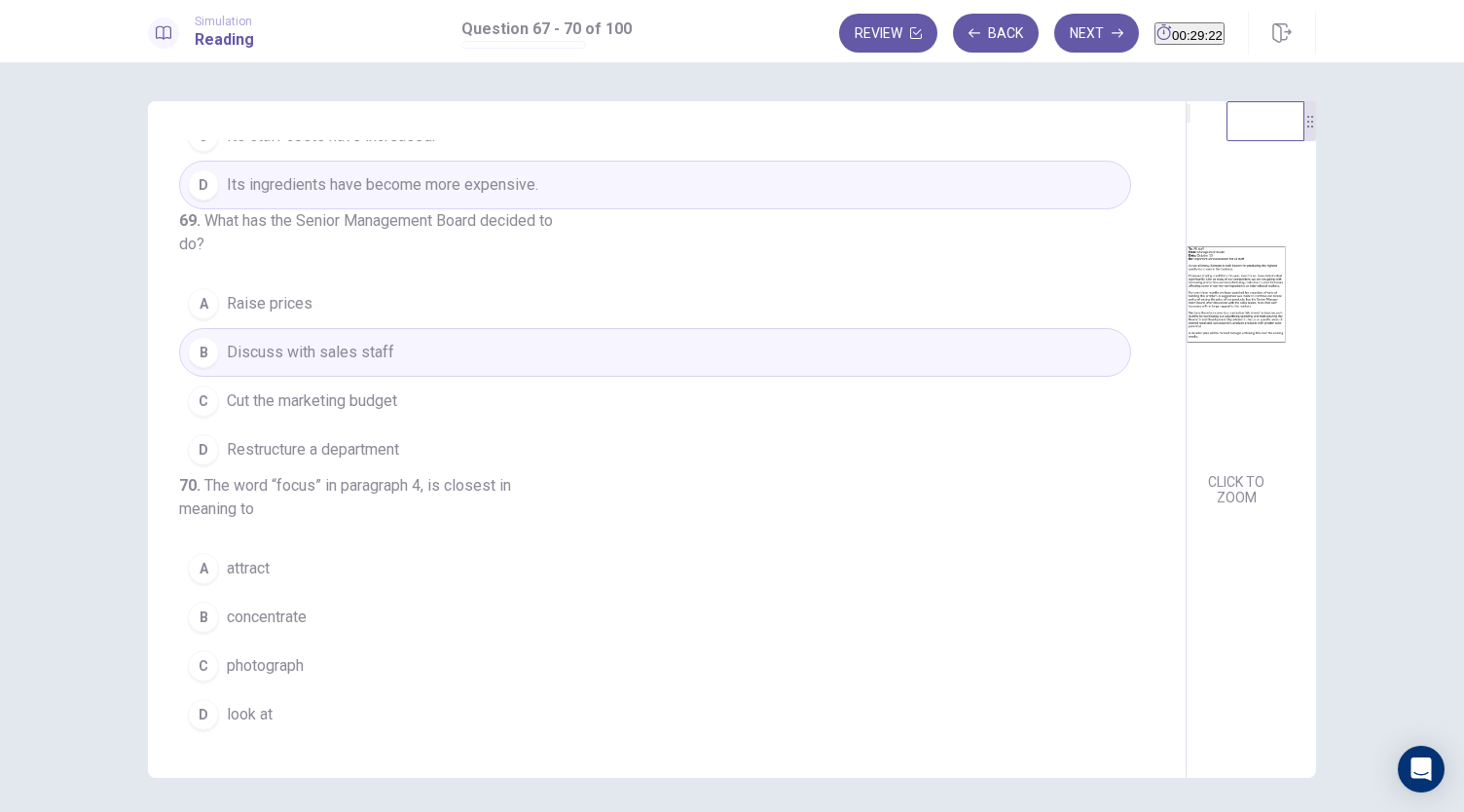
scroll to position [543, 0]
click at [291, 612] on span "concentrate" at bounding box center [267, 617] width 80 height 23
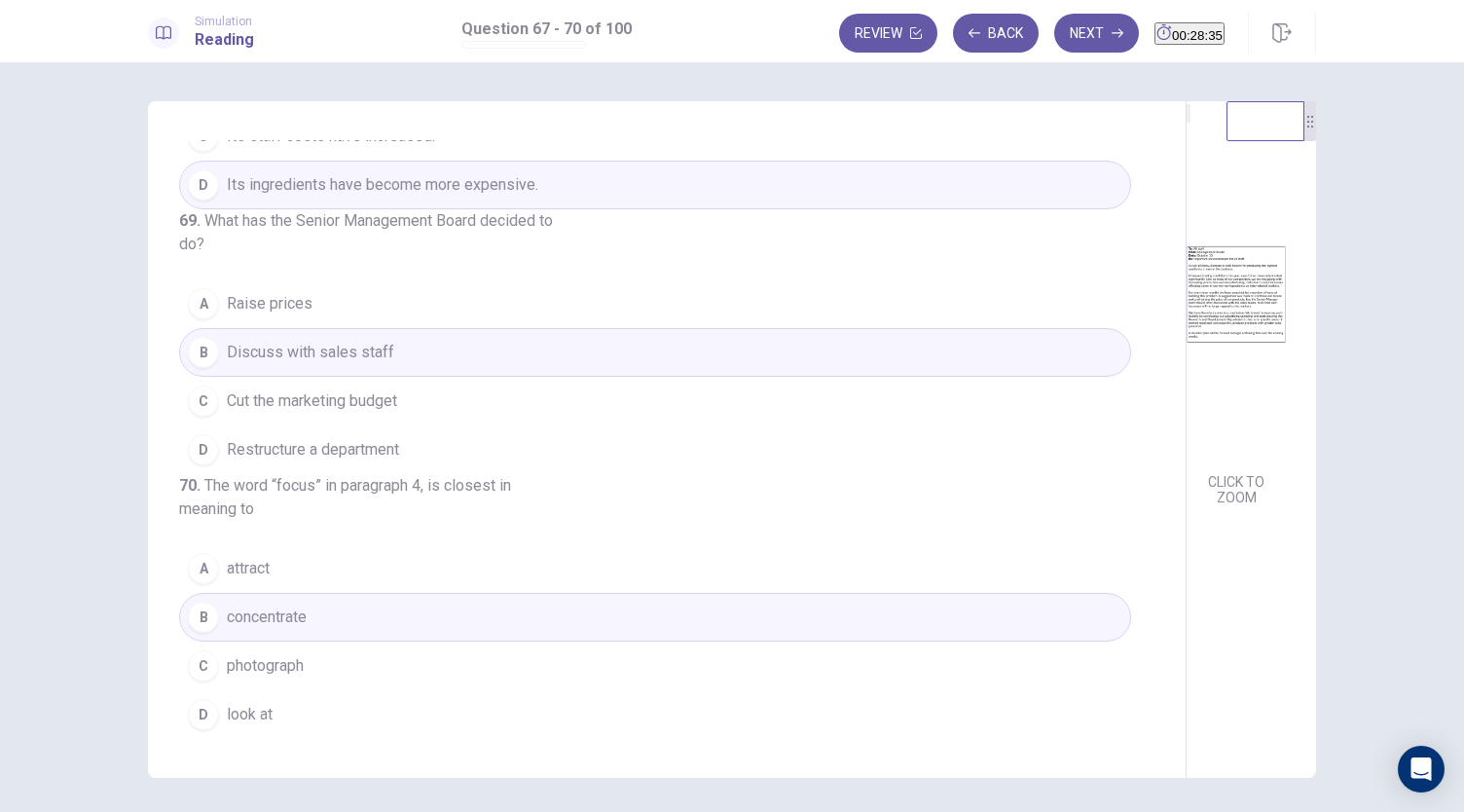
scroll to position [68, 0]
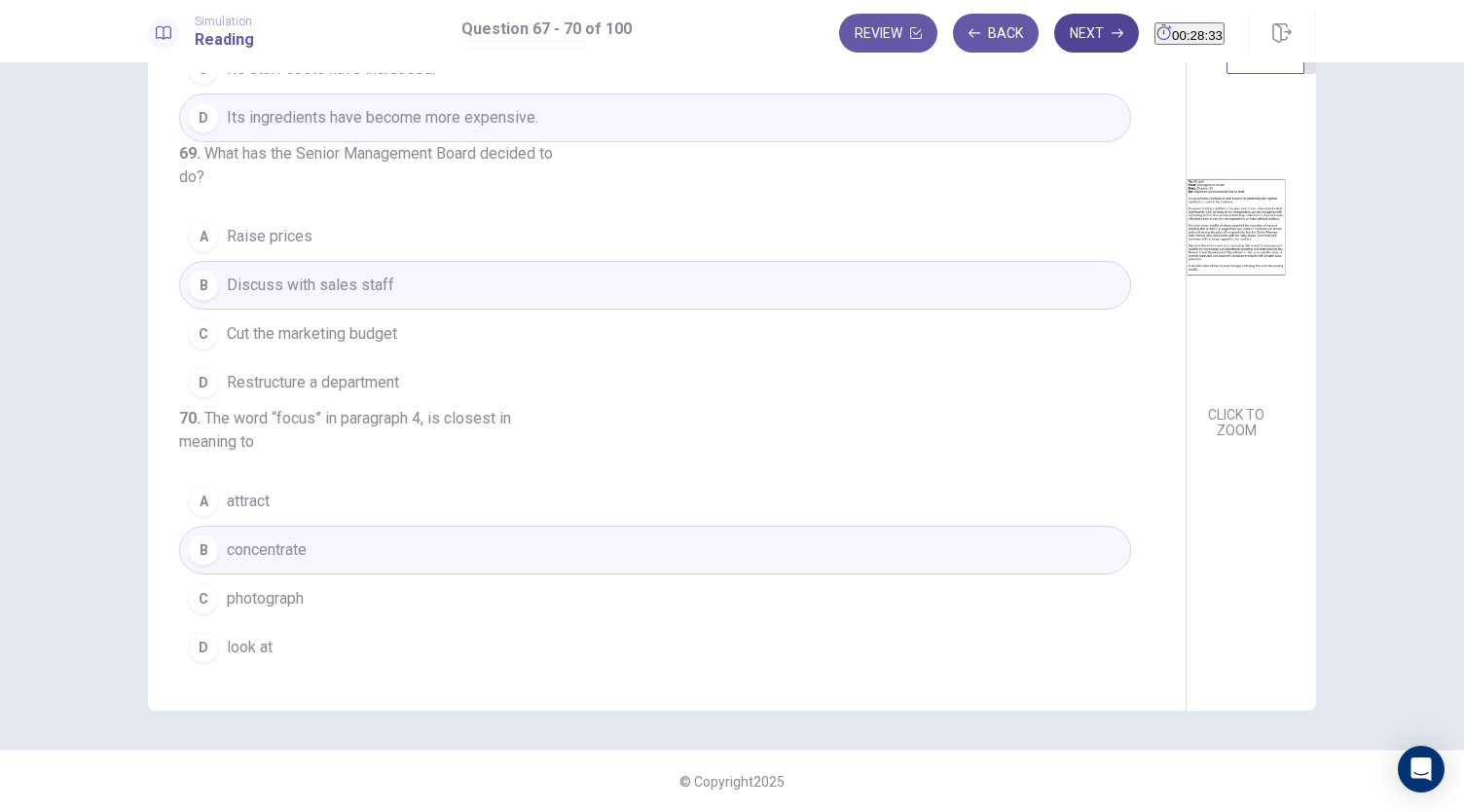
click at [1055, 28] on button "Next" at bounding box center [1096, 33] width 85 height 39
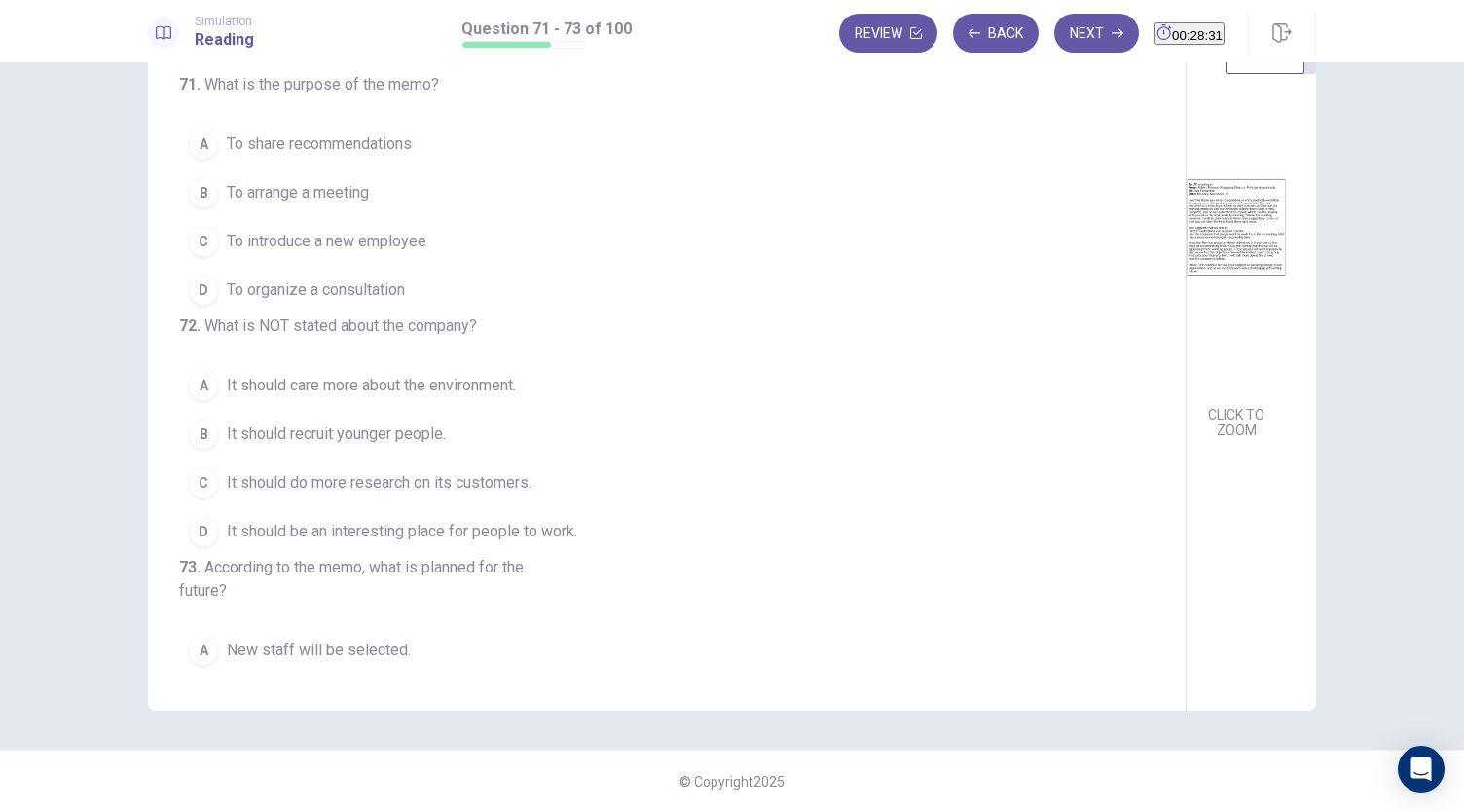
scroll to position [0, 0]
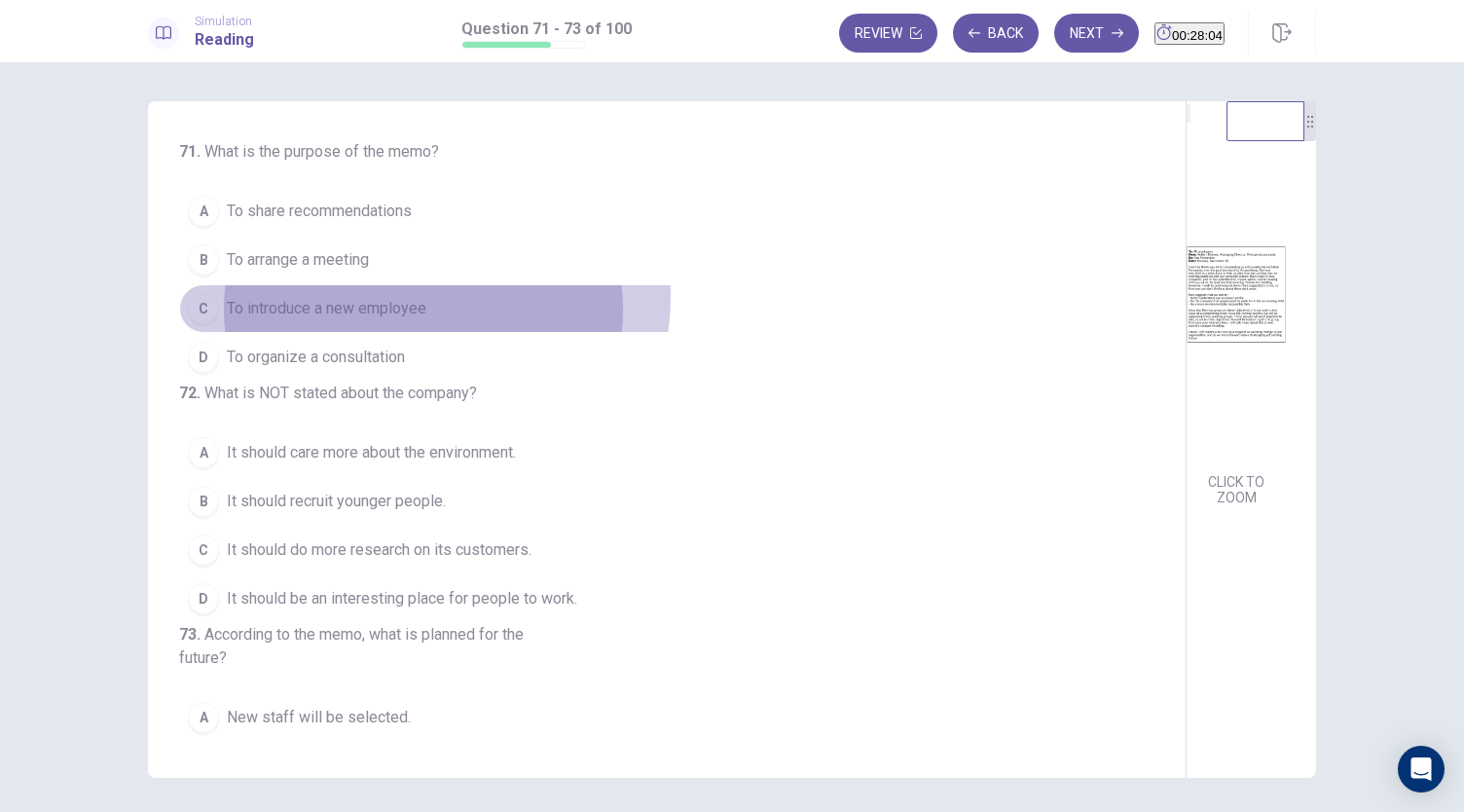
click at [397, 293] on button "C To introduce a new employee" at bounding box center [655, 308] width 952 height 49
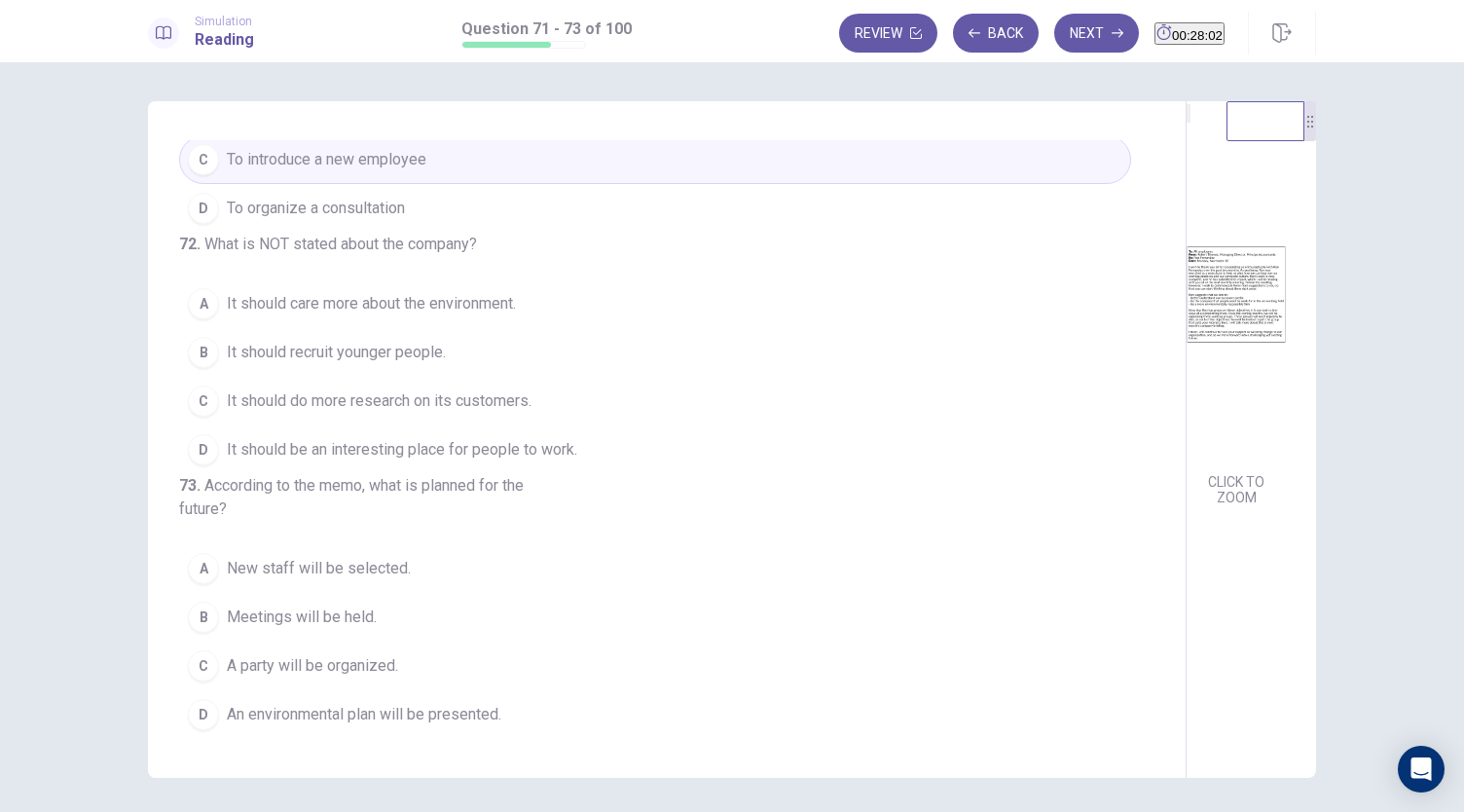
scroll to position [68, 0]
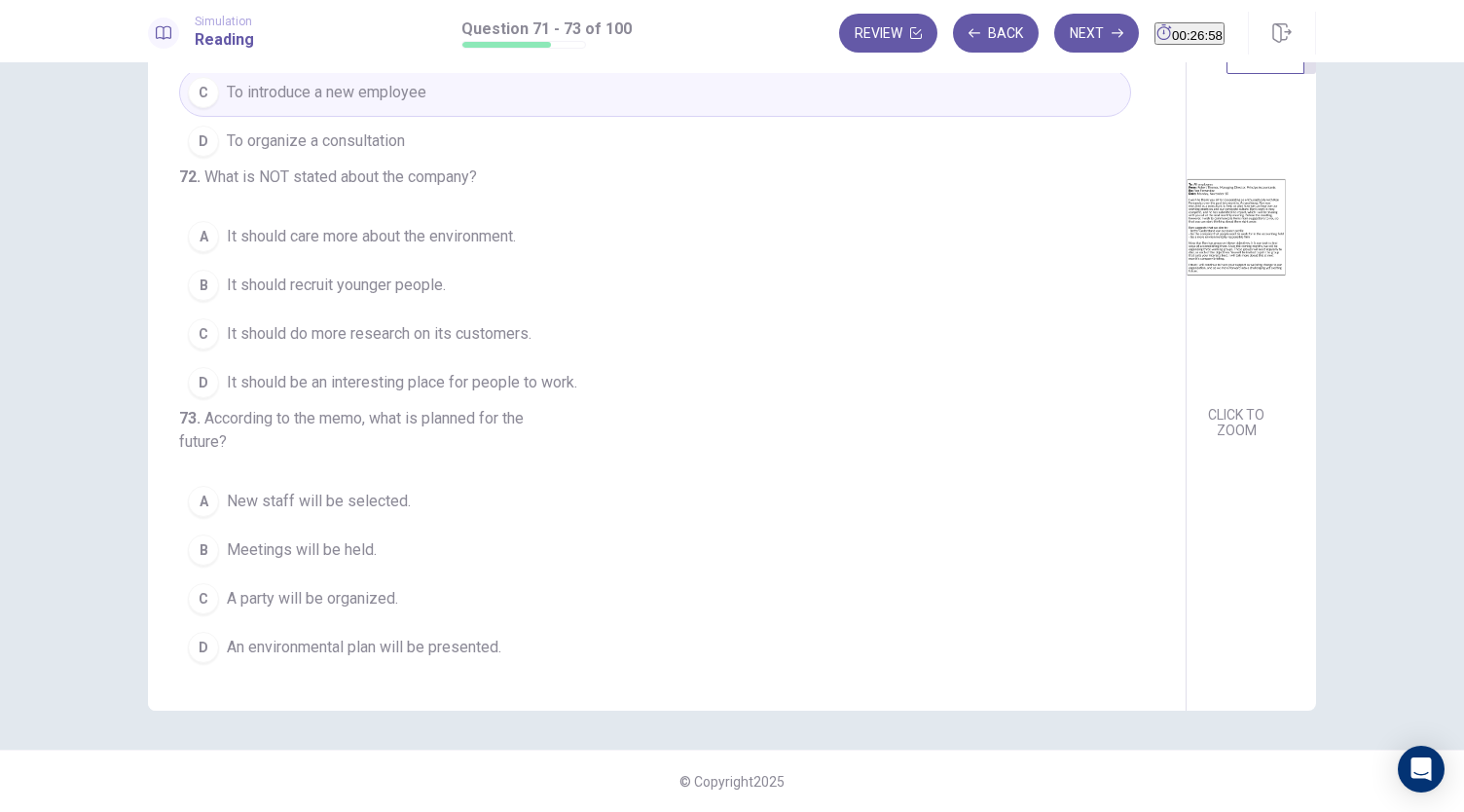
click at [450, 379] on div "71 . What is the purpose of the memo? A To share recommendations B To arrange a…" at bounding box center [655, 297] width 952 height 747
click at [450, 371] on span "It should be an interesting place for people to work." at bounding box center [402, 383] width 350 height 23
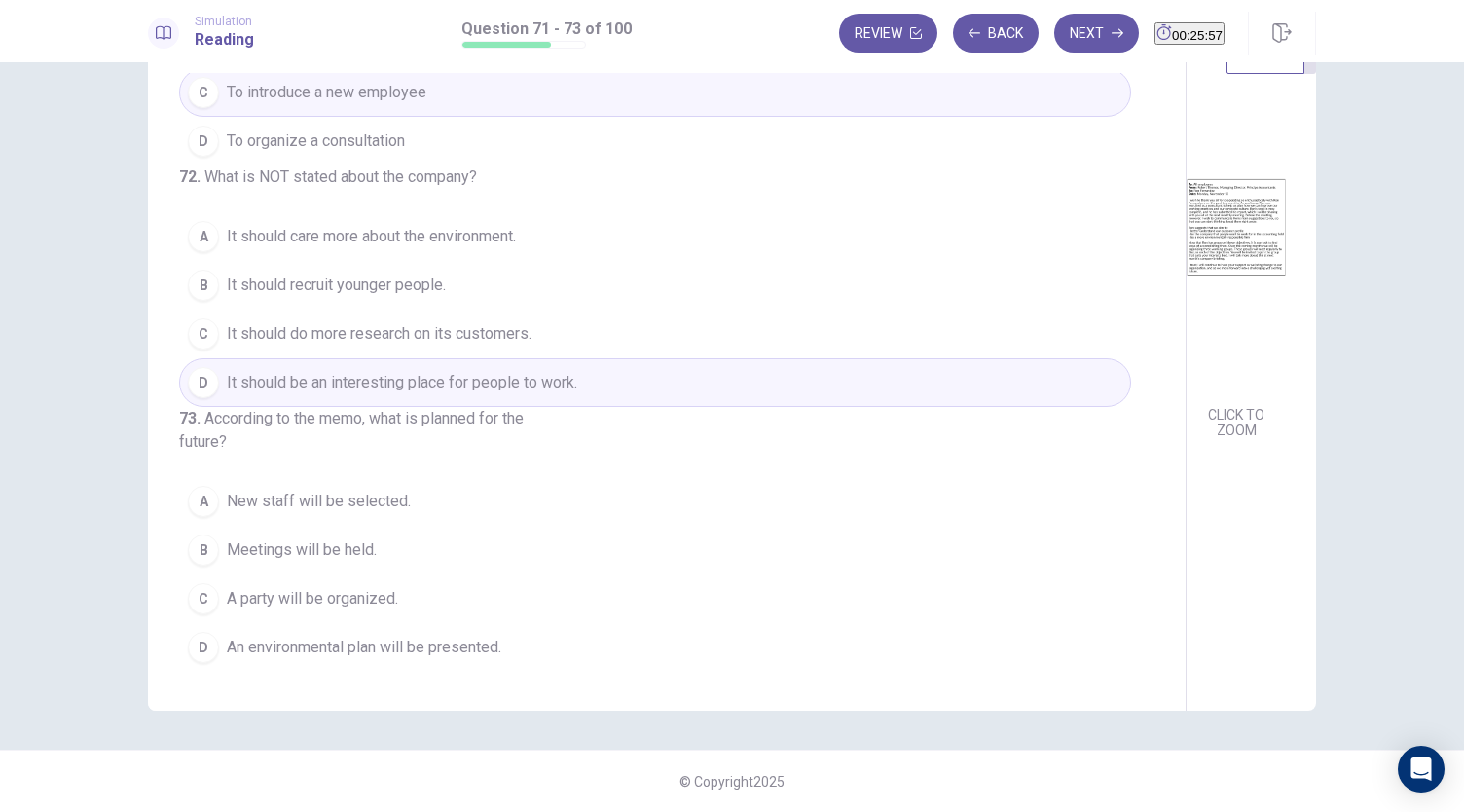
click at [422, 651] on span "An environmental plan will be presented." at bounding box center [364, 647] width 274 height 23
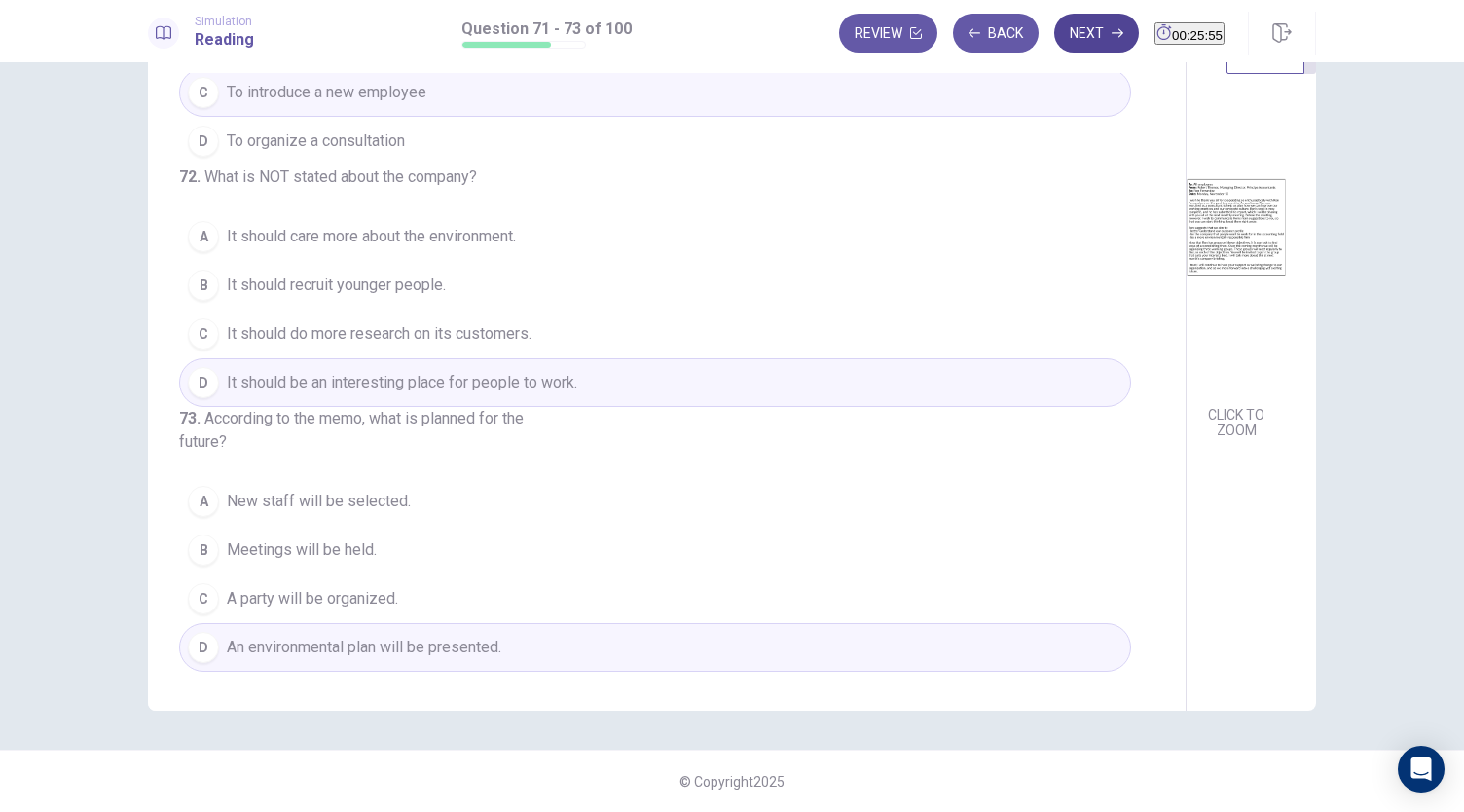
click at [1066, 35] on button "Next" at bounding box center [1096, 33] width 85 height 39
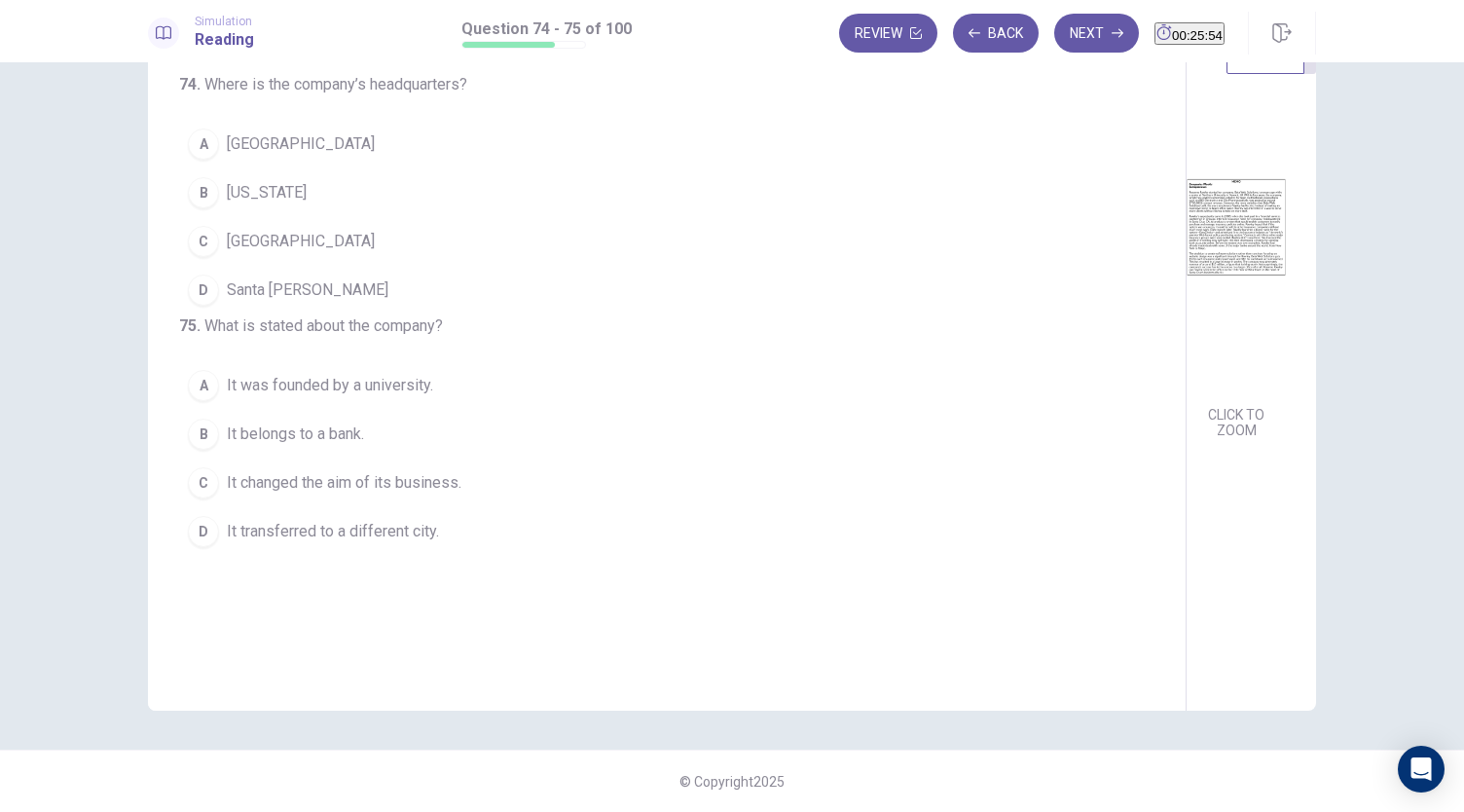
scroll to position [0, 0]
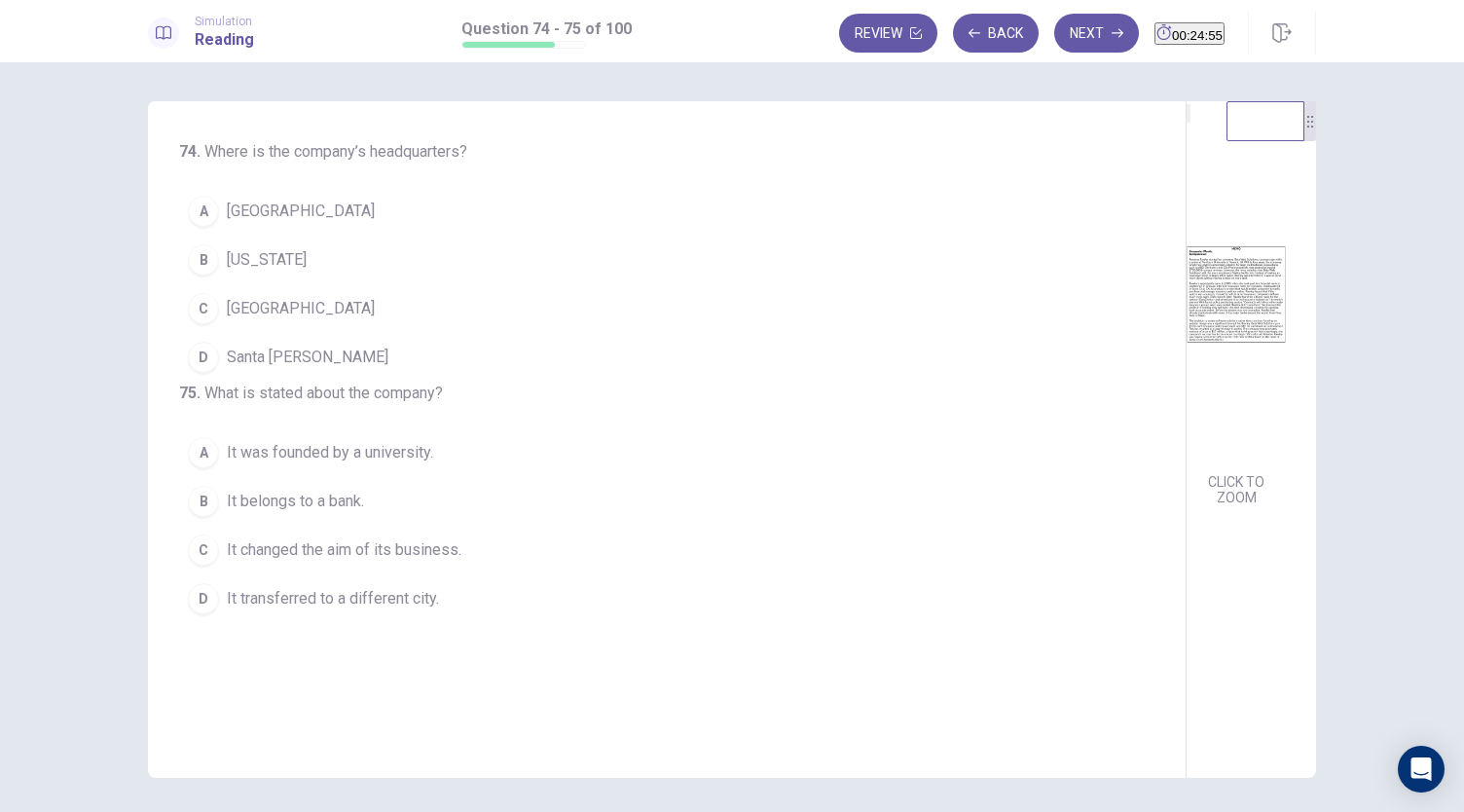
click at [260, 264] on span "New York" at bounding box center [267, 260] width 80 height 23
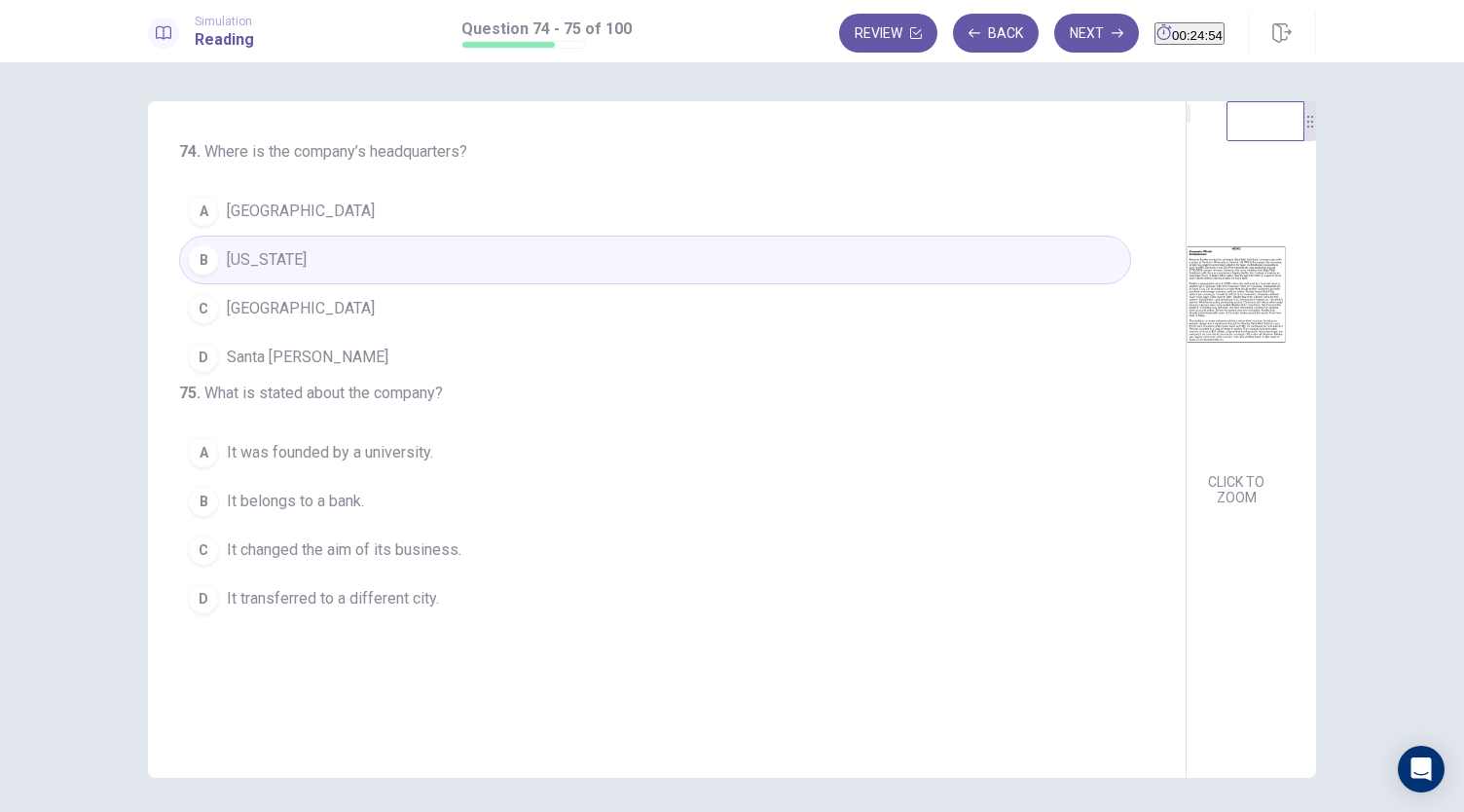
scroll to position [68, 0]
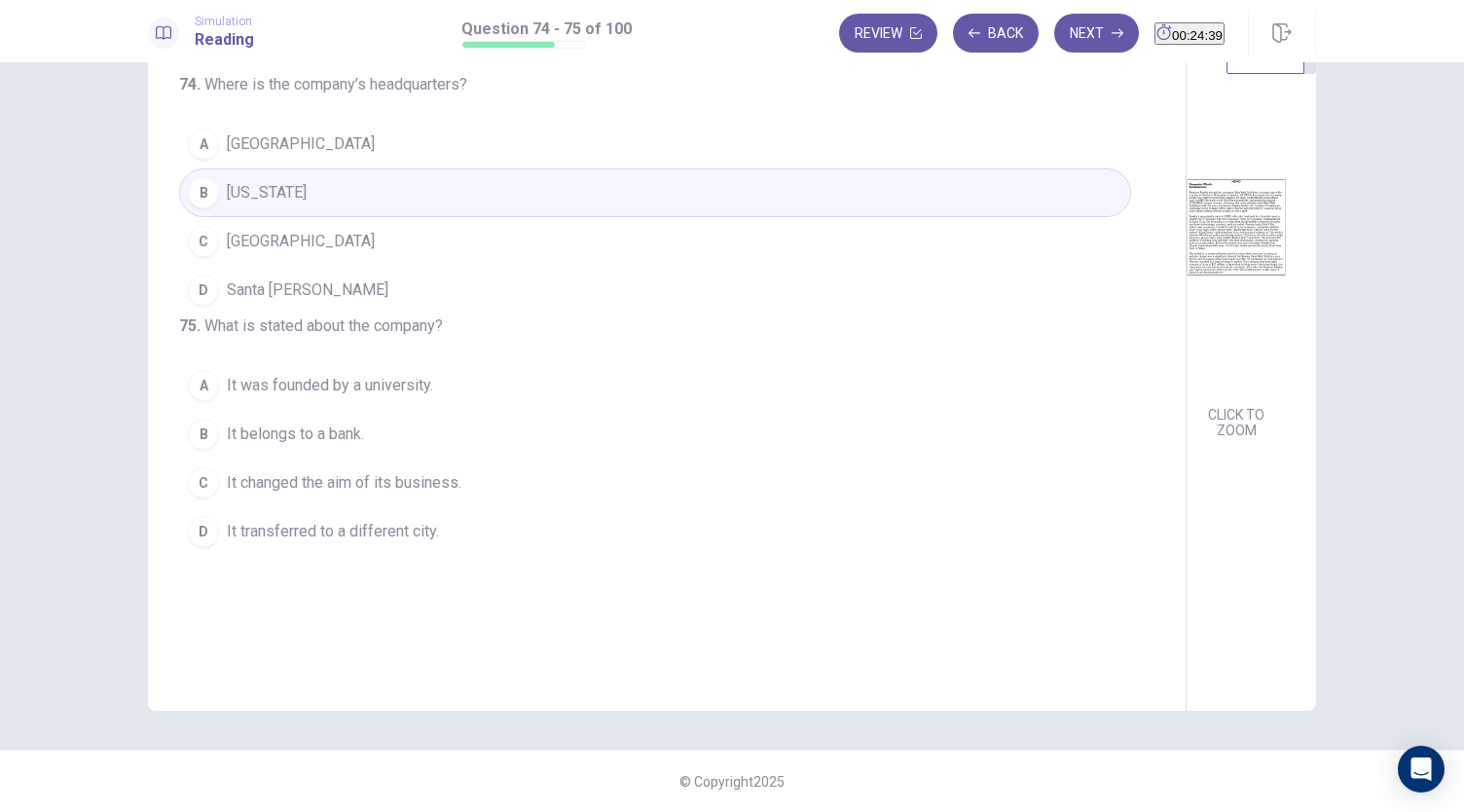
click at [376, 458] on button "B It belongs to a bank." at bounding box center [655, 434] width 952 height 49
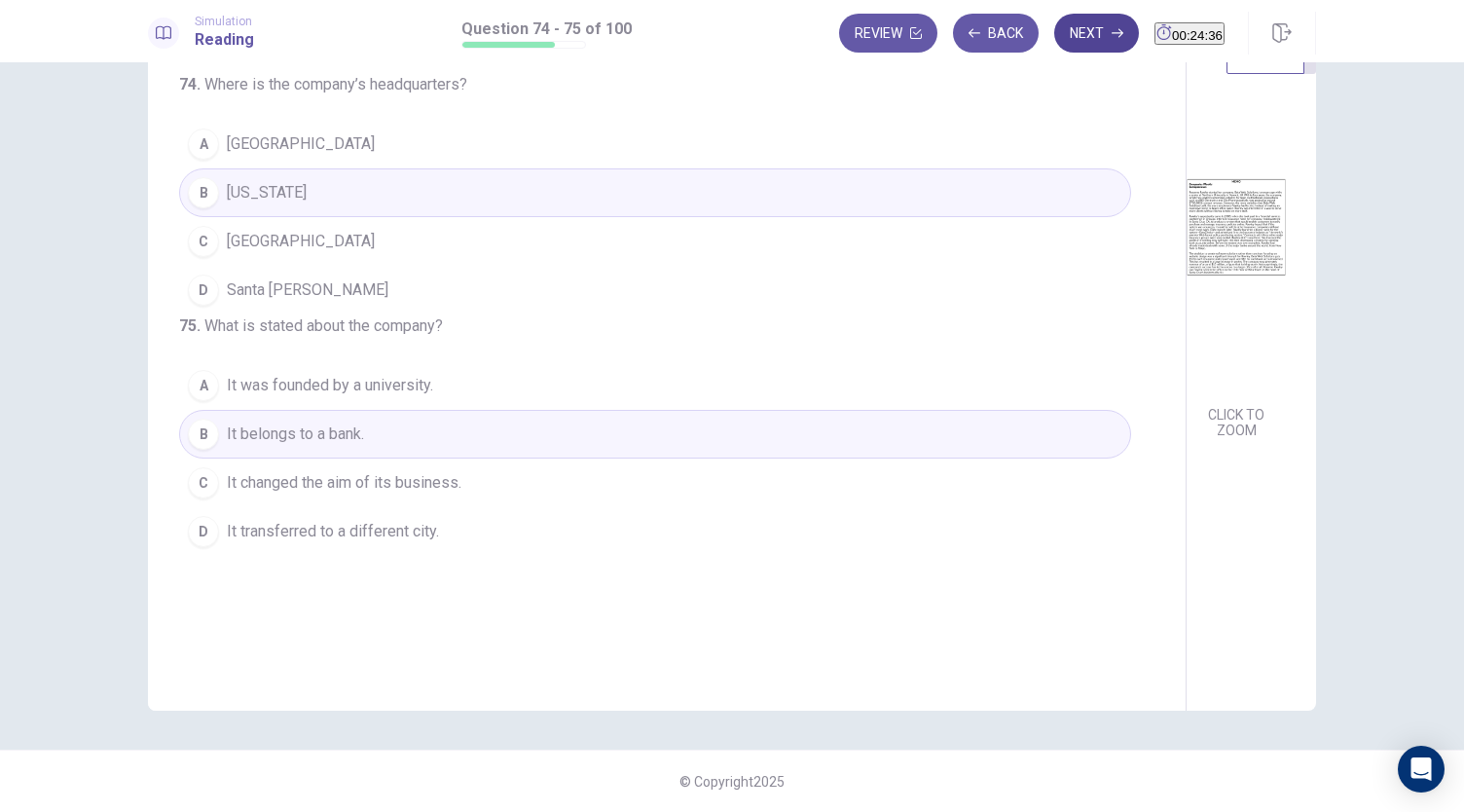
click at [1112, 31] on icon "button" at bounding box center [1118, 33] width 12 height 12
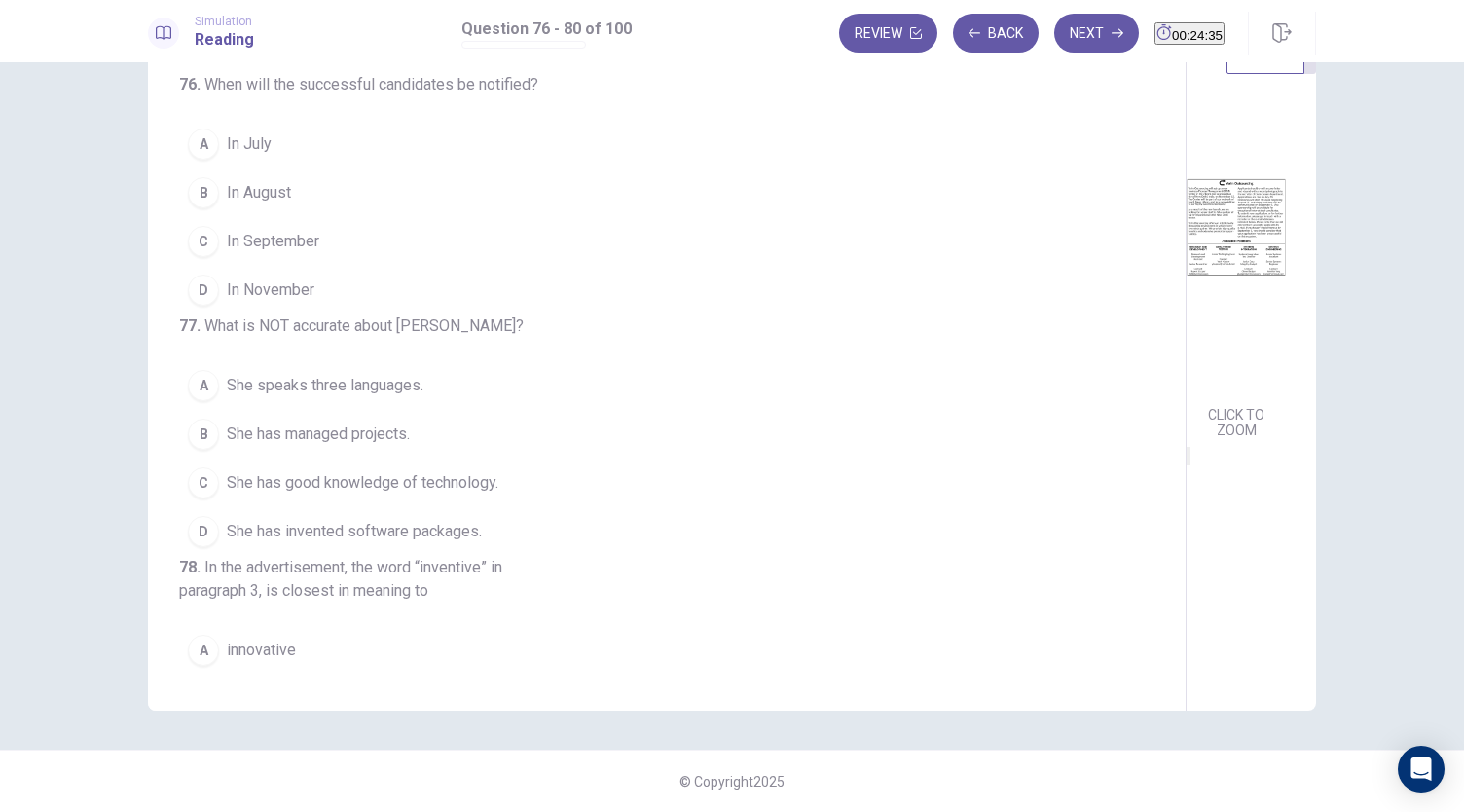
scroll to position [0, 0]
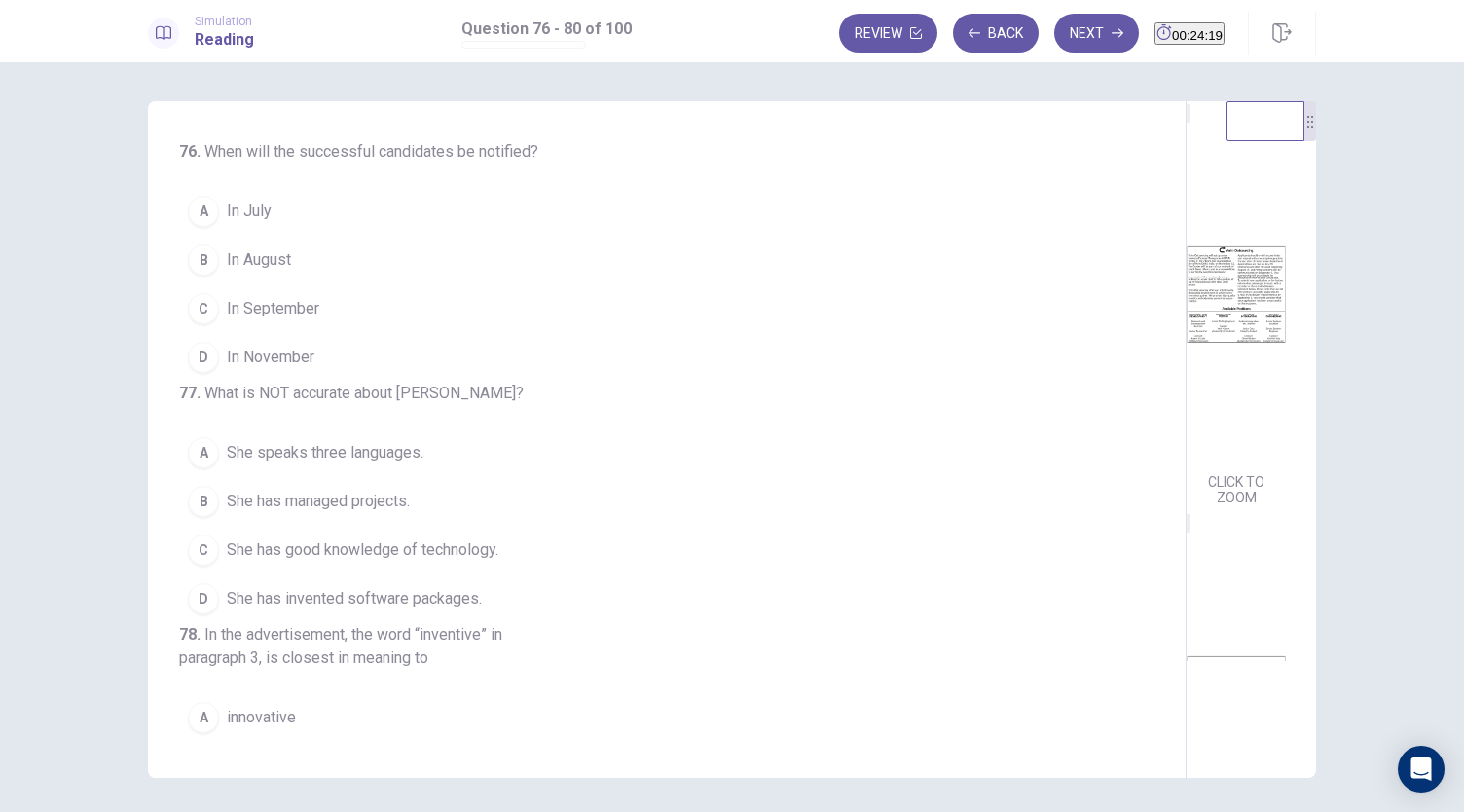
click at [285, 355] on span "In November" at bounding box center [271, 357] width 88 height 23
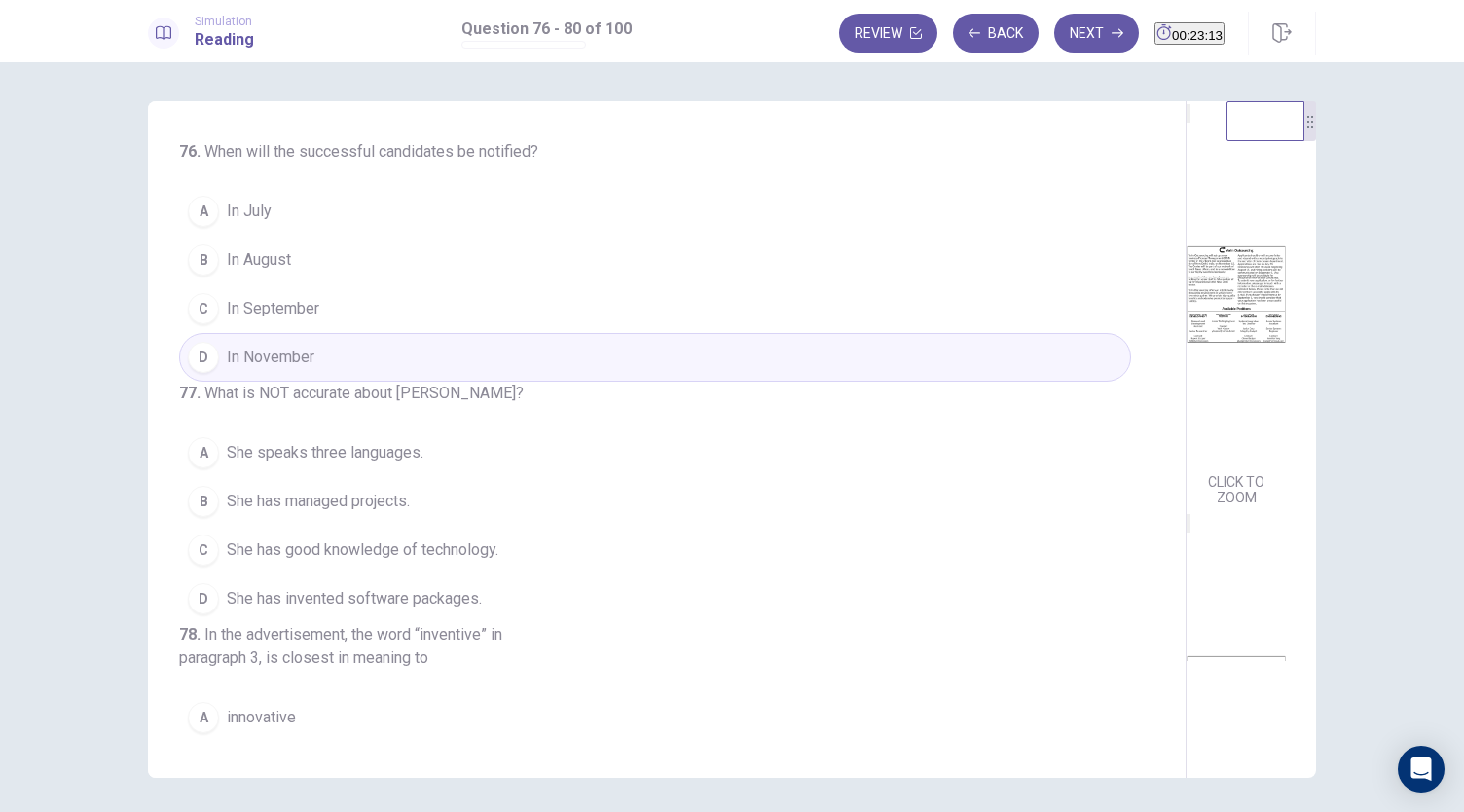
click at [310, 316] on span "In September" at bounding box center [273, 308] width 92 height 23
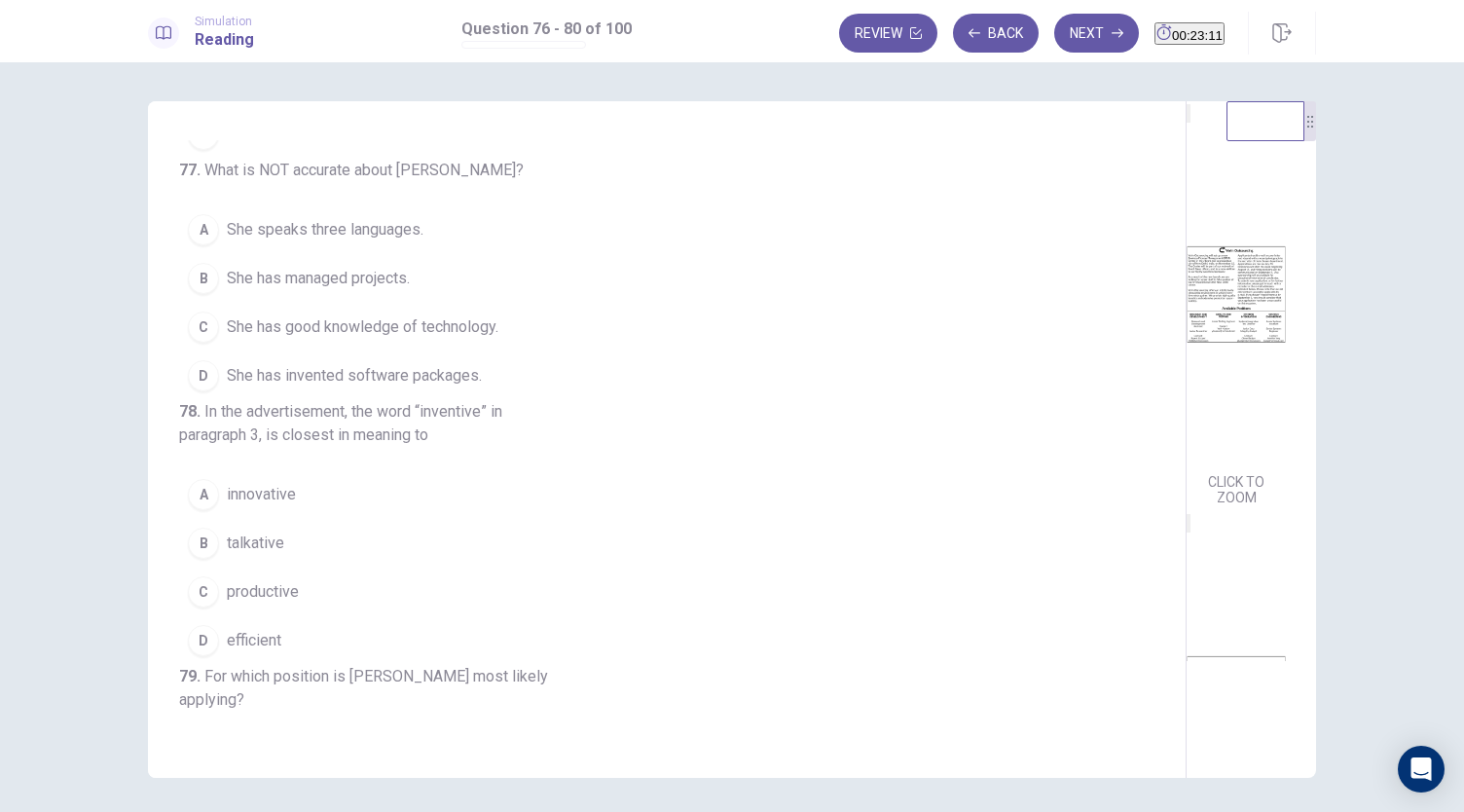
scroll to position [224, 0]
click at [482, 338] on span "She has good knowledge of technology." at bounding box center [363, 326] width 272 height 23
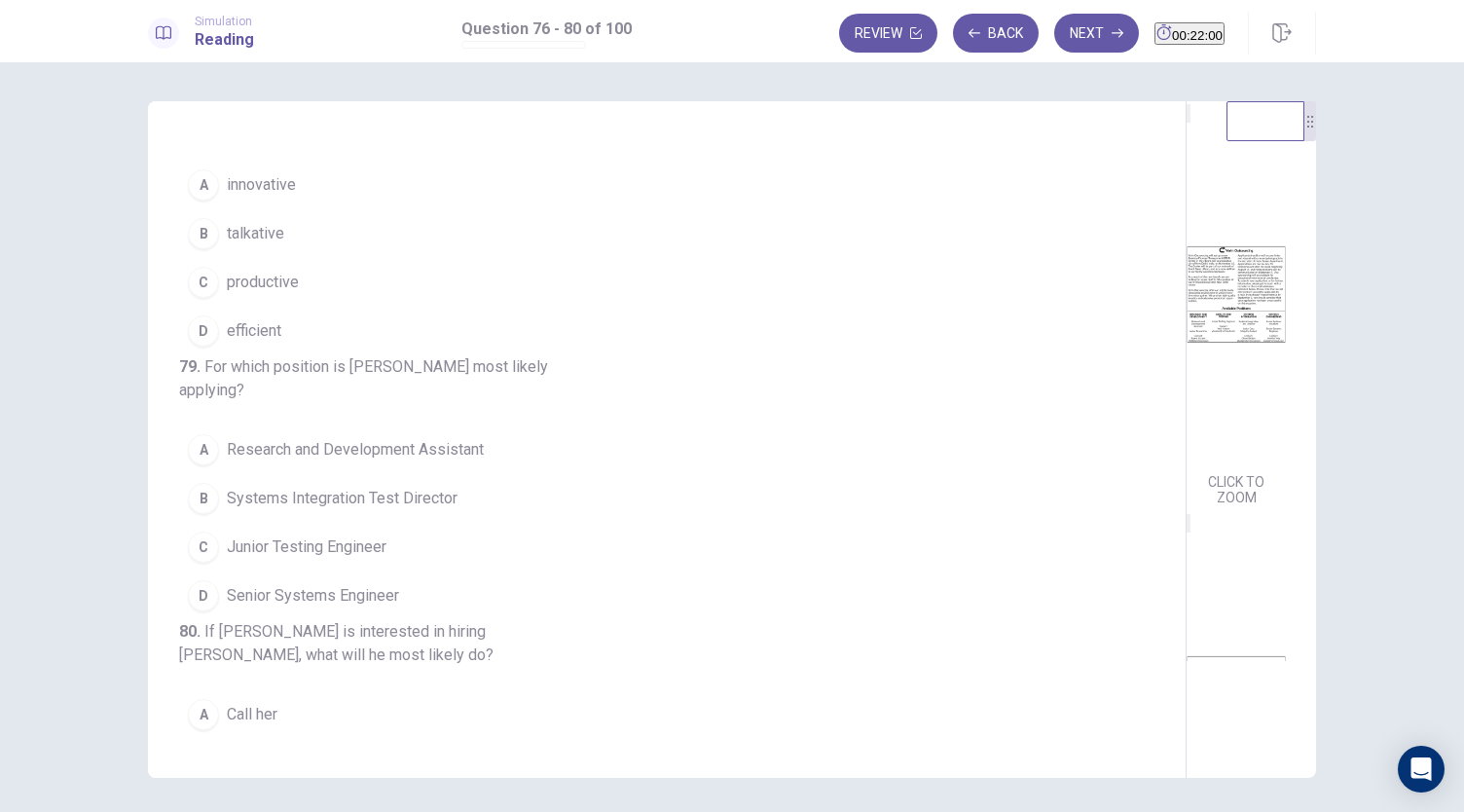
scroll to position [542, 0]
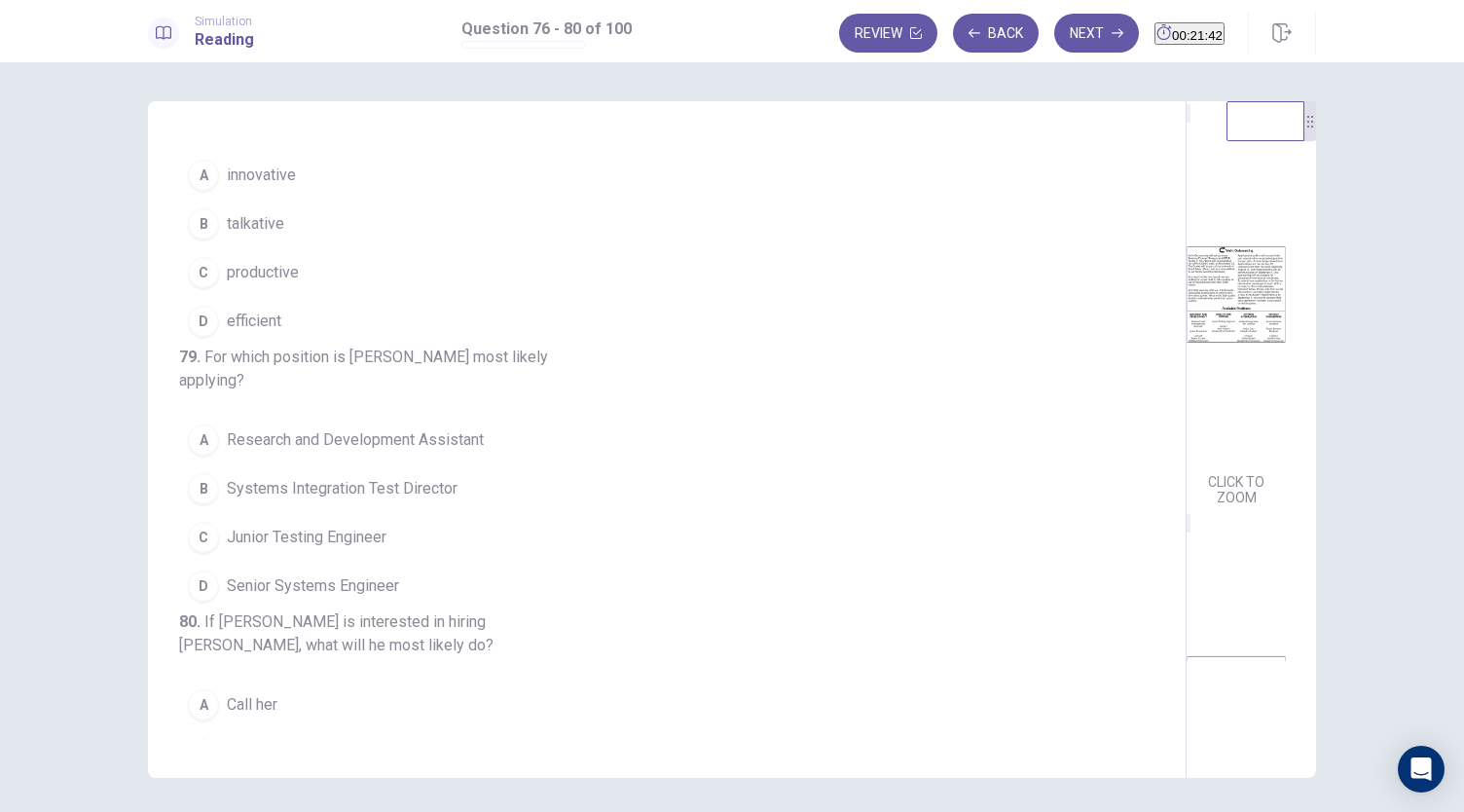
click at [265, 284] on span "productive" at bounding box center [263, 273] width 72 height 23
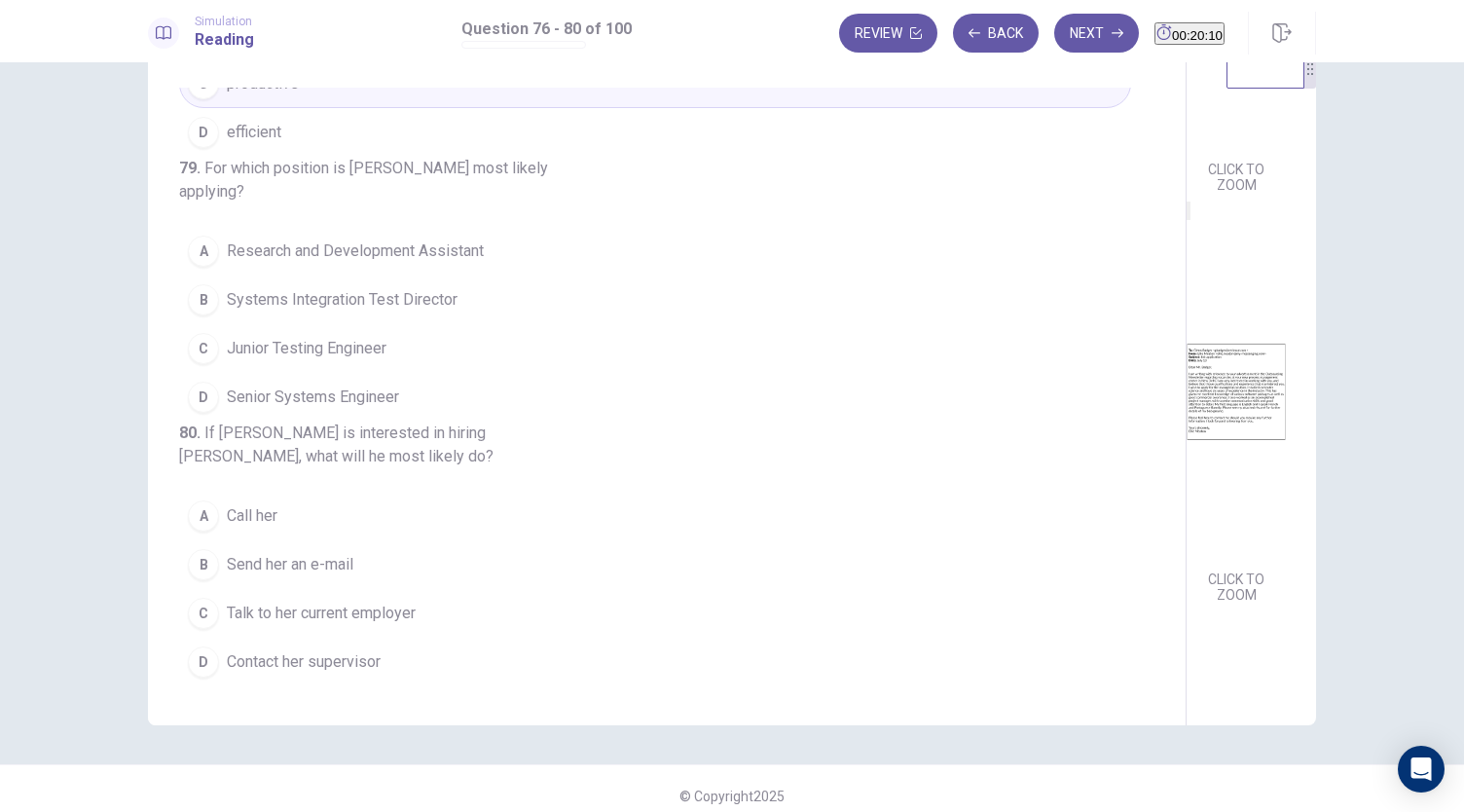
scroll to position [55, 0]
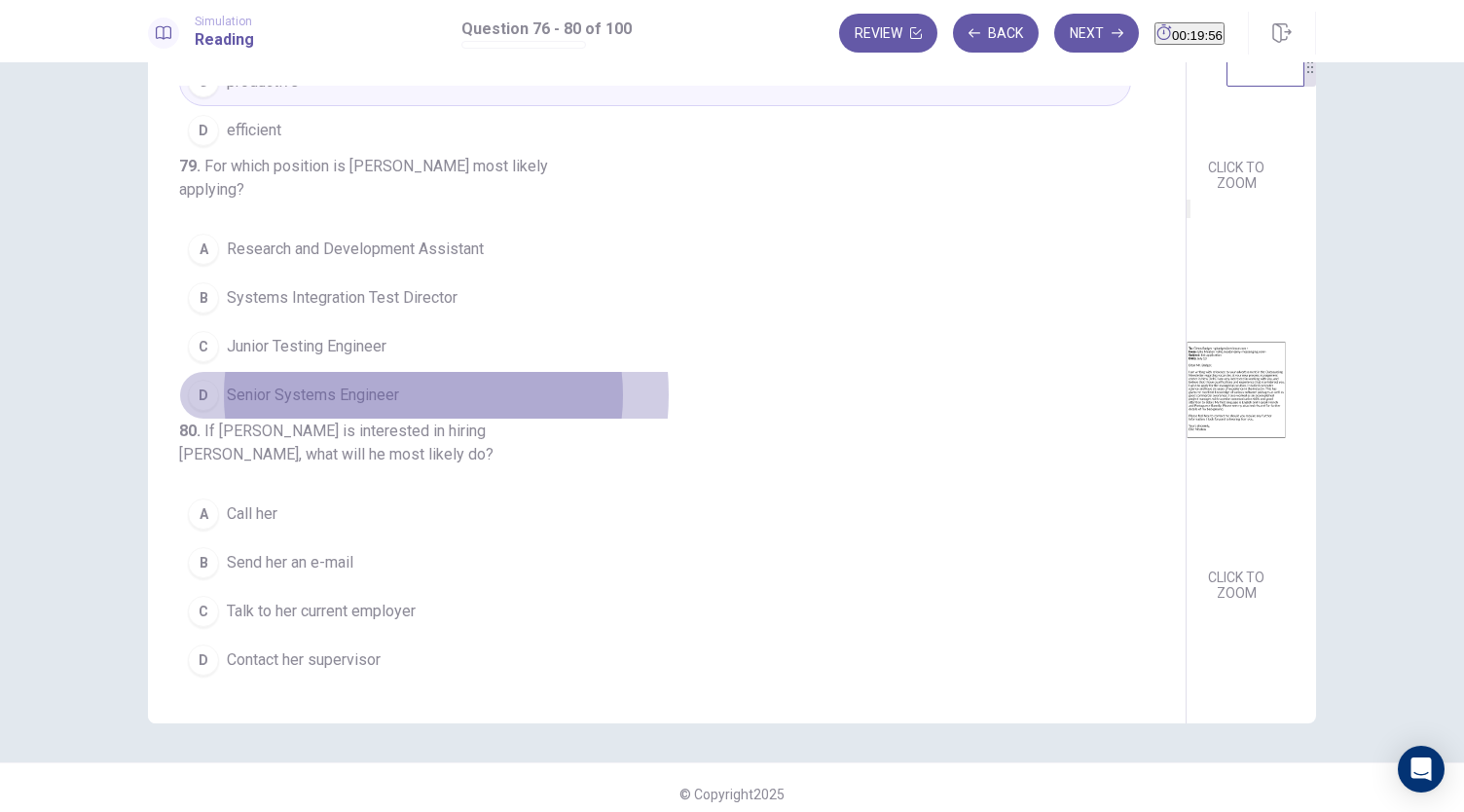
click at [388, 402] on span "Senior Systems Engineer" at bounding box center [313, 395] width 172 height 23
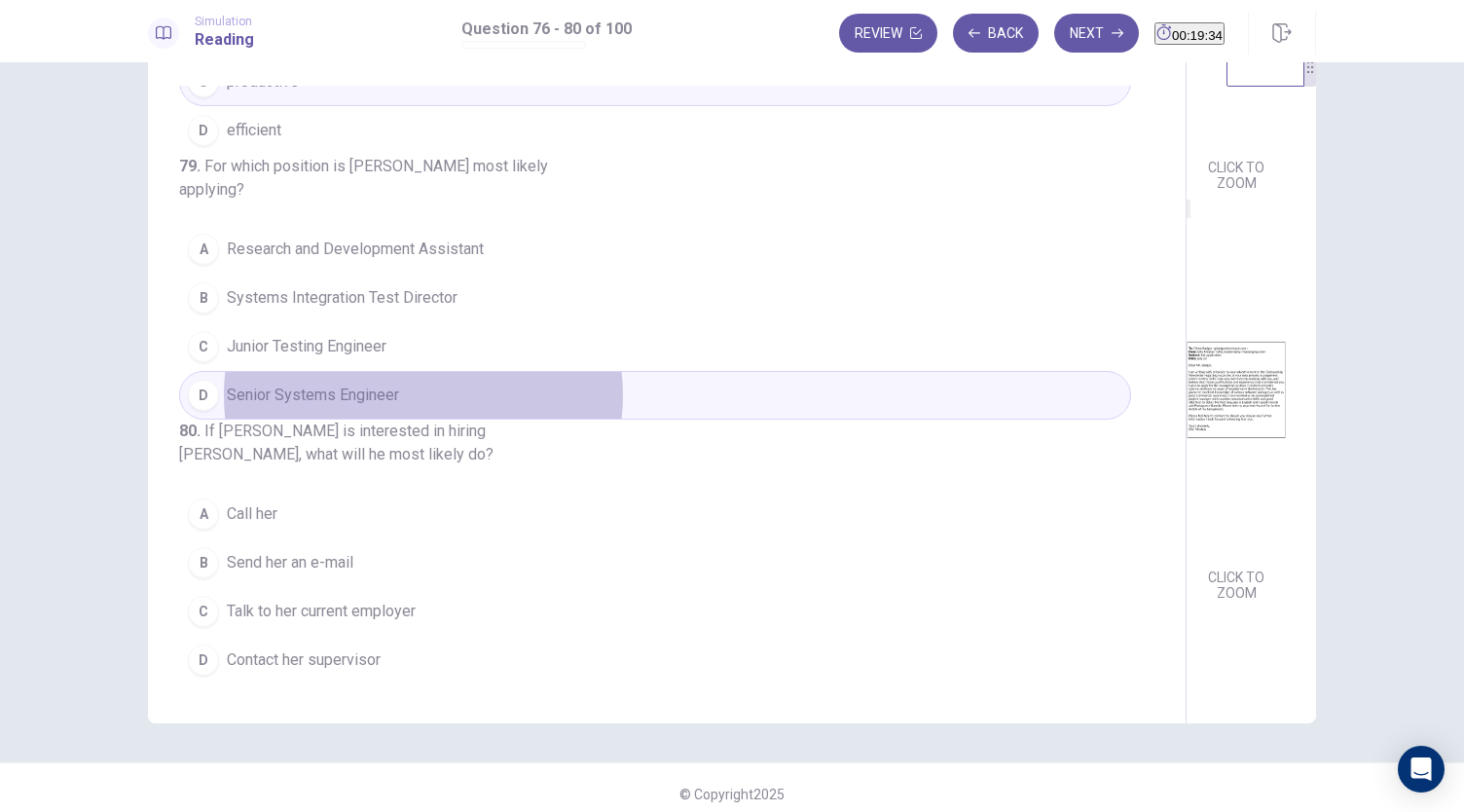
scroll to position [820, 0]
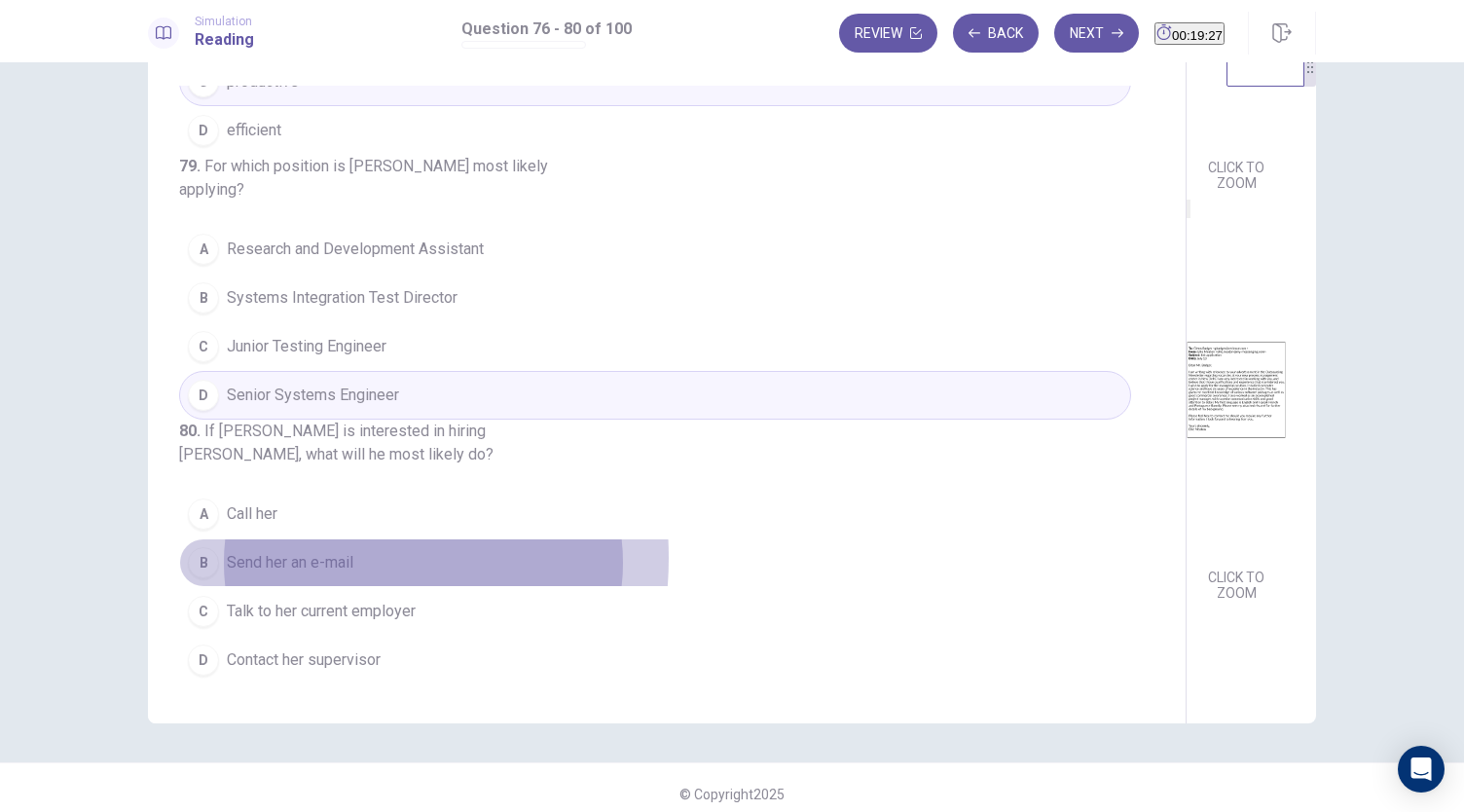
click at [297, 560] on span "Send her an e-mail" at bounding box center [290, 563] width 126 height 23
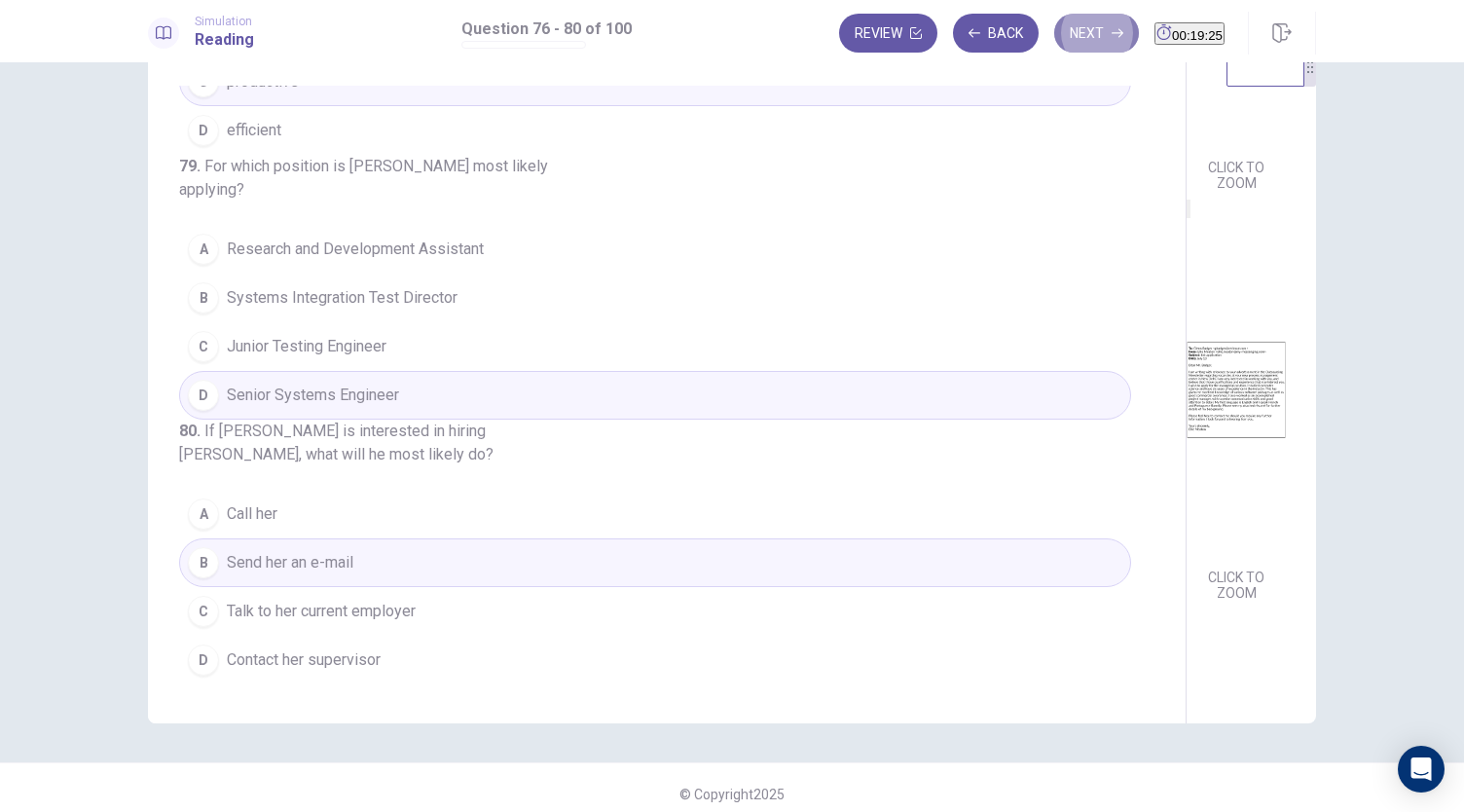
click at [1067, 24] on button "Next" at bounding box center [1096, 33] width 85 height 39
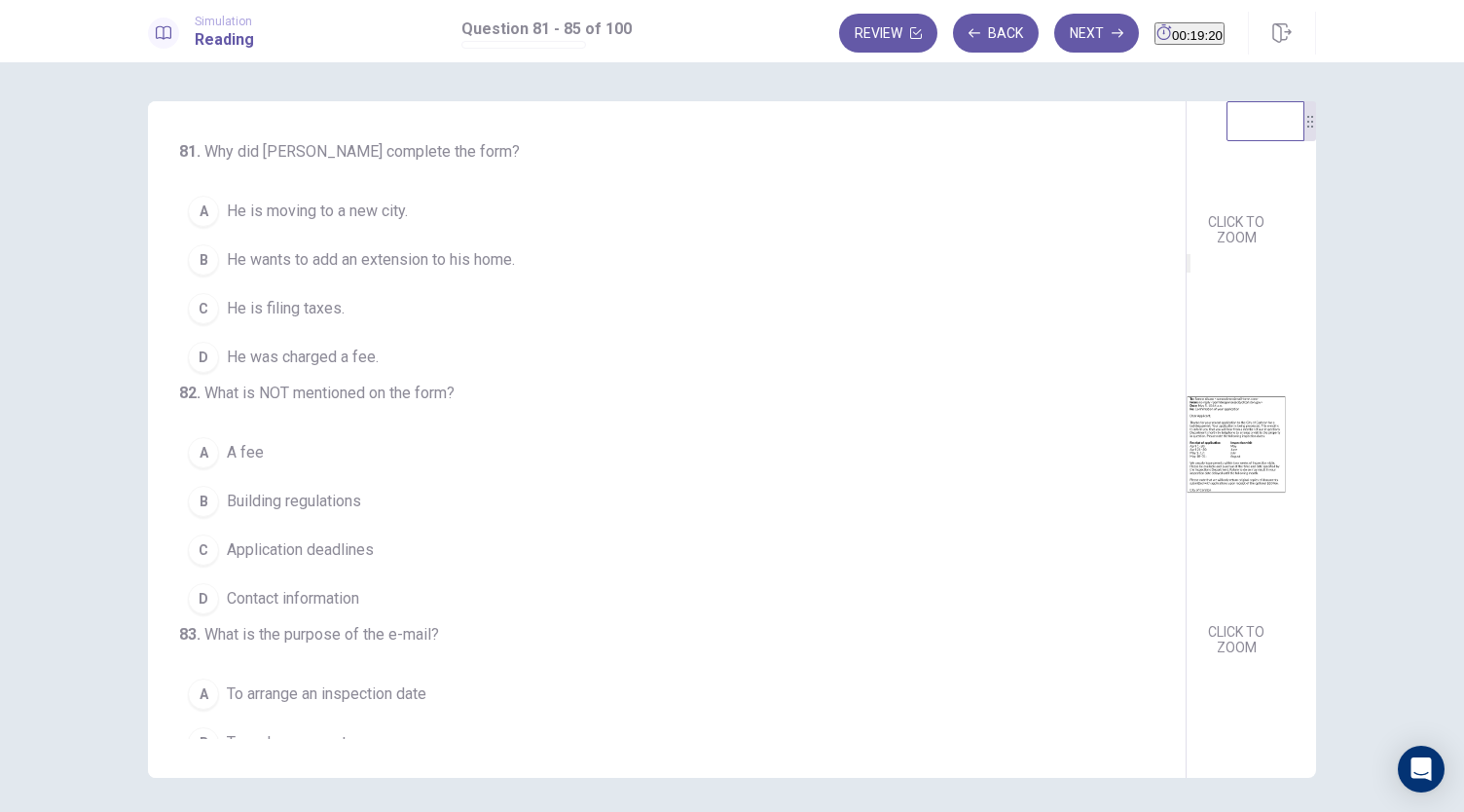
scroll to position [0, 0]
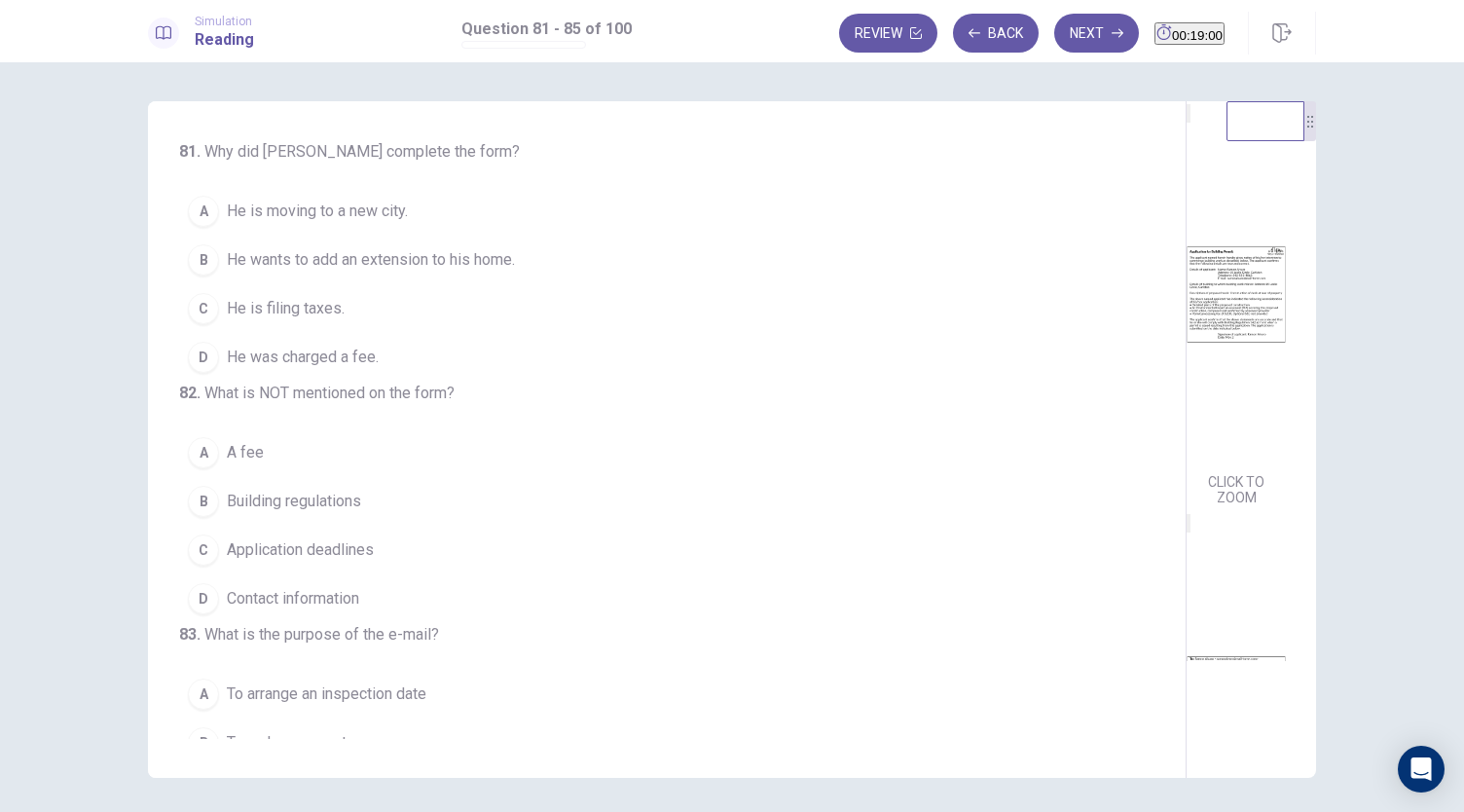
click at [327, 310] on span "He is filing taxes." at bounding box center [286, 308] width 117 height 23
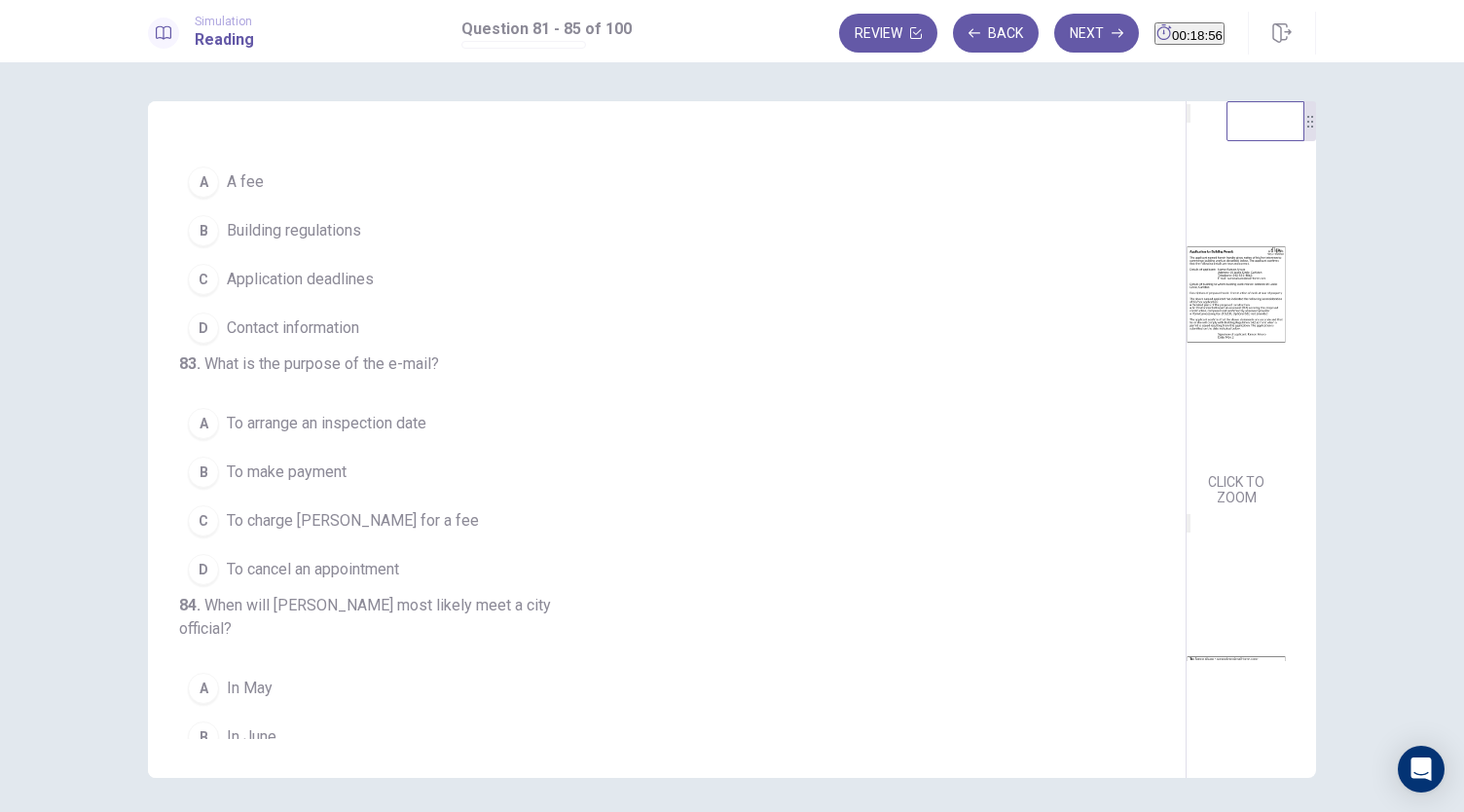
scroll to position [270, 0]
click at [321, 244] on span "Building regulations" at bounding box center [294, 232] width 134 height 23
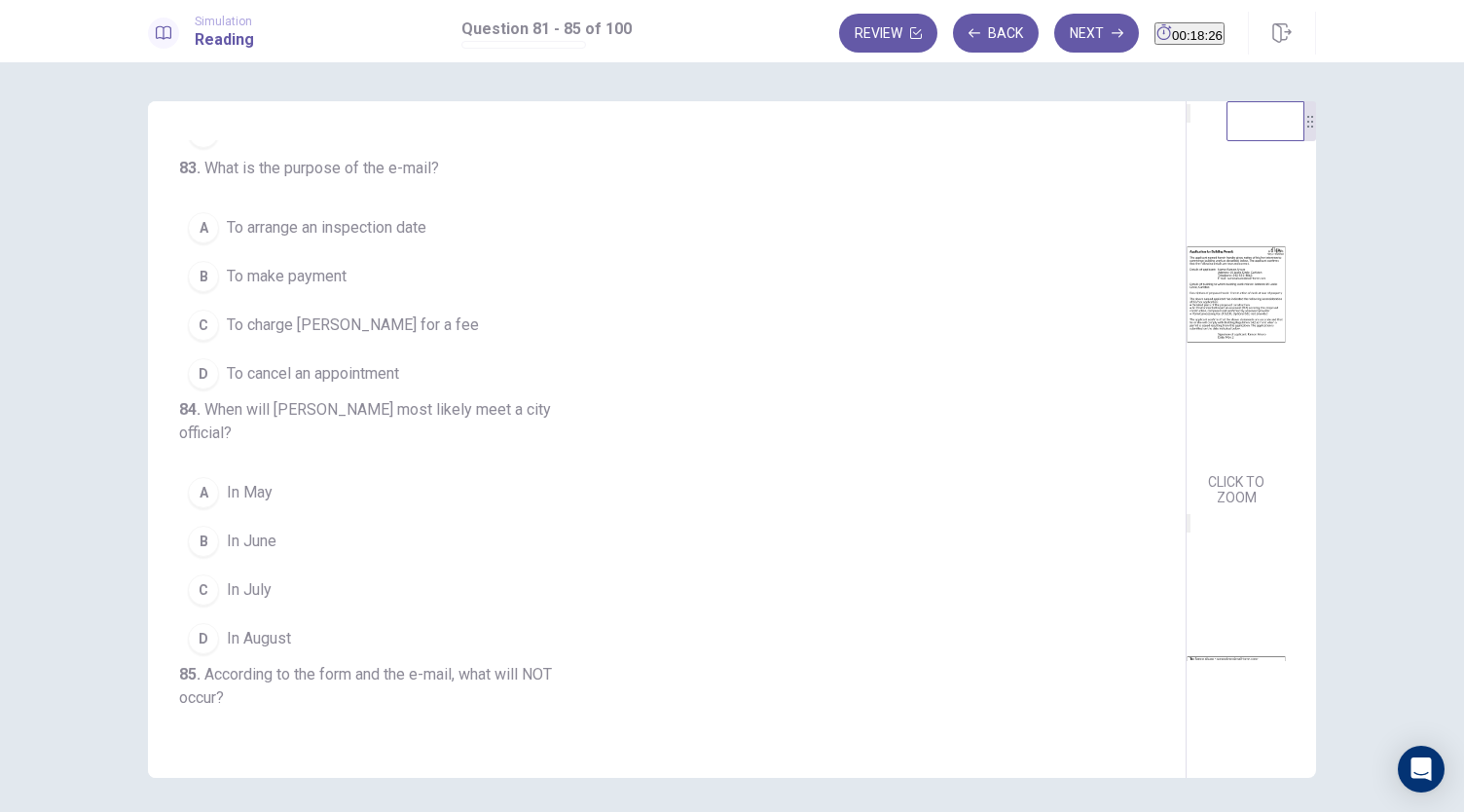
scroll to position [478, 0]
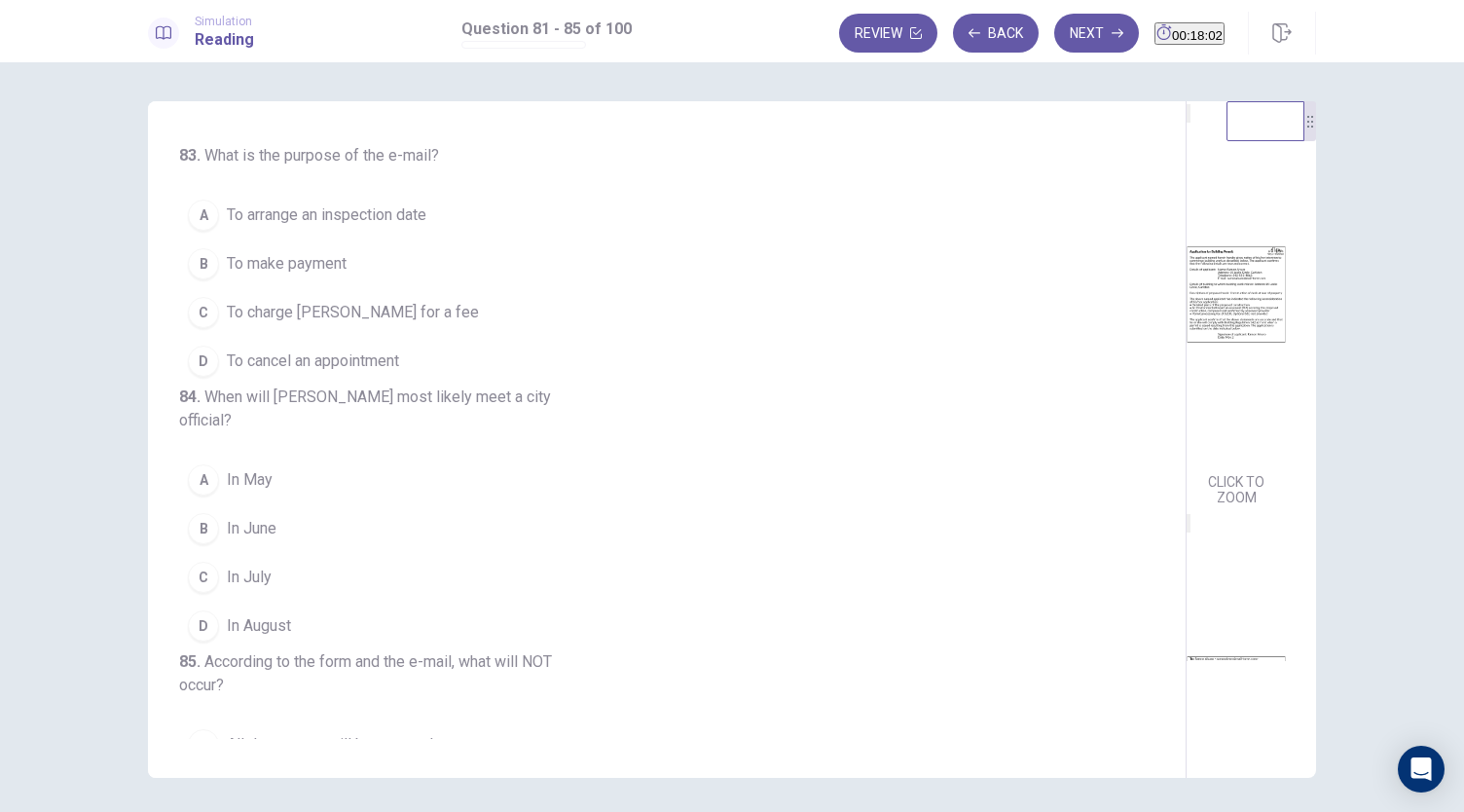
click at [419, 227] on span "To arrange an inspection date" at bounding box center [327, 215] width 200 height 23
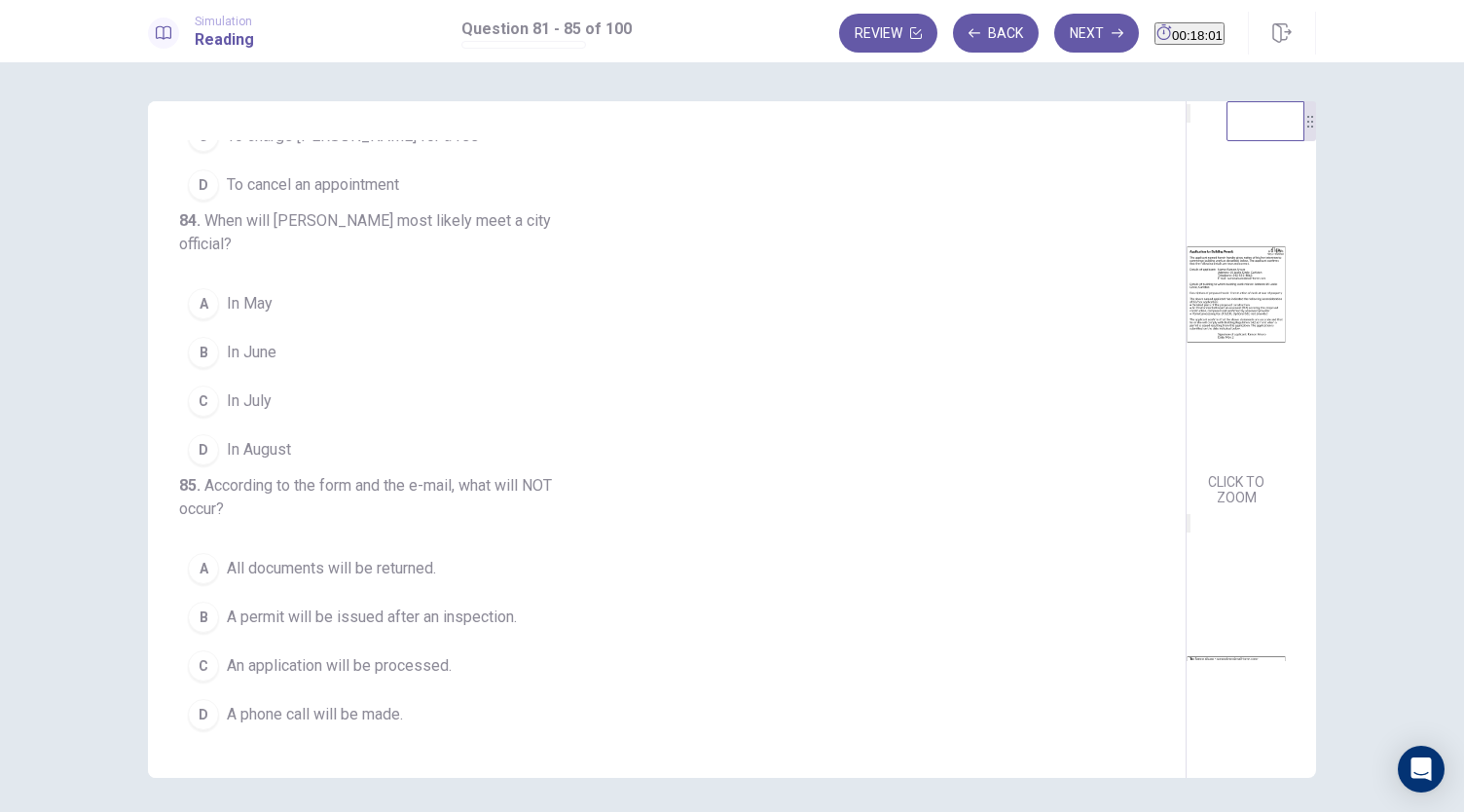
scroll to position [797, 0]
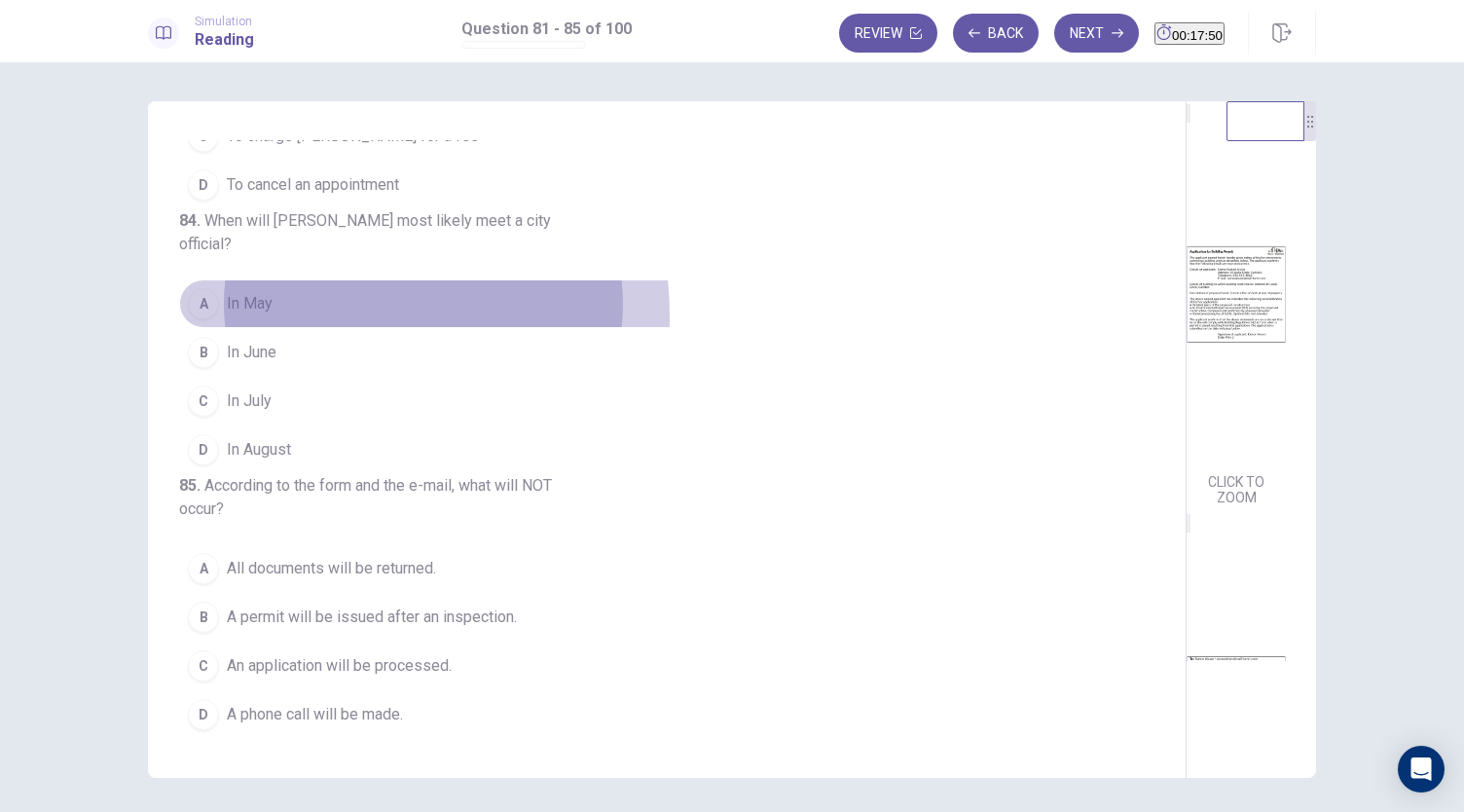
click at [282, 283] on button "A In May" at bounding box center [655, 303] width 952 height 49
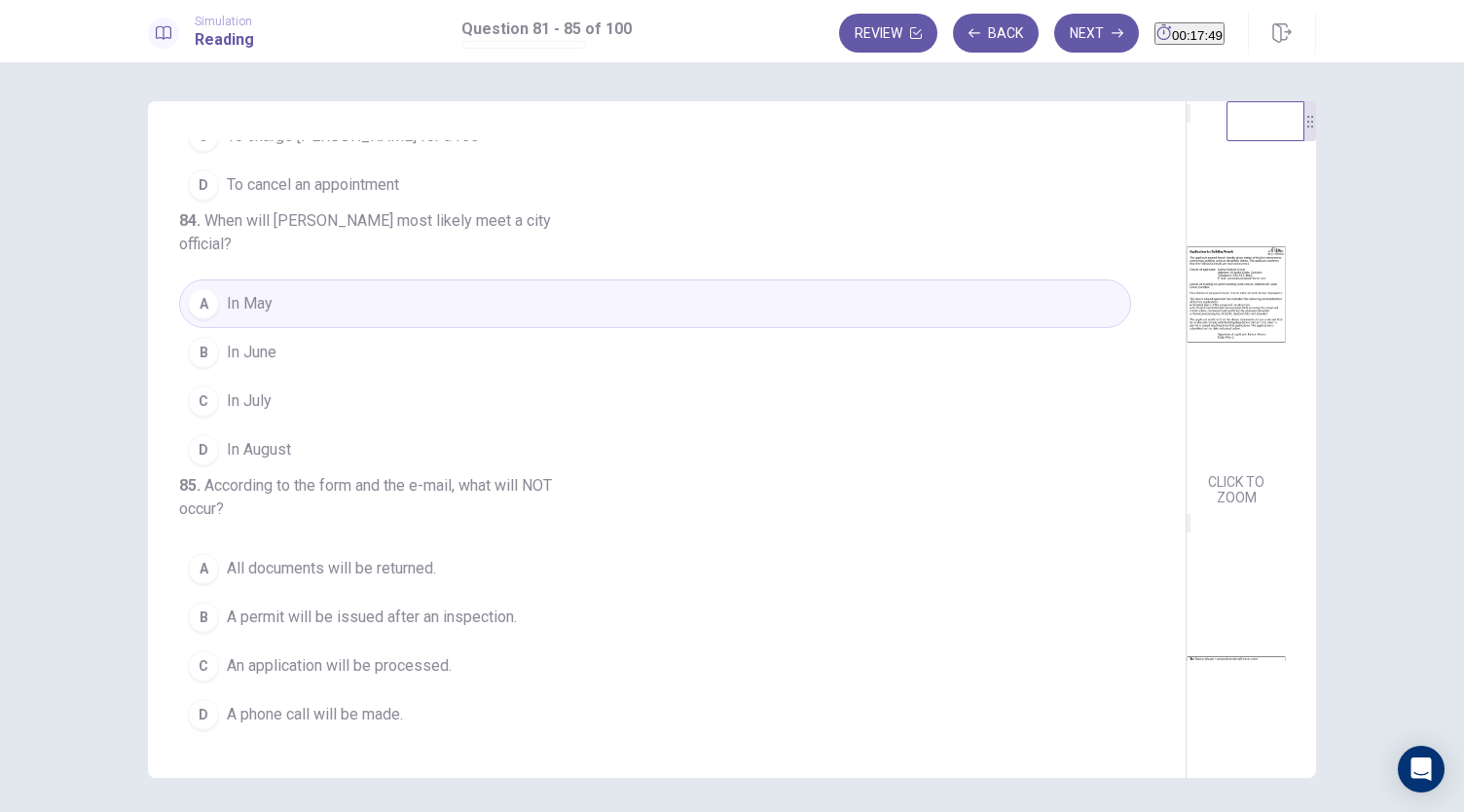
scroll to position [68, 0]
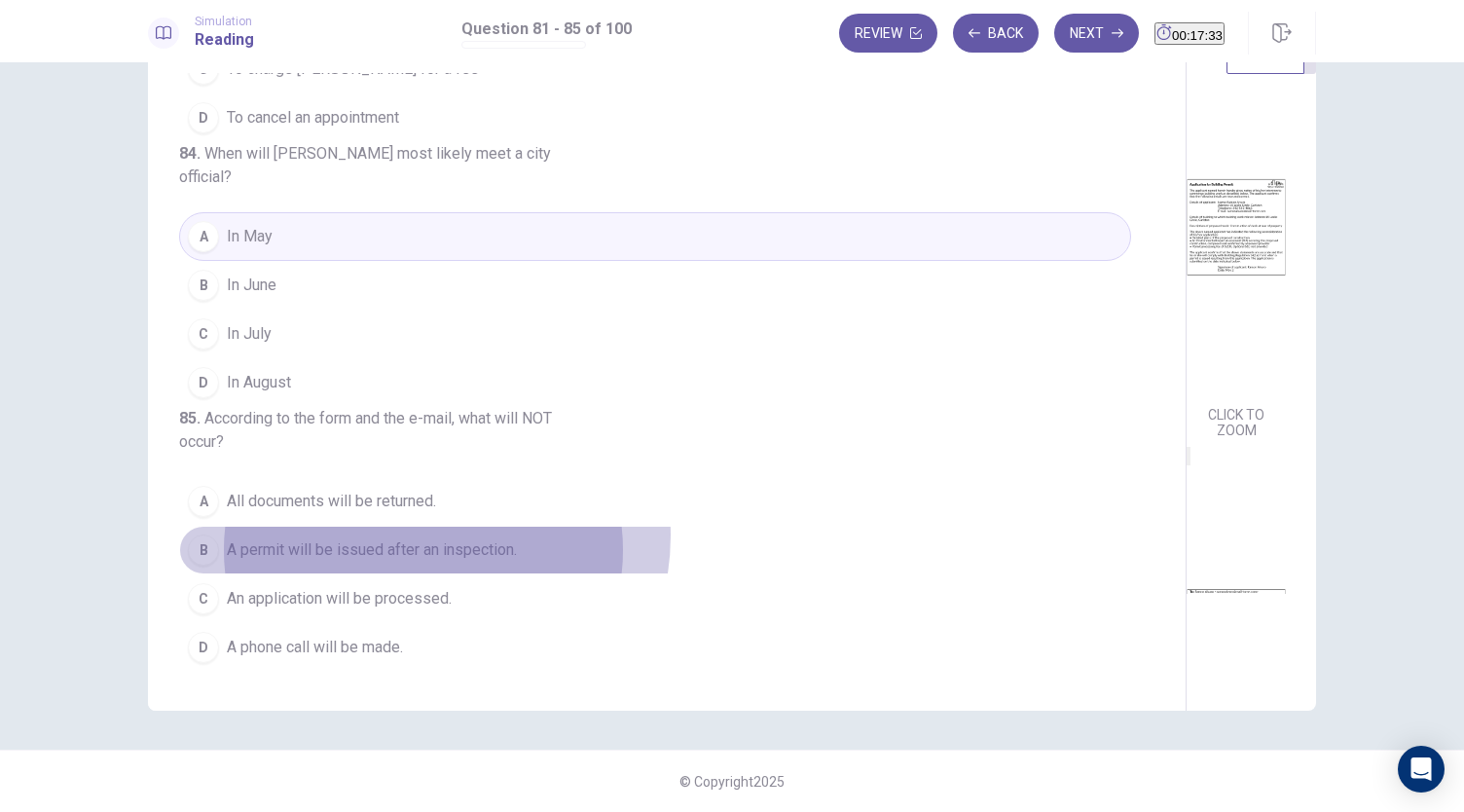
click at [416, 537] on button "B A permit will be issued after an inspection." at bounding box center [655, 550] width 952 height 49
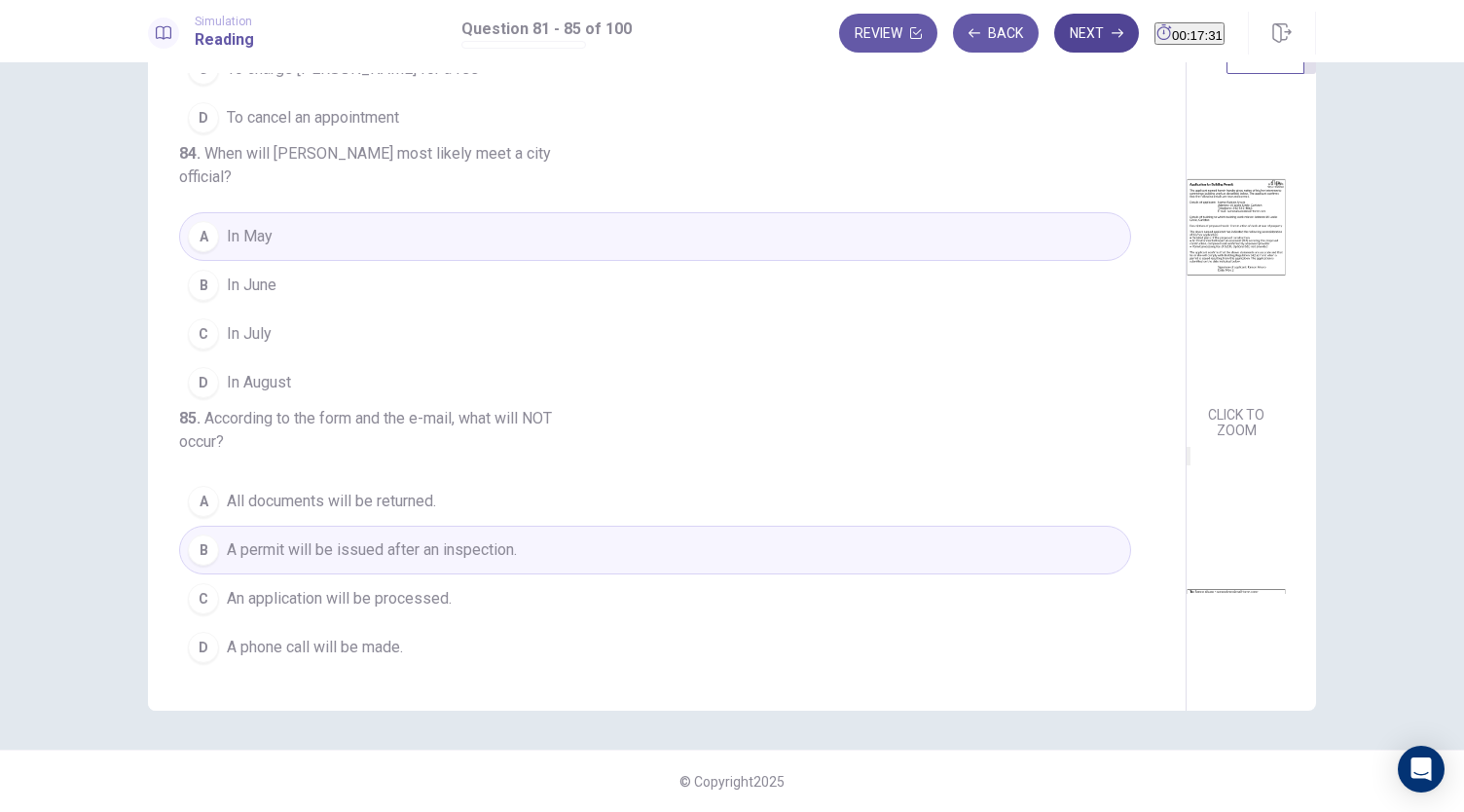
click at [1069, 23] on button "Next" at bounding box center [1096, 33] width 85 height 39
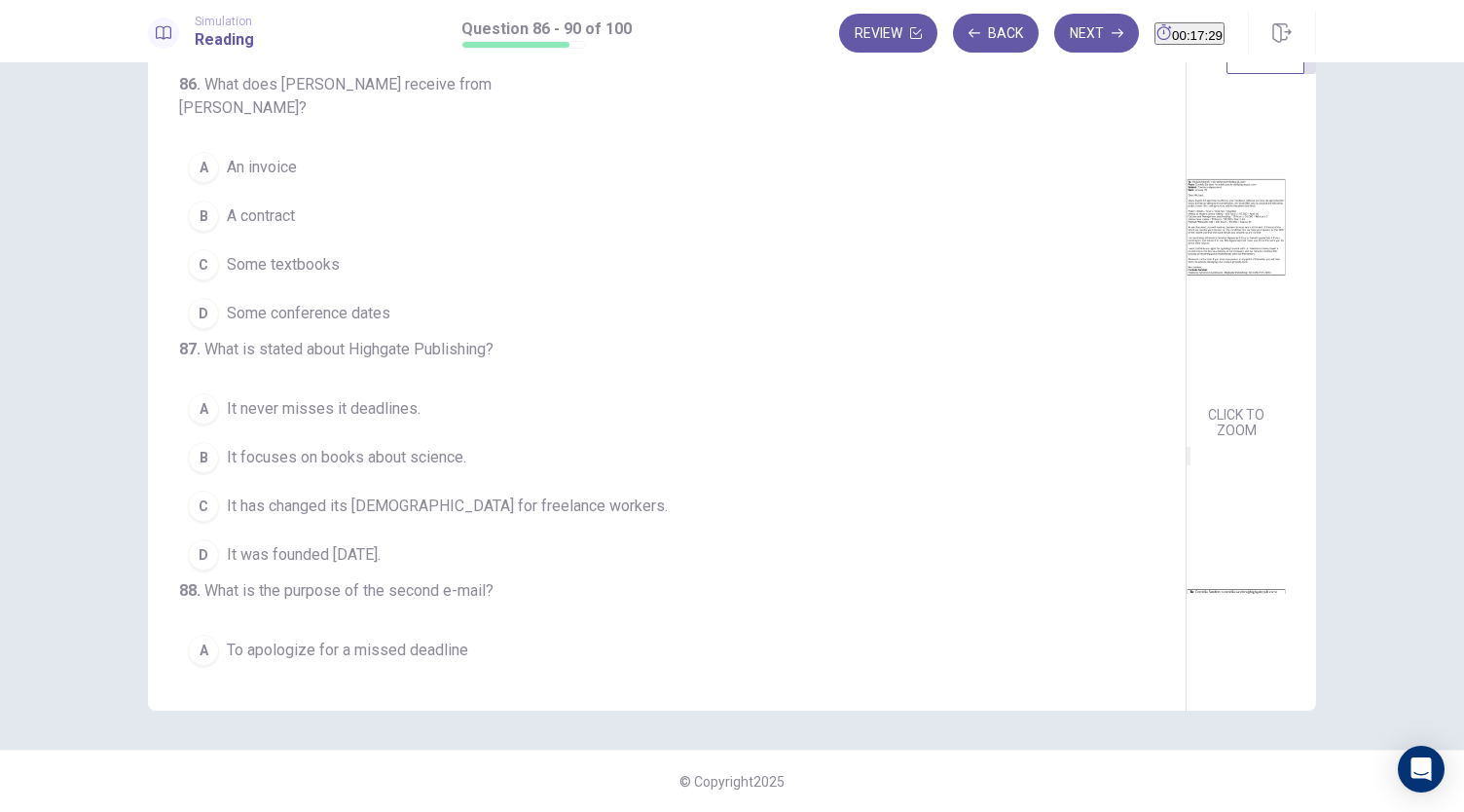
scroll to position [0, 0]
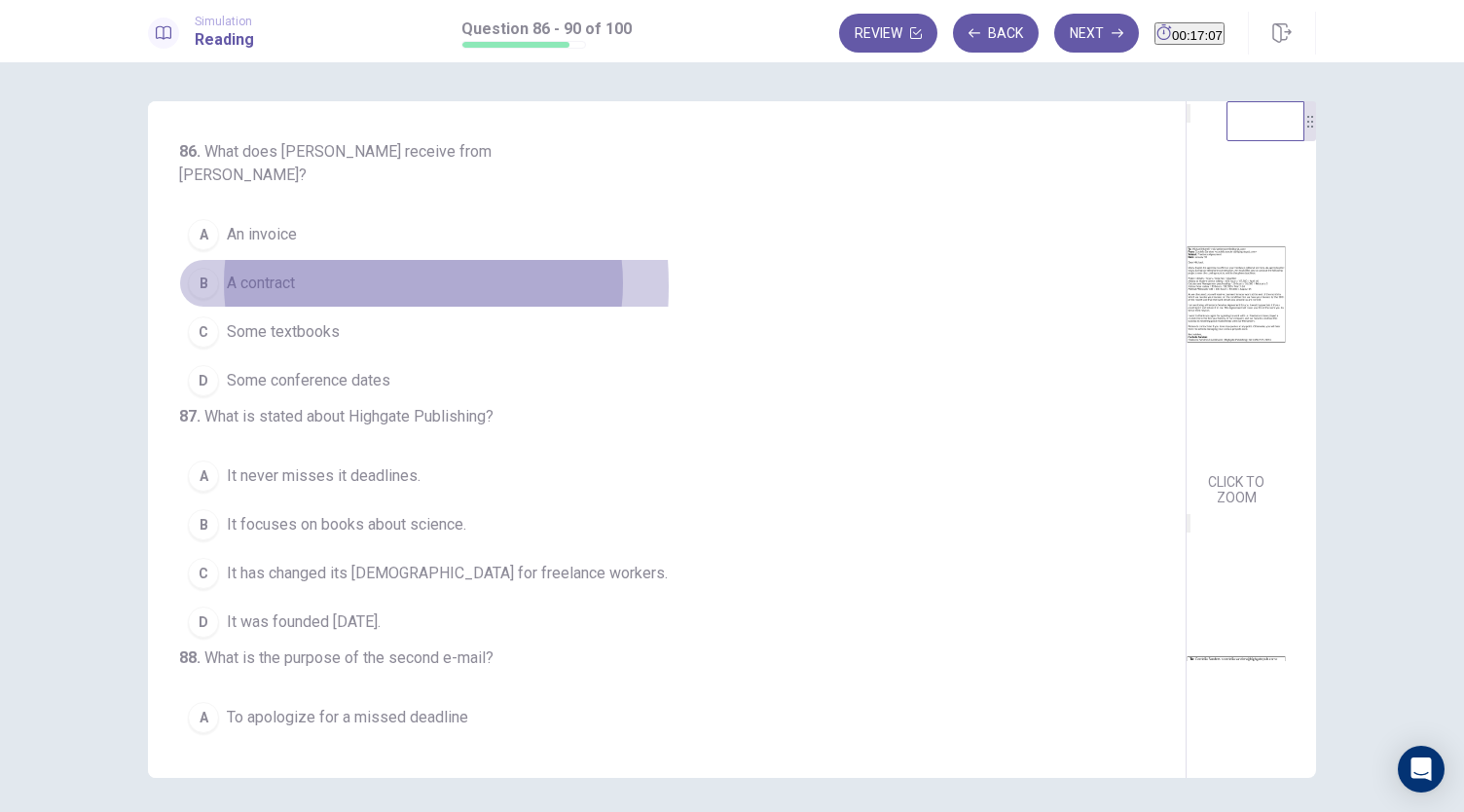
click at [265, 272] on span "A contract" at bounding box center [261, 284] width 69 height 23
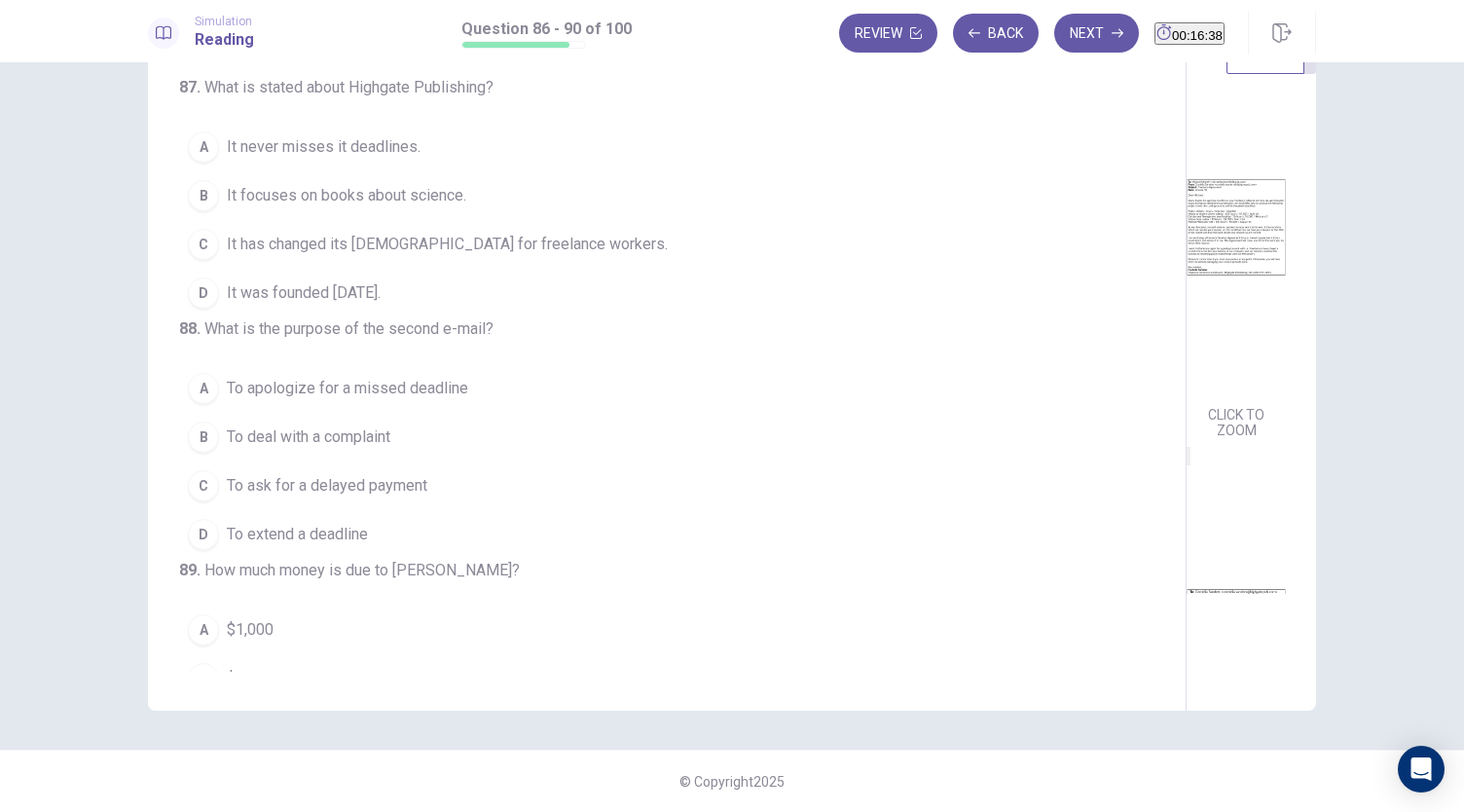
scroll to position [55, 0]
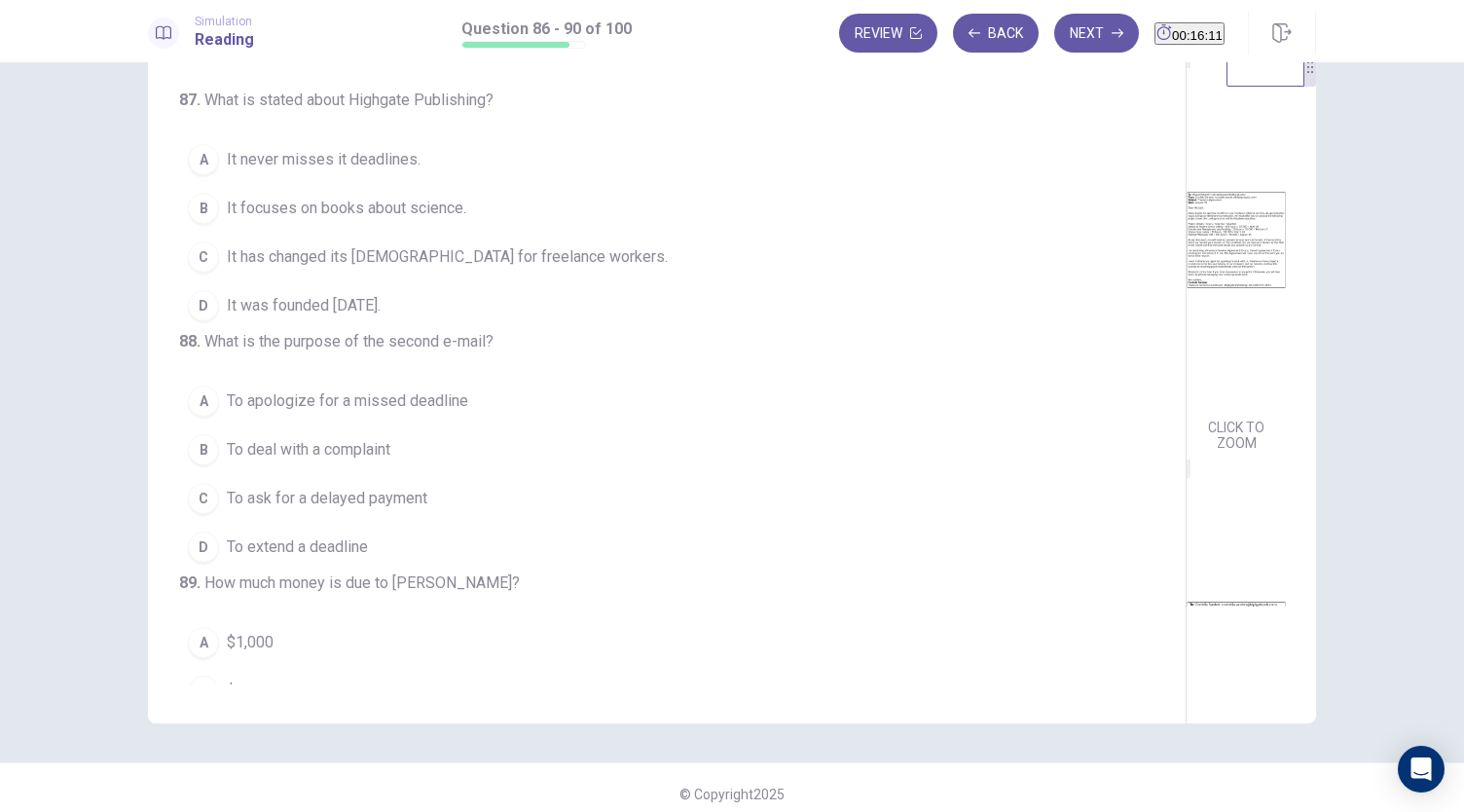
click at [557, 268] on span "It has changed its contract for freelance workers." at bounding box center [447, 257] width 441 height 23
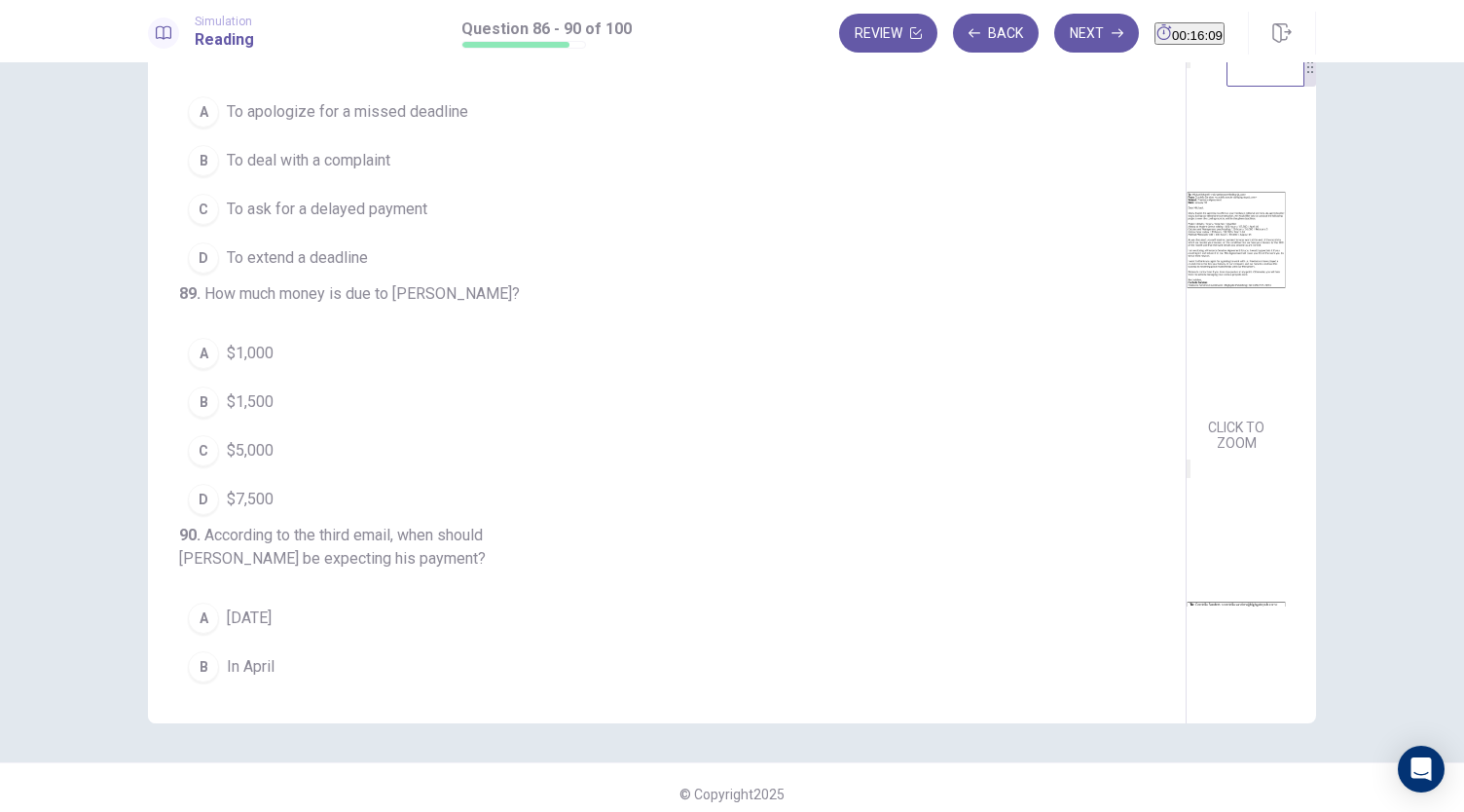
scroll to position [552, 0]
click at [337, 269] on span "To extend a deadline" at bounding box center [297, 257] width 141 height 23
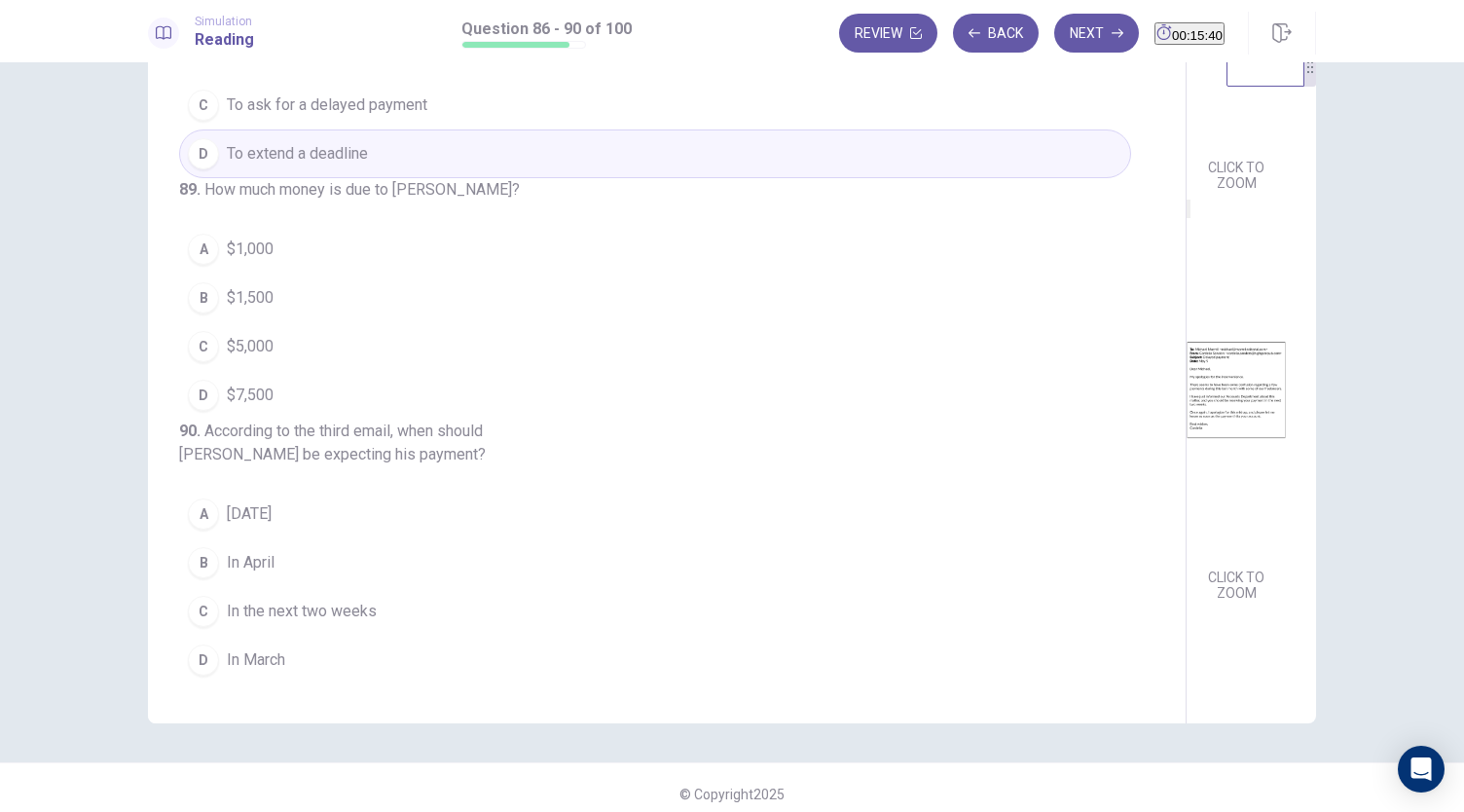
scroll to position [716, 0]
click at [1186, 560] on img at bounding box center [1235, 389] width 99 height 339
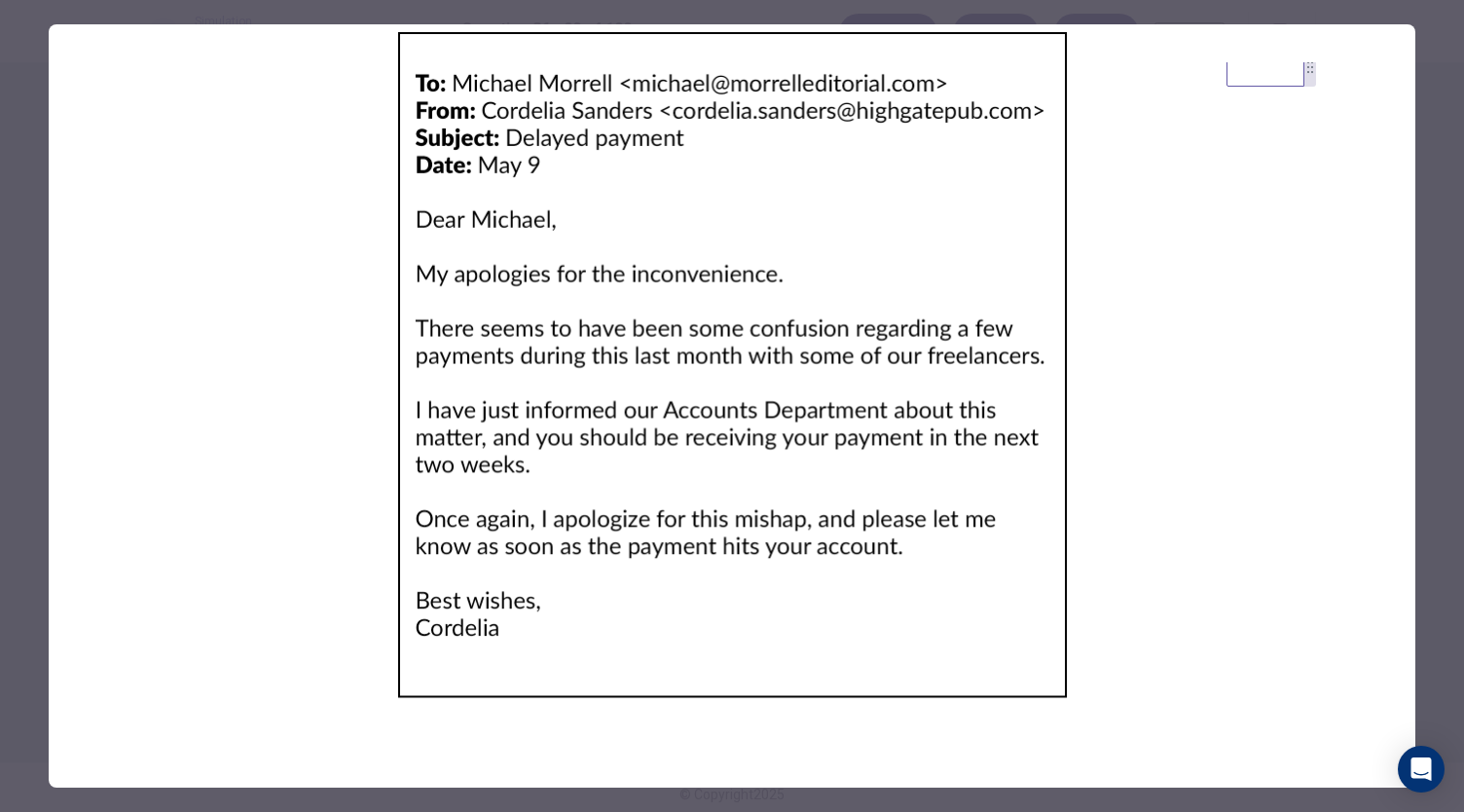
click at [1173, 219] on img at bounding box center [732, 364] width 1366 height 680
click at [0, 150] on div at bounding box center [732, 406] width 1464 height 812
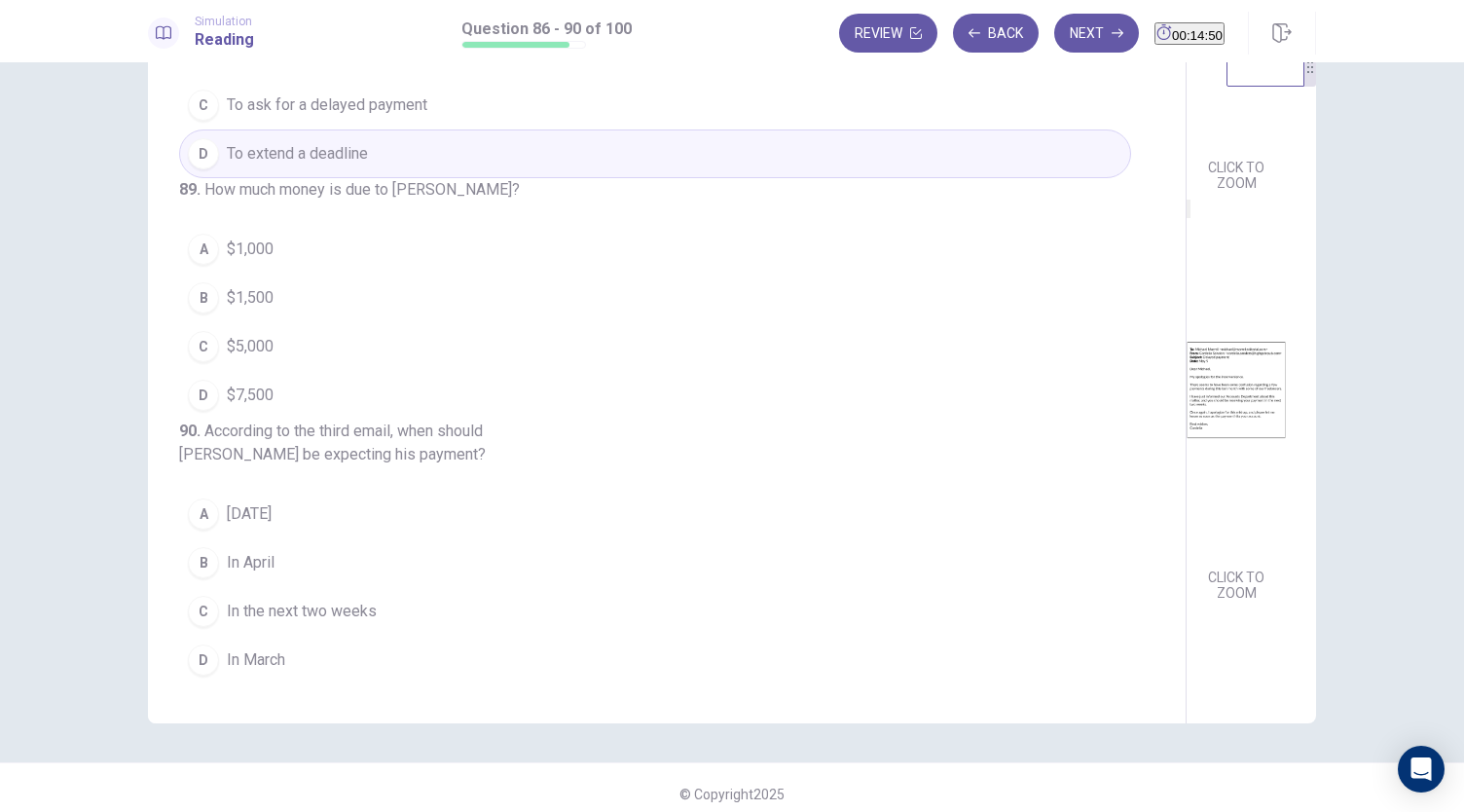
click at [337, 622] on span "In the next two weeks" at bounding box center [301, 611] width 150 height 23
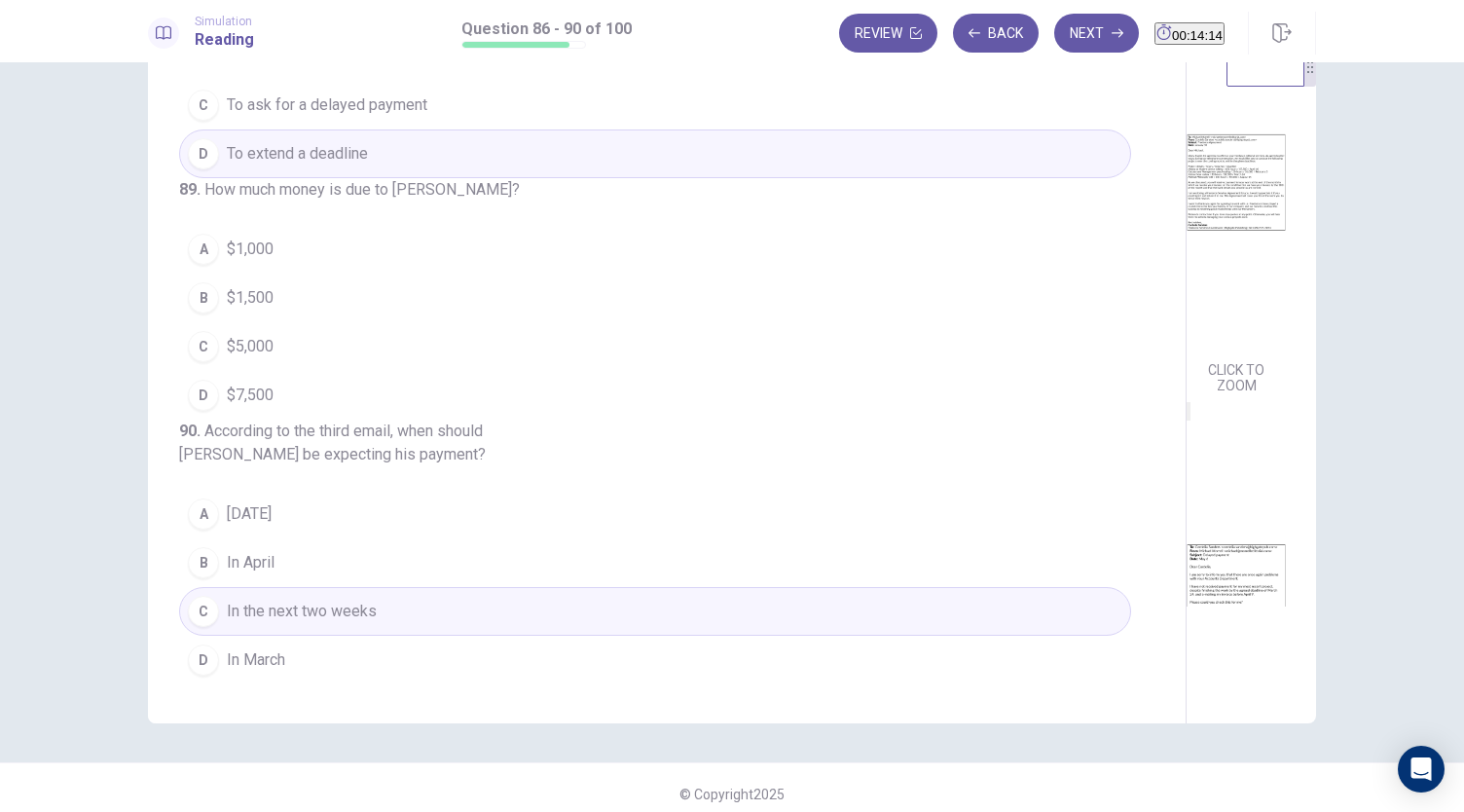
scroll to position [61, 0]
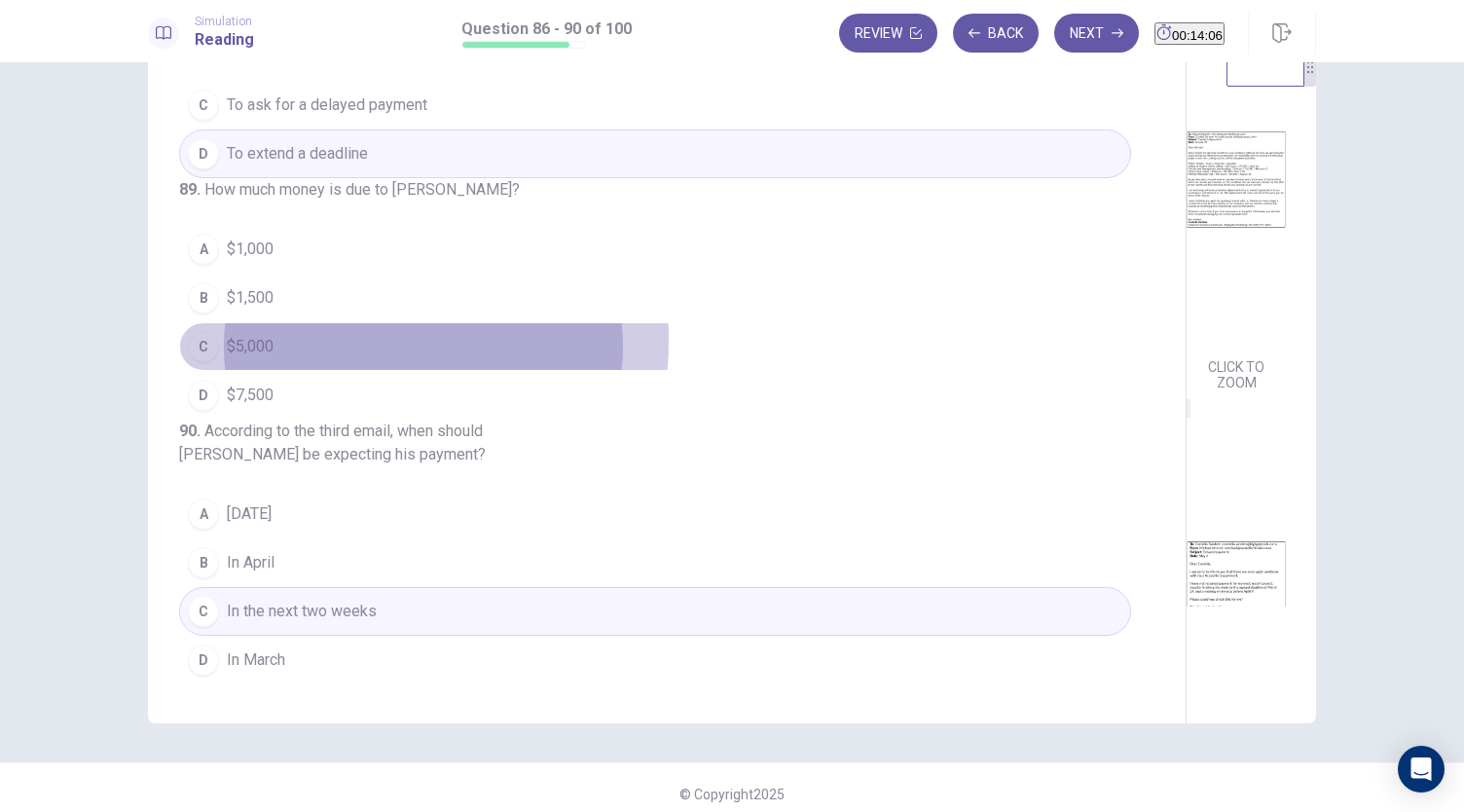
click at [254, 358] on span "$5,000" at bounding box center [251, 346] width 47 height 23
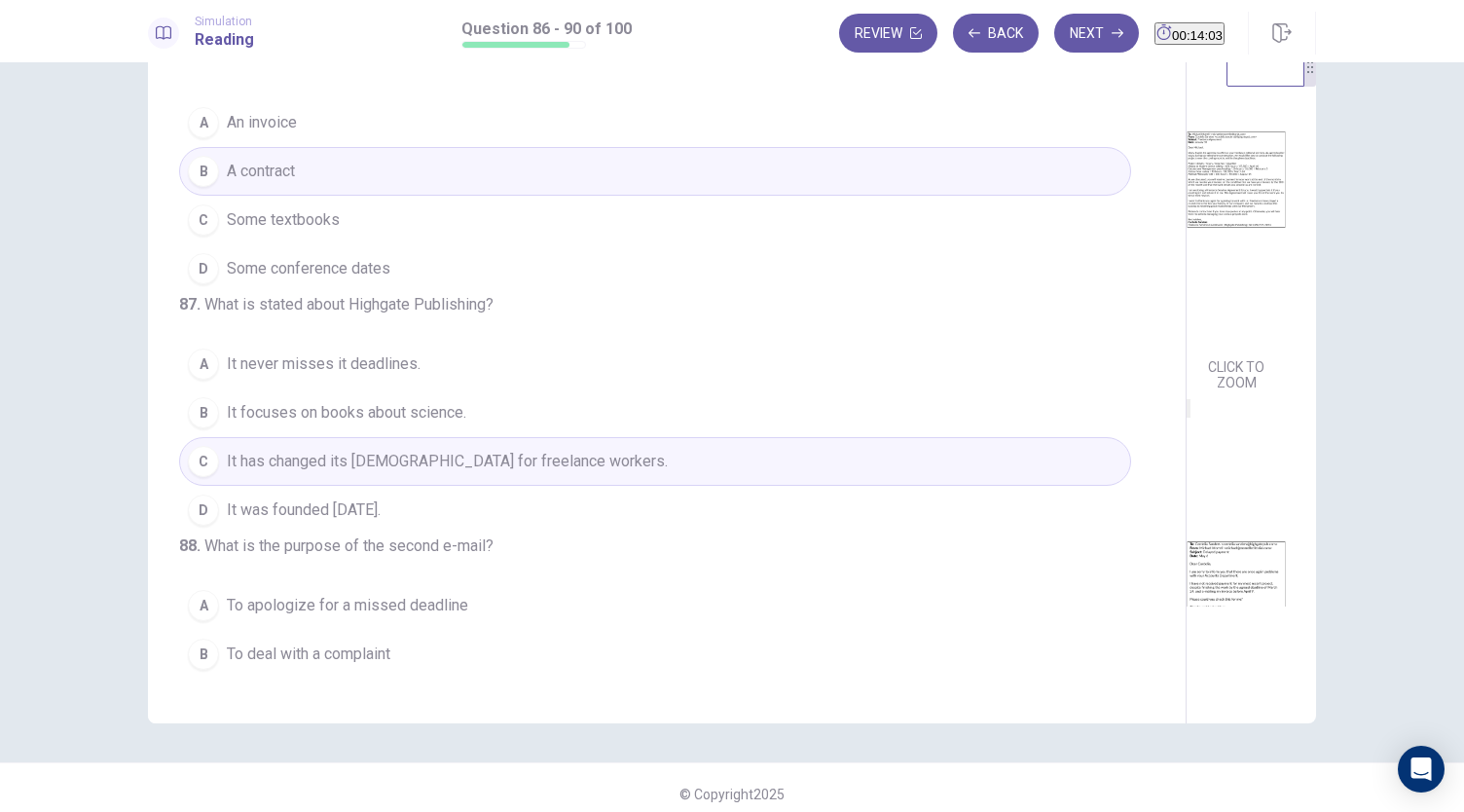
scroll to position [56, 0]
click at [1054, 30] on button "Next" at bounding box center [1096, 33] width 85 height 39
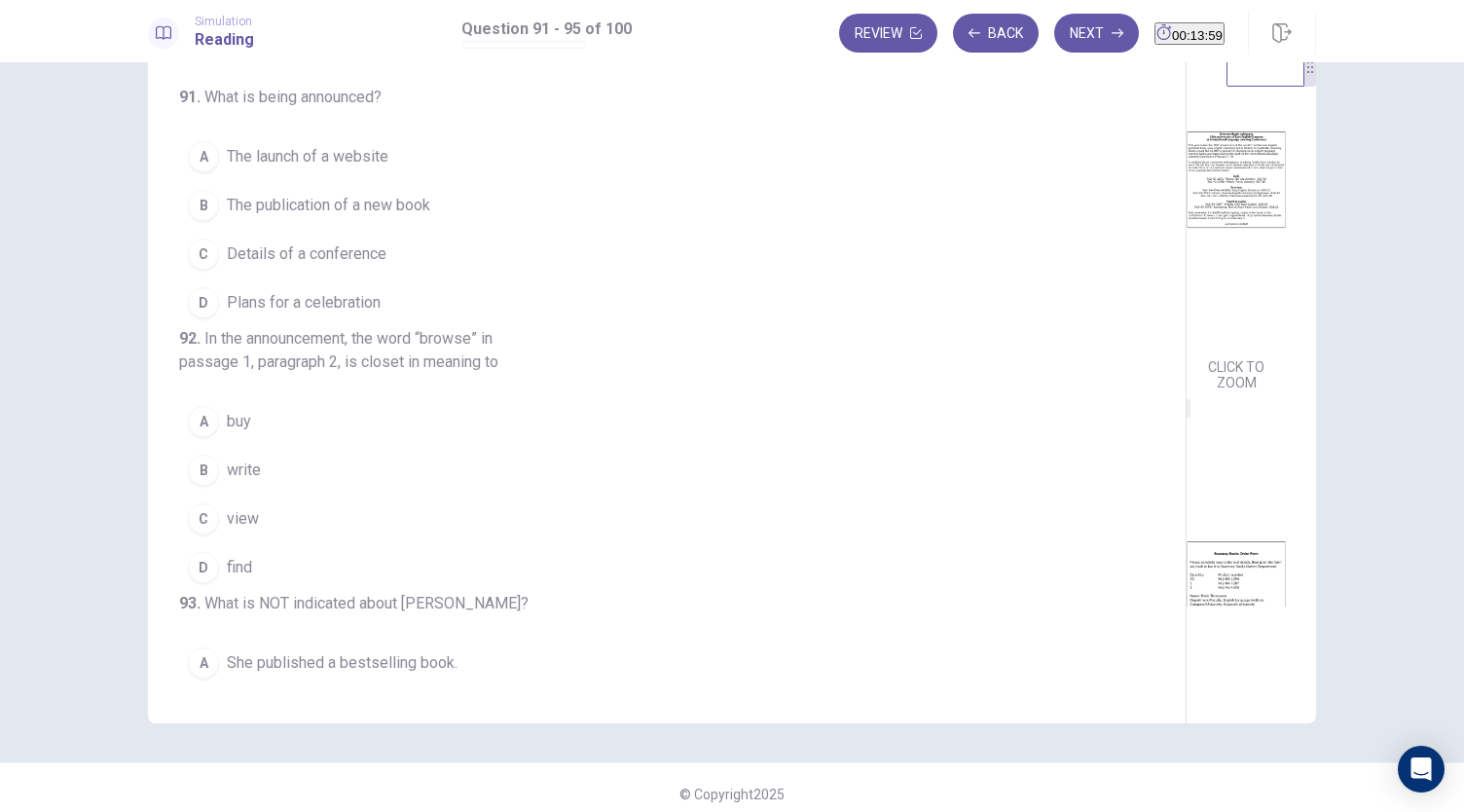
scroll to position [0, 0]
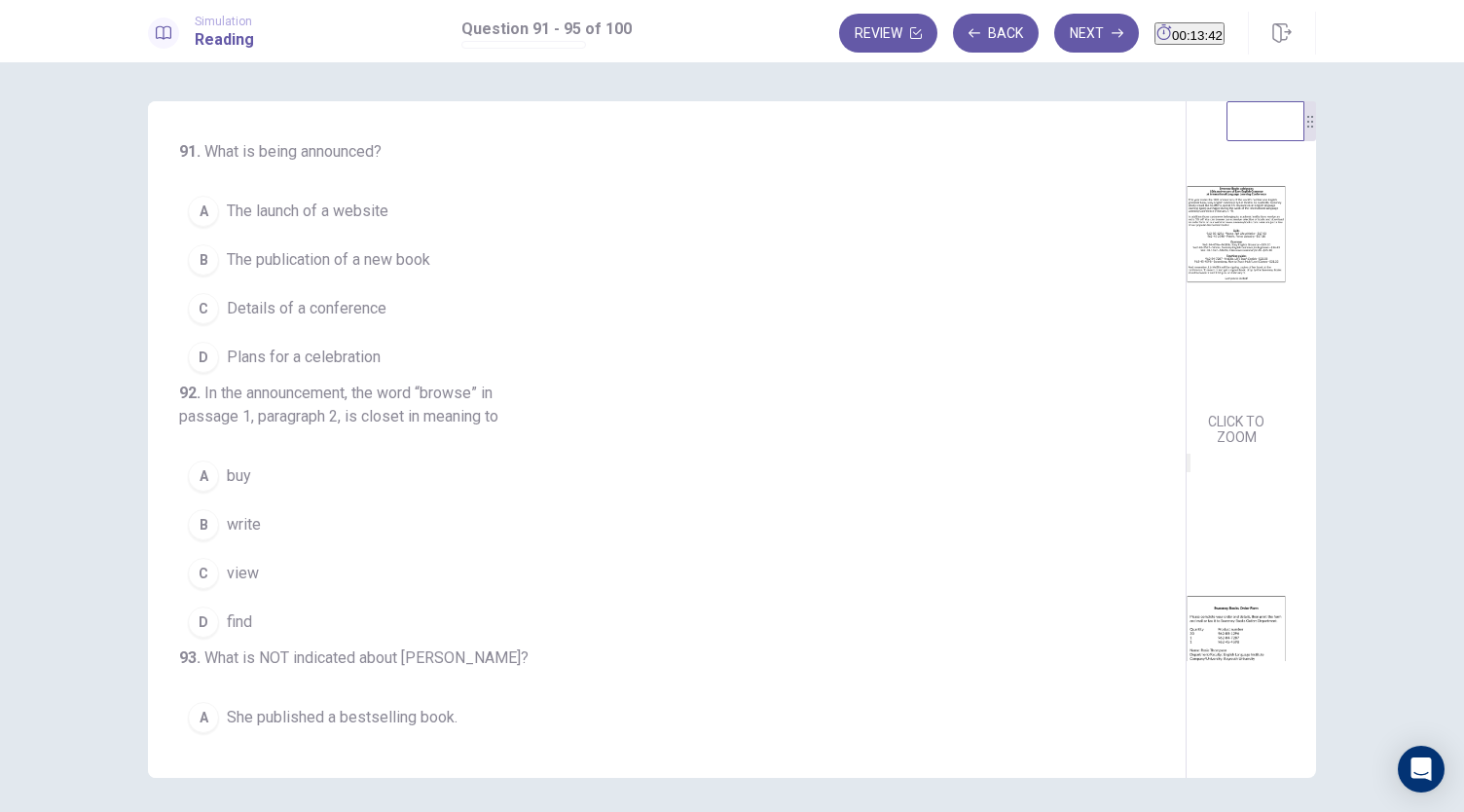
click at [341, 355] on span "Plans for a celebration" at bounding box center [303, 357] width 154 height 23
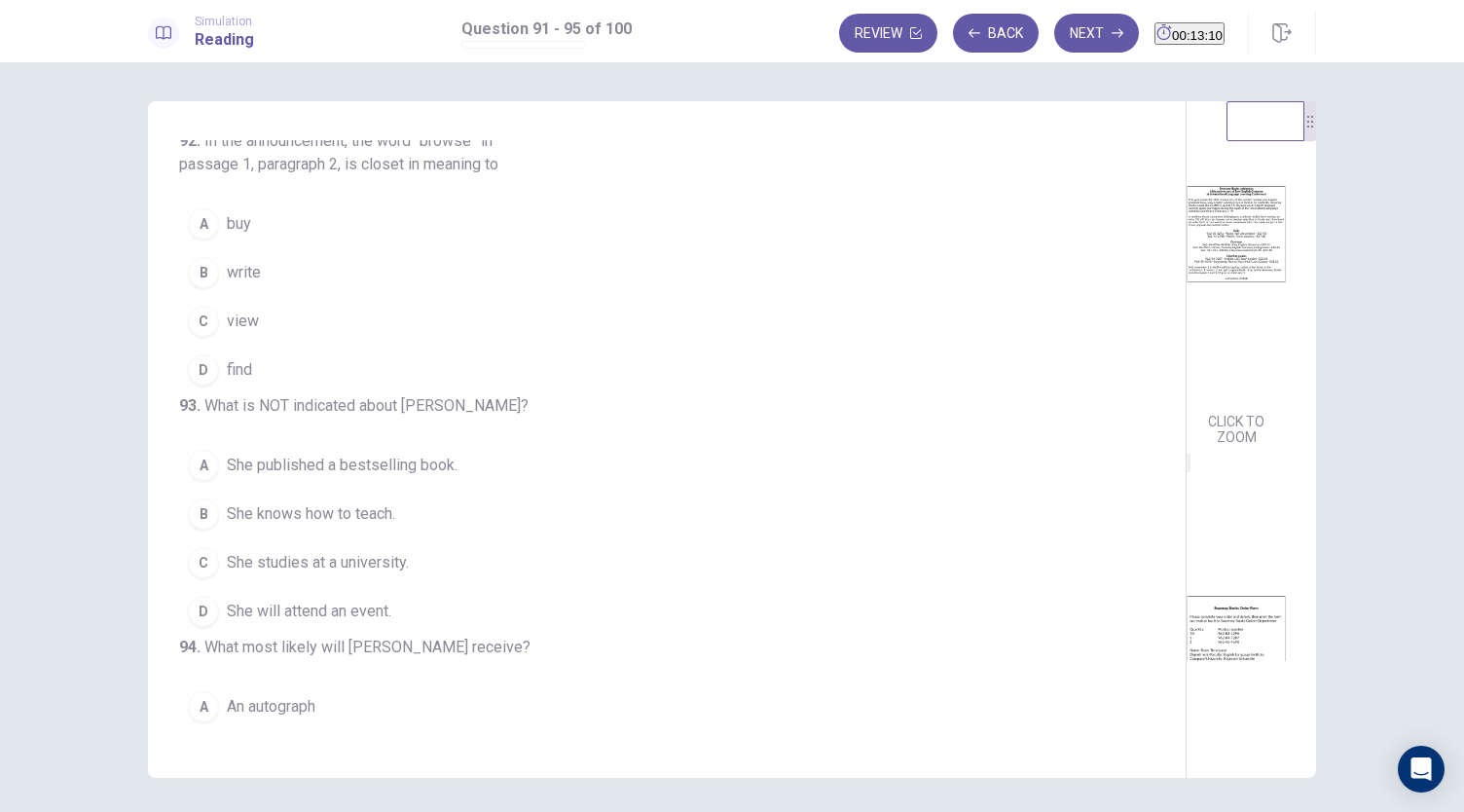
scroll to position [249, 0]
click at [229, 239] on span "buy" at bounding box center [239, 227] width 24 height 23
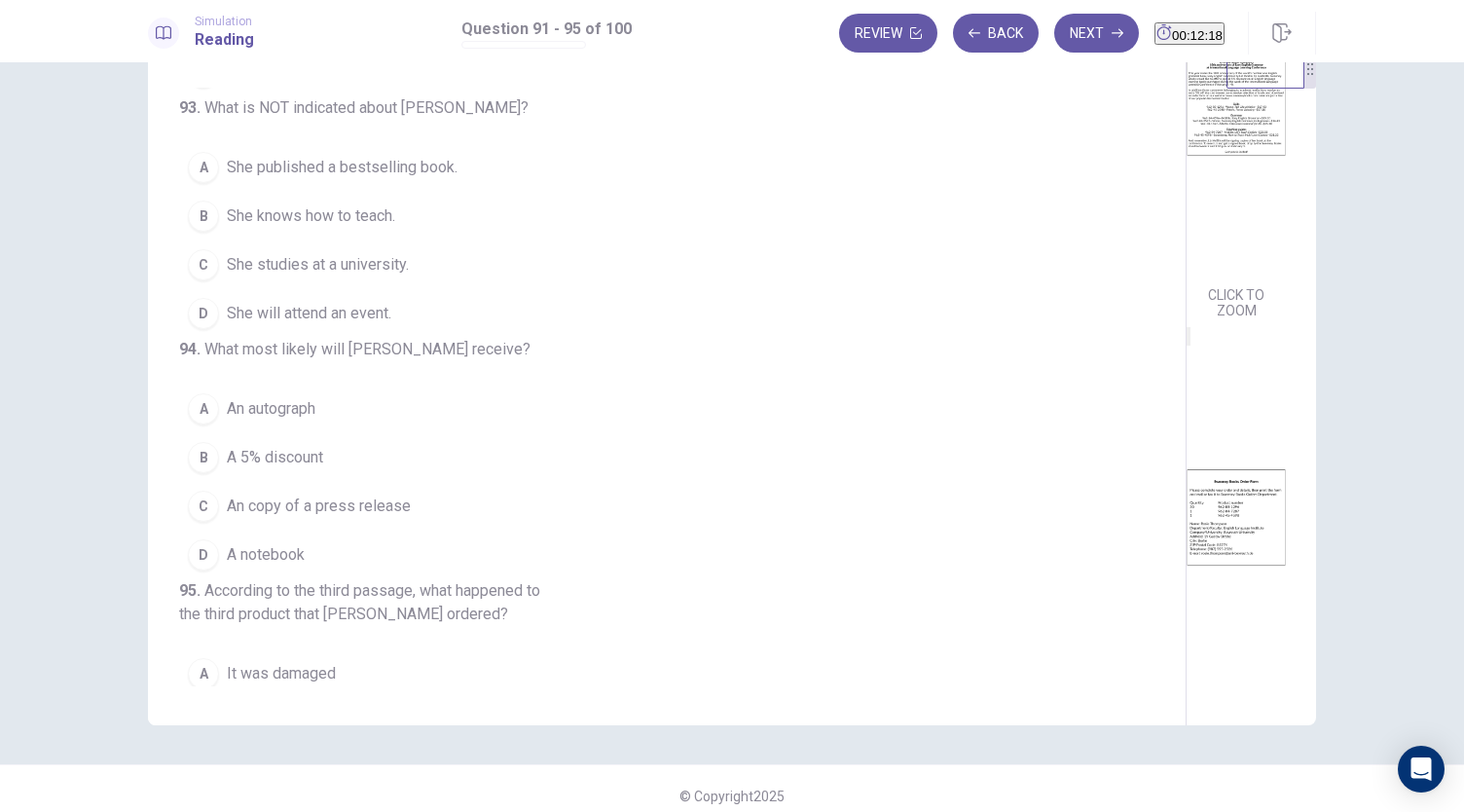
scroll to position [0, 0]
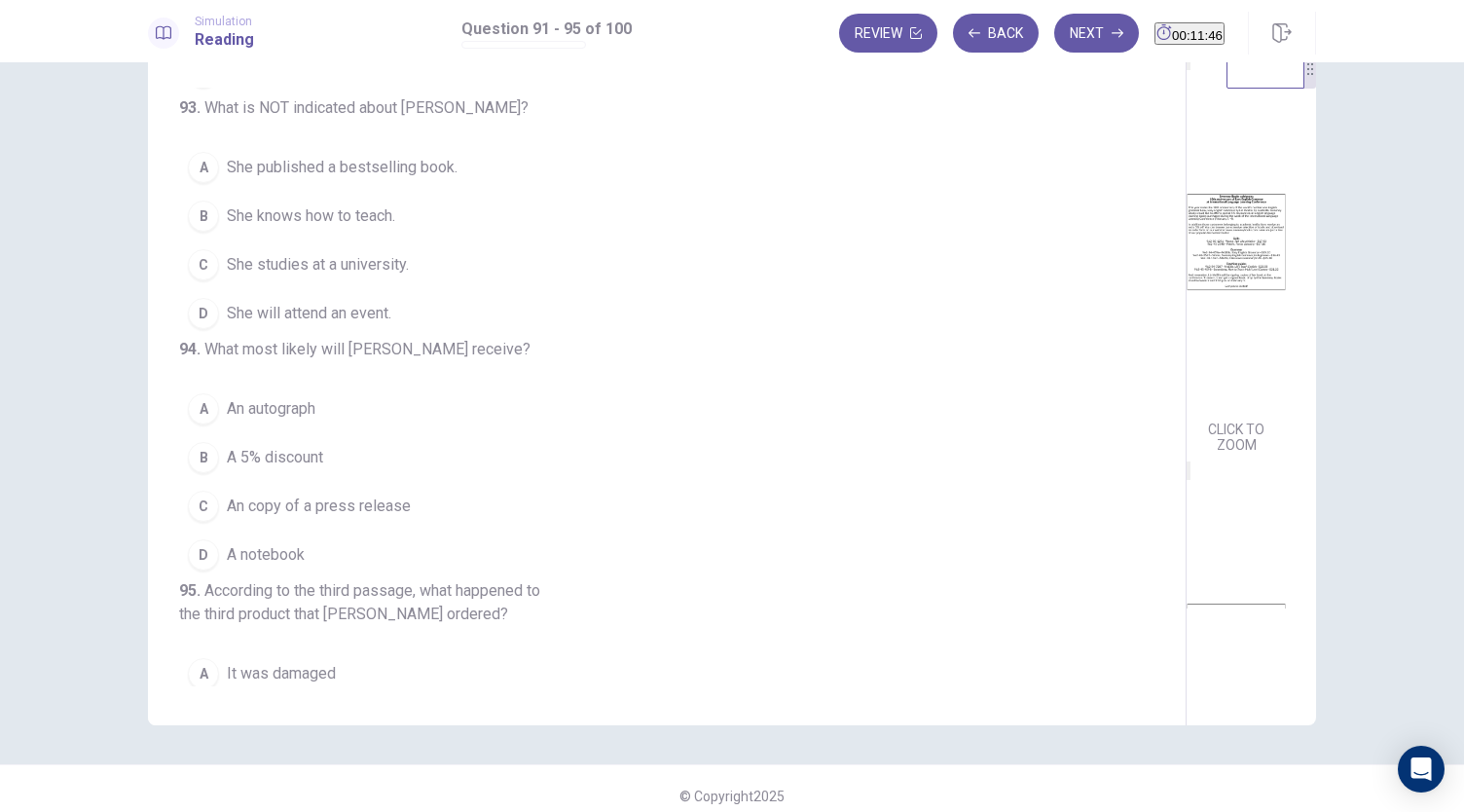
click at [404, 276] on span "She studies at a university." at bounding box center [318, 265] width 182 height 23
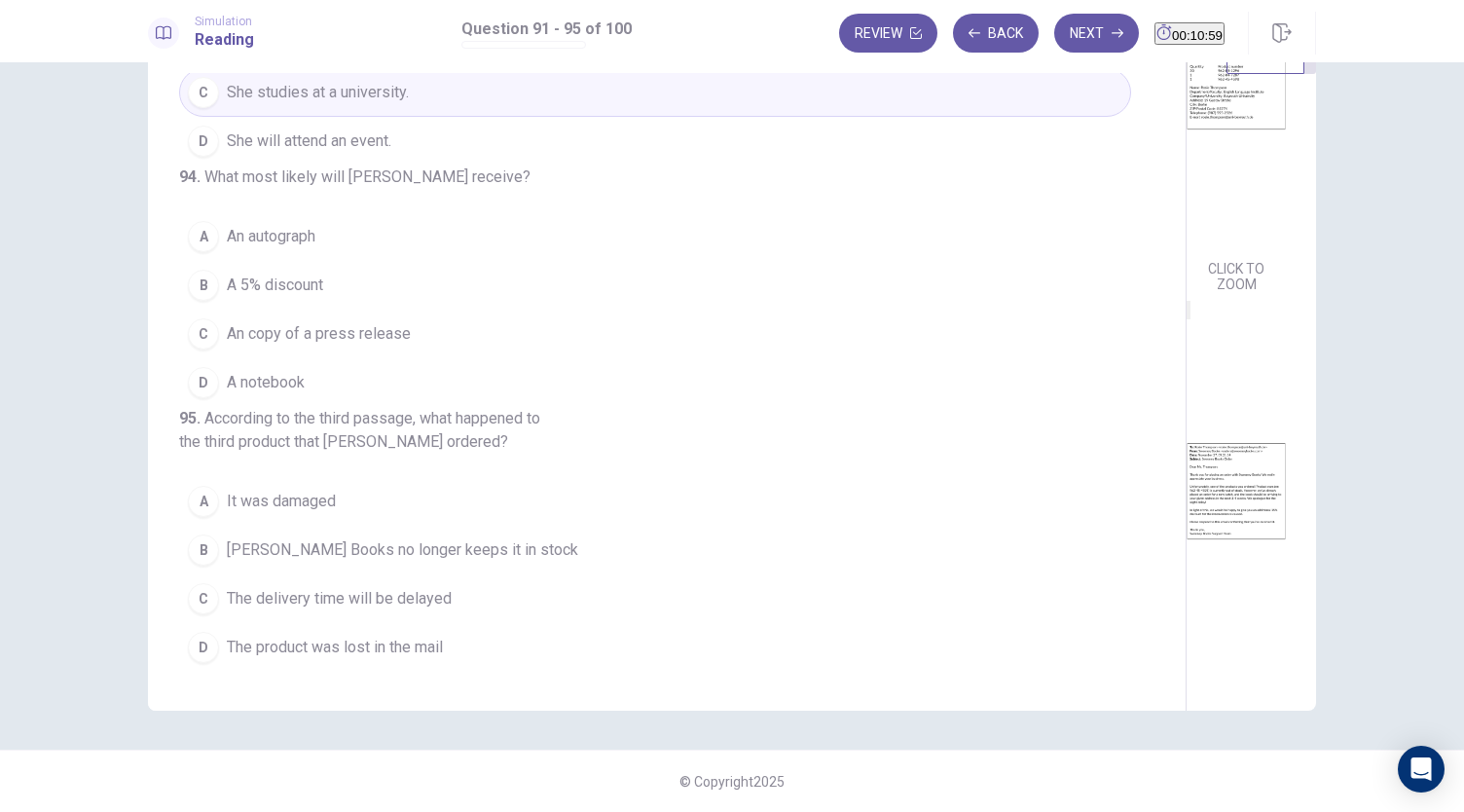
scroll to position [566, 0]
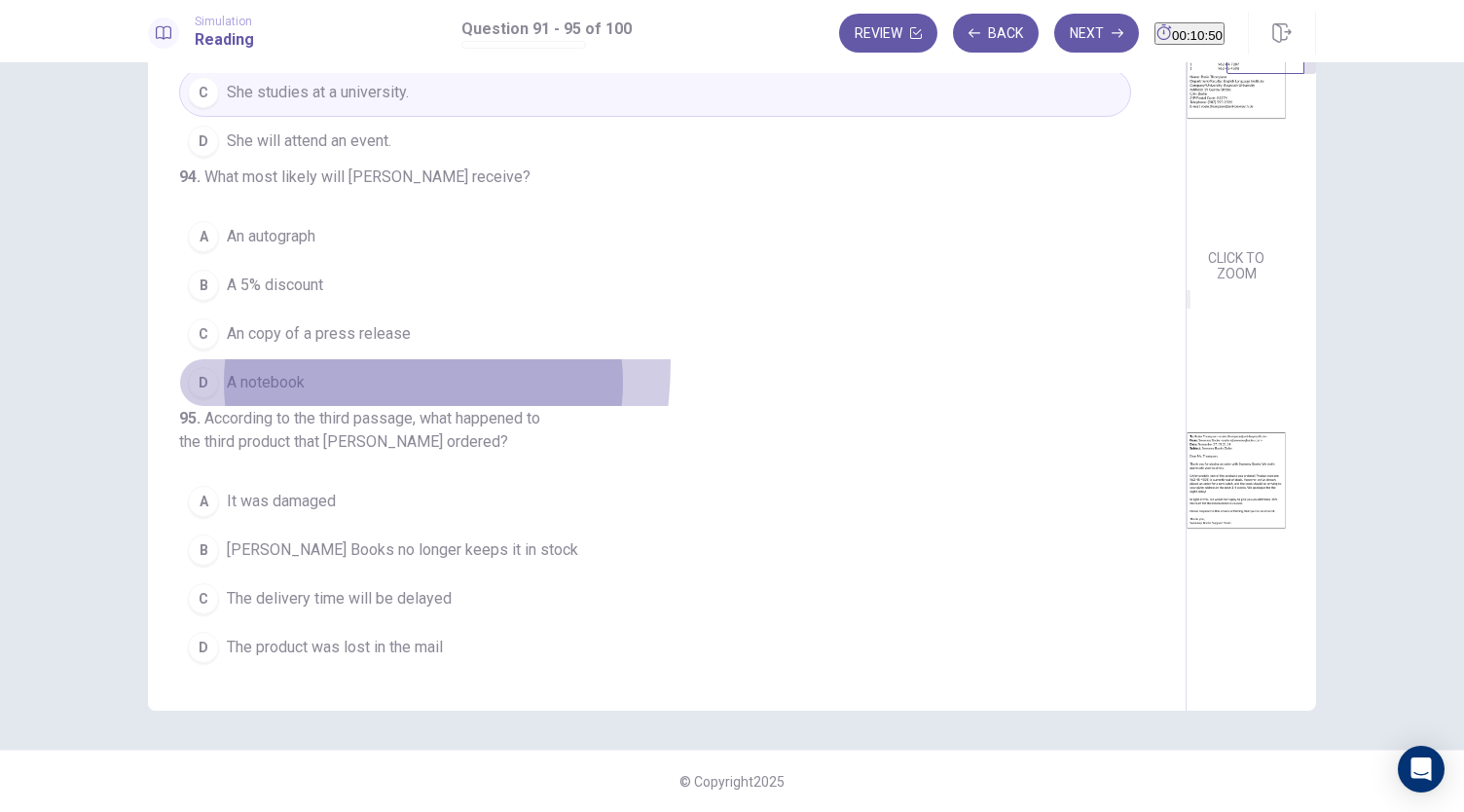
click at [251, 358] on button "D A notebook" at bounding box center [655, 383] width 952 height 49
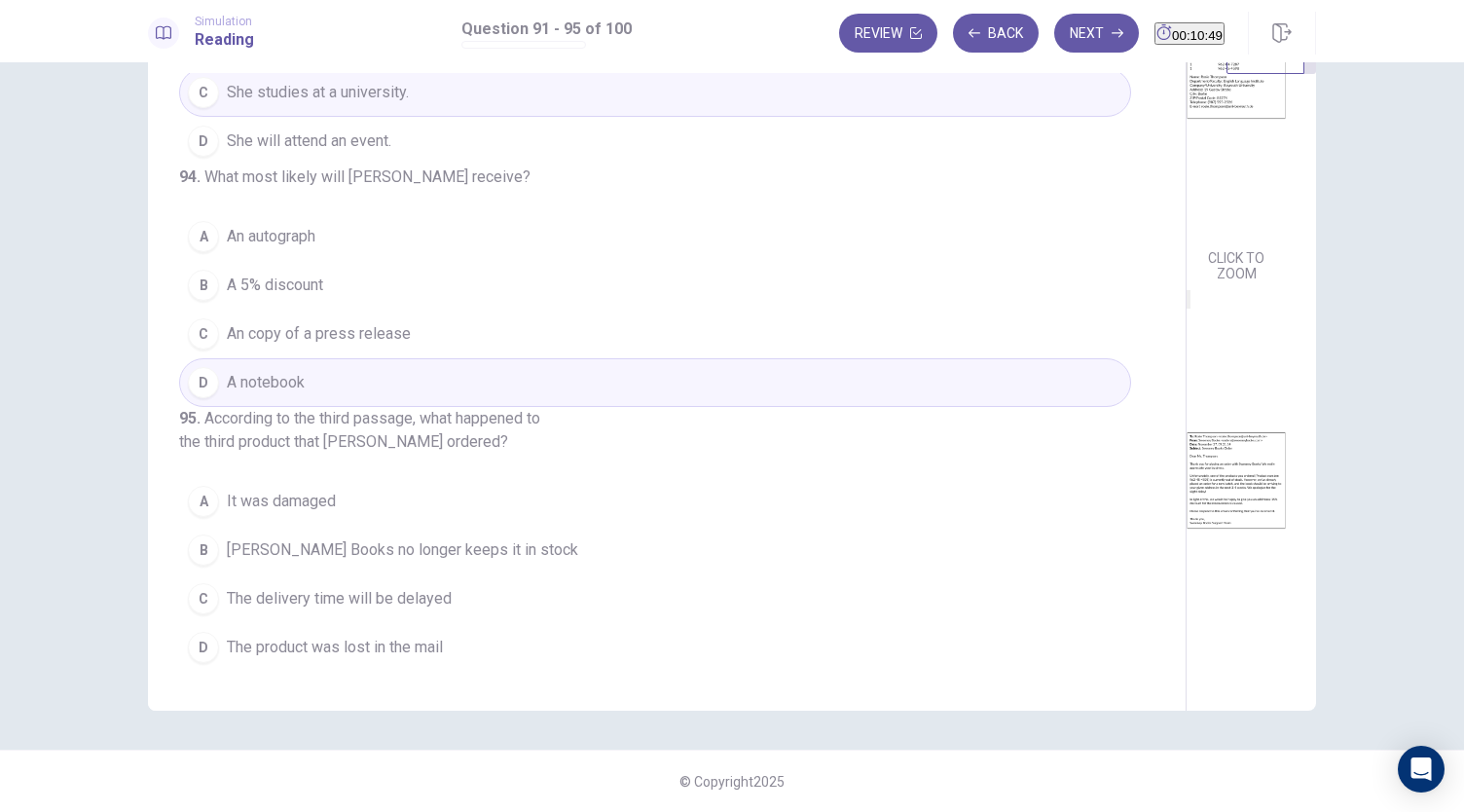
scroll to position [716, 0]
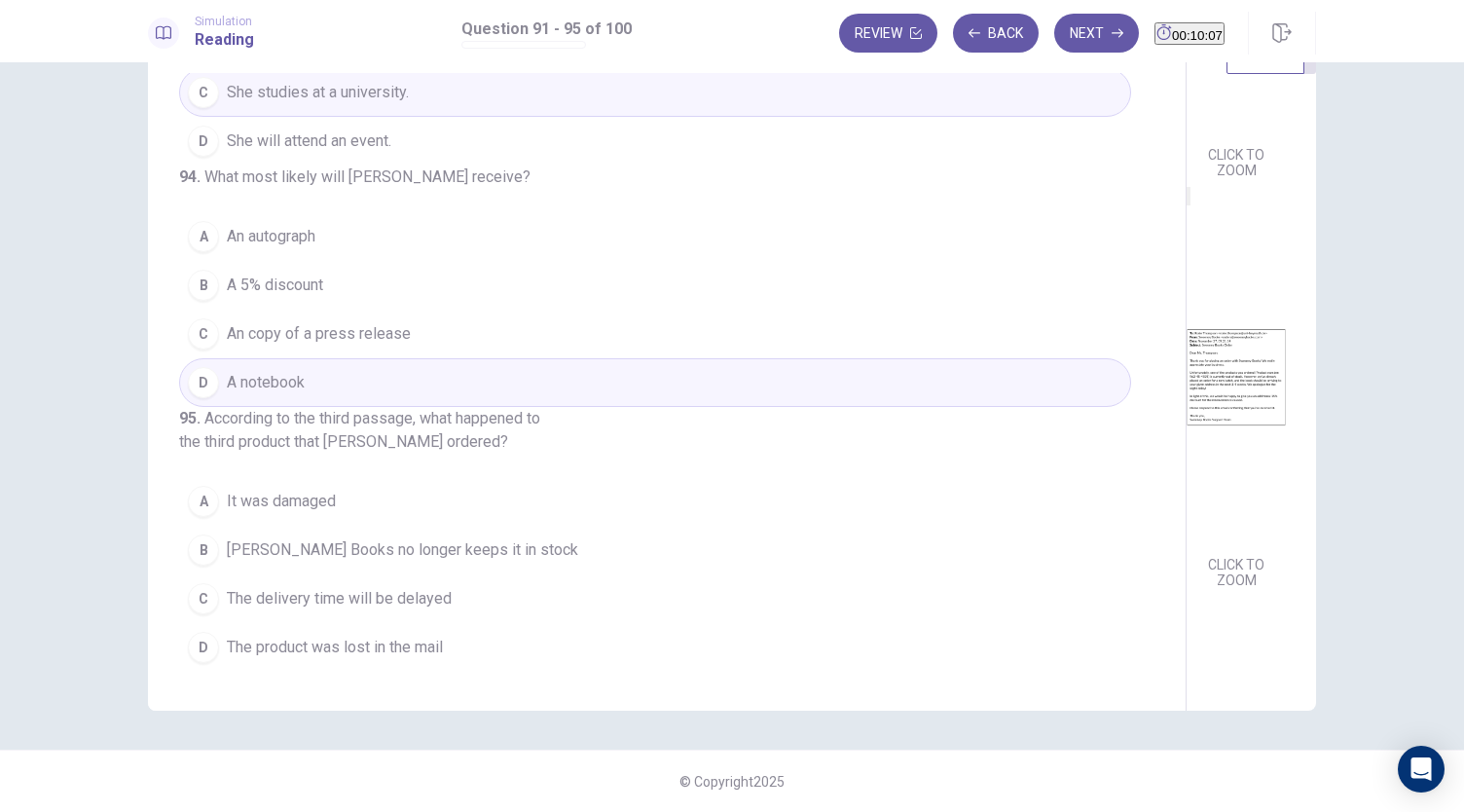
click at [208, 611] on button "C The delivery time will be delayed" at bounding box center [655, 599] width 952 height 49
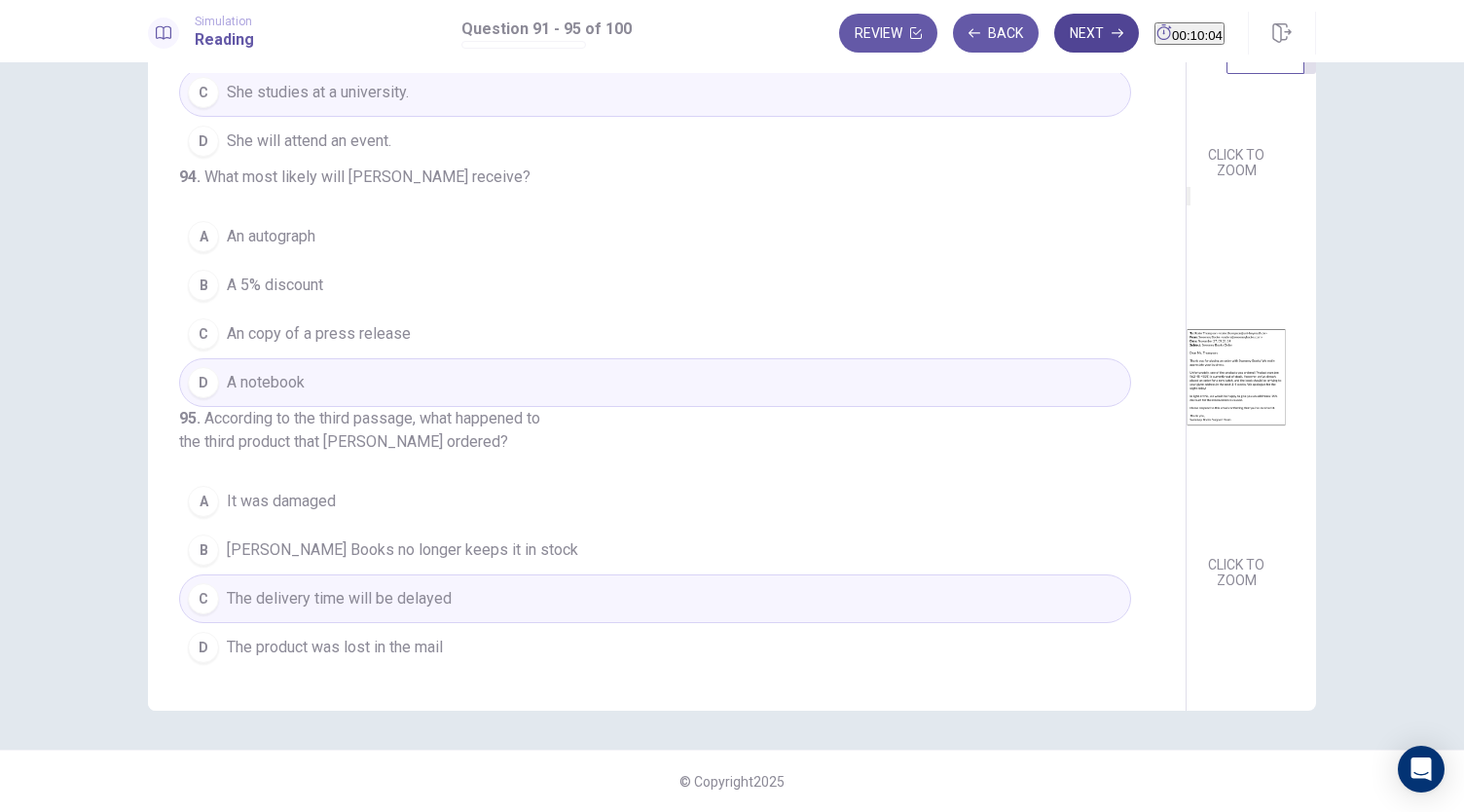
click at [1067, 23] on button "Next" at bounding box center [1096, 33] width 85 height 39
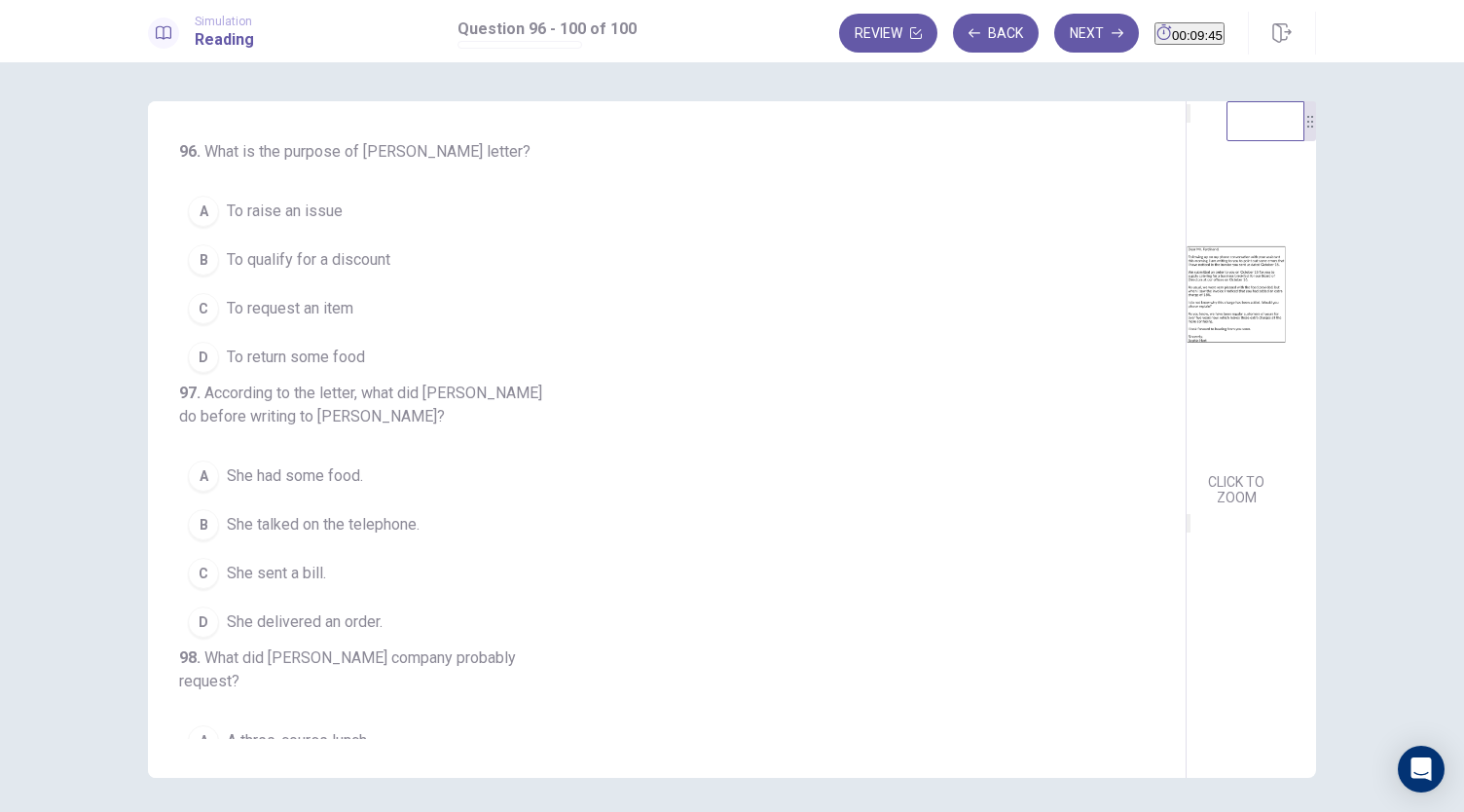
scroll to position [2, 0]
click at [1186, 441] on img at bounding box center [1235, 292] width 99 height 339
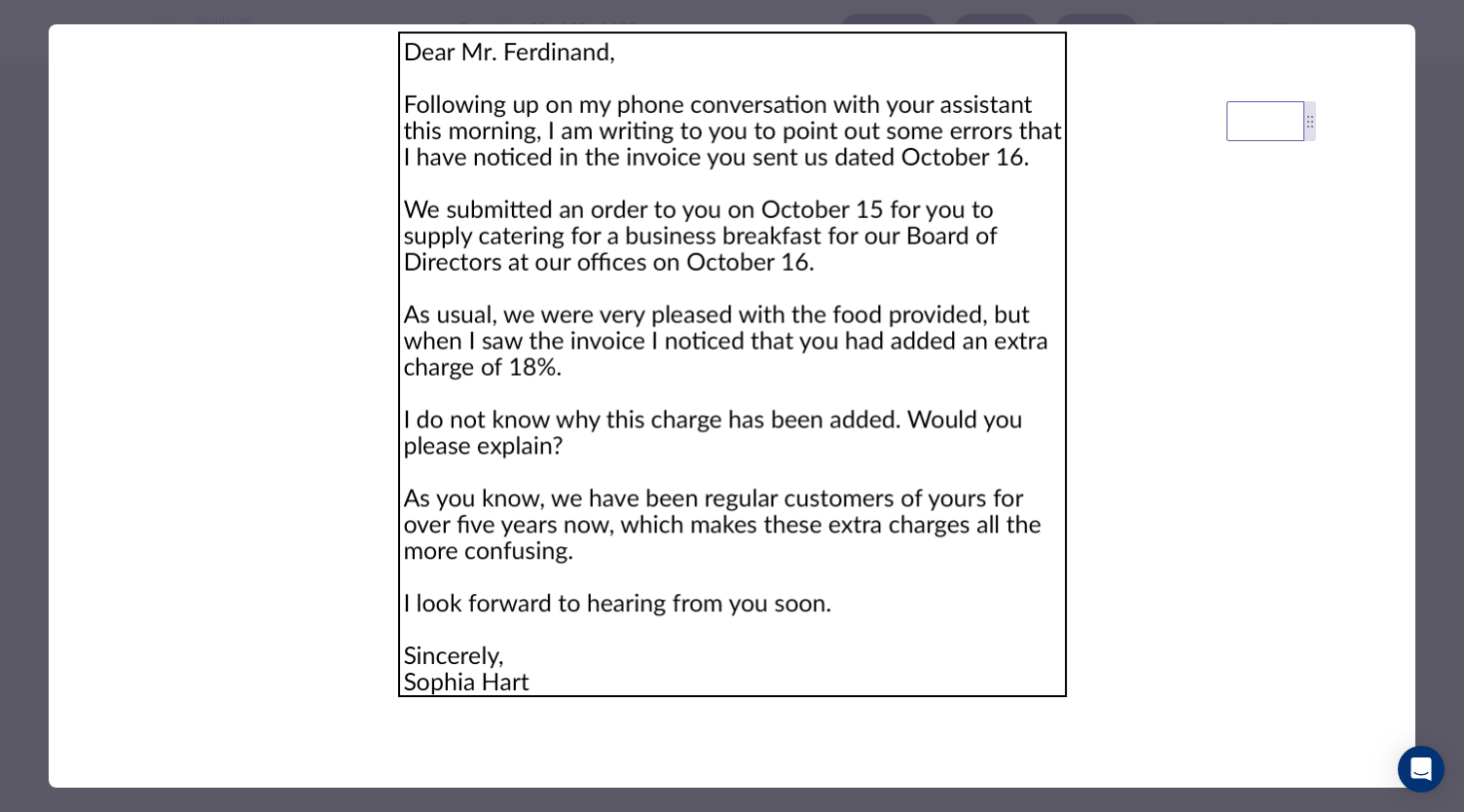
click at [28, 220] on div at bounding box center [732, 406] width 1464 height 812
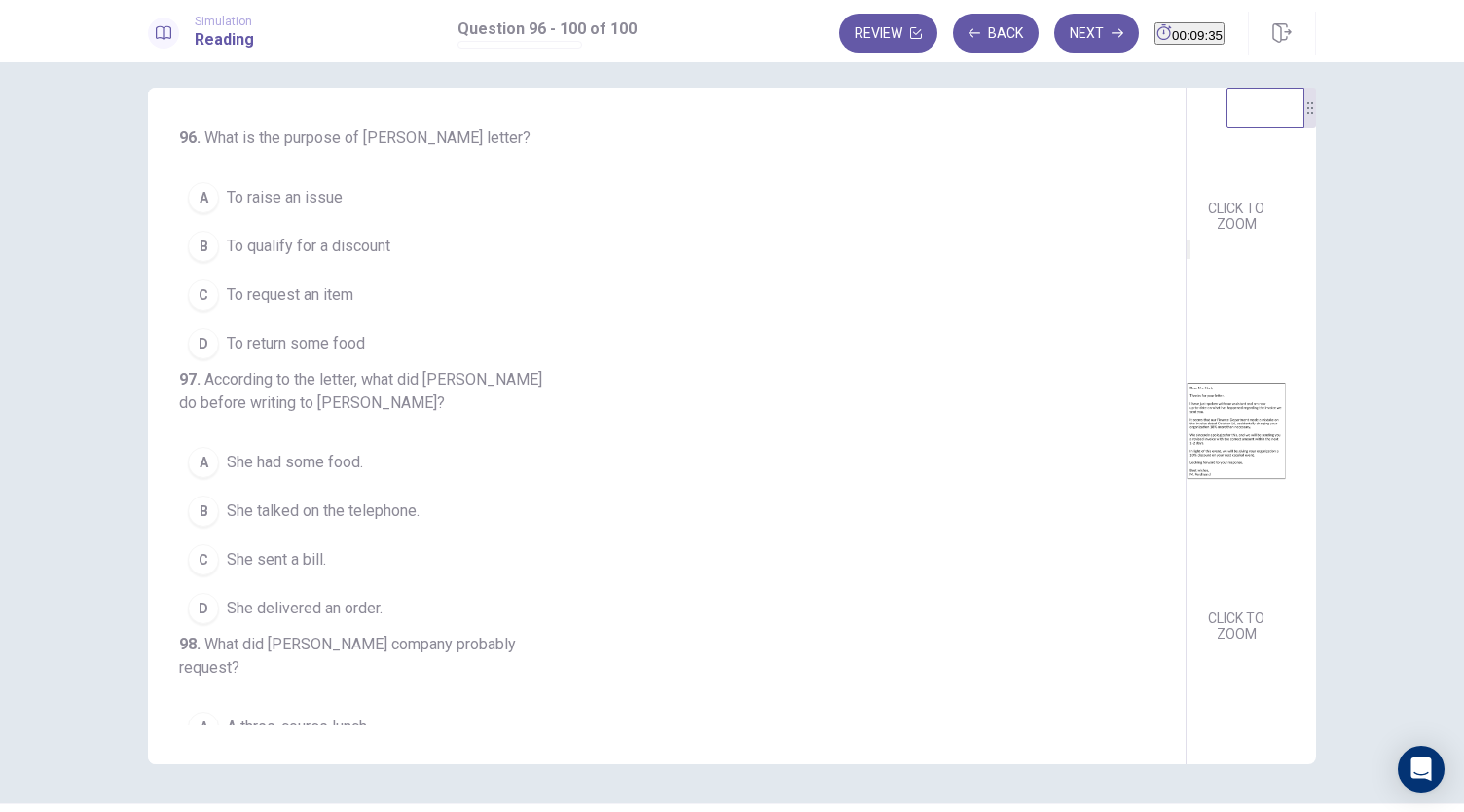
scroll to position [0, 0]
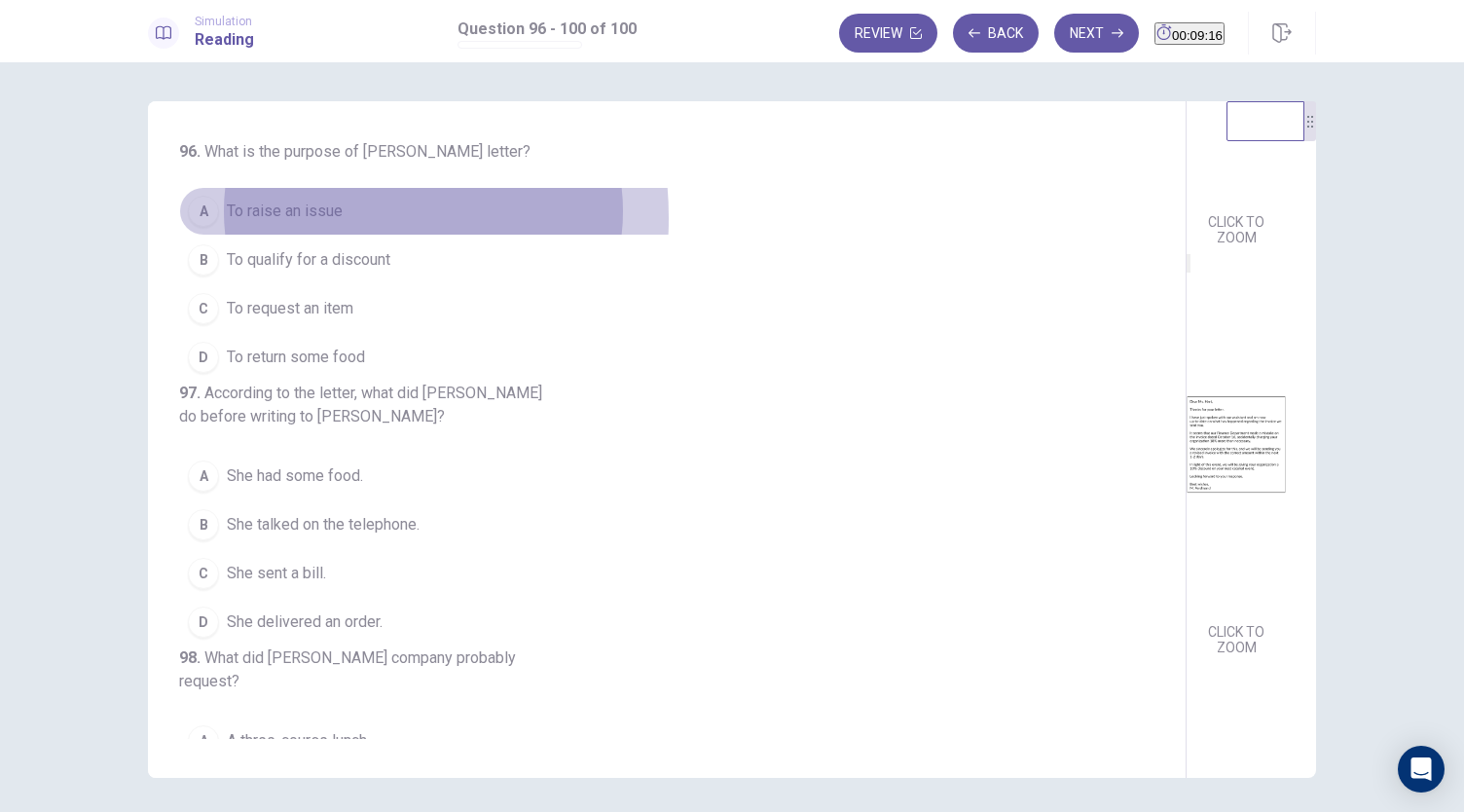
click at [283, 218] on span "To raise an issue" at bounding box center [285, 211] width 115 height 23
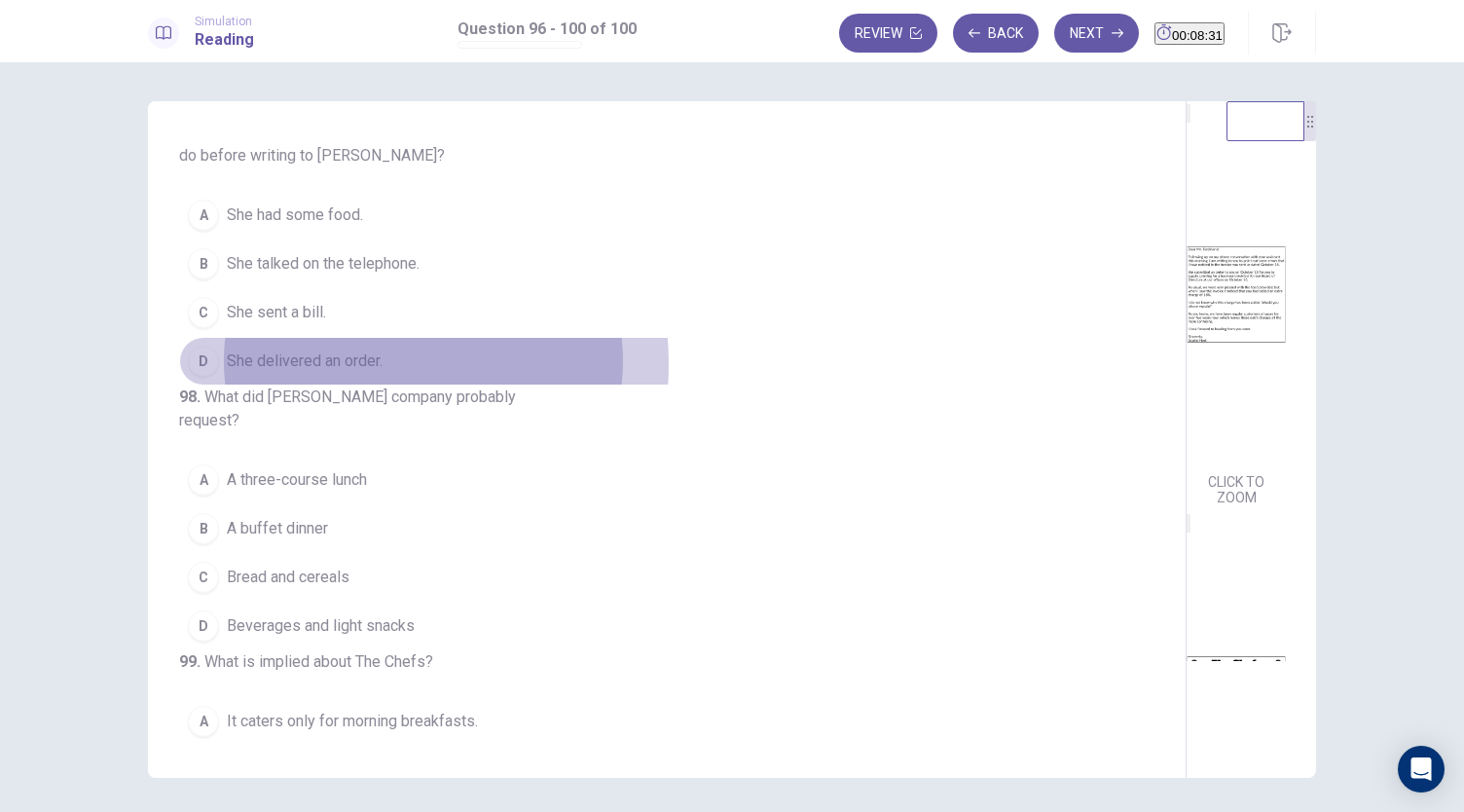
click at [349, 373] on span "She delivered an order." at bounding box center [304, 361] width 156 height 23
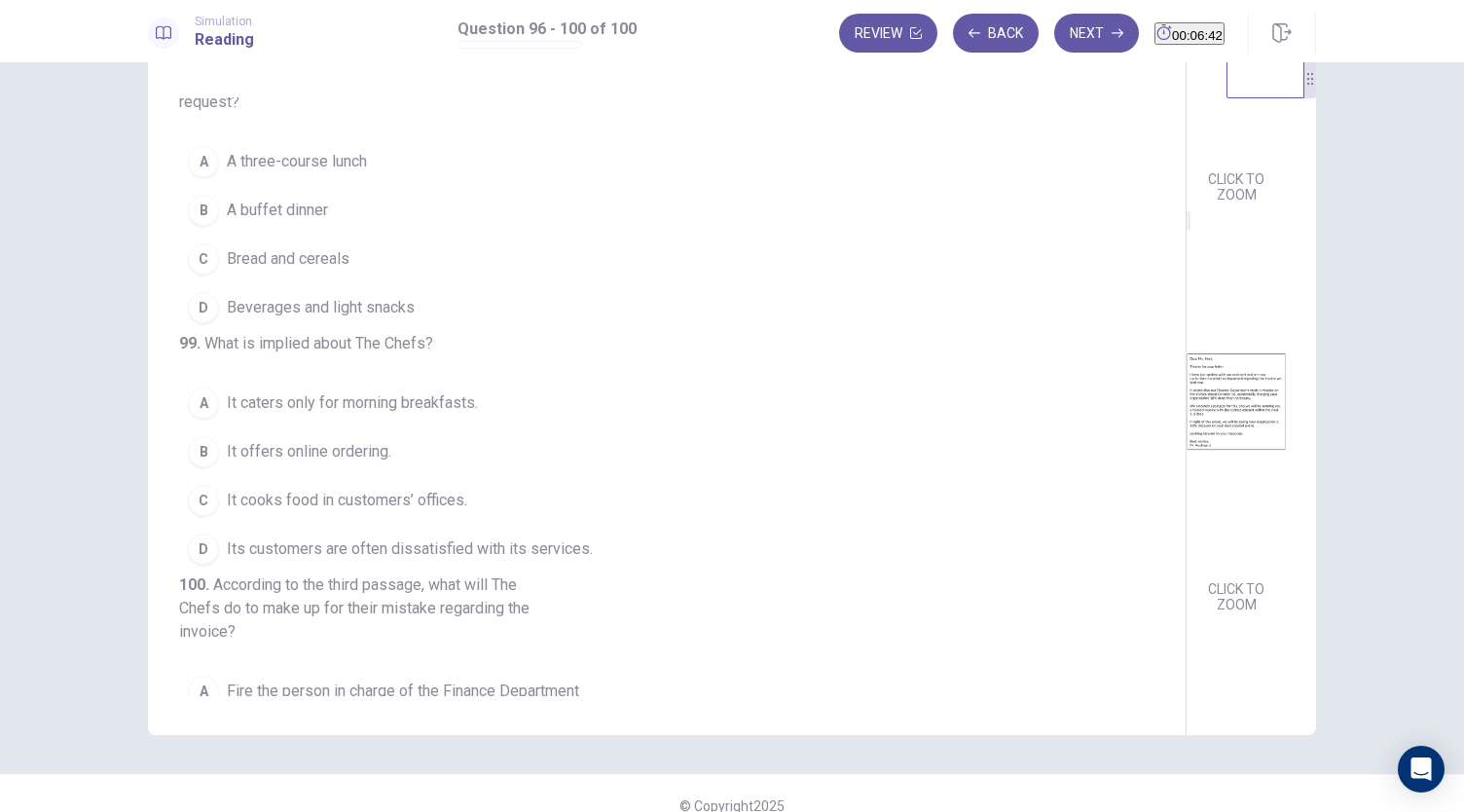
scroll to position [68, 0]
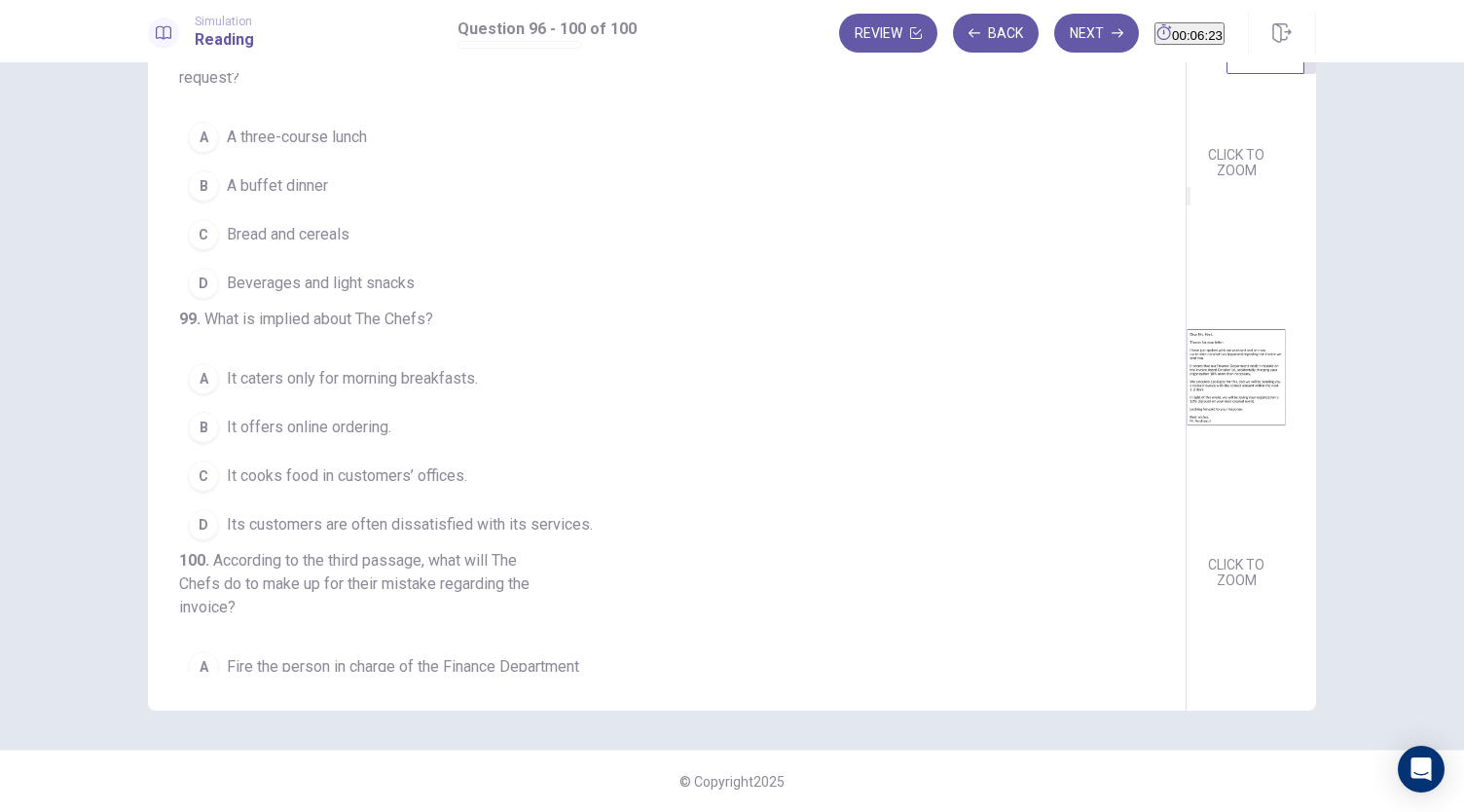
click at [267, 198] on span "A buffet dinner" at bounding box center [277, 186] width 101 height 23
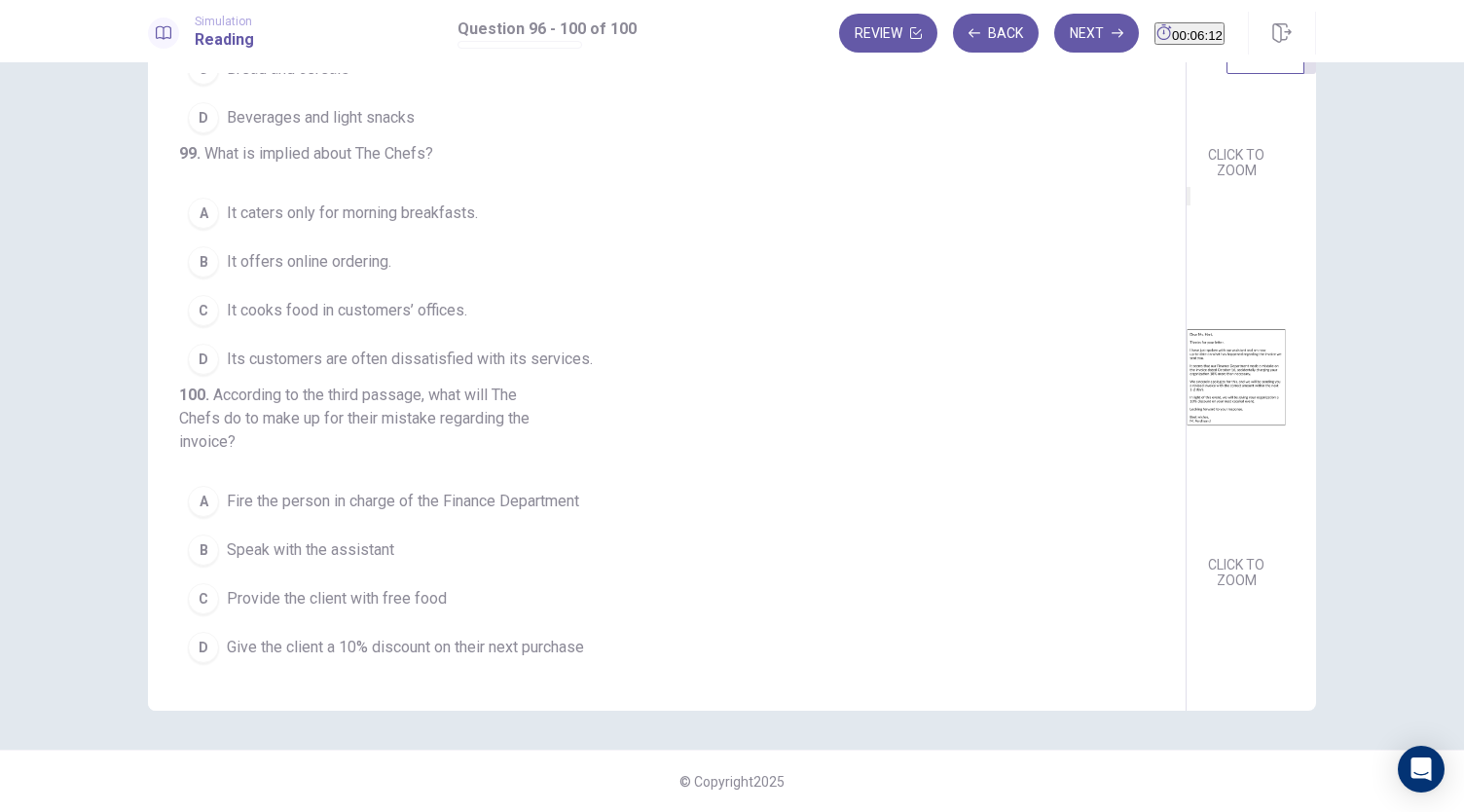
scroll to position [810, 0]
click at [1215, 388] on div "CLICK TO ZOOM" at bounding box center [1235, 400] width 99 height 386
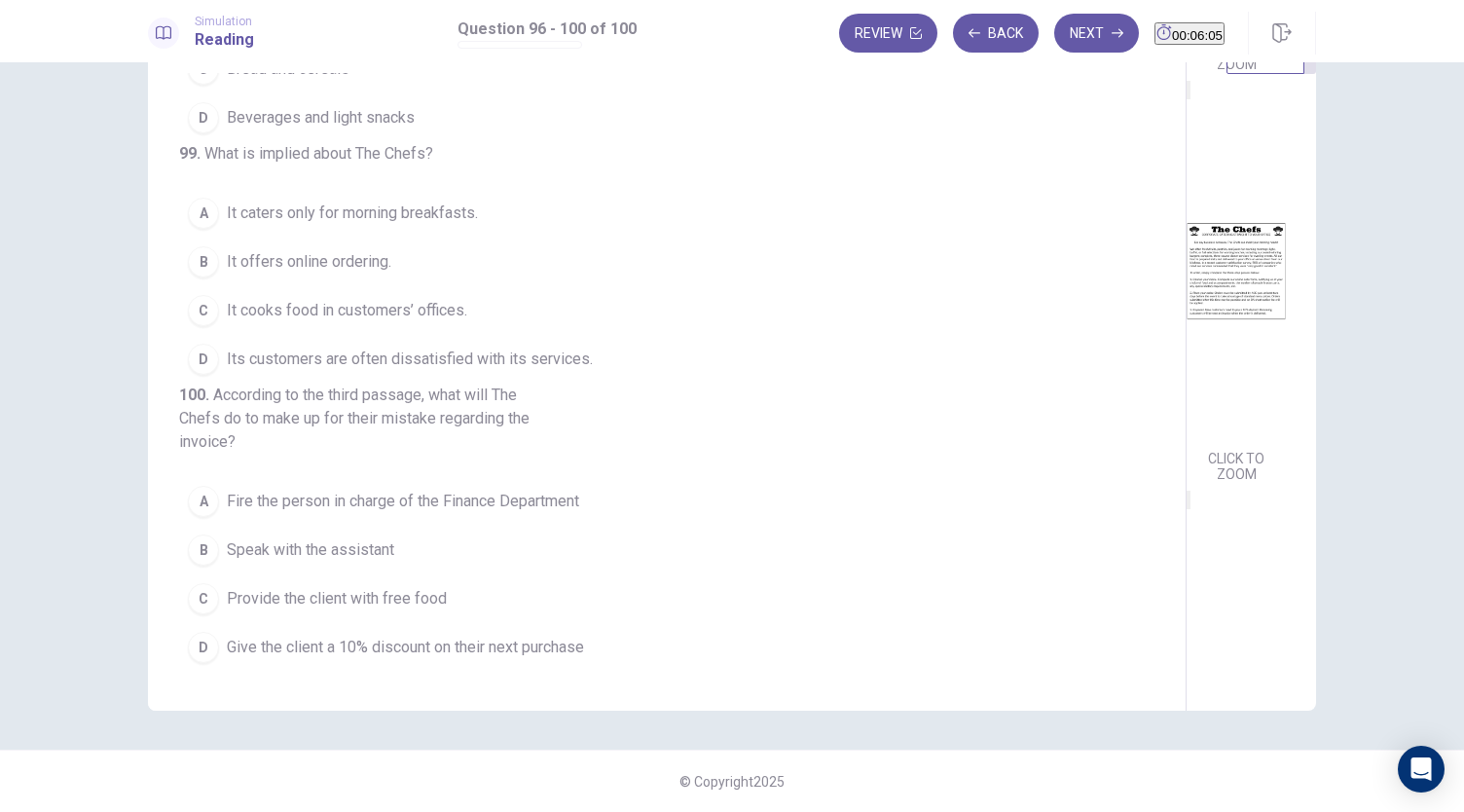
scroll to position [384, 0]
click at [444, 202] on span "It caters only for morning breakfasts." at bounding box center [352, 213] width 252 height 23
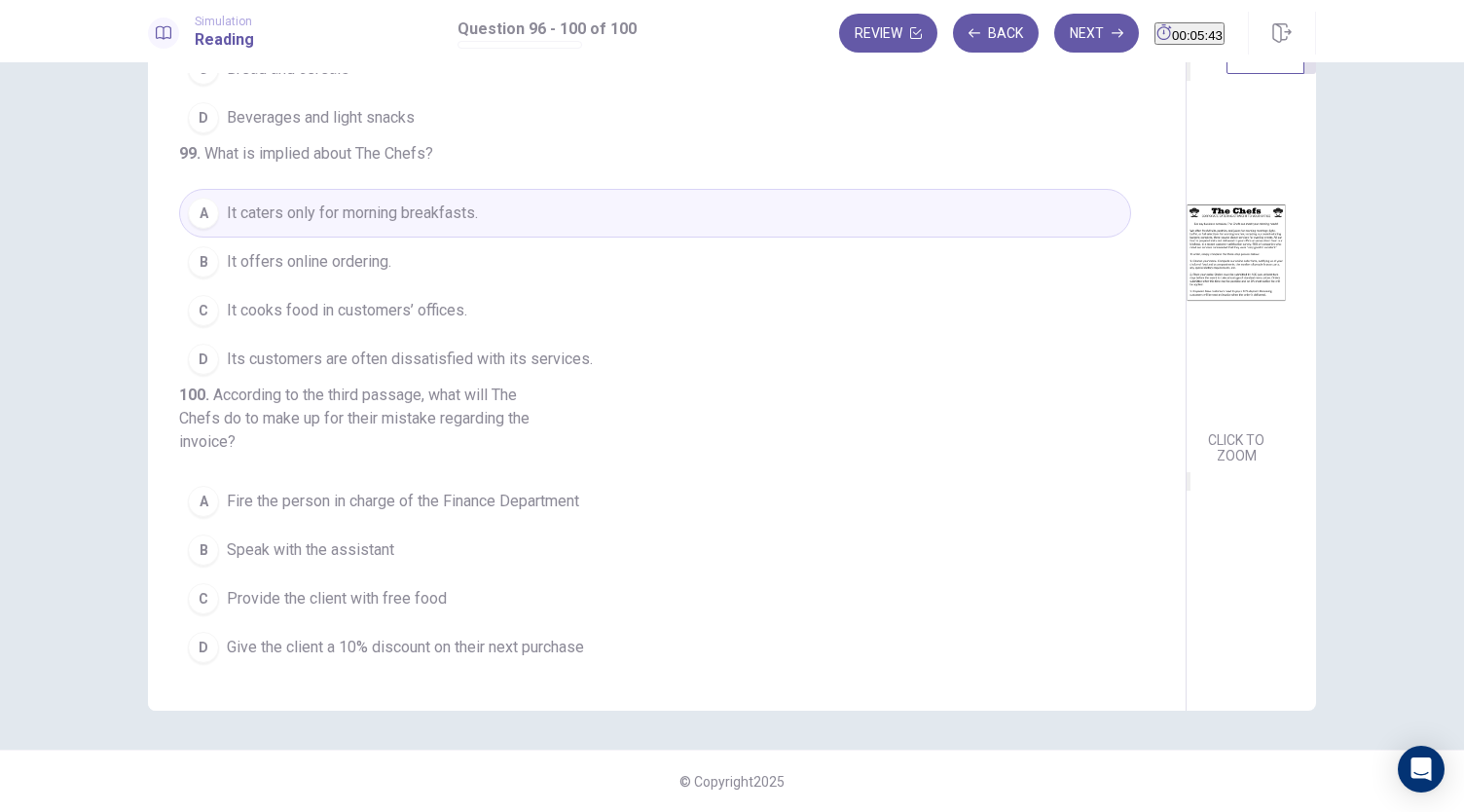
click at [463, 347] on span "Its customers are often dissatisfied with its services." at bounding box center [410, 359] width 366 height 23
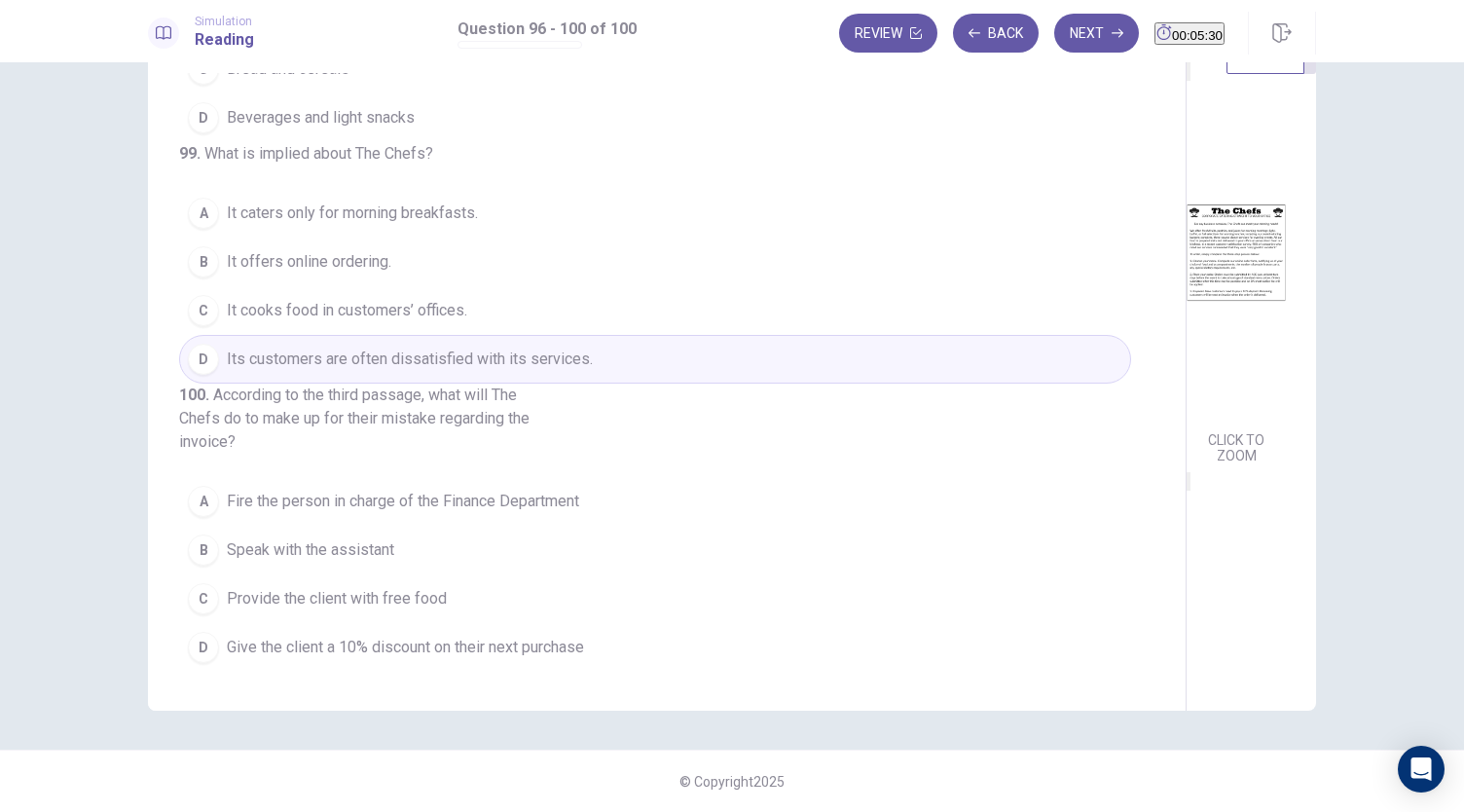
click at [427, 202] on span "It caters only for morning breakfasts." at bounding box center [352, 213] width 252 height 23
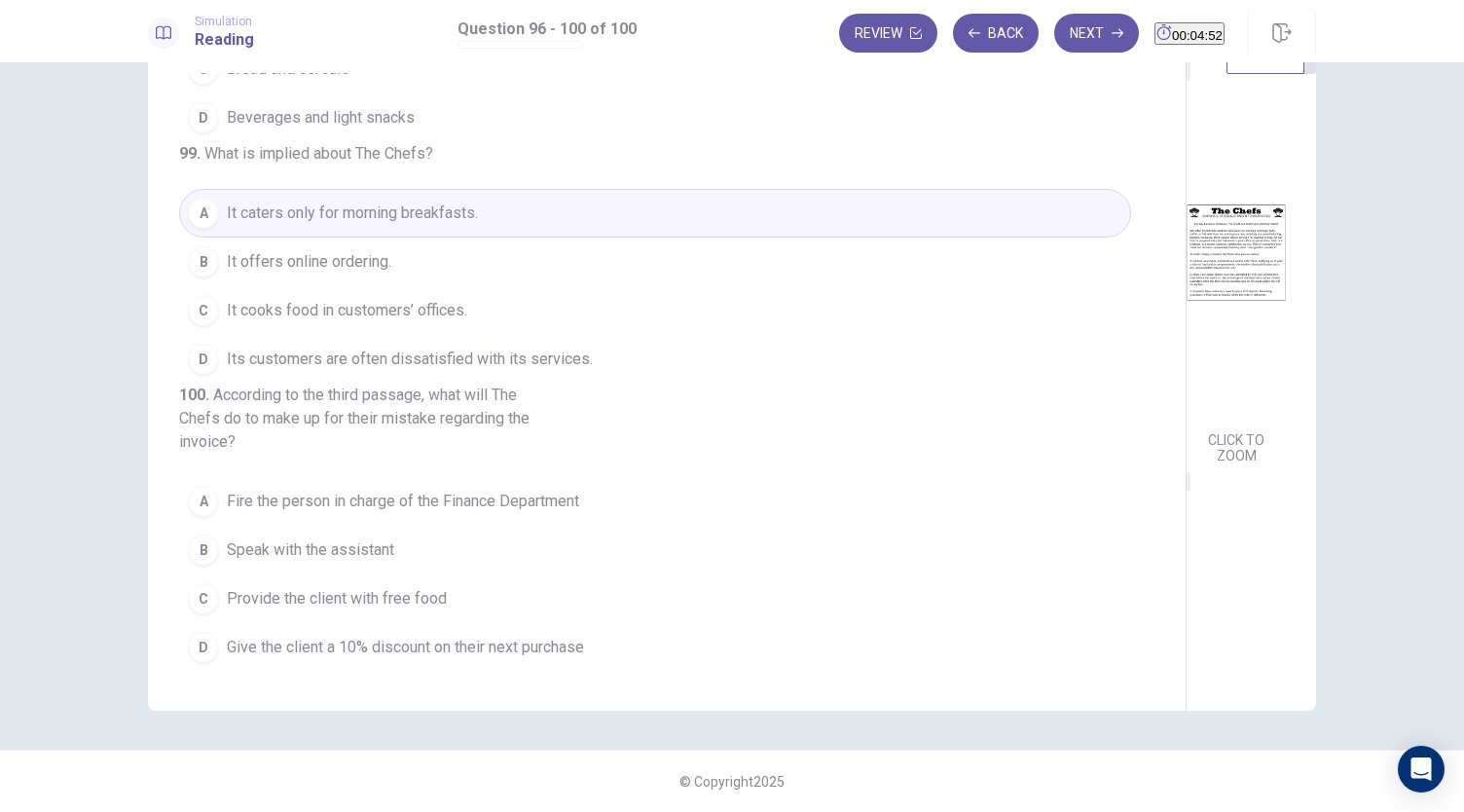
click at [436, 298] on span "It cooks food in customers’ offices." at bounding box center [347, 310] width 241 height 23
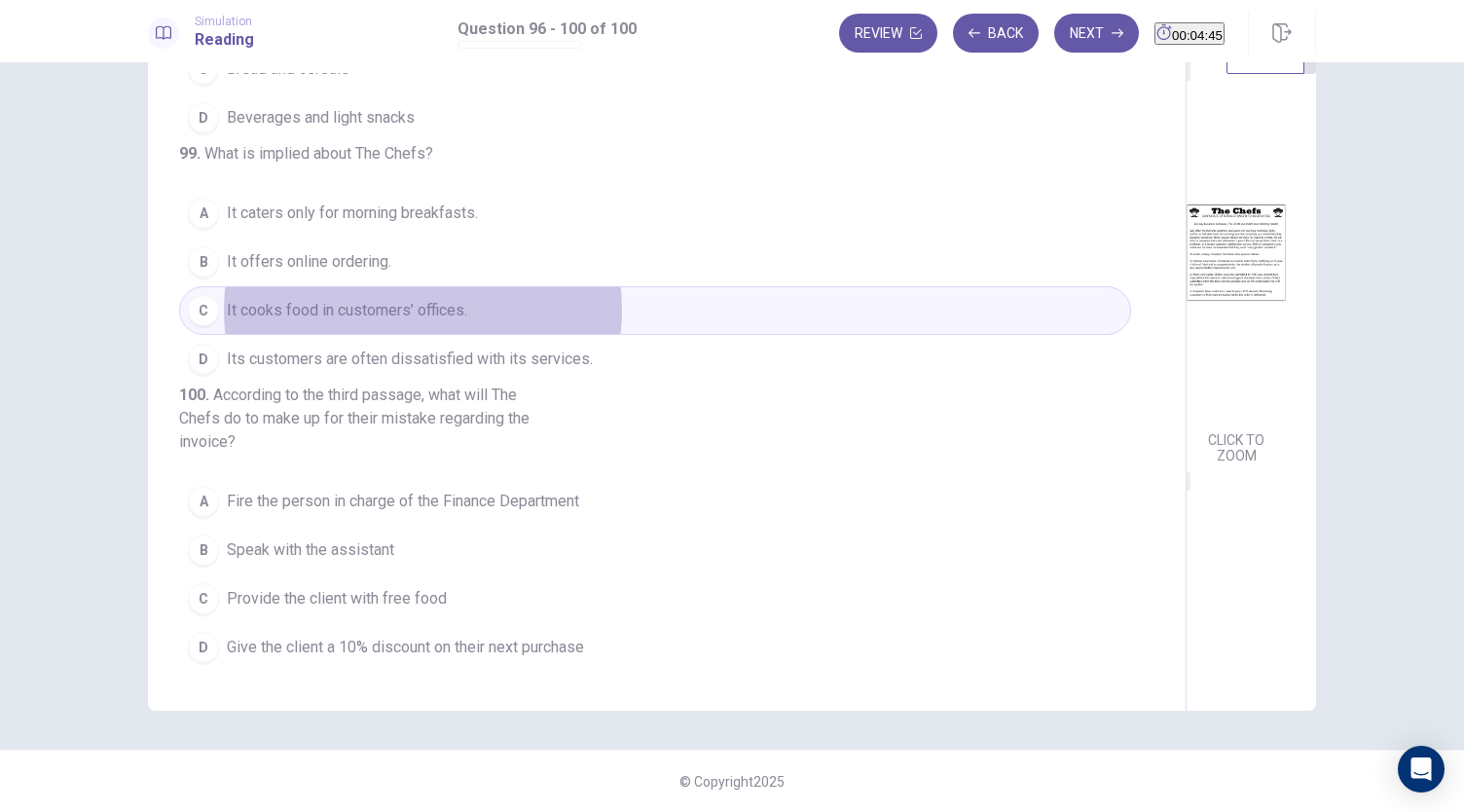
scroll to position [820, 0]
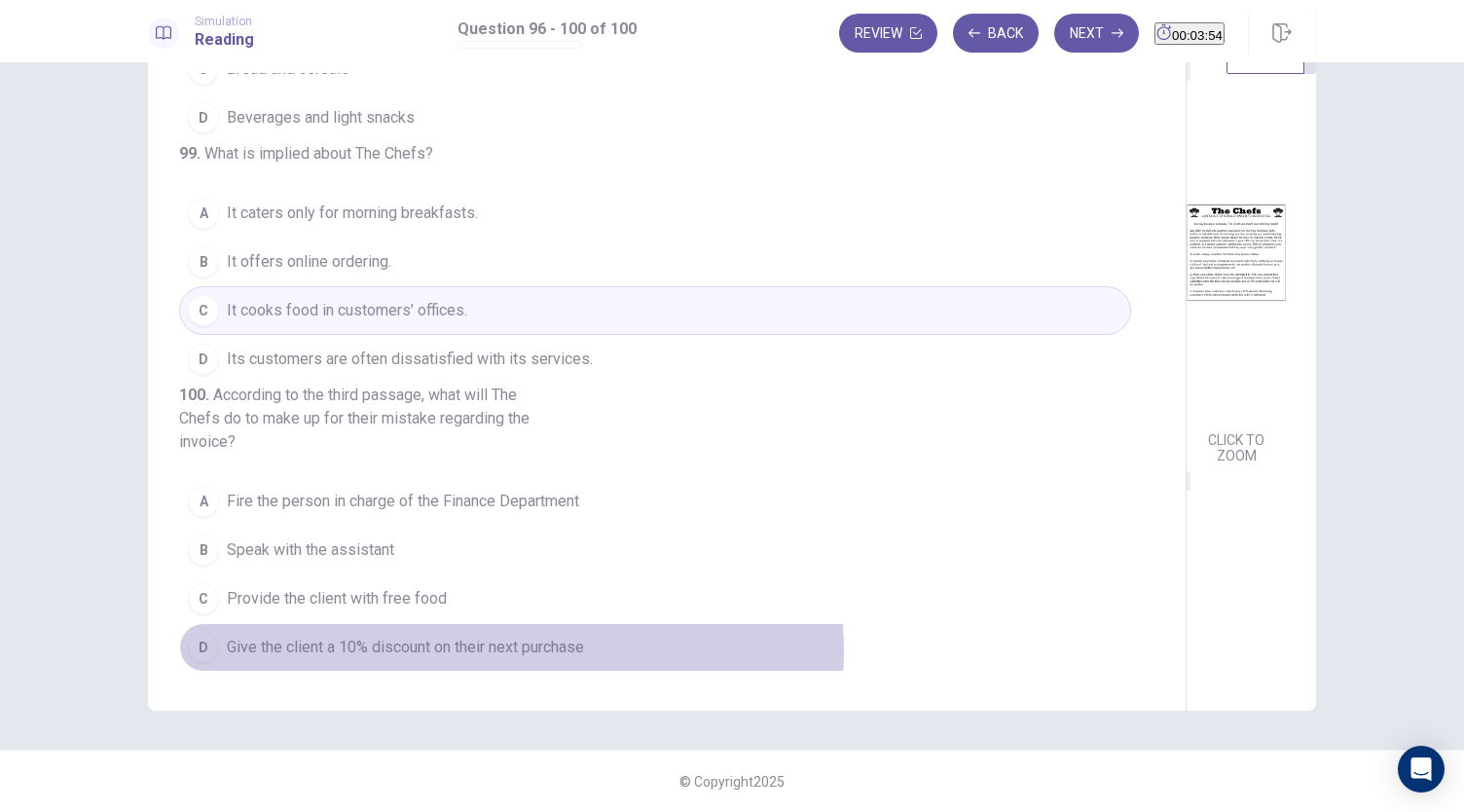
click at [506, 650] on span "Give the client a 10% discount on their next purchase" at bounding box center [405, 647] width 357 height 23
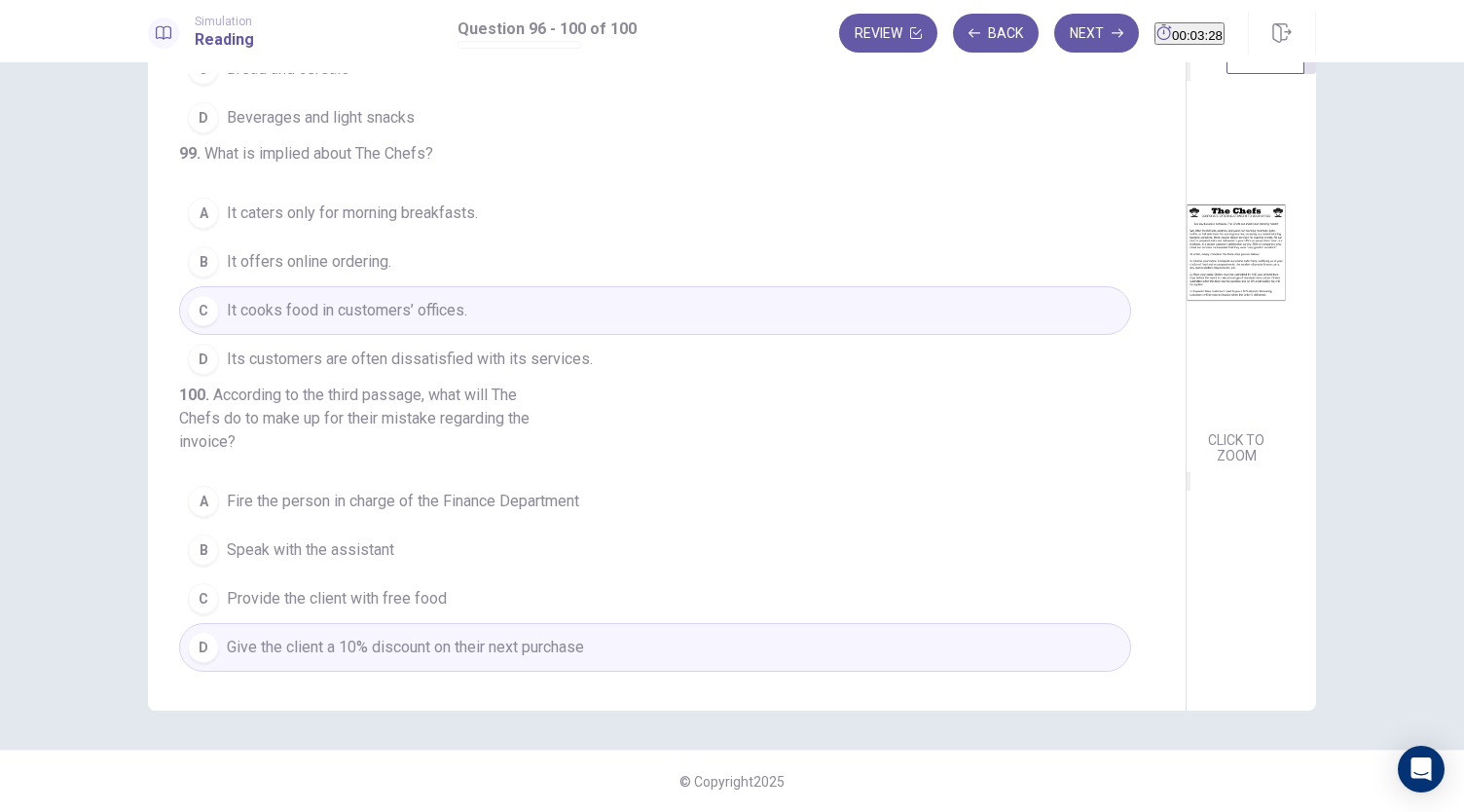
click at [518, 600] on button "C Provide the client with free food" at bounding box center [655, 599] width 952 height 49
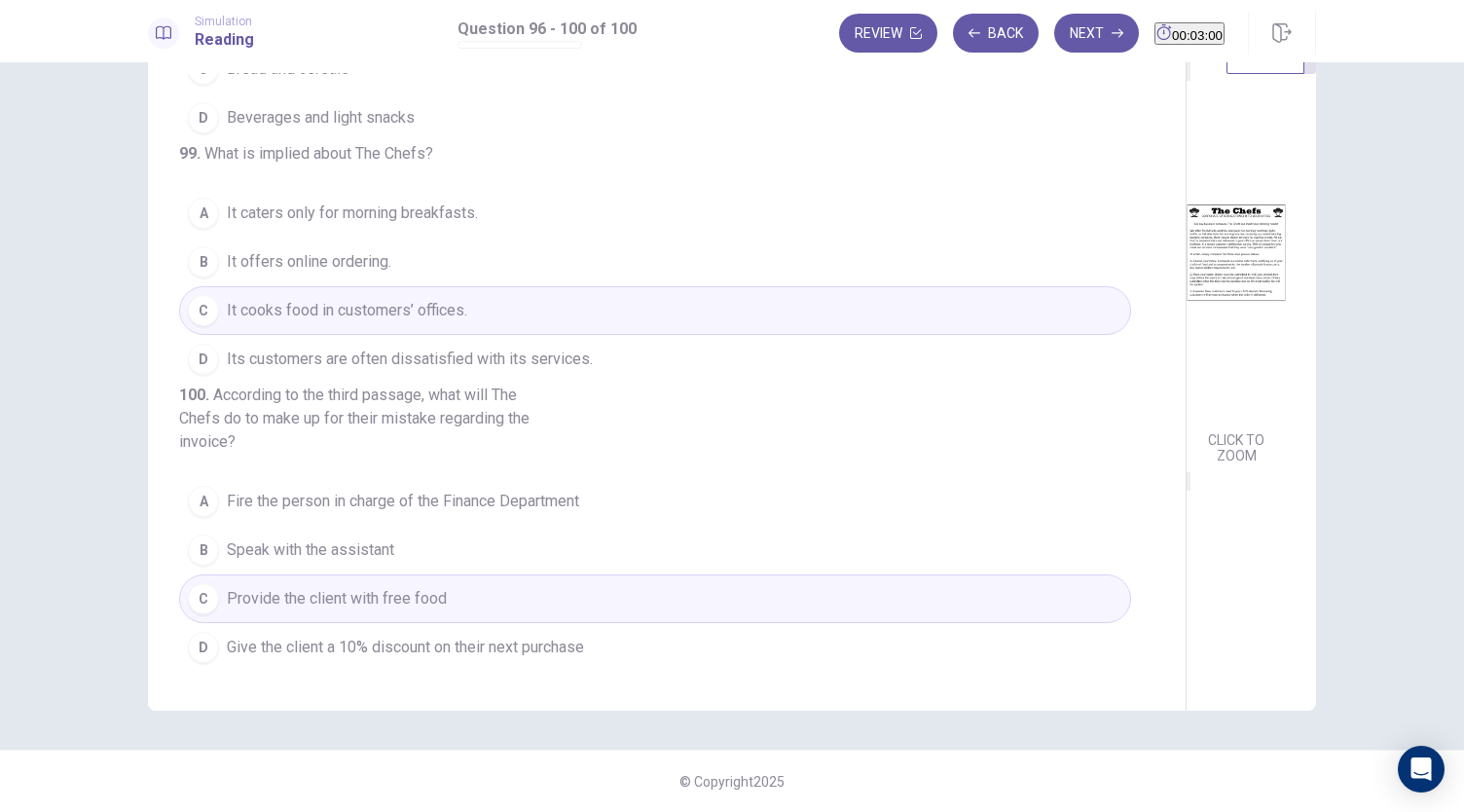
click at [535, 544] on button "B Speak with the assistant" at bounding box center [655, 550] width 952 height 49
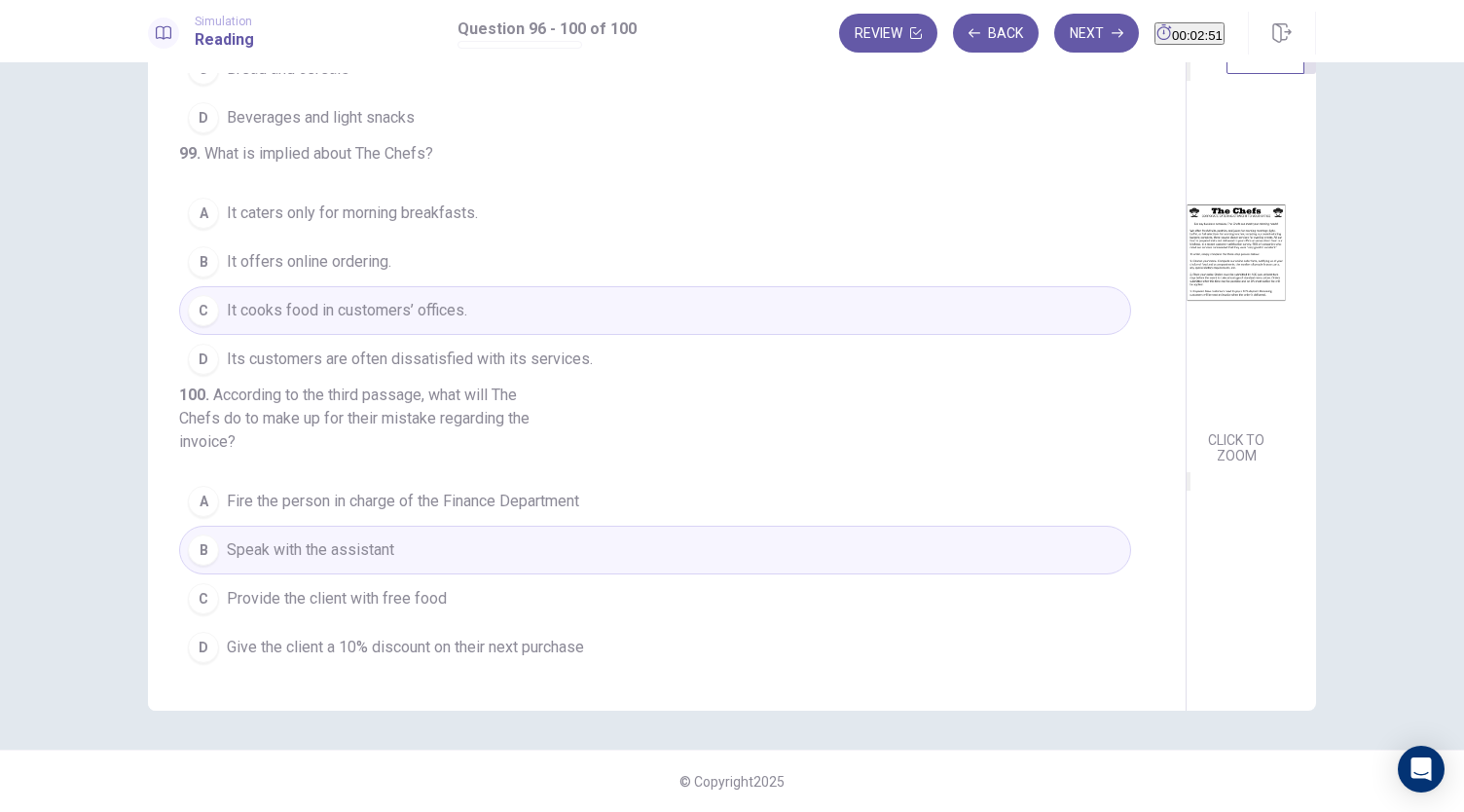
click at [540, 645] on span "Give the client a 10% discount on their next purchase" at bounding box center [405, 647] width 357 height 23
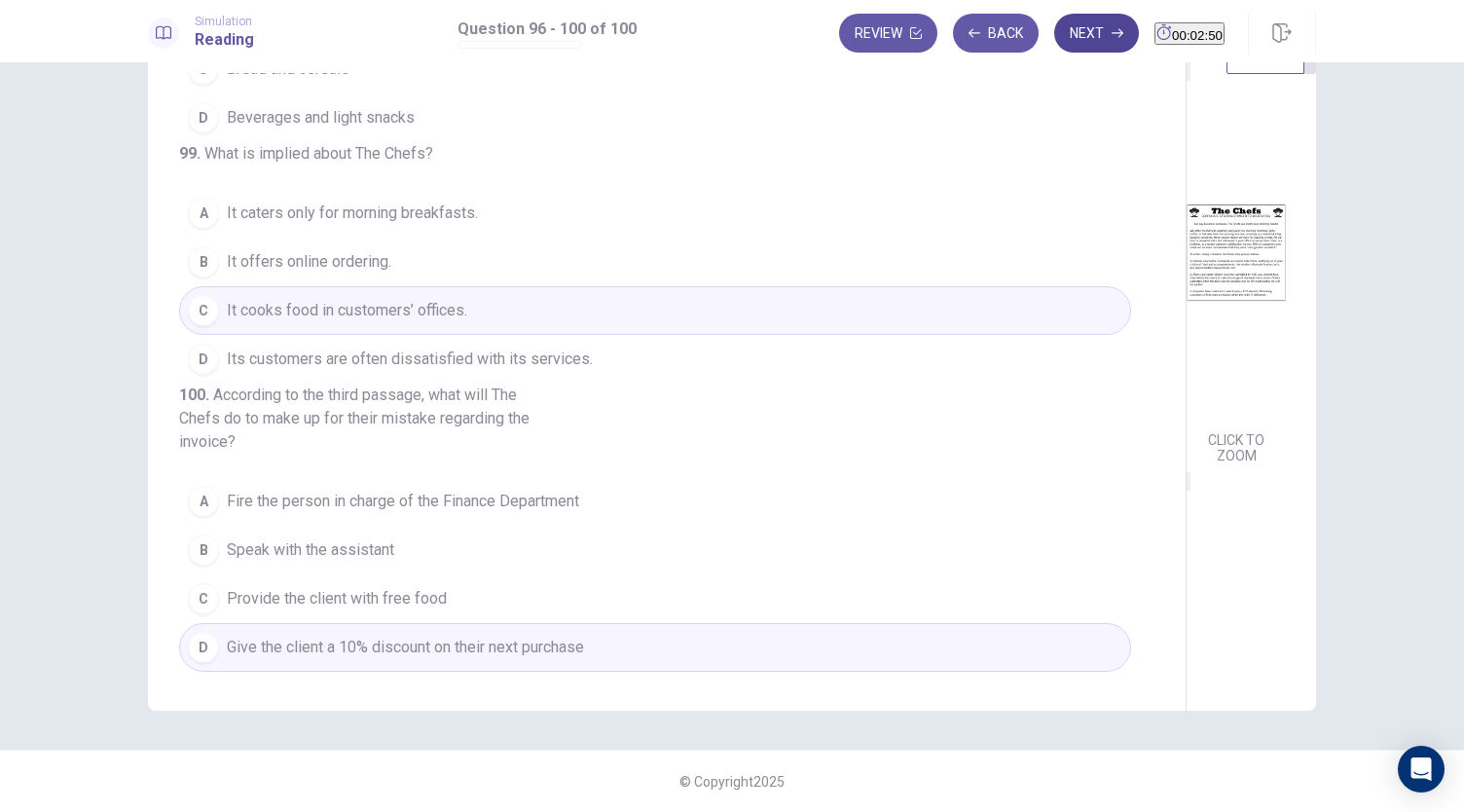
click at [1067, 33] on button "Next" at bounding box center [1096, 33] width 85 height 39
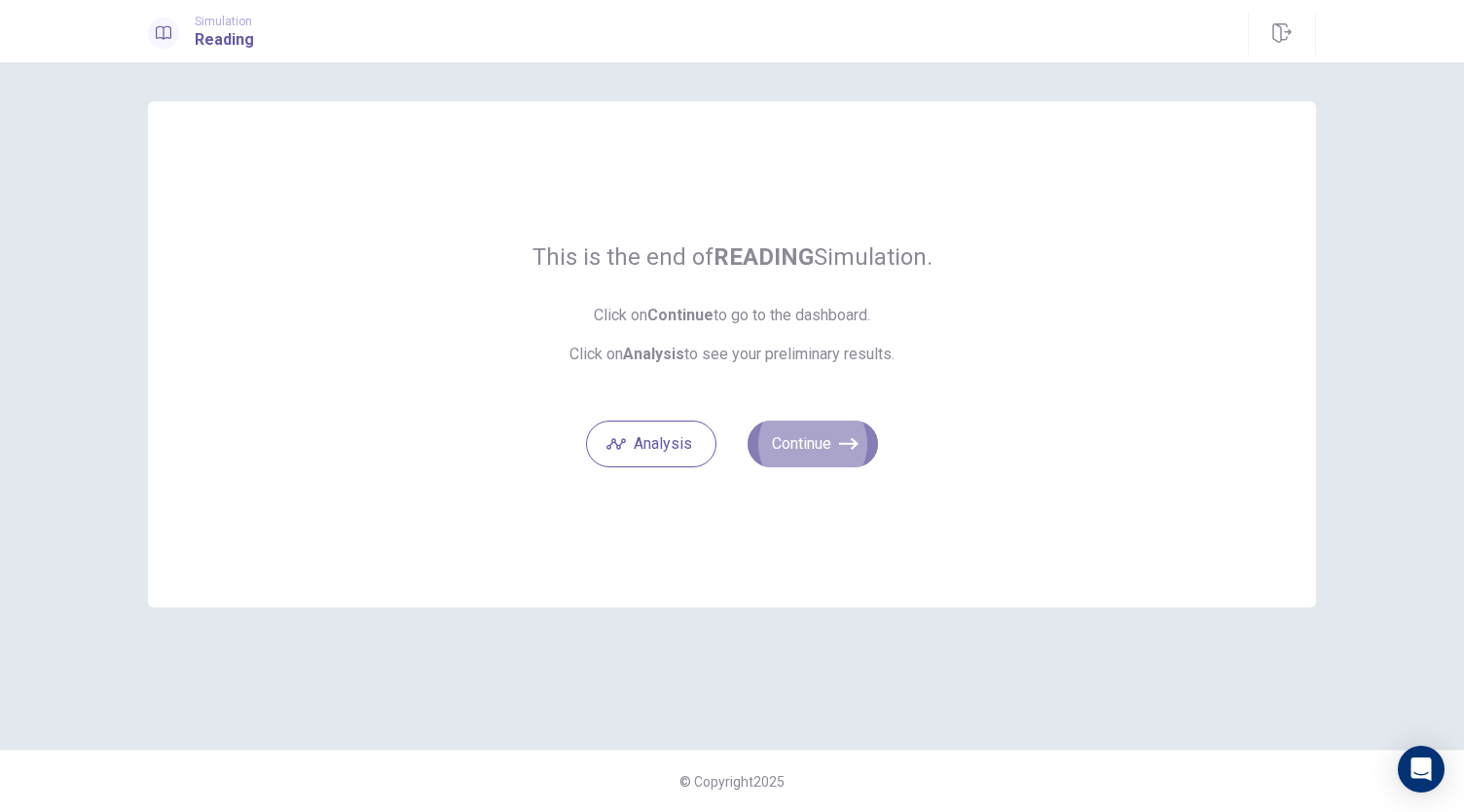
click at [848, 438] on icon "button" at bounding box center [848, 444] width 20 height 20
